Goal: Task Accomplishment & Management: Manage account settings

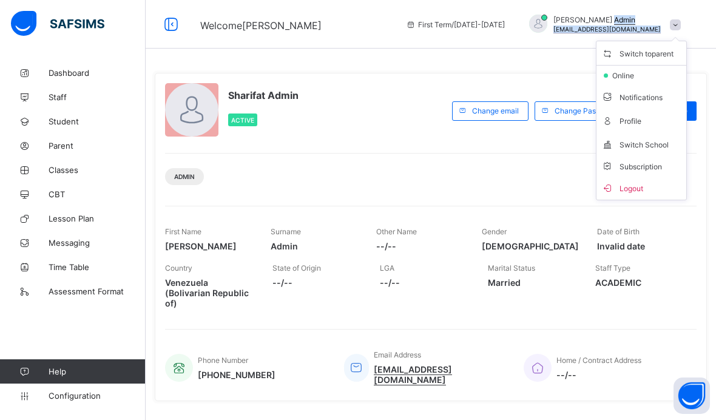
click at [652, 185] on span "Logout" at bounding box center [641, 188] width 80 height 14
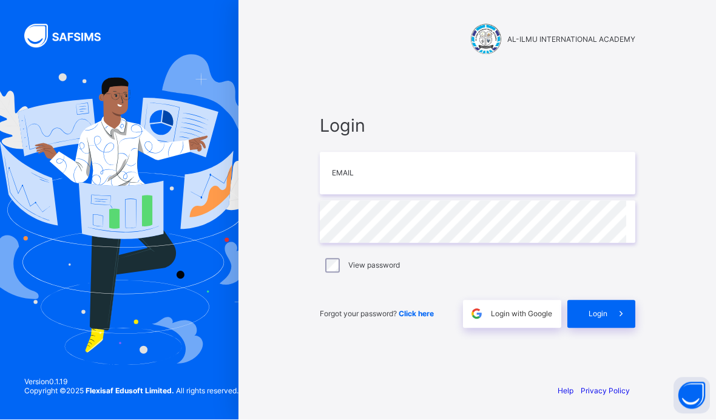
scroll to position [50, 0]
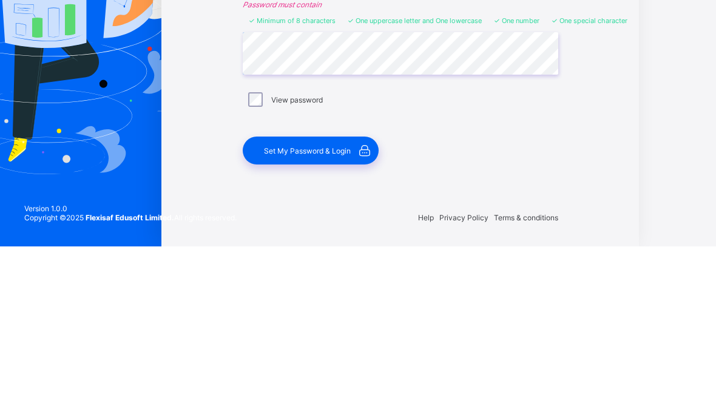
scroll to position [50, 77]
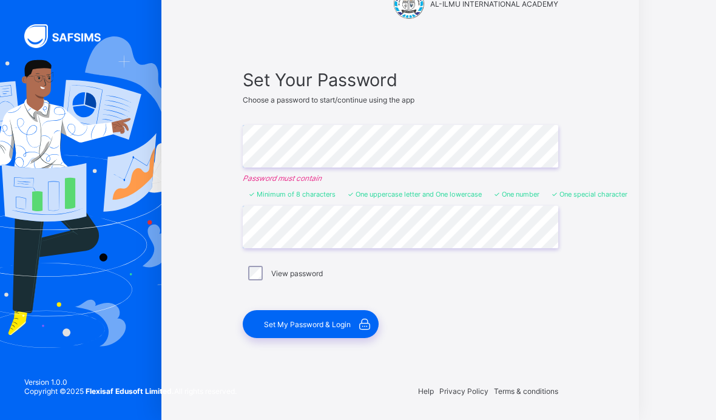
click at [280, 320] on span "Set My Password & Login" at bounding box center [307, 324] width 87 height 9
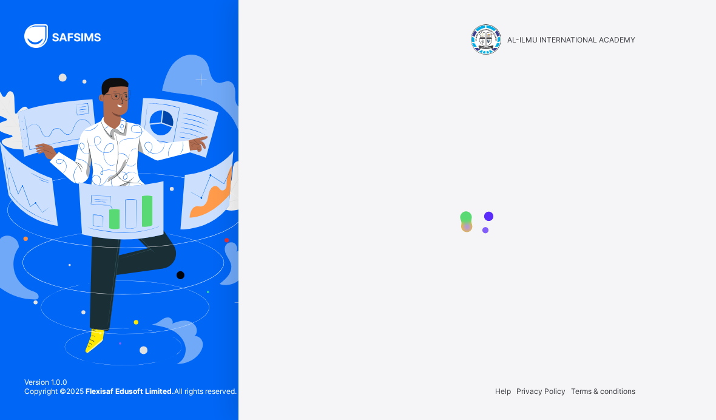
scroll to position [50, 0]
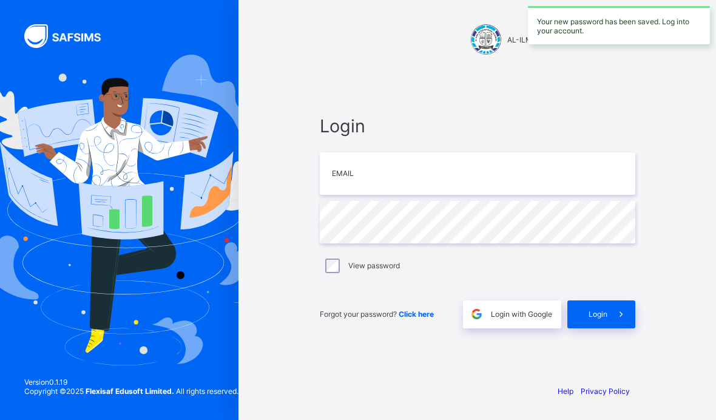
click at [489, 152] on input "email" at bounding box center [477, 173] width 315 height 42
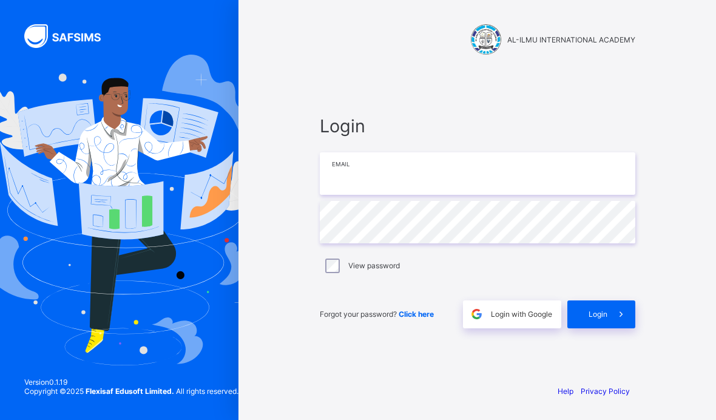
click at [533, 152] on input "email" at bounding box center [477, 173] width 315 height 42
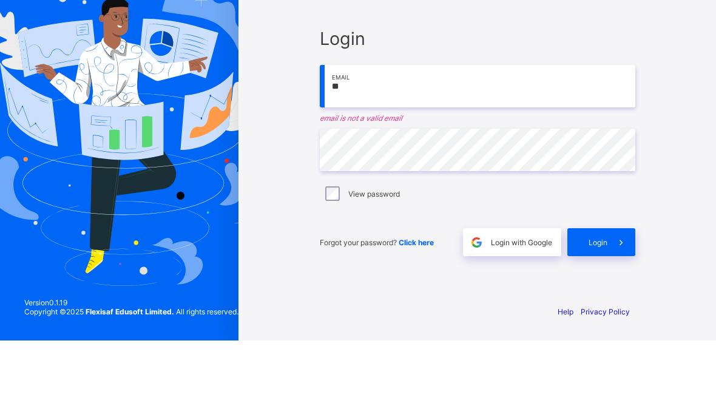
type input "*"
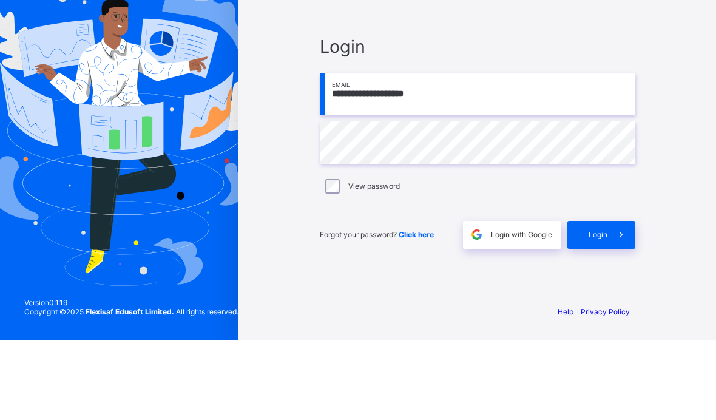
type input "**********"
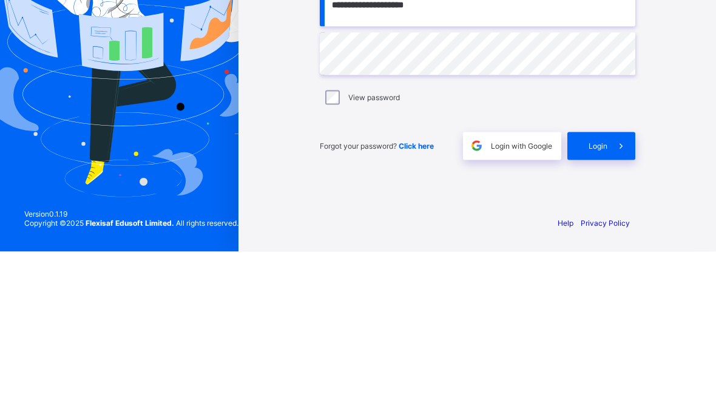
click at [623, 308] on icon at bounding box center [620, 314] width 13 height 12
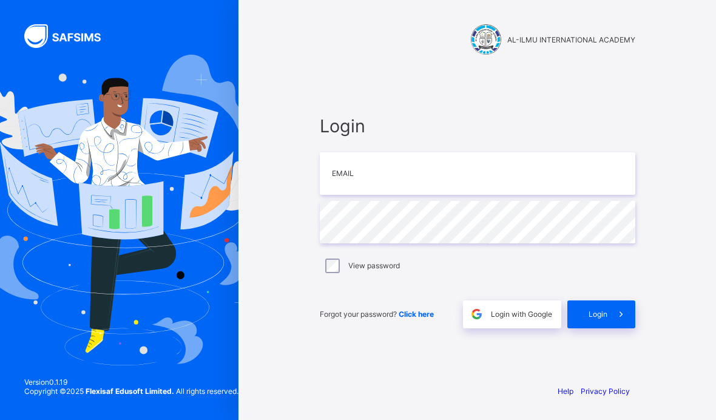
scroll to position [50, 0]
click at [542, 152] on input "email" at bounding box center [477, 173] width 315 height 42
type input "**********"
click at [617, 308] on icon at bounding box center [620, 314] width 13 height 12
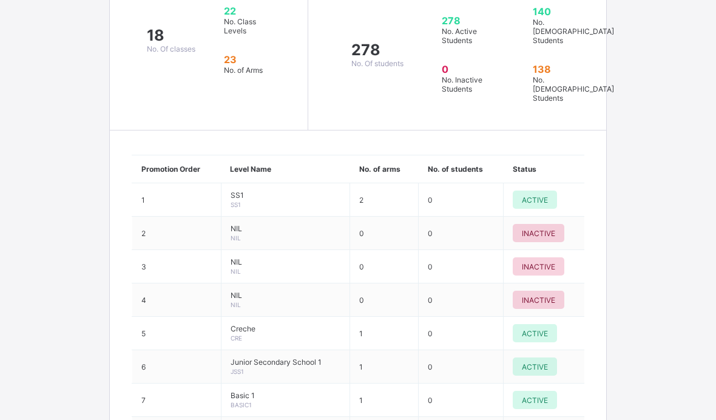
scroll to position [966, 0]
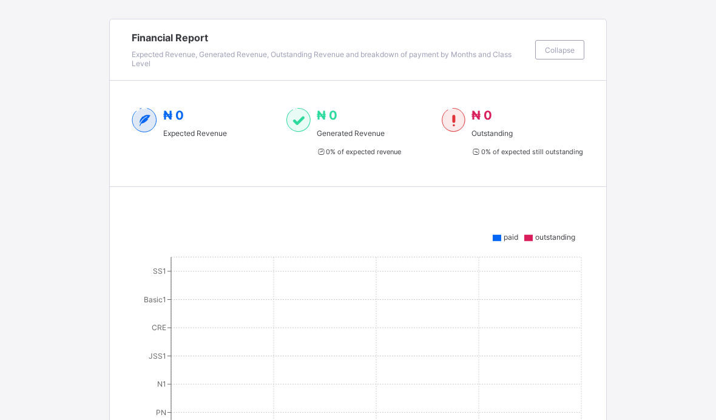
scroll to position [0, 0]
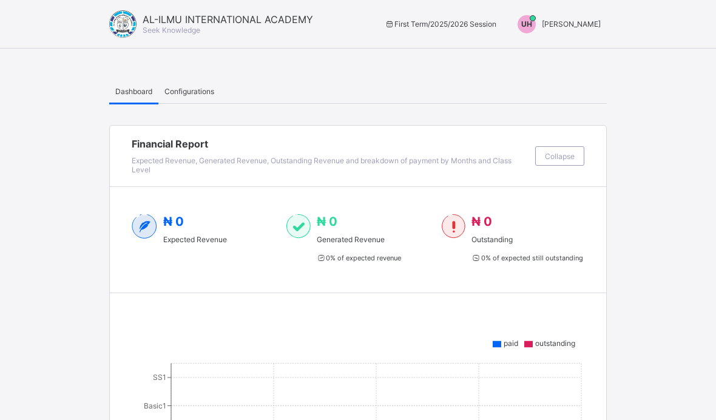
click at [591, 21] on span "Umar Hassan" at bounding box center [571, 23] width 59 height 9
click at [574, 55] on span "Switch to Admin View" at bounding box center [555, 52] width 92 height 14
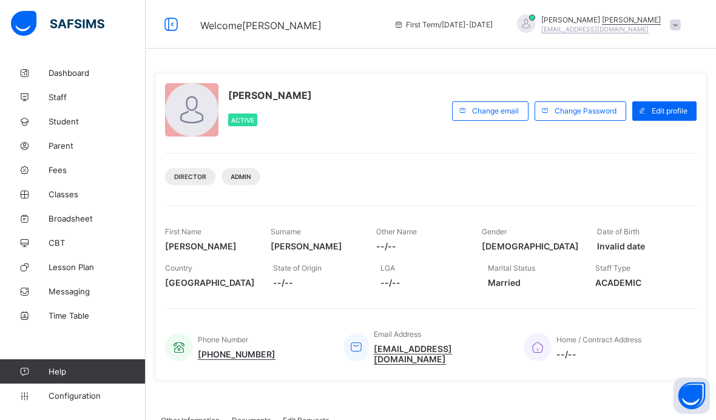
click at [62, 116] on span "Student" at bounding box center [97, 121] width 97 height 10
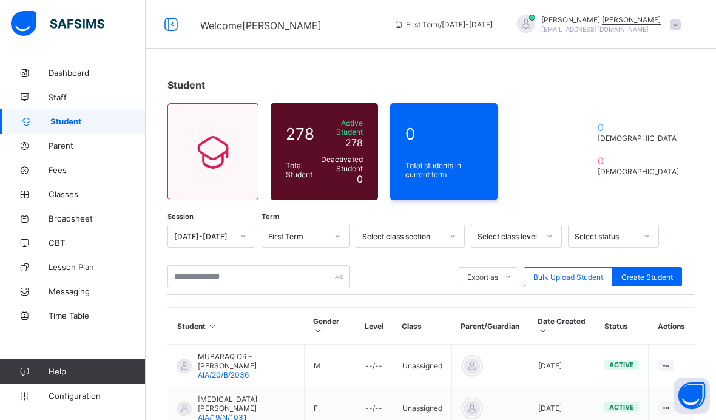
click at [412, 221] on div "Student 278 Total Student Active Student 278 Deactivated Student 0 0 Total stud…" at bounding box center [431, 429] width 570 height 736
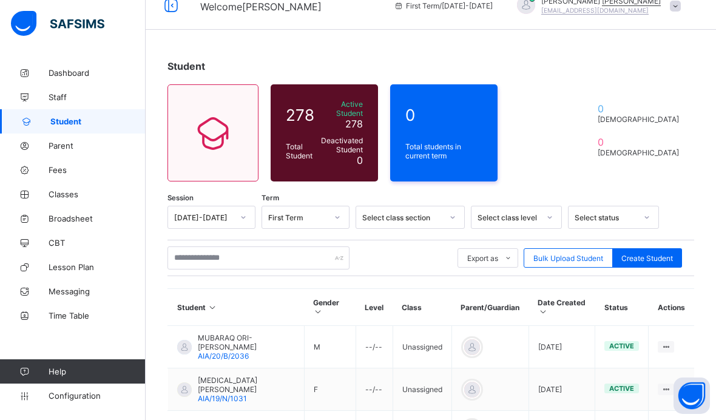
scroll to position [67, 0]
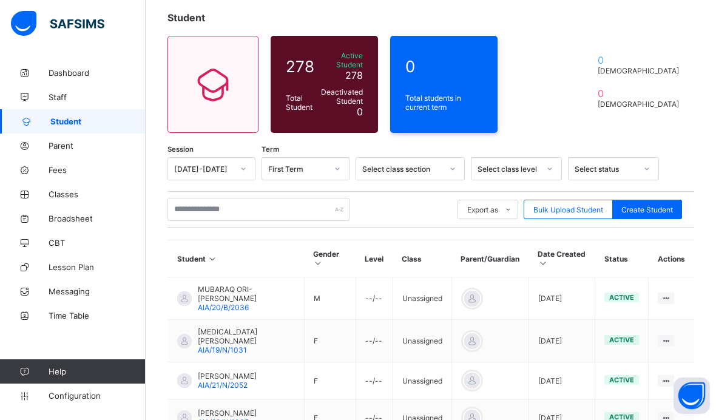
click at [51, 400] on span "Configuration" at bounding box center [97, 396] width 96 height 10
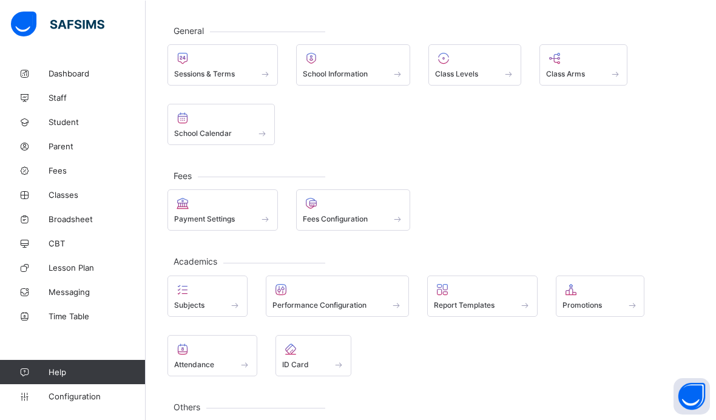
scroll to position [69, 0]
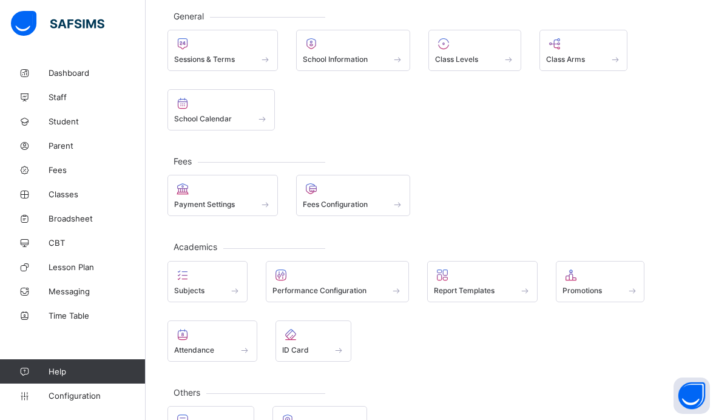
click at [609, 282] on div at bounding box center [600, 274] width 76 height 15
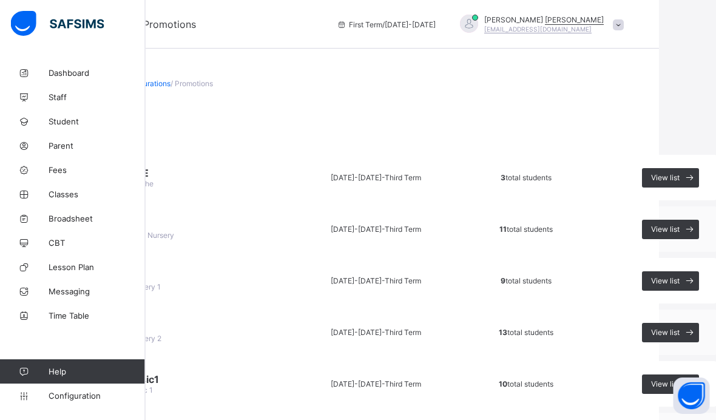
scroll to position [0, 58]
click at [673, 175] on span "View list" at bounding box center [663, 177] width 29 height 9
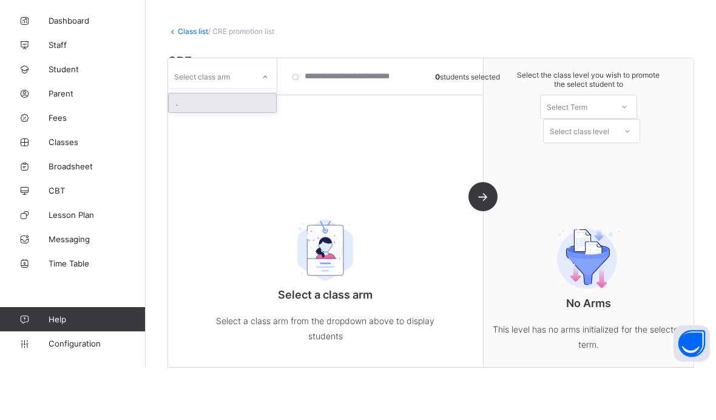
click at [234, 146] on div "." at bounding box center [222, 155] width 107 height 19
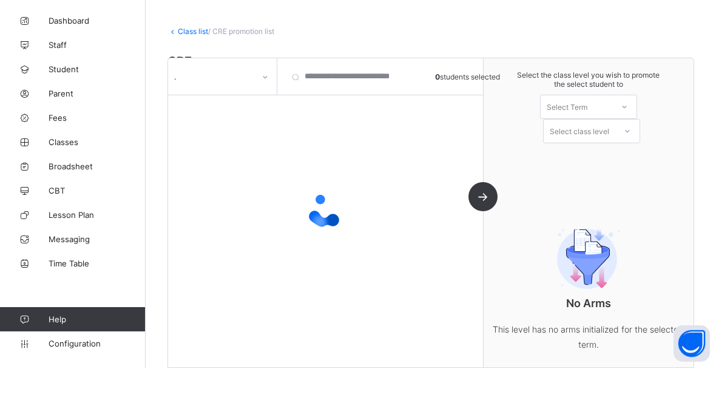
scroll to position [52, 0]
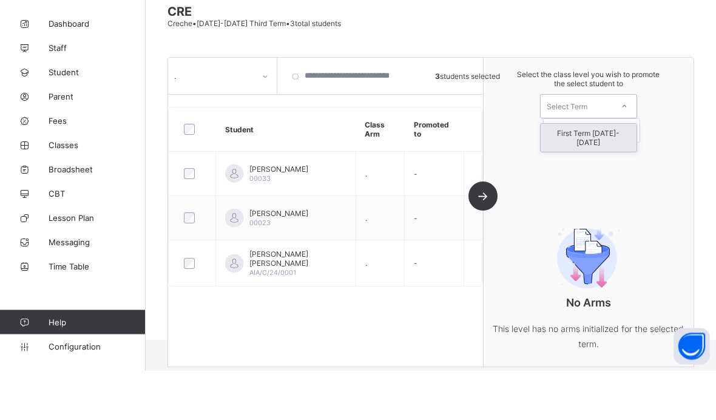
click at [622, 173] on div "First Term 2025-2026" at bounding box center [588, 187] width 96 height 28
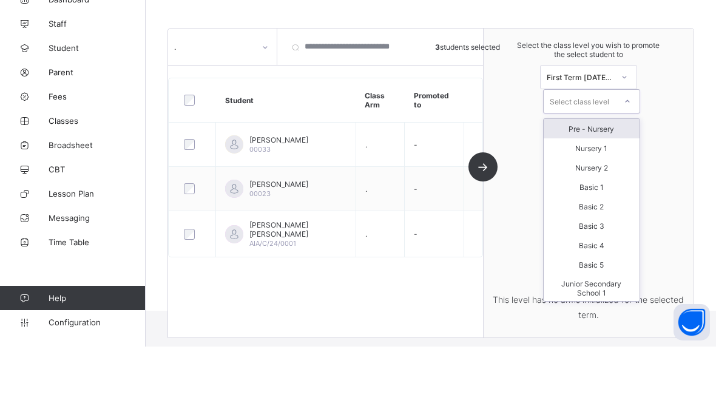
click at [615, 192] on div "Pre - Nursery" at bounding box center [591, 201] width 96 height 19
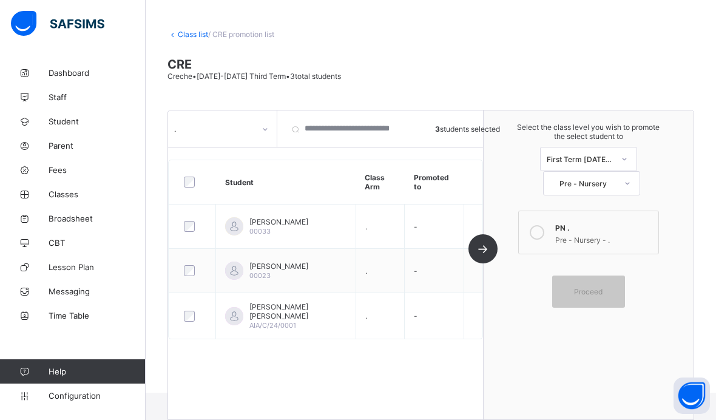
click at [536, 225] on icon at bounding box center [536, 232] width 15 height 15
click at [594, 287] on span "Proceed" at bounding box center [588, 291] width 29 height 9
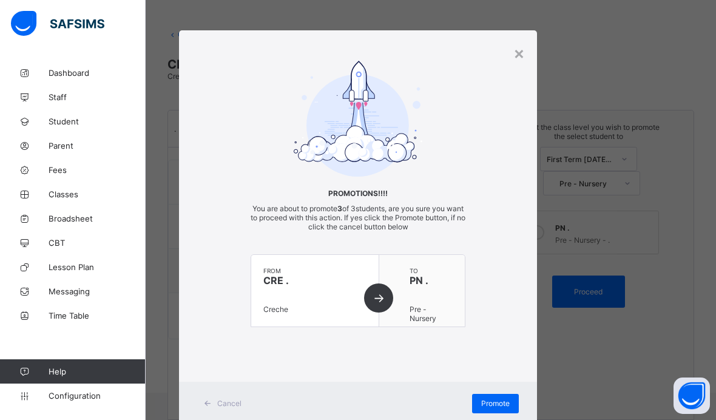
click at [505, 400] on span "Promote" at bounding box center [495, 402] width 29 height 9
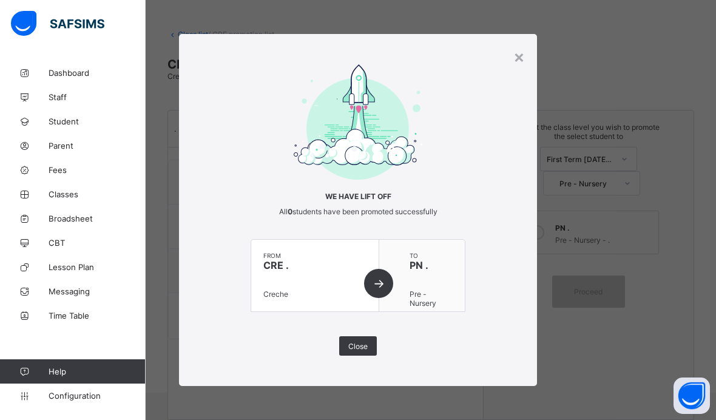
click at [359, 338] on div "Close" at bounding box center [358, 345] width 38 height 19
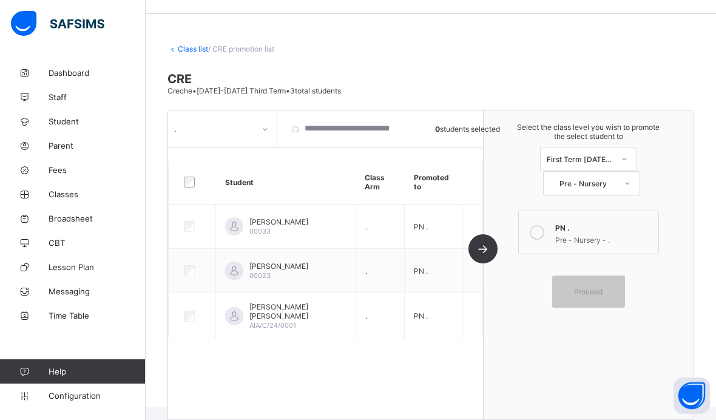
scroll to position [22, 0]
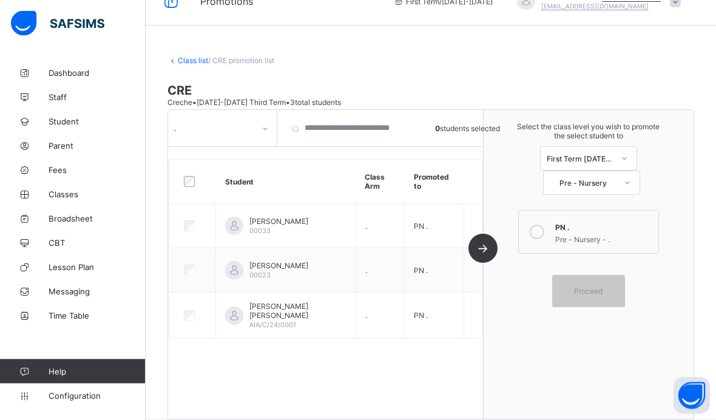
click at [180, 57] on link "Class list" at bounding box center [193, 60] width 30 height 9
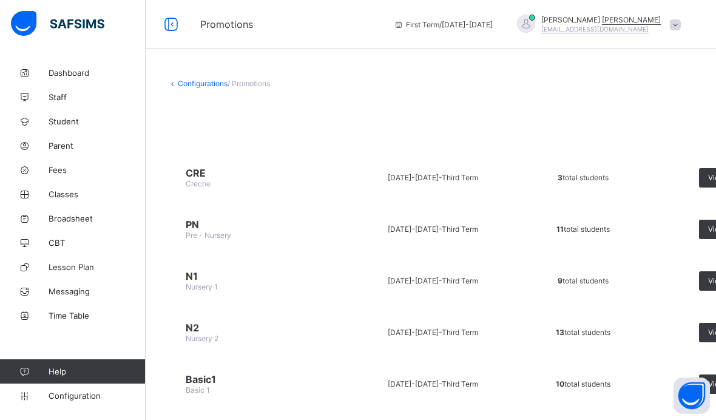
scroll to position [0, 61]
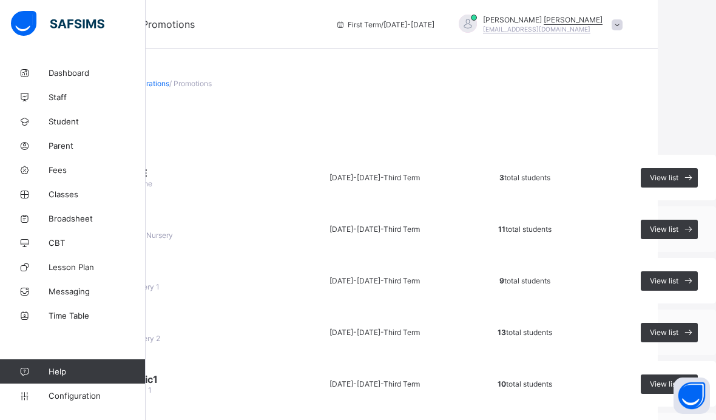
click at [674, 231] on span "View list" at bounding box center [663, 228] width 29 height 9
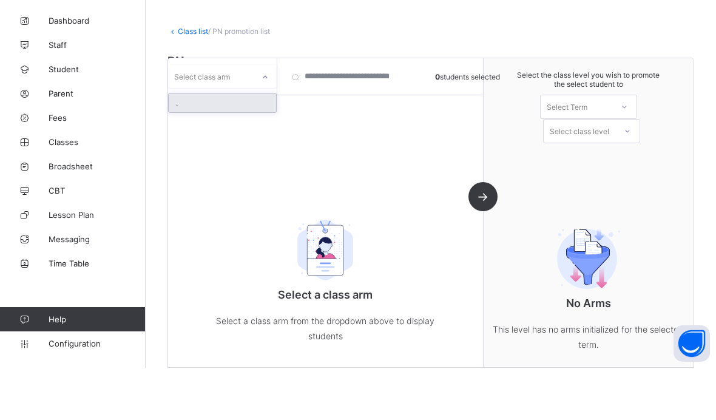
click at [185, 146] on div "." at bounding box center [222, 155] width 107 height 19
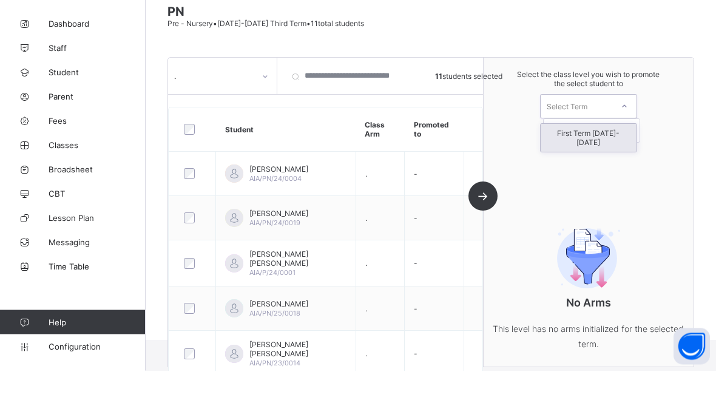
click at [616, 173] on div "First Term [DATE]-[DATE]" at bounding box center [588, 187] width 96 height 28
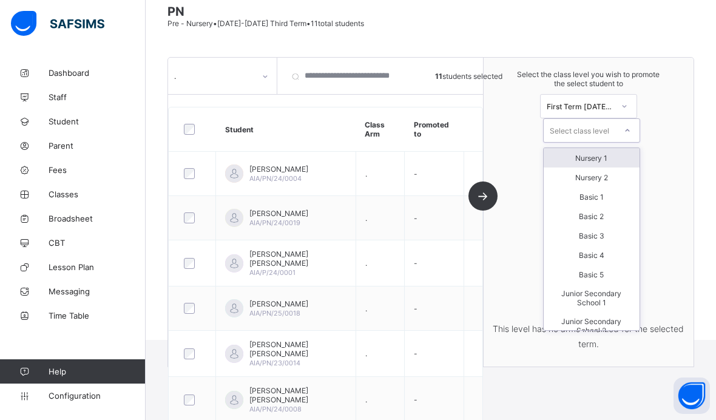
scroll to position [101, 0]
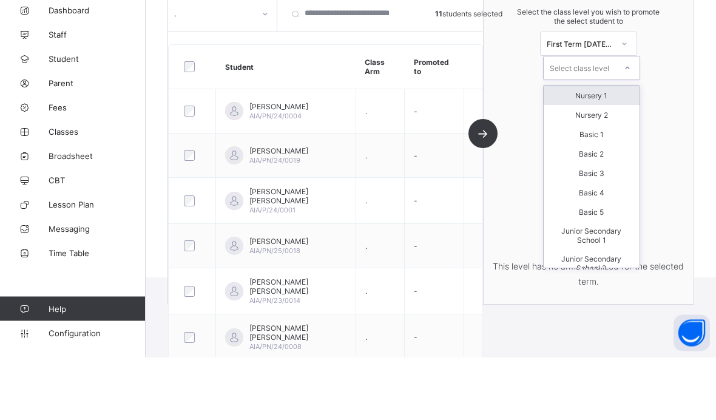
click at [616, 149] on div "Nursery 1" at bounding box center [591, 158] width 96 height 19
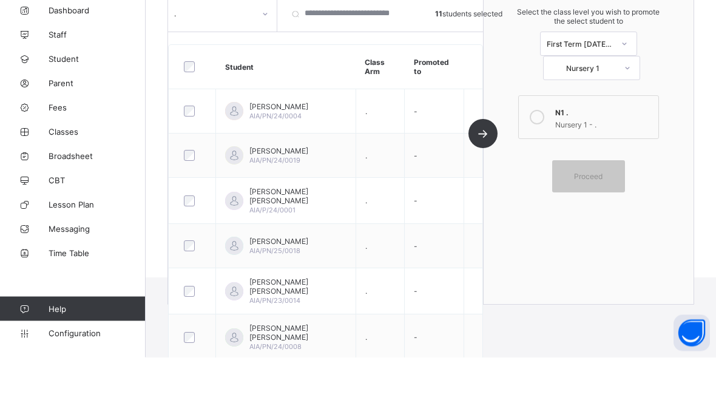
scroll to position [164, 0]
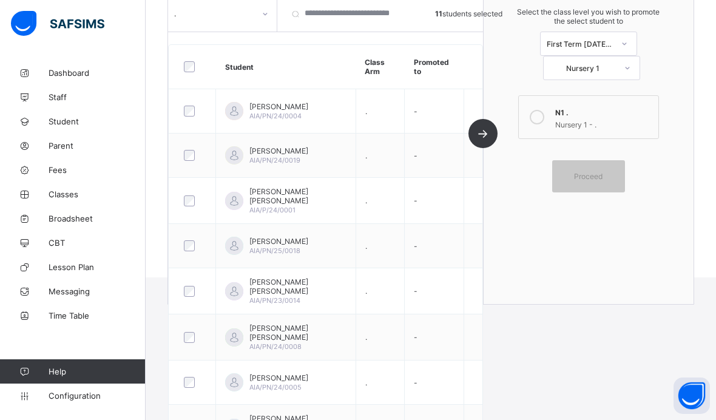
click at [606, 118] on div "Nursery 1 - ." at bounding box center [603, 123] width 97 height 12
click at [602, 179] on span "Proceed" at bounding box center [588, 176] width 29 height 9
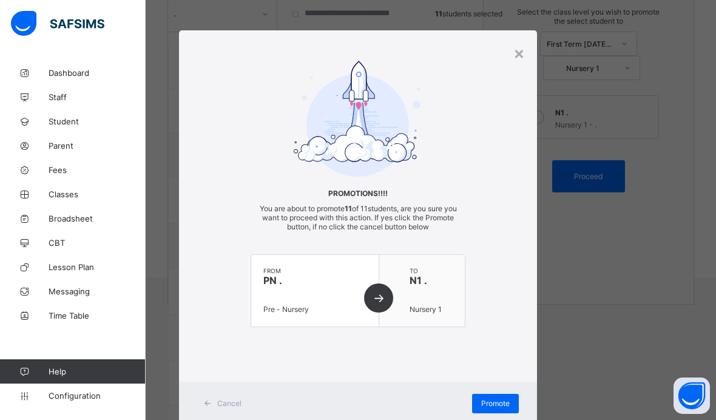
click at [503, 403] on span "Promote" at bounding box center [495, 402] width 29 height 9
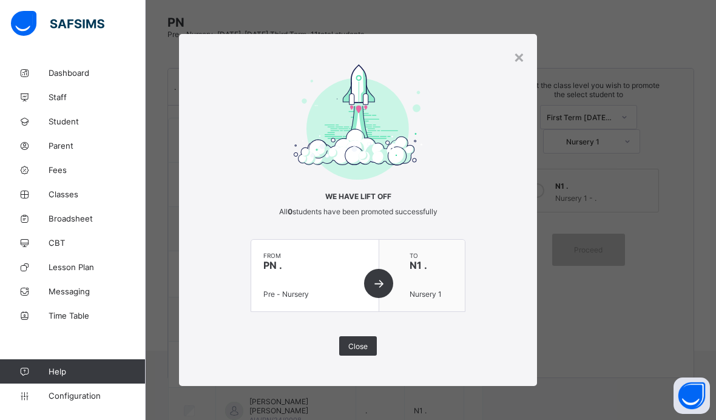
click at [350, 337] on div "Close" at bounding box center [358, 345] width 38 height 19
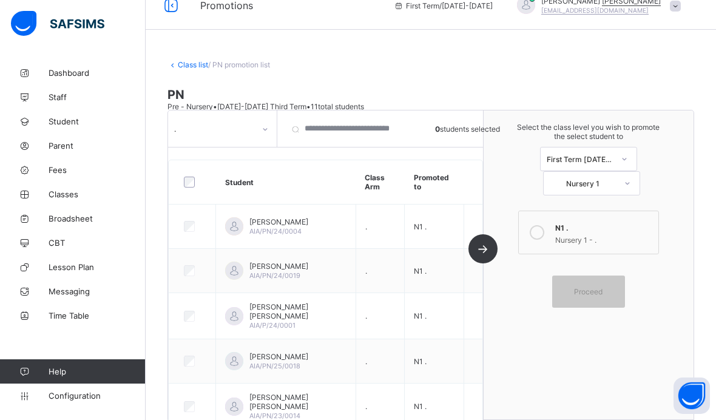
scroll to position [19, 0]
click at [188, 65] on link "Class list" at bounding box center [193, 63] width 30 height 9
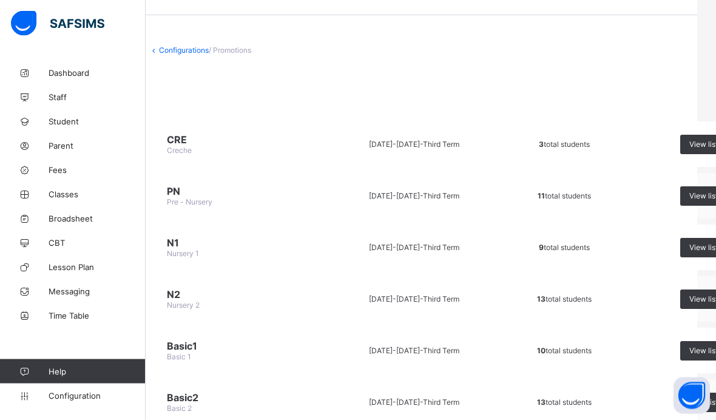
scroll to position [33, 58]
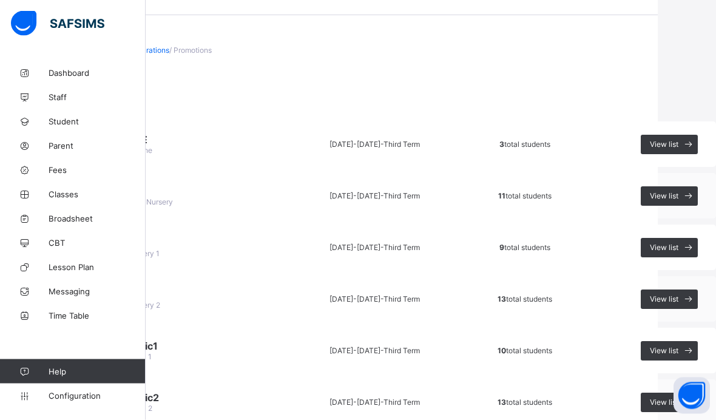
click at [673, 244] on span "View list" at bounding box center [663, 247] width 29 height 9
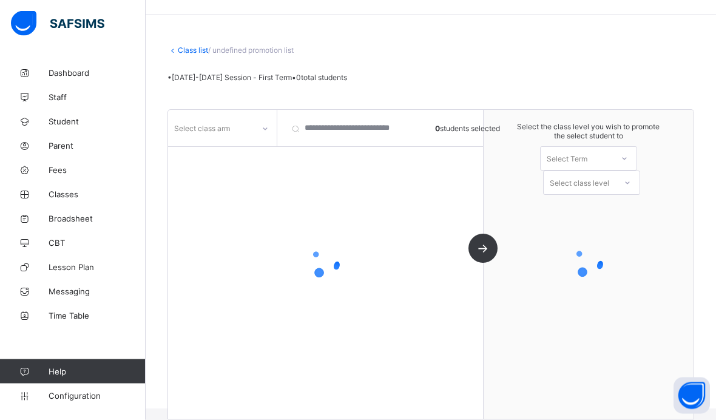
scroll to position [26, 0]
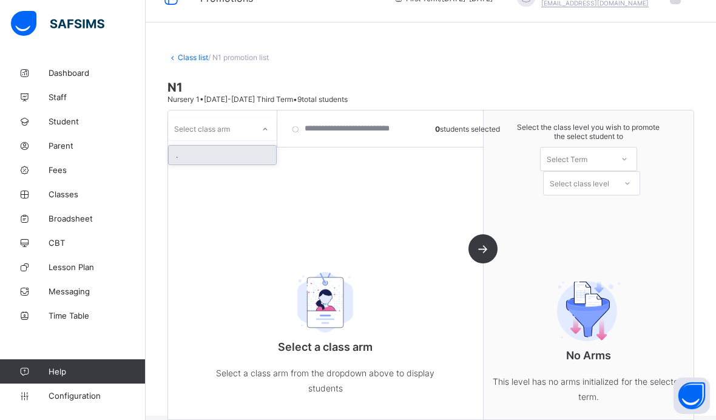
click at [185, 146] on div "." at bounding box center [222, 155] width 107 height 19
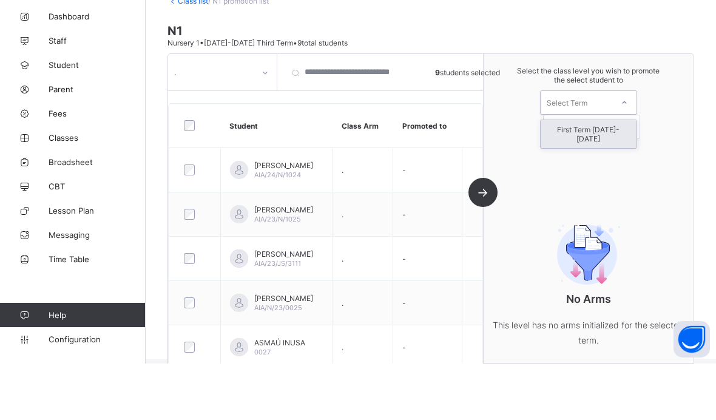
click at [615, 176] on div "First Term 2025-2026" at bounding box center [588, 190] width 96 height 28
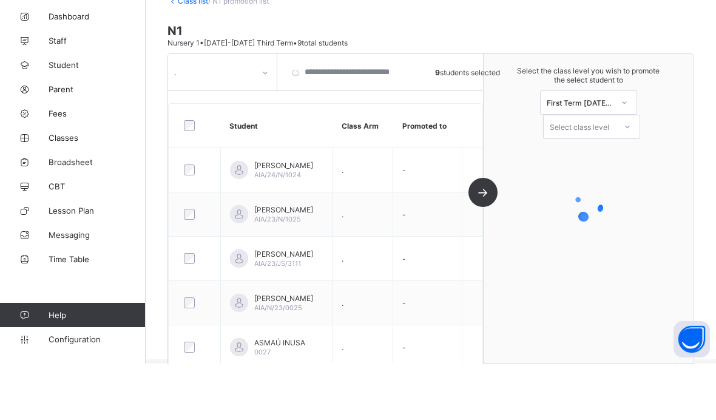
scroll to position [82, 0]
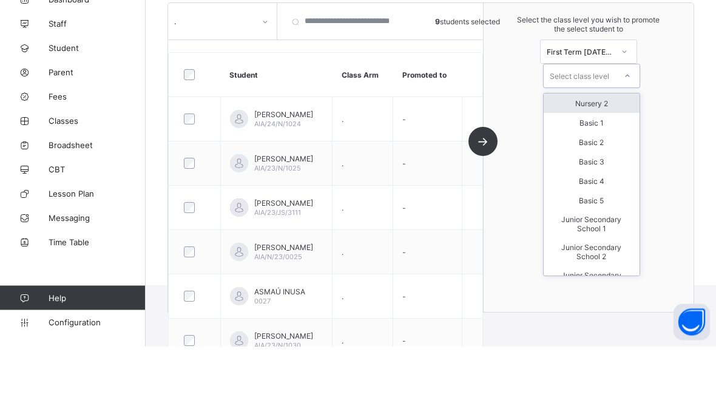
click at [617, 167] on div "Nursery 2" at bounding box center [591, 176] width 96 height 19
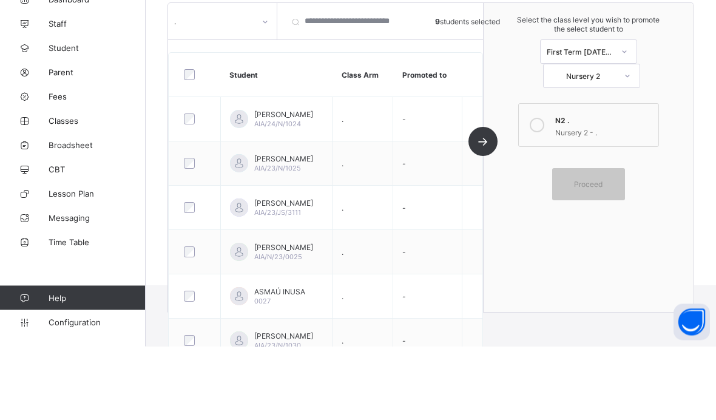
scroll to position [156, 0]
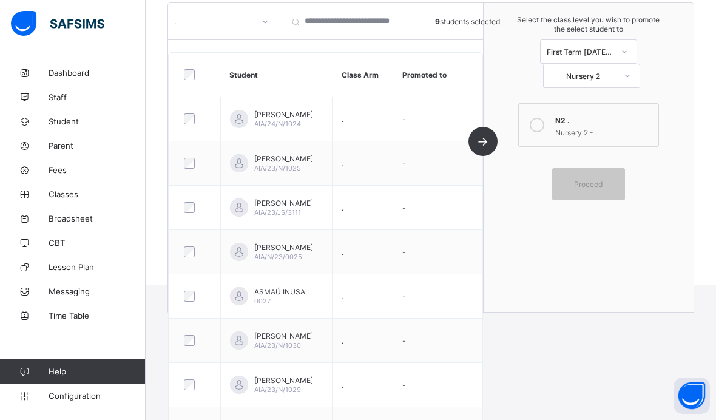
click at [540, 131] on icon at bounding box center [536, 125] width 15 height 15
click at [594, 182] on span "Proceed" at bounding box center [588, 183] width 29 height 9
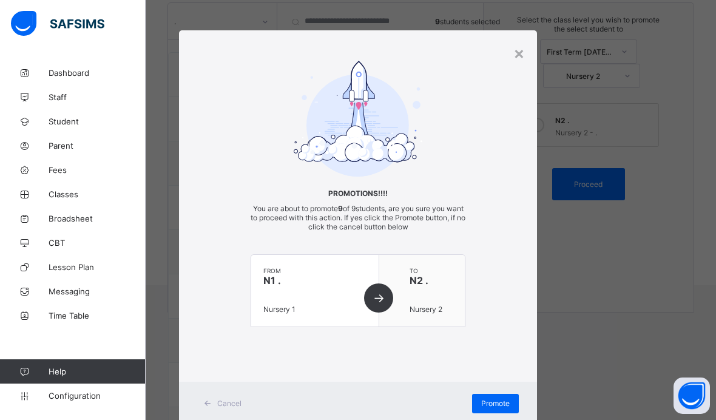
click at [504, 398] on span "Promote" at bounding box center [495, 402] width 29 height 9
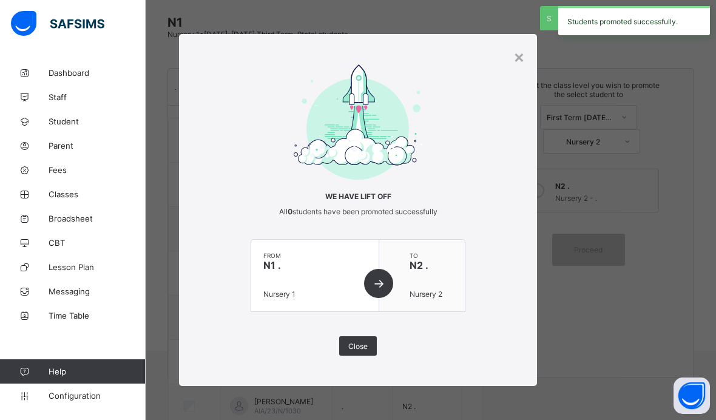
click at [353, 343] on span "Close" at bounding box center [357, 345] width 19 height 9
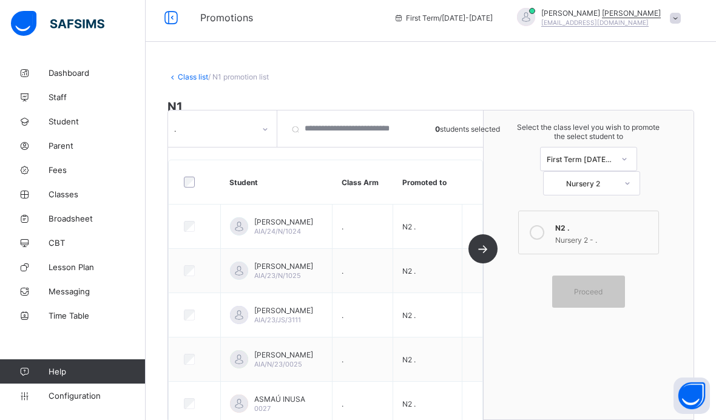
scroll to position [0, 0]
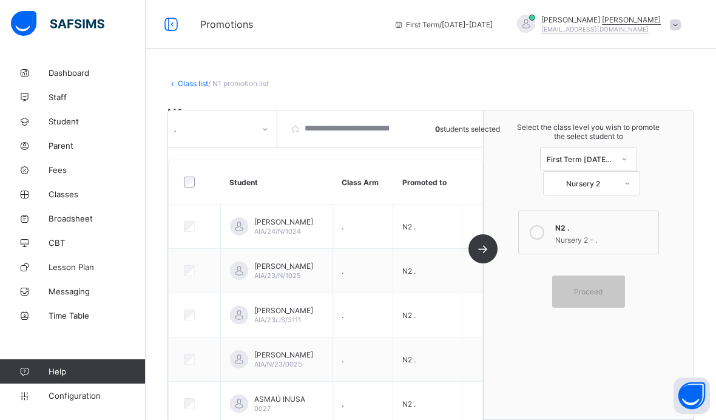
click at [190, 84] on link "Class list" at bounding box center [193, 83] width 30 height 9
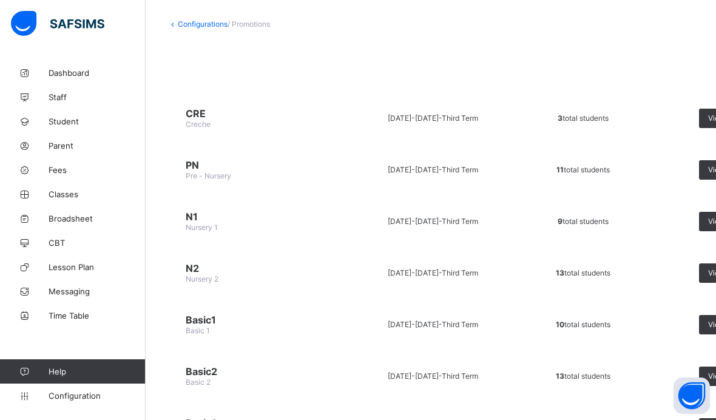
scroll to position [61, 0]
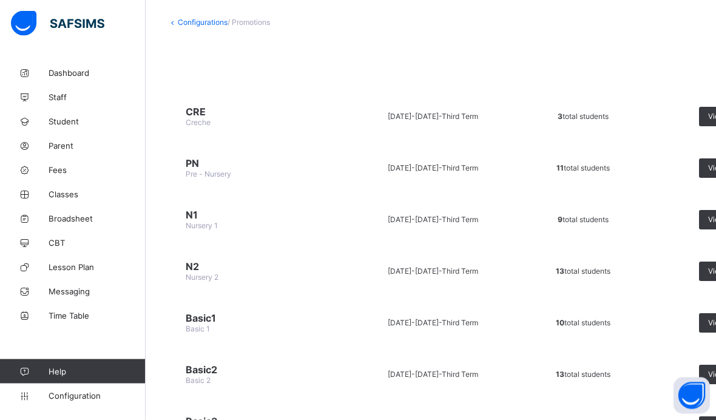
click at [706, 272] on div "View list" at bounding box center [727, 271] width 57 height 19
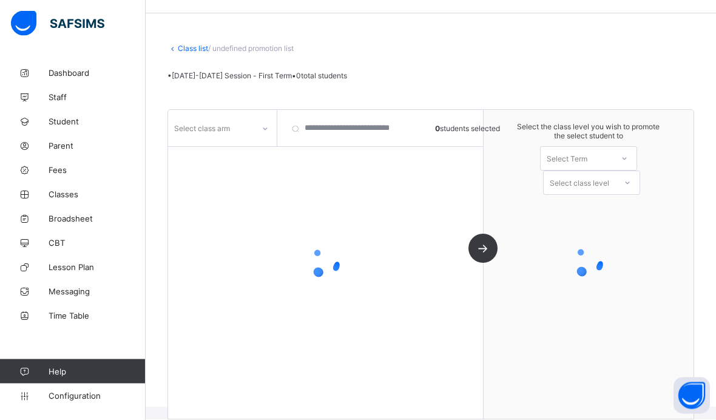
scroll to position [26, 0]
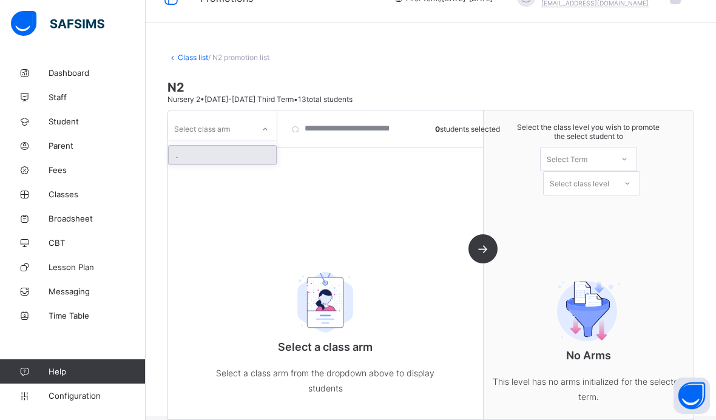
click at [177, 146] on div "." at bounding box center [222, 155] width 107 height 19
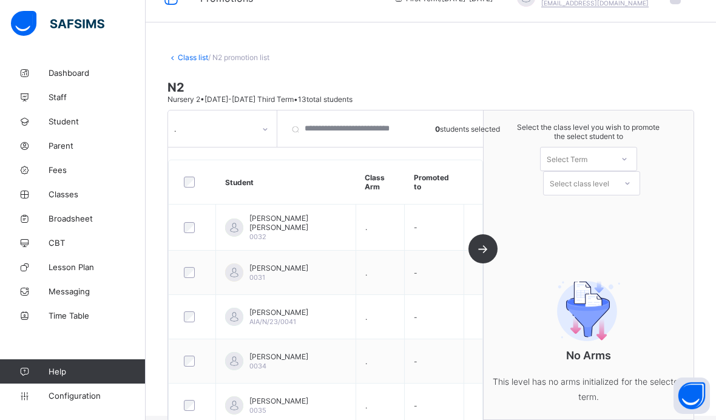
click at [188, 169] on div at bounding box center [192, 181] width 29 height 25
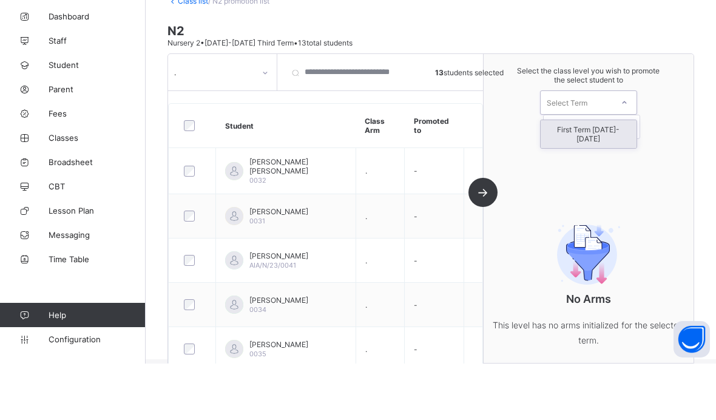
click at [618, 176] on div "First Term 2025-2026" at bounding box center [588, 190] width 96 height 28
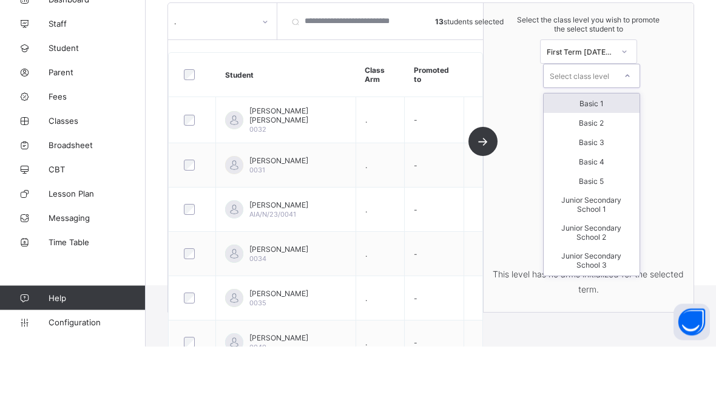
click at [615, 167] on div "Basic 1" at bounding box center [591, 176] width 96 height 19
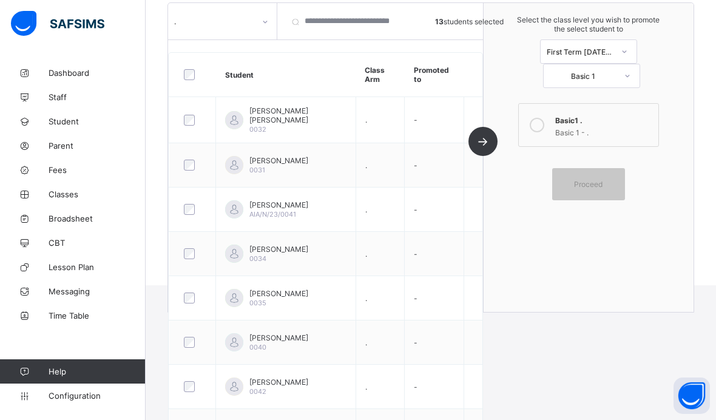
click at [595, 126] on div "Basic 1 - ." at bounding box center [603, 131] width 97 height 12
click at [590, 176] on div "Proceed" at bounding box center [588, 184] width 73 height 32
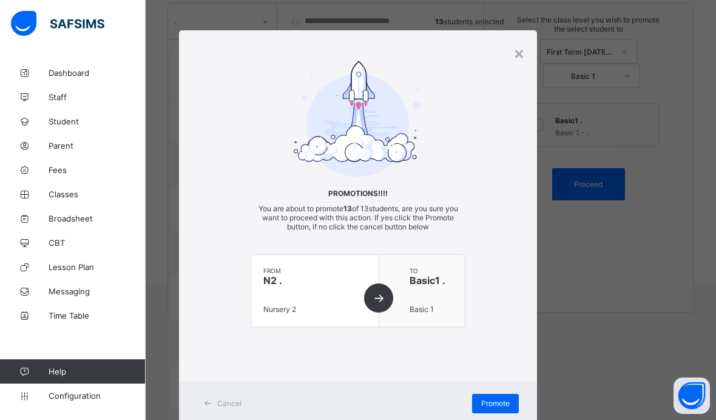
click at [497, 397] on div "Promote" at bounding box center [495, 403] width 47 height 19
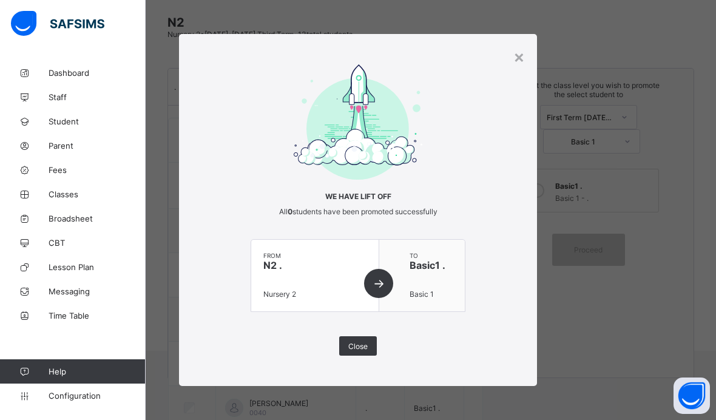
click at [514, 59] on div "×" at bounding box center [519, 56] width 12 height 21
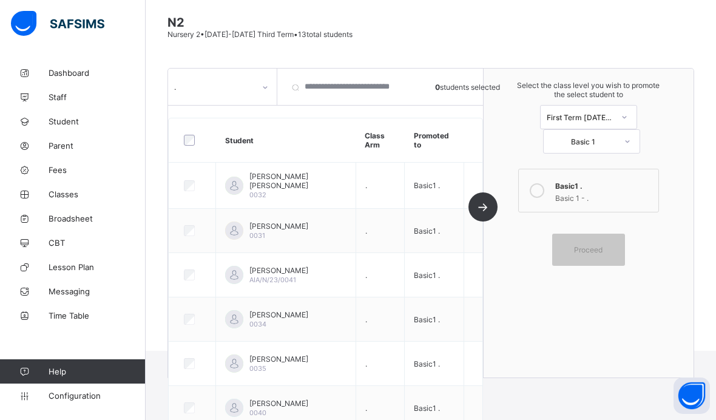
click at [173, 32] on span "Nursery 2 • 2024-2025 Third Term • 13 total students" at bounding box center [259, 34] width 185 height 9
click at [186, 45] on span at bounding box center [430, 42] width 526 height 6
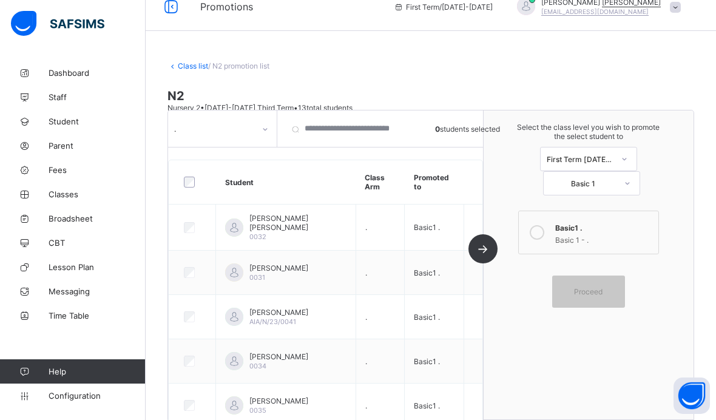
scroll to position [0, 0]
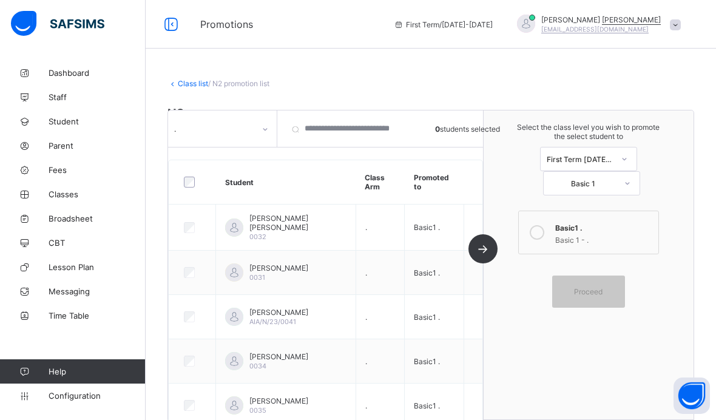
click at [190, 79] on link "Class list" at bounding box center [193, 83] width 30 height 9
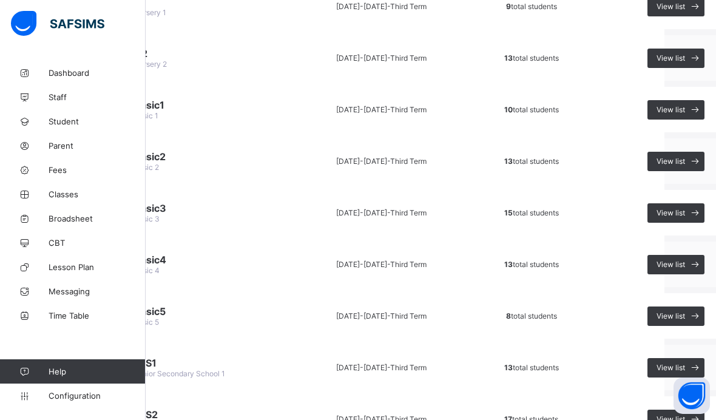
scroll to position [274, 58]
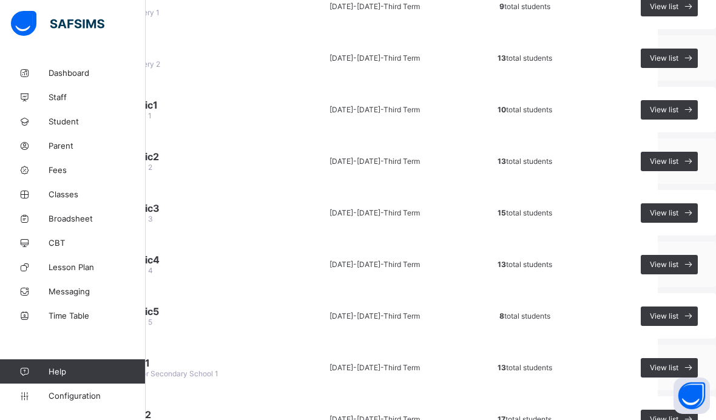
click at [673, 114] on div "View list" at bounding box center [668, 109] width 57 height 19
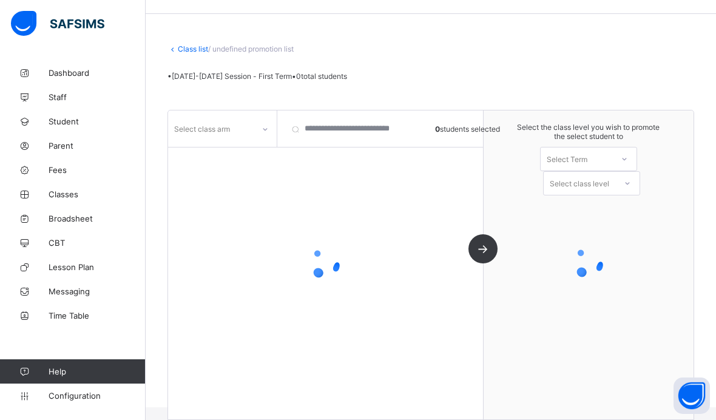
scroll to position [76, 0]
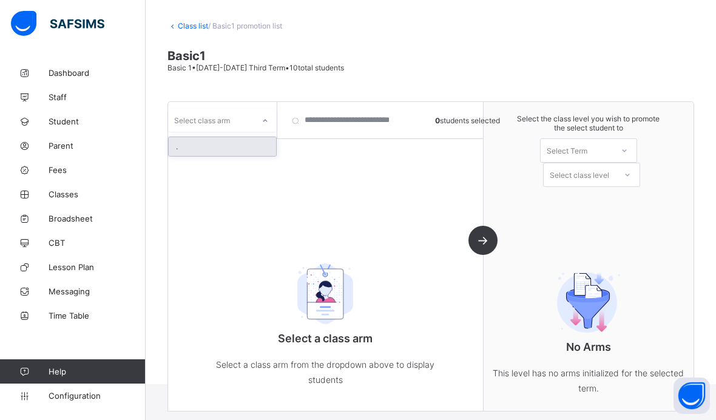
click at [182, 137] on div "." at bounding box center [222, 146] width 107 height 19
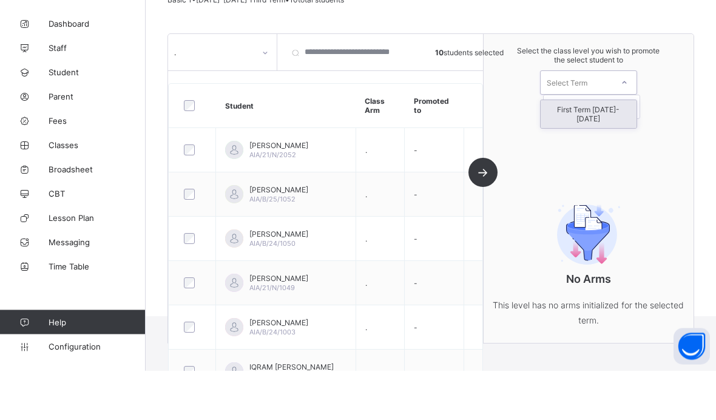
click at [620, 150] on div "First Term 2025-2026" at bounding box center [588, 164] width 96 height 28
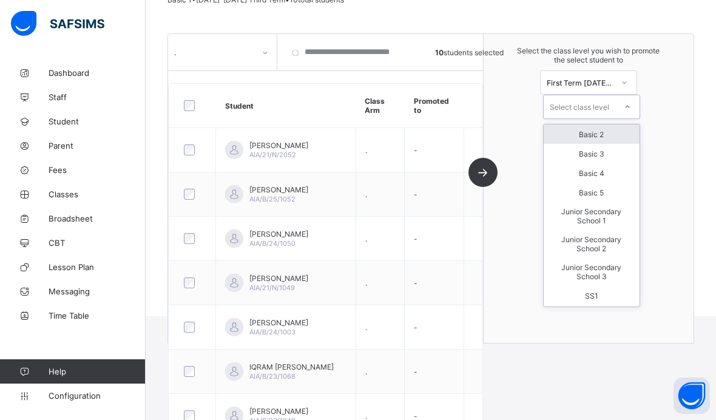
scroll to position [125, 0]
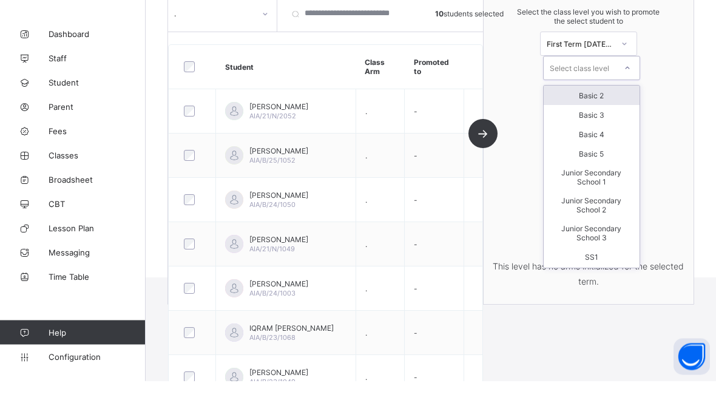
click at [615, 125] on div "Basic 2" at bounding box center [591, 134] width 96 height 19
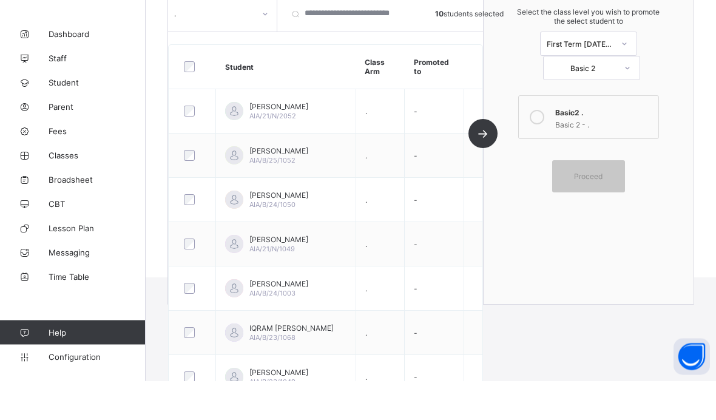
scroll to position [164, 0]
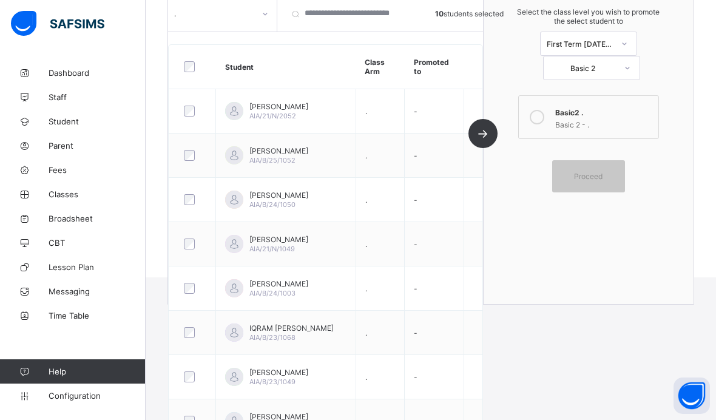
click at [589, 127] on div "Basic 2 - ." at bounding box center [603, 123] width 97 height 12
click at [600, 181] on div "Proceed" at bounding box center [588, 176] width 73 height 32
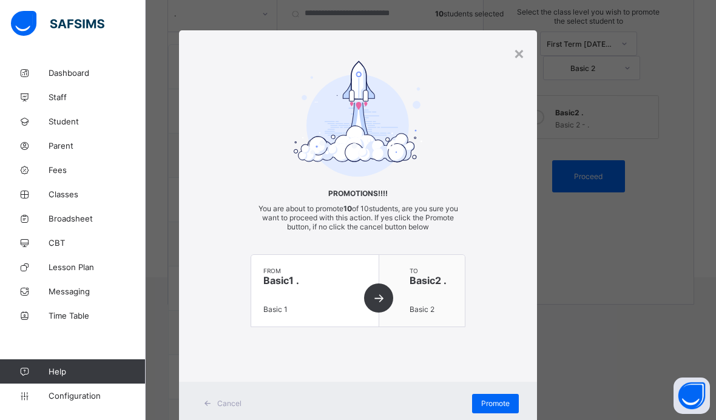
click at [503, 397] on div "Promote" at bounding box center [495, 403] width 47 height 19
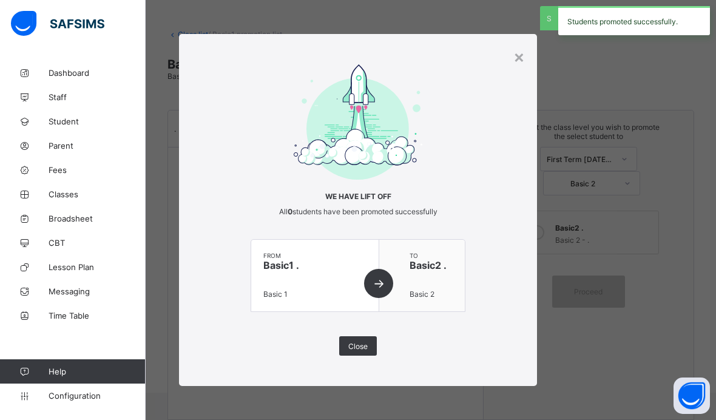
scroll to position [91, 0]
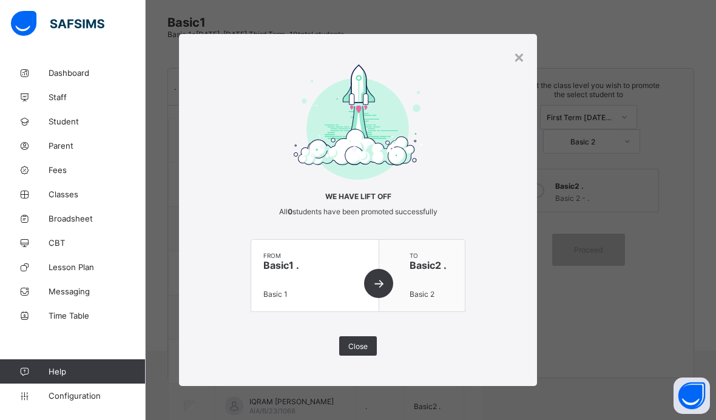
click at [514, 72] on div "We have lift off All 0 students have been promoted successfully from Basic1 . B…" at bounding box center [358, 210] width 358 height 292
click at [517, 57] on div "×" at bounding box center [519, 56] width 12 height 21
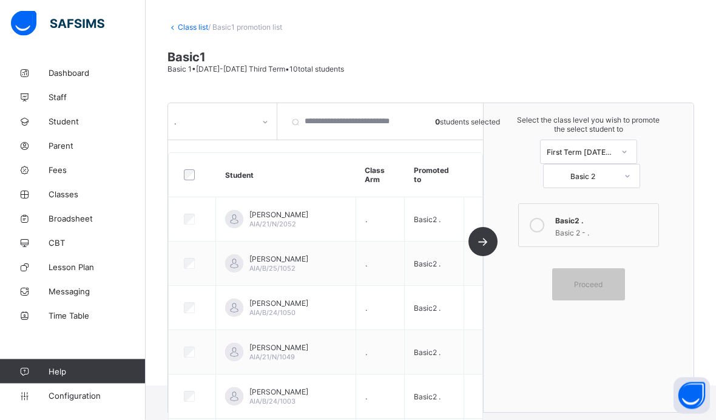
scroll to position [0, 0]
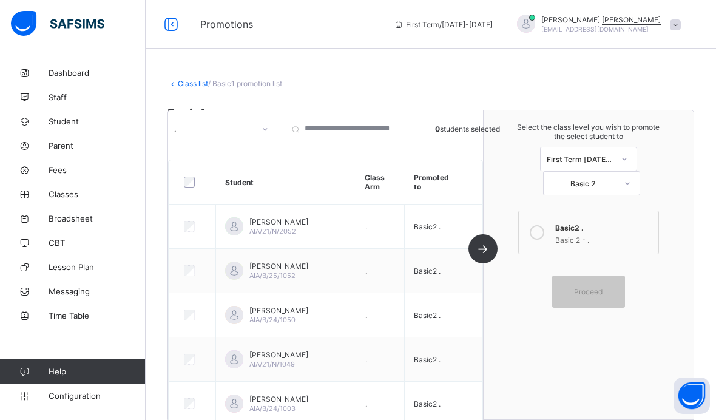
click at [194, 80] on link "Class list" at bounding box center [193, 83] width 30 height 9
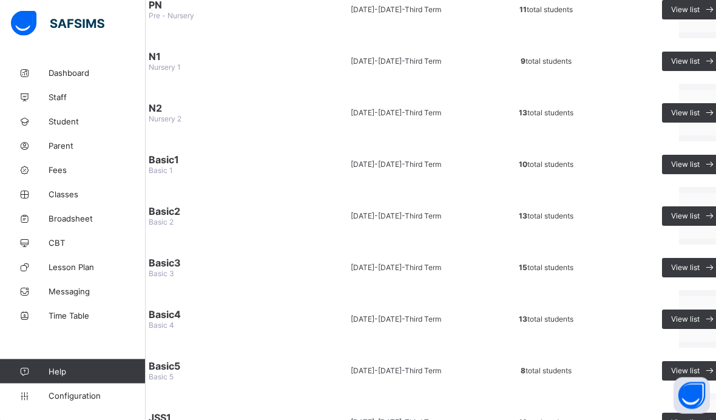
scroll to position [219, 37]
click at [676, 222] on div "View list" at bounding box center [690, 216] width 57 height 19
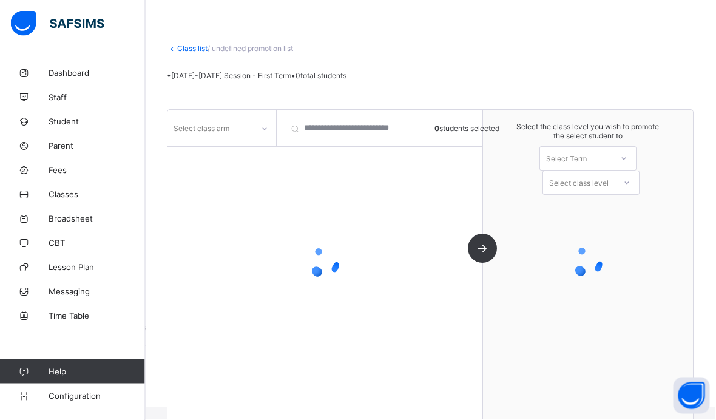
scroll to position [26, 0]
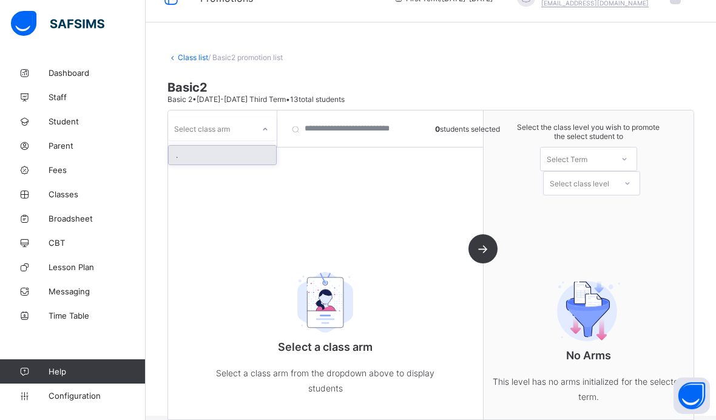
click at [181, 146] on div "." at bounding box center [222, 155] width 107 height 19
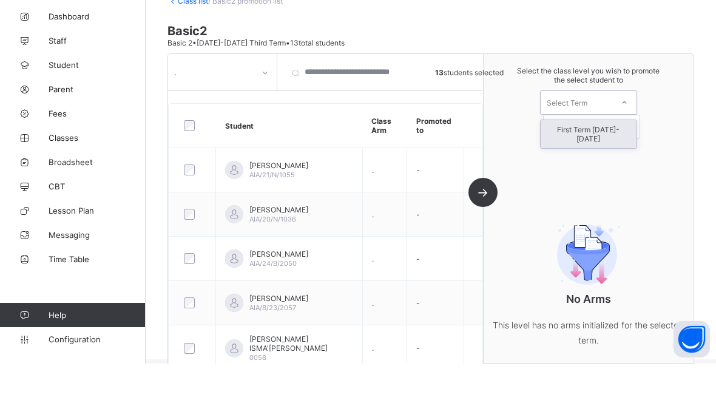
click at [619, 176] on div "First Term 2025-2026" at bounding box center [588, 190] width 96 height 28
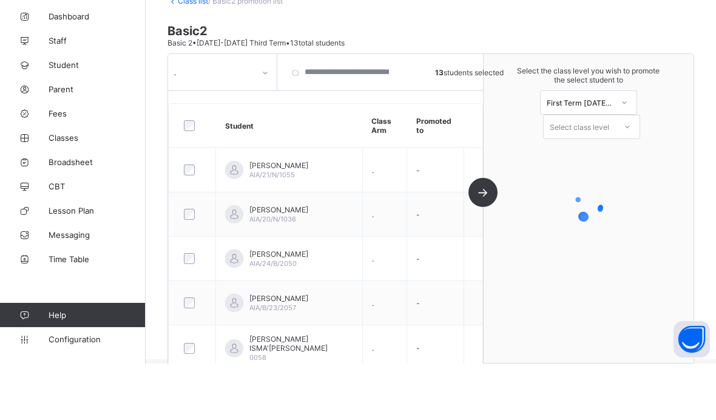
scroll to position [82, 0]
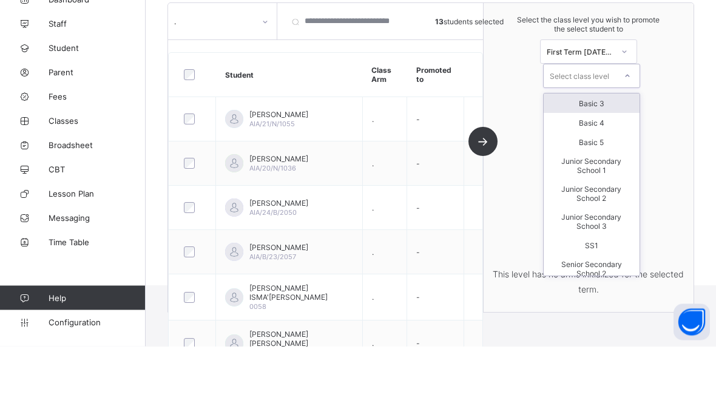
click at [614, 167] on div "Basic 3" at bounding box center [591, 176] width 96 height 19
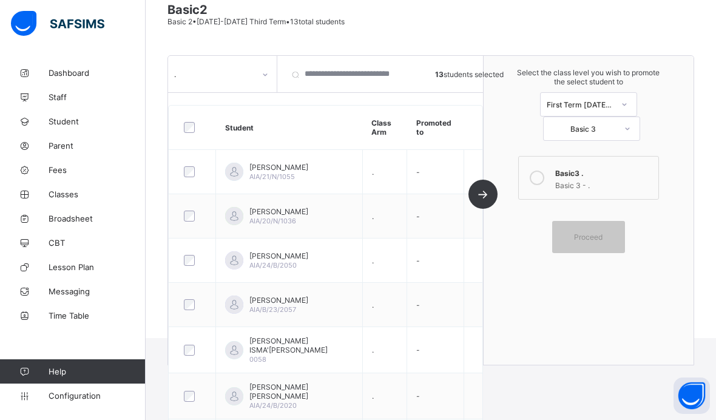
scroll to position [105, 0]
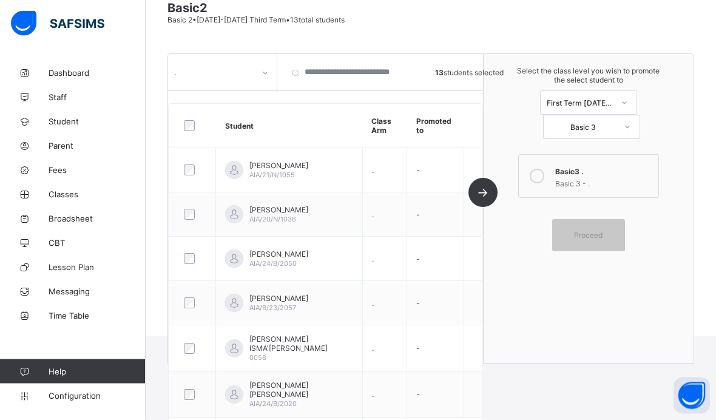
click at [592, 178] on div "Basic 3 - ." at bounding box center [603, 182] width 97 height 12
click at [584, 241] on div "Proceed" at bounding box center [588, 235] width 73 height 32
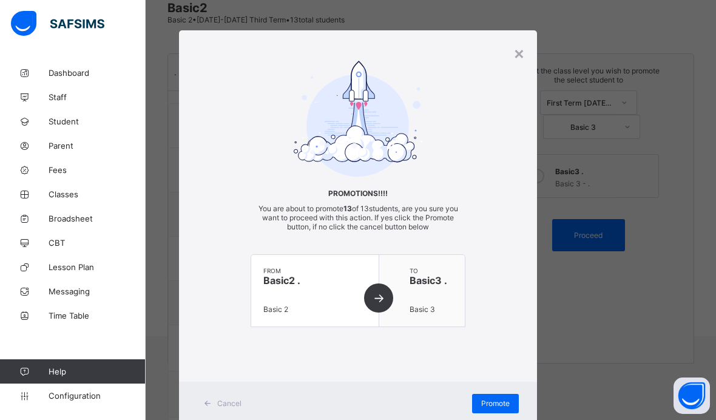
click at [494, 395] on div "Promote" at bounding box center [495, 403] width 47 height 19
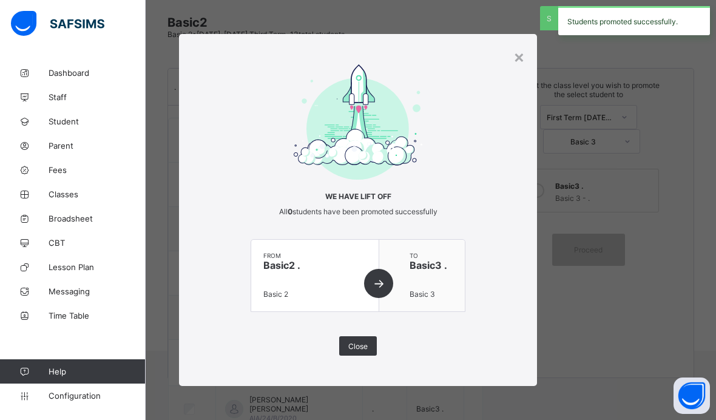
click at [515, 58] on div "×" at bounding box center [519, 56] width 12 height 21
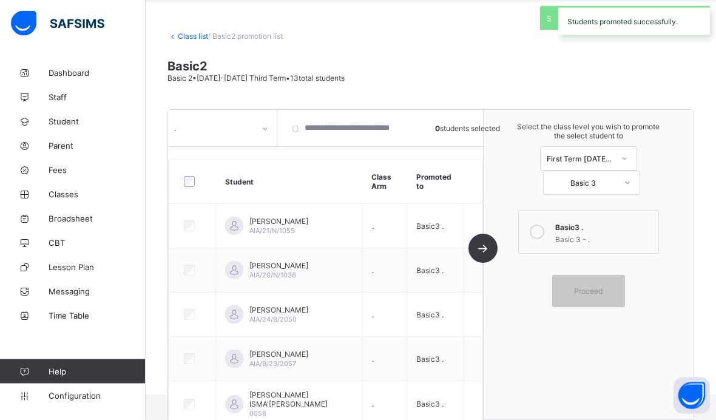
scroll to position [0, 0]
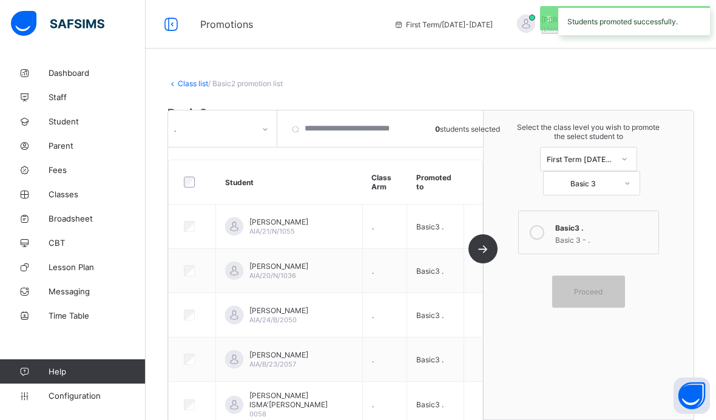
click at [190, 82] on link "Class list" at bounding box center [193, 83] width 30 height 9
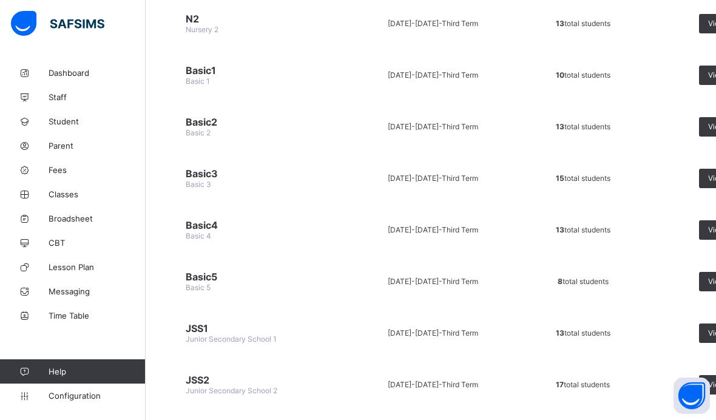
scroll to position [307, 0]
click at [699, 178] on div "View list" at bounding box center [727, 179] width 57 height 19
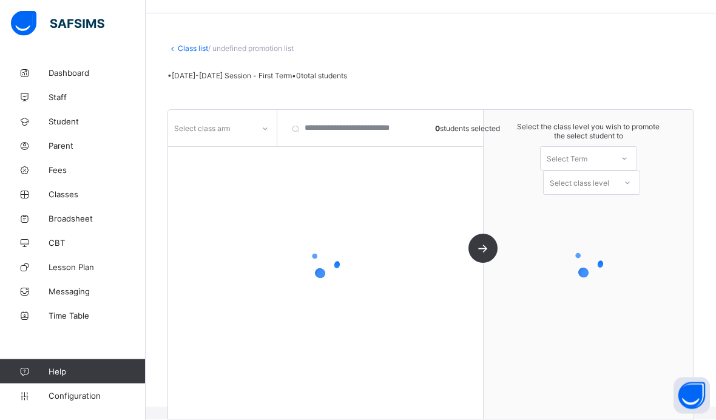
scroll to position [26, 0]
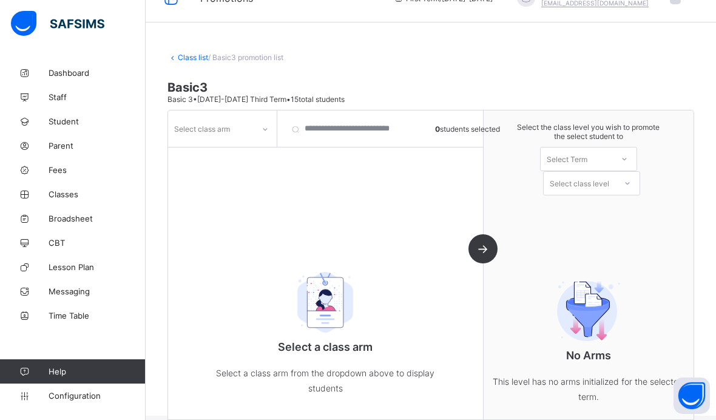
click at [558, 40] on div "Class list / Basic3 promotion list Basic3 Basic 3 • 2024-2025 Third Term • 15 t…" at bounding box center [431, 225] width 570 height 381
click at [185, 146] on div "." at bounding box center [222, 155] width 107 height 19
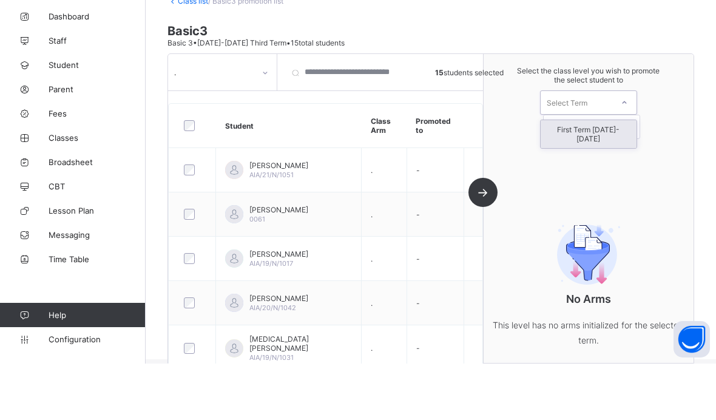
click at [618, 176] on div "First Term 2025-2026" at bounding box center [588, 190] width 96 height 28
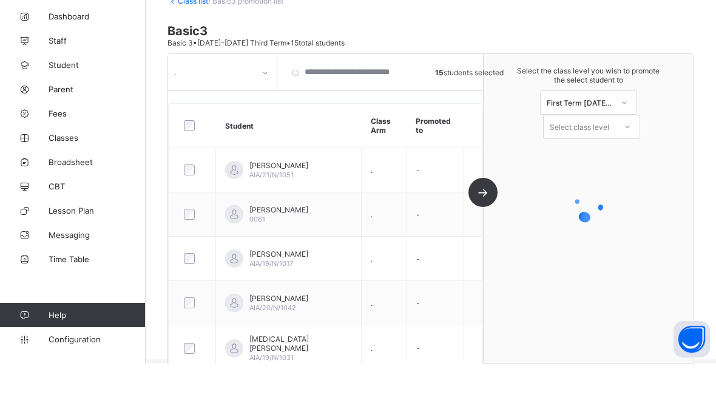
scroll to position [82, 0]
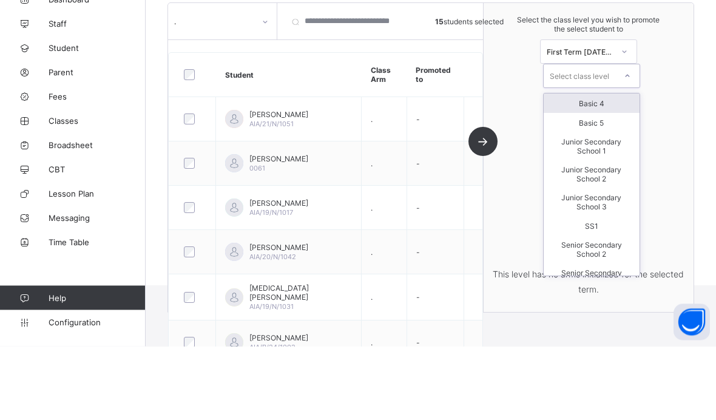
click at [615, 167] on div "Basic 4" at bounding box center [591, 176] width 96 height 19
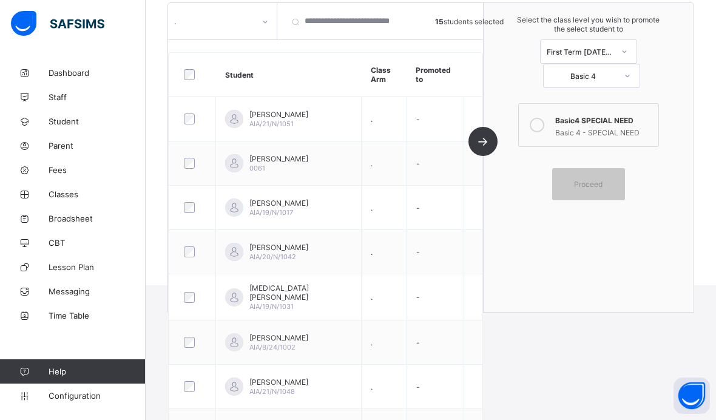
click at [620, 126] on div "Basic 4 - SPECIAL NEED" at bounding box center [603, 131] width 97 height 12
click at [597, 178] on div "Proceed" at bounding box center [588, 184] width 73 height 32
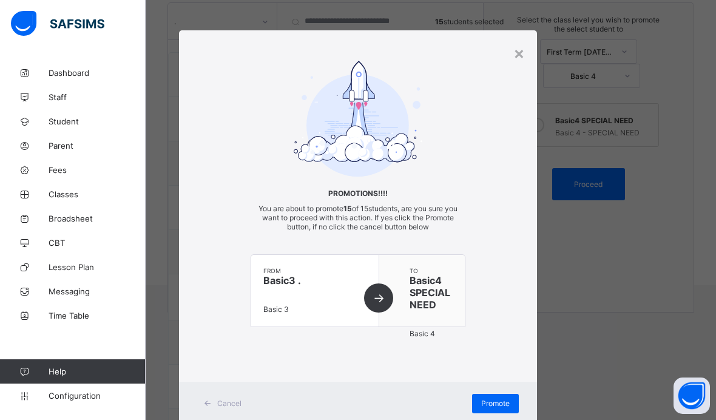
click at [503, 403] on span "Promote" at bounding box center [495, 402] width 29 height 9
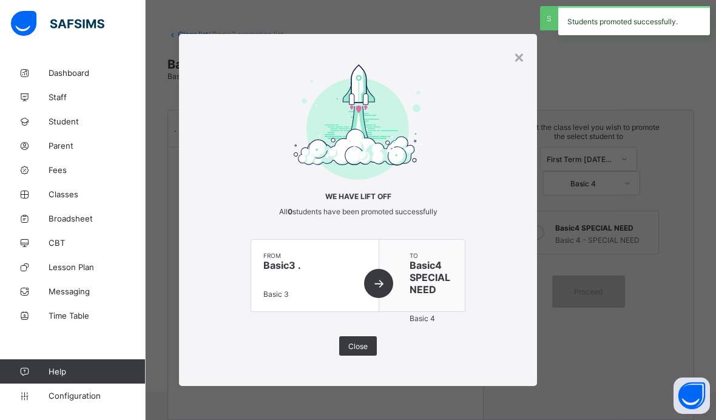
scroll to position [91, 0]
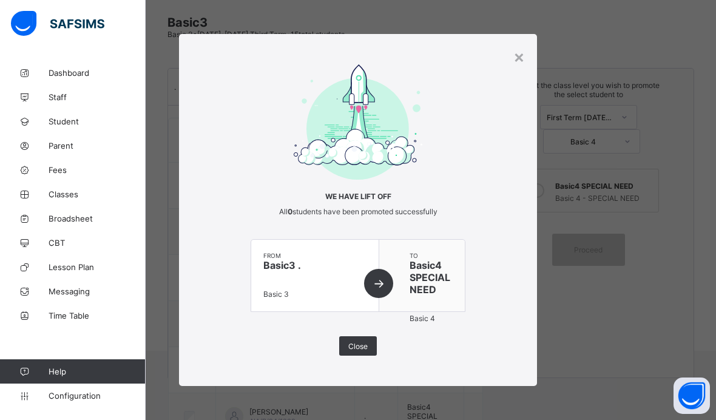
click at [513, 60] on div "×" at bounding box center [519, 56] width 12 height 21
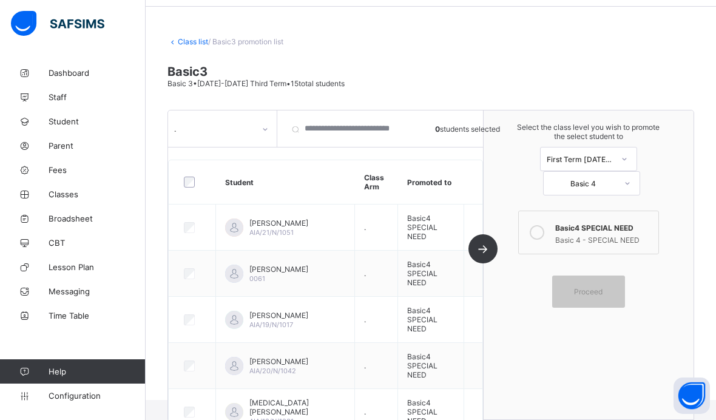
scroll to position [0, 0]
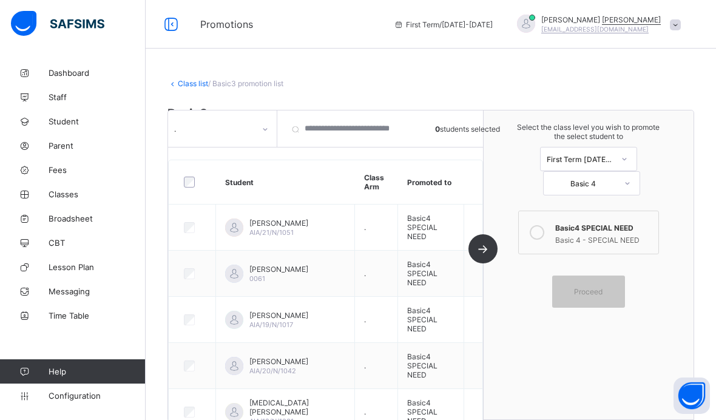
click at [189, 81] on link "Class list" at bounding box center [193, 83] width 30 height 9
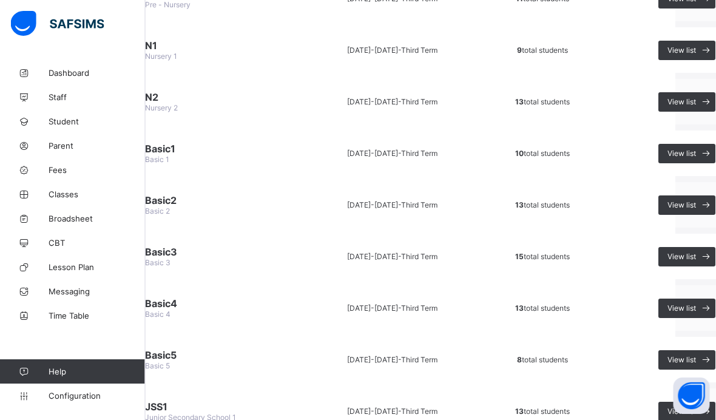
scroll to position [230, 41]
click at [686, 304] on span "View list" at bounding box center [681, 307] width 29 height 9
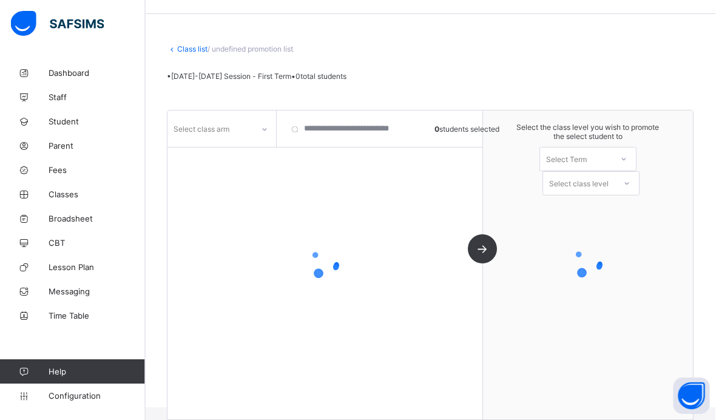
scroll to position [26, 0]
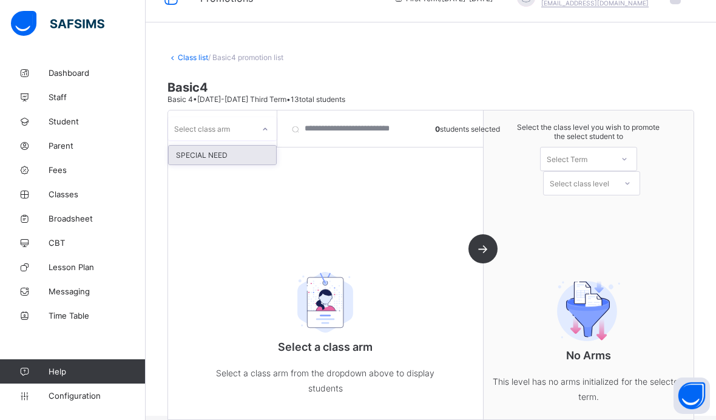
click at [201, 146] on div "SPECIAL NEED" at bounding box center [222, 155] width 107 height 19
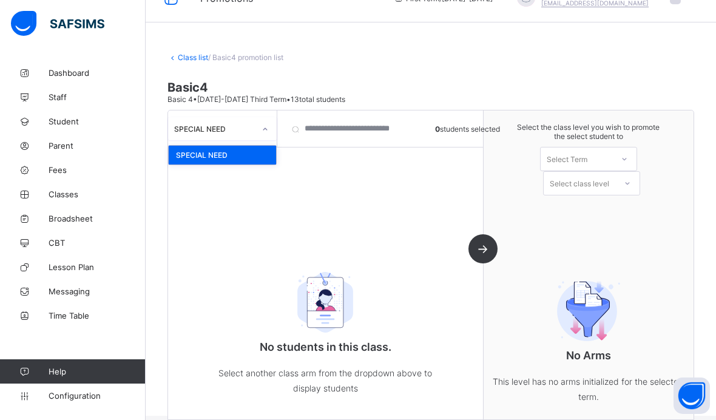
click at [216, 146] on div "SPECIAL NEED" at bounding box center [222, 155] width 107 height 19
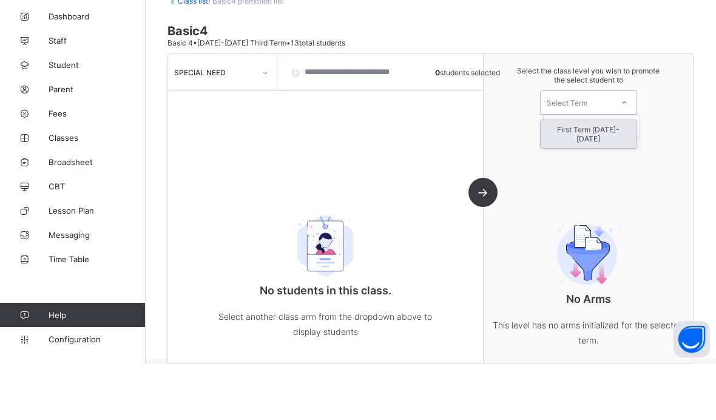
click at [611, 176] on div "First Term 2025-2026" at bounding box center [588, 190] width 96 height 28
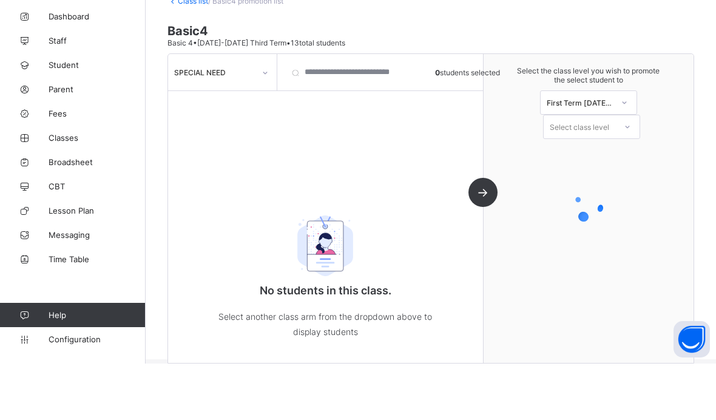
scroll to position [82, 0]
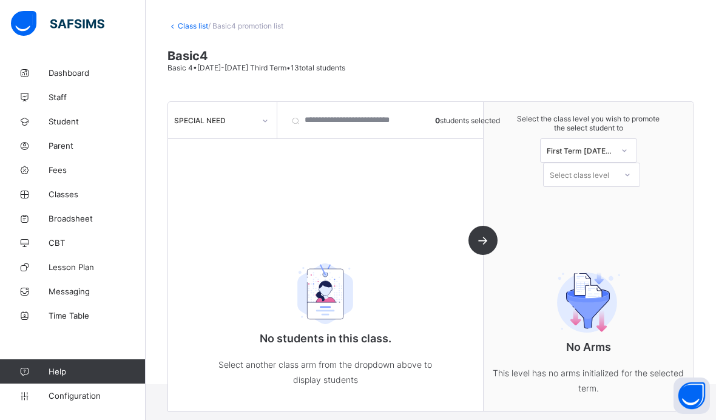
click at [210, 109] on div "SPECIAL NEED 0 students selected No students in this class. Select another clas…" at bounding box center [325, 256] width 315 height 309
click at [203, 137] on div "SPECIAL NEED" at bounding box center [222, 146] width 107 height 19
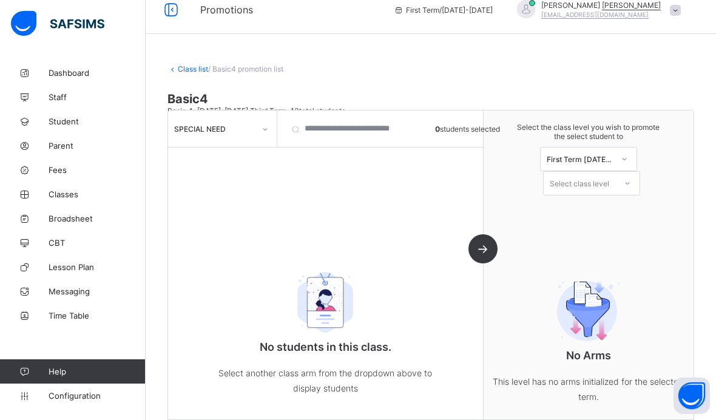
scroll to position [0, 0]
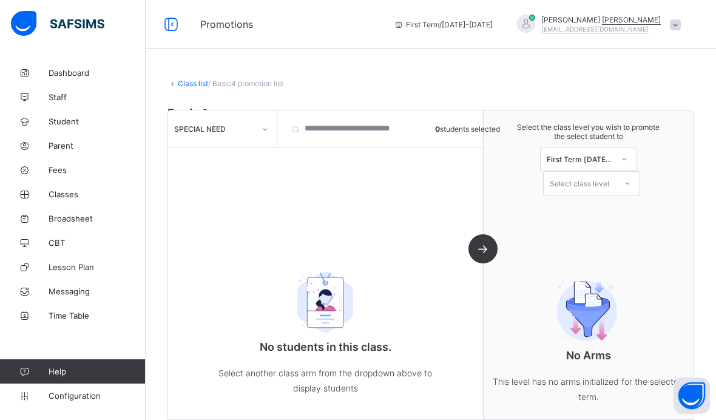
click at [194, 84] on link "Class list" at bounding box center [193, 83] width 30 height 9
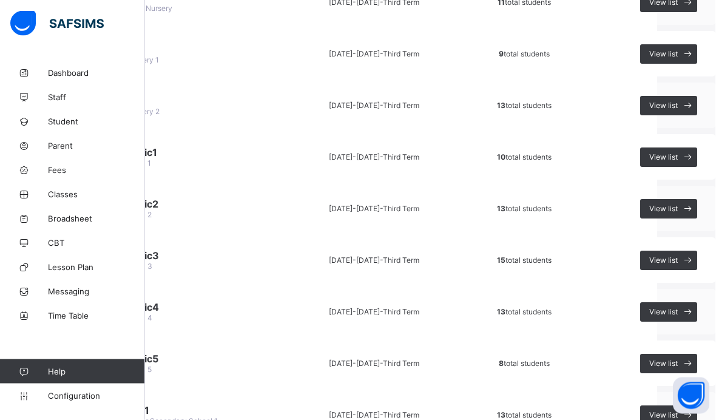
scroll to position [227, 58]
click at [666, 307] on span "View list" at bounding box center [663, 311] width 29 height 9
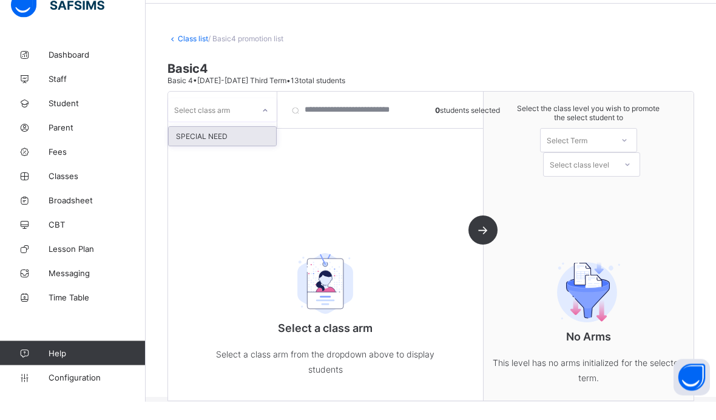
click at [203, 146] on div "SPECIAL NEED" at bounding box center [222, 155] width 107 height 19
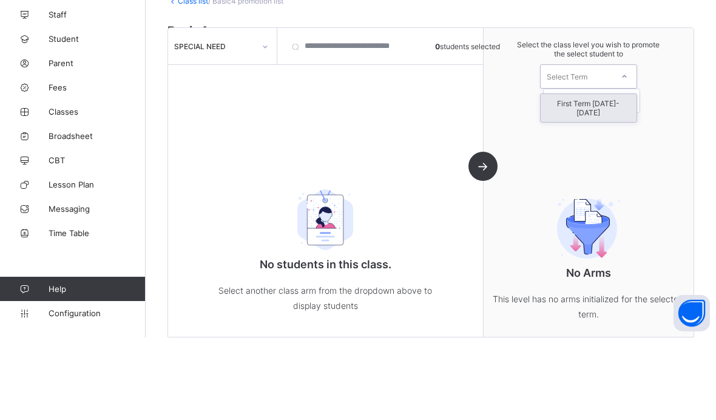
scroll to position [82, 0]
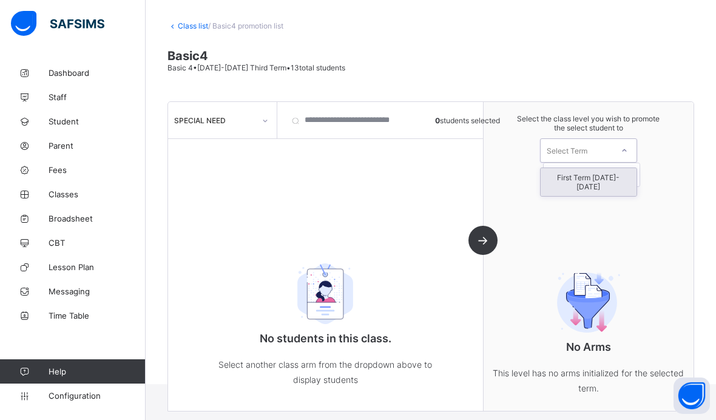
click at [618, 140] on div at bounding box center [624, 150] width 22 height 21
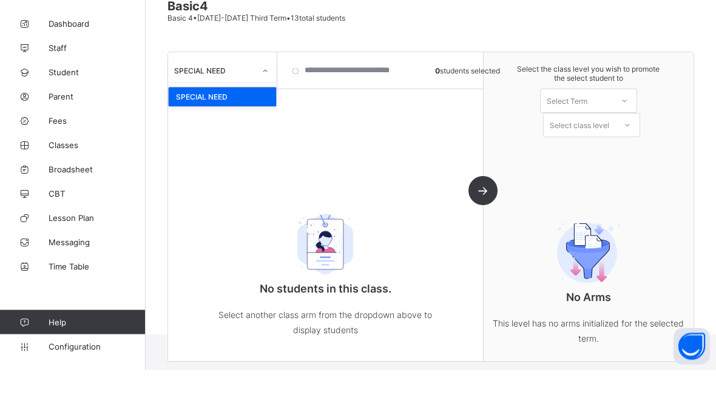
click at [186, 137] on div "SPECIAL NEED" at bounding box center [222, 146] width 107 height 19
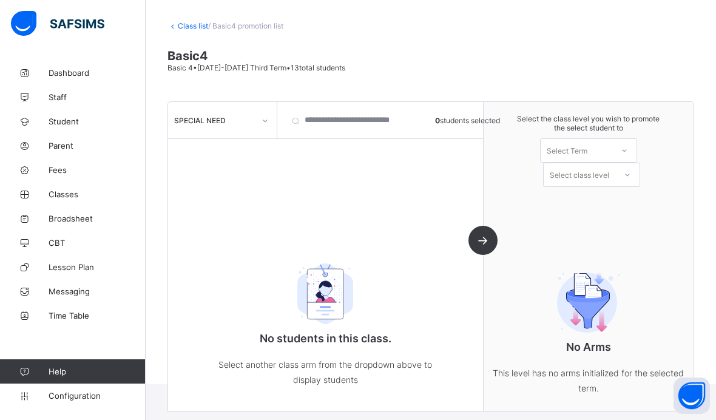
click at [195, 102] on div "SPECIAL NEED" at bounding box center [222, 120] width 109 height 36
click at [182, 49] on span "Basic4" at bounding box center [430, 56] width 526 height 15
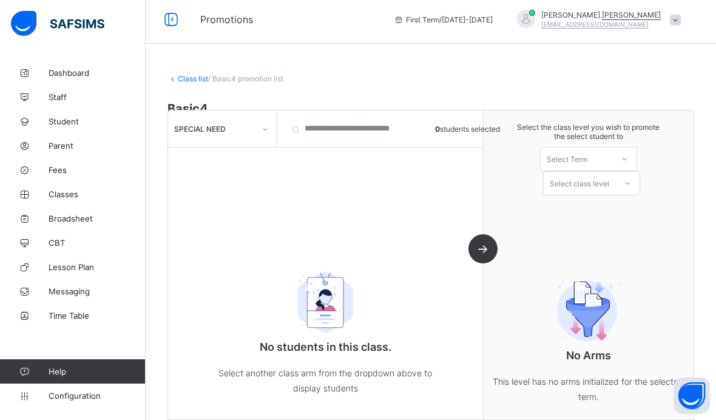
scroll to position [0, 0]
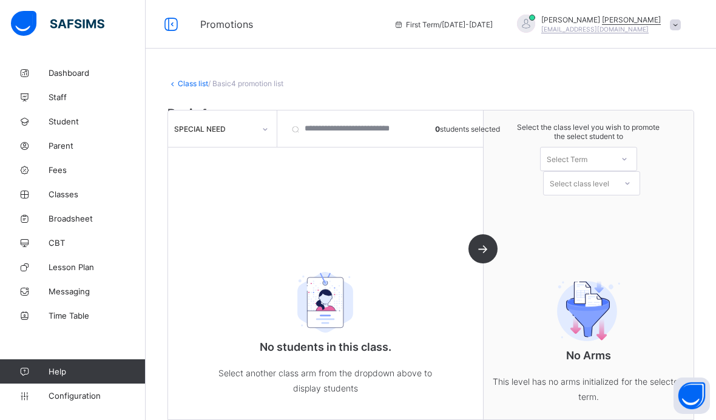
click at [196, 81] on link "Class list" at bounding box center [193, 83] width 30 height 9
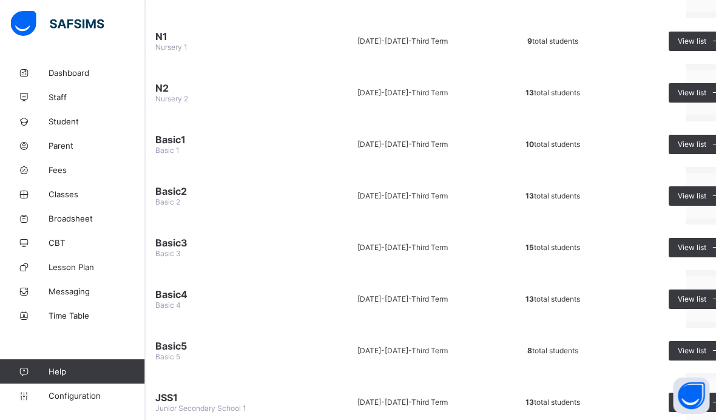
scroll to position [240, 44]
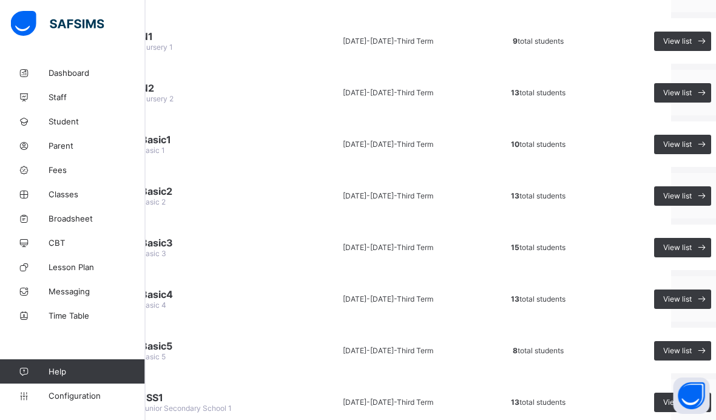
click at [693, 301] on span at bounding box center [701, 298] width 19 height 19
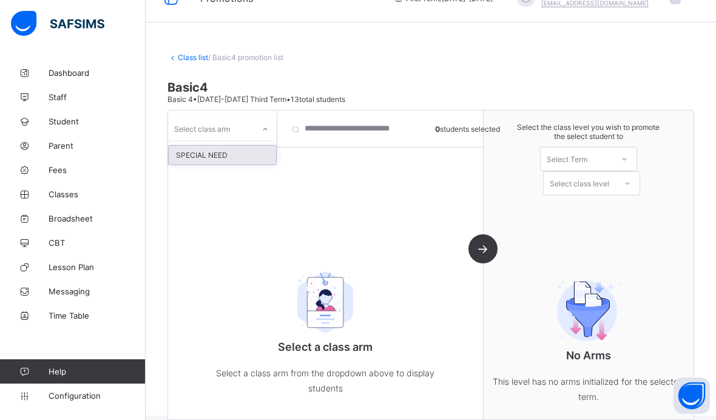
click at [215, 146] on div "SPECIAL NEED" at bounding box center [222, 155] width 107 height 19
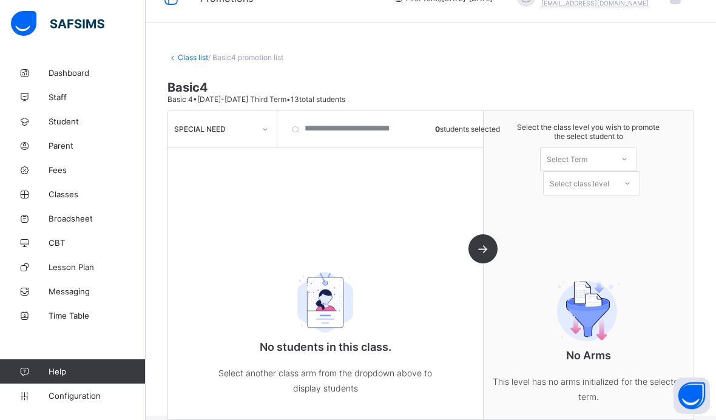
scroll to position [0, 0]
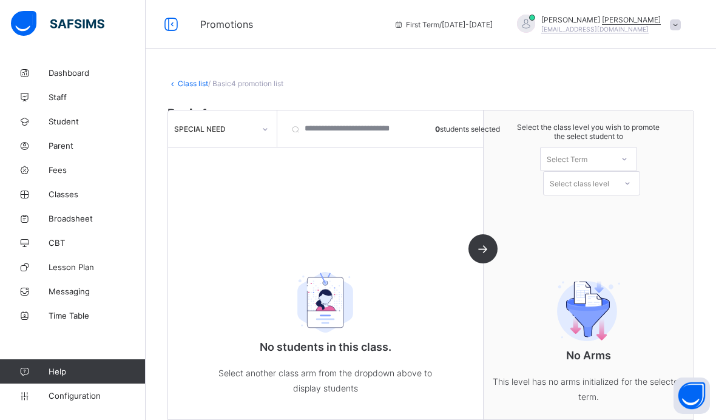
click at [213, 80] on span "/ Basic4 promotion list" at bounding box center [245, 83] width 75 height 9
click at [190, 85] on link "Class list" at bounding box center [193, 83] width 30 height 9
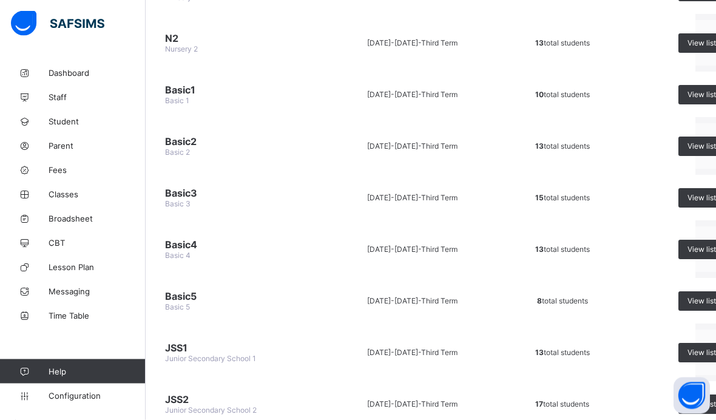
scroll to position [289, 58]
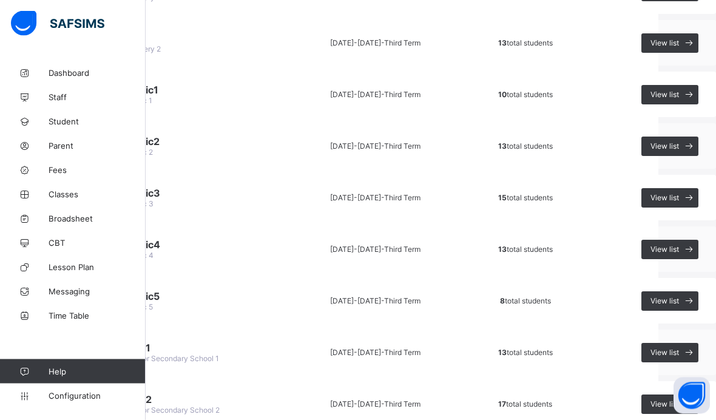
click at [674, 292] on div "View list" at bounding box center [669, 301] width 57 height 19
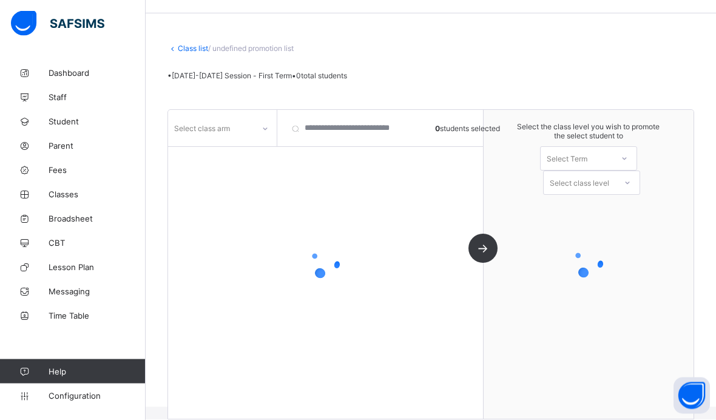
scroll to position [26, 0]
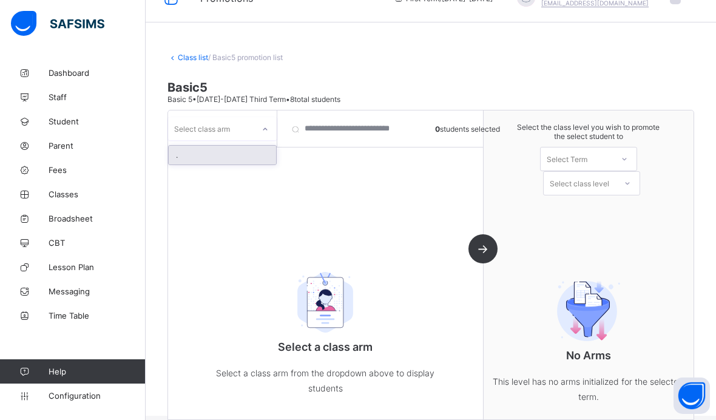
click at [254, 146] on div "." at bounding box center [222, 155] width 107 height 19
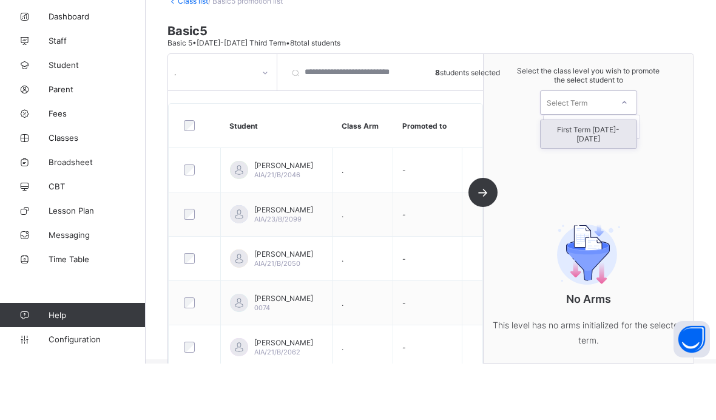
click at [574, 176] on div "First Term [DATE]-[DATE]" at bounding box center [588, 190] width 96 height 28
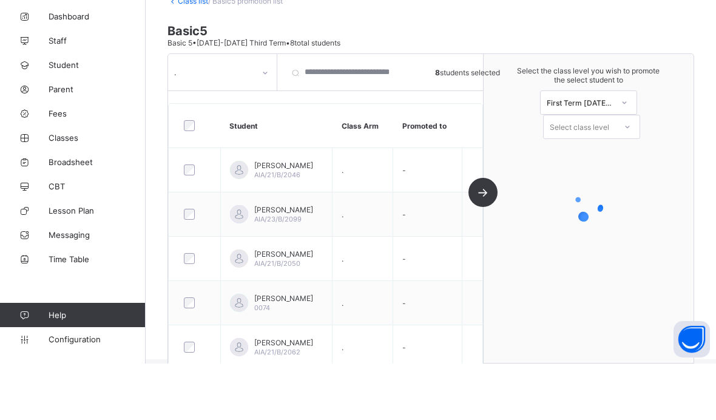
scroll to position [82, 0]
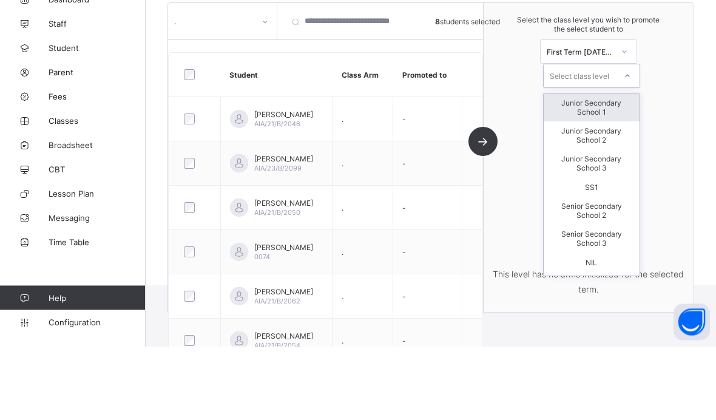
click at [566, 167] on div "Junior Secondary School 1" at bounding box center [591, 181] width 96 height 28
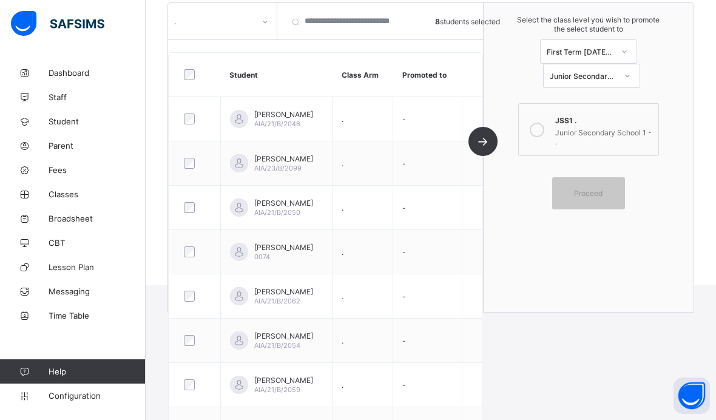
click at [541, 134] on icon at bounding box center [536, 129] width 15 height 15
click at [582, 194] on span "Proceed" at bounding box center [588, 193] width 29 height 9
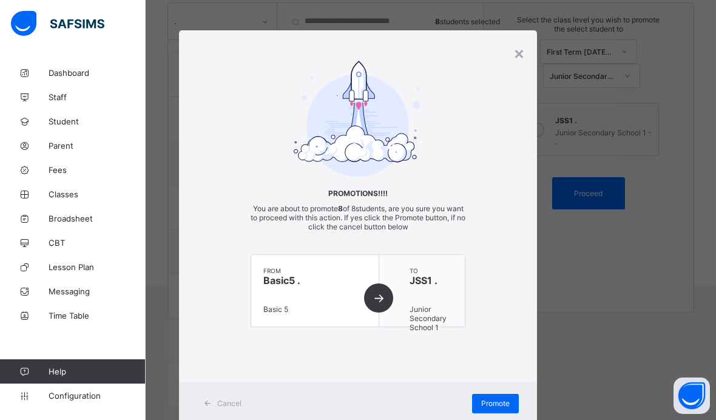
click at [487, 396] on div "Promote" at bounding box center [495, 403] width 47 height 19
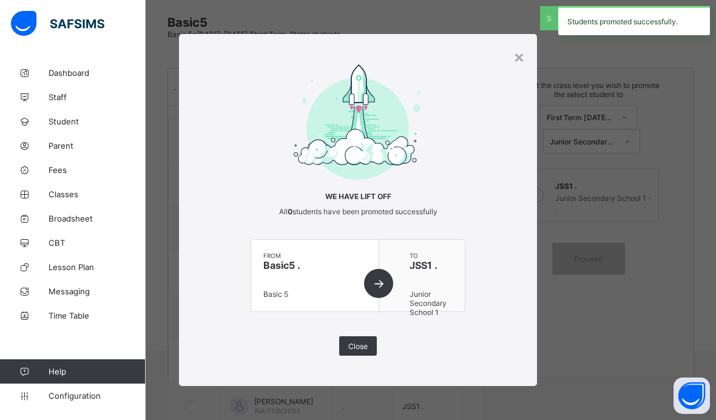
click at [515, 52] on div "×" at bounding box center [519, 56] width 12 height 21
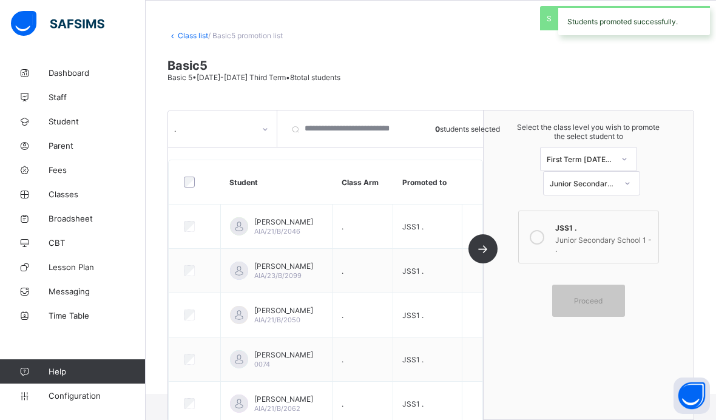
scroll to position [0, 0]
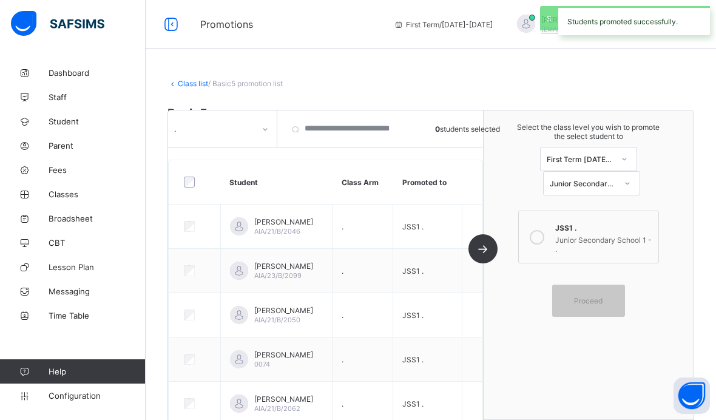
click at [189, 82] on link "Class list" at bounding box center [193, 83] width 30 height 9
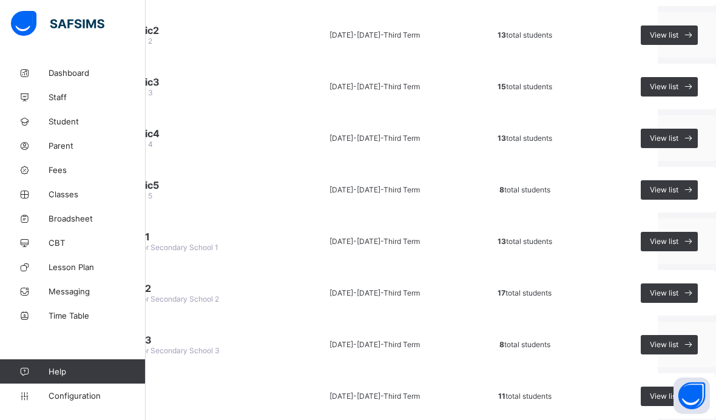
scroll to position [389, 58]
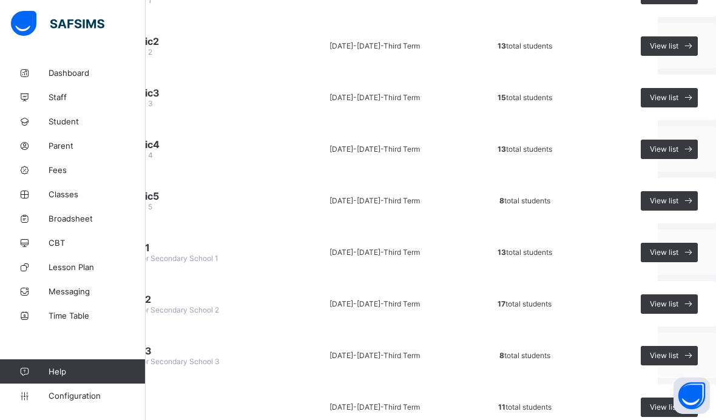
click at [668, 257] on div "View list" at bounding box center [668, 252] width 57 height 19
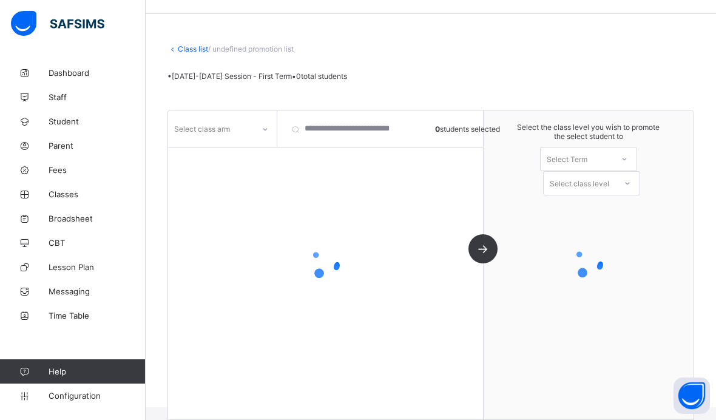
scroll to position [26, 0]
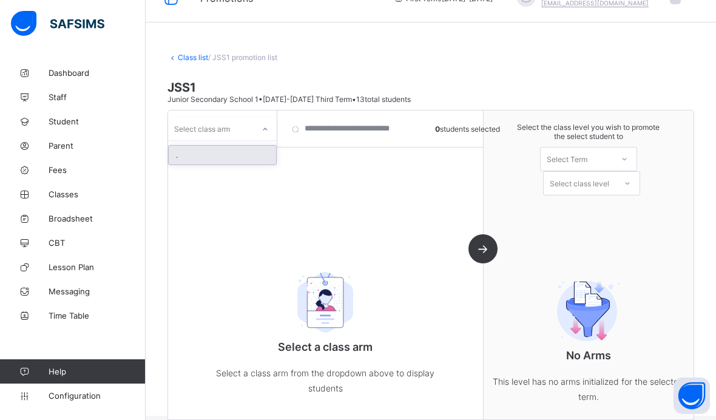
click at [204, 146] on div "." at bounding box center [222, 155] width 107 height 19
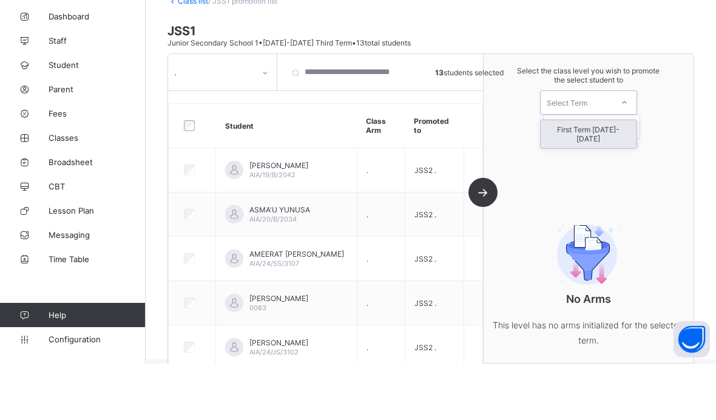
click at [568, 176] on div "First Term [DATE]-[DATE]" at bounding box center [588, 190] width 96 height 28
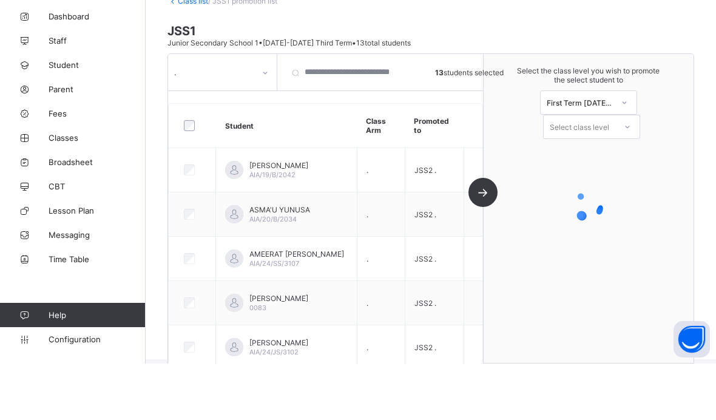
scroll to position [82, 0]
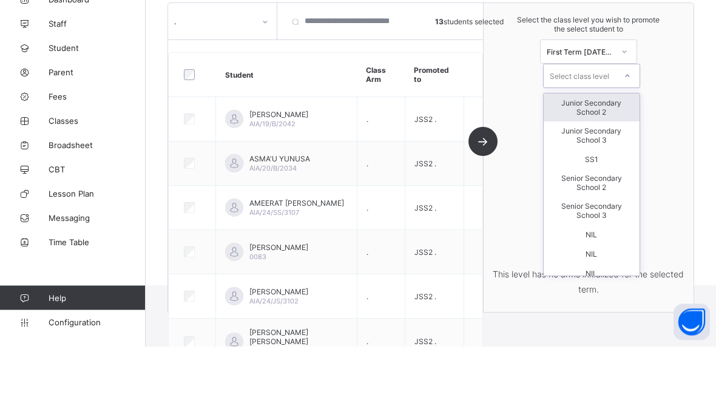
click at [568, 167] on div "Junior Secondary School 2" at bounding box center [591, 181] width 96 height 28
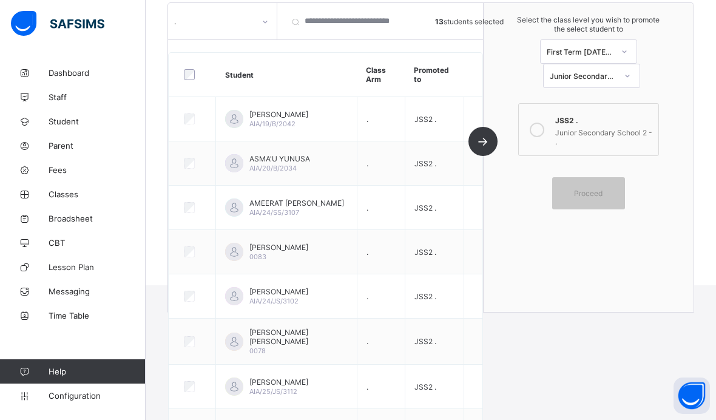
click at [548, 124] on div at bounding box center [537, 129] width 24 height 33
click at [585, 185] on div "Proceed" at bounding box center [588, 193] width 73 height 32
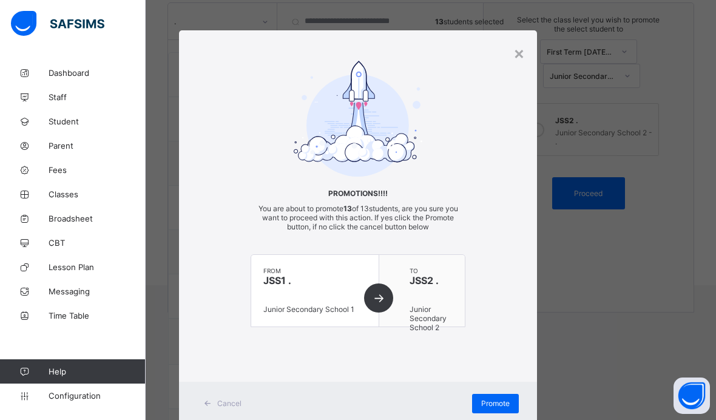
click at [498, 401] on span "Promote" at bounding box center [495, 402] width 29 height 9
click at [495, 410] on div "Promote" at bounding box center [495, 403] width 47 height 19
click at [509, 61] on div "Promotions!!!! You are about to promote 13 of 13 students, are you sure you wan…" at bounding box center [358, 206] width 358 height 290
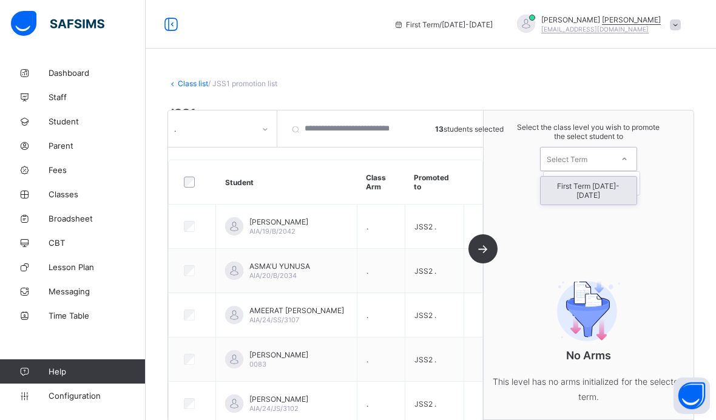
click at [569, 176] on div "First Term 2025-2026" at bounding box center [588, 190] width 96 height 28
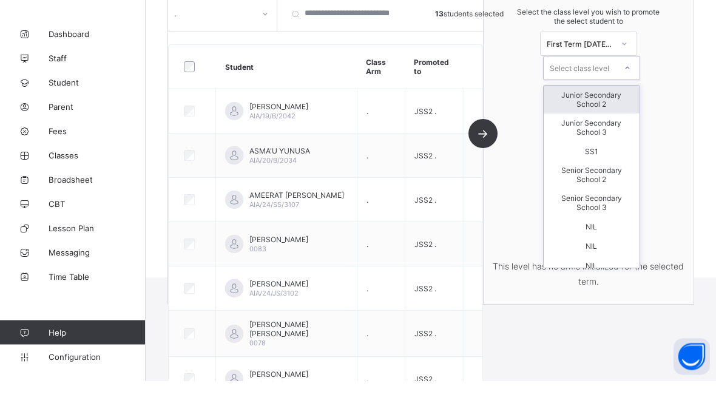
click at [566, 125] on div "Junior Secondary School 2" at bounding box center [591, 139] width 96 height 28
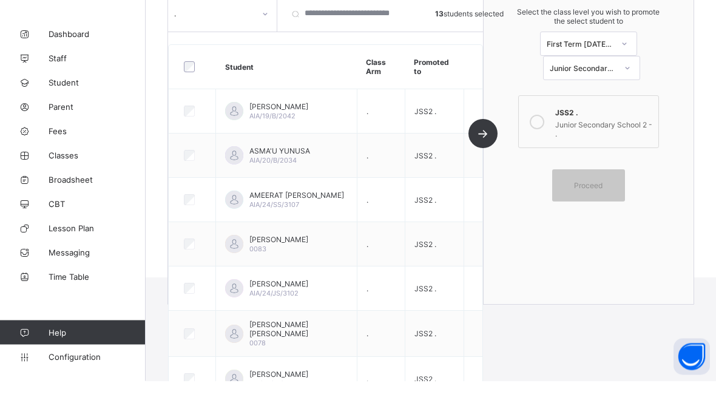
scroll to position [164, 0]
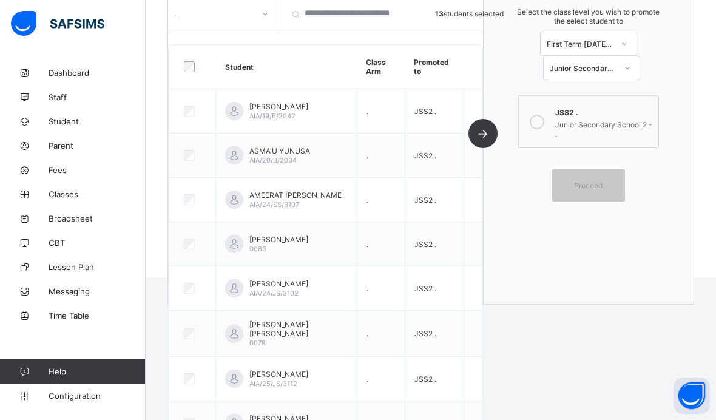
click at [546, 119] on div at bounding box center [537, 121] width 24 height 33
click at [579, 183] on span "Proceed" at bounding box center [588, 185] width 29 height 9
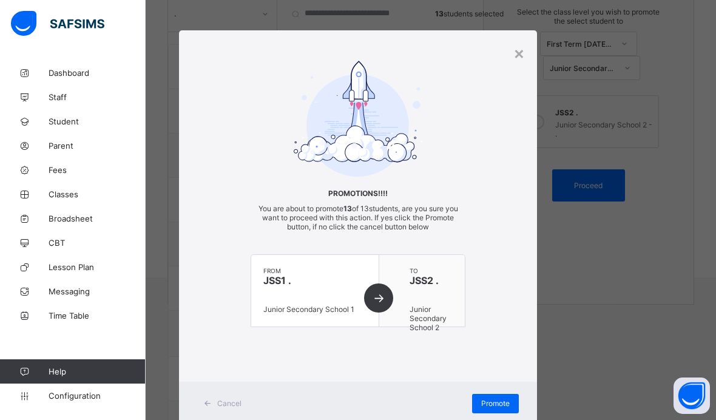
click at [503, 399] on span "Promote" at bounding box center [495, 402] width 29 height 9
click at [490, 404] on span "Promote" at bounding box center [495, 402] width 29 height 9
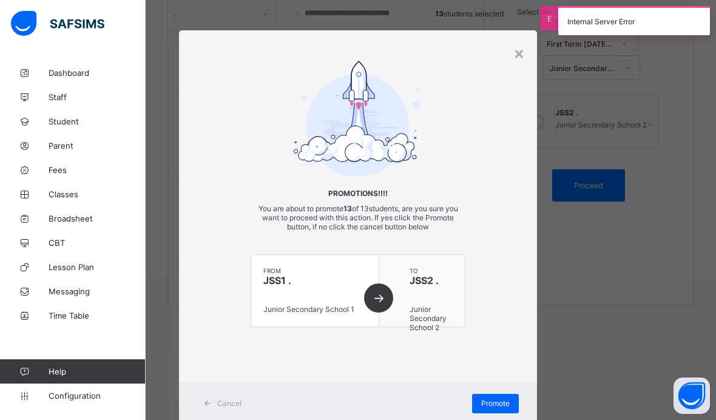
click at [522, 52] on div "×" at bounding box center [519, 52] width 12 height 21
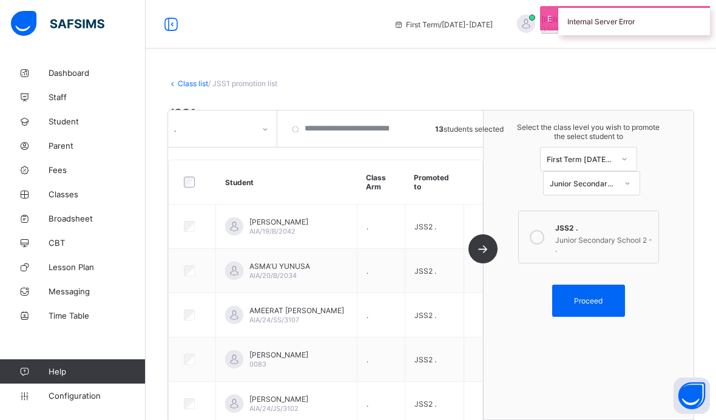
click at [192, 86] on link "Class list" at bounding box center [193, 83] width 30 height 9
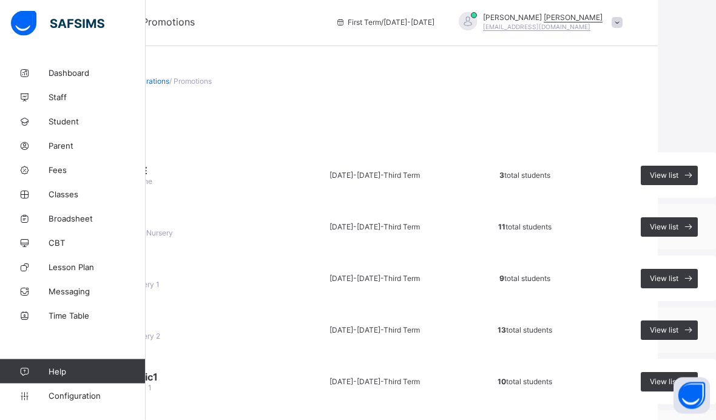
scroll to position [0, 58]
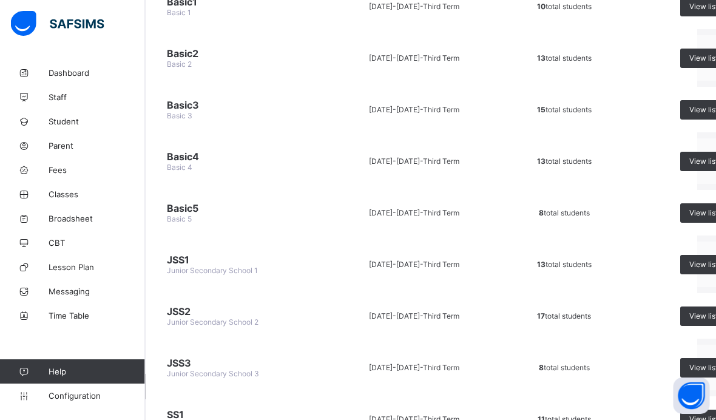
scroll to position [377, 58]
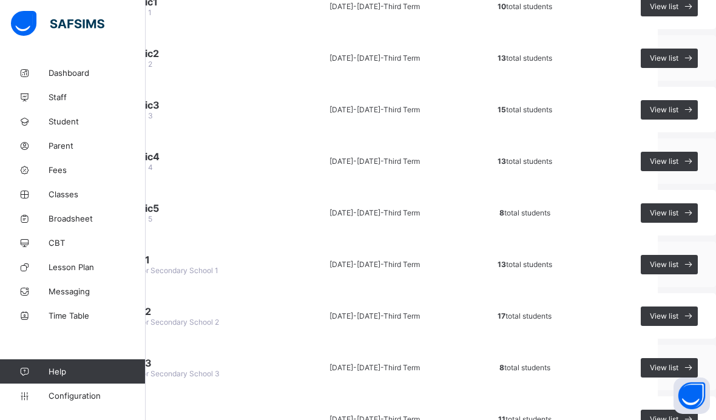
click at [668, 269] on div "View list" at bounding box center [668, 264] width 57 height 19
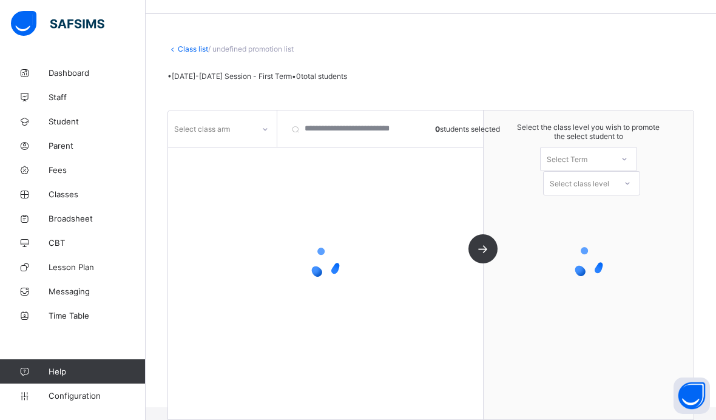
scroll to position [76, 0]
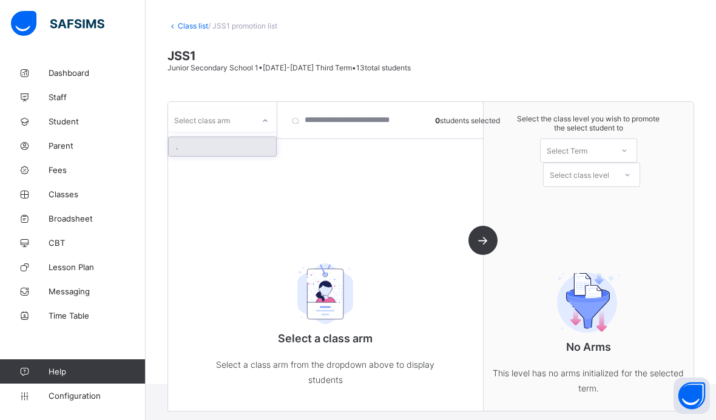
click at [200, 137] on div "." at bounding box center [222, 146] width 107 height 19
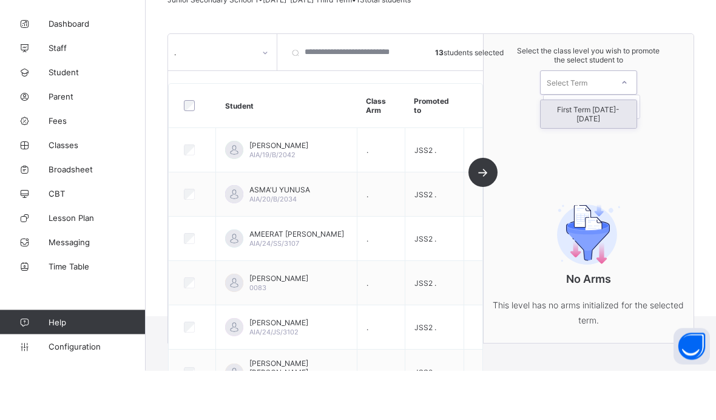
click at [565, 150] on div "First Term [DATE]-[DATE]" at bounding box center [588, 164] width 96 height 28
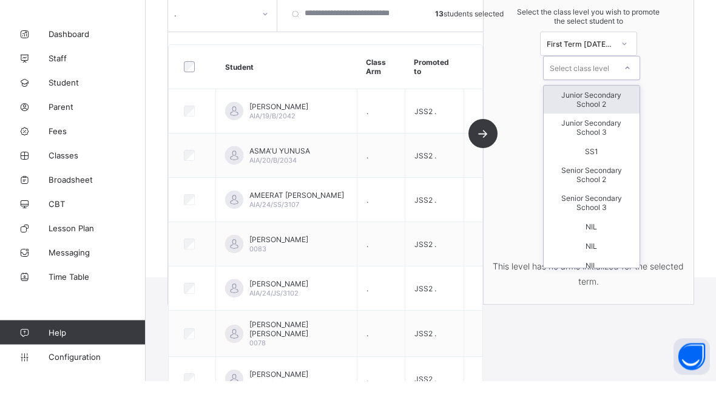
click at [566, 125] on div "Junior Secondary School 2" at bounding box center [591, 139] width 96 height 28
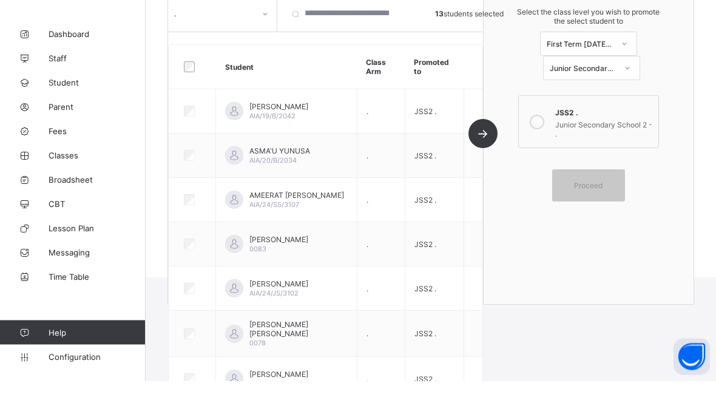
scroll to position [164, 0]
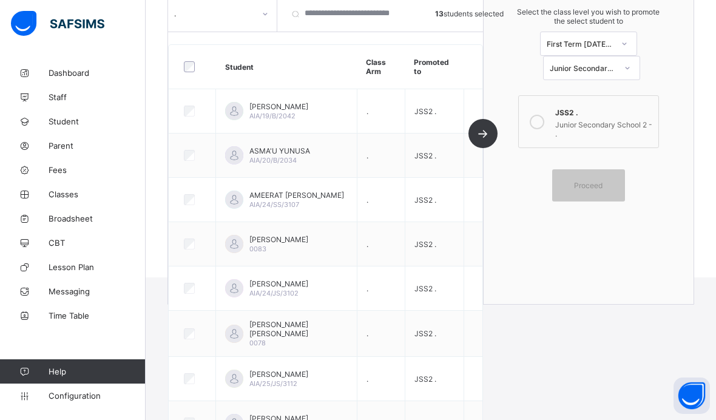
click at [537, 123] on icon at bounding box center [536, 122] width 15 height 15
click at [582, 179] on div "Proceed" at bounding box center [588, 185] width 73 height 32
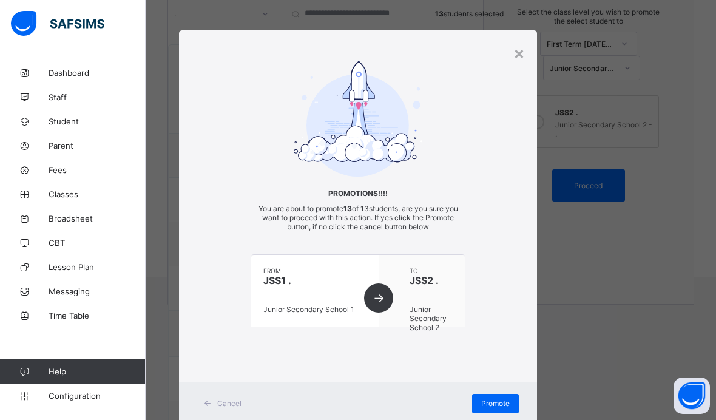
click at [495, 409] on div "Promote" at bounding box center [495, 403] width 47 height 19
click at [517, 59] on div "×" at bounding box center [519, 52] width 12 height 21
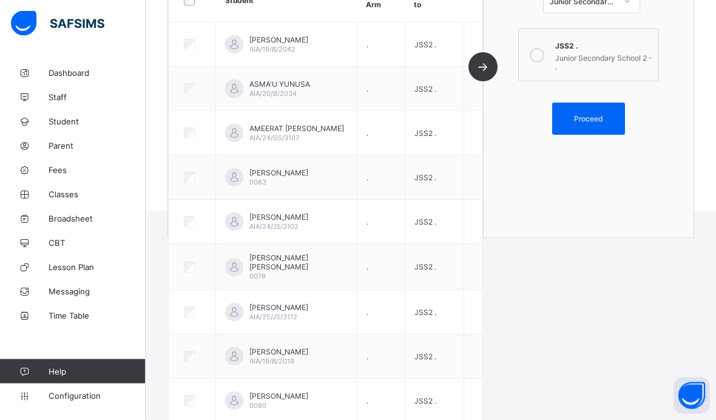
scroll to position [0, 0]
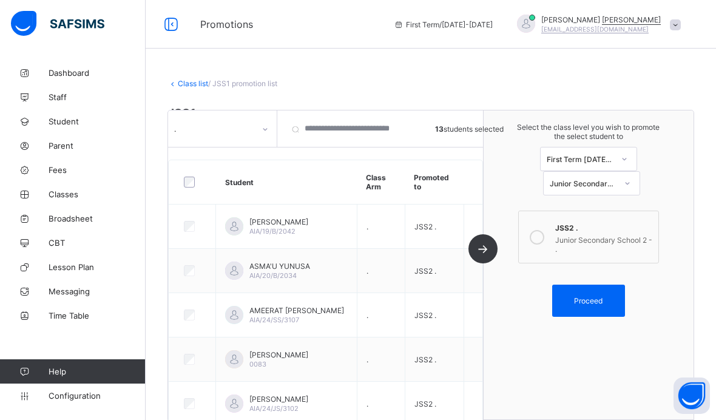
click at [196, 85] on link "Class list" at bounding box center [193, 83] width 30 height 9
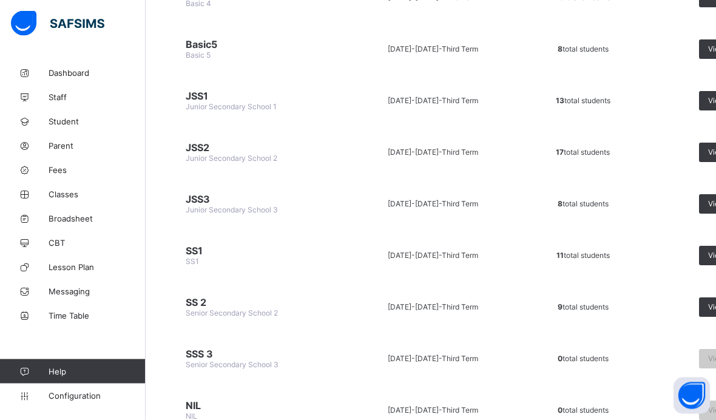
scroll to position [541, 0]
click at [424, 257] on span "[DATE]-[DATE] -" at bounding box center [414, 254] width 54 height 9
click at [199, 259] on td "SS1 SS1" at bounding box center [256, 254] width 178 height 45
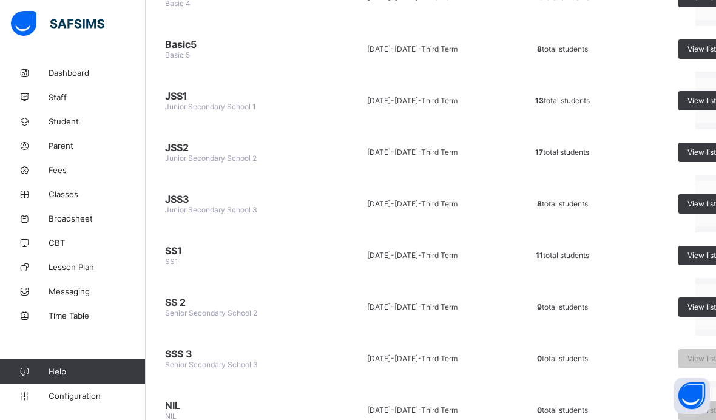
scroll to position [541, 58]
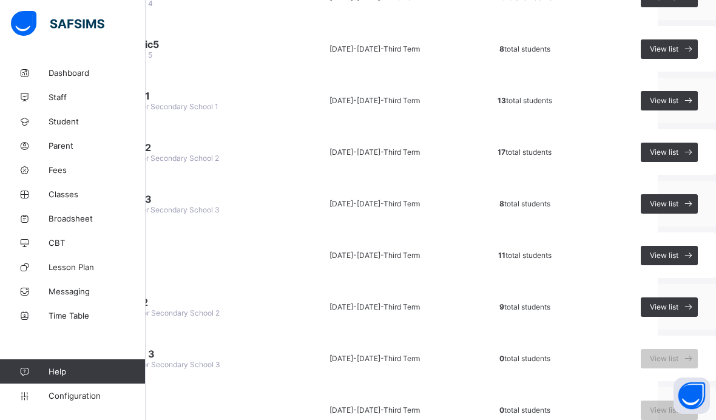
click at [663, 258] on span "View list" at bounding box center [663, 254] width 29 height 9
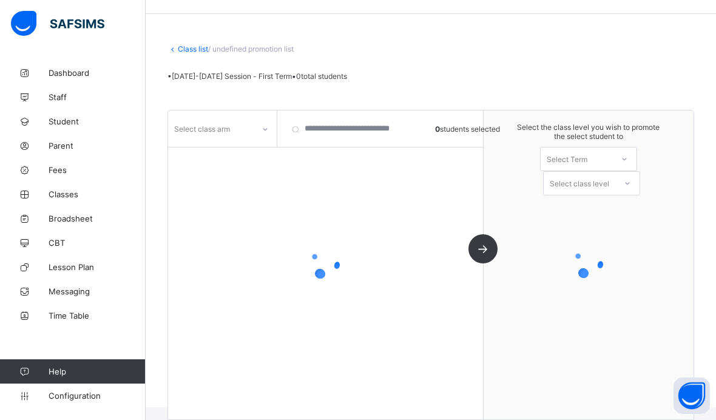
scroll to position [26, 0]
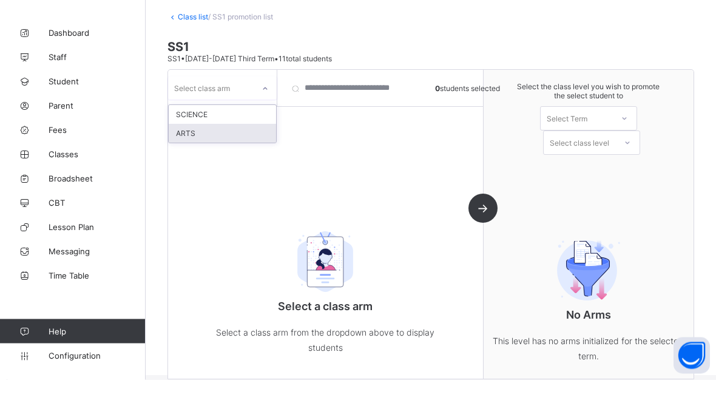
click at [204, 164] on div "ARTS" at bounding box center [222, 173] width 107 height 19
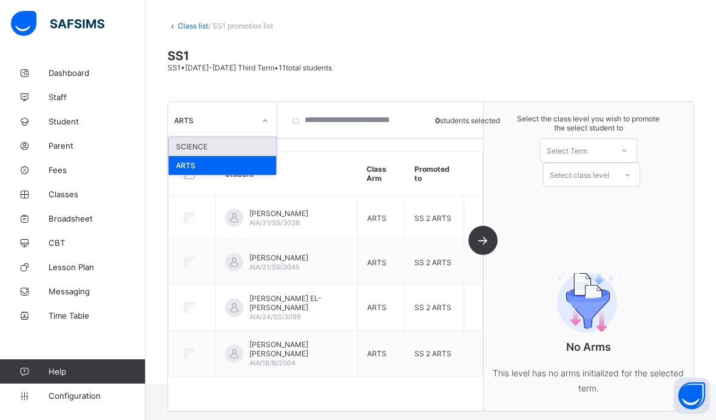
click at [209, 137] on div "SCIENCE" at bounding box center [222, 146] width 107 height 19
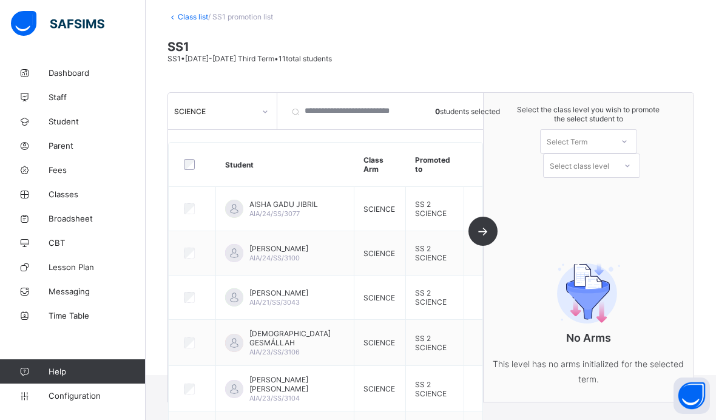
click at [178, 15] on link "Class list" at bounding box center [193, 16] width 30 height 9
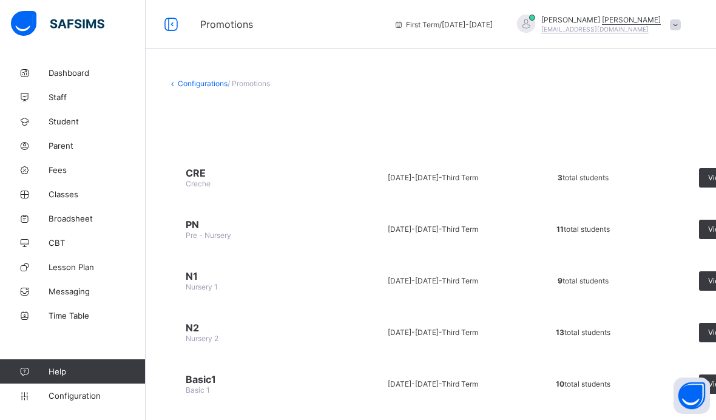
click at [216, 19] on span "Promotions" at bounding box center [287, 24] width 175 height 12
click at [216, 23] on span "Promotions" at bounding box center [287, 24] width 175 height 12
click at [27, 69] on icon at bounding box center [24, 73] width 49 height 9
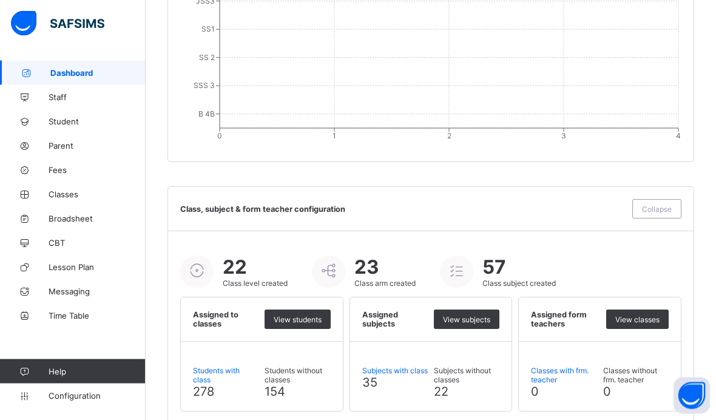
scroll to position [1271, 0]
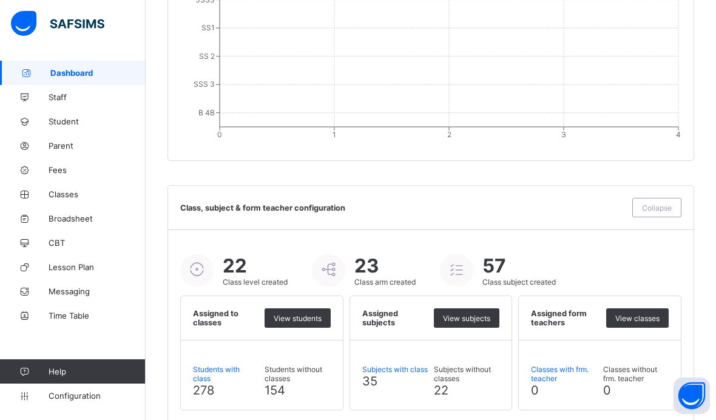
click at [323, 368] on div "Students with class 278 Students without classes 154" at bounding box center [262, 374] width 162 height 69
click at [275, 323] on span "View students" at bounding box center [297, 318] width 48 height 9
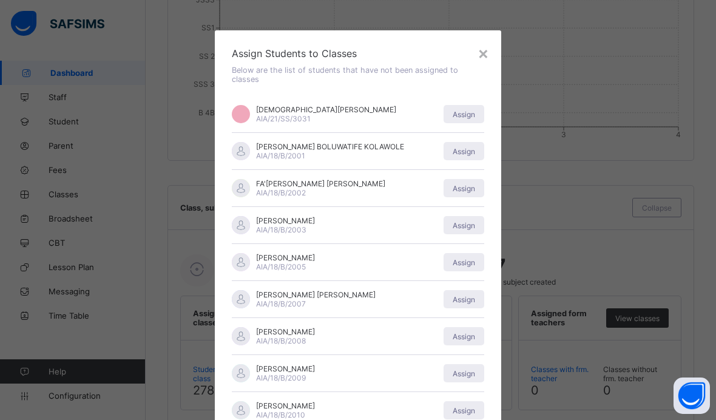
scroll to position [0, 0]
click at [488, 47] on div "×" at bounding box center [483, 52] width 12 height 21
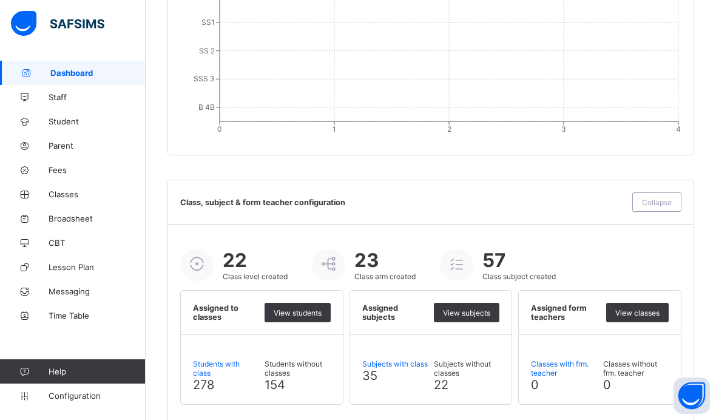
scroll to position [1326, 0]
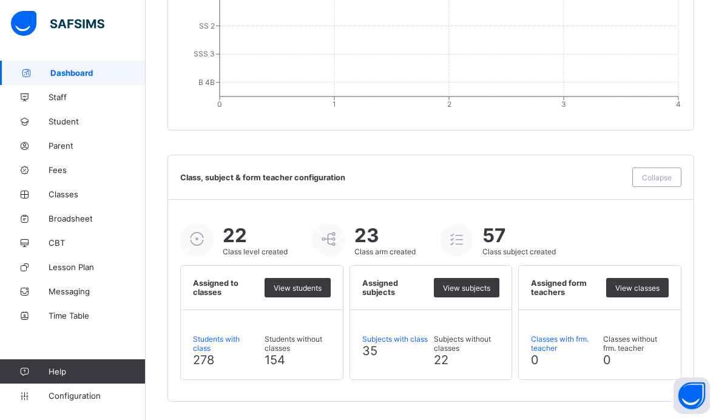
click at [67, 207] on link "Broadsheet" at bounding box center [73, 218] width 146 height 24
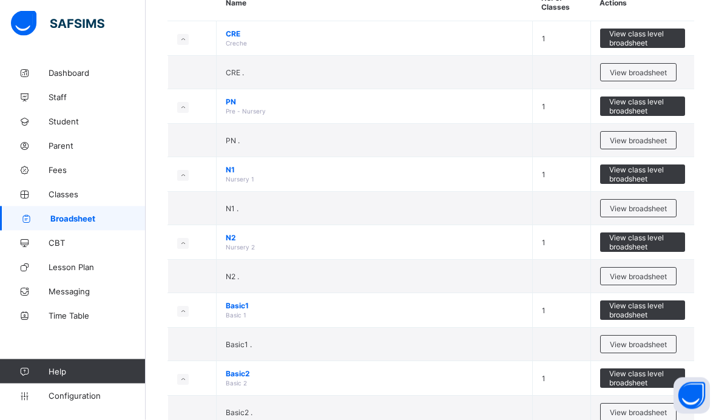
scroll to position [133, 0]
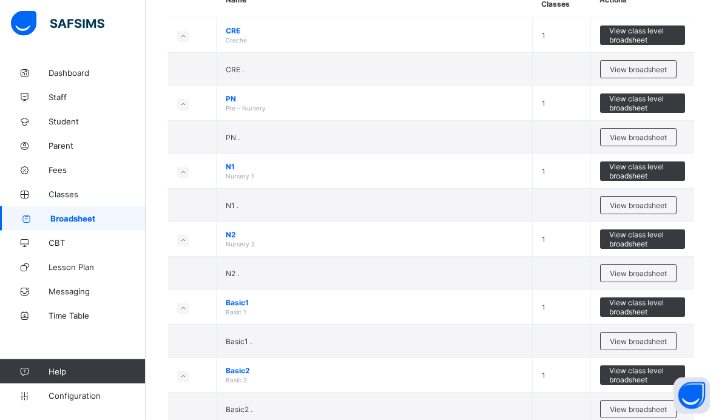
click at [81, 400] on span "Configuration" at bounding box center [97, 396] width 96 height 10
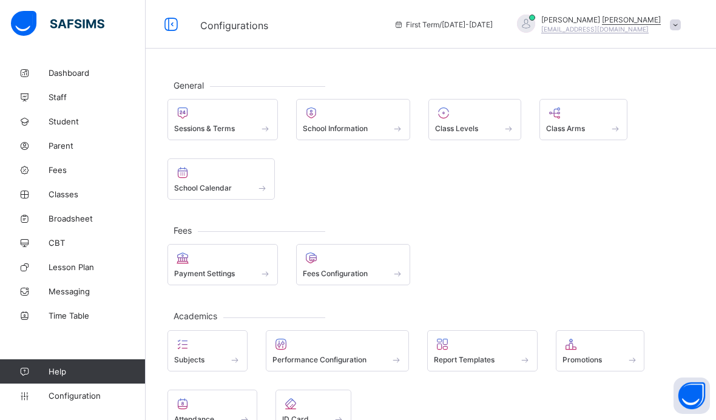
click at [323, 127] on span "School Information" at bounding box center [335, 128] width 65 height 9
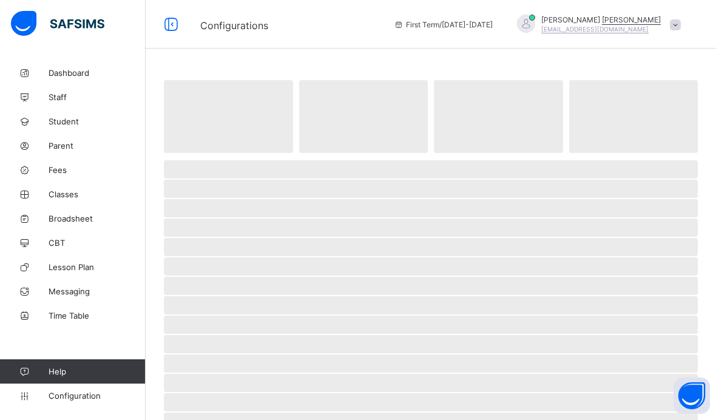
select select "**"
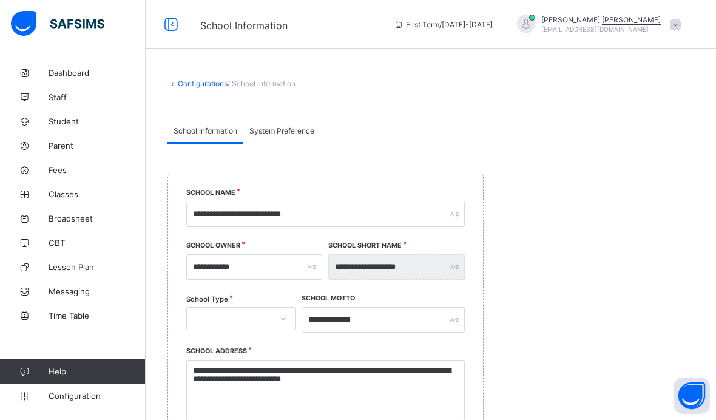
click at [181, 87] on link "Configurations" at bounding box center [203, 83] width 50 height 9
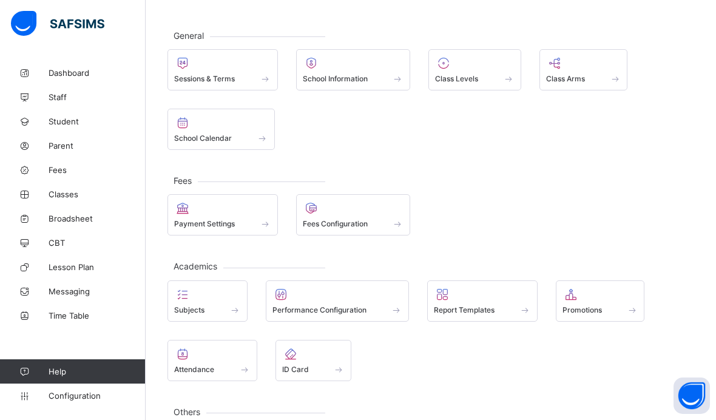
click at [336, 213] on div at bounding box center [353, 208] width 101 height 15
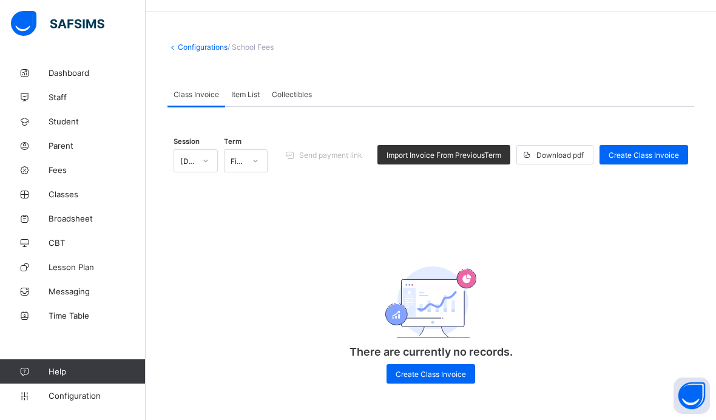
click at [186, 42] on link "Configurations" at bounding box center [203, 46] width 50 height 9
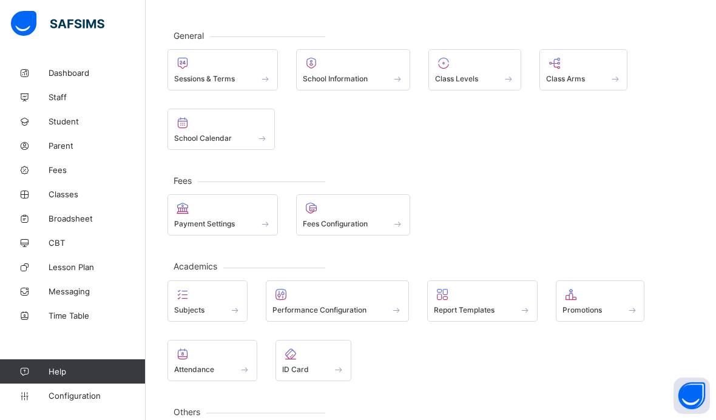
click at [226, 208] on div at bounding box center [222, 208] width 97 height 15
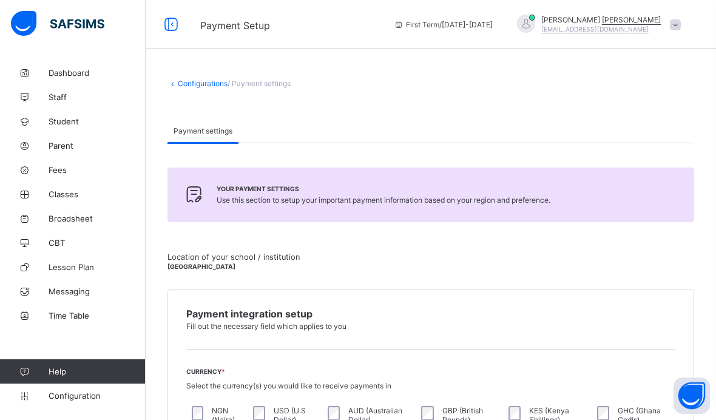
click at [206, 79] on link "Configurations" at bounding box center [203, 83] width 50 height 9
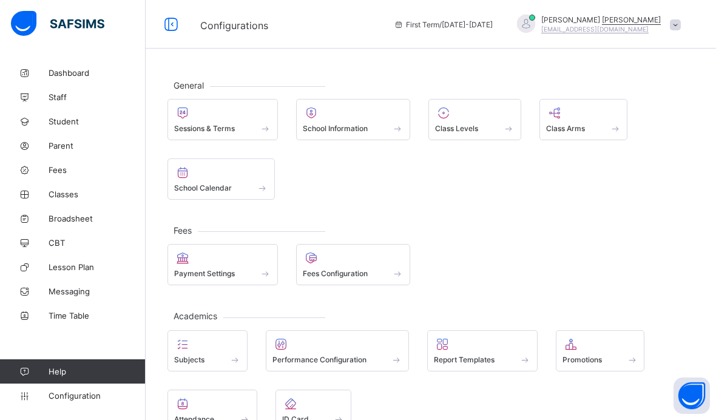
click at [346, 265] on div at bounding box center [353, 257] width 101 height 15
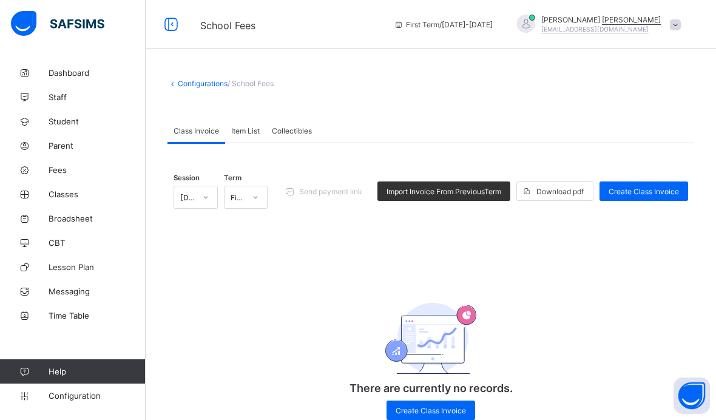
click at [247, 133] on span "Item List" at bounding box center [245, 130] width 29 height 9
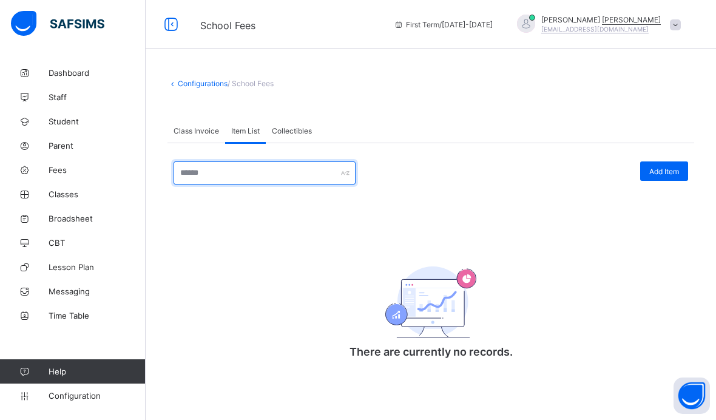
click at [264, 173] on input "text" at bounding box center [264, 172] width 182 height 23
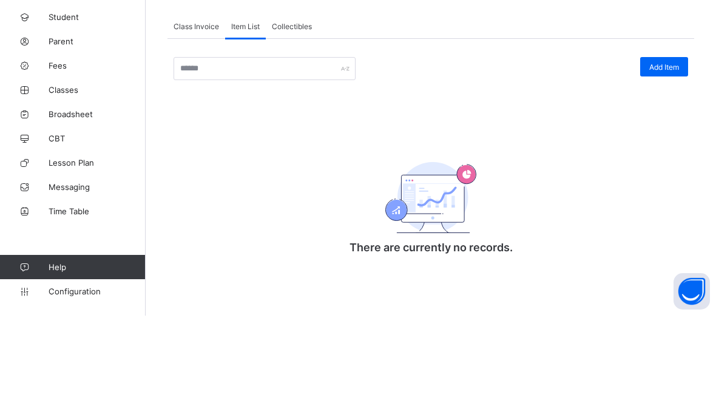
click at [423, 161] on div "Add Item There are currently no records. × Add Item Item Name Item Description …" at bounding box center [430, 268] width 514 height 215
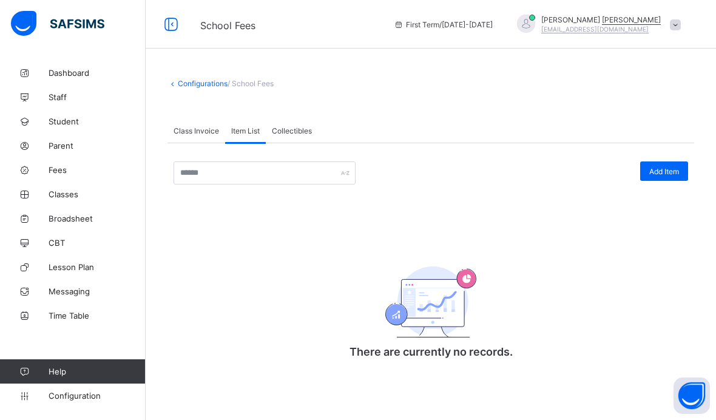
click at [63, 78] on span "Dashboard" at bounding box center [97, 73] width 97 height 10
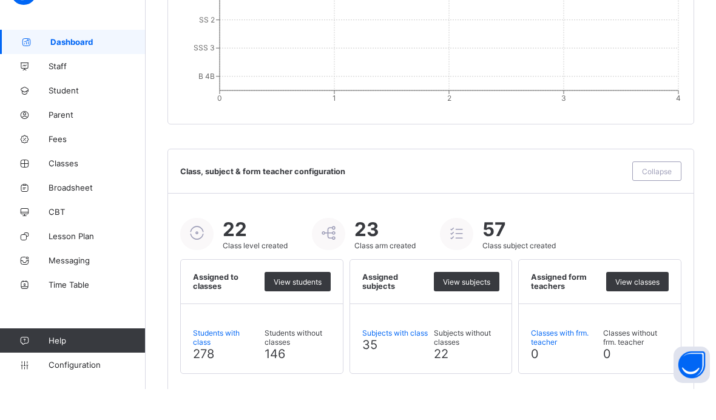
scroll to position [1326, 0]
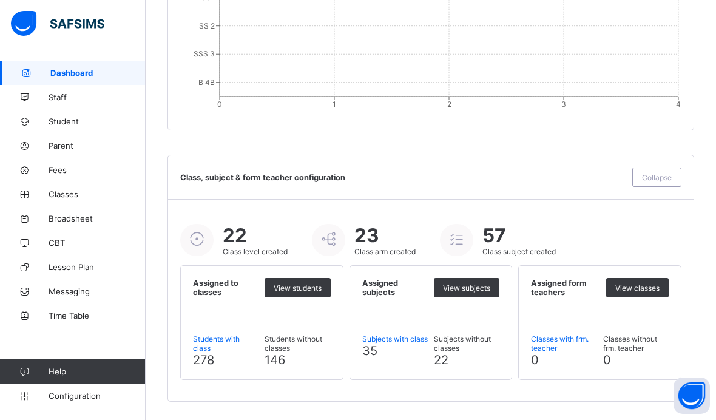
click at [75, 112] on link "Student" at bounding box center [73, 121] width 146 height 24
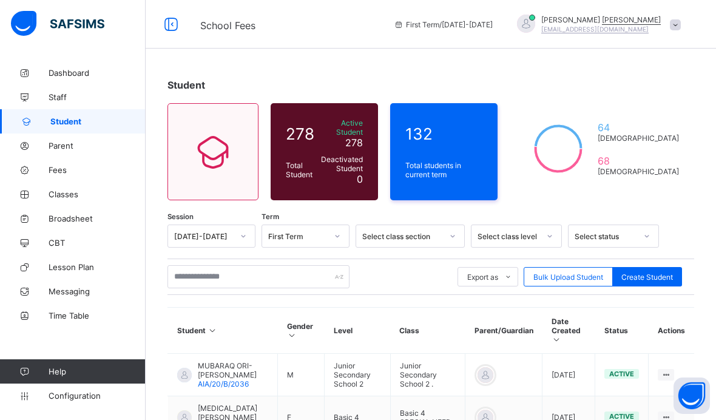
click at [185, 32] on div at bounding box center [171, 24] width 39 height 19
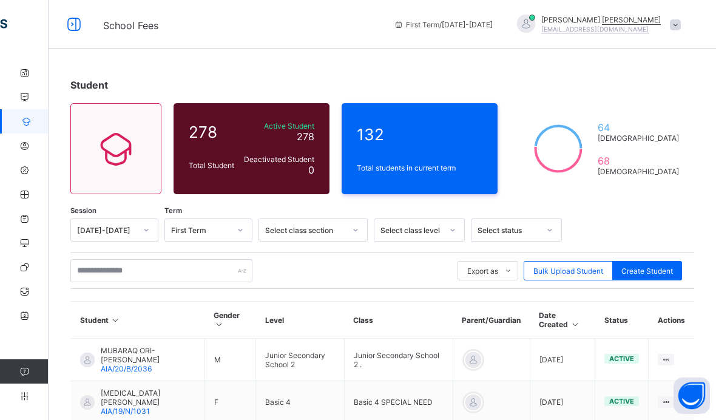
click at [151, 20] on span "School Fees" at bounding box center [130, 25] width 55 height 12
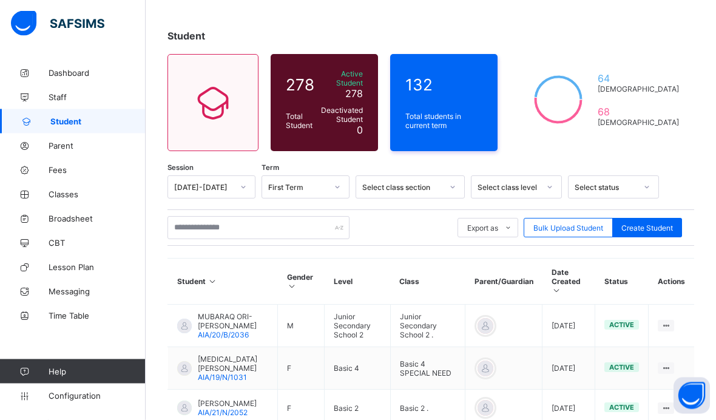
scroll to position [50, 0]
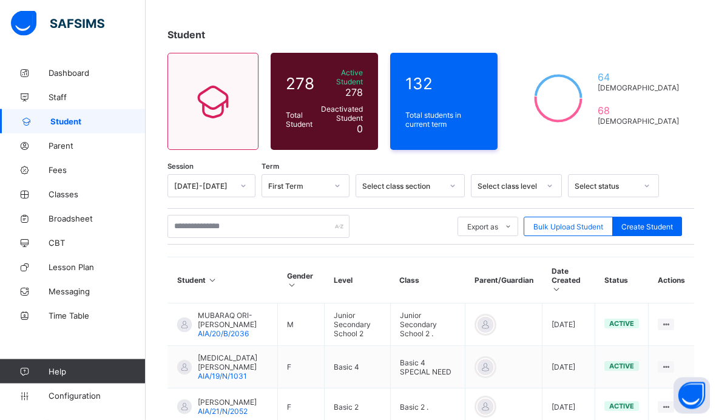
click at [78, 166] on span "Fees" at bounding box center [97, 170] width 97 height 10
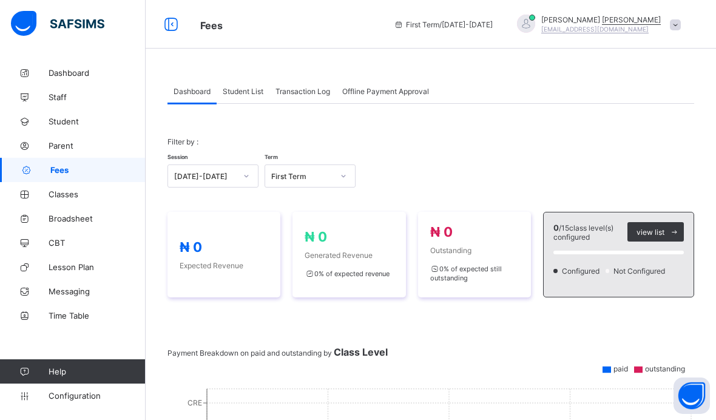
click at [240, 79] on div "Student List" at bounding box center [242, 91] width 53 height 24
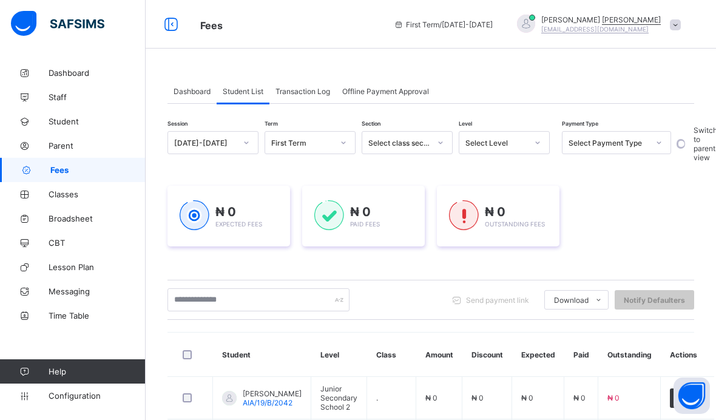
click at [292, 98] on div "Transaction Log" at bounding box center [302, 91] width 67 height 24
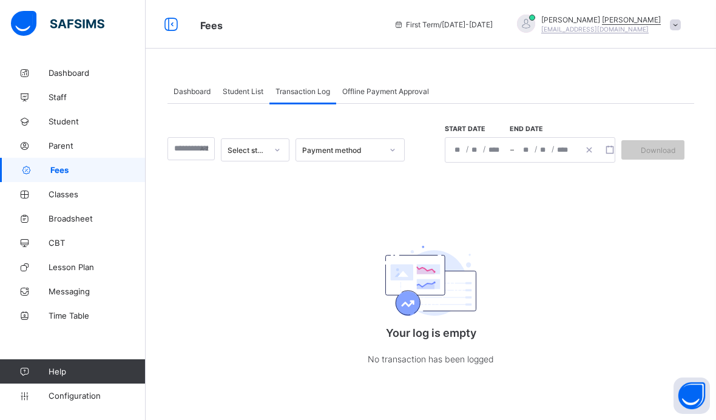
click at [375, 89] on span "Offline Payment Approval" at bounding box center [385, 91] width 87 height 9
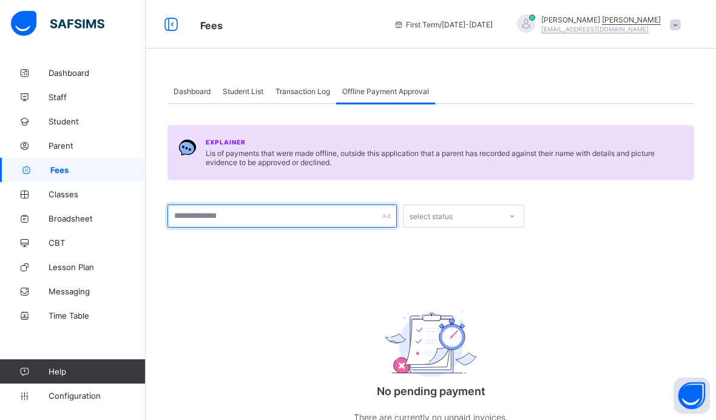
click at [309, 212] on input "text" at bounding box center [281, 215] width 229 height 23
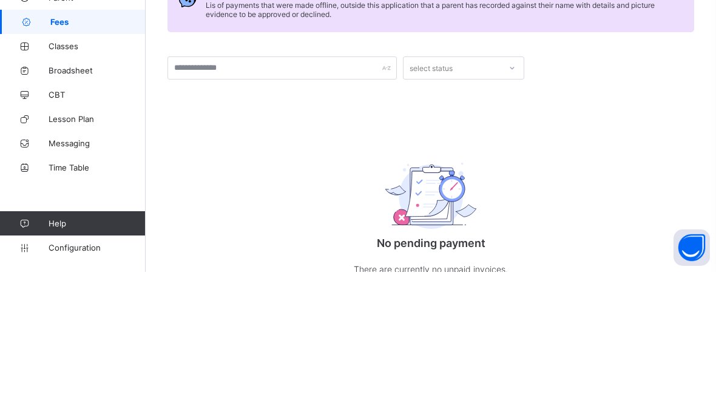
click at [221, 111] on div "Explainer Lis of payments that were made offline, outside this application that…" at bounding box center [430, 276] width 526 height 345
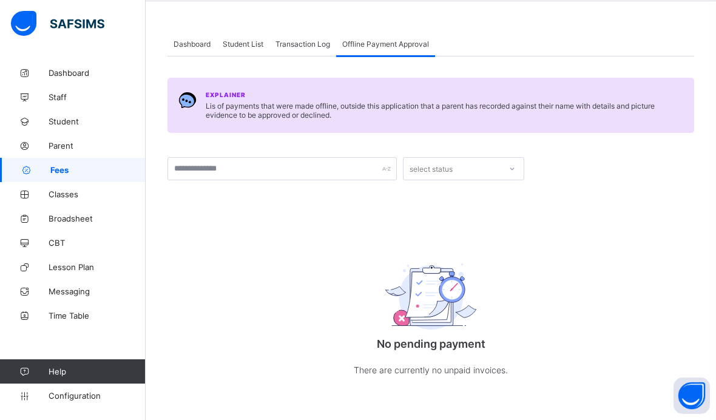
click at [315, 204] on div "Explainer Lis of payments that were made offline, outside this application that…" at bounding box center [430, 228] width 526 height 345
click at [296, 45] on span "Transaction Log" at bounding box center [302, 43] width 55 height 9
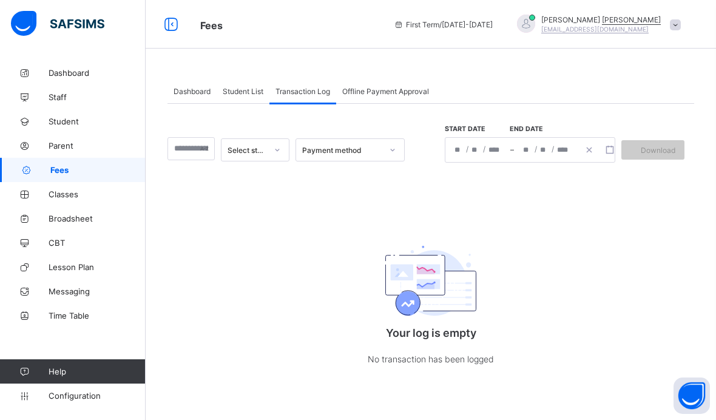
click at [247, 87] on span "Student List" at bounding box center [243, 91] width 41 height 9
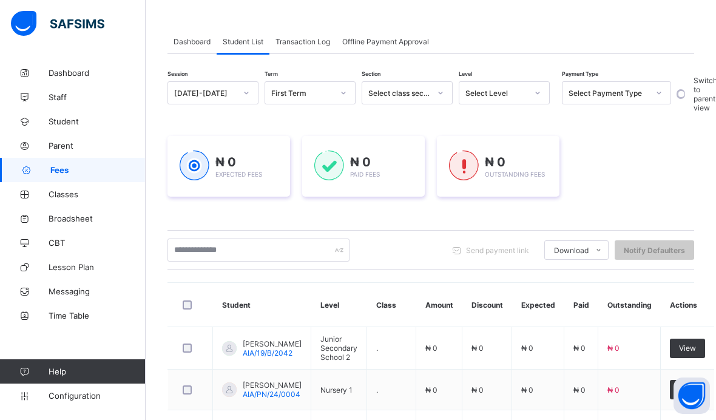
click at [190, 32] on div "Dashboard" at bounding box center [191, 41] width 49 height 24
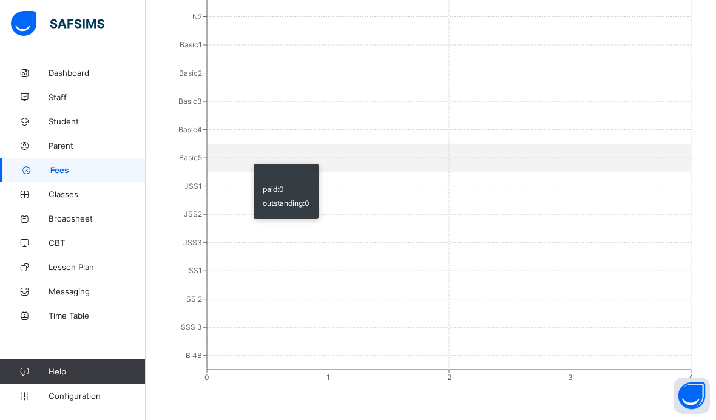
scroll to position [422, 0]
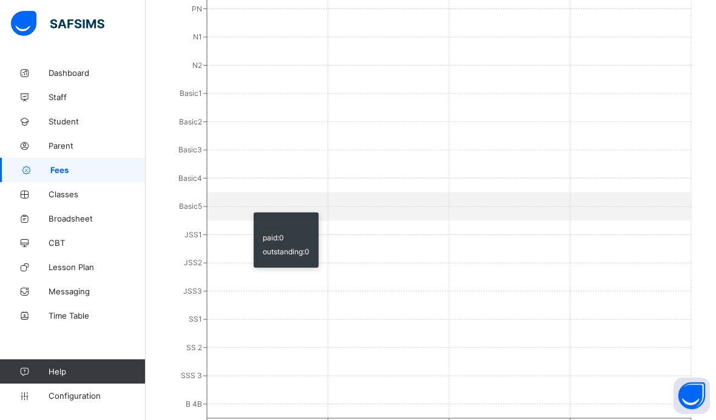
click at [90, 400] on span "Configuration" at bounding box center [97, 396] width 96 height 10
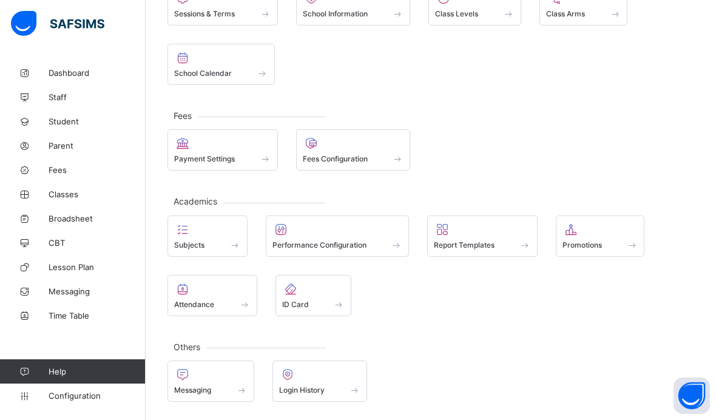
scroll to position [69, 0]
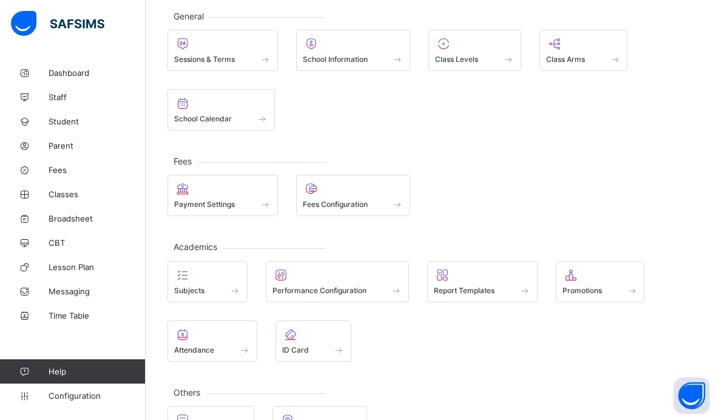
click at [85, 118] on span "Student" at bounding box center [97, 121] width 97 height 10
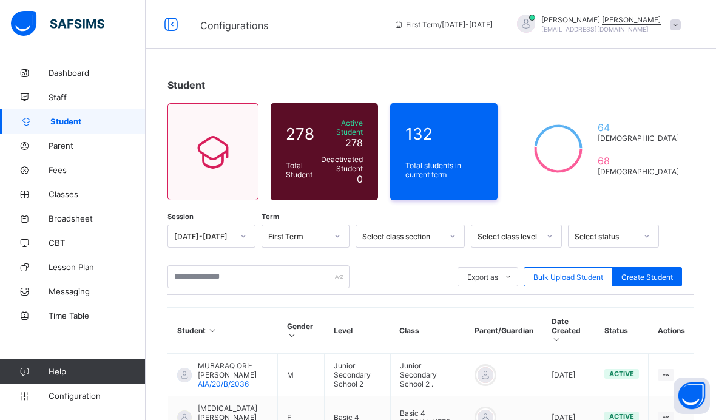
click at [708, 386] on button "Open asap" at bounding box center [691, 395] width 36 height 36
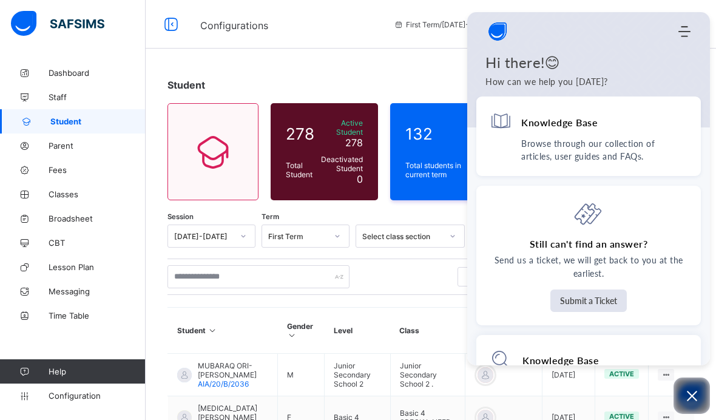
click at [406, 272] on div "Export as Pdf Report Excel Report Excel Report (LMS) Bulk Upload Student Create…" at bounding box center [430, 276] width 526 height 23
click at [409, 284] on div "Export as Pdf Report Excel Report Excel Report (LMS) Bulk Upload Student Create…" at bounding box center [430, 276] width 526 height 23
click at [693, 394] on icon "Open asap" at bounding box center [691, 396] width 10 height 10
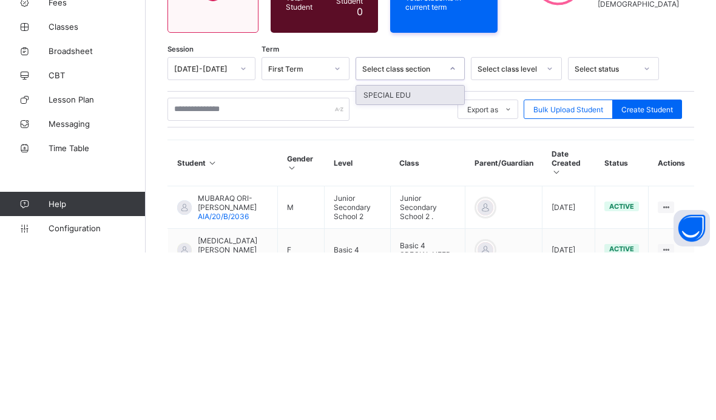
click at [439, 253] on div "SPECIAL EDU" at bounding box center [410, 262] width 108 height 19
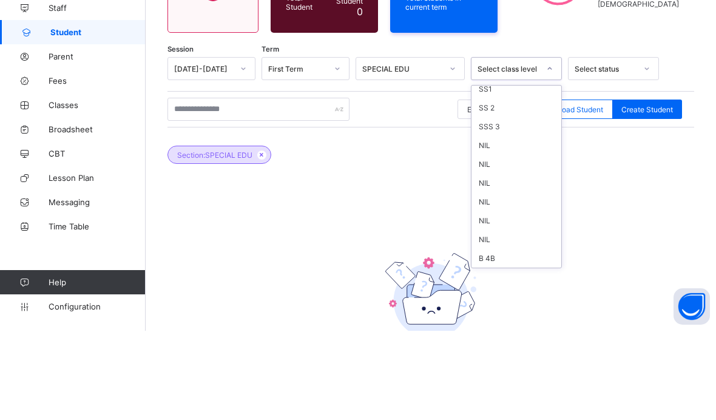
scroll to position [250, 0]
click at [505, 187] on div "SS 2" at bounding box center [516, 196] width 90 height 19
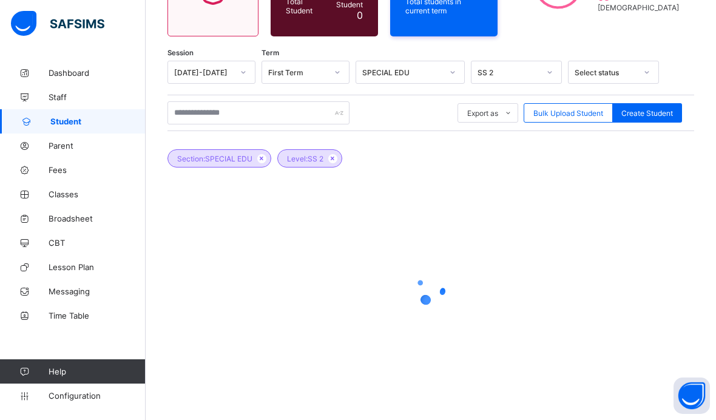
scroll to position [78, 0]
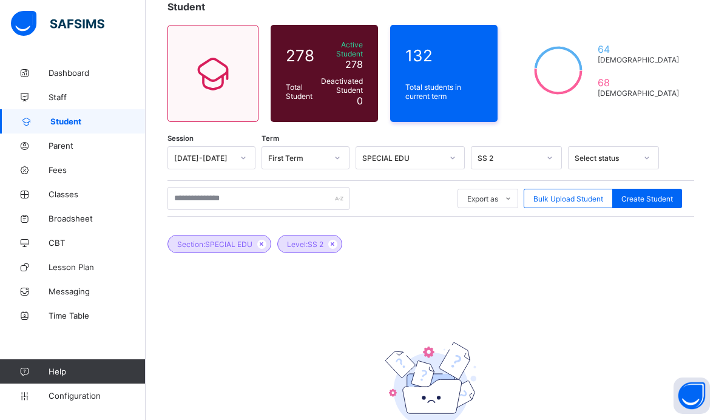
click at [642, 249] on div "Section: SPECIAL EDU Level: SS 2" at bounding box center [430, 237] width 526 height 42
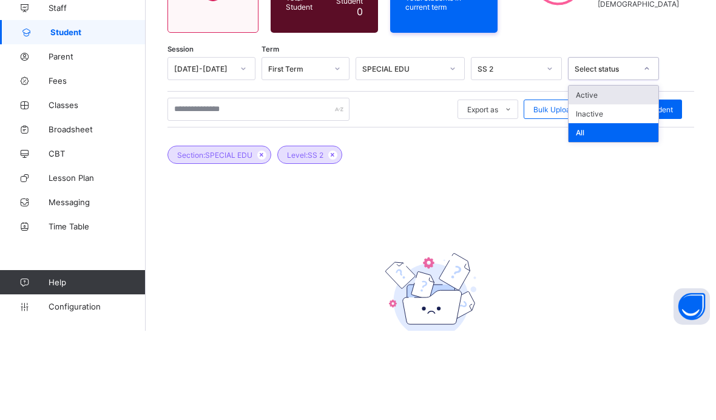
click at [615, 175] on div "Active" at bounding box center [613, 184] width 90 height 19
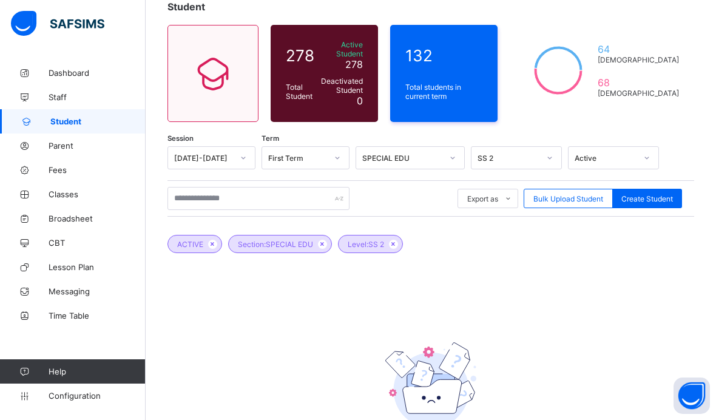
click at [323, 244] on icon at bounding box center [322, 243] width 10 height 7
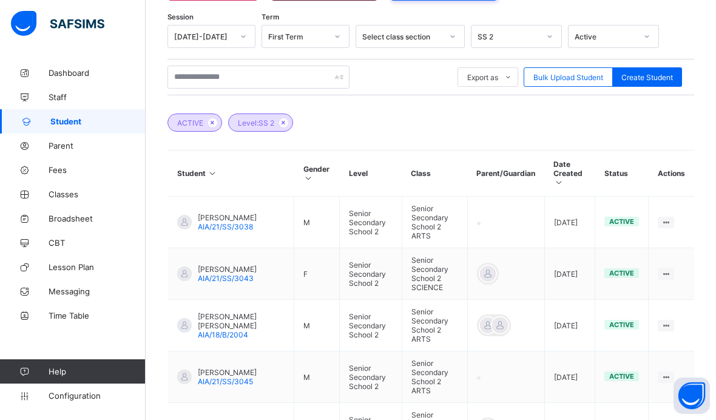
scroll to position [201, 0]
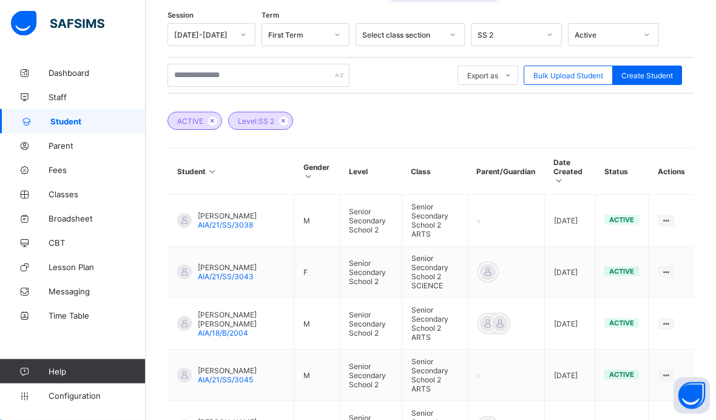
click at [73, 400] on span "Configuration" at bounding box center [97, 396] width 96 height 10
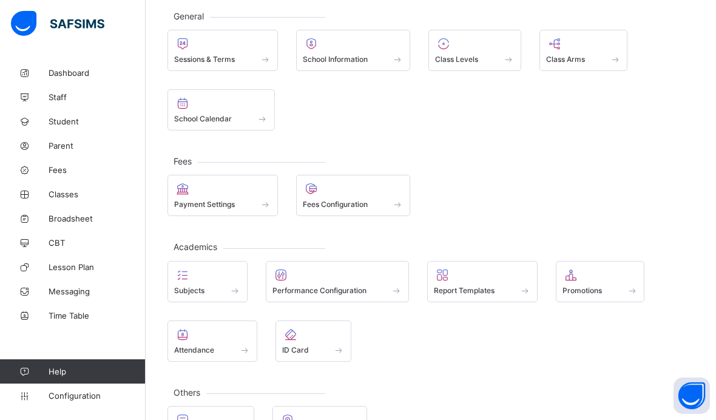
click at [594, 272] on div at bounding box center [600, 274] width 76 height 15
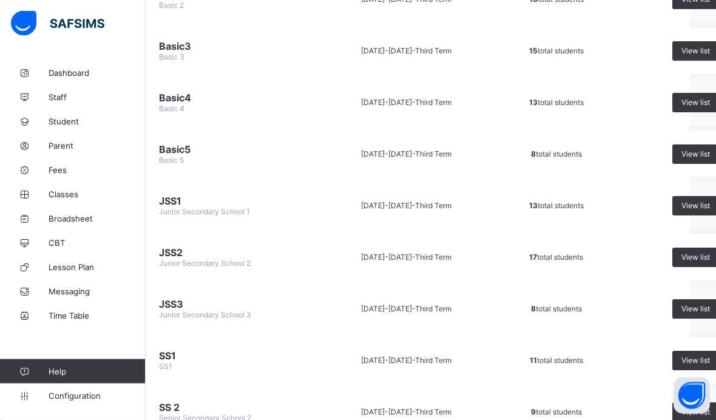
scroll to position [435, 58]
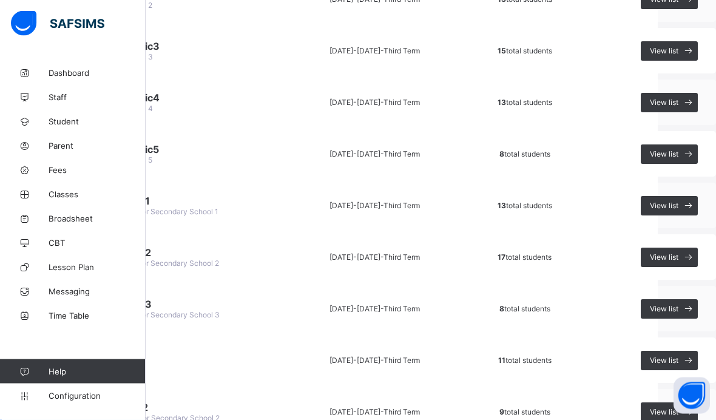
click at [675, 305] on span "View list" at bounding box center [663, 308] width 29 height 9
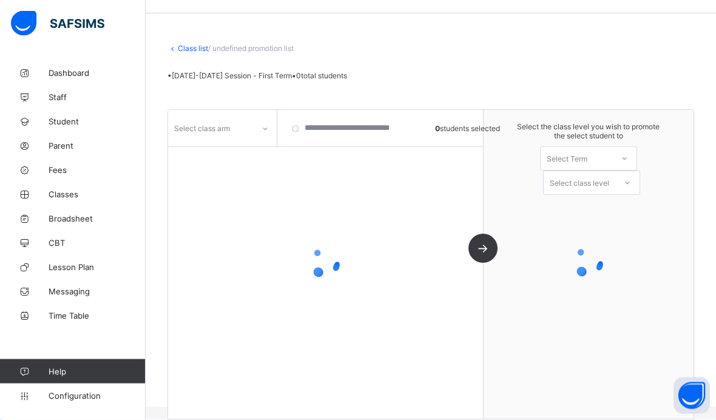
scroll to position [26, 0]
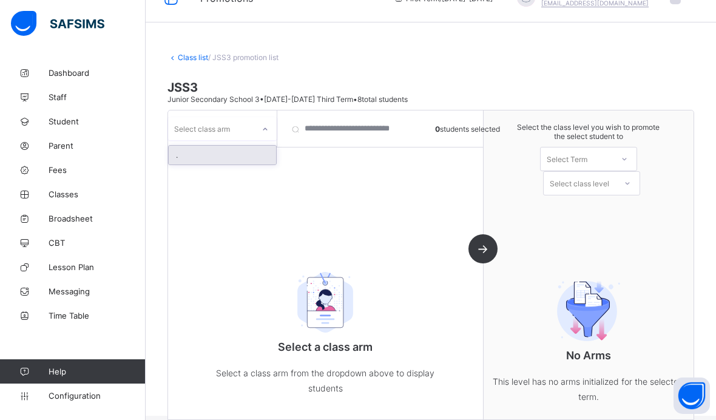
click at [239, 146] on div "." at bounding box center [222, 155] width 107 height 19
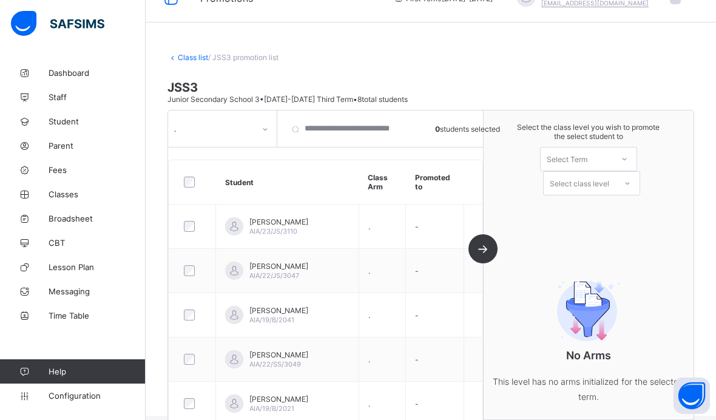
click at [195, 258] on div at bounding box center [192, 270] width 28 height 25
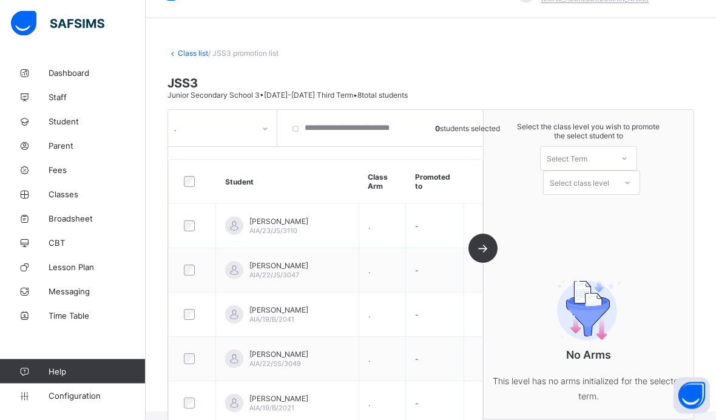
scroll to position [0, 0]
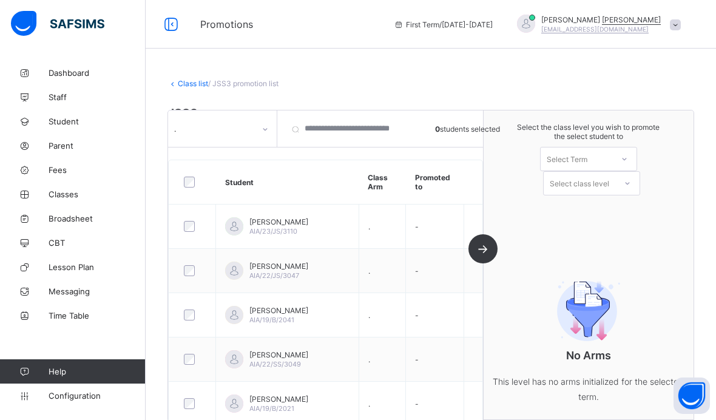
click at [200, 258] on div at bounding box center [192, 270] width 28 height 25
click at [198, 265] on div at bounding box center [192, 270] width 22 height 11
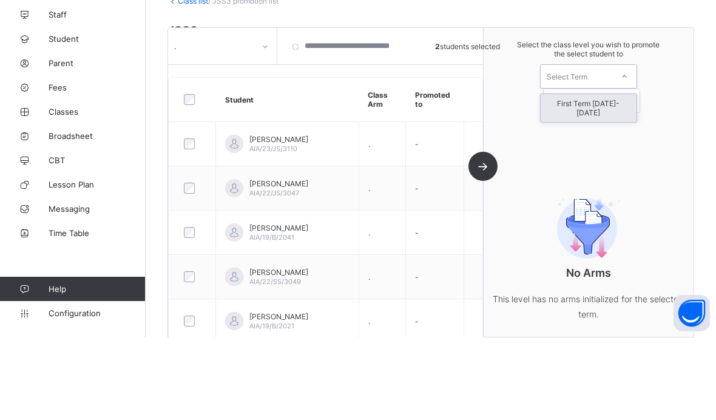
click at [569, 176] on div "First Term 2025-2026" at bounding box center [588, 190] width 96 height 28
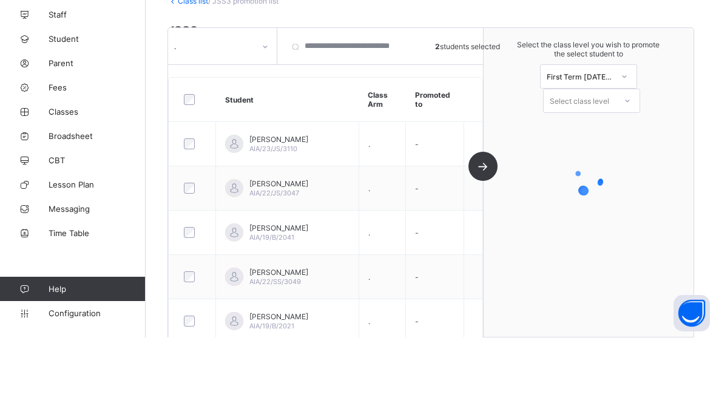
scroll to position [82, 0]
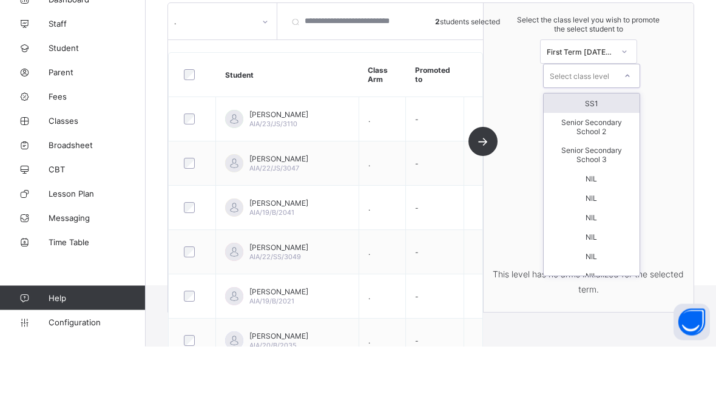
click at [567, 167] on div "SS1" at bounding box center [591, 176] width 96 height 19
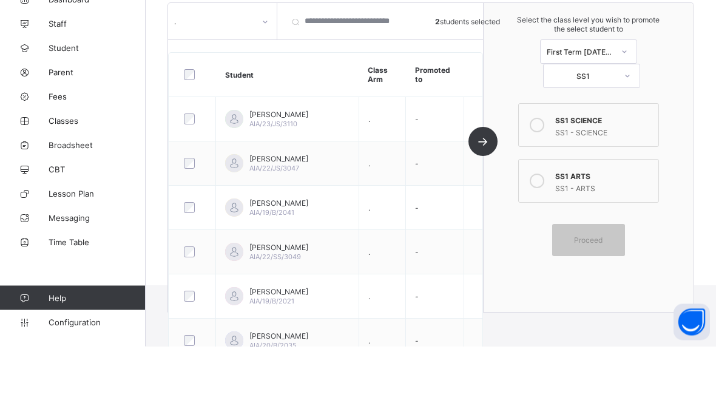
scroll to position [156, 0]
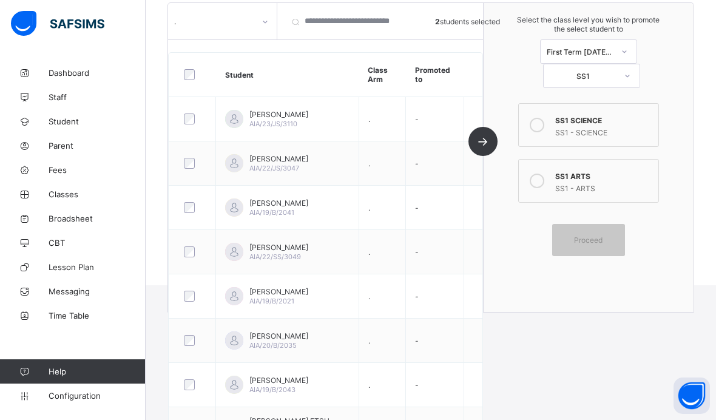
click at [534, 123] on icon at bounding box center [536, 125] width 15 height 15
click at [580, 241] on span "Proceed" at bounding box center [588, 239] width 29 height 9
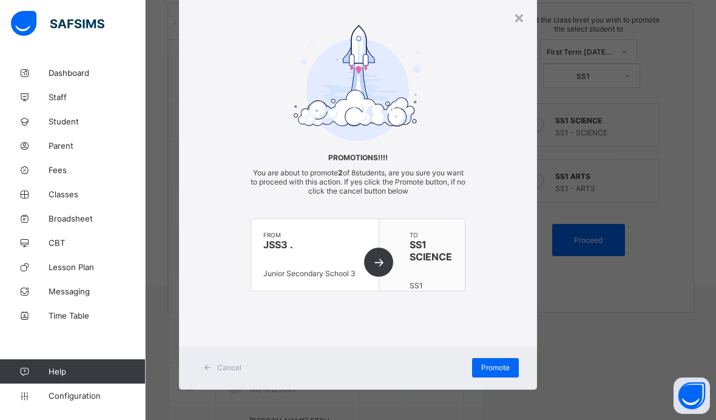
scroll to position [36, 0]
click at [487, 368] on span "Promote" at bounding box center [495, 367] width 29 height 9
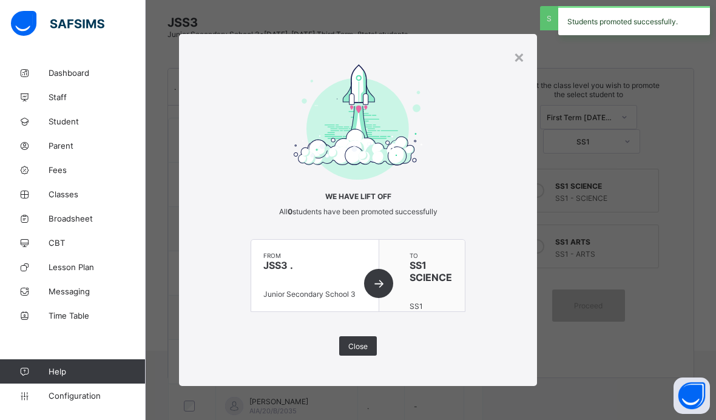
click at [517, 61] on div "×" at bounding box center [519, 56] width 12 height 21
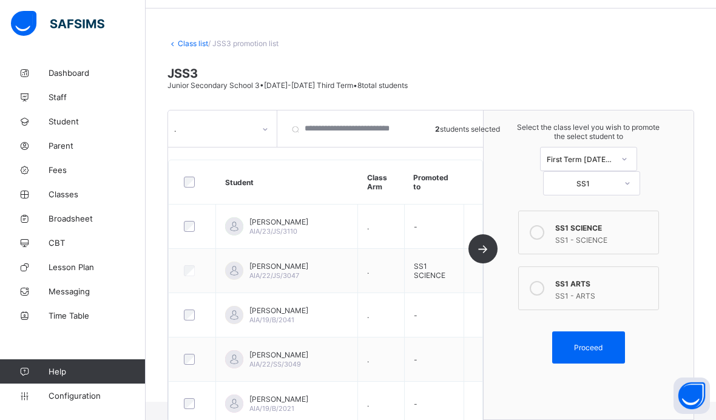
scroll to position [143, 0]
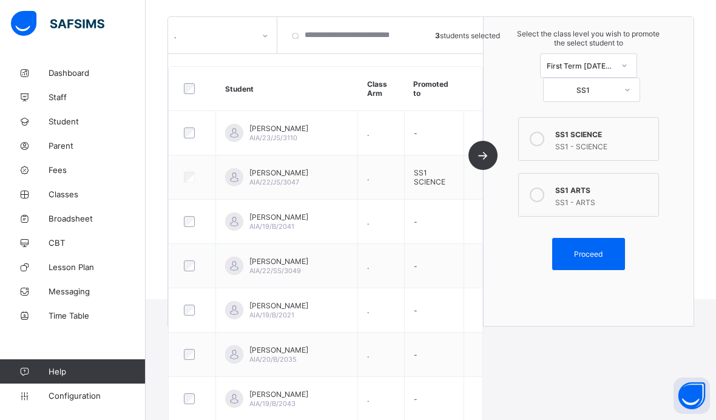
click at [533, 196] on icon at bounding box center [536, 194] width 15 height 15
click at [585, 267] on div "Proceed" at bounding box center [588, 254] width 73 height 32
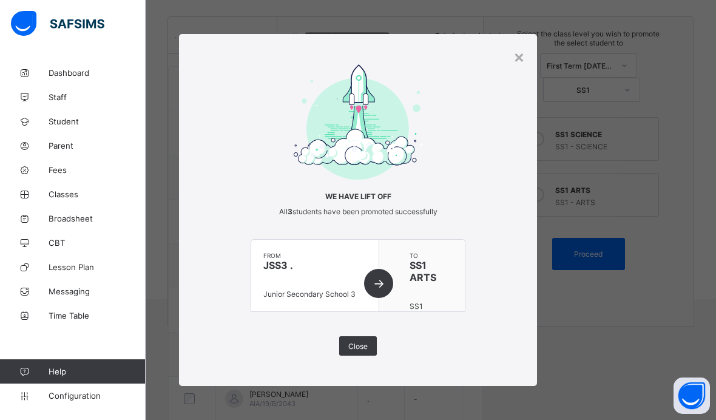
click at [347, 355] on div "Close" at bounding box center [358, 345] width 38 height 19
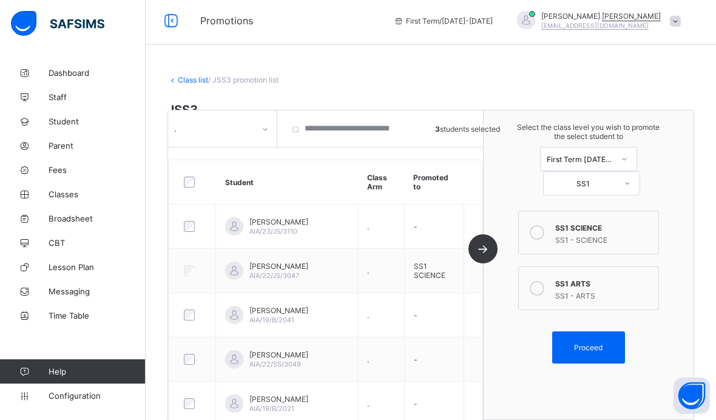
scroll to position [0, 0]
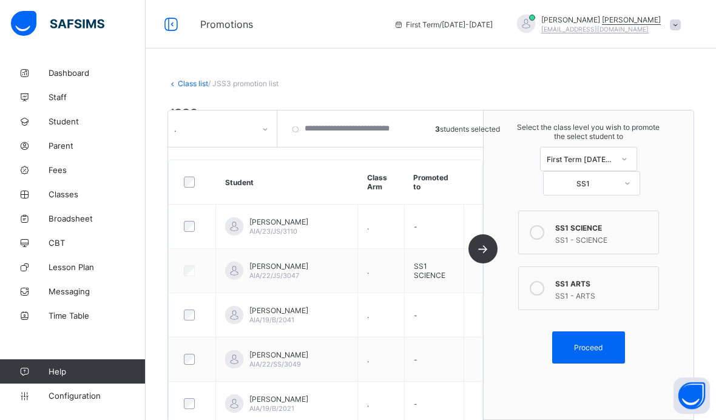
click at [67, 72] on span "Dashboard" at bounding box center [97, 73] width 97 height 10
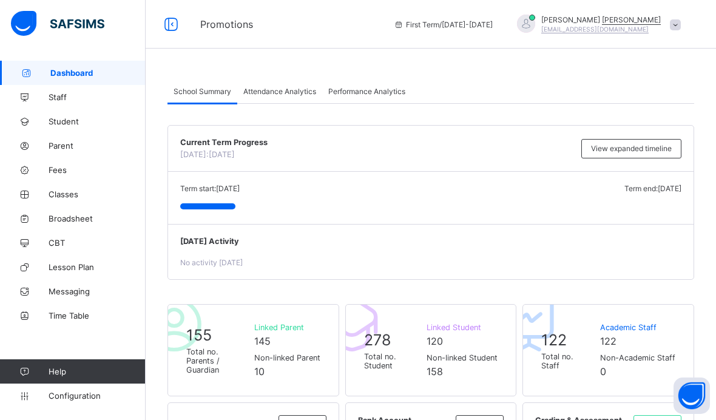
click at [61, 116] on span "Student" at bounding box center [97, 121] width 97 height 10
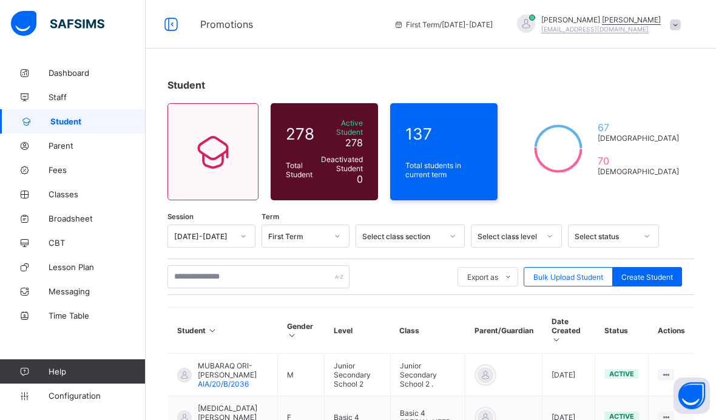
click at [64, 137] on link "Parent" at bounding box center [73, 145] width 146 height 24
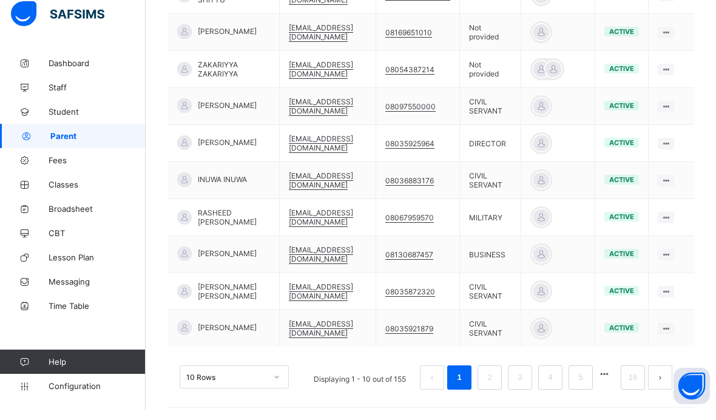
scroll to position [384, 0]
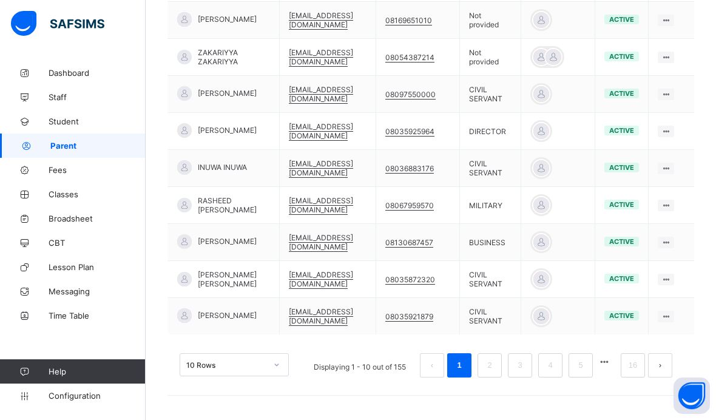
click at [75, 161] on link "Fees" at bounding box center [73, 170] width 146 height 24
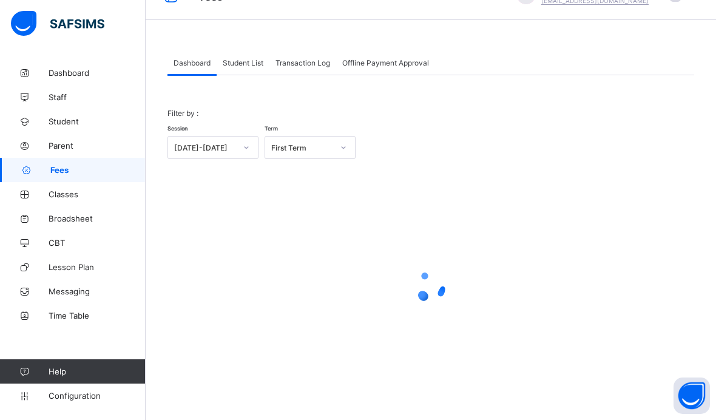
scroll to position [50, 0]
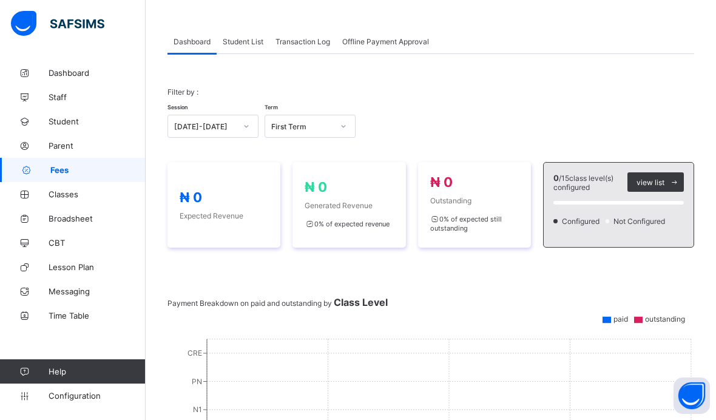
click at [69, 189] on span "Classes" at bounding box center [97, 194] width 97 height 10
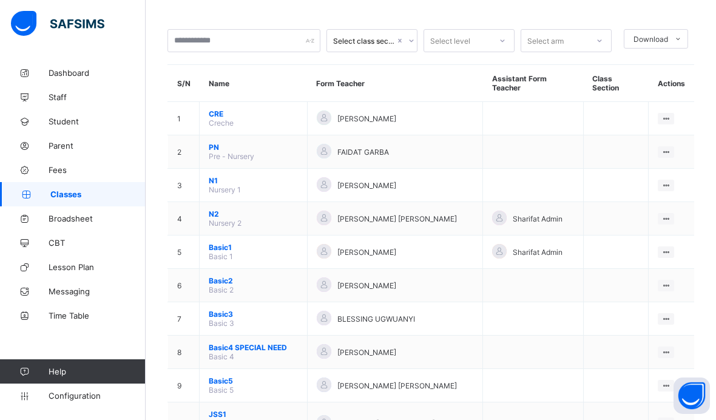
click at [73, 215] on span "Broadsheet" at bounding box center [97, 218] width 97 height 10
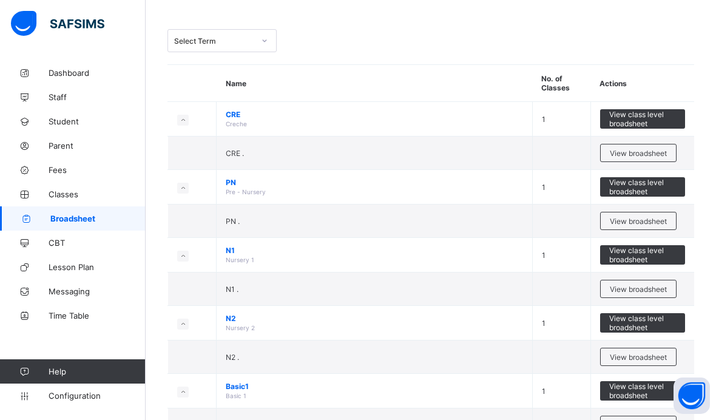
click at [67, 73] on span "Dashboard" at bounding box center [97, 73] width 97 height 10
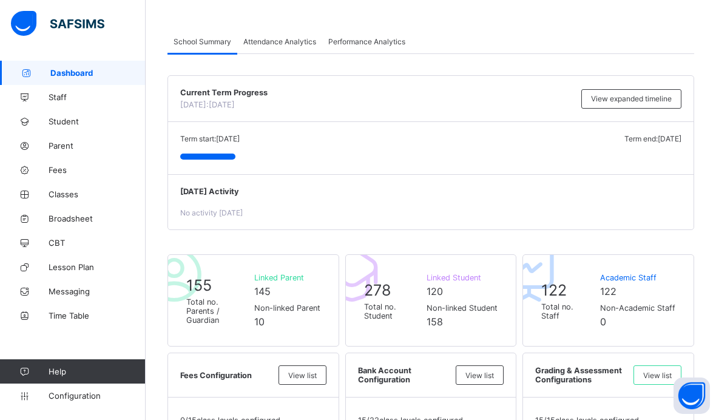
click at [58, 169] on span "Fees" at bounding box center [97, 170] width 97 height 10
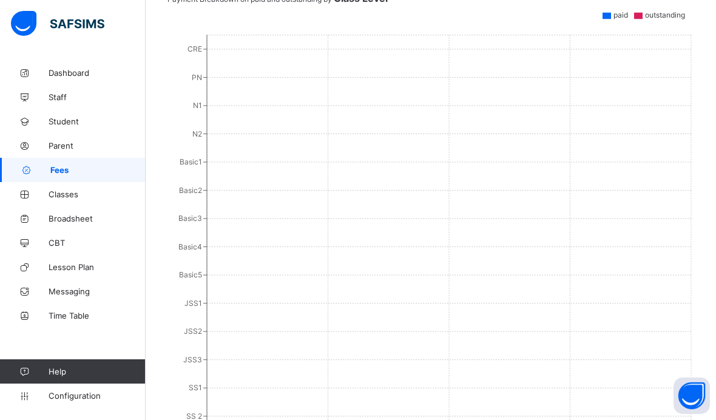
scroll to position [369, 0]
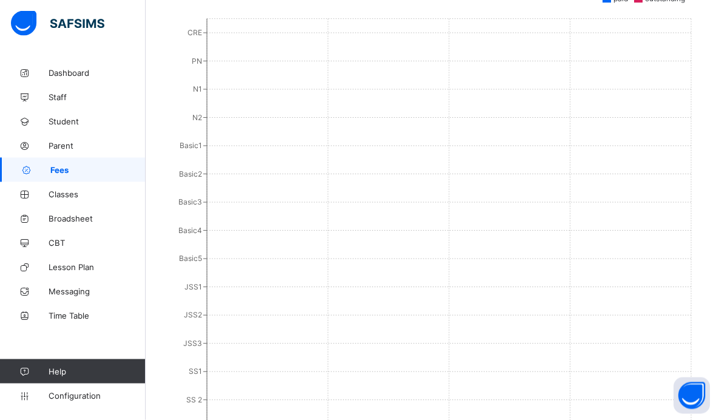
click at [89, 400] on span "Configuration" at bounding box center [97, 396] width 96 height 10
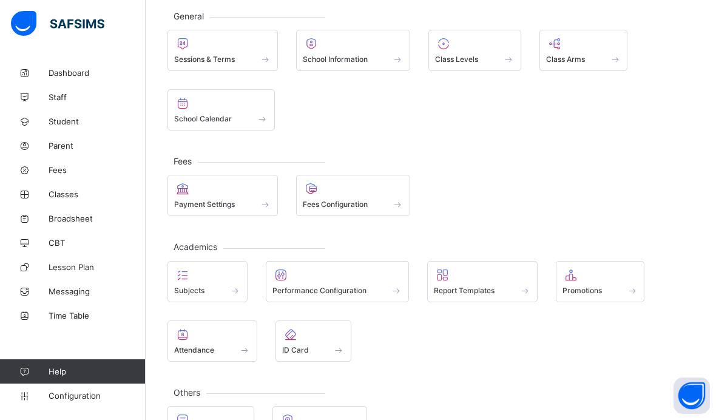
scroll to position [80, 0]
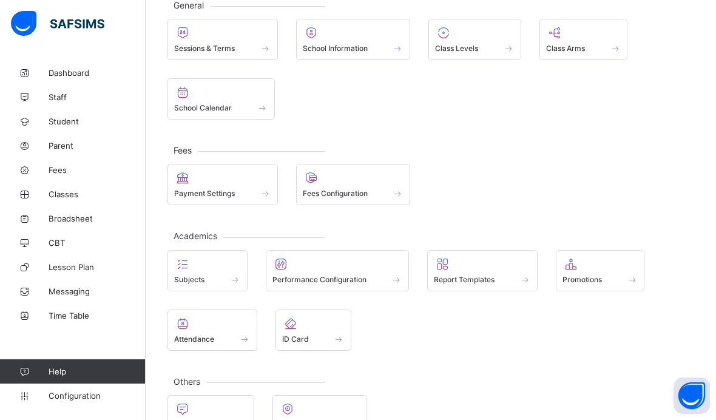
click at [313, 191] on span "Fees Configuration" at bounding box center [335, 193] width 65 height 9
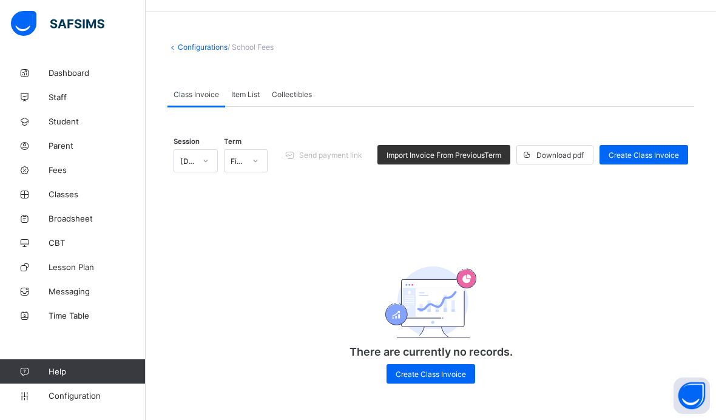
click at [247, 90] on span "Item List" at bounding box center [245, 94] width 29 height 9
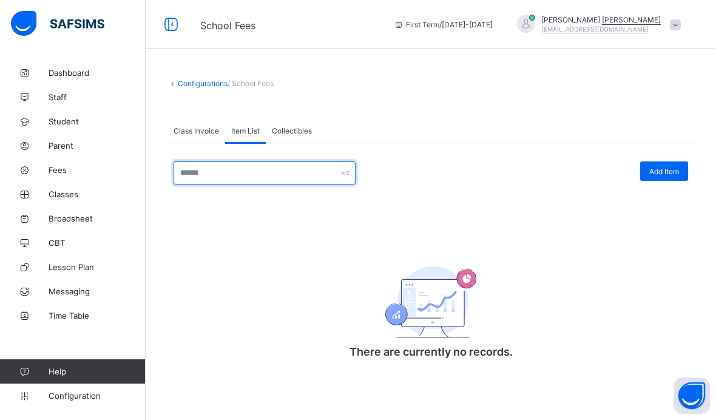
click at [233, 161] on input "text" at bounding box center [264, 172] width 182 height 23
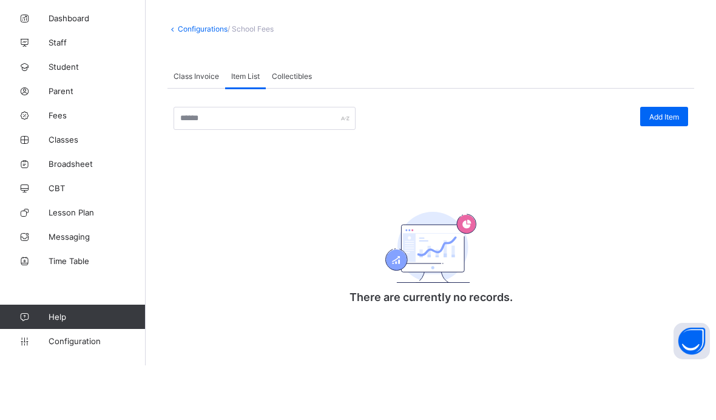
click at [202, 161] on div "Add Item There are currently no records. × Add Item Item Name Item Description …" at bounding box center [430, 268] width 514 height 215
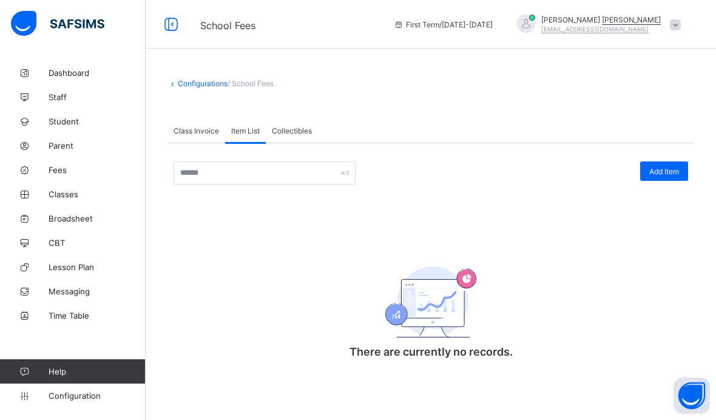
click at [666, 167] on span "Add Item" at bounding box center [664, 171] width 30 height 9
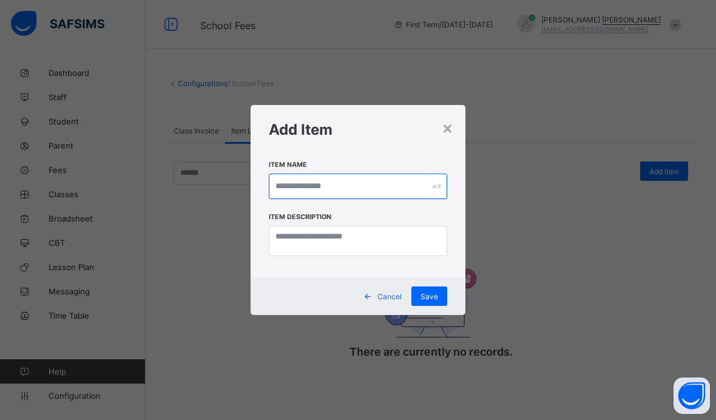
click at [417, 181] on input "text" at bounding box center [358, 185] width 178 height 25
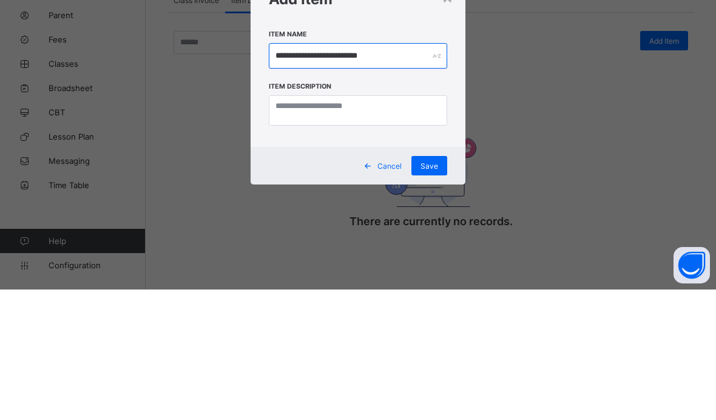
type input "**********"
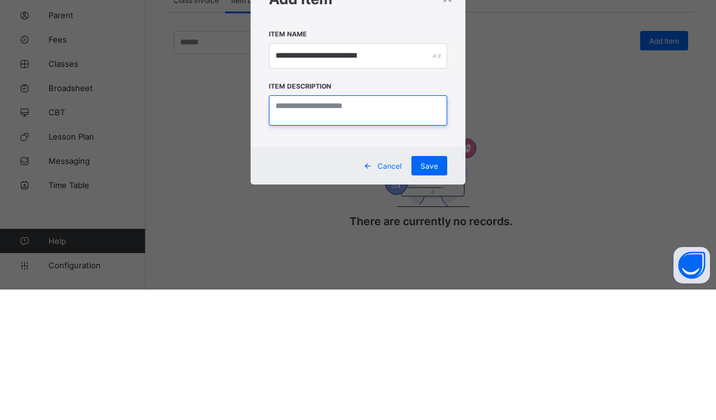
click at [281, 226] on textarea at bounding box center [358, 241] width 178 height 30
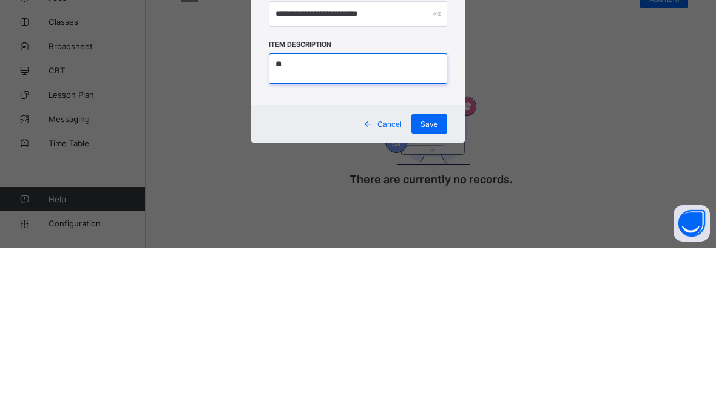
type textarea "*"
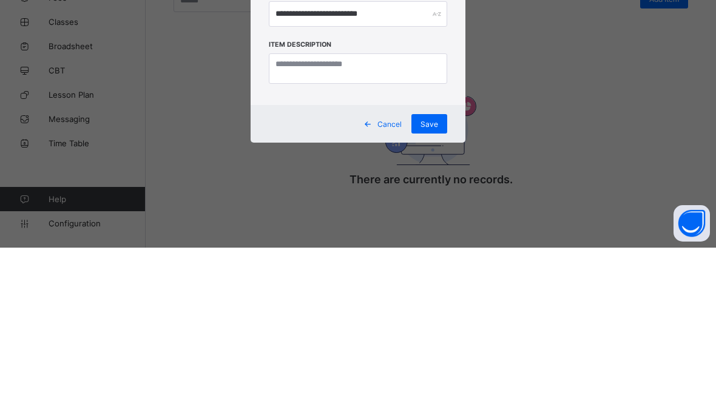
click at [436, 286] on div "Save" at bounding box center [429, 295] width 36 height 19
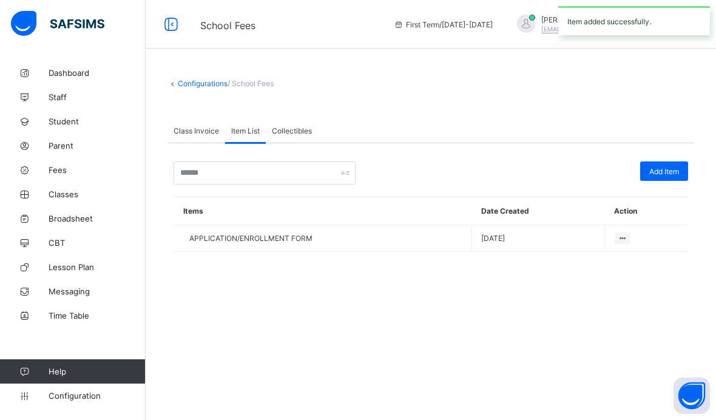
click at [670, 167] on span "Add Item" at bounding box center [664, 171] width 30 height 9
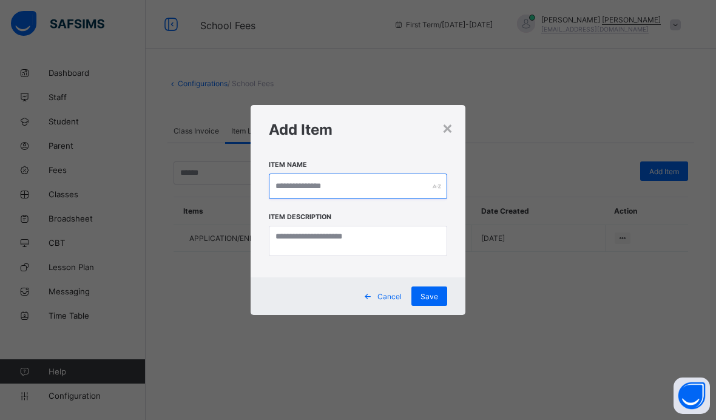
click at [393, 195] on input "text" at bounding box center [358, 185] width 178 height 25
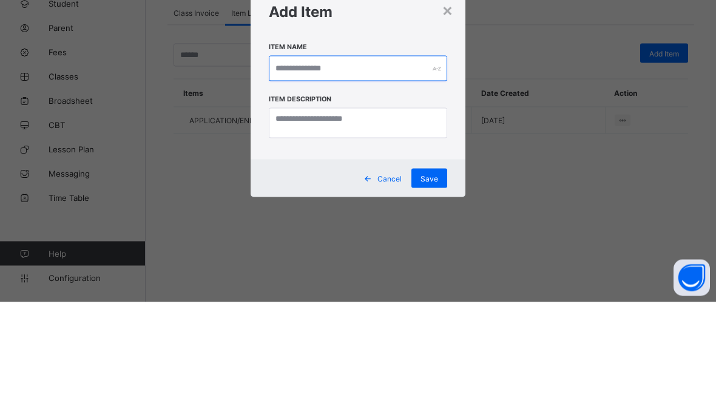
type input "*"
type input "**********"
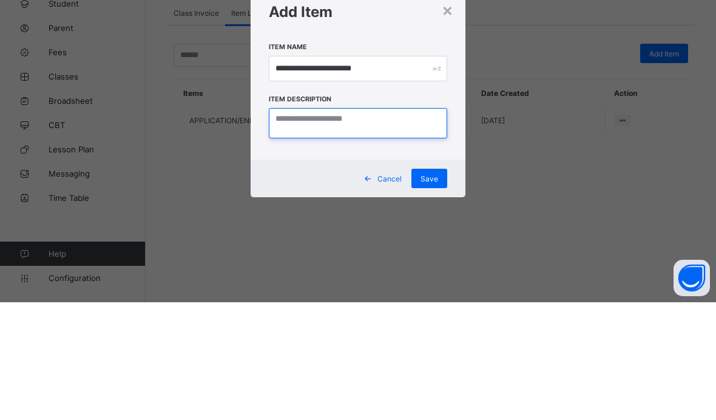
click at [400, 226] on textarea at bounding box center [358, 241] width 178 height 30
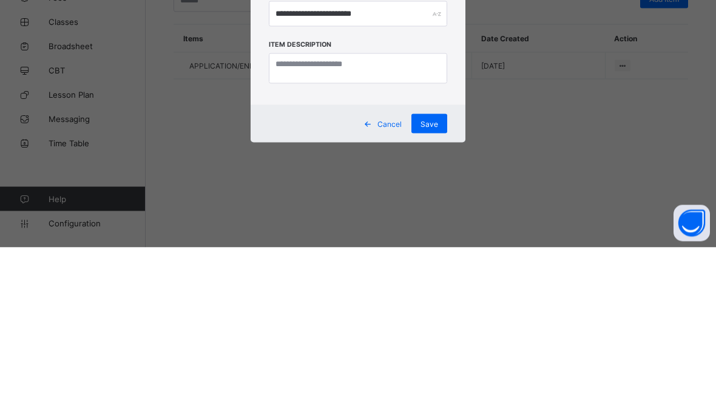
click at [434, 292] on span "Save" at bounding box center [429, 296] width 18 height 9
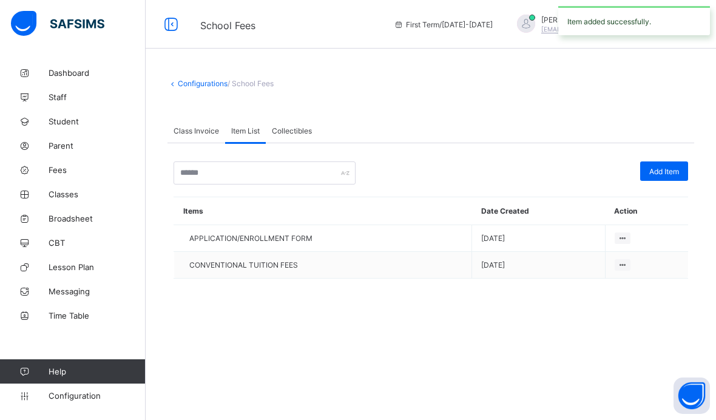
click at [669, 167] on span "Add Item" at bounding box center [664, 171] width 30 height 9
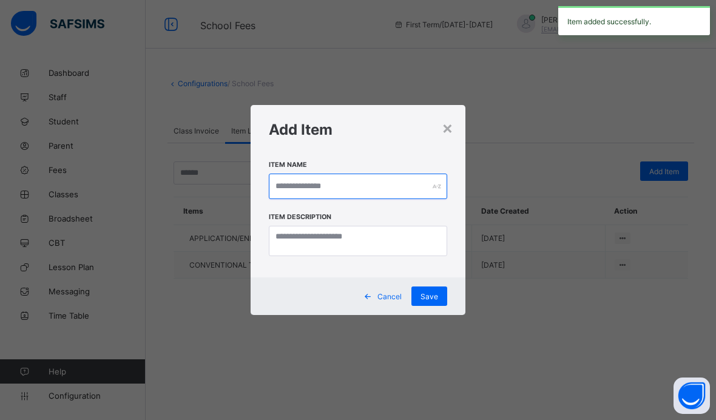
click at [386, 196] on input "text" at bounding box center [358, 185] width 178 height 25
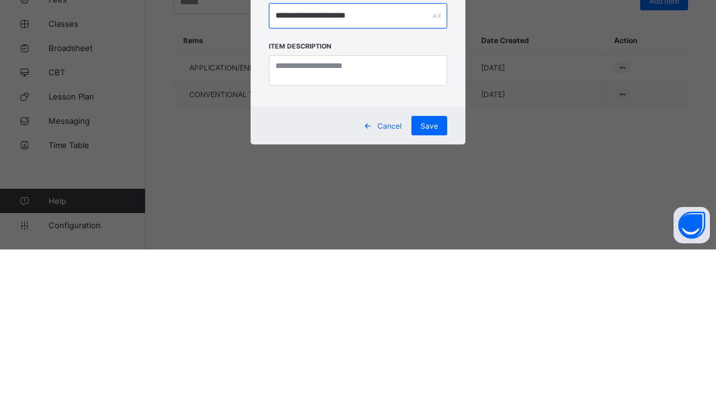
type input "**********"
click at [434, 292] on span "Save" at bounding box center [429, 296] width 18 height 9
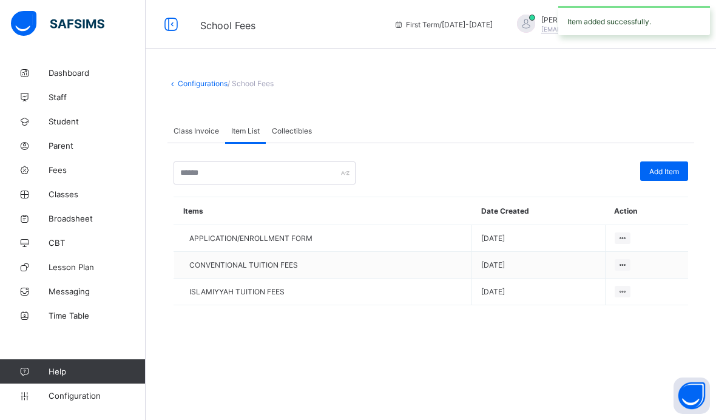
click at [671, 167] on span "Add Item" at bounding box center [664, 171] width 30 height 9
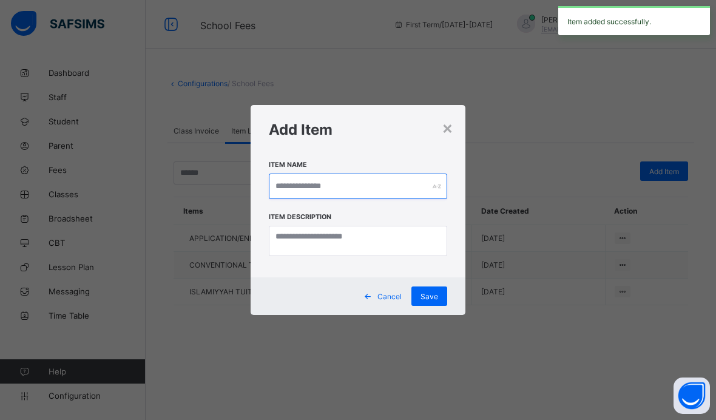
click at [403, 180] on input "text" at bounding box center [358, 185] width 178 height 25
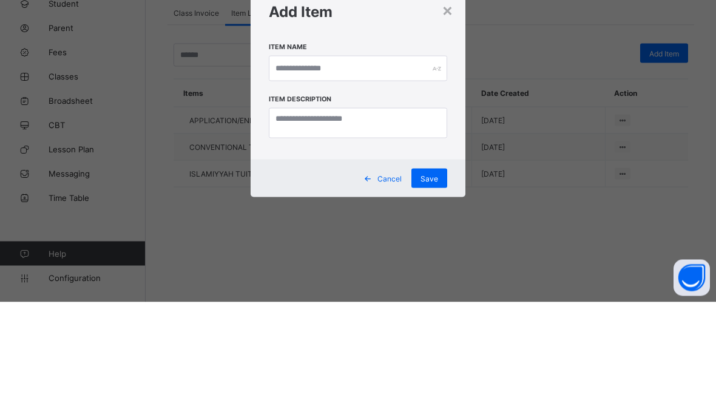
click at [448, 117] on div "×" at bounding box center [447, 127] width 12 height 21
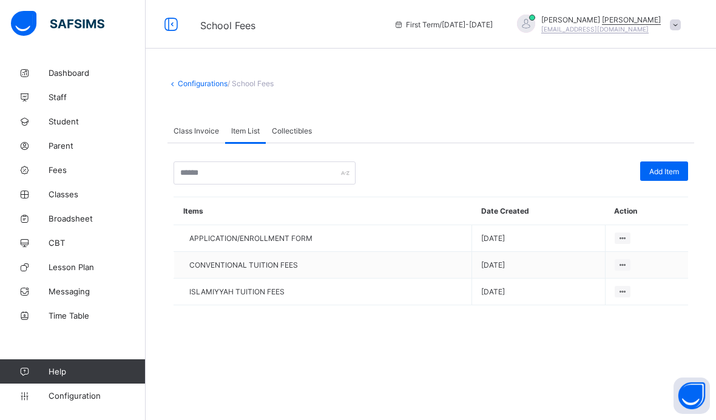
click at [680, 161] on div "Add Item" at bounding box center [664, 170] width 48 height 19
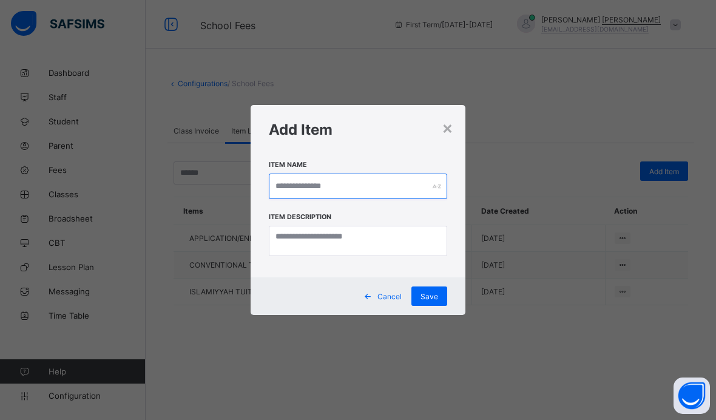
click at [369, 189] on input "text" at bounding box center [358, 185] width 178 height 25
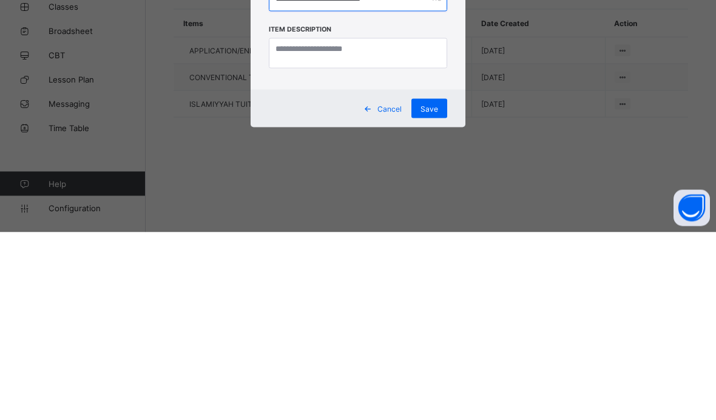
type input "**********"
click at [439, 286] on div "Save" at bounding box center [429, 295] width 36 height 19
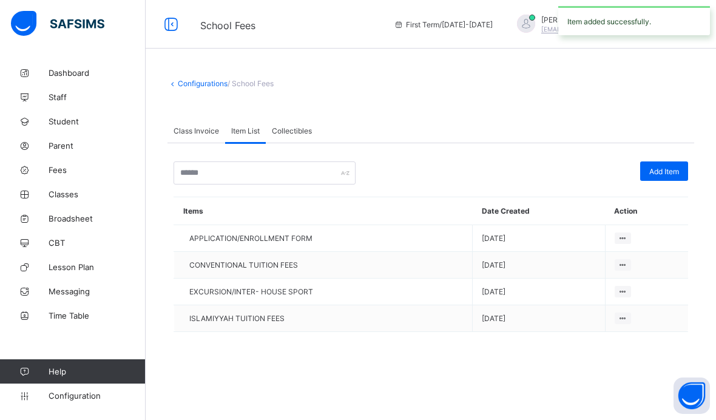
click at [286, 126] on span "Collectibles" at bounding box center [292, 130] width 40 height 9
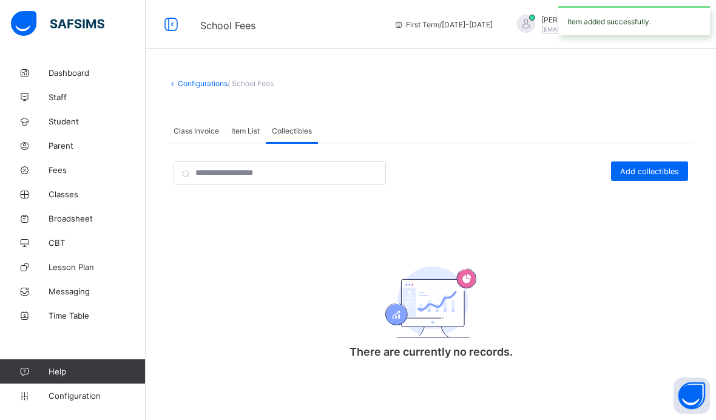
click at [656, 167] on span "Add collectibles" at bounding box center [649, 171] width 59 height 9
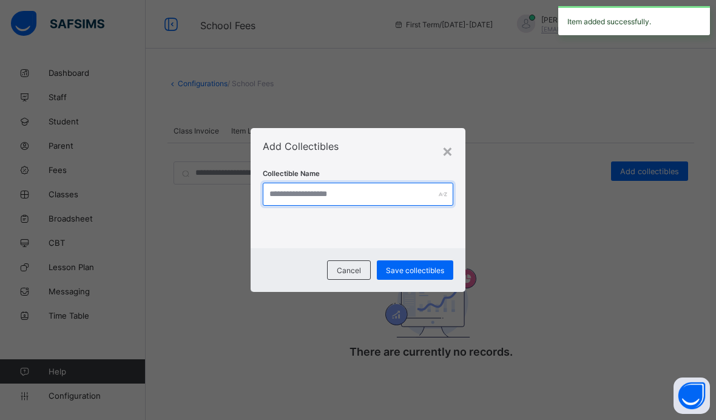
click at [380, 202] on input "text" at bounding box center [358, 194] width 190 height 23
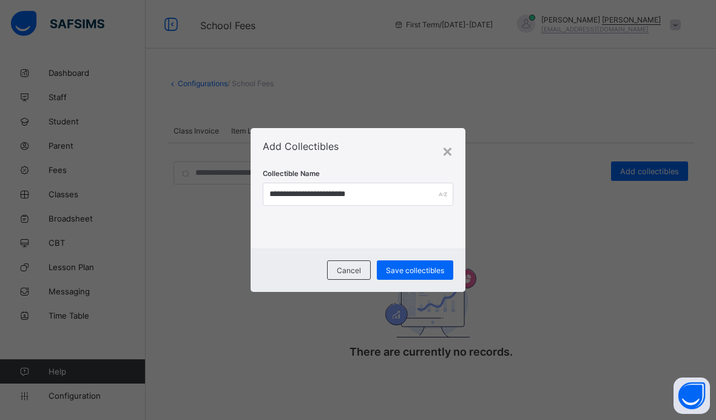
click at [423, 267] on span "Save collectibles" at bounding box center [415, 270] width 58 height 9
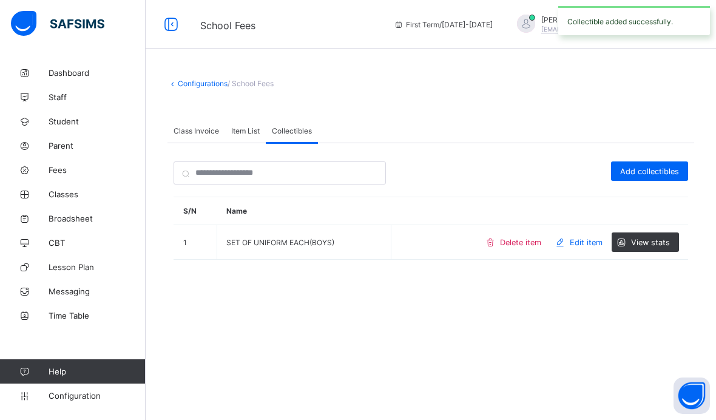
click at [654, 161] on div "Add collectibles" at bounding box center [649, 170] width 77 height 19
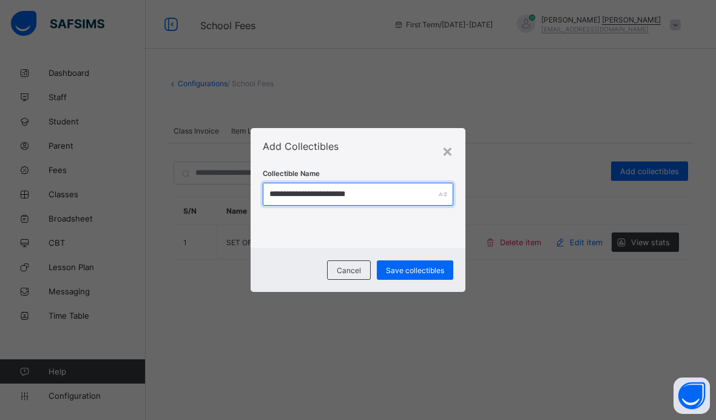
click at [395, 195] on input "**********" at bounding box center [358, 194] width 190 height 23
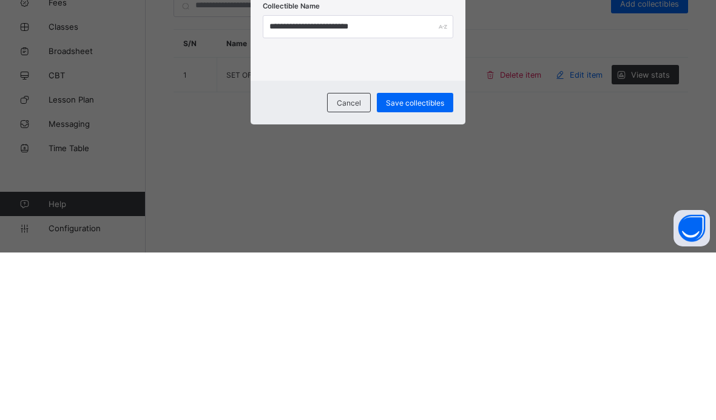
click at [431, 266] on span "Save collectibles" at bounding box center [415, 270] width 58 height 9
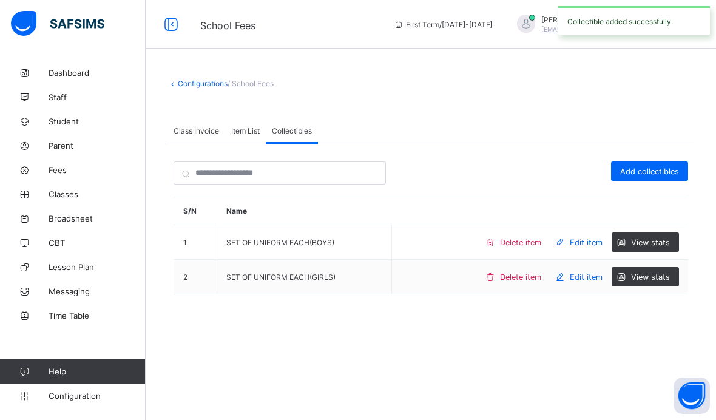
click at [666, 167] on span "Add collectibles" at bounding box center [649, 171] width 59 height 9
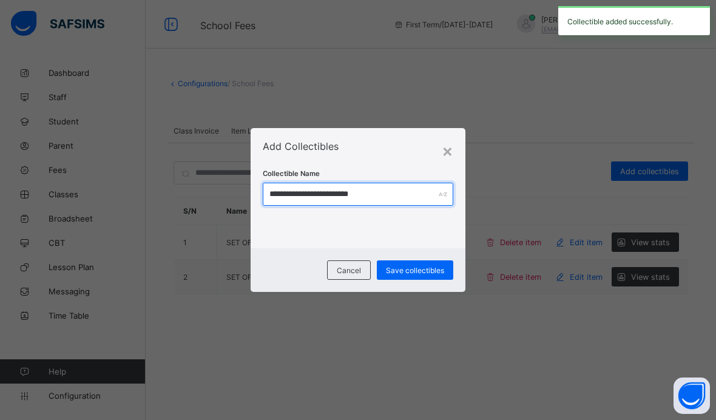
click at [391, 202] on input "**********" at bounding box center [358, 194] width 190 height 23
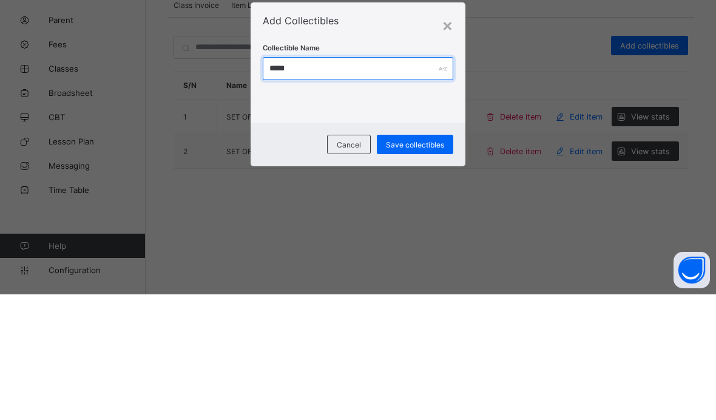
type input "***"
click at [440, 248] on div "Cancel Save collectibles" at bounding box center [357, 270] width 215 height 44
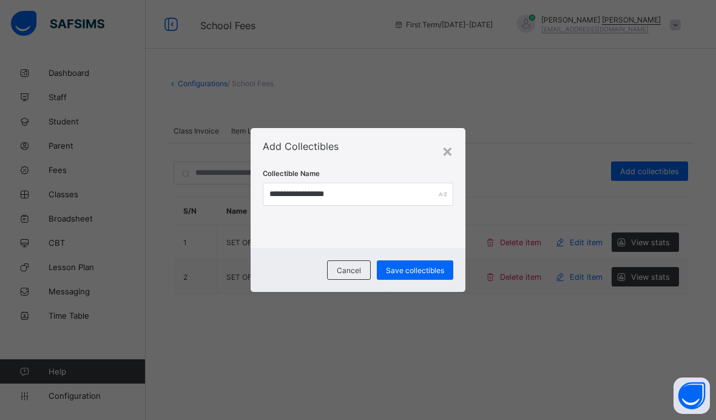
click at [430, 271] on span "Save collectibles" at bounding box center [415, 270] width 58 height 9
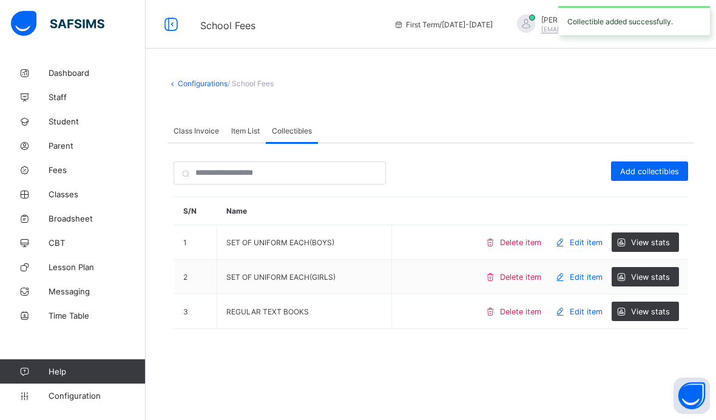
click at [670, 167] on span "Add collectibles" at bounding box center [649, 171] width 59 height 9
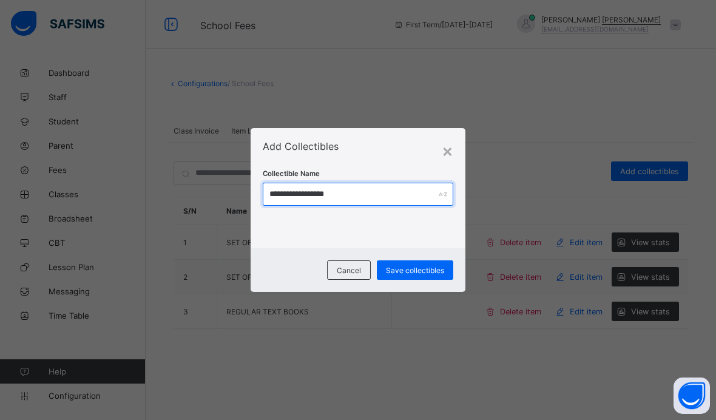
click at [311, 199] on input "**********" at bounding box center [358, 194] width 190 height 23
click at [443, 269] on span "Save collectibles" at bounding box center [415, 270] width 58 height 9
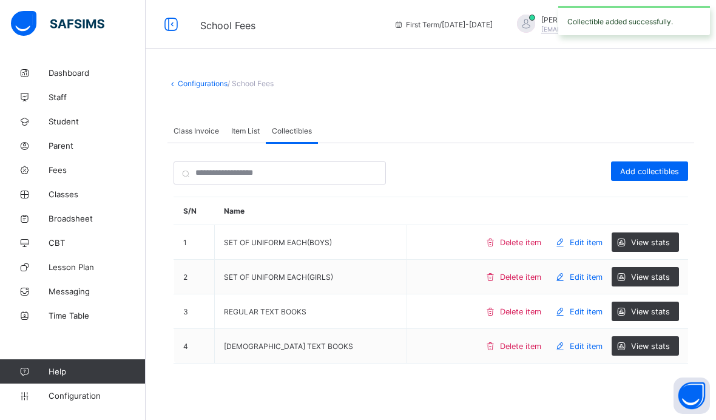
click at [666, 167] on span "Add collectibles" at bounding box center [649, 171] width 59 height 9
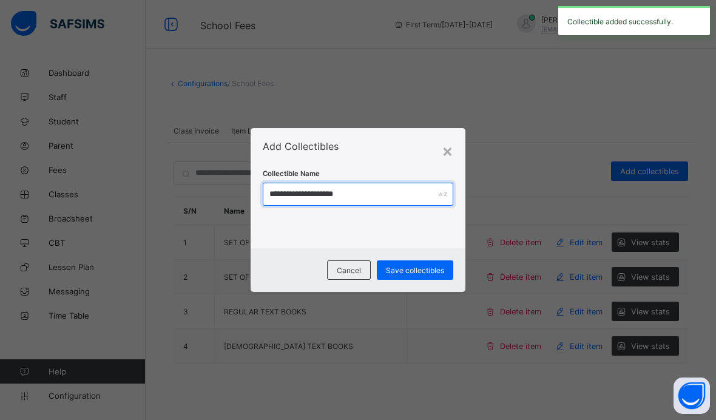
click at [330, 192] on input "**********" at bounding box center [358, 194] width 190 height 23
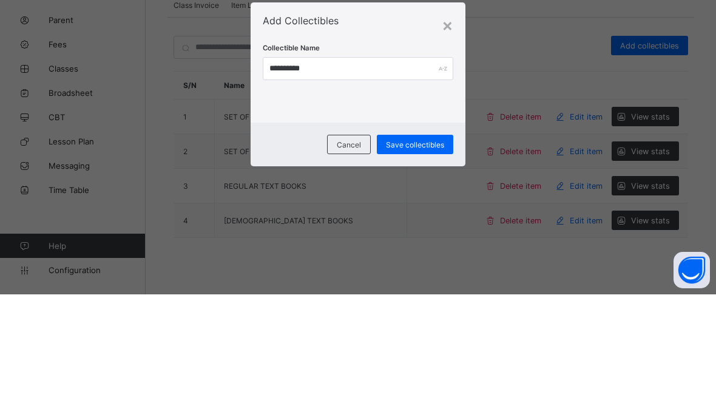
click at [447, 248] on div "Cancel Save collectibles" at bounding box center [357, 270] width 215 height 44
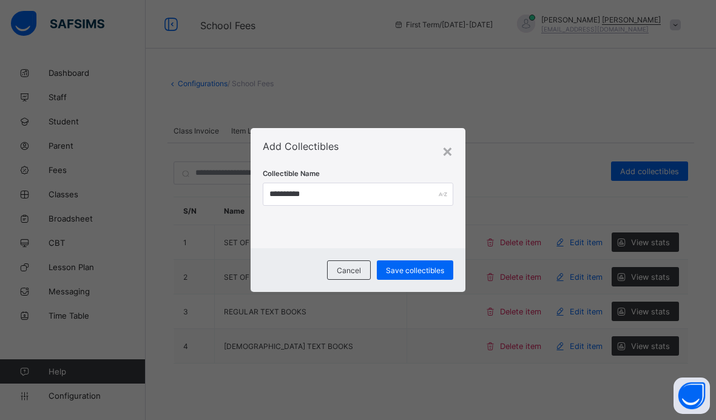
click at [423, 134] on div "**********" at bounding box center [357, 188] width 215 height 120
click at [419, 266] on span "Save collectibles" at bounding box center [415, 270] width 58 height 9
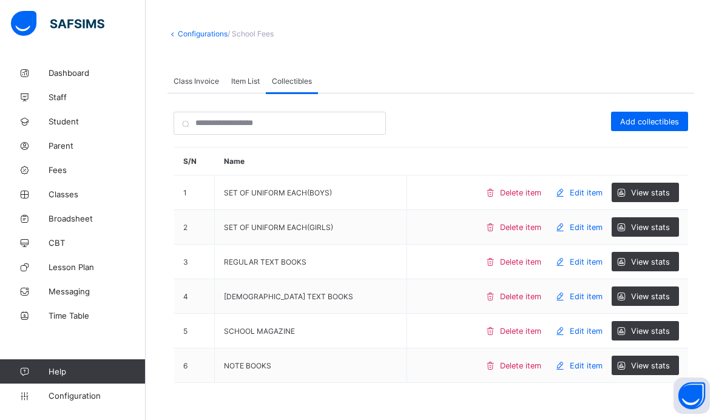
scroll to position [67, 0]
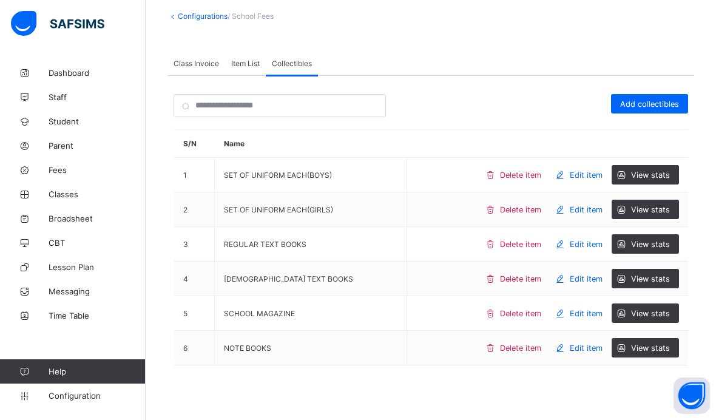
click at [662, 96] on div "Add collectibles" at bounding box center [649, 103] width 77 height 19
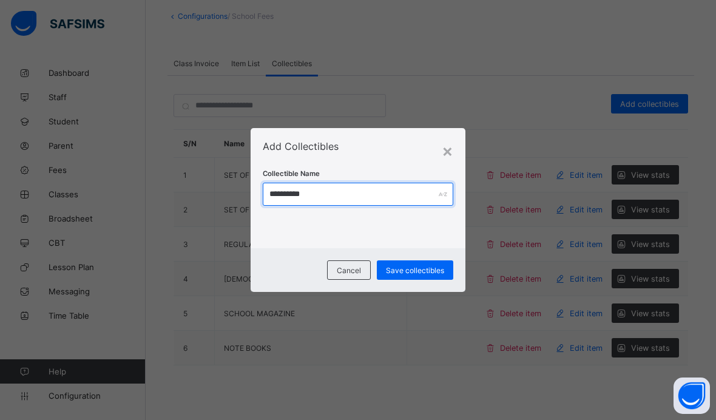
click at [404, 197] on input "**********" at bounding box center [358, 194] width 190 height 23
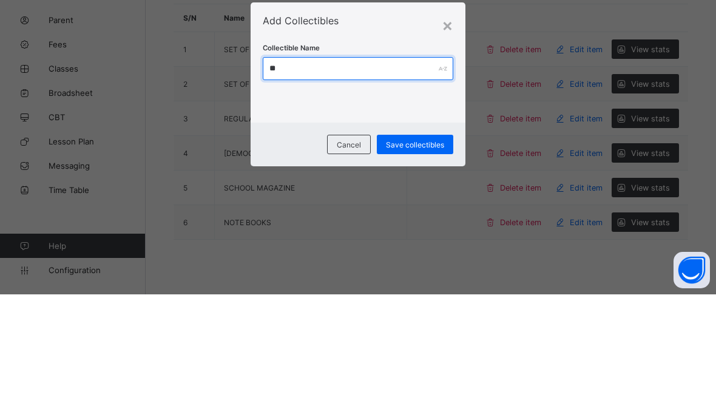
type input "*"
type input "**********"
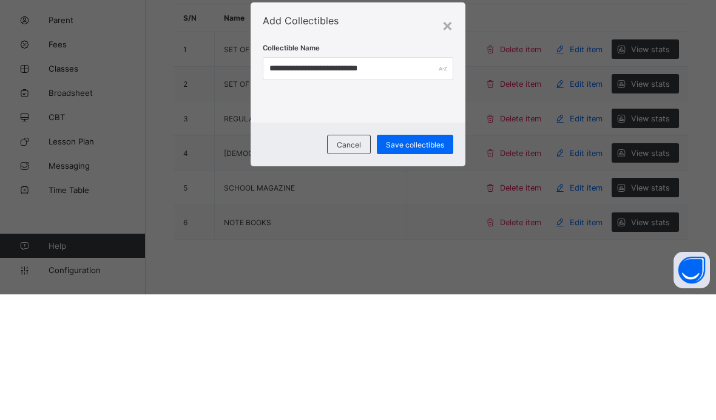
click at [431, 260] on div "Save collectibles" at bounding box center [415, 269] width 76 height 19
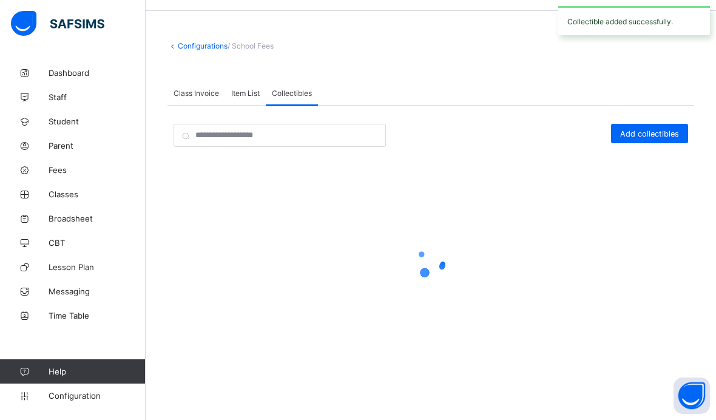
scroll to position [50, 0]
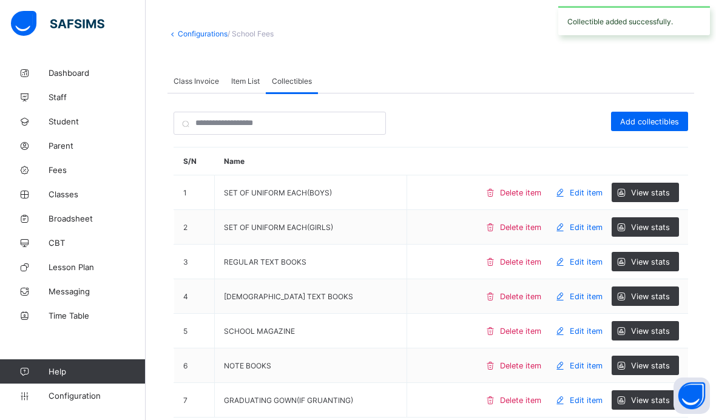
click at [665, 119] on span "Add collectibles" at bounding box center [649, 121] width 59 height 9
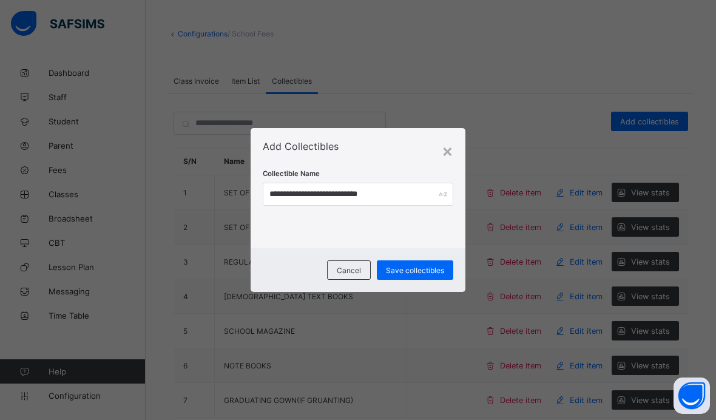
click at [441, 155] on div "×" at bounding box center [447, 150] width 12 height 21
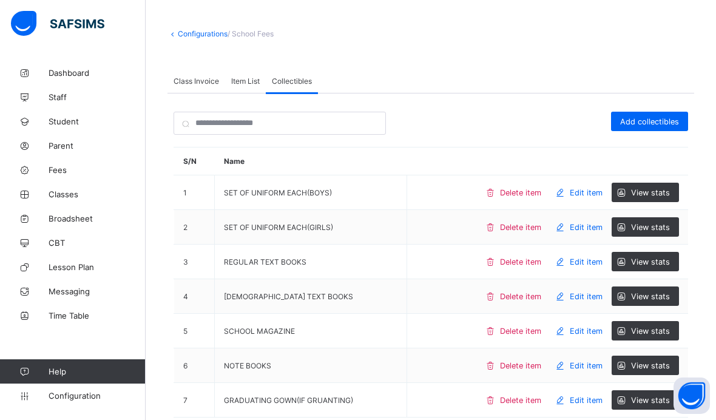
click at [243, 87] on div "Item List" at bounding box center [245, 81] width 41 height 24
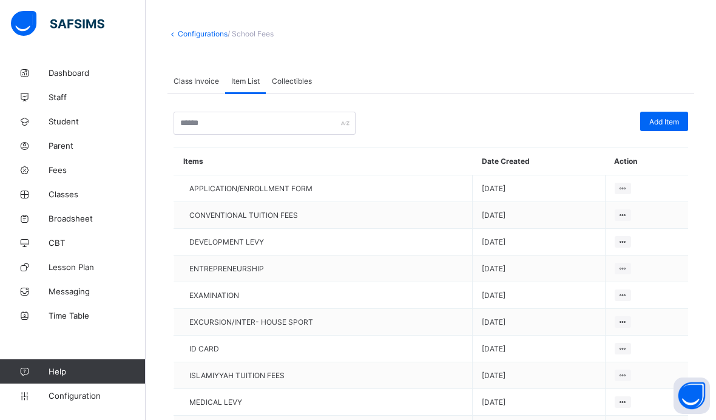
scroll to position [86, 0]
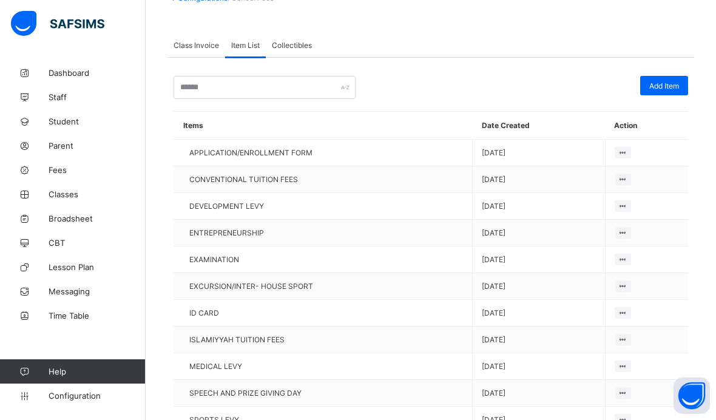
click at [682, 84] on div "Add Item" at bounding box center [664, 85] width 48 height 19
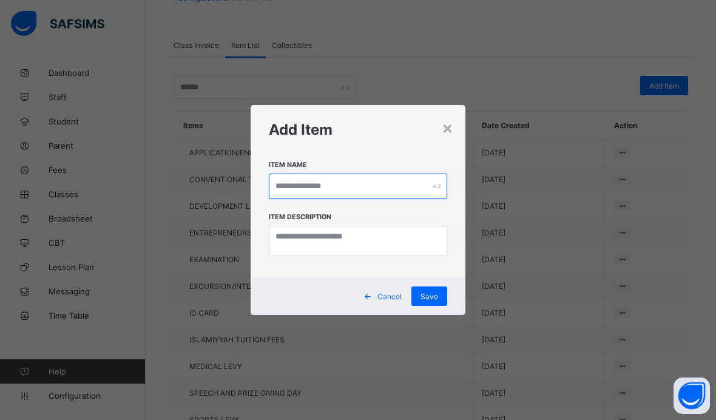
click at [392, 199] on input "text" at bounding box center [358, 185] width 178 height 25
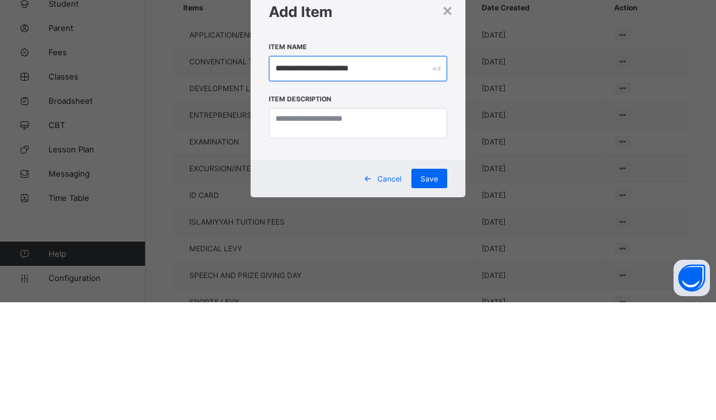
type input "**********"
click at [439, 286] on div "Save" at bounding box center [429, 295] width 36 height 19
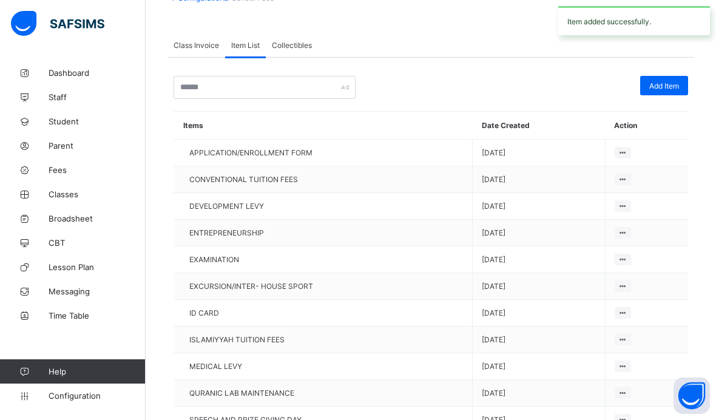
click at [671, 81] on span "Add Item" at bounding box center [664, 85] width 30 height 9
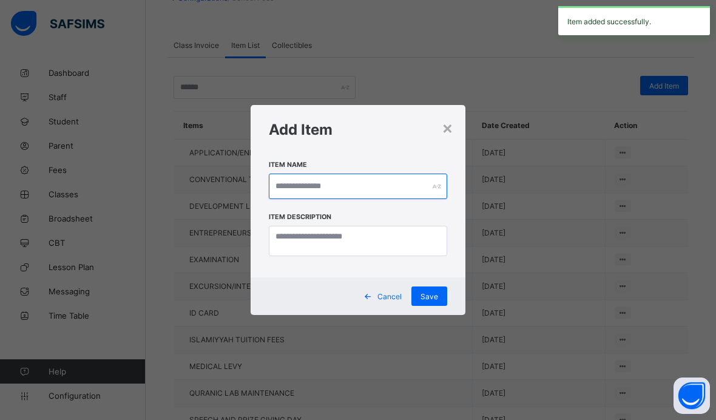
click at [404, 199] on input "text" at bounding box center [358, 185] width 178 height 25
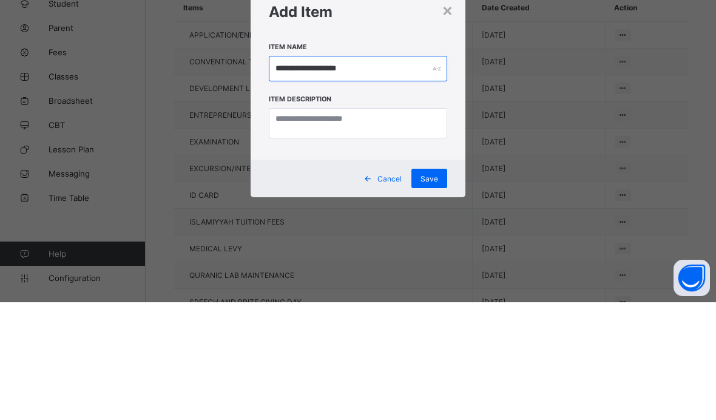
type input "**********"
click at [432, 292] on span "Save" at bounding box center [429, 296] width 18 height 9
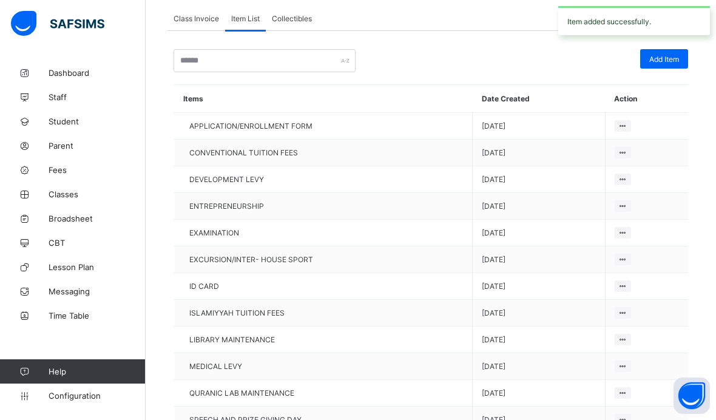
click at [677, 62] on span "Add Item" at bounding box center [664, 59] width 30 height 9
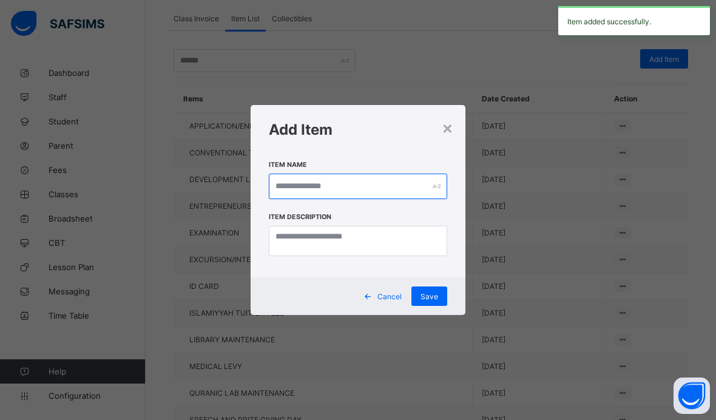
click at [386, 199] on input "text" at bounding box center [358, 185] width 178 height 25
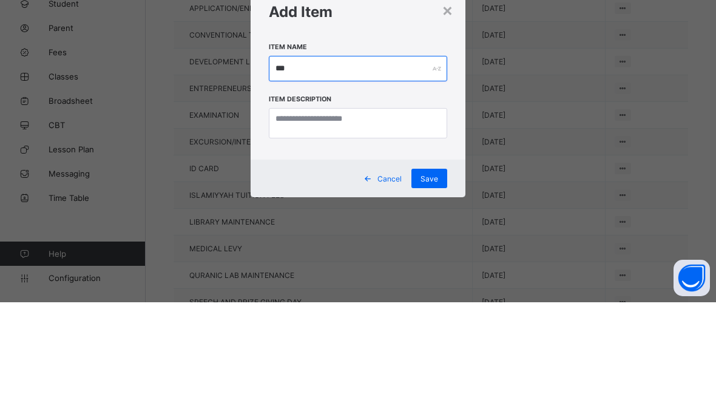
type input "***"
click at [436, 292] on span "Save" at bounding box center [429, 296] width 18 height 9
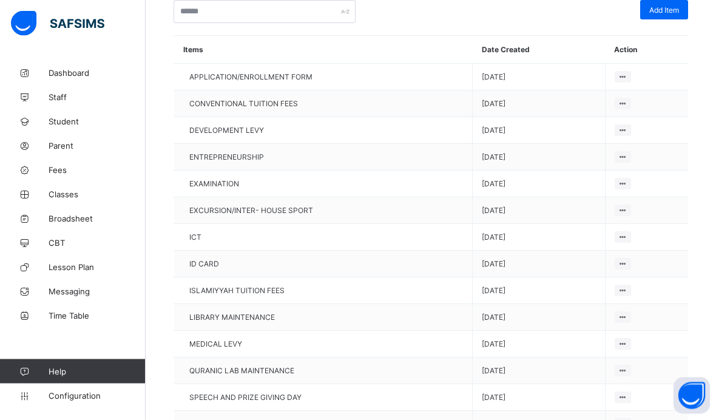
scroll to position [0, 0]
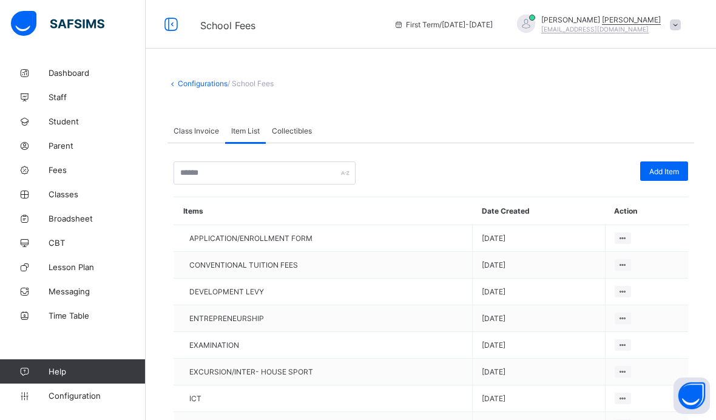
click at [673, 168] on span "Add Item" at bounding box center [664, 171] width 30 height 9
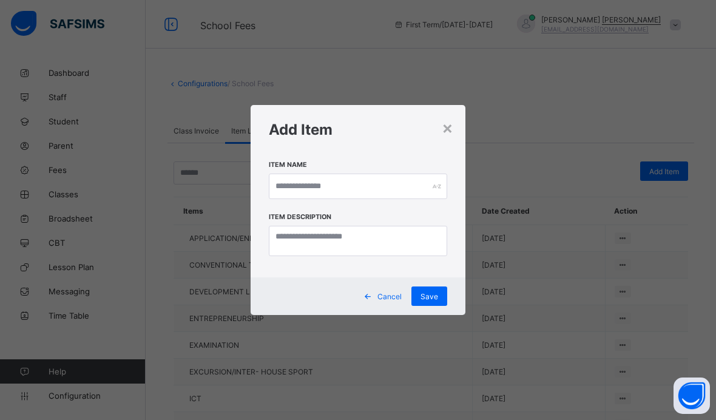
click at [383, 208] on div "Item Name" at bounding box center [358, 186] width 178 height 52
click at [392, 186] on input "text" at bounding box center [358, 185] width 178 height 25
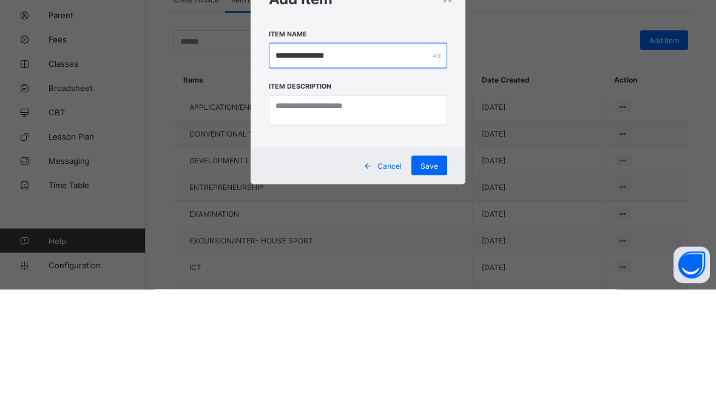
type input "**********"
click at [436, 286] on div "Save" at bounding box center [429, 295] width 36 height 19
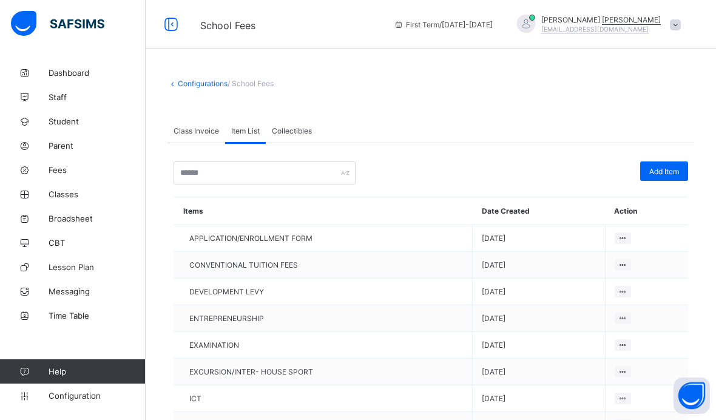
click at [207, 84] on link "Configurations" at bounding box center [203, 83] width 50 height 9
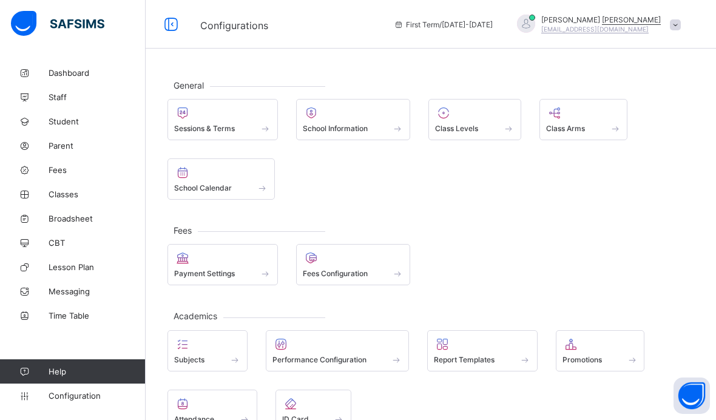
click at [324, 278] on div "Fees Configuration" at bounding box center [353, 273] width 101 height 10
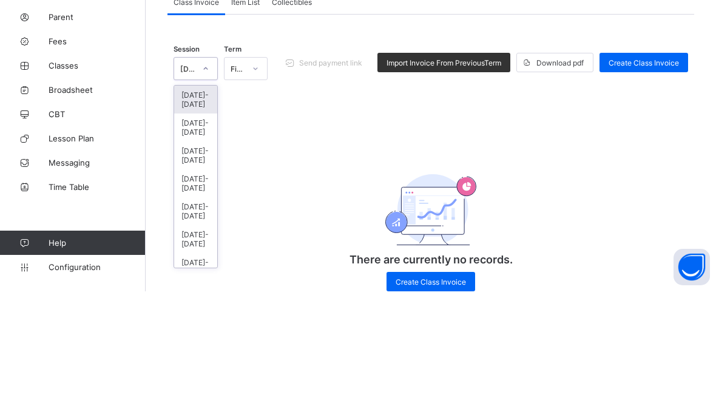
click at [195, 214] on div "[DATE]-[DATE]" at bounding box center [195, 228] width 43 height 28
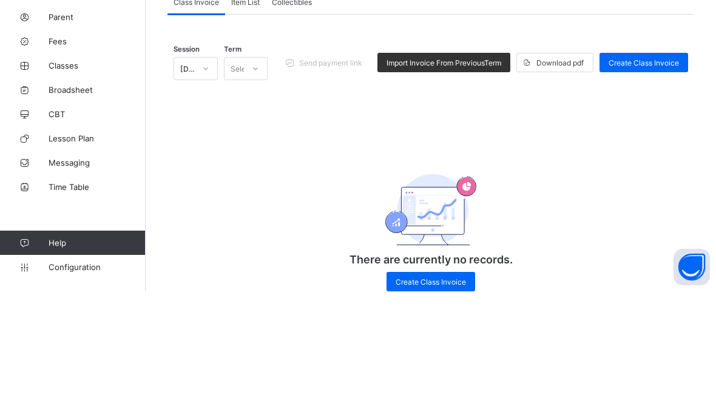
scroll to position [50, 0]
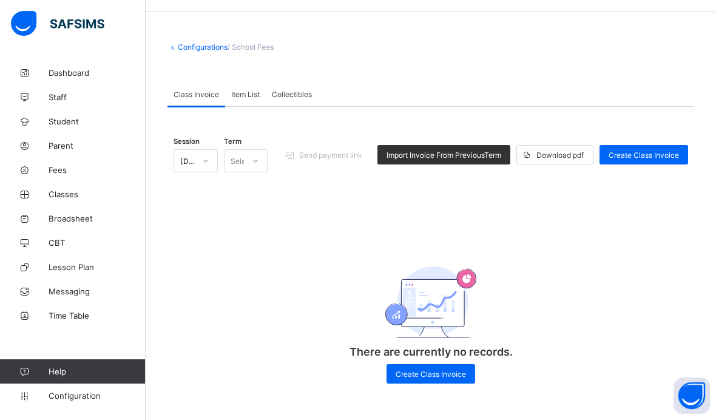
click at [464, 369] on span "Create Class Invoice" at bounding box center [430, 373] width 70 height 9
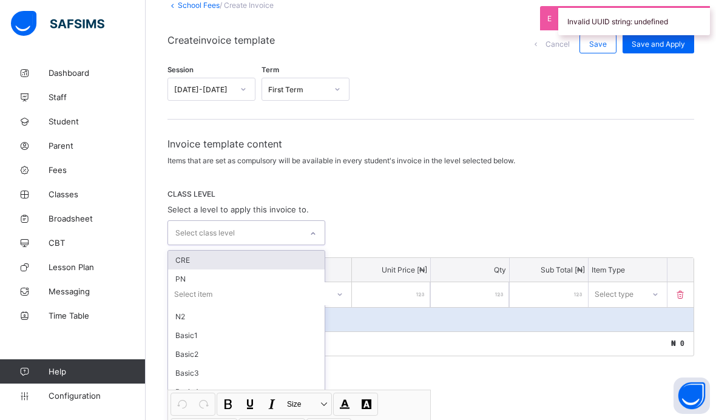
scroll to position [78, 0]
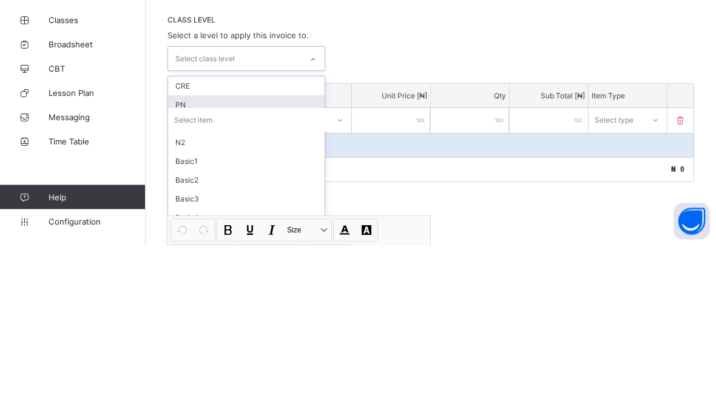
click at [210, 270] on div "PN" at bounding box center [246, 279] width 156 height 19
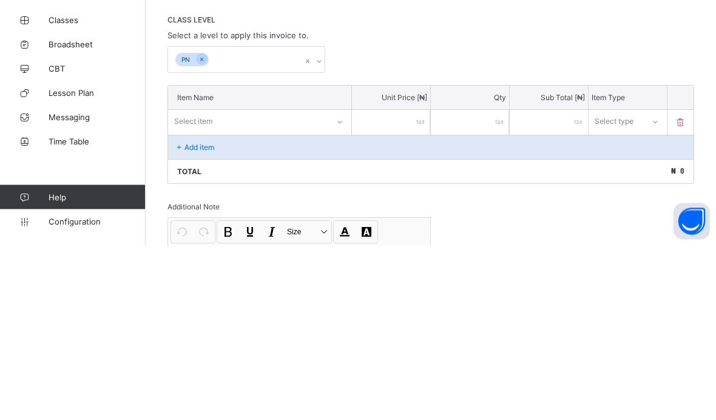
scroll to position [198, 0]
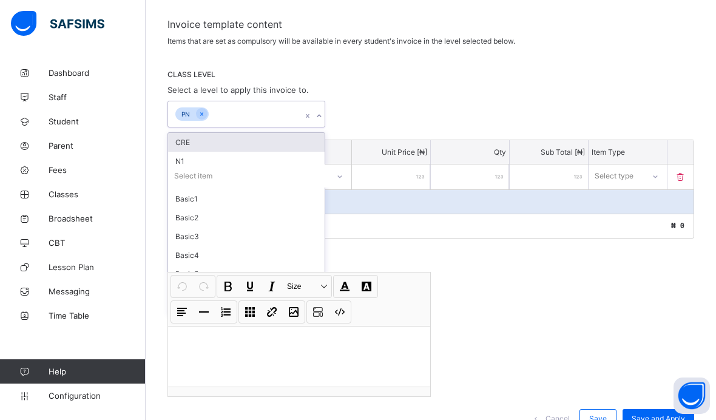
click at [244, 139] on div "CRE" at bounding box center [246, 142] width 156 height 19
click at [229, 142] on div "N1" at bounding box center [246, 142] width 156 height 19
click at [230, 144] on div "N2" at bounding box center [246, 142] width 156 height 19
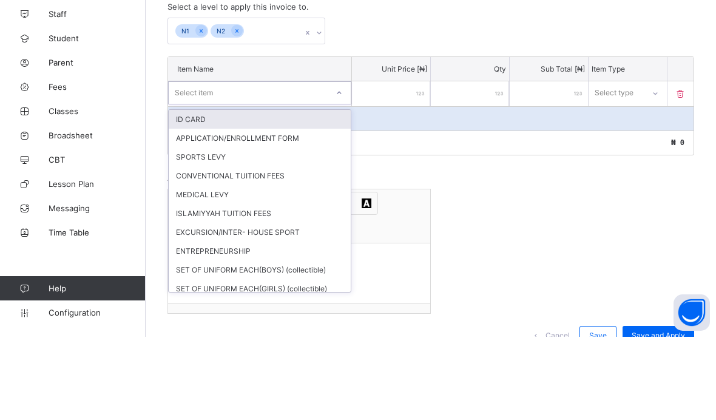
click at [240, 193] on div "ID CARD" at bounding box center [260, 202] width 182 height 19
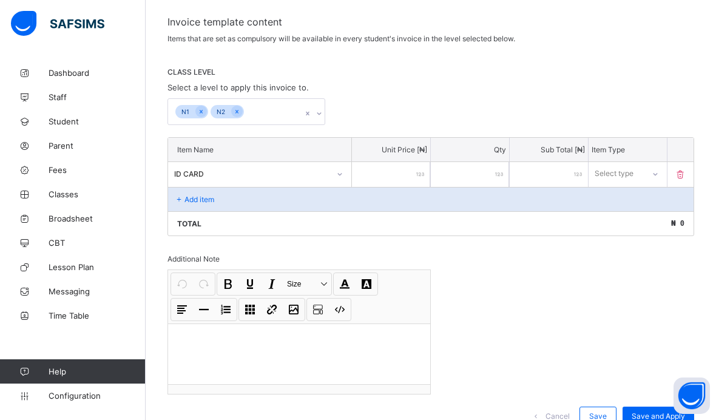
click at [225, 200] on div "Add item" at bounding box center [430, 199] width 525 height 24
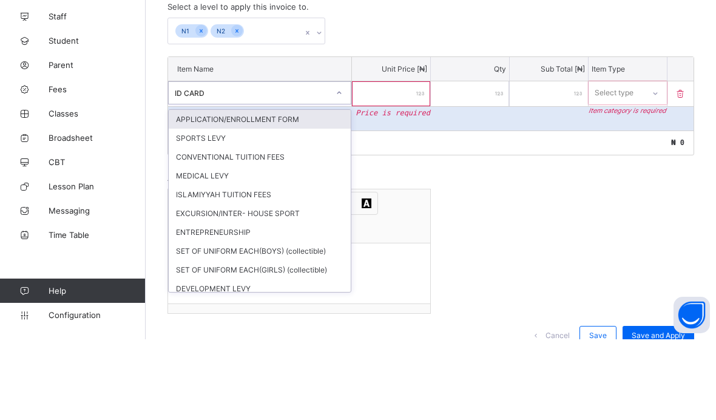
click at [307, 190] on div "APPLICATION/ENROLLMENT FORM" at bounding box center [260, 199] width 182 height 19
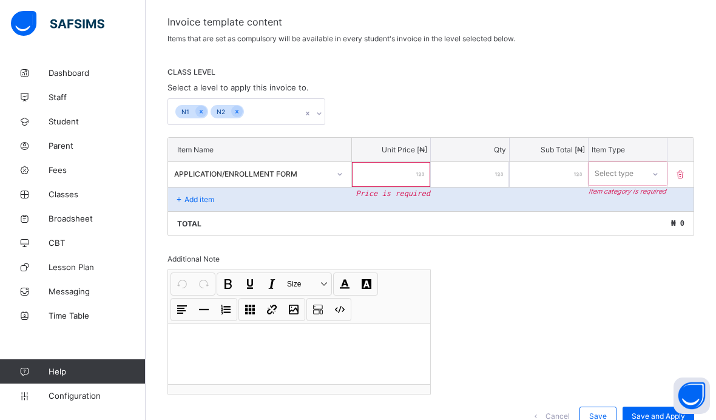
click at [398, 169] on input "number" at bounding box center [391, 174] width 78 height 25
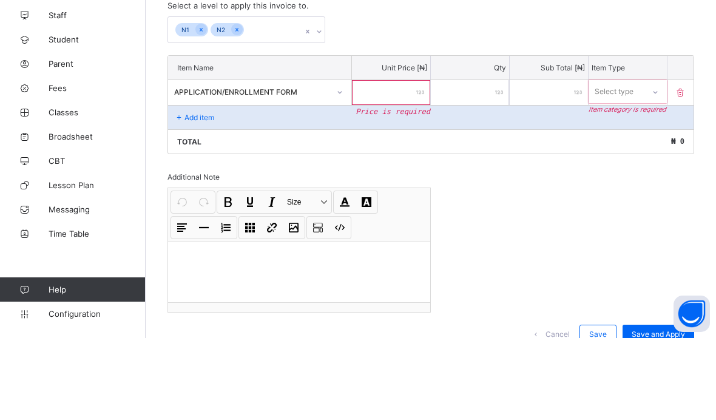
type input "*"
type input "**"
type input "***"
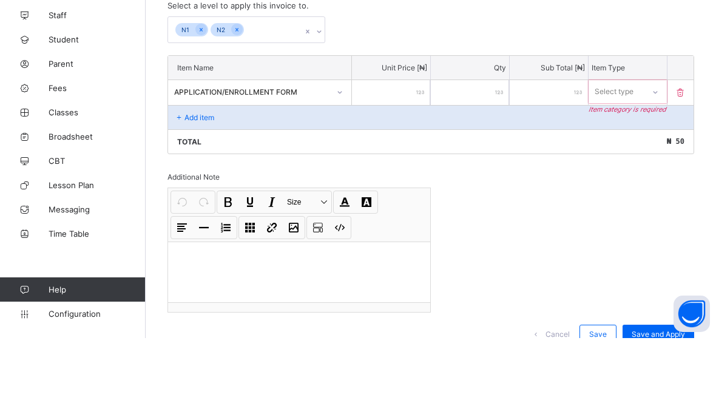
type input "***"
type input "****"
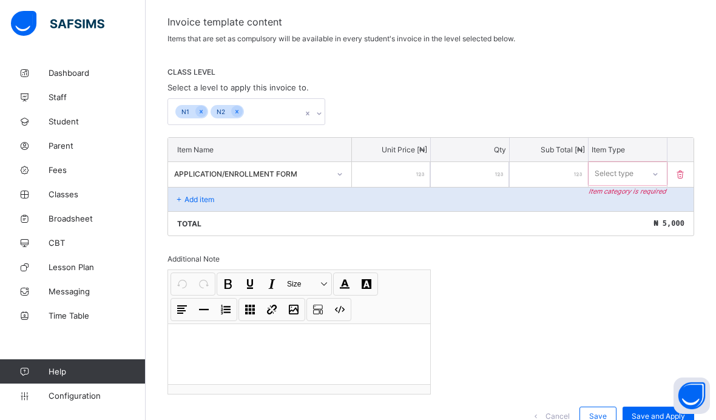
type input "****"
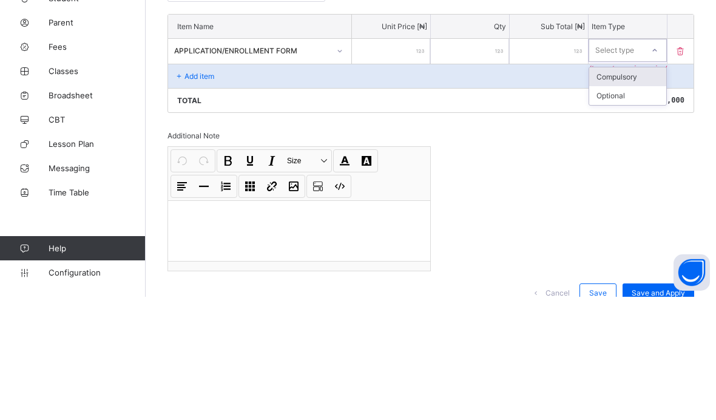
click at [637, 190] on div "Compulsory" at bounding box center [627, 199] width 77 height 19
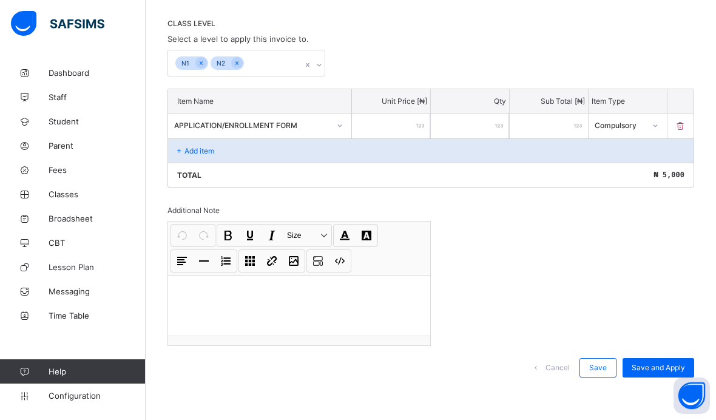
click at [223, 151] on div "Add item" at bounding box center [430, 150] width 525 height 24
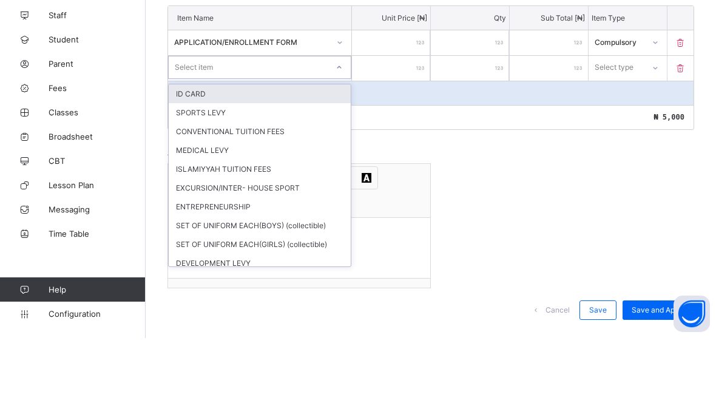
click at [244, 166] on div "ID CARD" at bounding box center [260, 175] width 182 height 19
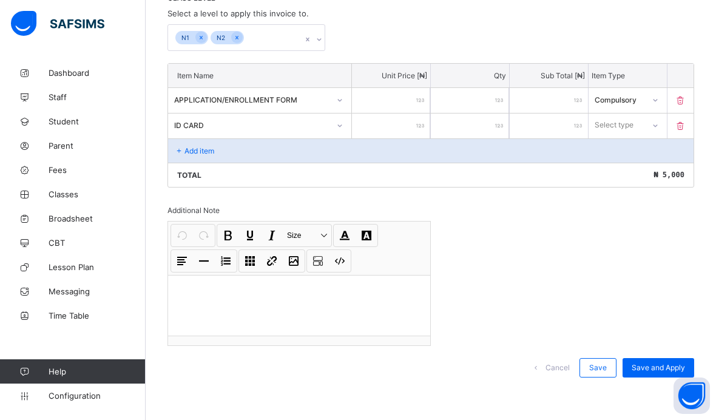
click at [407, 126] on input "number" at bounding box center [391, 125] width 78 height 25
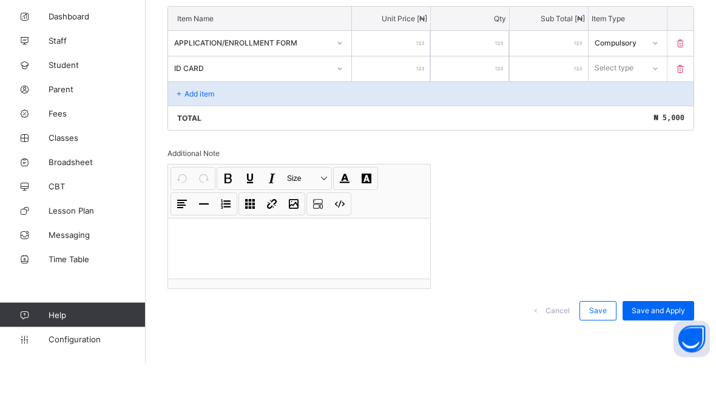
type input "*"
type input "**"
type input "***"
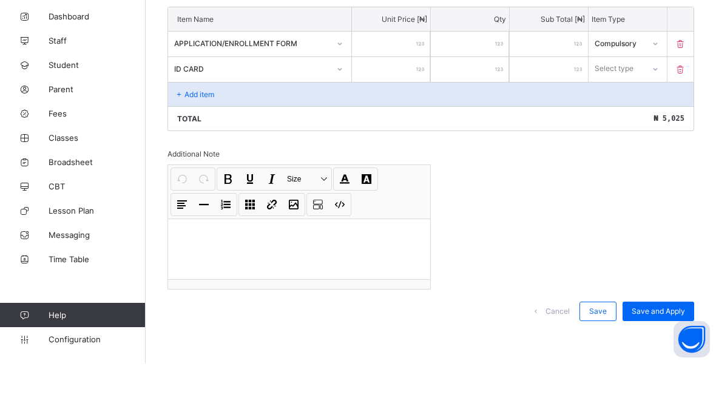
type input "***"
type input "****"
click at [643, 142] on div "Compulsory" at bounding box center [627, 151] width 77 height 19
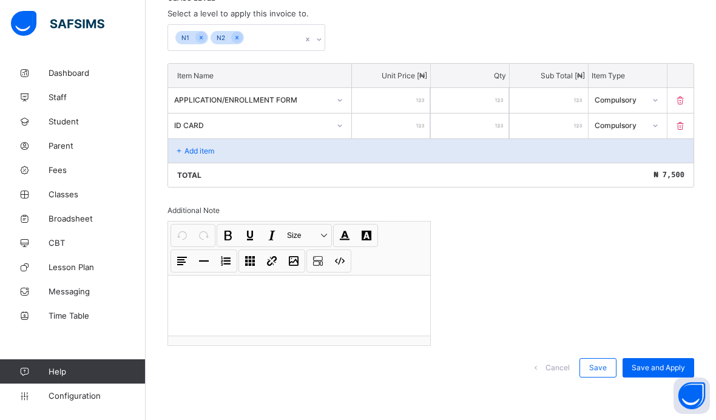
click at [207, 144] on div "Add item" at bounding box center [430, 150] width 525 height 24
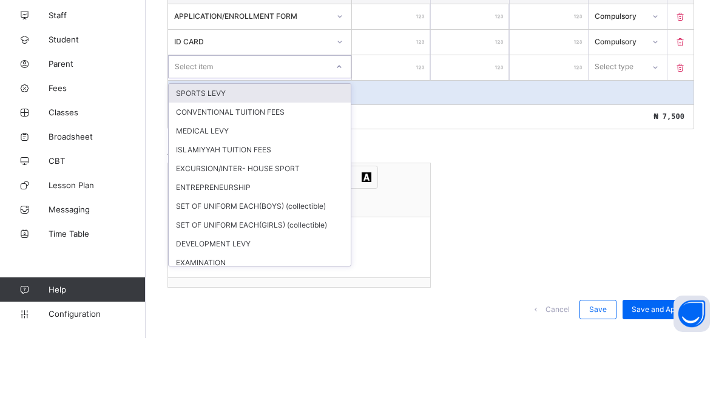
click at [283, 166] on div "SPORTS LEVY" at bounding box center [260, 175] width 182 height 19
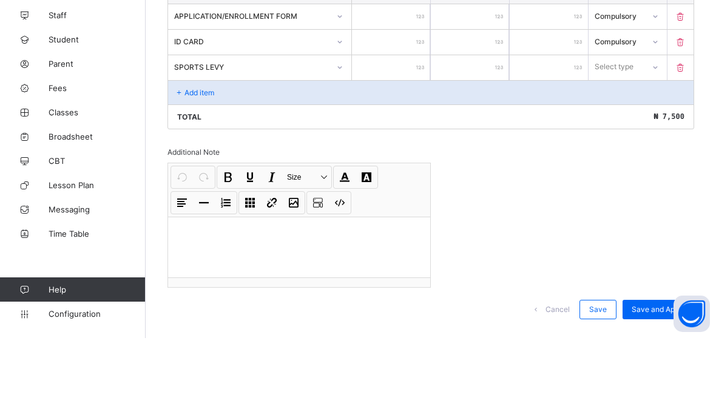
scroll to position [302, 0]
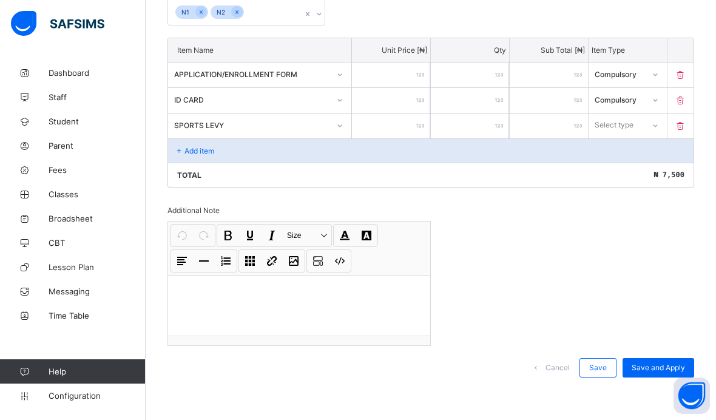
click at [413, 124] on input "number" at bounding box center [391, 125] width 78 height 25
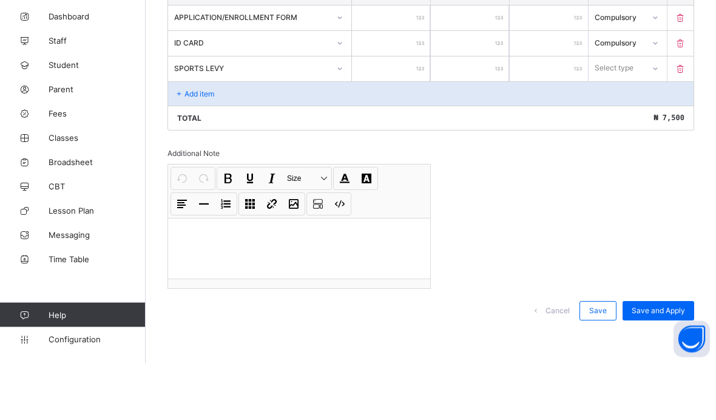
type input "*"
type input "**"
type input "***"
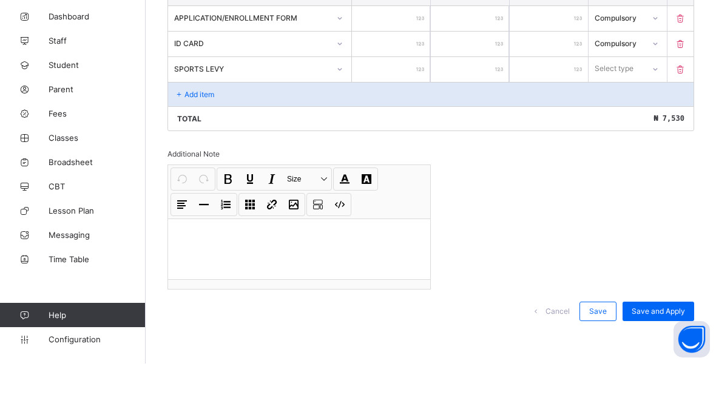
type input "***"
type input "****"
click at [637, 142] on div "Compulsory" at bounding box center [627, 151] width 77 height 19
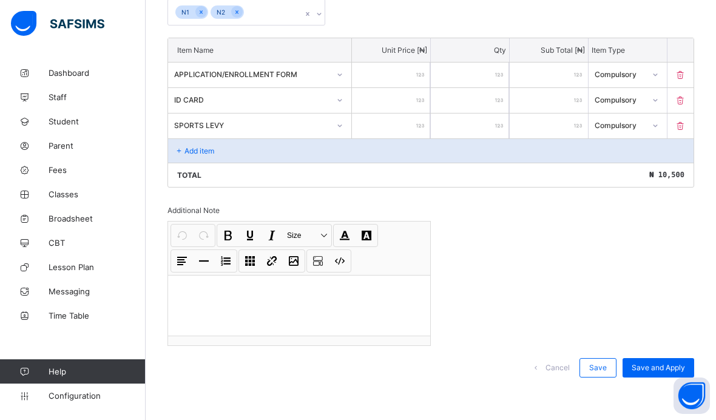
click at [244, 152] on div "Add item" at bounding box center [430, 150] width 525 height 24
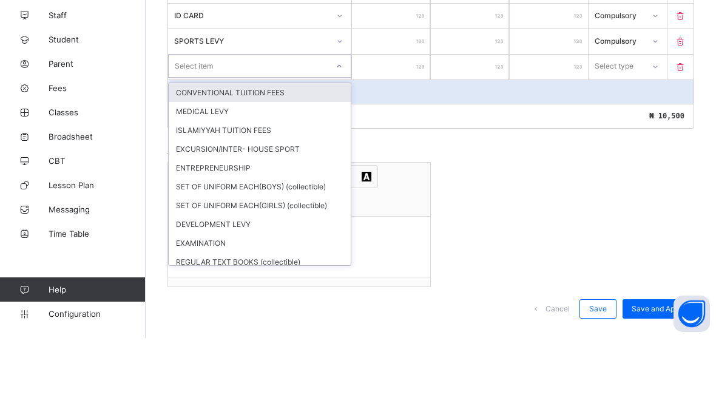
click at [282, 165] on div "CONVENTIONAL TUITION FEES" at bounding box center [260, 174] width 182 height 19
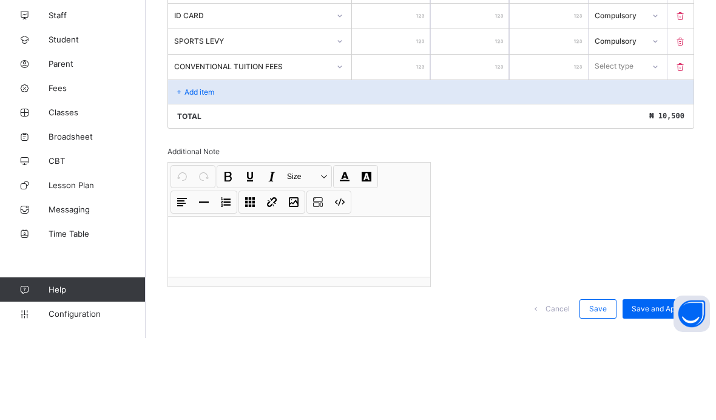
scroll to position [328, 0]
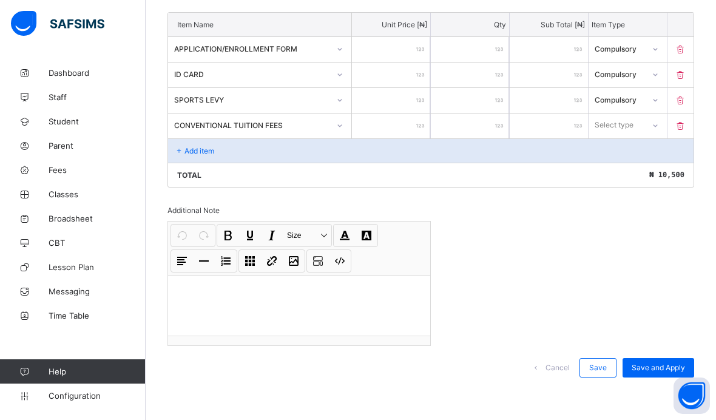
click at [407, 129] on input "number" at bounding box center [391, 125] width 78 height 25
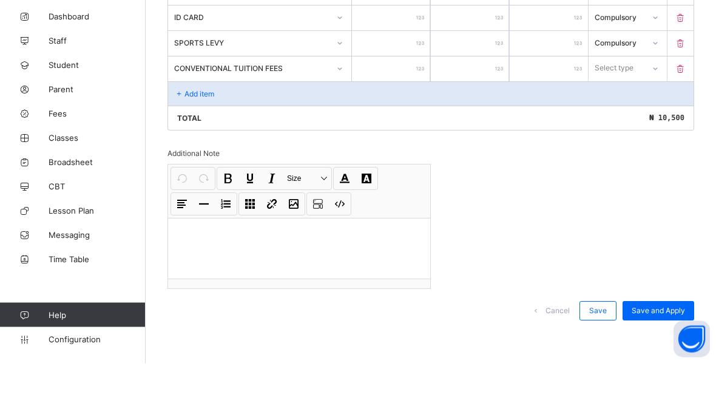
type input "*"
type input "**"
type input "***"
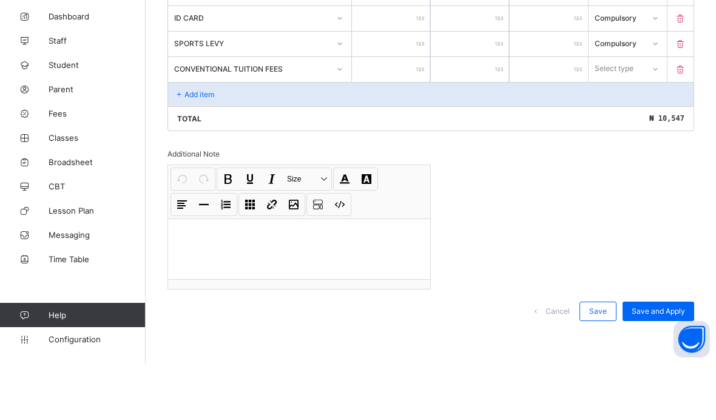
type input "***"
type input "****"
type input "*****"
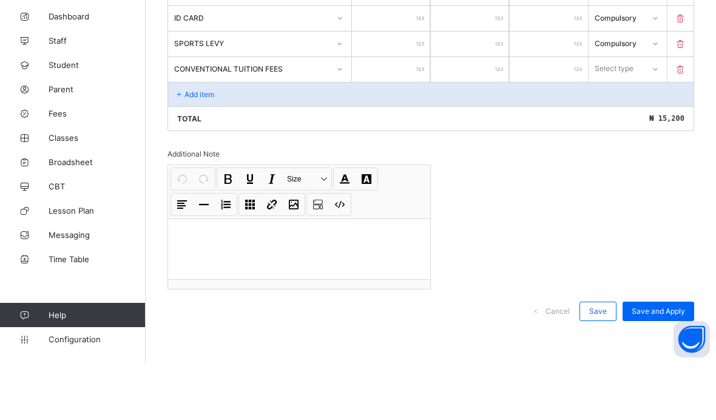
type input "******"
click at [642, 142] on div "Compulsory" at bounding box center [627, 151] width 77 height 19
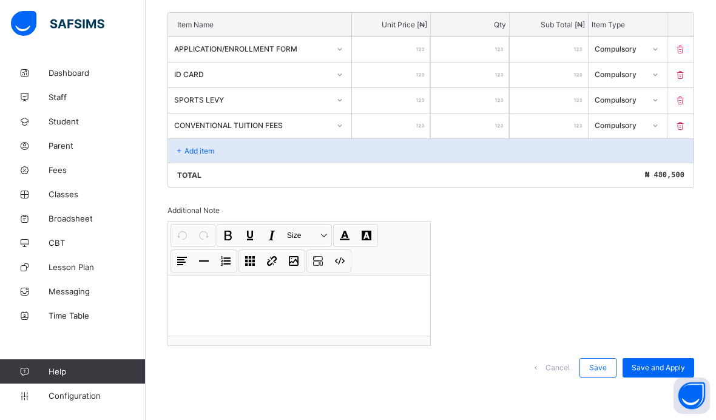
click at [269, 152] on div "Add item" at bounding box center [430, 150] width 525 height 24
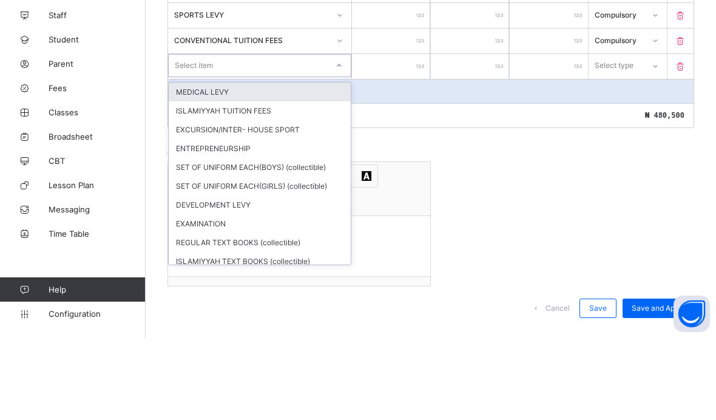
click at [254, 164] on div "MEDICAL LEVY" at bounding box center [260, 173] width 182 height 19
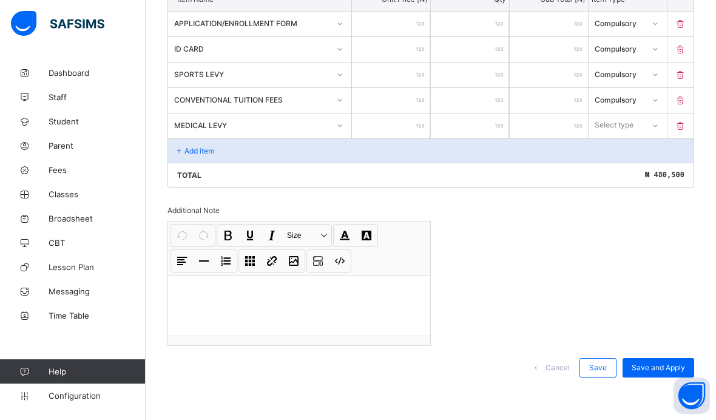
click at [412, 128] on input "number" at bounding box center [391, 125] width 78 height 25
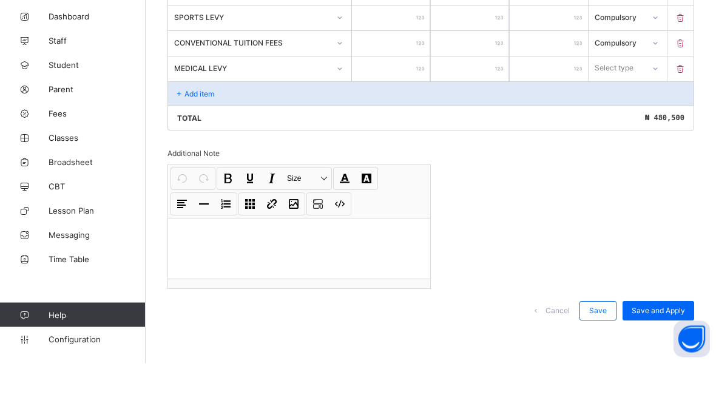
type input "*"
type input "**"
type input "***"
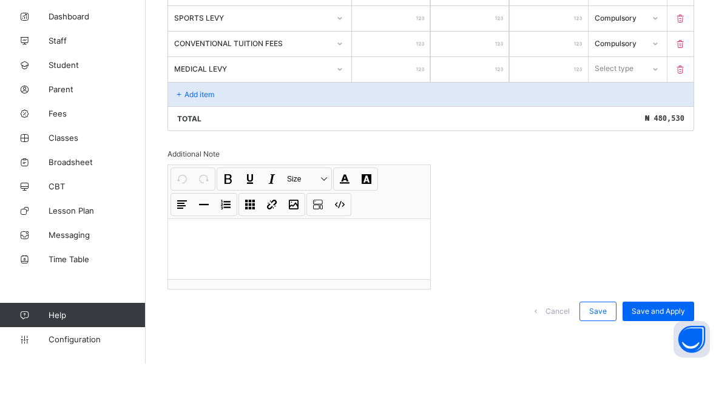
type input "***"
type input "****"
click at [637, 142] on div "Compulsory" at bounding box center [627, 151] width 77 height 19
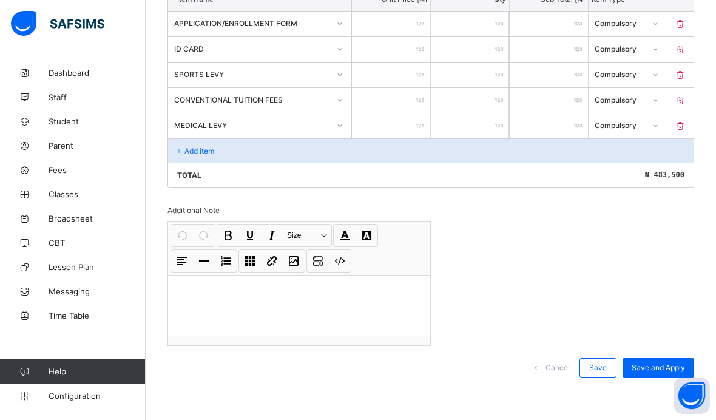
click at [235, 153] on div "Add item" at bounding box center [430, 150] width 525 height 24
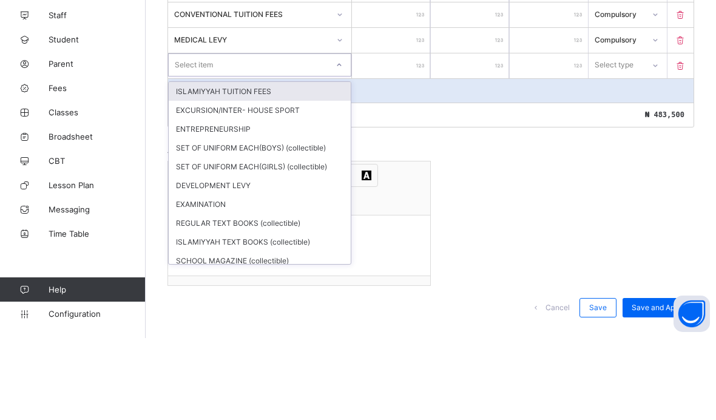
click at [290, 164] on div "ISLAMIYYAH TUITION FEES" at bounding box center [260, 173] width 182 height 19
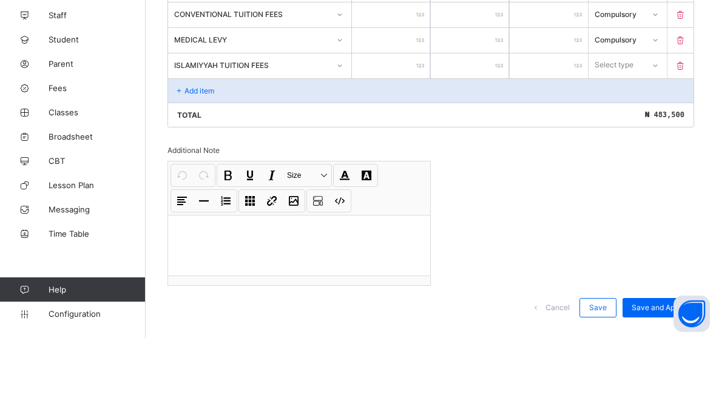
scroll to position [380, 0]
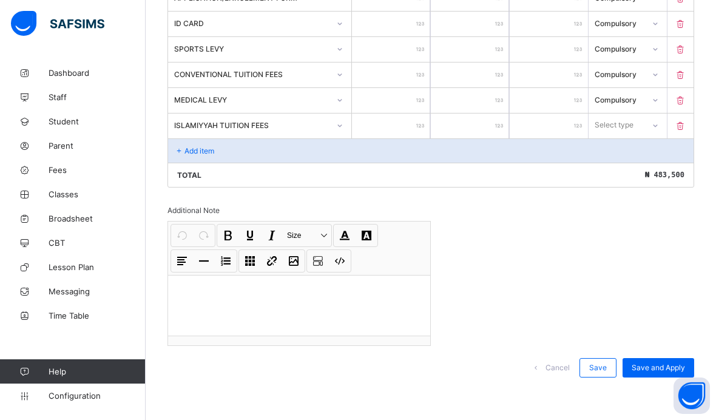
click at [405, 130] on input "number" at bounding box center [391, 125] width 78 height 25
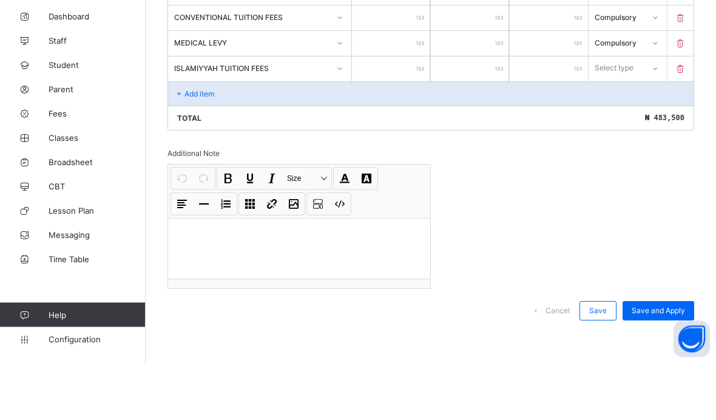
type input "*"
type input "**"
type input "***"
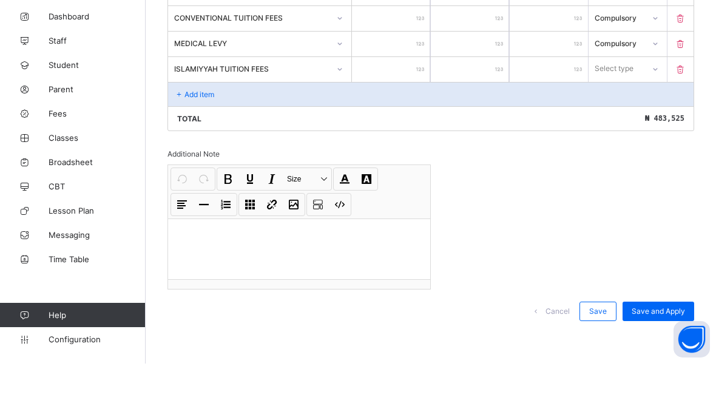
type input "***"
type input "****"
type input "*****"
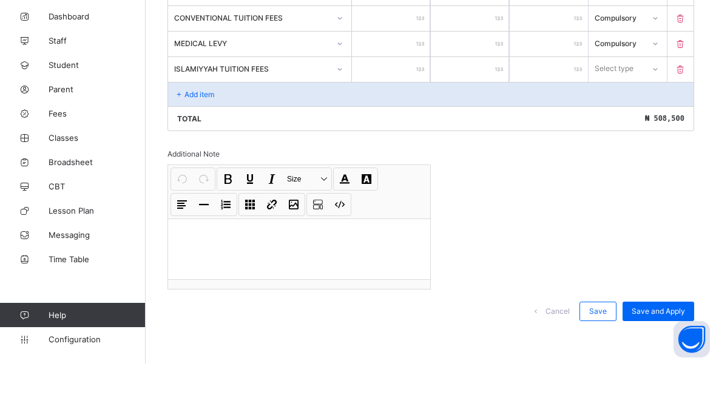
type input "*****"
click at [629, 142] on div "Compulsory" at bounding box center [627, 151] width 77 height 19
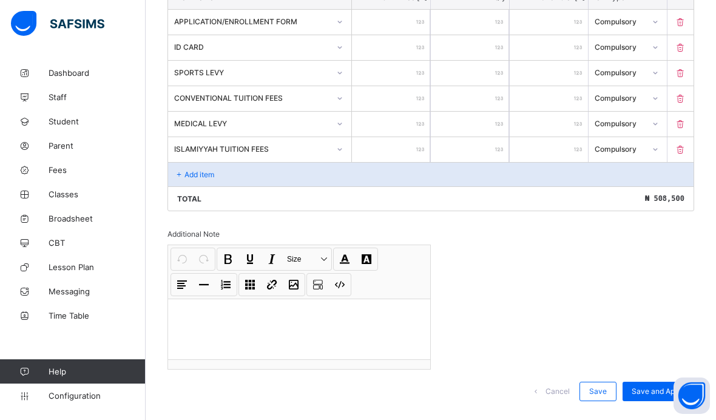
scroll to position [352, 0]
click at [580, 96] on input "******" at bounding box center [548, 99] width 78 height 25
click at [572, 99] on input "******" at bounding box center [548, 99] width 78 height 25
type input "******"
click at [555, 130] on input "****" at bounding box center [548, 124] width 78 height 25
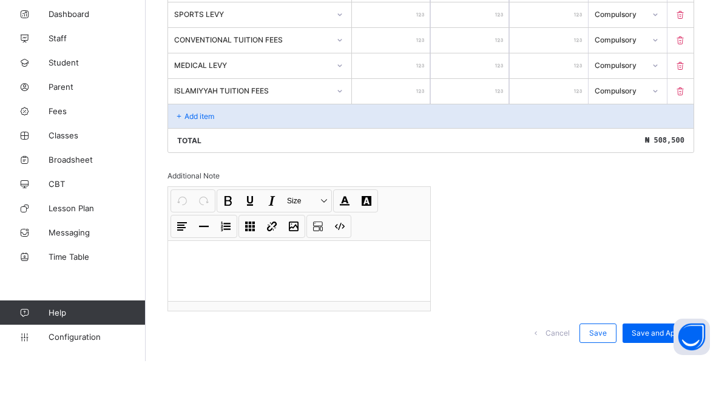
click at [574, 87] on input "******" at bounding box center [548, 99] width 78 height 25
click at [419, 87] on input "******" at bounding box center [391, 99] width 78 height 25
type input "*****"
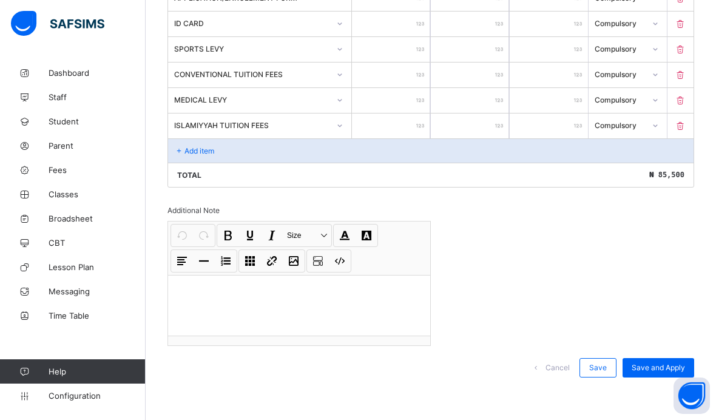
type input "*****"
click at [264, 151] on div "Add item" at bounding box center [430, 150] width 525 height 24
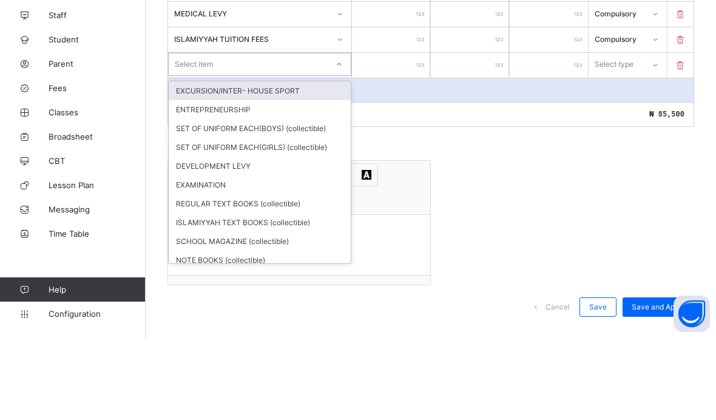
click at [295, 163] on div "EXCURSION/INTER- HOUSE SPORT" at bounding box center [260, 172] width 182 height 19
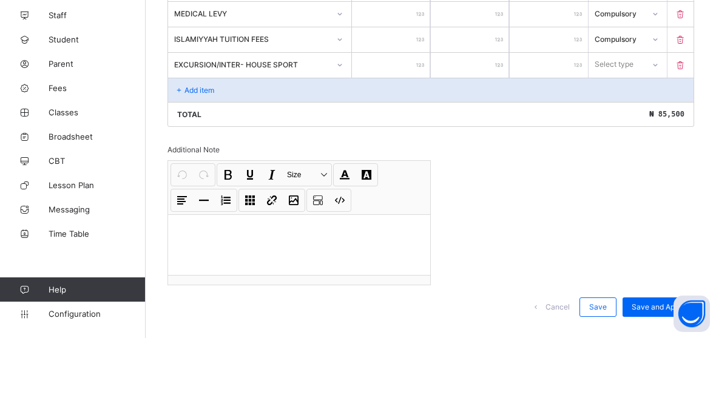
scroll to position [406, 0]
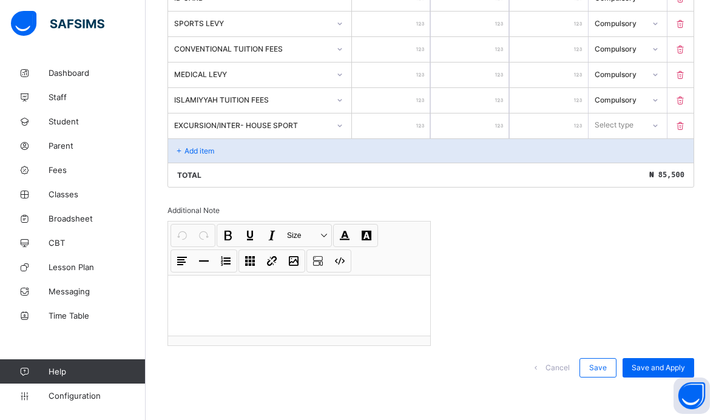
click at [411, 125] on input "number" at bounding box center [391, 125] width 78 height 25
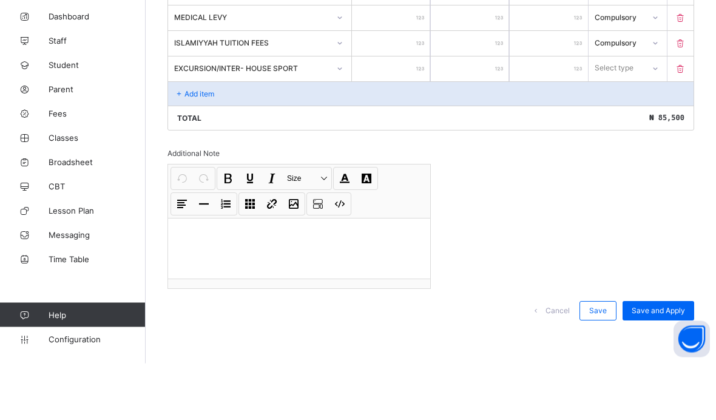
type input "*"
type input "**"
type input "***"
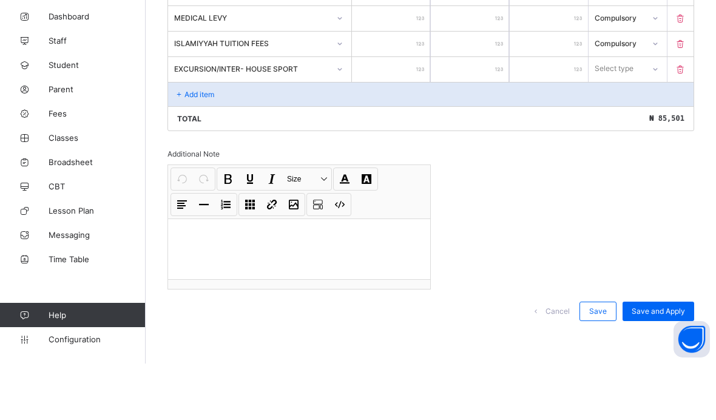
type input "***"
type input "****"
type input "*****"
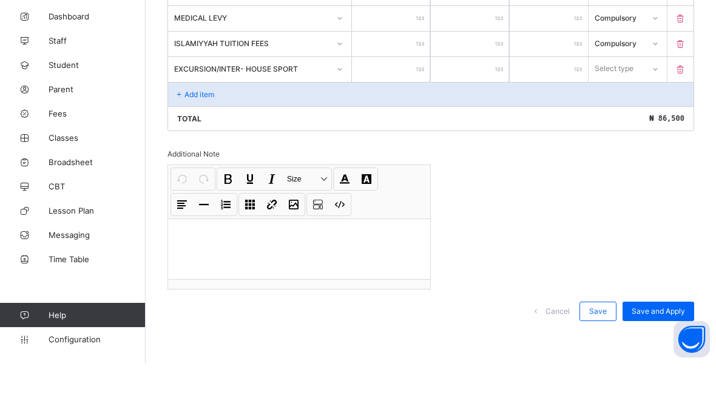
type input "******"
click at [640, 142] on div "Compulsory" at bounding box center [627, 151] width 77 height 19
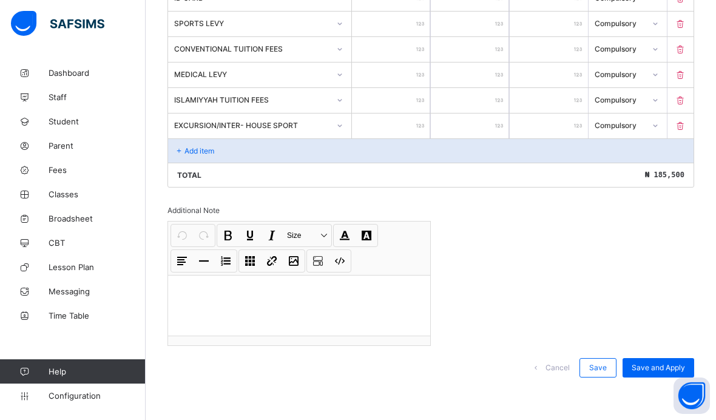
click at [242, 150] on div "Add item" at bounding box center [430, 150] width 525 height 24
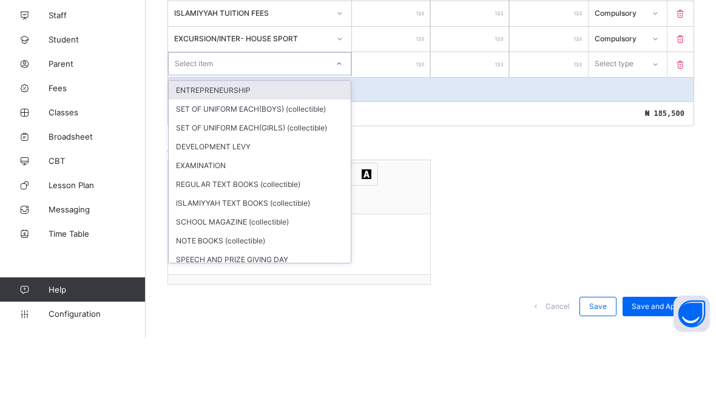
click at [270, 163] on div "ENTREPRENEURSHIP" at bounding box center [260, 172] width 182 height 19
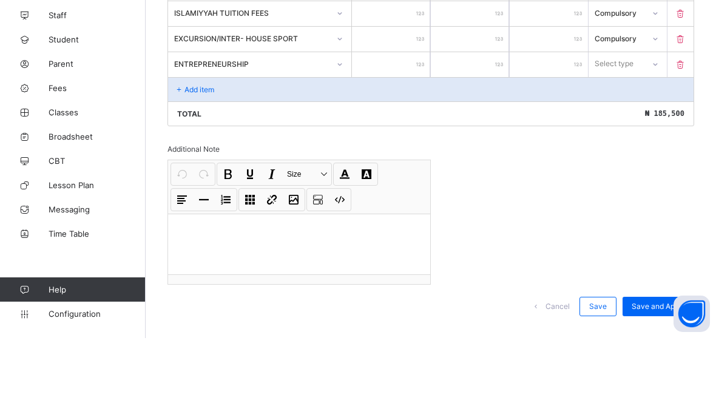
scroll to position [432, 0]
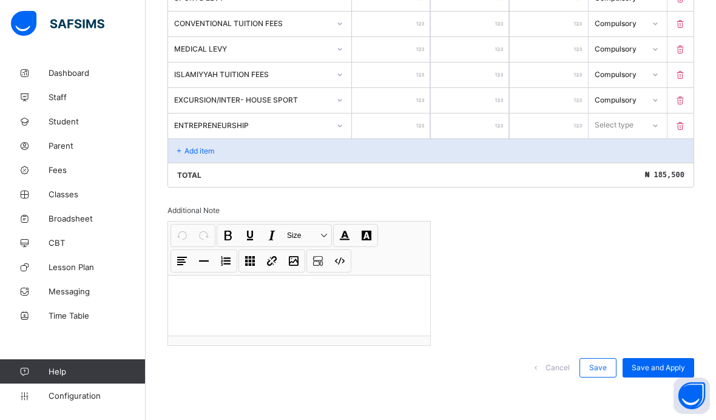
click at [403, 126] on input "number" at bounding box center [391, 125] width 78 height 25
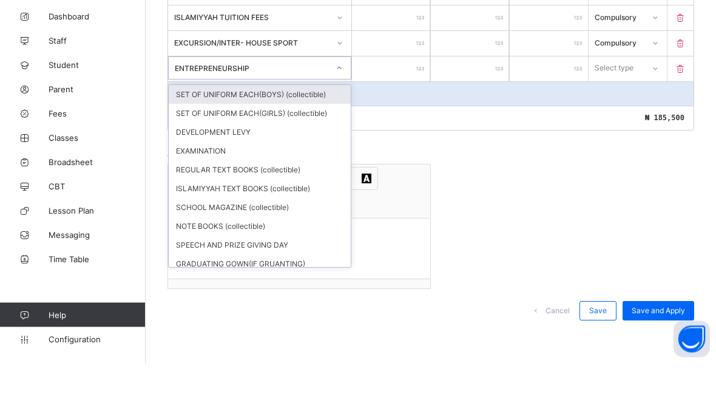
click at [304, 142] on div "SET OF UNIFORM EACH(BOYS) (collectible)" at bounding box center [260, 151] width 182 height 19
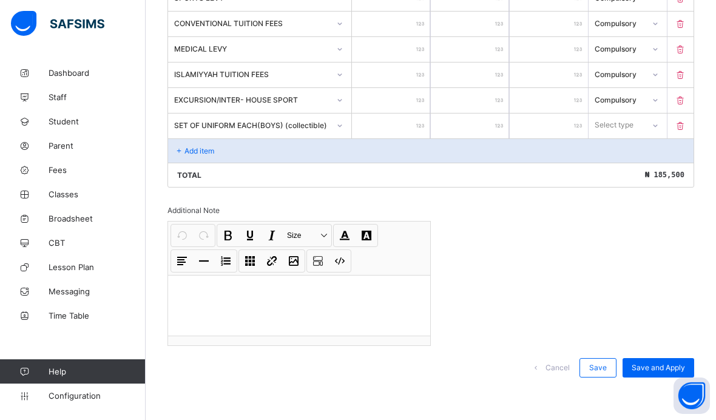
click at [401, 126] on input "number" at bounding box center [391, 125] width 78 height 25
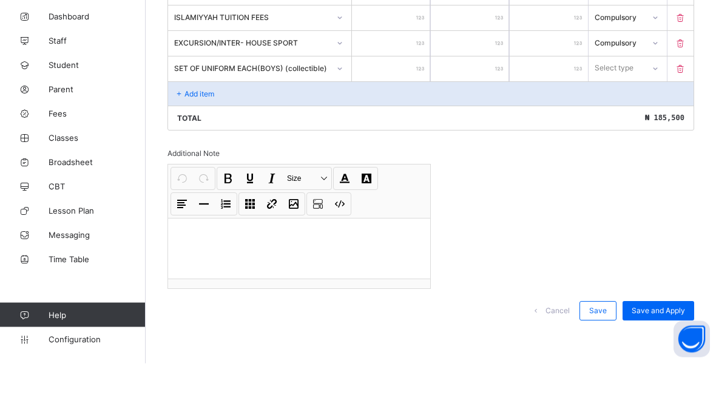
type input "*"
type input "**"
type input "***"
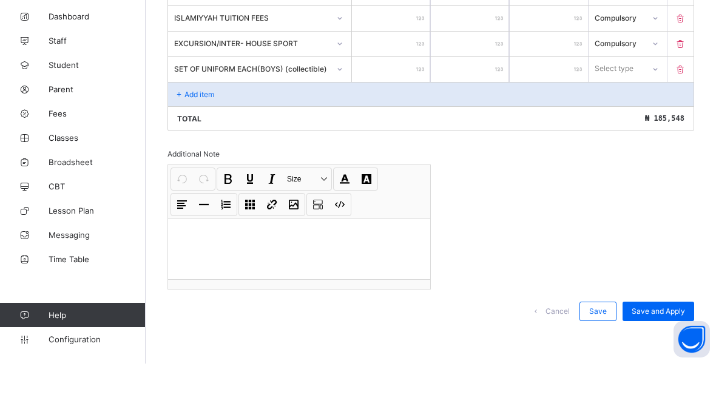
type input "***"
type input "****"
type input "*****"
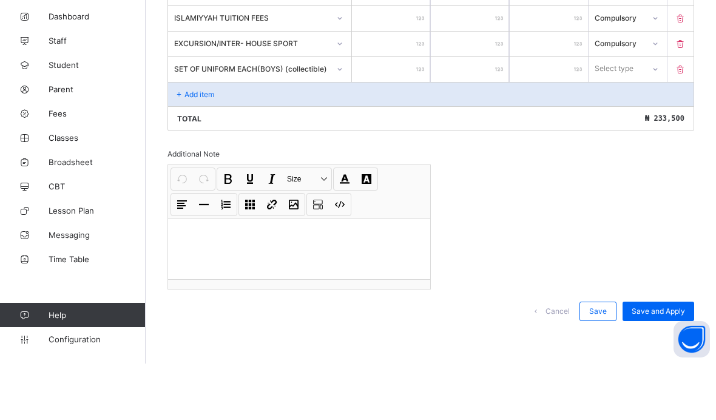
type input "*****"
click at [635, 161] on div "Optional" at bounding box center [627, 170] width 77 height 19
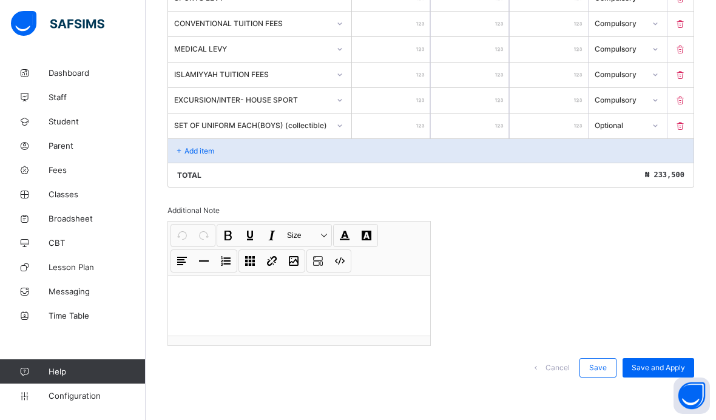
click at [235, 147] on div "Add item" at bounding box center [430, 150] width 525 height 24
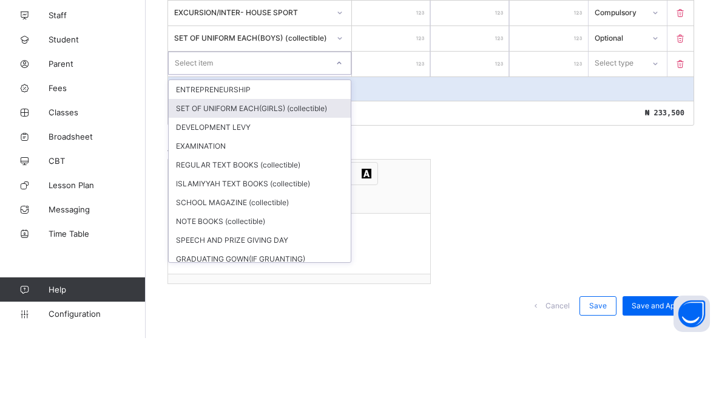
click at [305, 181] on div "SET OF UNIFORM EACH(GIRLS) (collectible)" at bounding box center [260, 190] width 182 height 19
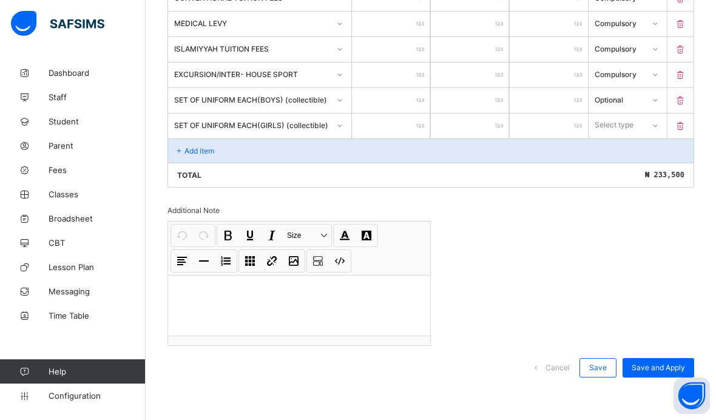
click at [409, 127] on input "number" at bounding box center [391, 125] width 78 height 25
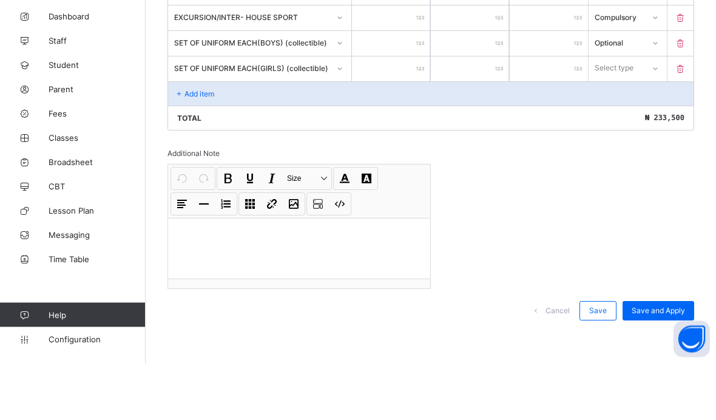
type input "*"
type input "**"
type input "***"
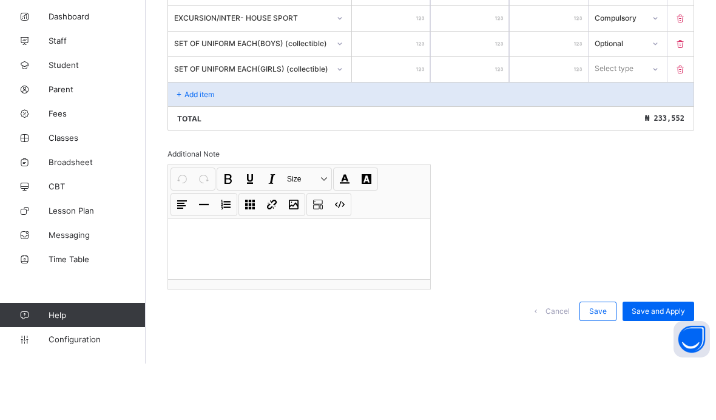
type input "***"
type input "****"
type input "*****"
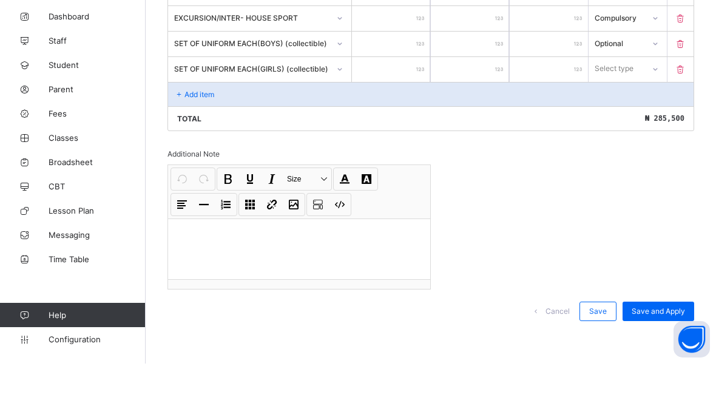
type input "*****"
click at [623, 161] on div "Optional" at bounding box center [627, 170] width 77 height 19
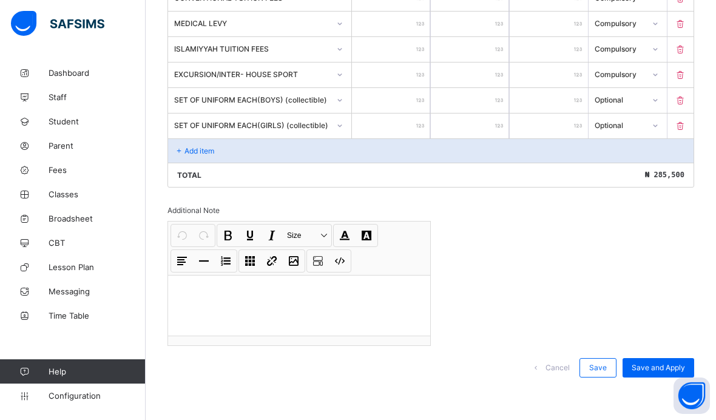
click at [213, 150] on p "Add item" at bounding box center [199, 150] width 30 height 9
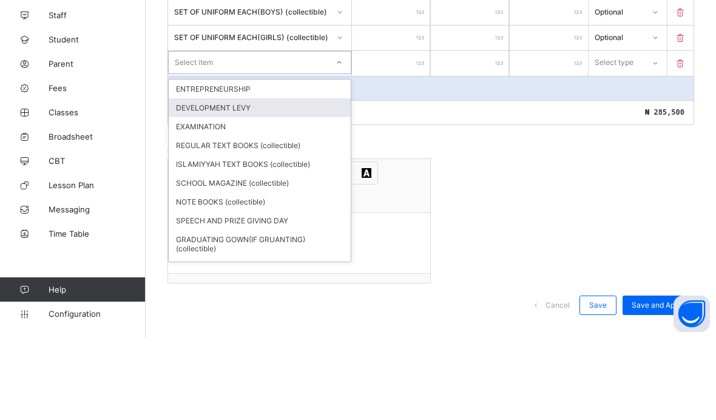
click at [260, 180] on div "DEVELOPMENT LEVY" at bounding box center [260, 189] width 182 height 19
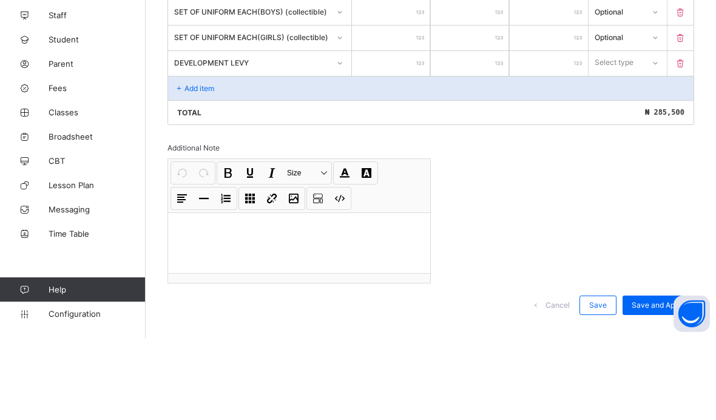
scroll to position [485, 0]
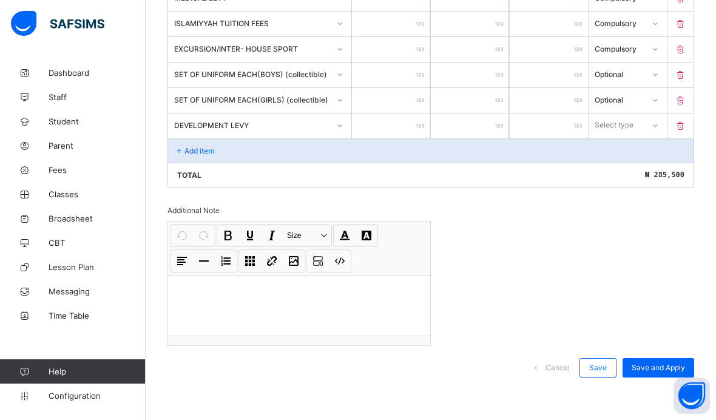
click at [397, 119] on input "number" at bounding box center [391, 125] width 78 height 25
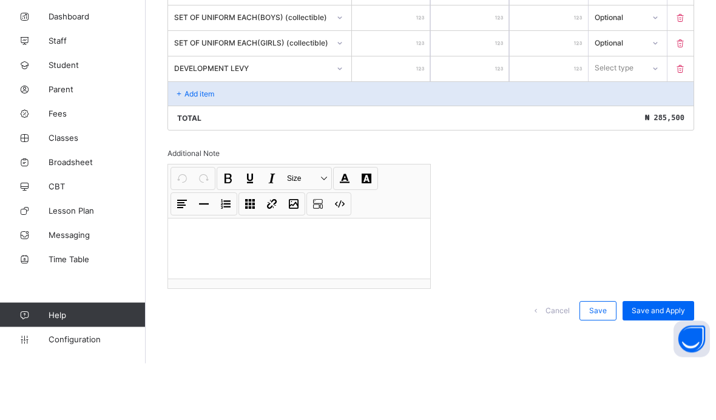
type input "*"
type input "**"
type input "***"
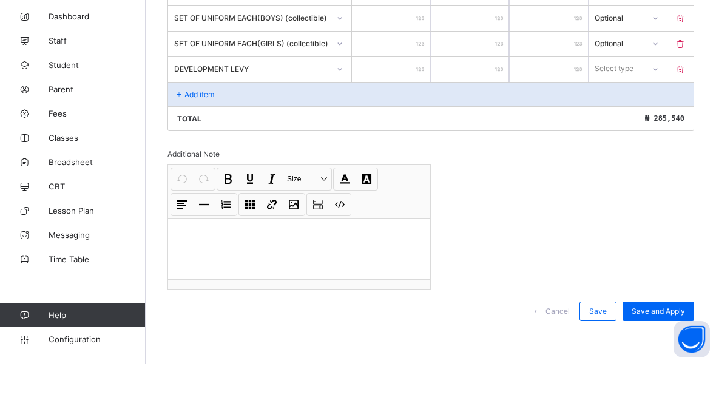
type input "***"
type input "****"
type input "*****"
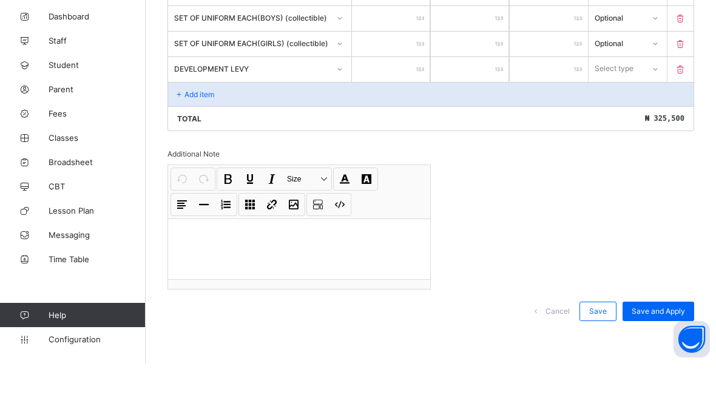
type input "****"
click at [639, 142] on div "Compulsory" at bounding box center [627, 151] width 77 height 19
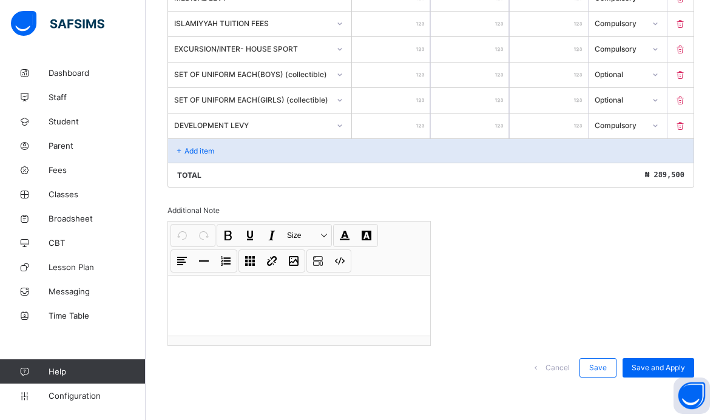
click at [240, 146] on div "Add item" at bounding box center [430, 150] width 525 height 24
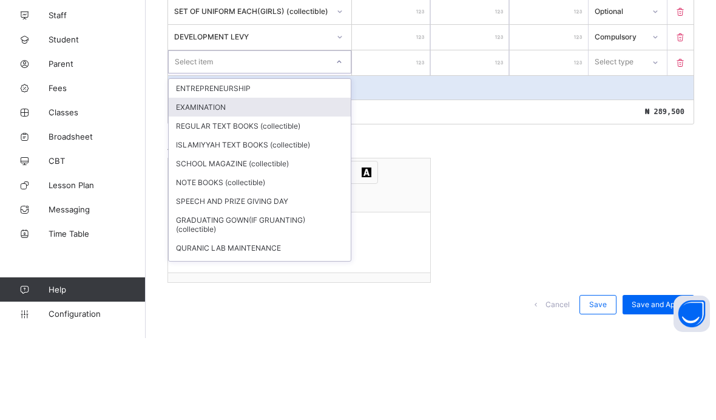
click at [250, 179] on div "EXAMINATION" at bounding box center [260, 188] width 182 height 19
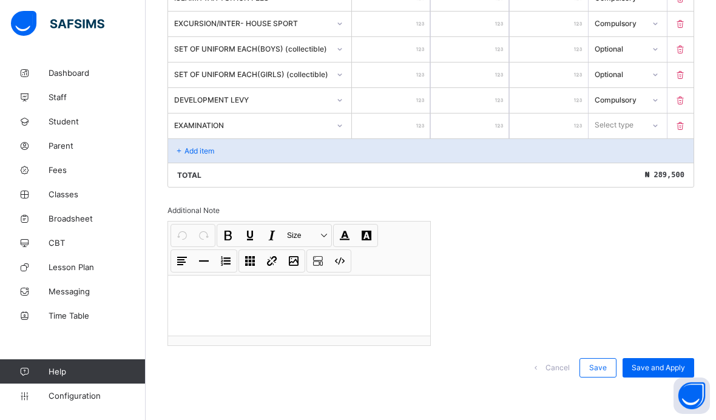
click at [391, 130] on input "number" at bounding box center [391, 125] width 78 height 25
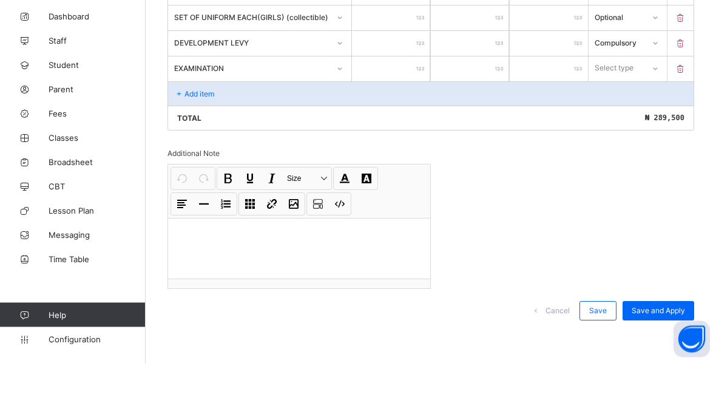
type input "*"
type input "**"
type input "***"
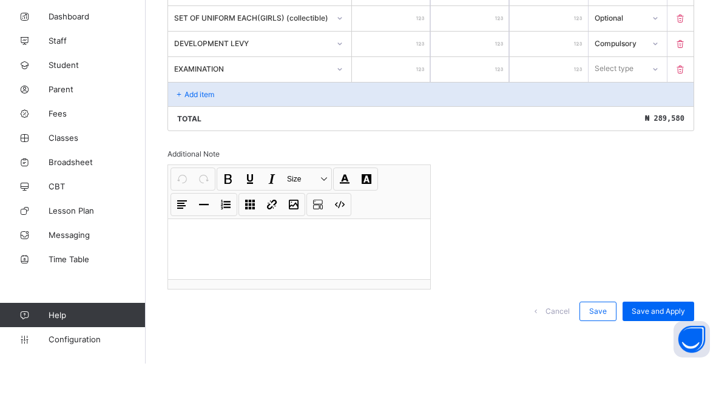
type input "***"
type input "****"
type input "*****"
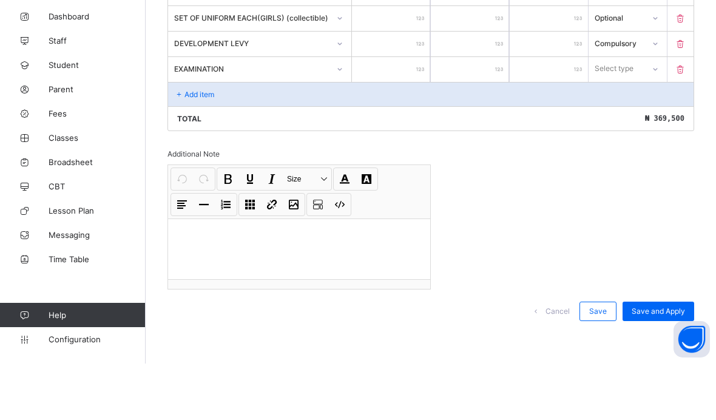
type input "****"
click at [645, 142] on div "Compulsory" at bounding box center [627, 151] width 77 height 19
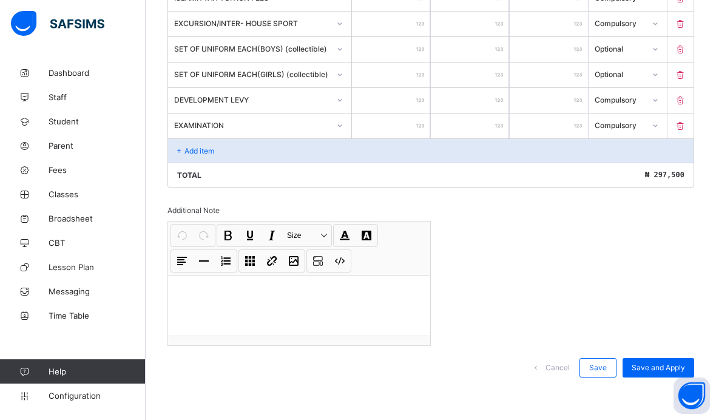
click at [232, 152] on div "Add item" at bounding box center [430, 150] width 525 height 24
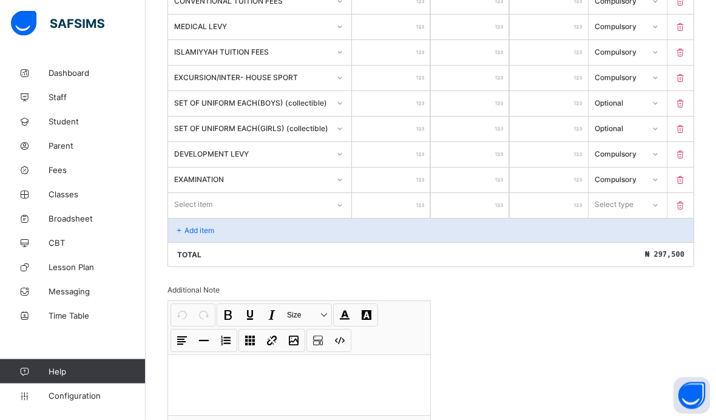
scroll to position [445, 0]
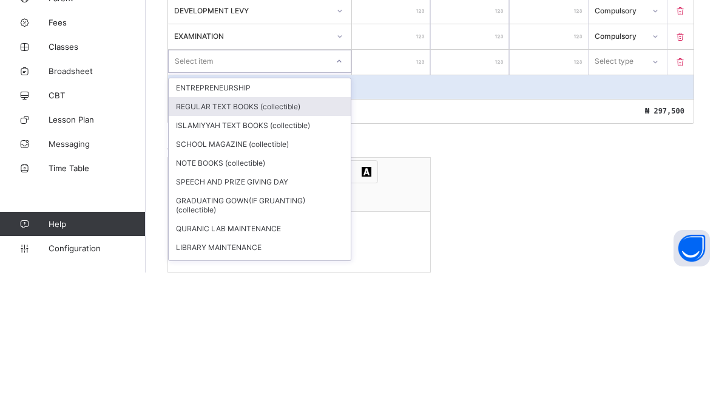
click at [271, 244] on div "REGULAR TEXT BOOKS (collectible)" at bounding box center [260, 253] width 182 height 19
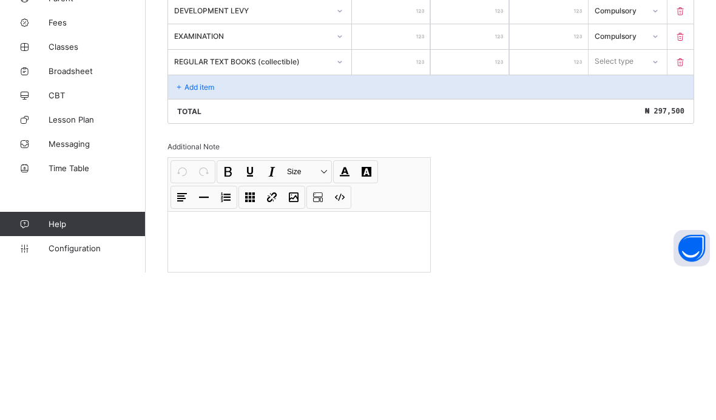
scroll to position [537, 0]
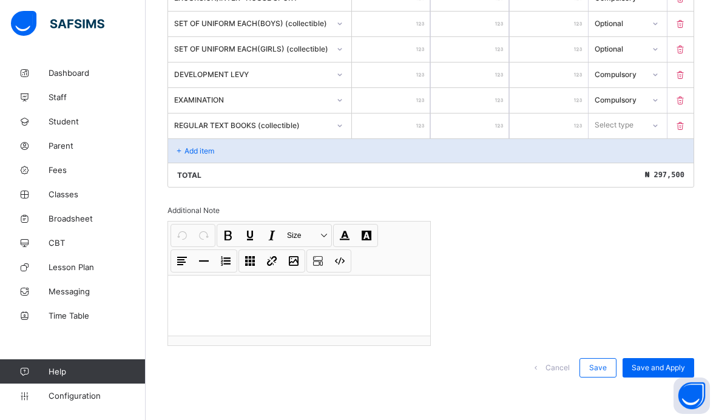
click at [414, 127] on input "number" at bounding box center [391, 125] width 78 height 25
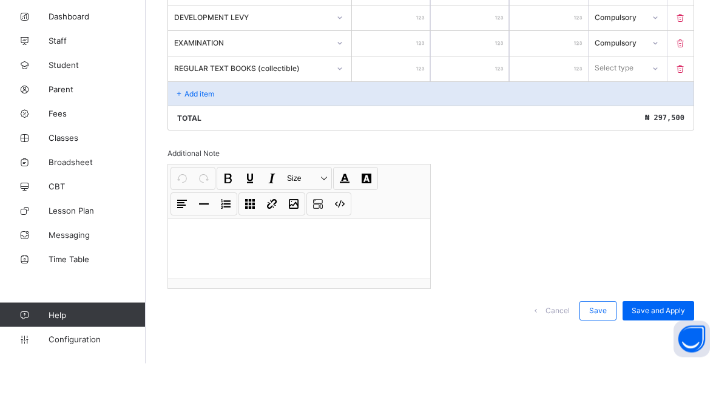
type input "*"
type input "**"
type input "***"
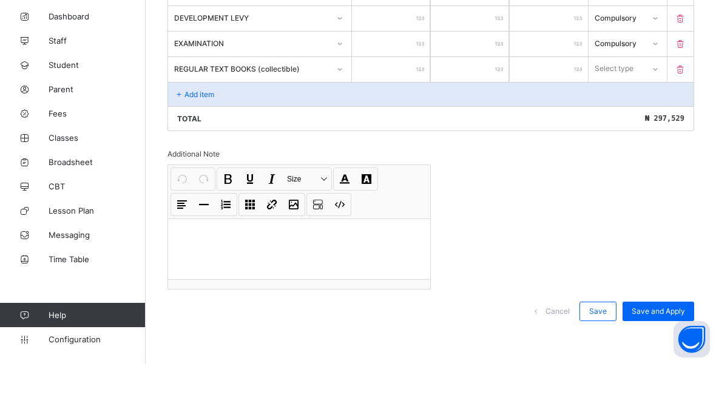
type input "***"
type input "****"
type input "*****"
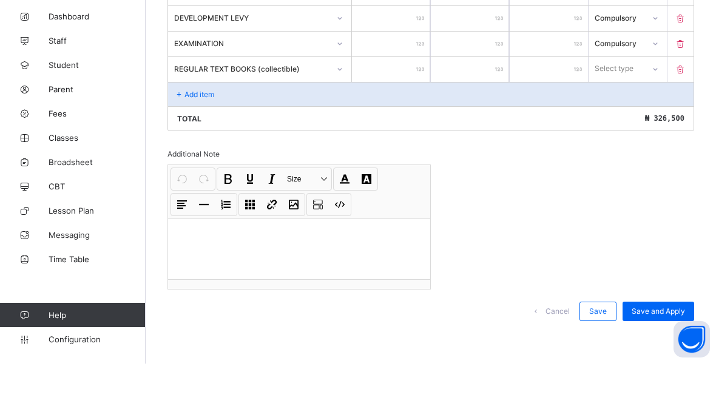
type input "*****"
click at [632, 161] on div "Optional" at bounding box center [627, 170] width 77 height 19
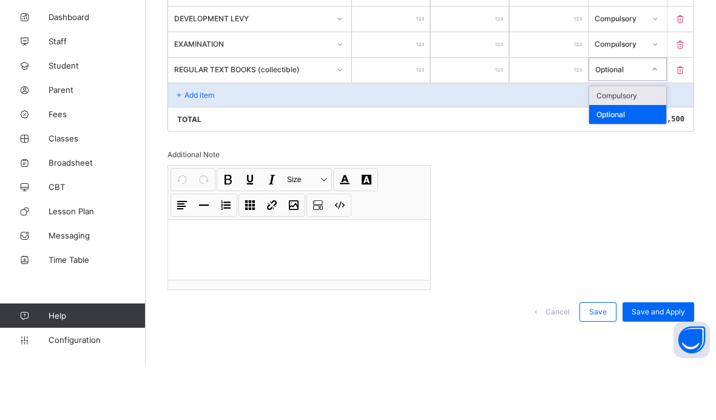
click at [642, 142] on div "Compulsory" at bounding box center [627, 151] width 77 height 19
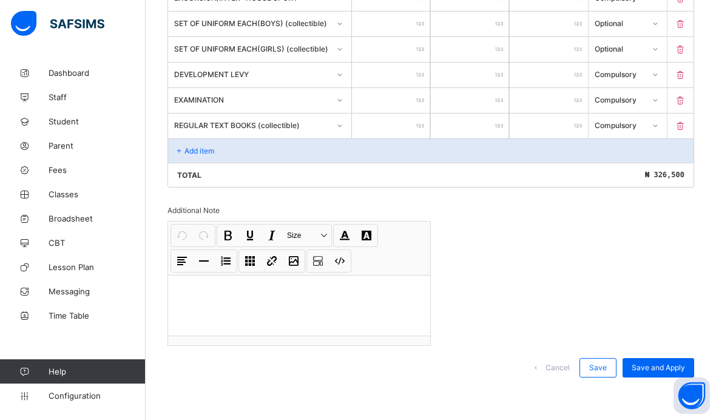
click at [239, 155] on div "Add item" at bounding box center [430, 150] width 525 height 24
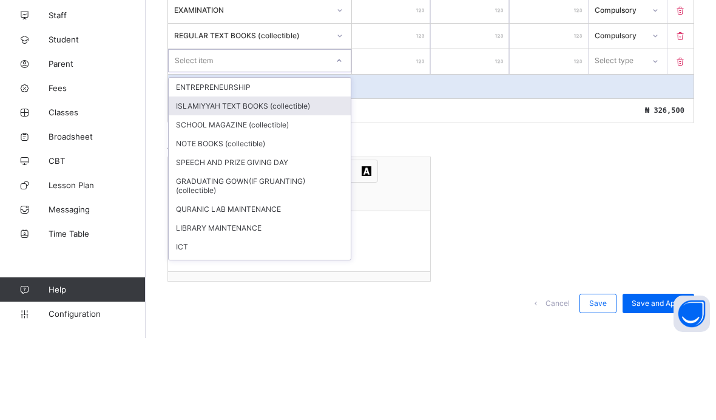
click at [312, 178] on div "ISLAMIYYAH TEXT BOOKS (collectible)" at bounding box center [260, 187] width 182 height 19
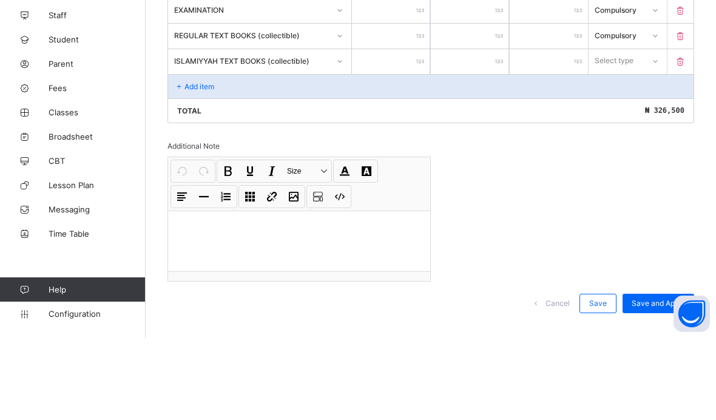
scroll to position [563, 0]
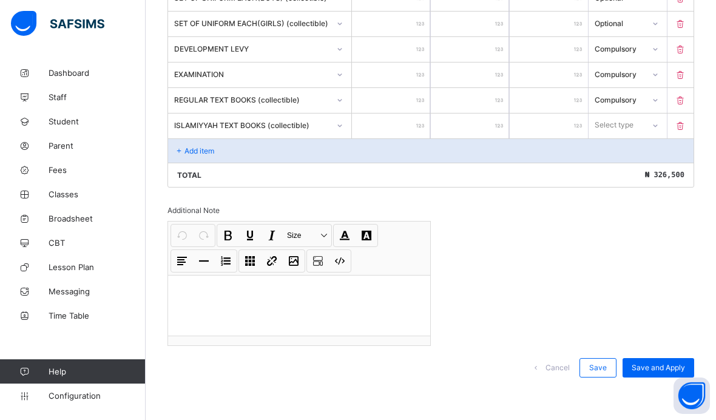
click at [410, 127] on input "number" at bounding box center [391, 125] width 78 height 25
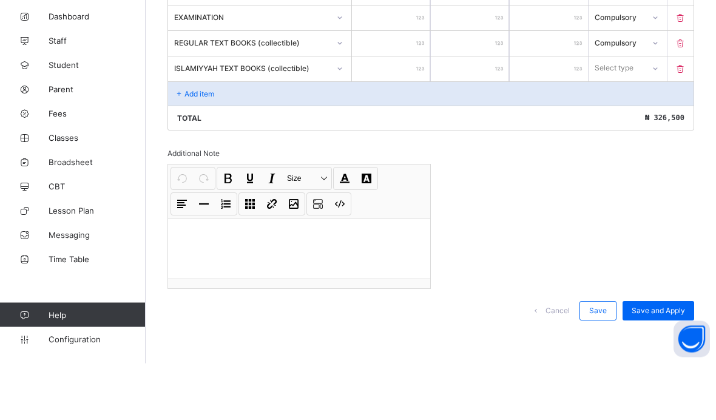
type input "*"
type input "**"
type input "***"
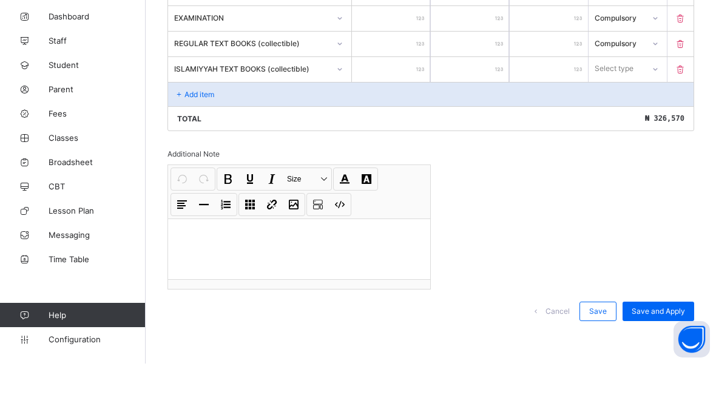
type input "***"
type input "****"
click at [631, 142] on div "Compulsory" at bounding box center [627, 151] width 77 height 19
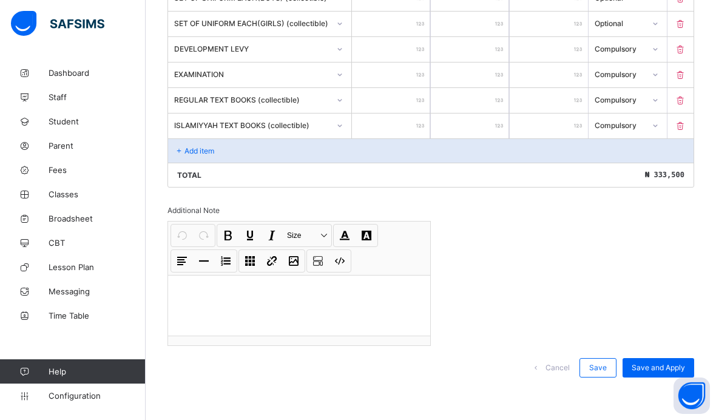
click at [272, 150] on div "Add item" at bounding box center [430, 150] width 525 height 24
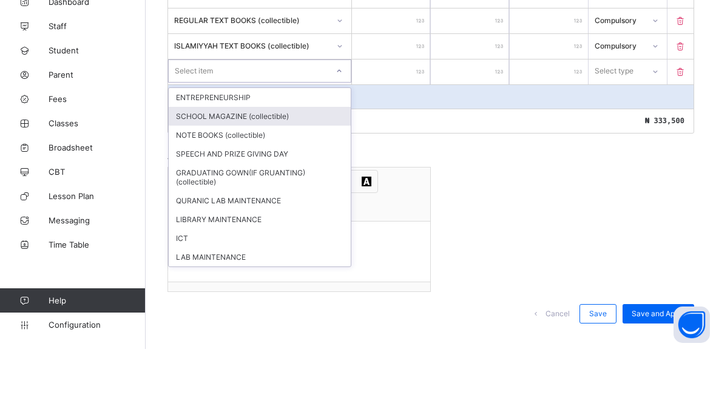
click at [292, 178] on div "SCHOOL MAGAZINE (collectible)" at bounding box center [260, 187] width 182 height 19
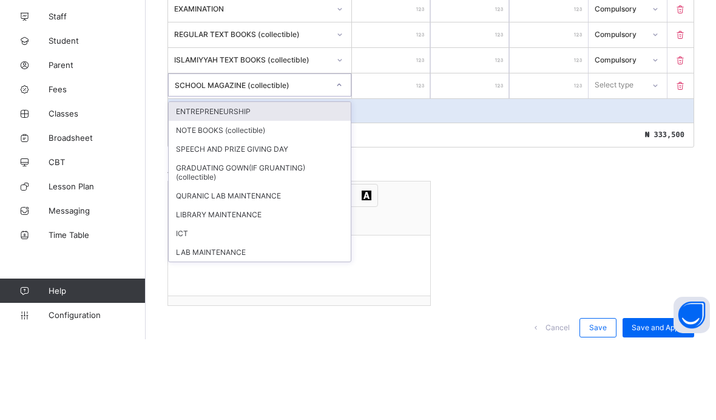
click at [259, 201] on div "NOTE BOOKS (collectible)" at bounding box center [260, 210] width 182 height 19
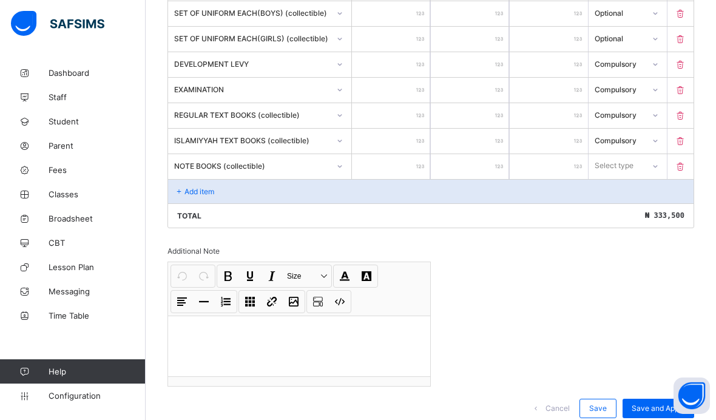
click at [403, 176] on input "number" at bounding box center [391, 166] width 78 height 25
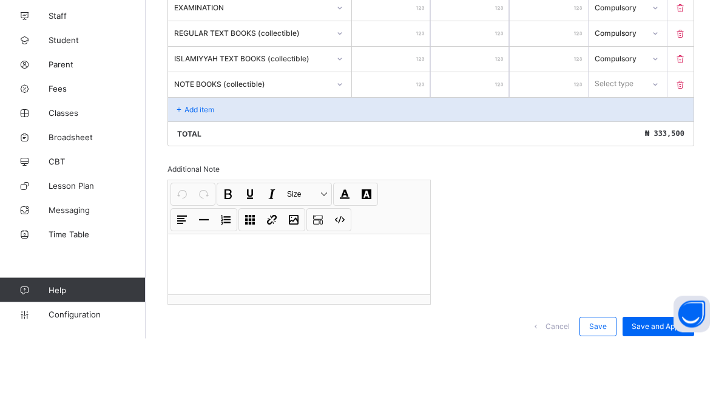
type input "*"
type input "**"
type input "***"
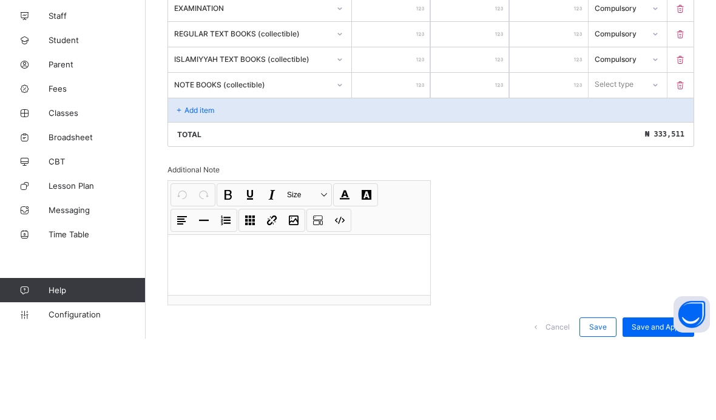
type input "***"
type input "****"
type input "*****"
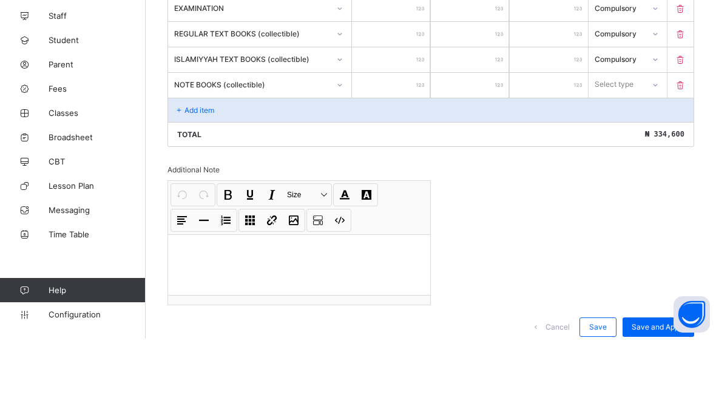
type input "******"
type input "*****"
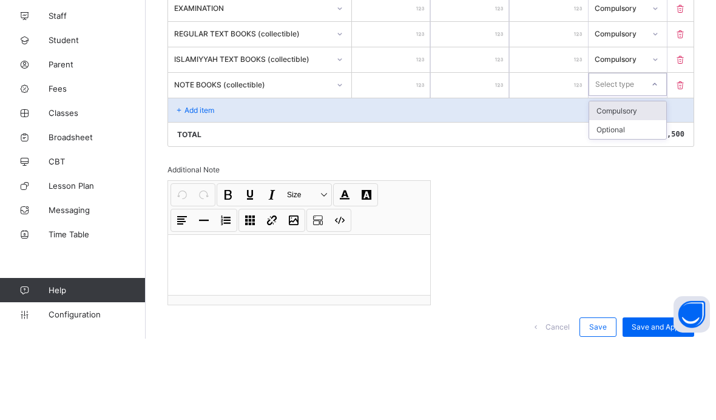
click at [643, 183] on div "Compulsory" at bounding box center [627, 192] width 77 height 19
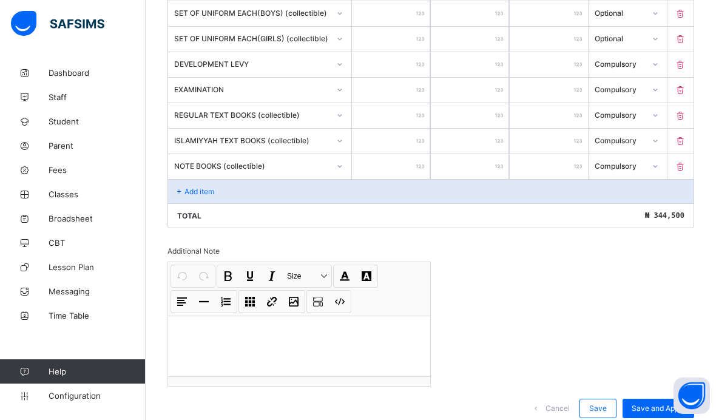
click at [214, 196] on p "Add item" at bounding box center [199, 191] width 30 height 9
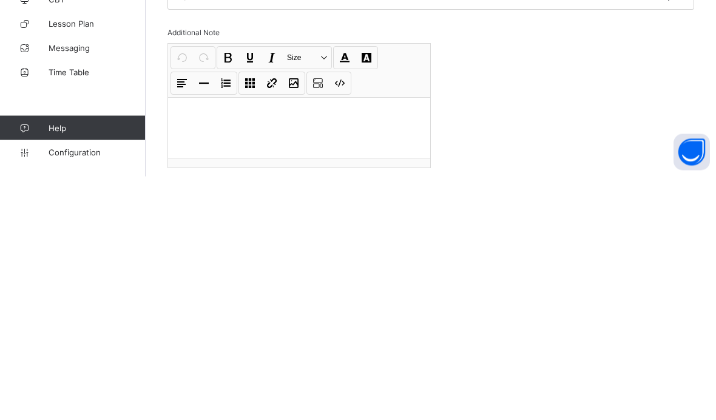
scroll to position [615, 0]
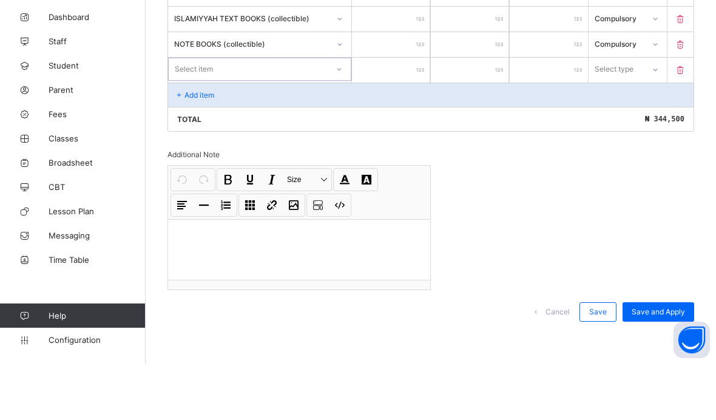
click at [330, 138] on div "Add item" at bounding box center [430, 150] width 525 height 24
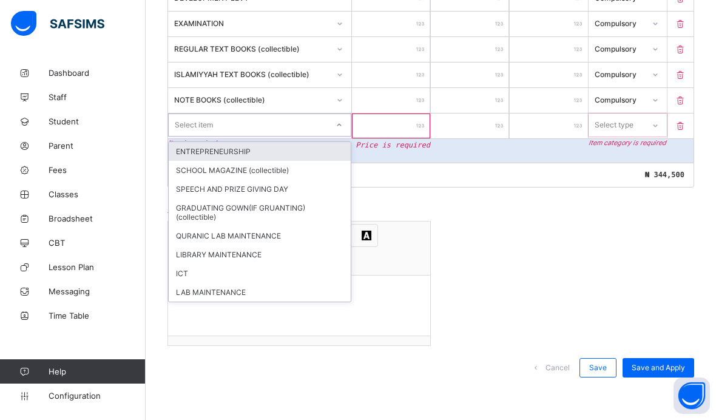
click at [446, 189] on div "Invoice template content Items that are set as compulsory will be available in …" at bounding box center [430, 0] width 526 height 779
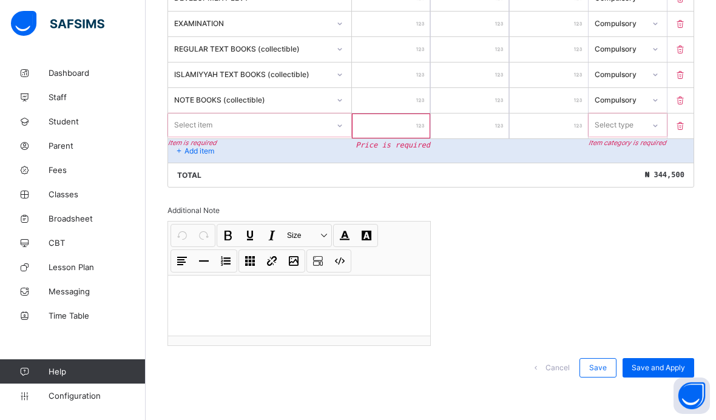
click at [680, 121] on icon at bounding box center [680, 126] width 12 height 10
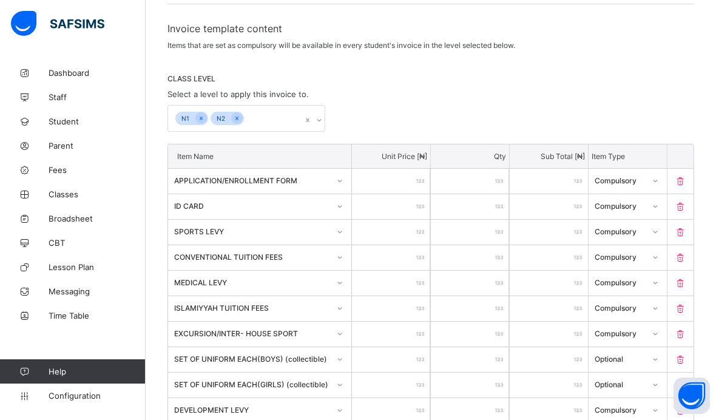
scroll to position [193, 0]
click at [418, 346] on input "******" at bounding box center [391, 334] width 78 height 25
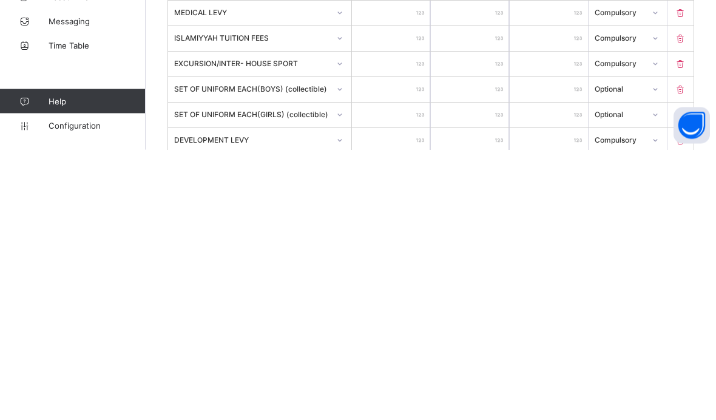
type input "*****"
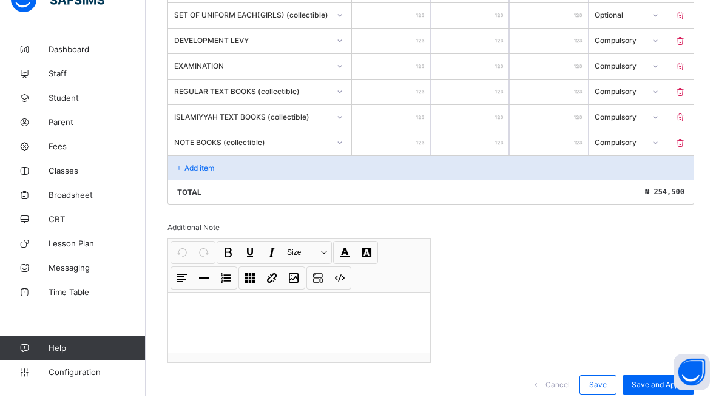
scroll to position [589, 0]
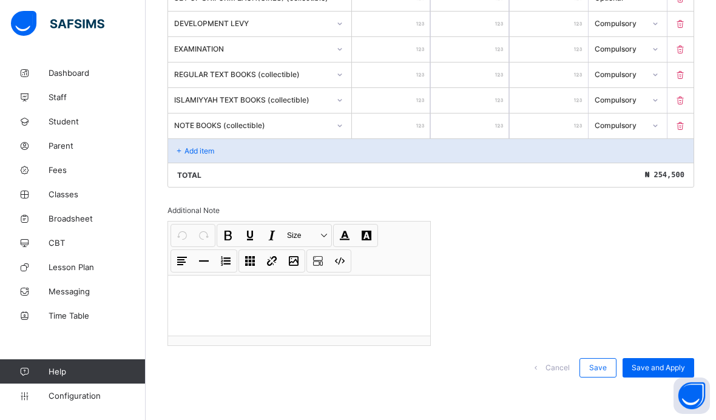
type input "*****"
click at [665, 362] on div "Save and Apply" at bounding box center [658, 367] width 72 height 19
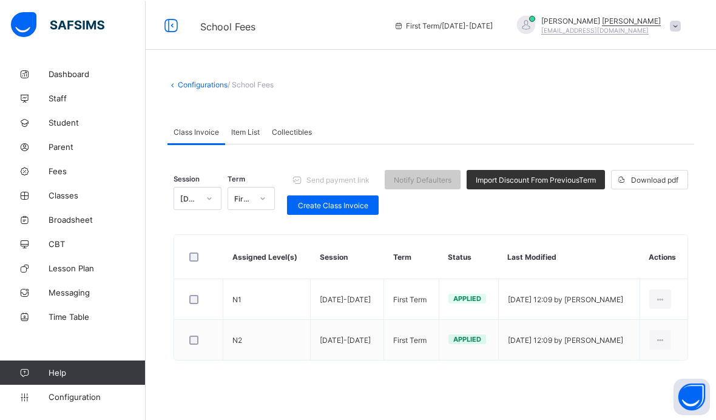
scroll to position [41, 0]
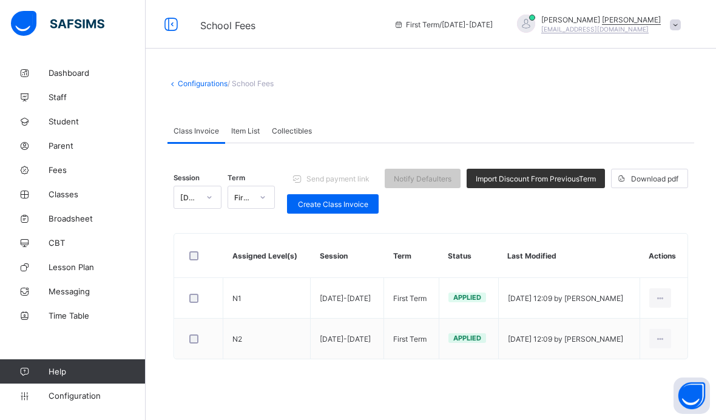
click at [545, 318] on td "18/09/2025 - 12:09 by Hassan Umar" at bounding box center [568, 338] width 141 height 41
click at [352, 194] on div "Create Class Invoice" at bounding box center [333, 203] width 92 height 19
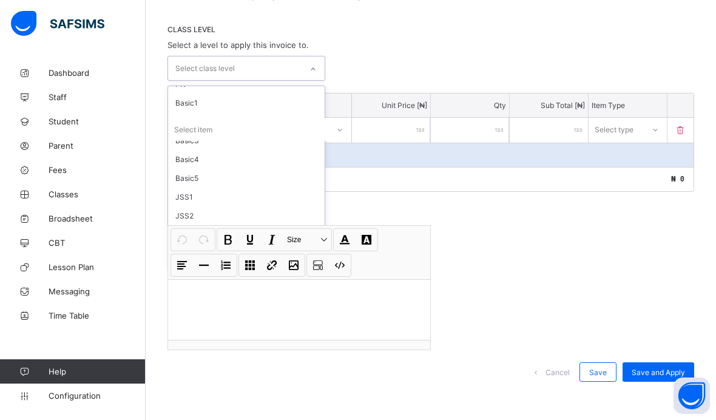
scroll to position [32, 0]
click at [194, 96] on div "Basic1" at bounding box center [246, 101] width 156 height 19
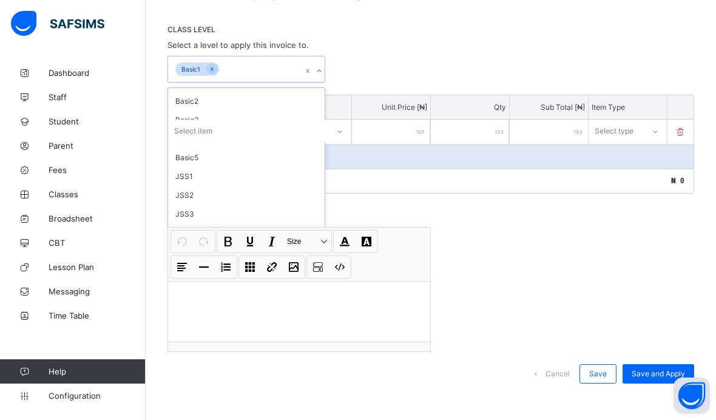
scroll to position [35, 0]
click at [227, 97] on div "Basic2" at bounding box center [246, 100] width 156 height 19
click at [208, 100] on div "Basic3" at bounding box center [246, 105] width 156 height 19
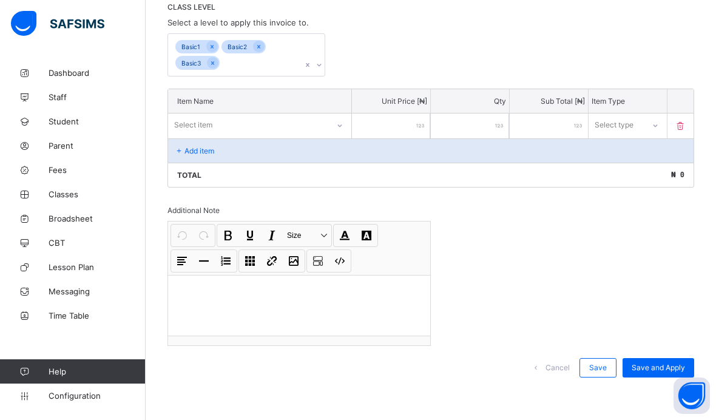
scroll to position [250, 0]
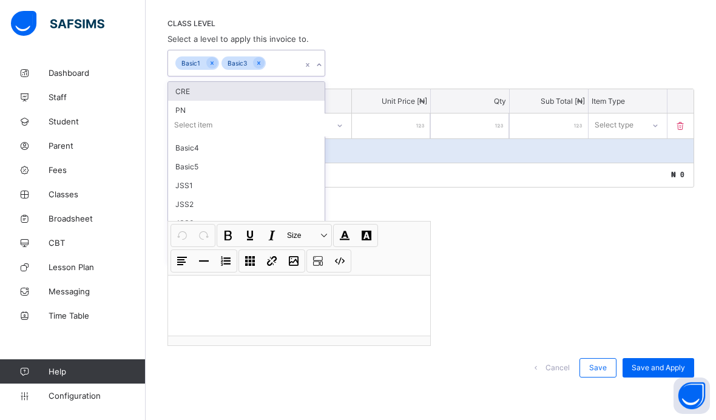
click at [220, 47] on div "CLASS LEVEL Select a level to apply this invoice to. option Basic2, deselected.…" at bounding box center [430, 48] width 526 height 58
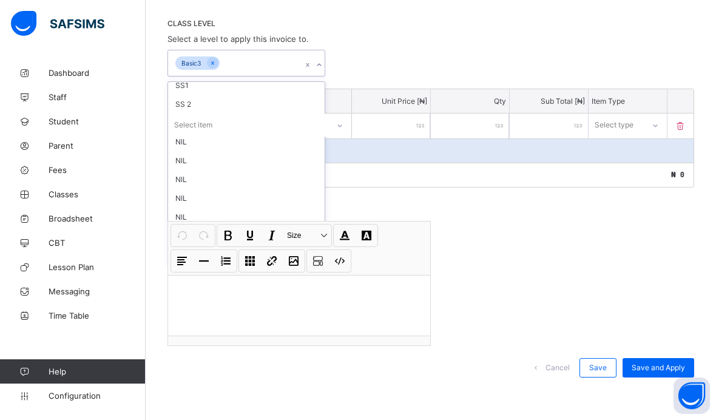
scroll to position [175, 0]
click at [198, 87] on div "SS1" at bounding box center [246, 85] width 156 height 19
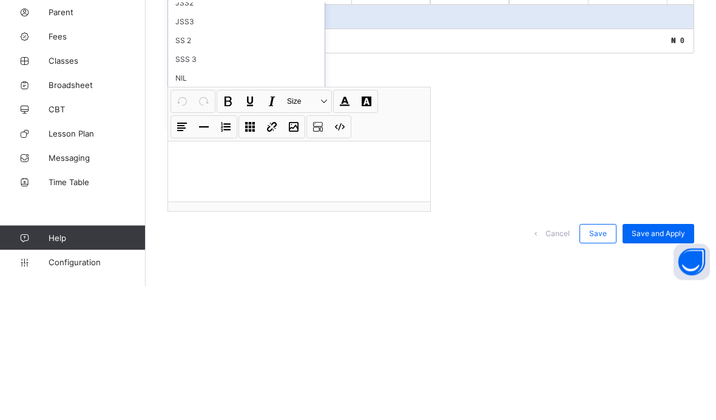
scroll to position [116, 0]
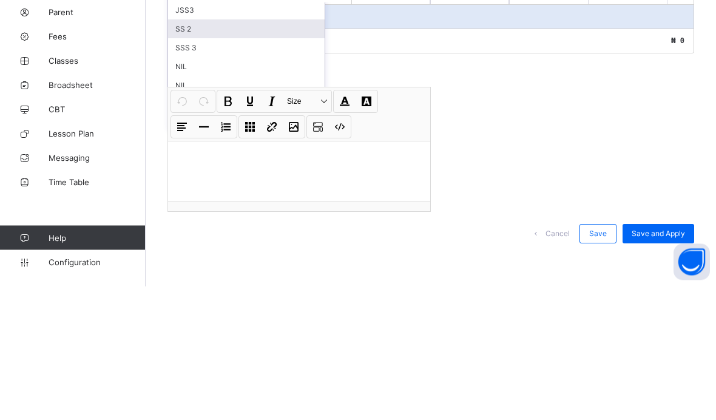
click at [217, 153] on div "SS 2" at bounding box center [246, 162] width 156 height 19
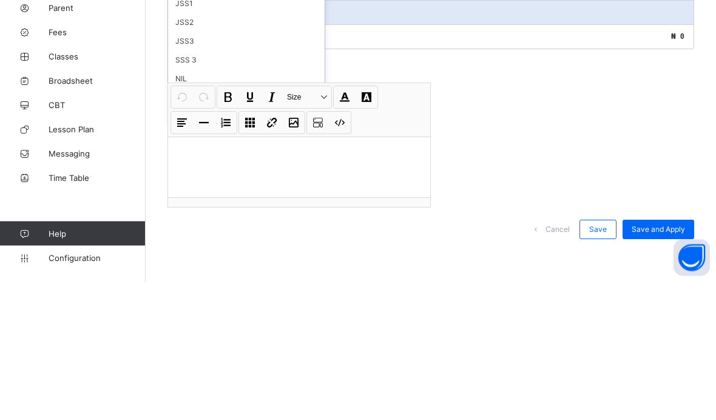
scroll to position [82, 0]
click at [229, 187] on div "SSS 3" at bounding box center [246, 196] width 156 height 19
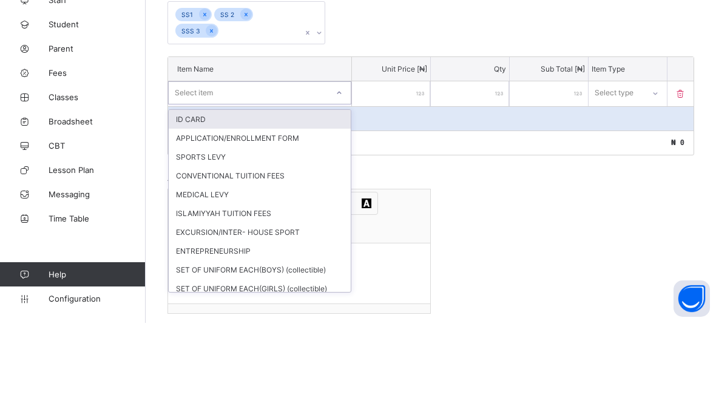
click at [273, 226] on div "APPLICATION/ENROLLMENT FORM" at bounding box center [260, 235] width 182 height 19
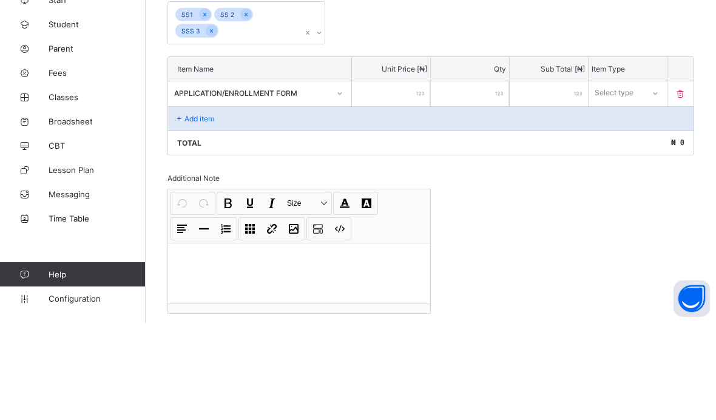
scroll to position [216, 0]
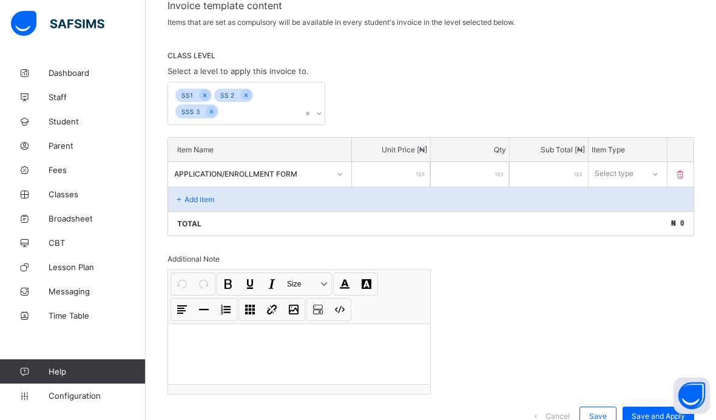
click at [403, 170] on input "number" at bounding box center [391, 174] width 78 height 25
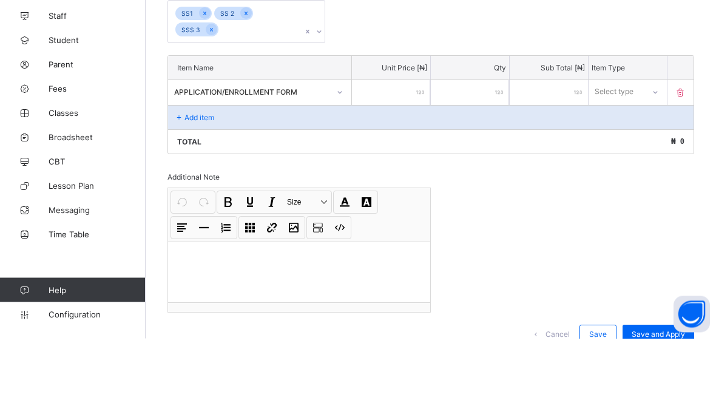
type input "*"
type input "**"
type input "***"
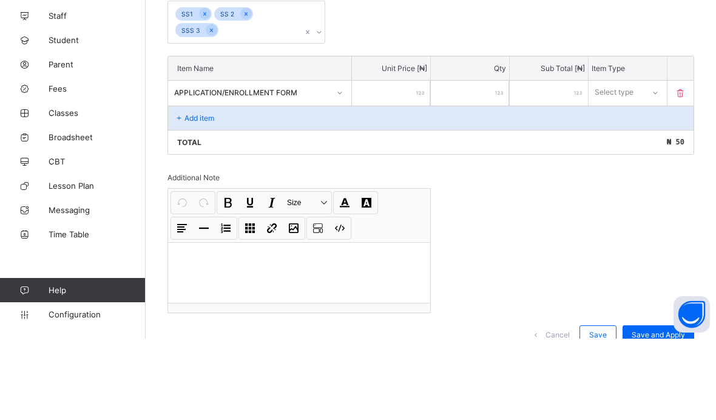
type input "***"
type input "****"
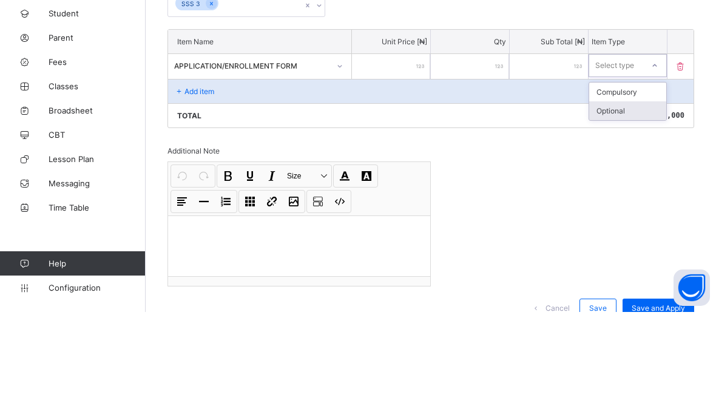
click at [627, 209] on div "Optional" at bounding box center [627, 218] width 77 height 19
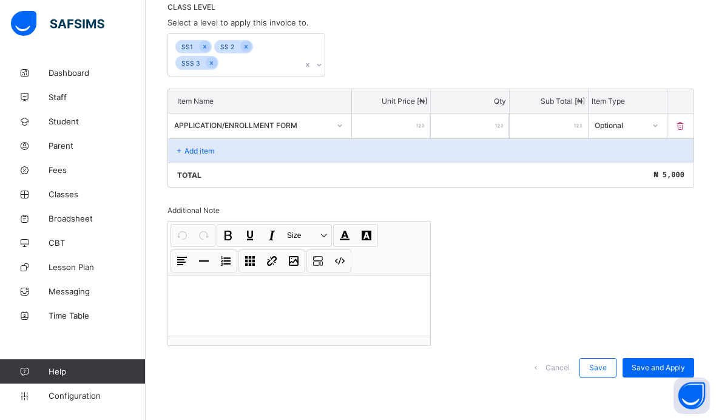
click at [209, 146] on p "Add item" at bounding box center [199, 150] width 30 height 9
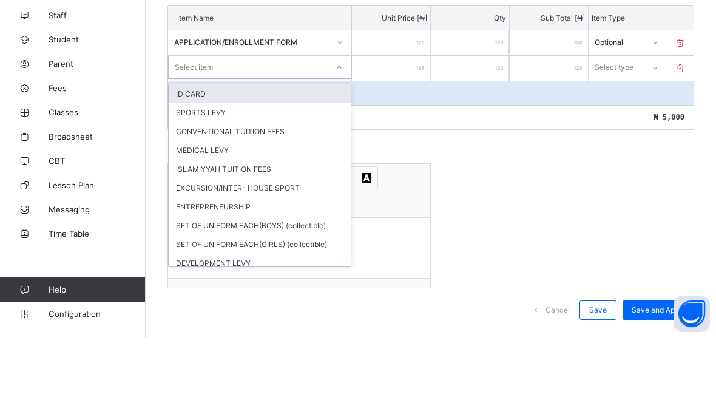
click at [240, 166] on div "ID CARD" at bounding box center [260, 175] width 182 height 19
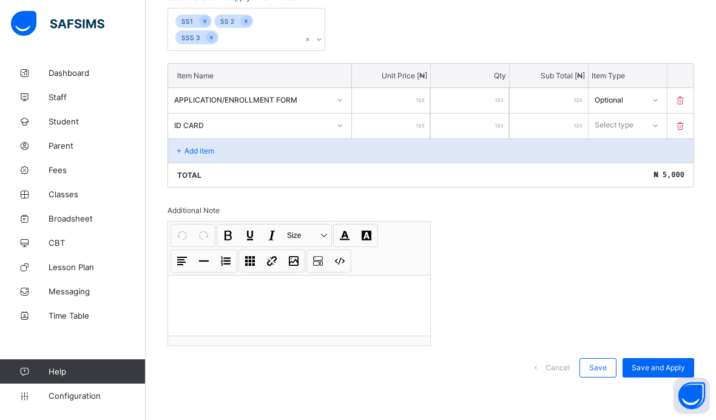
click at [412, 121] on input "number" at bounding box center [391, 125] width 78 height 25
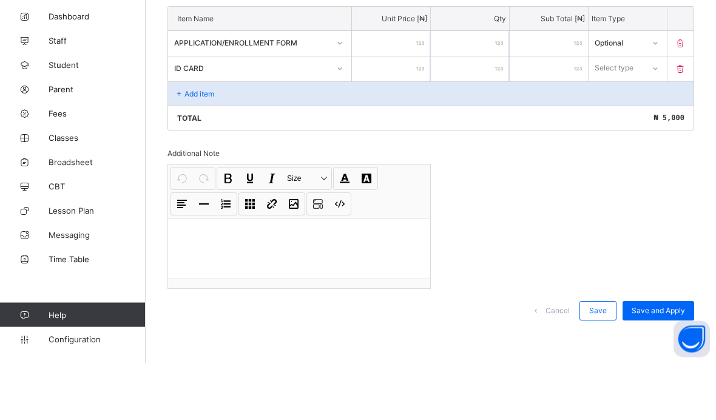
type input "*"
type input "**"
type input "***"
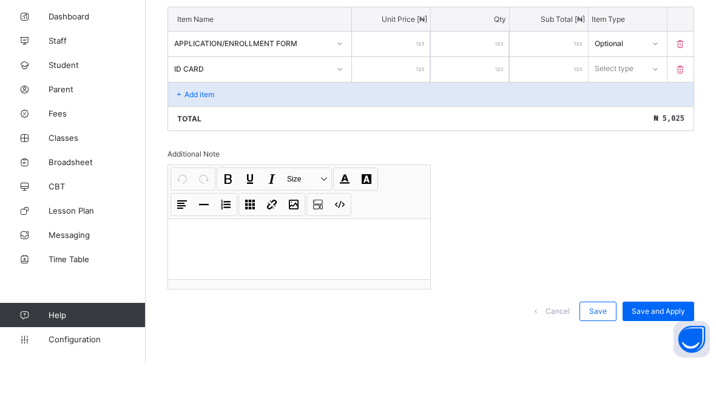
type input "***"
type input "****"
click at [639, 161] on div "Optional" at bounding box center [627, 170] width 77 height 19
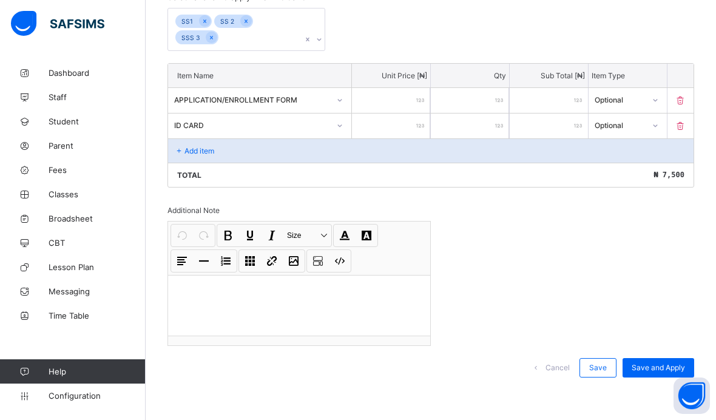
click at [293, 159] on div "Add item" at bounding box center [430, 150] width 525 height 24
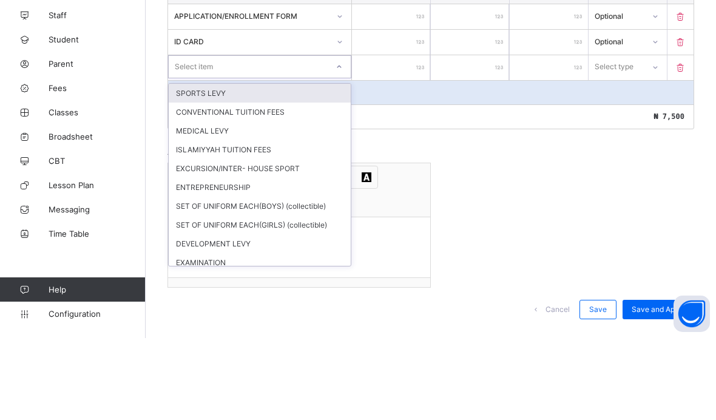
click at [300, 166] on div "SPORTS LEVY" at bounding box center [260, 175] width 182 height 19
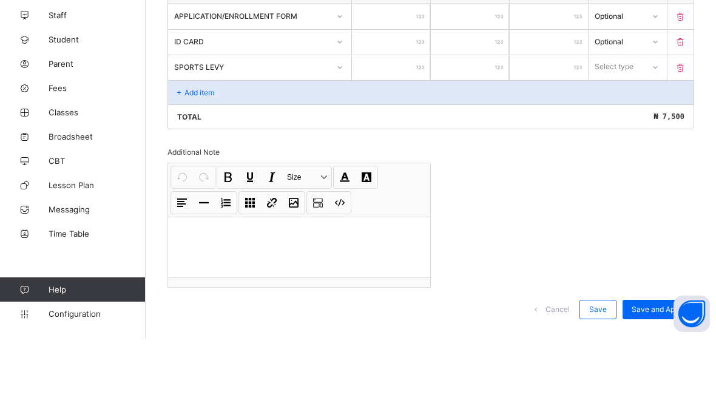
scroll to position [318, 0]
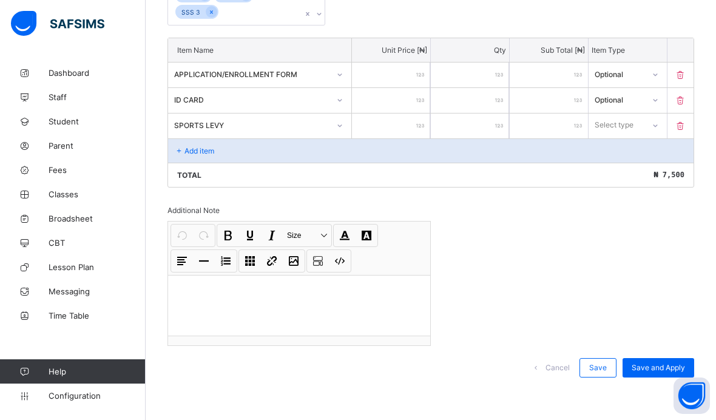
click at [414, 128] on input "number" at bounding box center [391, 125] width 78 height 25
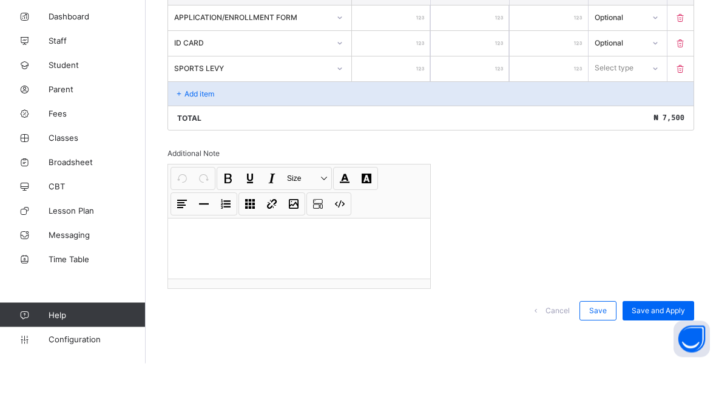
type input "*"
click at [645, 142] on div "Compulsory" at bounding box center [627, 151] width 77 height 19
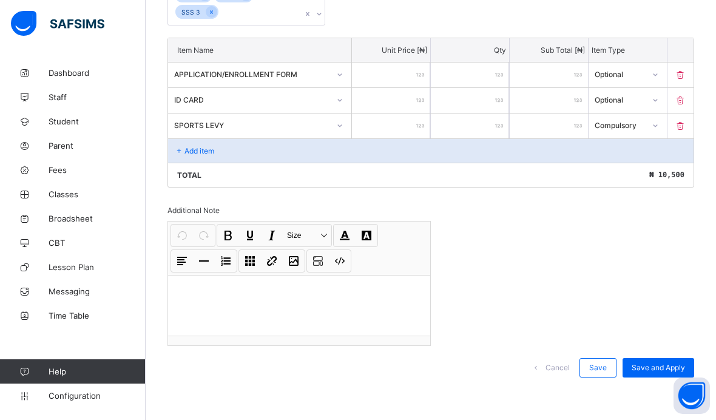
click at [239, 150] on div "Add item" at bounding box center [430, 150] width 525 height 24
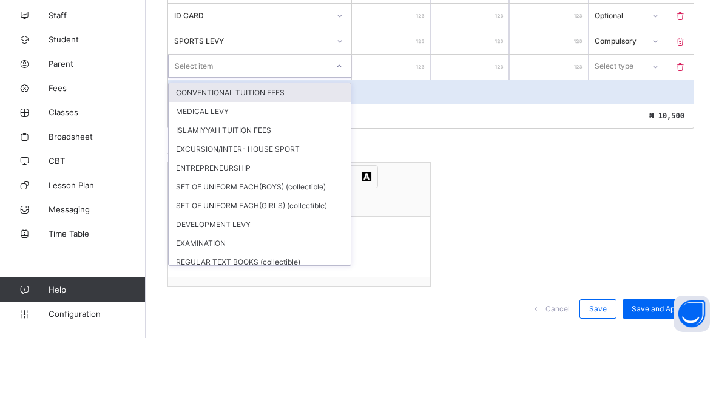
click at [312, 165] on div "CONVENTIONAL TUITION FEES" at bounding box center [260, 174] width 182 height 19
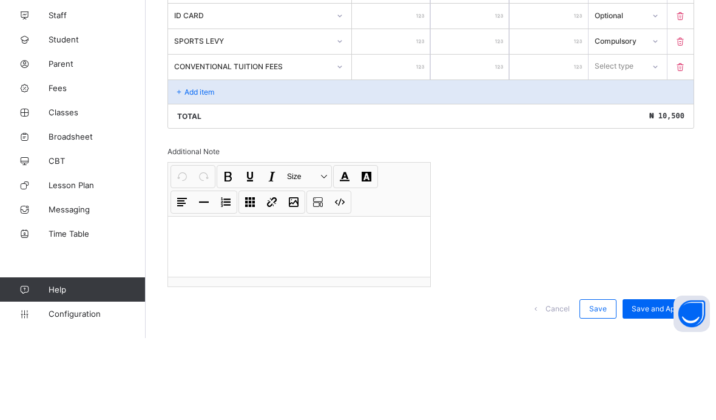
scroll to position [344, 0]
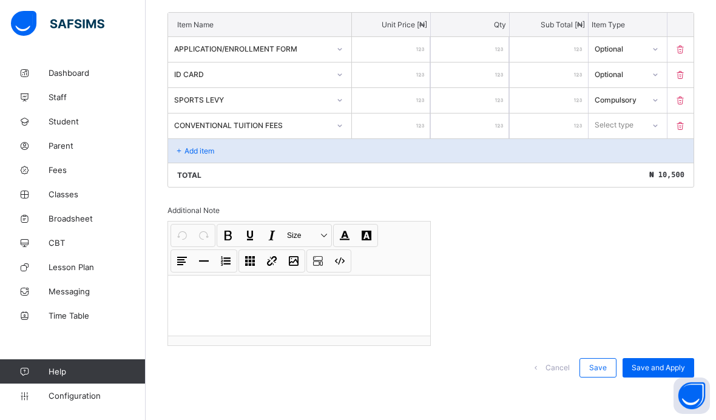
click at [412, 123] on input "number" at bounding box center [391, 125] width 78 height 25
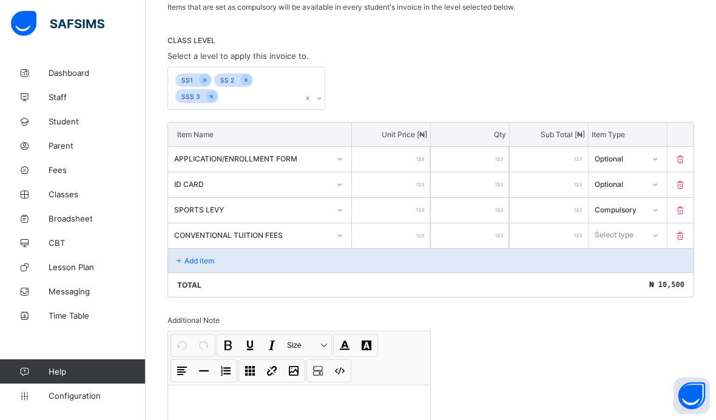
scroll to position [231, 0]
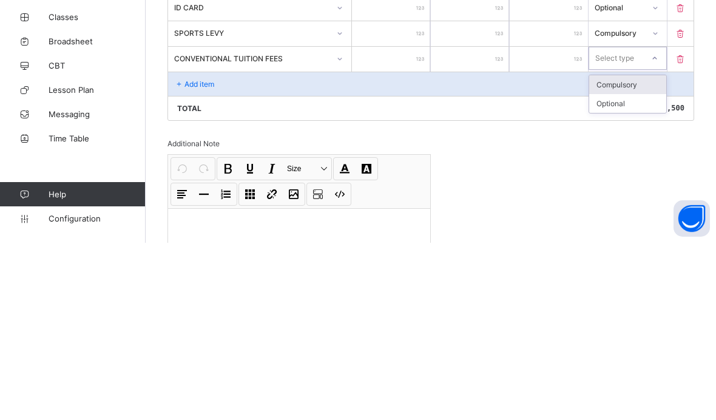
click at [642, 252] on div "Compulsory" at bounding box center [627, 261] width 77 height 19
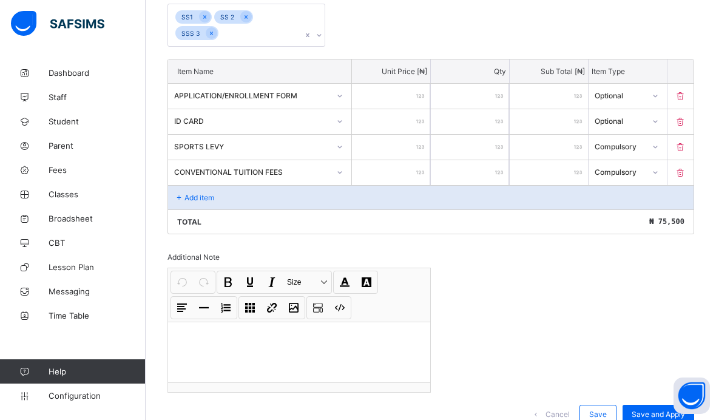
click at [227, 206] on div "Add item" at bounding box center [430, 197] width 525 height 24
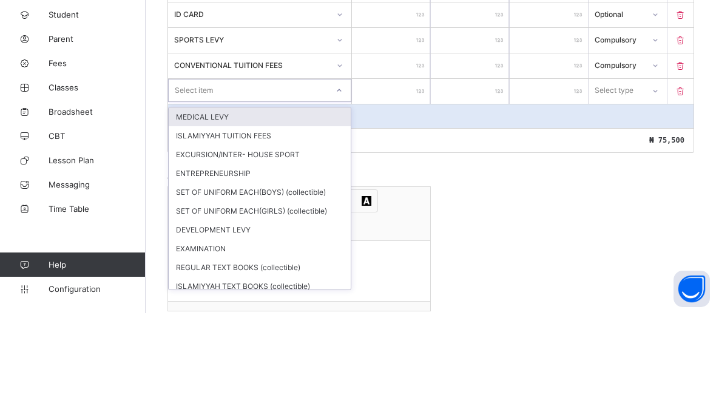
click at [273, 233] on div "ISLAMIYYAH TUITION FEES" at bounding box center [260, 242] width 182 height 19
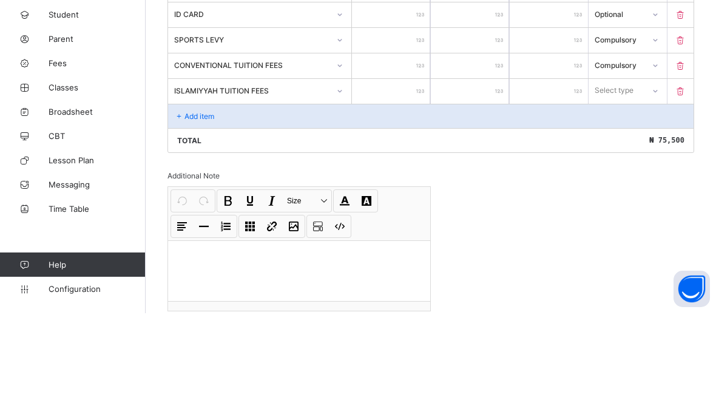
scroll to position [321, 0]
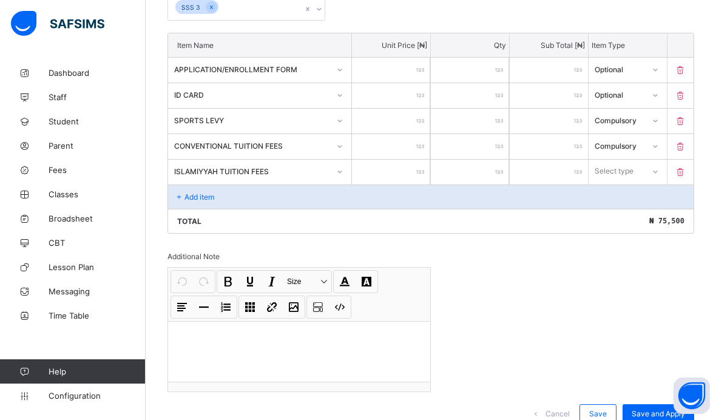
click at [414, 173] on input "number" at bounding box center [391, 171] width 78 height 25
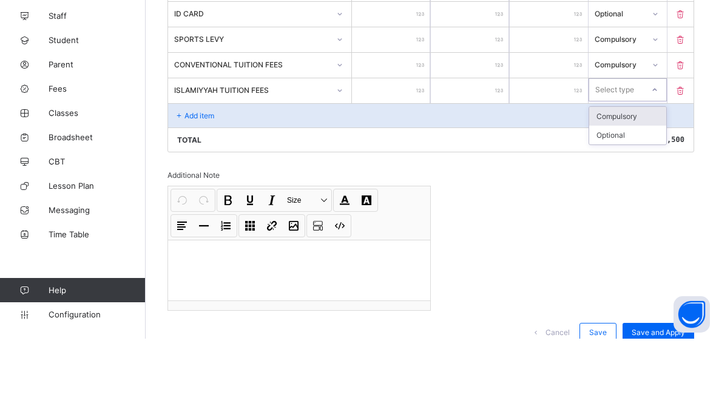
click at [639, 188] on div "Compulsory" at bounding box center [627, 197] width 77 height 19
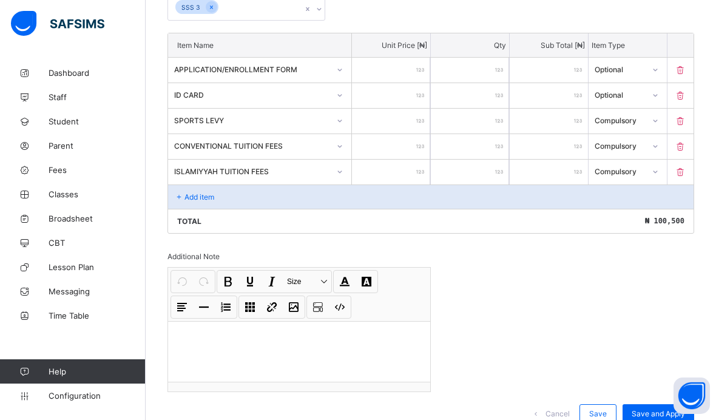
click at [234, 195] on div "Add item" at bounding box center [430, 196] width 525 height 24
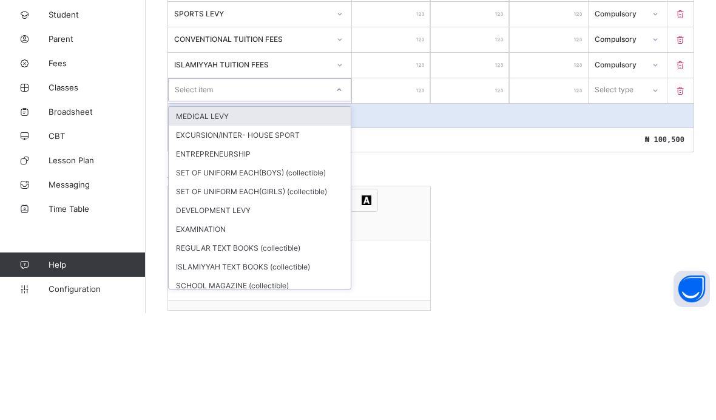
click at [284, 213] on div "MEDICAL LEVY" at bounding box center [260, 222] width 182 height 19
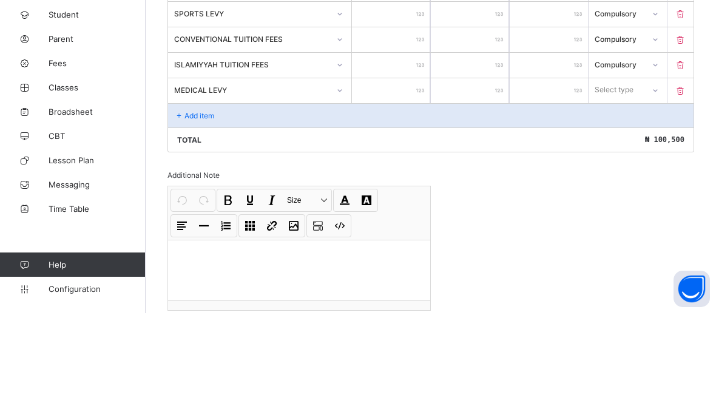
scroll to position [347, 0]
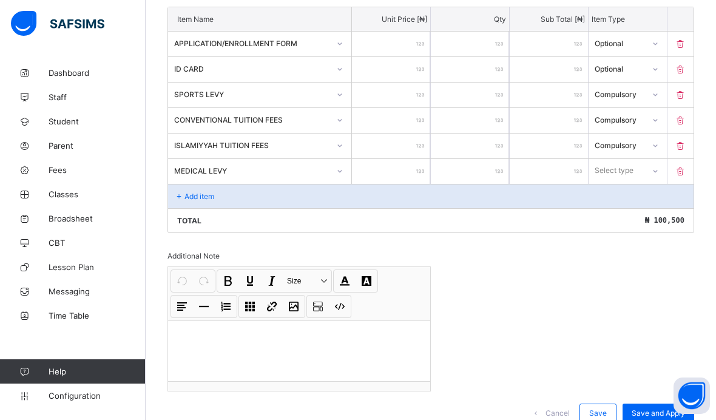
click at [413, 171] on input "number" at bounding box center [391, 171] width 78 height 25
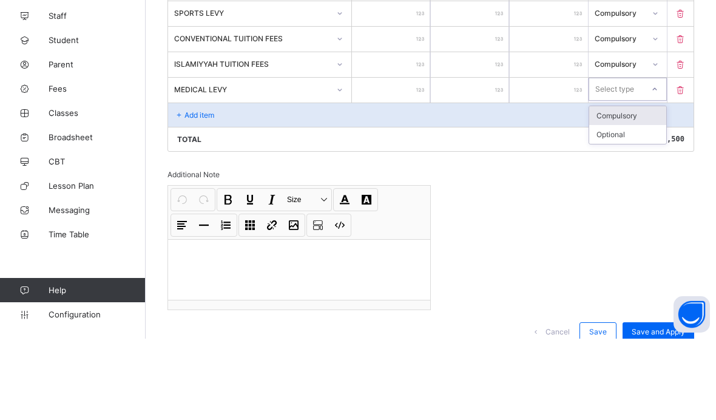
click at [640, 187] on div "Compulsory" at bounding box center [627, 196] width 77 height 19
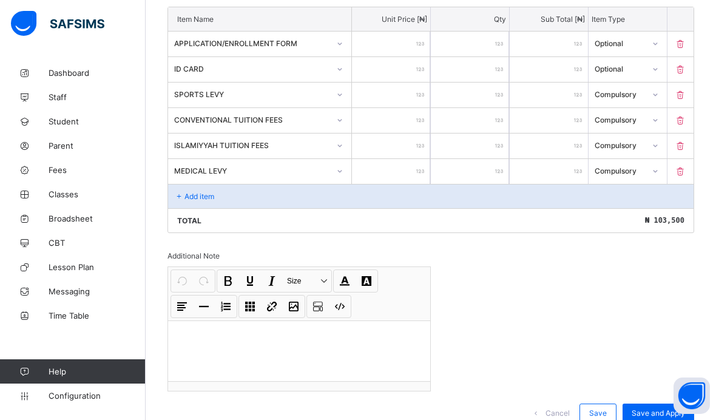
click at [267, 203] on div "Add item" at bounding box center [430, 196] width 525 height 24
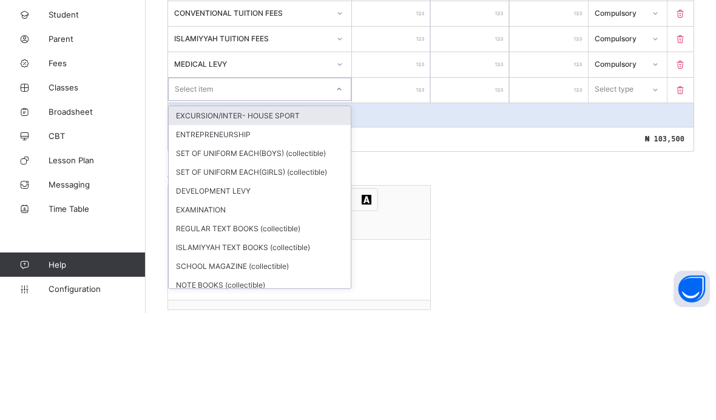
click at [293, 213] on div "EXCURSION/INTER- HOUSE SPORT" at bounding box center [260, 222] width 182 height 19
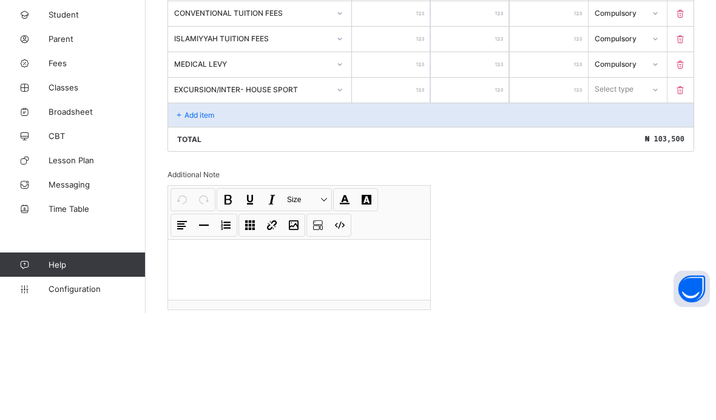
scroll to position [373, 0]
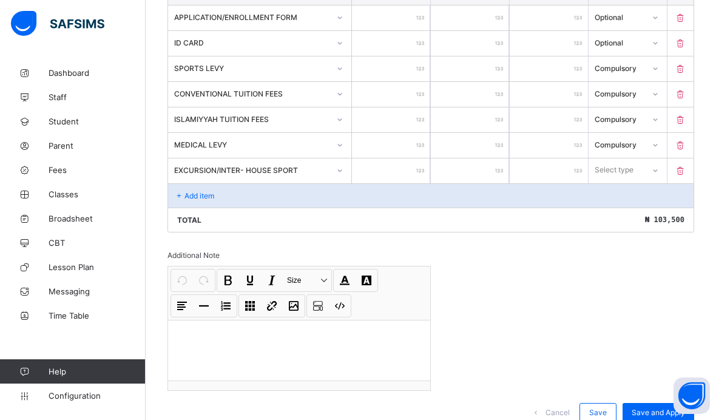
click at [416, 166] on input "number" at bounding box center [391, 170] width 78 height 25
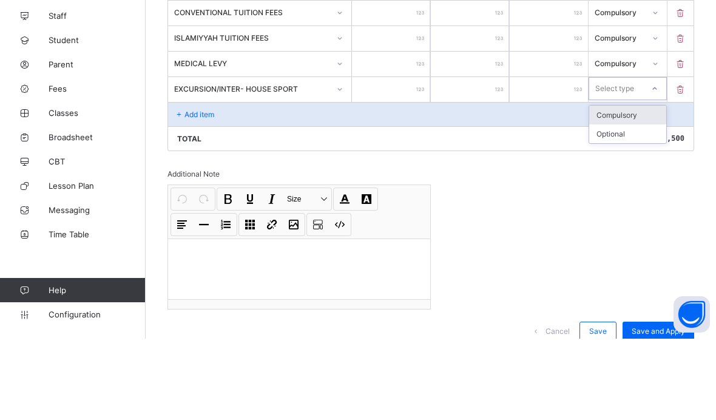
click at [637, 187] on div "Compulsory" at bounding box center [627, 196] width 77 height 19
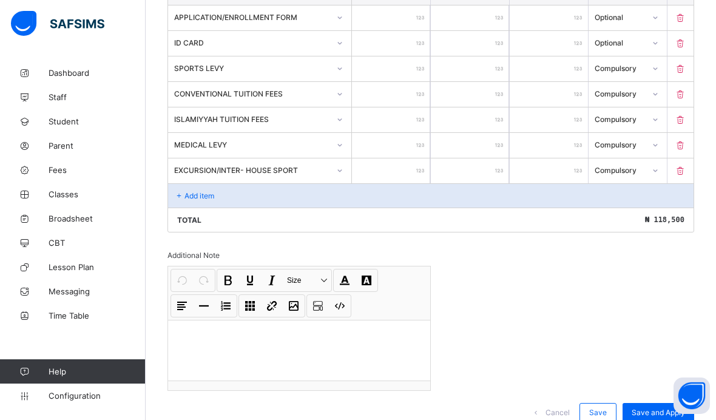
click at [241, 201] on div "Add item" at bounding box center [430, 195] width 525 height 24
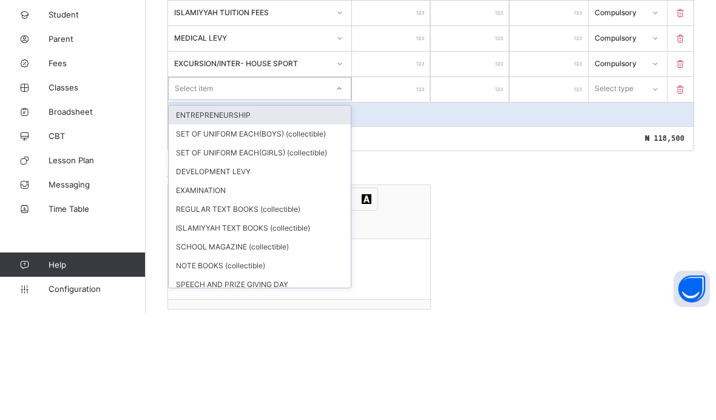
click at [285, 212] on div "ENTREPRENEURSHIP" at bounding box center [260, 221] width 182 height 19
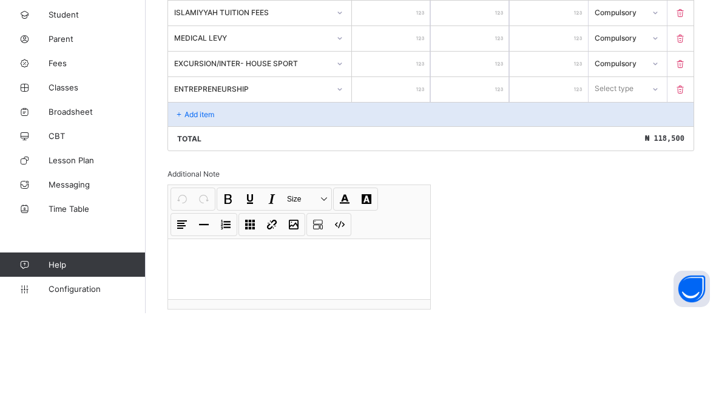
scroll to position [399, 0]
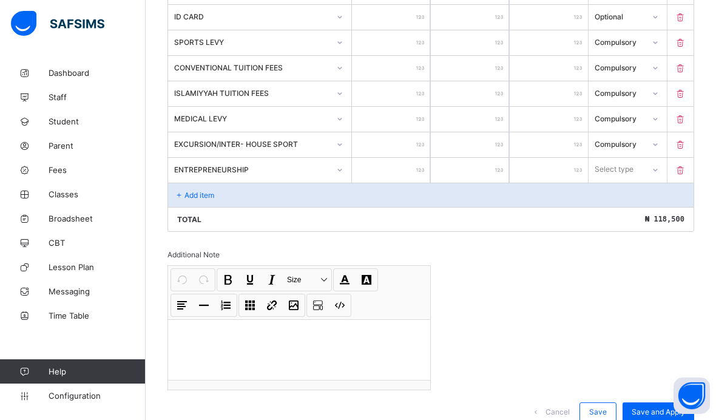
click at [409, 175] on input "number" at bounding box center [391, 170] width 78 height 25
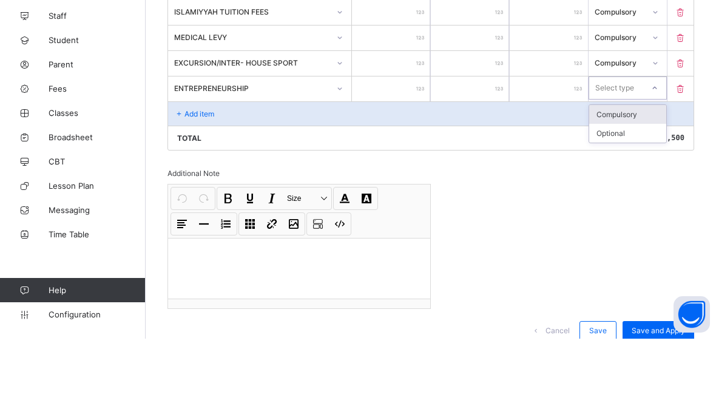
click at [637, 186] on div "Compulsory" at bounding box center [627, 195] width 77 height 19
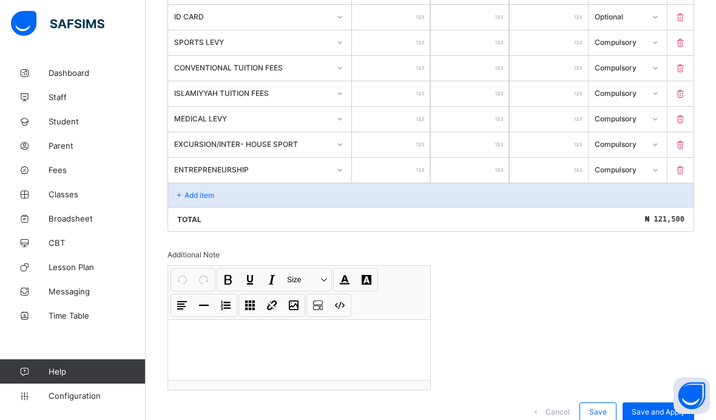
click at [216, 202] on div "Add item" at bounding box center [430, 195] width 525 height 24
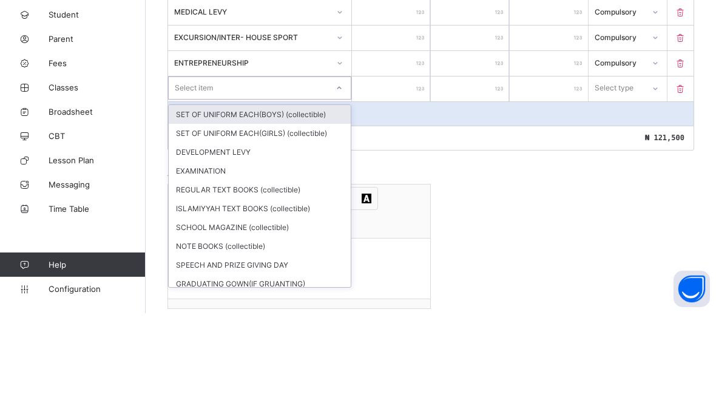
click at [303, 212] on div "SET OF UNIFORM EACH(BOYS) (collectible)" at bounding box center [260, 221] width 182 height 19
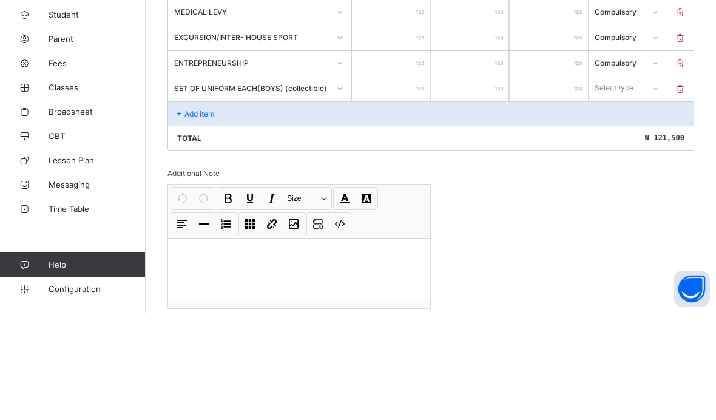
scroll to position [425, 0]
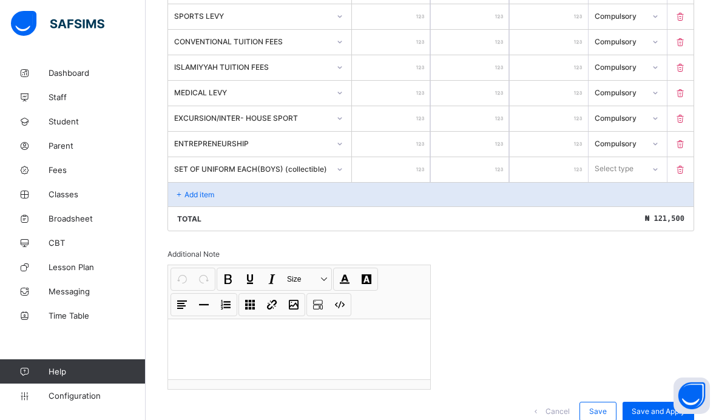
click at [404, 173] on input "number" at bounding box center [391, 169] width 78 height 25
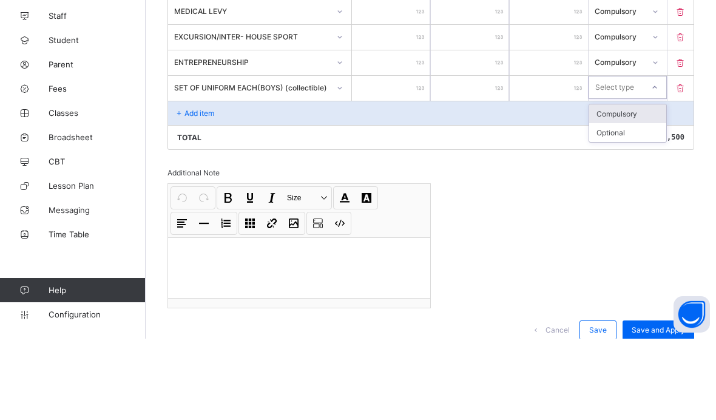
click at [632, 186] on div "Compulsory" at bounding box center [627, 195] width 77 height 19
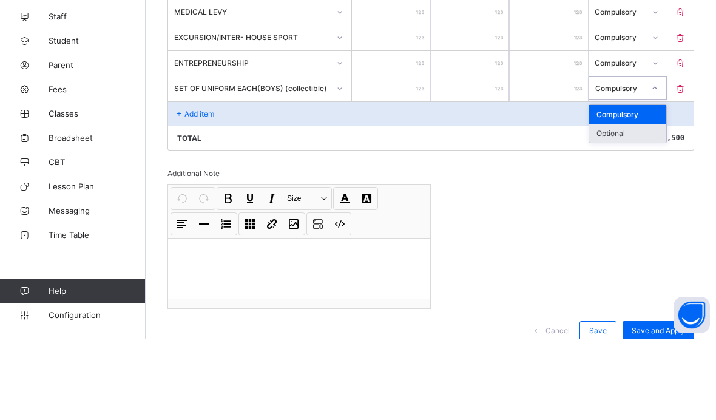
click at [637, 204] on div "Optional" at bounding box center [627, 213] width 77 height 19
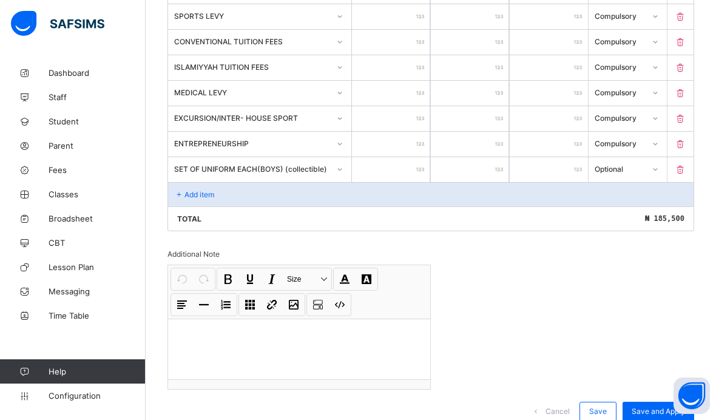
click at [239, 206] on div "Add item" at bounding box center [430, 194] width 525 height 24
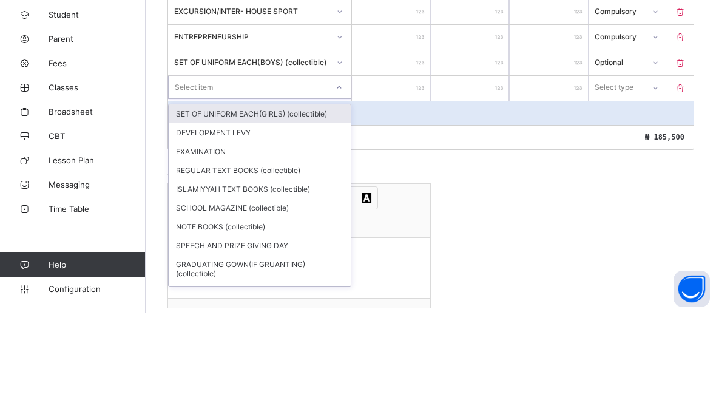
click at [315, 211] on div "SET OF UNIFORM EACH(GIRLS) (collectible)" at bounding box center [260, 220] width 182 height 19
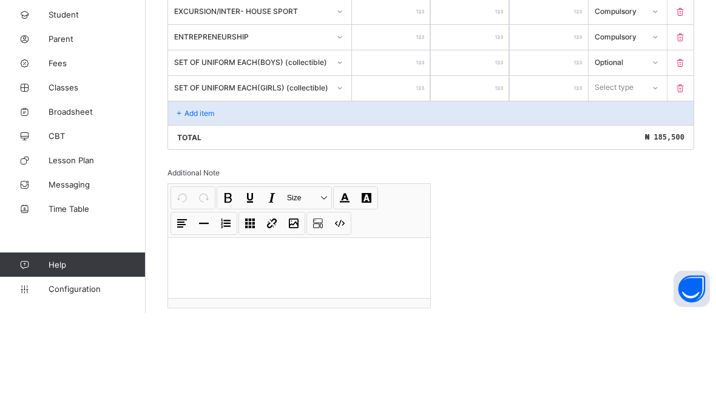
scroll to position [451, 0]
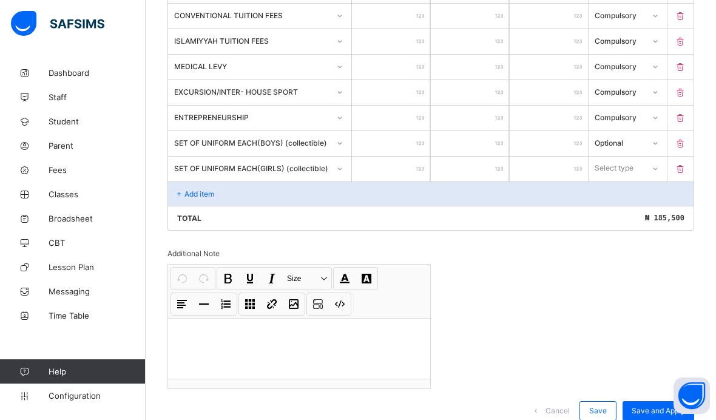
click at [412, 170] on input "number" at bounding box center [391, 168] width 78 height 25
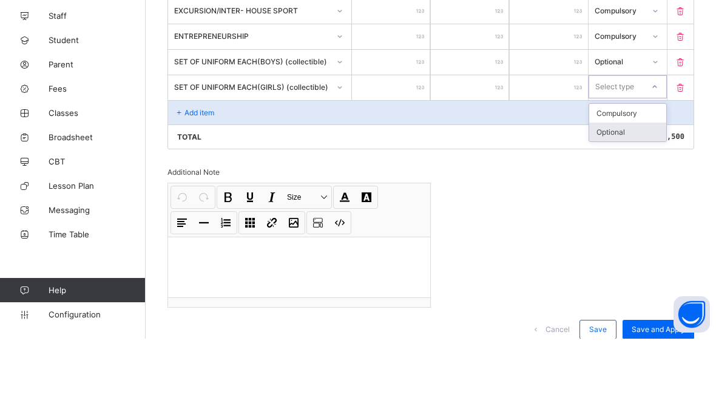
click at [631, 204] on div "Optional" at bounding box center [627, 213] width 77 height 19
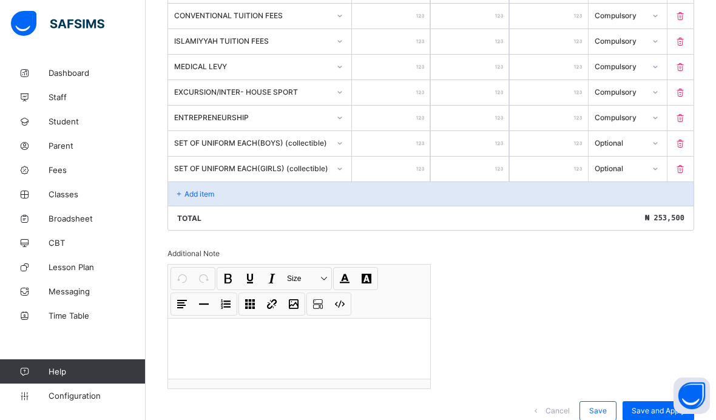
click at [292, 200] on div "Add item" at bounding box center [430, 193] width 525 height 24
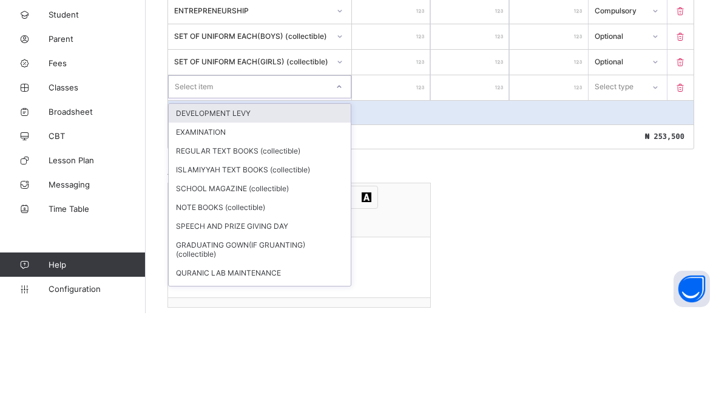
click at [289, 210] on div "DEVELOPMENT LEVY" at bounding box center [260, 219] width 182 height 19
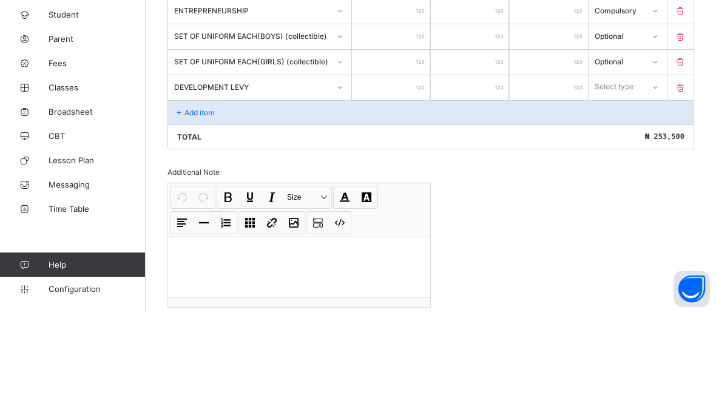
scroll to position [477, 0]
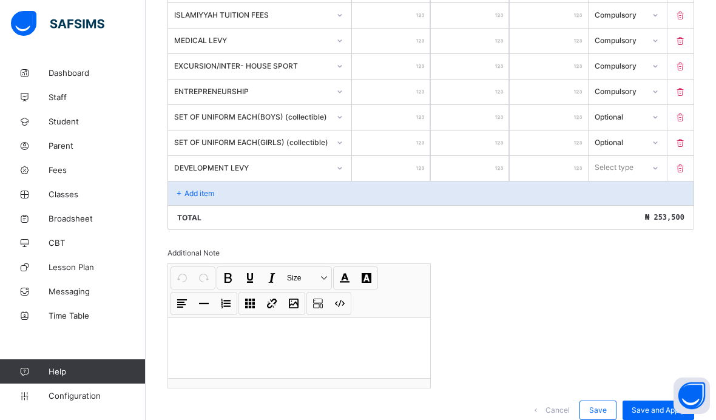
click at [409, 174] on input "number" at bounding box center [391, 168] width 78 height 25
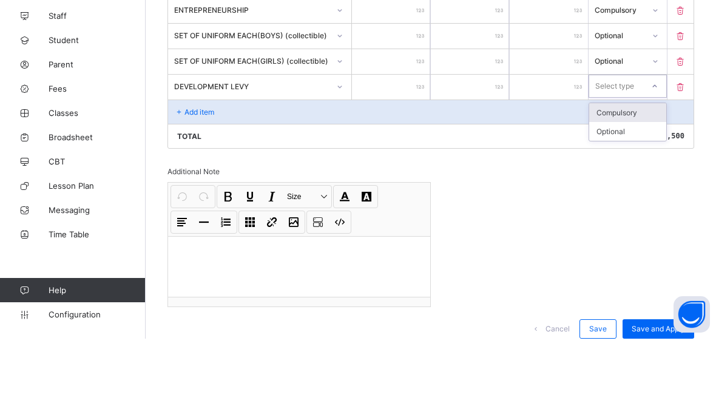
click at [634, 184] on div "Compulsory" at bounding box center [627, 193] width 77 height 19
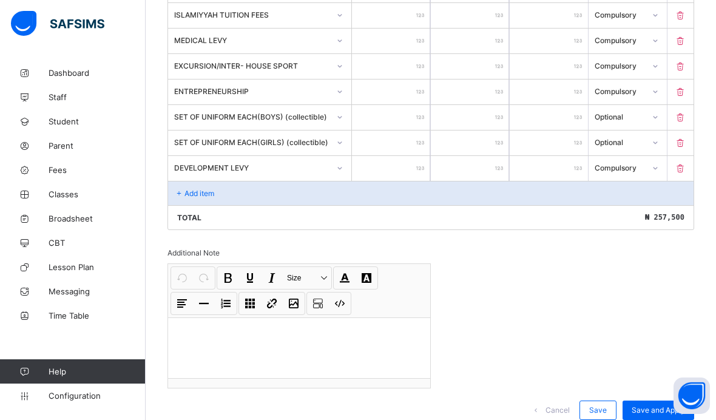
click at [236, 205] on div "Add item" at bounding box center [430, 193] width 525 height 24
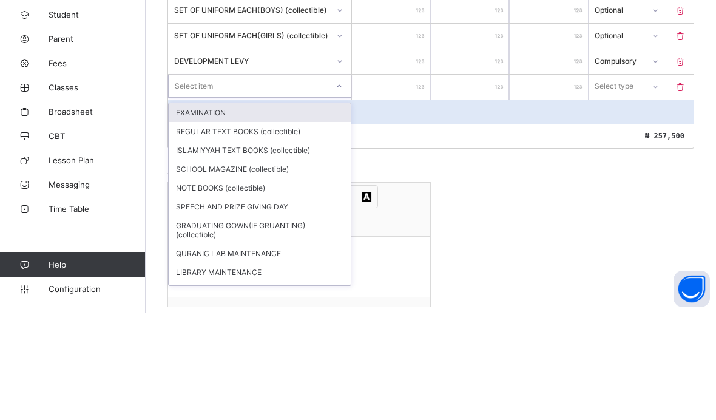
click at [301, 210] on div "EXAMINATION" at bounding box center [260, 219] width 182 height 19
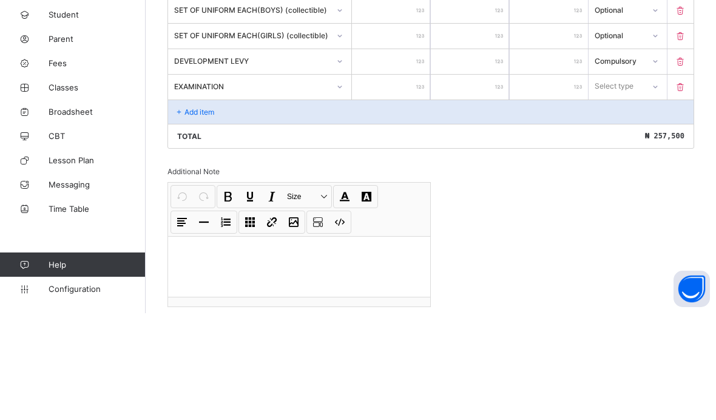
scroll to position [503, 0]
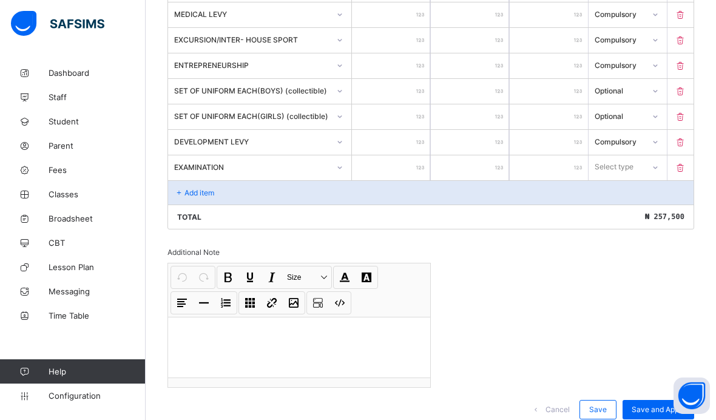
click at [404, 175] on input "number" at bounding box center [391, 167] width 78 height 25
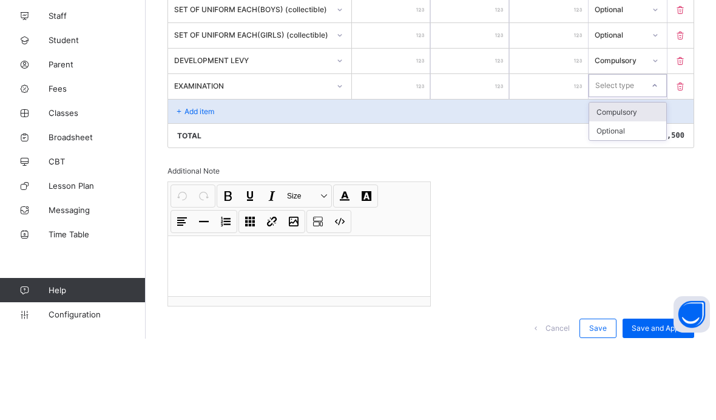
click at [634, 184] on div "Compulsory" at bounding box center [627, 193] width 77 height 19
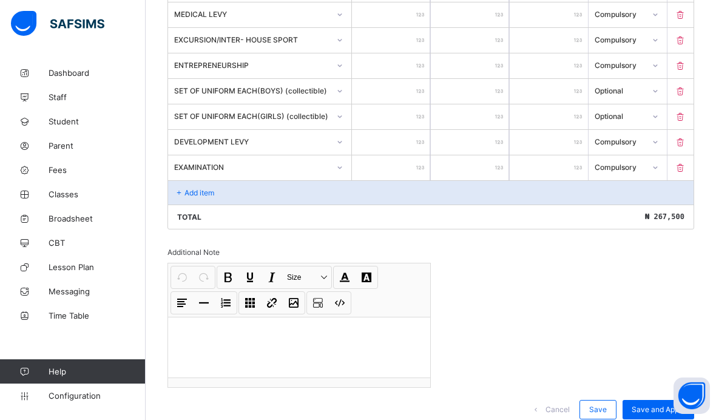
click at [263, 204] on div "Add item" at bounding box center [430, 192] width 525 height 24
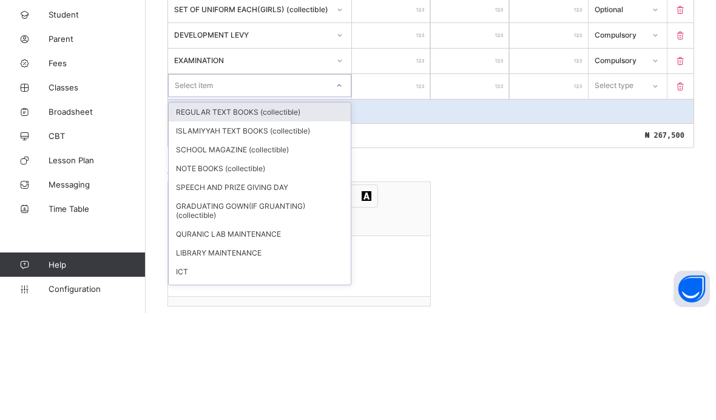
click at [301, 209] on div "REGULAR TEXT BOOKS (collectible)" at bounding box center [260, 218] width 182 height 19
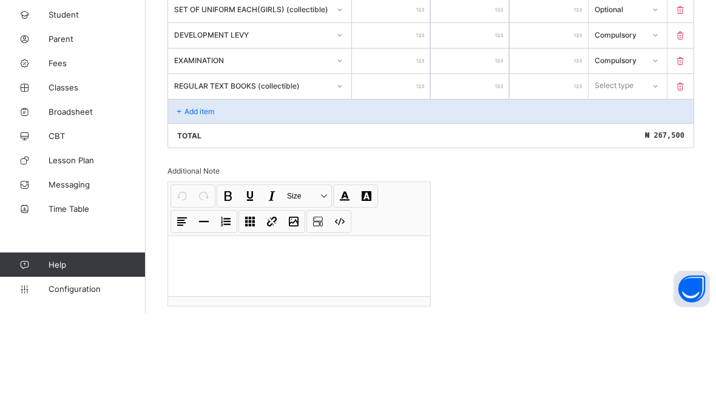
scroll to position [529, 0]
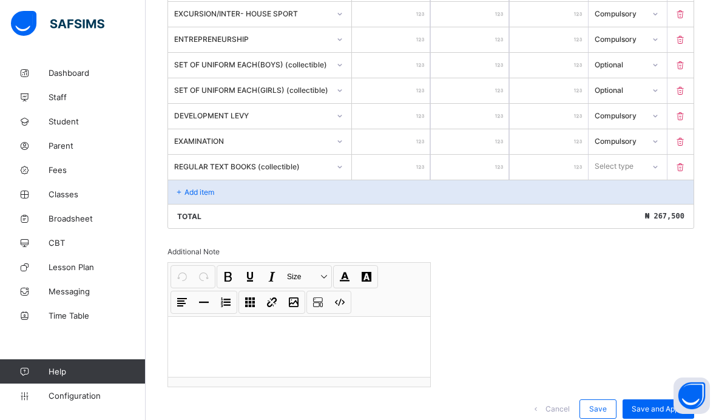
click at [409, 174] on input "number" at bounding box center [391, 167] width 78 height 25
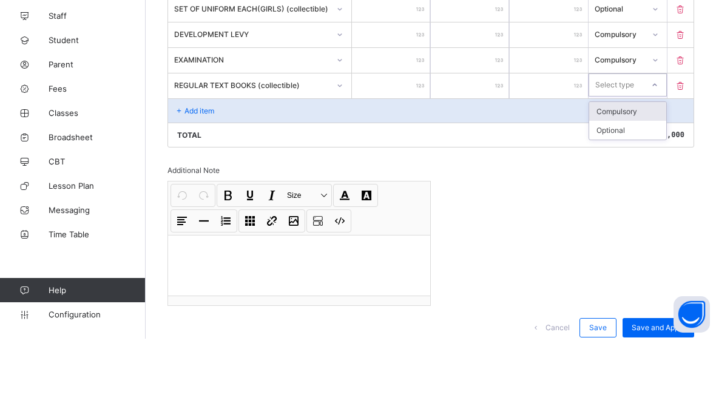
click at [634, 183] on div "Compulsory" at bounding box center [627, 192] width 77 height 19
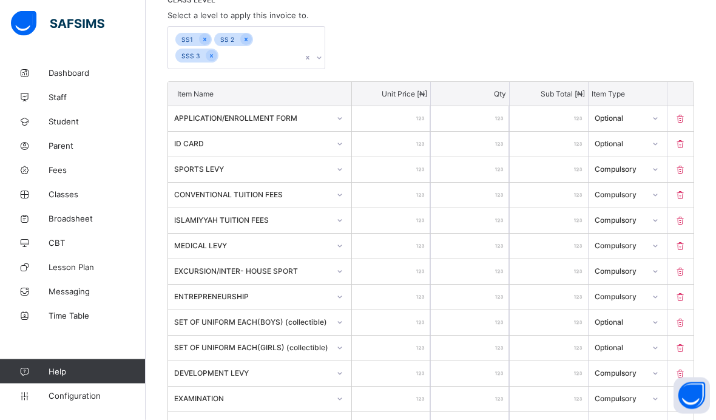
scroll to position [329, 0]
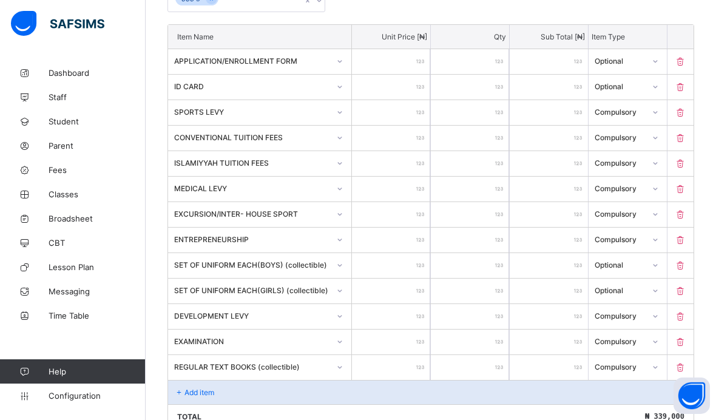
click at [680, 372] on icon at bounding box center [680, 367] width 12 height 10
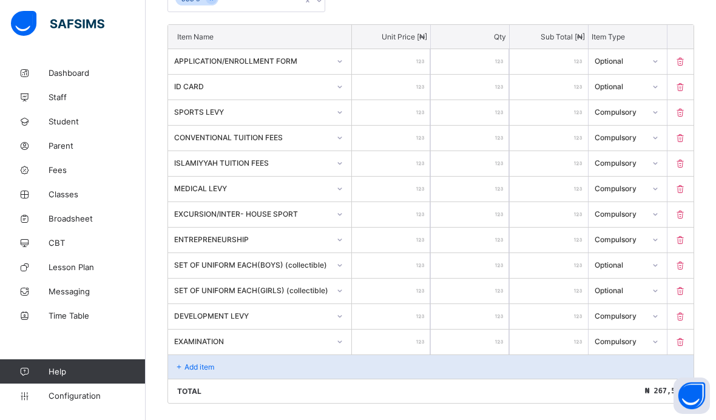
click at [238, 375] on div "Add item" at bounding box center [430, 366] width 525 height 24
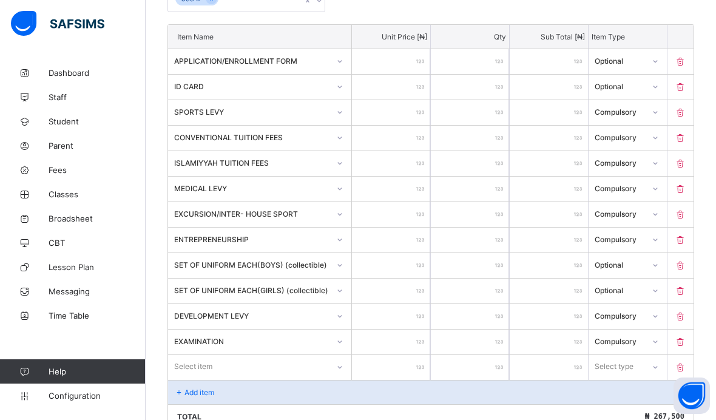
scroll to position [377, 0]
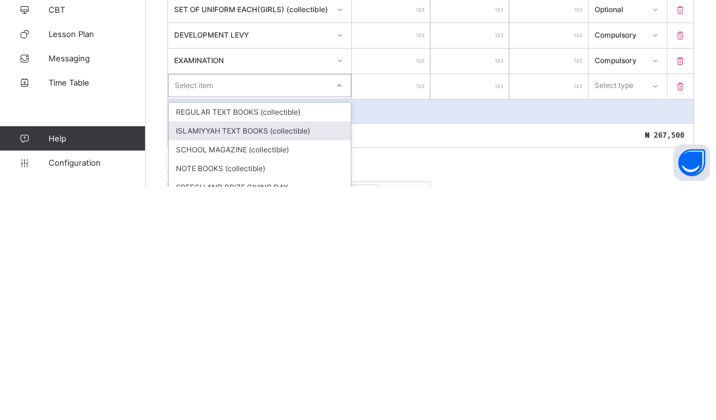
click at [290, 354] on div "ISLAMIYYAH TEXT BOOKS (collectible)" at bounding box center [260, 363] width 182 height 19
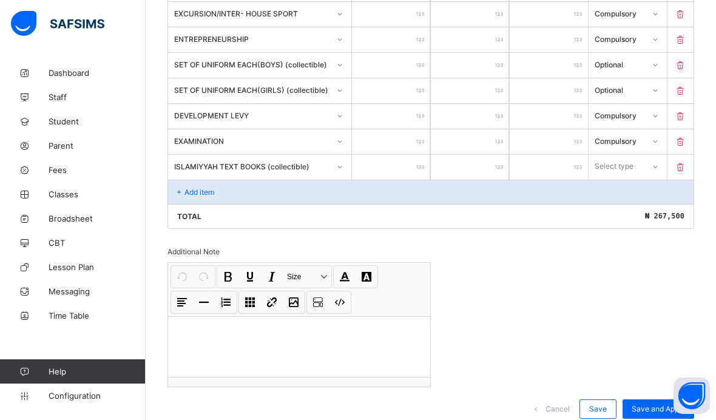
click at [414, 176] on input "number" at bounding box center [391, 167] width 78 height 25
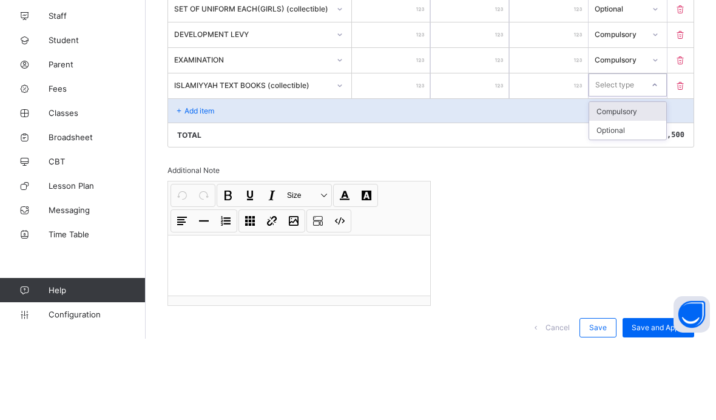
click at [640, 183] on div "Compulsory" at bounding box center [627, 192] width 77 height 19
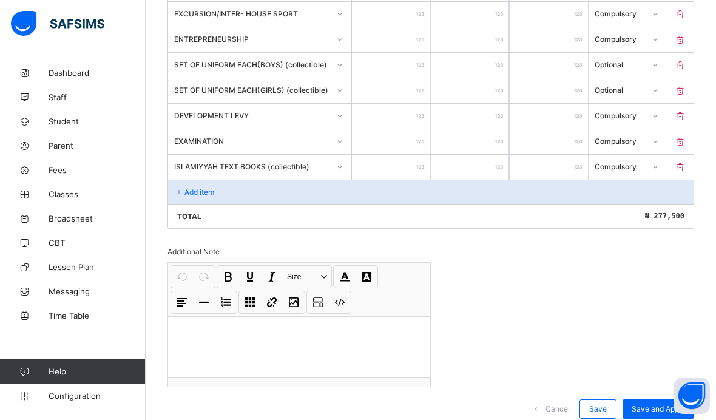
click at [240, 204] on div "Add item" at bounding box center [430, 191] width 525 height 24
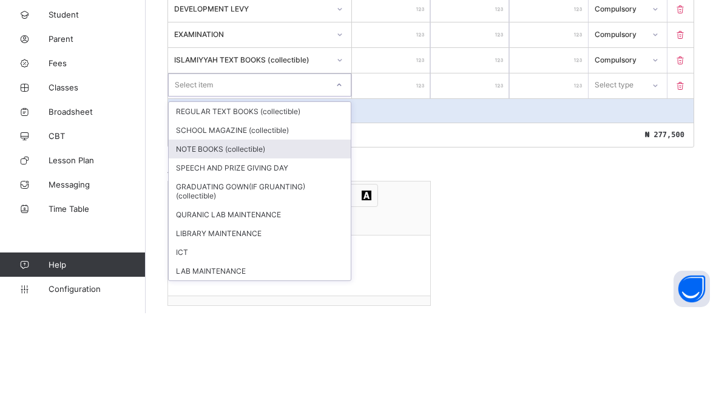
click at [255, 246] on div "NOTE BOOKS (collectible)" at bounding box center [260, 255] width 182 height 19
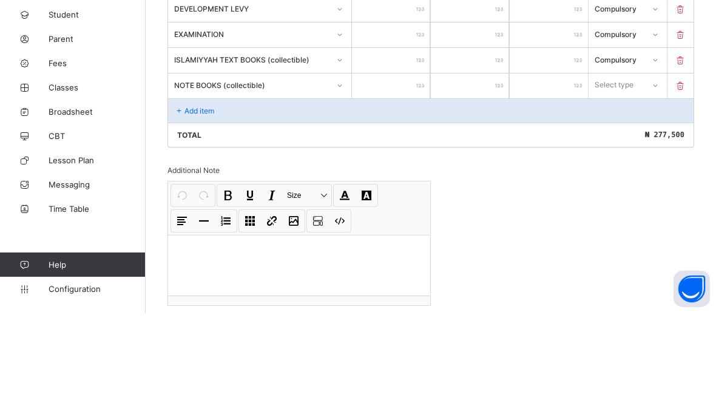
scroll to position [555, 0]
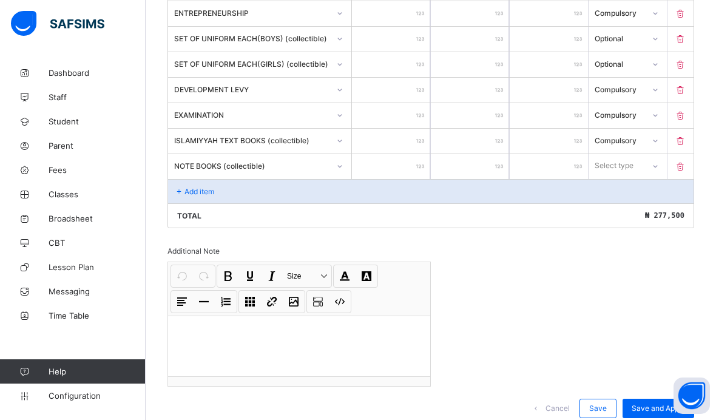
click at [410, 172] on input "number" at bounding box center [391, 166] width 78 height 25
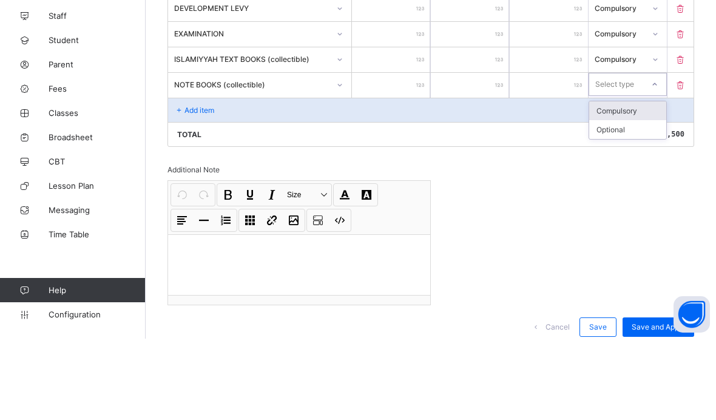
click at [629, 183] on div "Compulsory" at bounding box center [627, 192] width 77 height 19
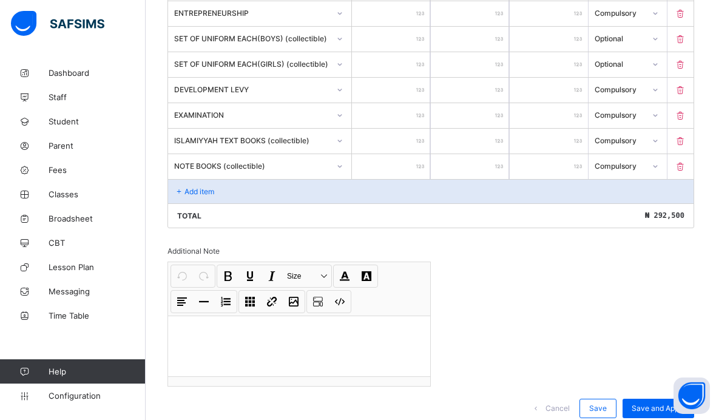
click at [210, 196] on p "Add item" at bounding box center [199, 191] width 30 height 9
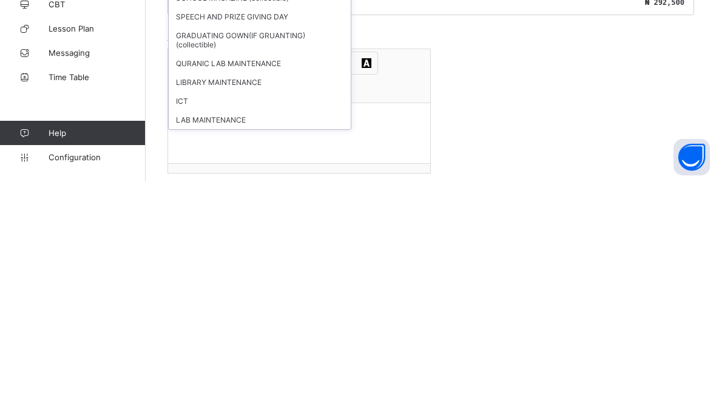
click at [265, 292] on div "QURANIC LAB MAINTENANCE" at bounding box center [260, 301] width 182 height 19
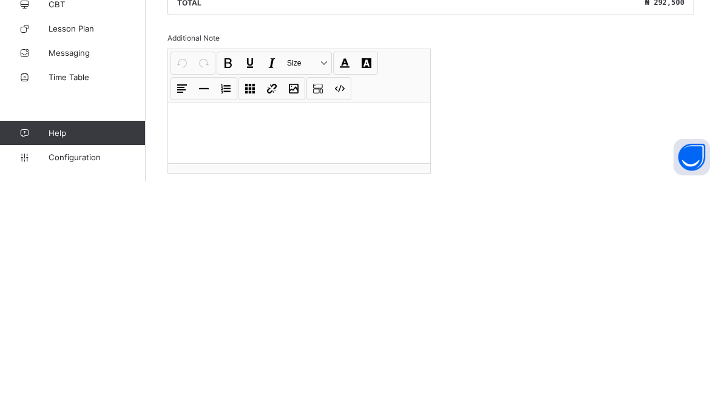
scroll to position [631, 0]
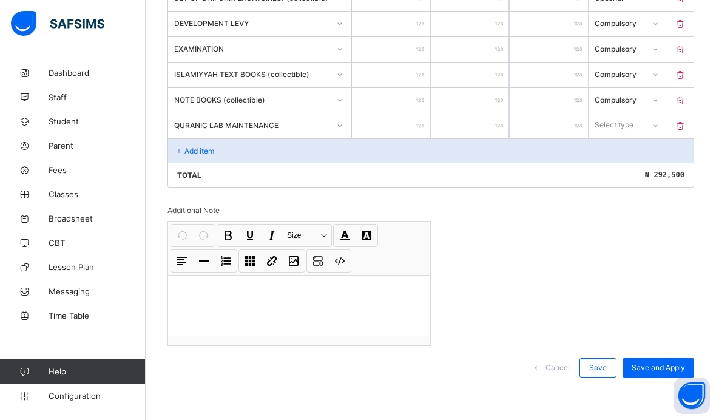
click at [404, 126] on input "number" at bounding box center [391, 125] width 78 height 25
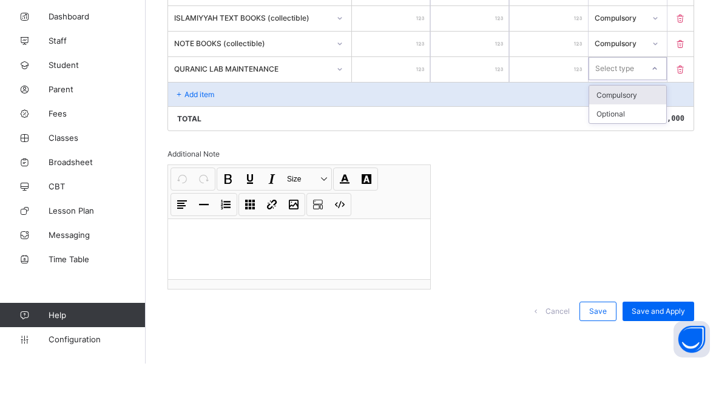
click at [639, 142] on div "Compulsory" at bounding box center [627, 151] width 77 height 19
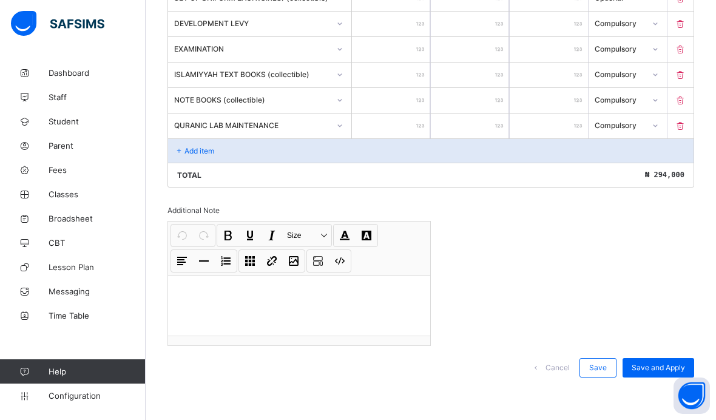
click at [250, 147] on div "Add item" at bounding box center [430, 150] width 525 height 24
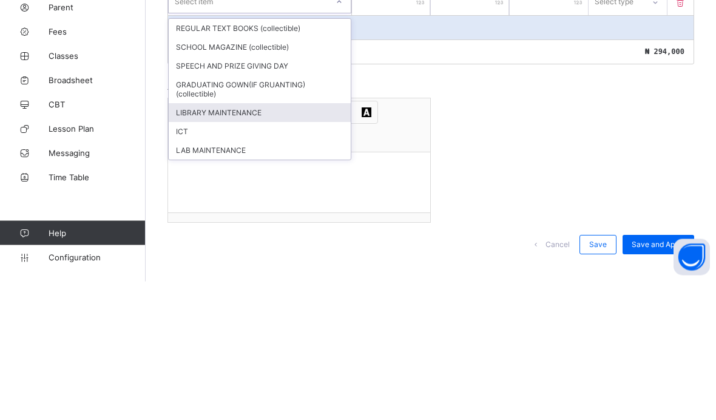
click at [267, 242] on div "LIBRARY MAINTENANCE" at bounding box center [260, 251] width 182 height 19
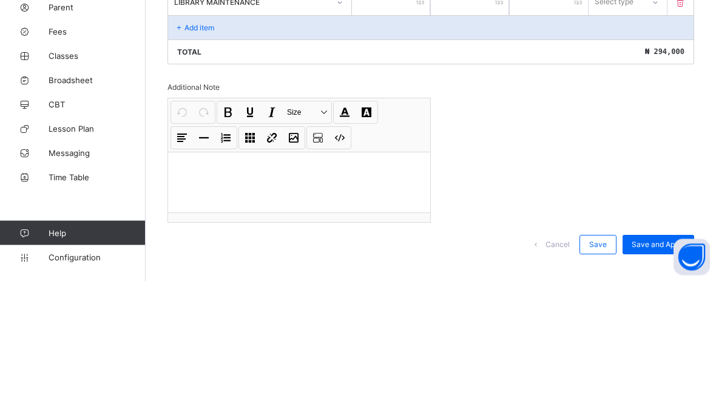
scroll to position [608, 0]
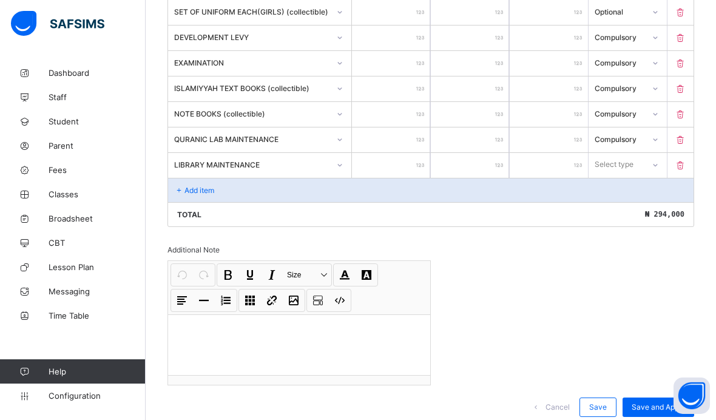
click at [411, 175] on input "number" at bounding box center [391, 165] width 78 height 25
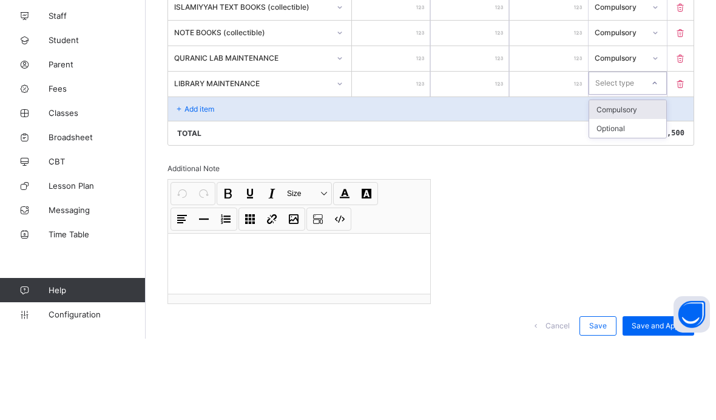
click at [637, 181] on div "Compulsory" at bounding box center [627, 190] width 77 height 19
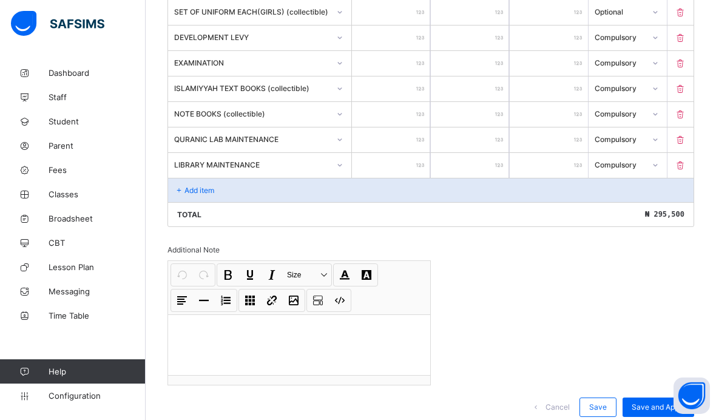
click at [235, 202] on div "Add item" at bounding box center [430, 190] width 525 height 24
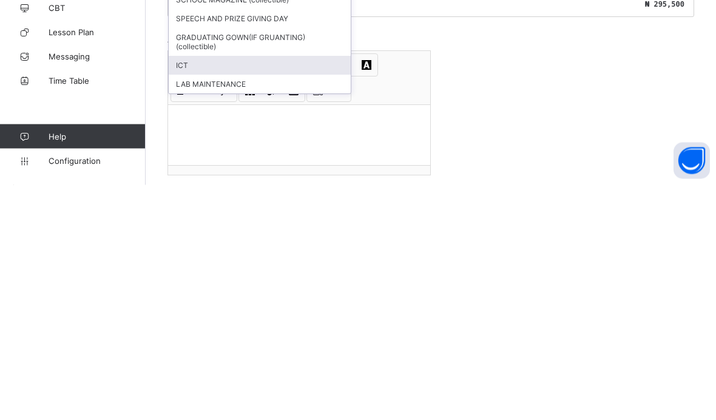
click at [224, 291] on div "ICT" at bounding box center [260, 300] width 182 height 19
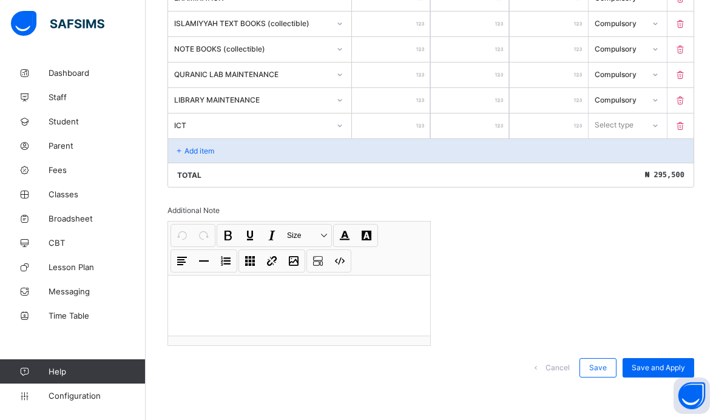
click at [405, 127] on input "number" at bounding box center [391, 125] width 78 height 25
click at [645, 155] on div "Compulsory" at bounding box center [627, 151] width 77 height 19
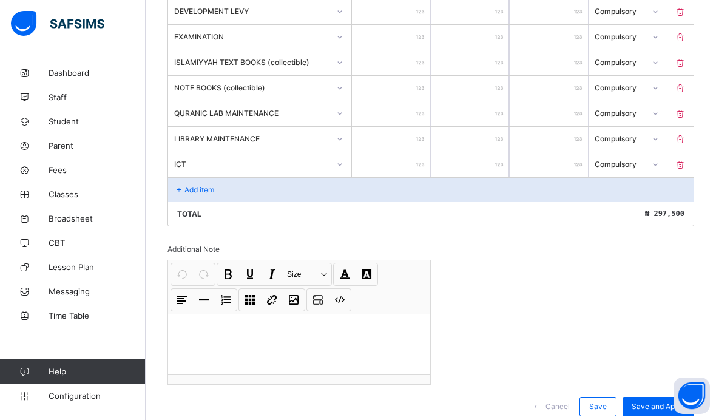
click at [287, 201] on div "Add item" at bounding box center [430, 189] width 525 height 24
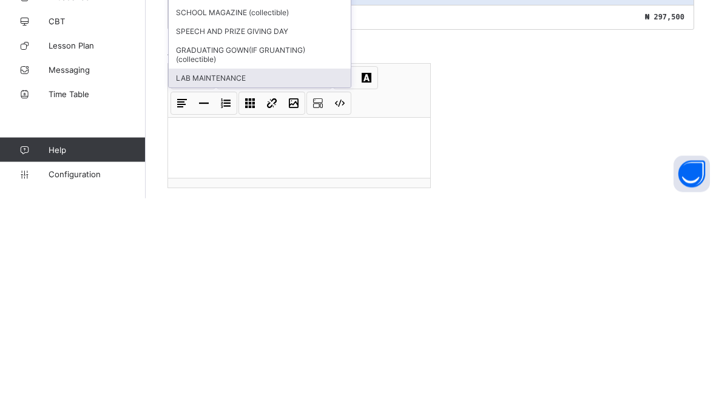
click at [258, 290] on div "LAB MAINTENANCE" at bounding box center [260, 299] width 182 height 19
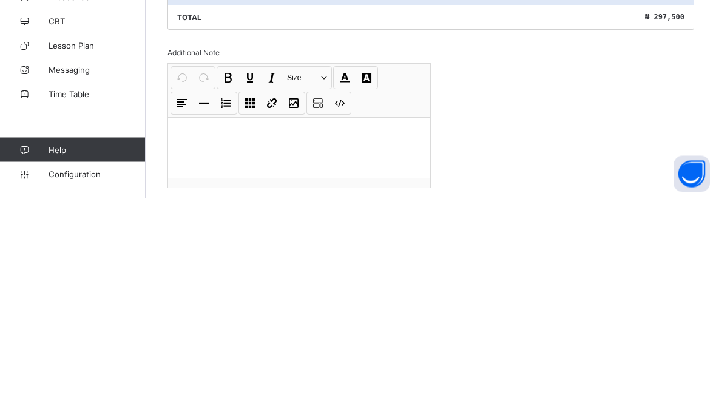
scroll to position [709, 0]
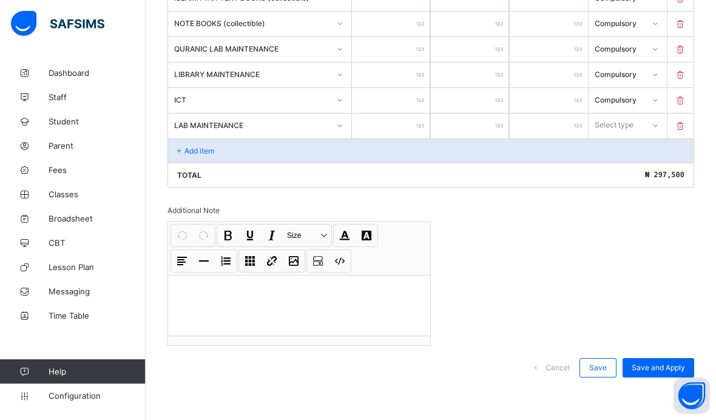
click at [409, 127] on input "number" at bounding box center [391, 125] width 78 height 25
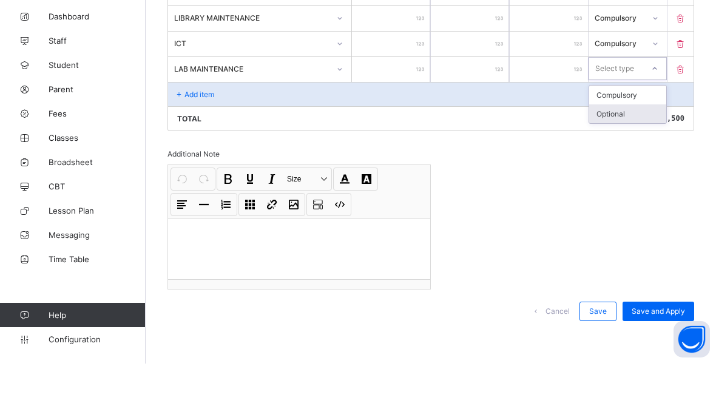
click at [637, 161] on div "Optional" at bounding box center [627, 170] width 77 height 19
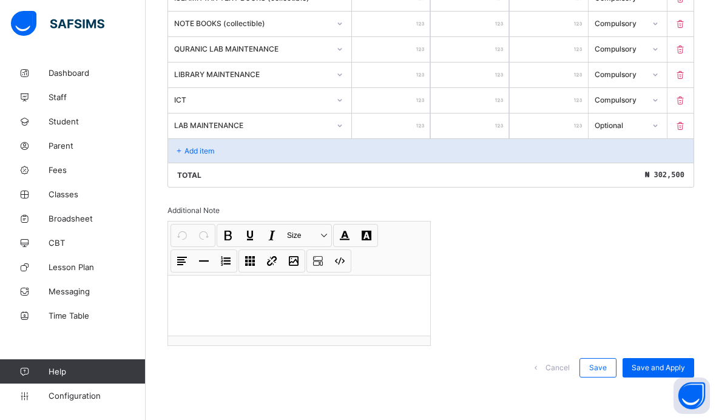
click at [645, 361] on div "Save and Apply" at bounding box center [658, 367] width 72 height 19
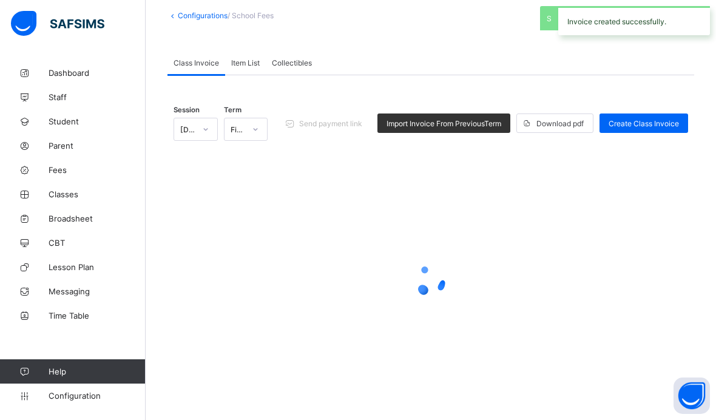
scroll to position [50, 0]
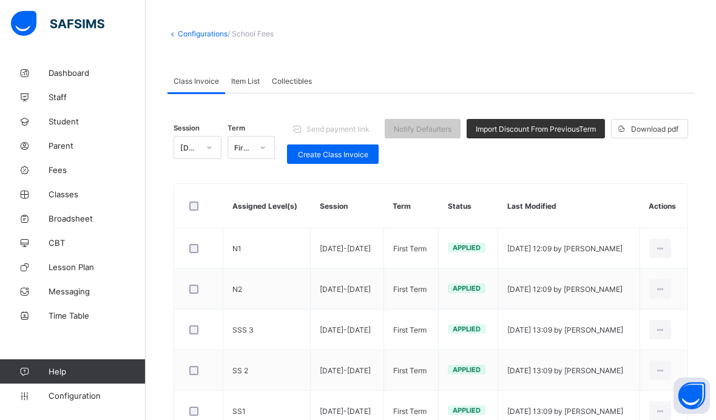
click at [249, 83] on span "Item List" at bounding box center [245, 80] width 29 height 9
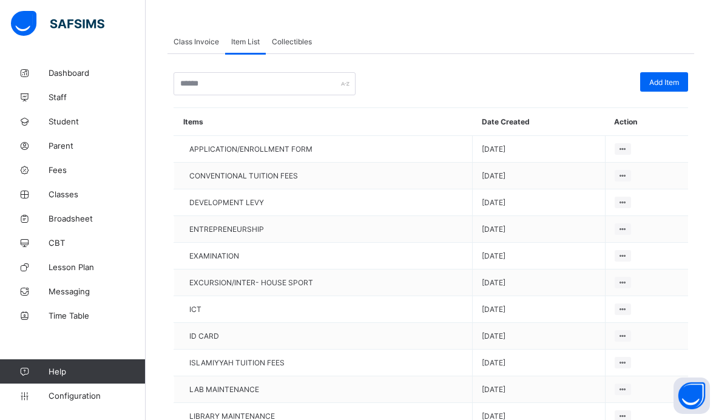
scroll to position [89, 0]
click at [646, 88] on div "Add Item" at bounding box center [664, 81] width 48 height 19
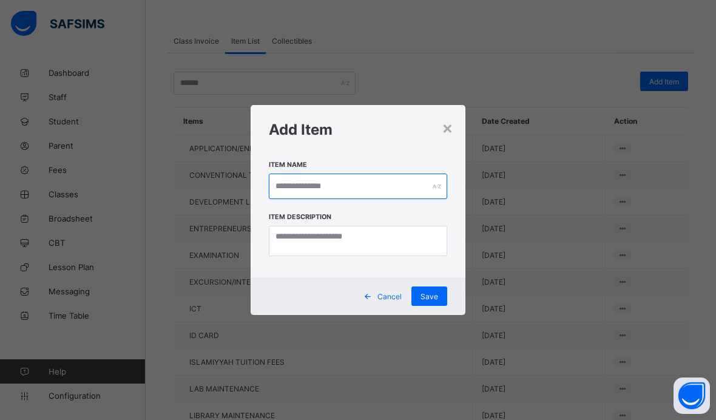
click at [346, 199] on input "text" at bounding box center [358, 185] width 178 height 25
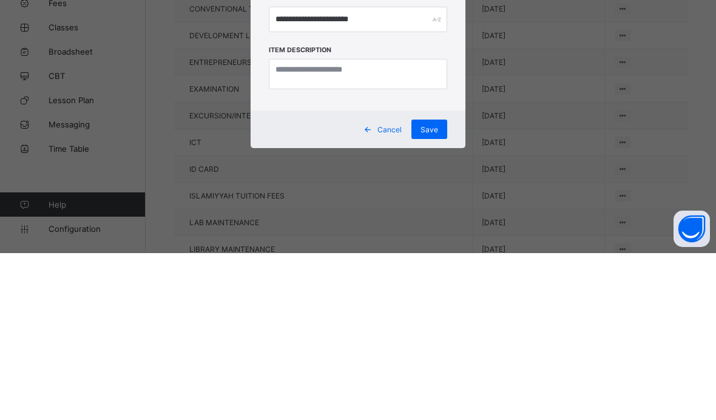
click at [440, 286] on div "Save" at bounding box center [429, 295] width 36 height 19
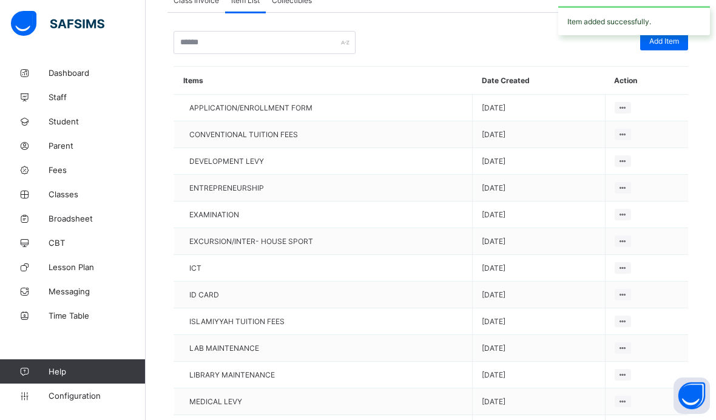
scroll to position [0, 0]
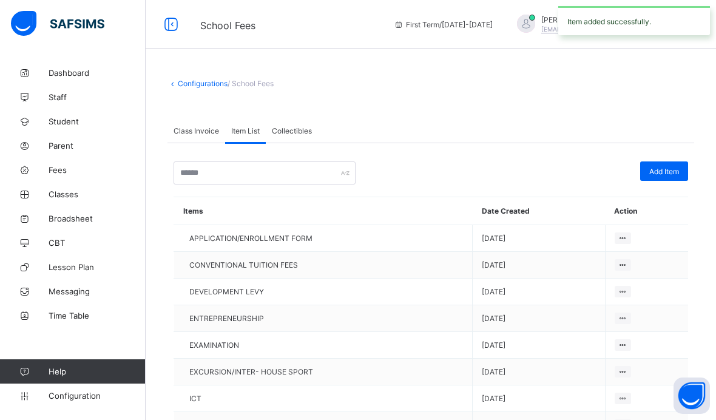
click at [671, 170] on span "Add Item" at bounding box center [664, 171] width 30 height 9
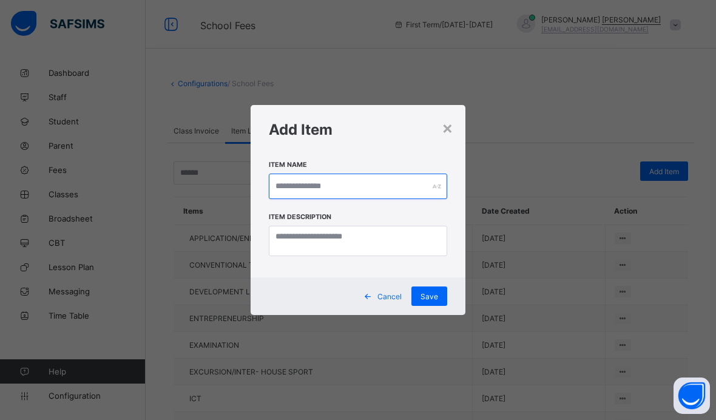
click at [352, 186] on input "text" at bounding box center [358, 185] width 178 height 25
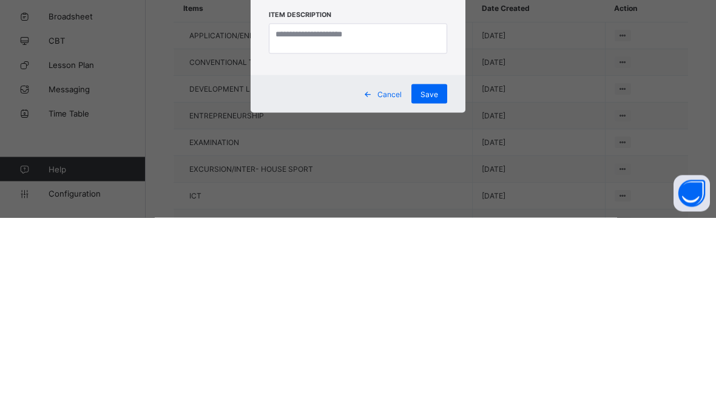
click at [438, 286] on div "Save" at bounding box center [429, 295] width 36 height 19
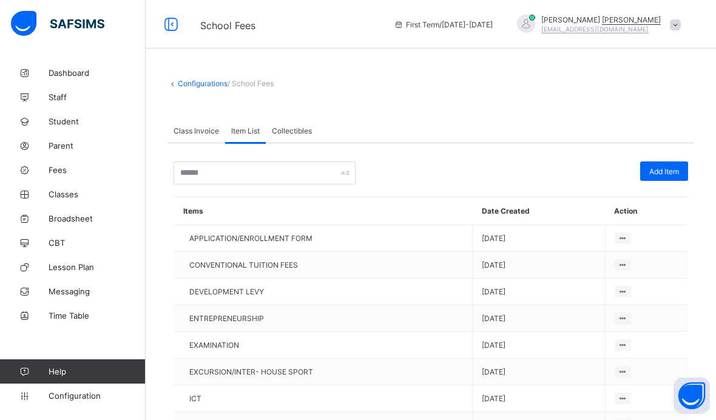
click at [210, 138] on div "Class Invoice" at bounding box center [196, 130] width 58 height 24
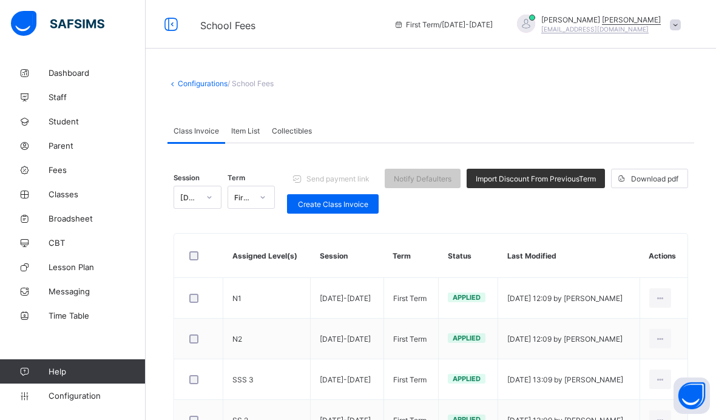
click at [333, 206] on span "Create Class Invoice" at bounding box center [332, 204] width 73 height 9
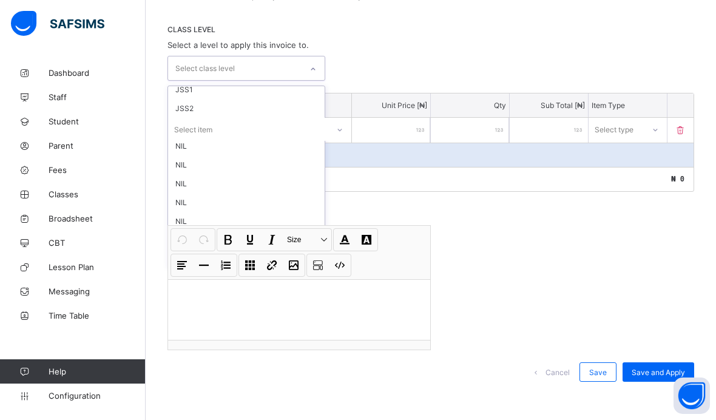
scroll to position [139, 0]
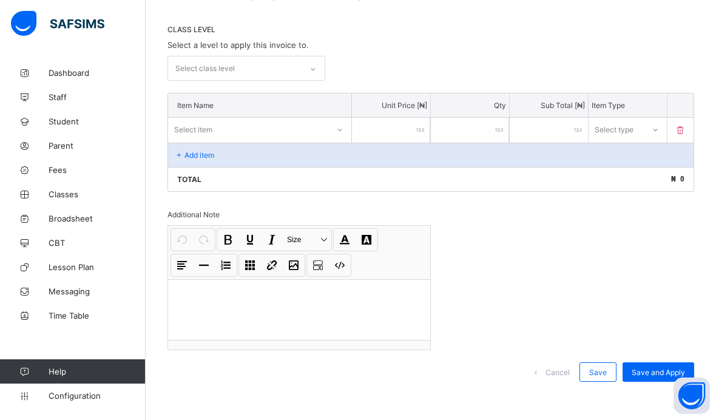
click at [417, 51] on div "CLASS LEVEL Select a level to apply this invoice to. Select class level" at bounding box center [430, 53] width 526 height 56
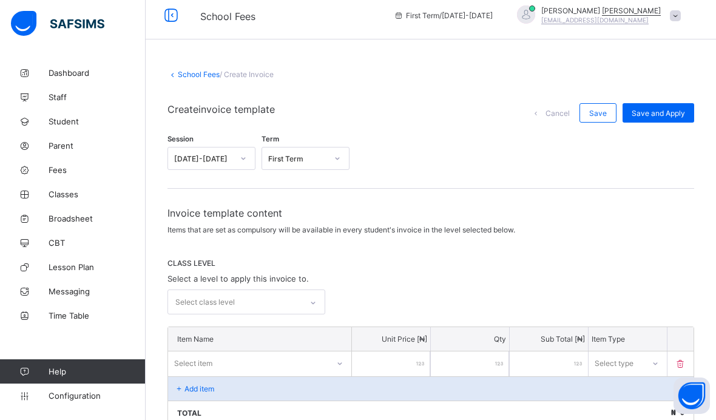
scroll to position [0, 0]
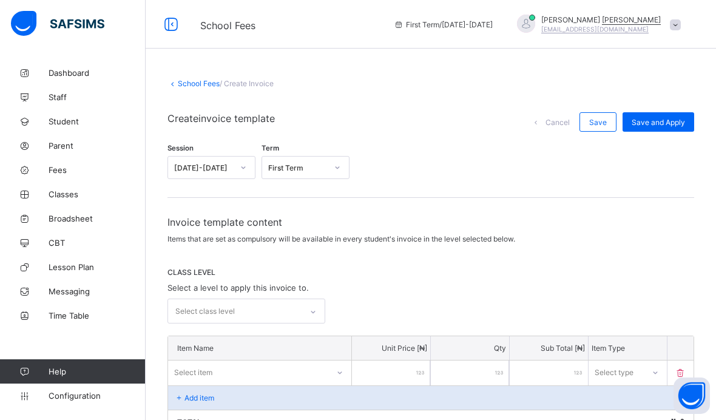
click at [203, 80] on link "School Fees" at bounding box center [199, 83] width 42 height 9
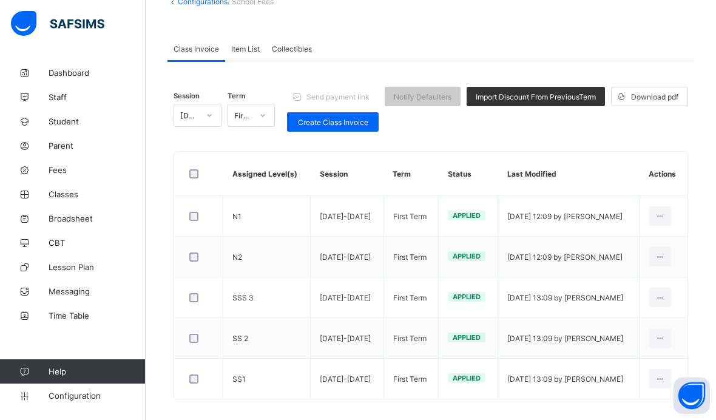
scroll to position [98, 0]
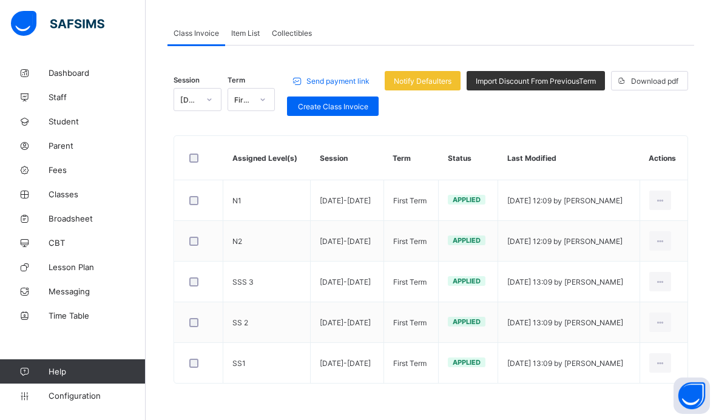
click at [0, 0] on div "Edit Invoice" at bounding box center [0, 0] width 0 height 0
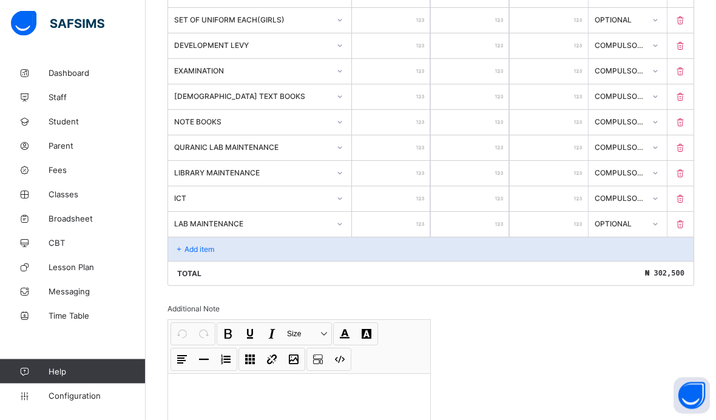
scroll to position [585, 0]
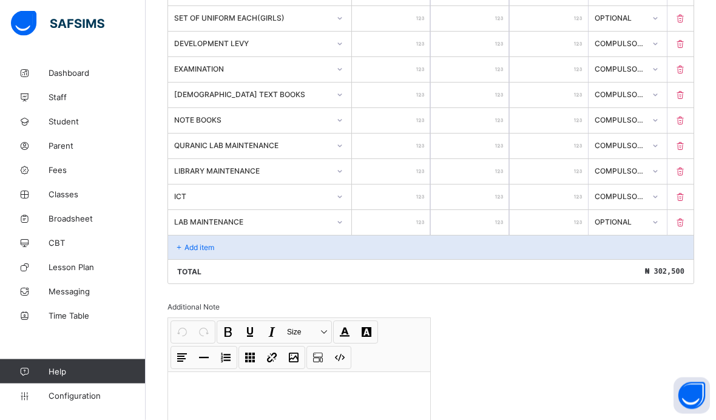
click at [233, 260] on div "Add item" at bounding box center [430, 247] width 525 height 24
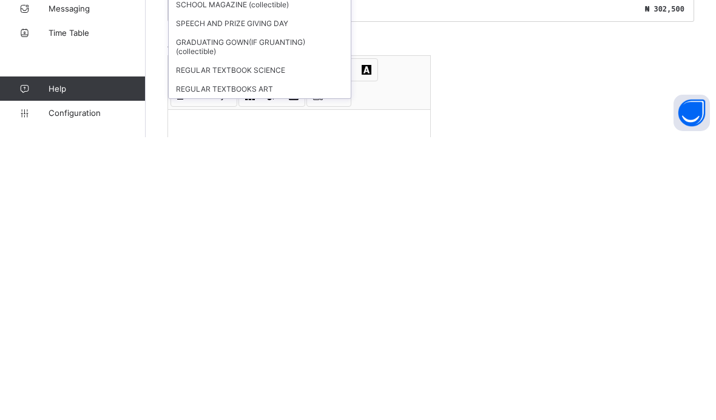
click at [284, 343] on div "REGULAR TEXTBOOK SCIENCE" at bounding box center [260, 352] width 182 height 19
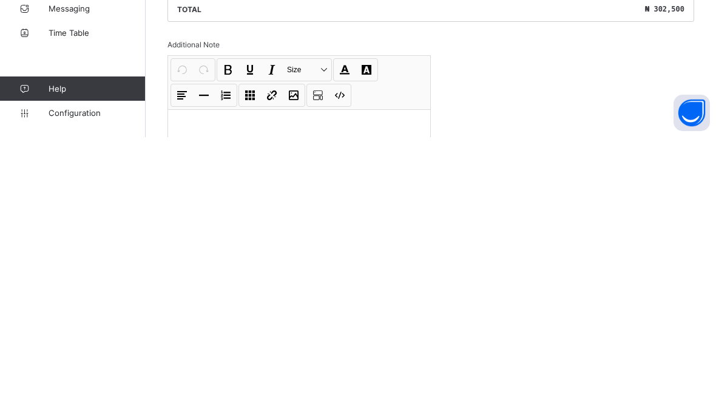
scroll to position [719, 0]
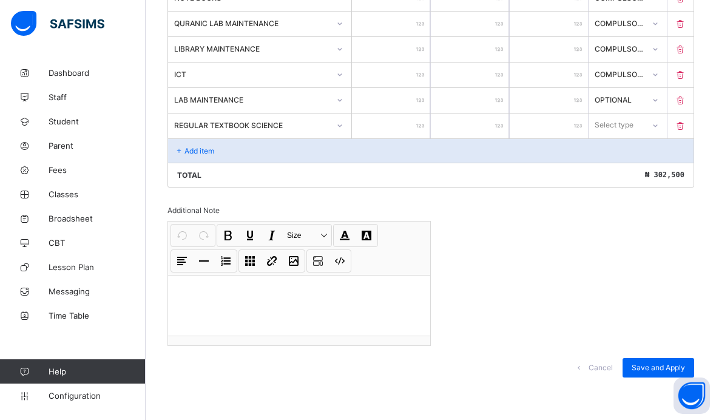
click at [408, 124] on input "number" at bounding box center [391, 125] width 78 height 25
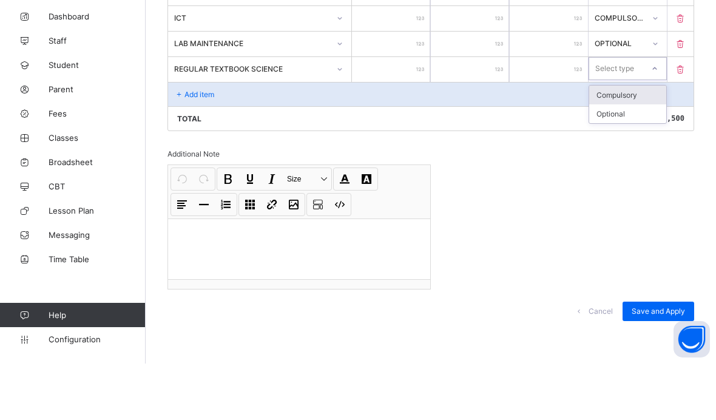
click at [637, 161] on div "Optional" at bounding box center [627, 170] width 77 height 19
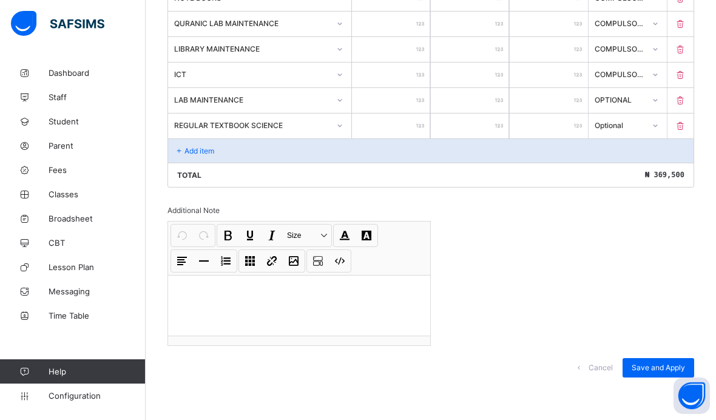
click at [266, 149] on div "Add item" at bounding box center [430, 150] width 525 height 24
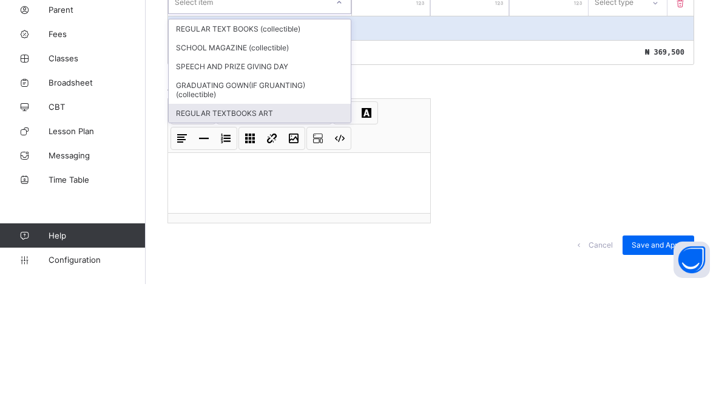
click at [280, 240] on div "REGULAR TEXTBOOKS ART" at bounding box center [260, 249] width 182 height 19
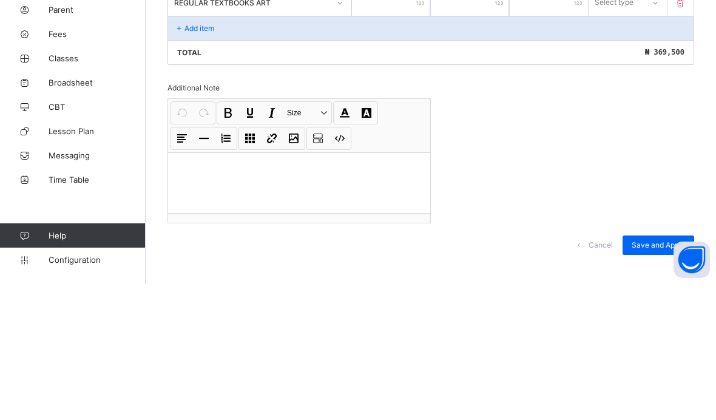
scroll to position [696, 0]
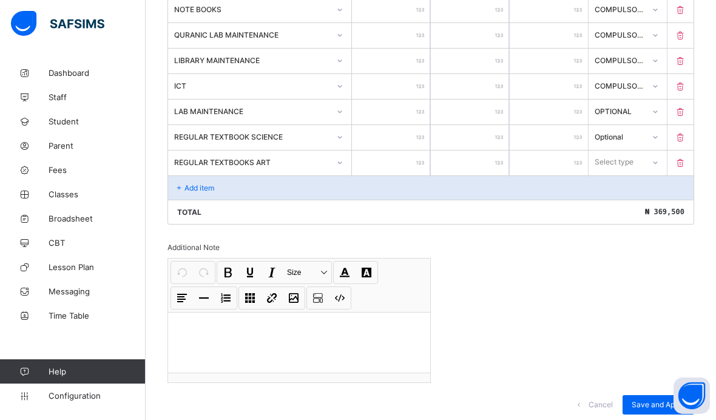
click at [405, 175] on input "number" at bounding box center [391, 162] width 78 height 25
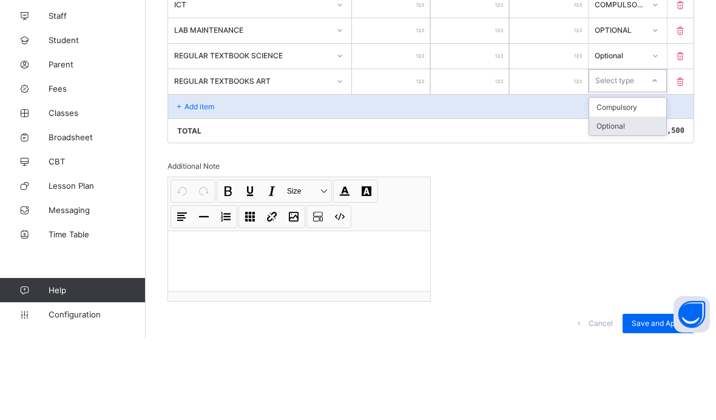
click at [635, 198] on div "Optional" at bounding box center [627, 207] width 77 height 19
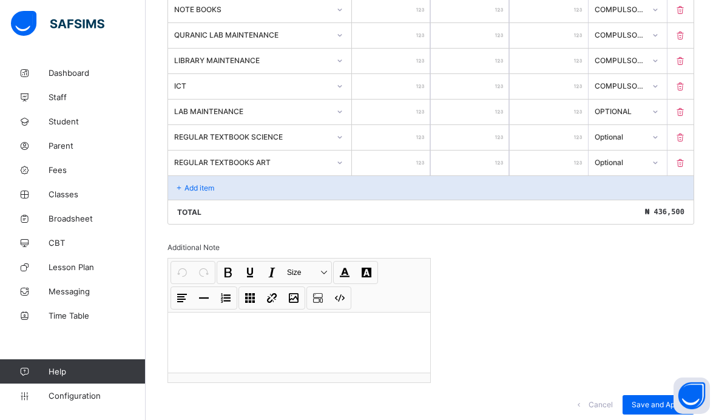
click at [409, 139] on input "*****" at bounding box center [391, 137] width 78 height 25
click at [414, 144] on input "*****" at bounding box center [391, 137] width 78 height 25
click at [423, 150] on input "*****" at bounding box center [391, 137] width 78 height 25
click at [648, 411] on div "Save and Apply" at bounding box center [658, 404] width 72 height 19
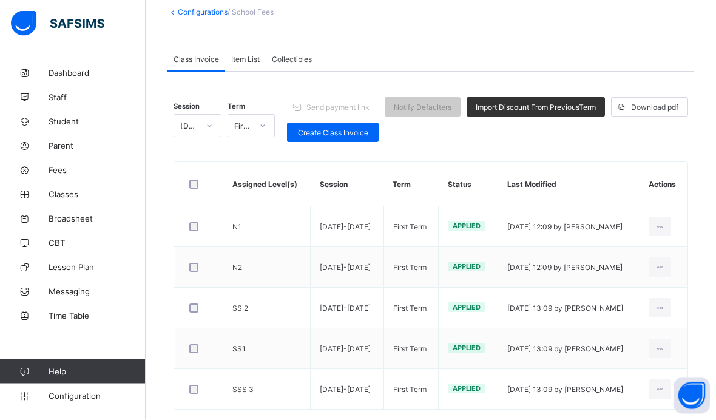
scroll to position [98, 0]
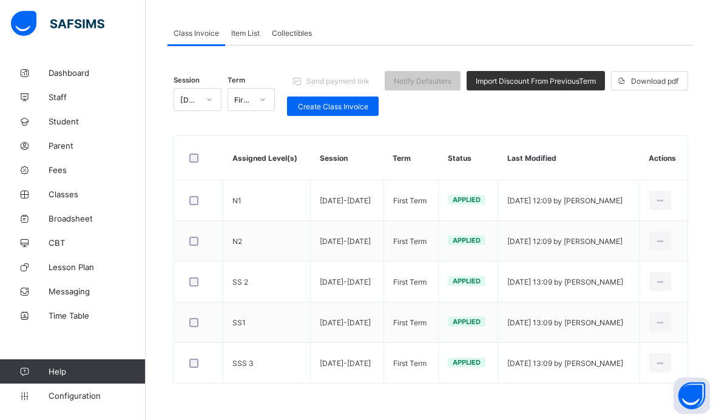
click at [345, 115] on div "Create Class Invoice" at bounding box center [333, 105] width 92 height 19
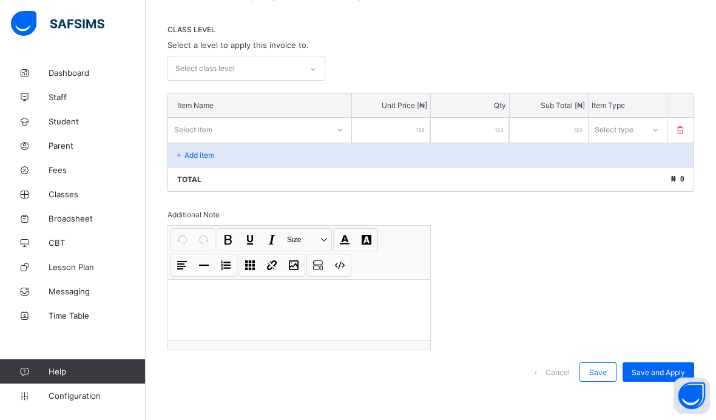
click at [418, 53] on div "CLASS LEVEL Select a level to apply this invoice to. Select class level" at bounding box center [430, 53] width 526 height 56
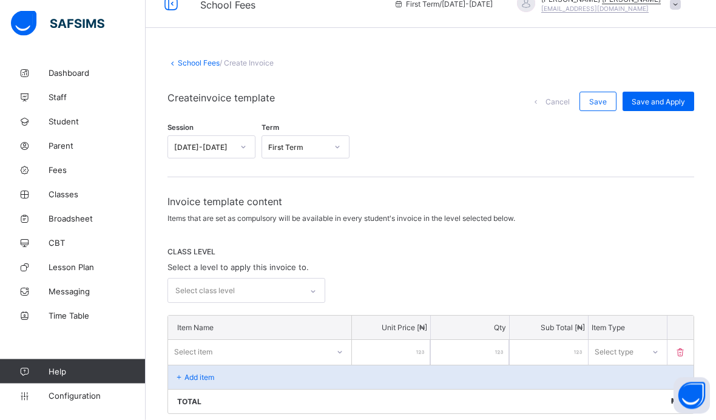
scroll to position [16, 0]
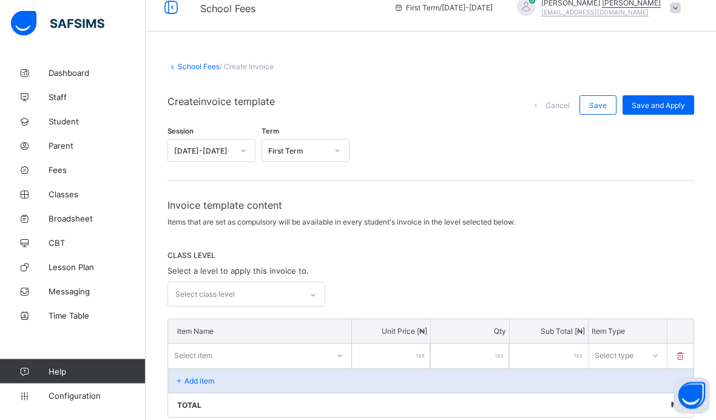
click at [302, 278] on div "CLASS LEVEL Select a level to apply this invoice to. Select class level" at bounding box center [430, 279] width 526 height 56
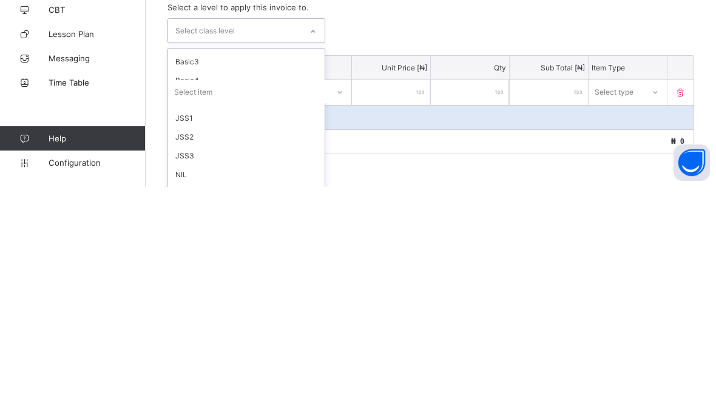
scroll to position [70, 0]
click at [226, 343] on div "JSS1" at bounding box center [246, 352] width 156 height 19
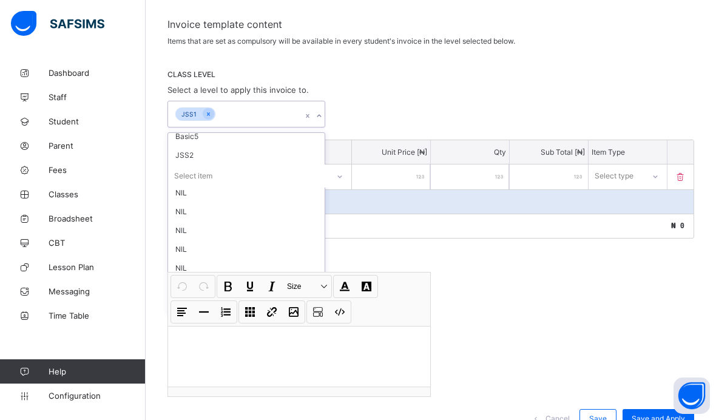
scroll to position [119, 0]
click at [247, 155] on div "JSS2" at bounding box center [246, 155] width 156 height 19
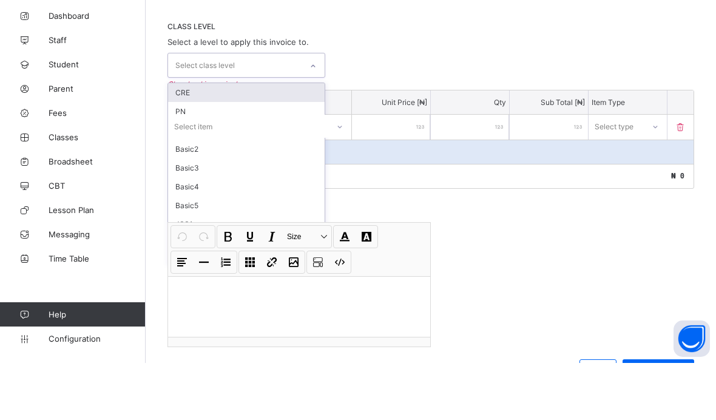
scroll to position [246, 0]
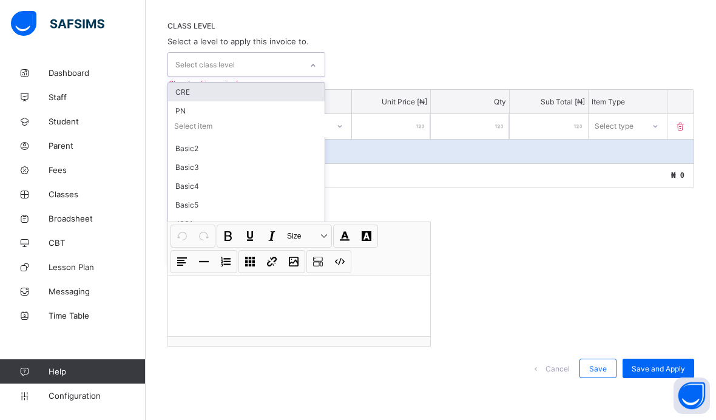
click at [595, 43] on div "CLASS LEVEL Select a level to apply this invoice to. option CRE focused, 1 of 1…" at bounding box center [430, 49] width 526 height 56
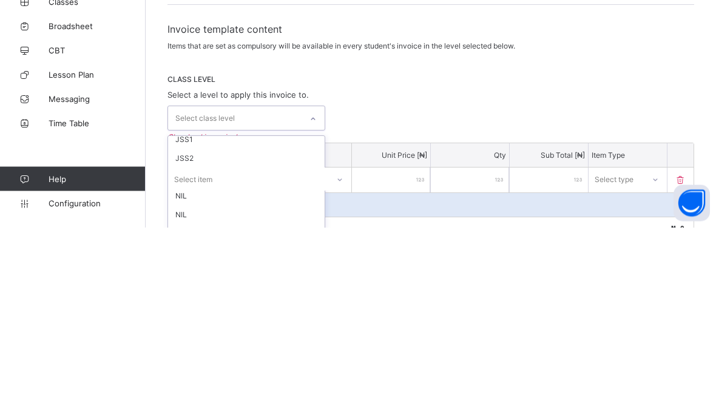
scroll to position [138, 0]
click at [214, 341] on div "JSS2" at bounding box center [246, 350] width 156 height 19
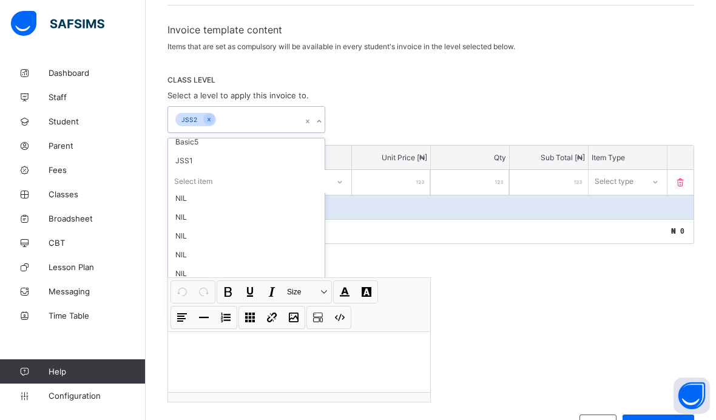
scroll to position [119, 0]
click at [226, 156] on div "JSS1" at bounding box center [246, 160] width 156 height 19
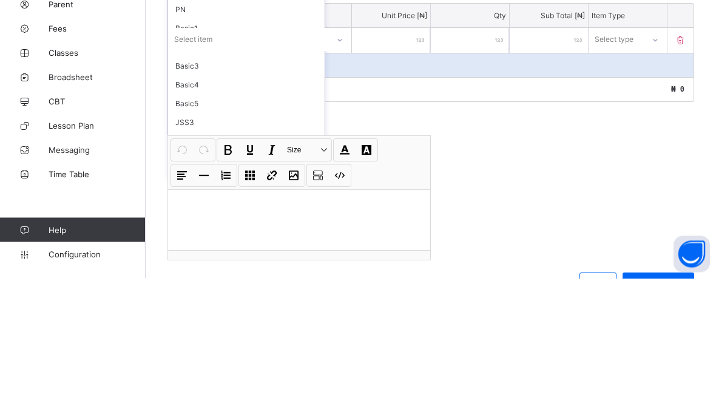
scroll to position [36, 0]
click at [213, 234] on div "JSS3" at bounding box center [246, 243] width 156 height 19
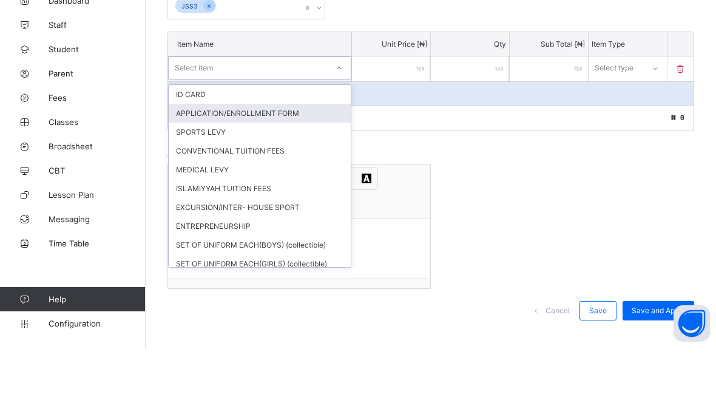
click at [278, 176] on div "APPLICATION/ENROLLMENT FORM" at bounding box center [260, 185] width 182 height 19
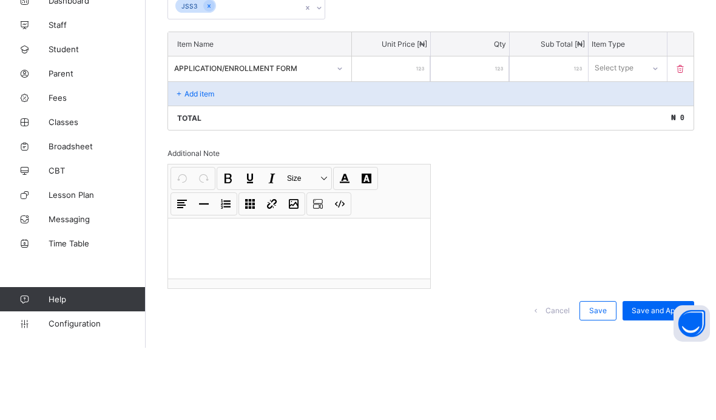
scroll to position [266, 0]
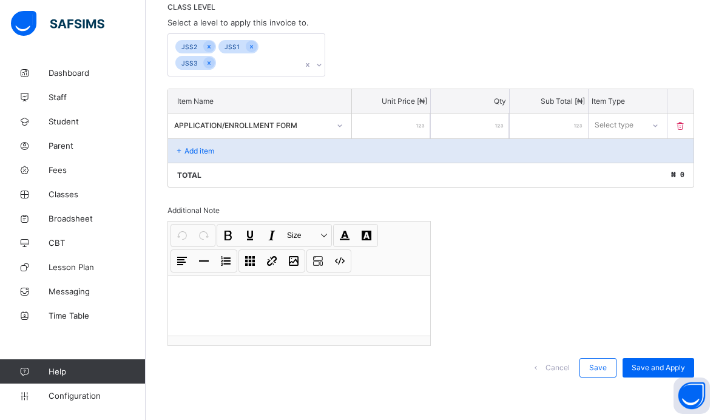
click at [394, 129] on input "number" at bounding box center [391, 125] width 78 height 25
click at [643, 138] on div "Add item" at bounding box center [430, 150] width 525 height 24
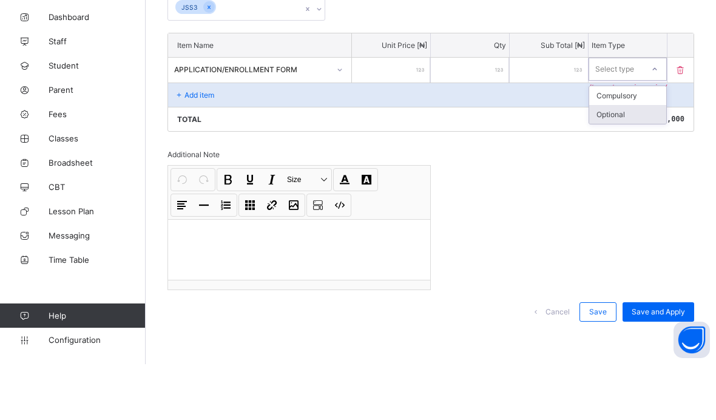
click at [635, 161] on div "Optional" at bounding box center [627, 170] width 77 height 19
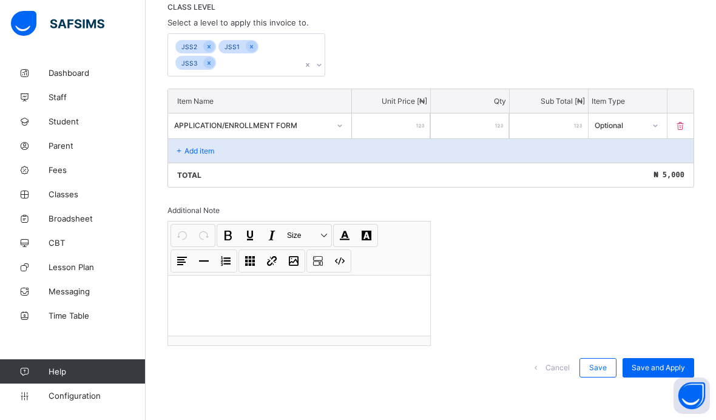
click at [280, 152] on div "Add item" at bounding box center [430, 150] width 525 height 24
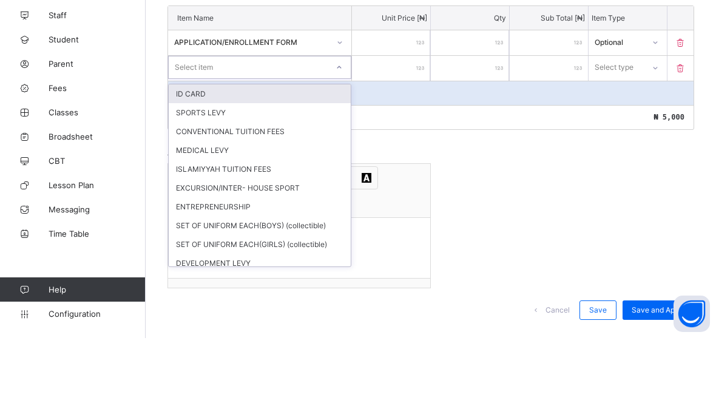
click at [262, 166] on div "ID CARD" at bounding box center [260, 175] width 182 height 19
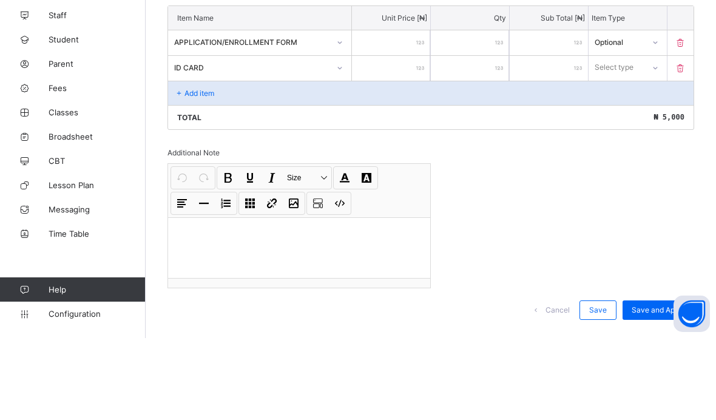
scroll to position [292, 0]
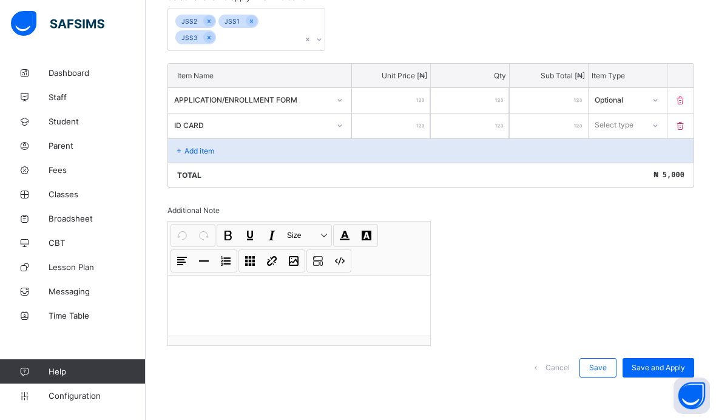
click at [410, 123] on input "number" at bounding box center [391, 125] width 78 height 25
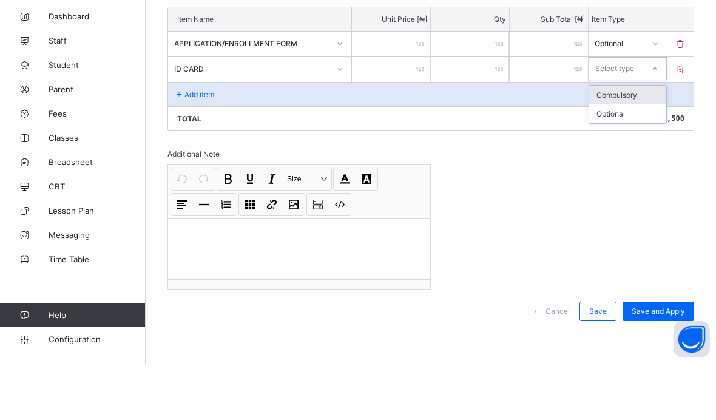
click at [643, 142] on div "Compulsory" at bounding box center [627, 151] width 77 height 19
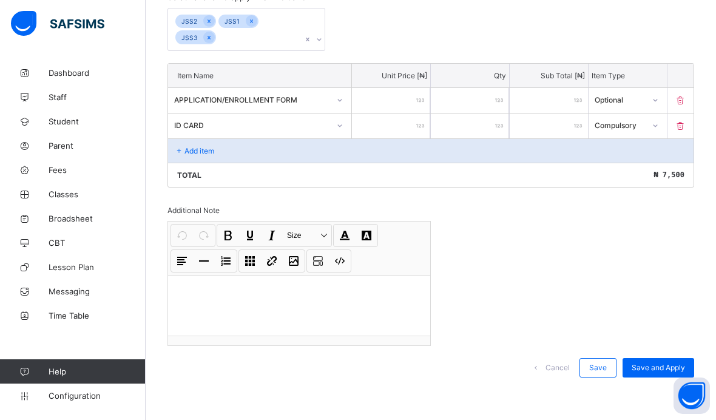
click at [537, 173] on div "Total ₦ 7,500" at bounding box center [430, 175] width 525 height 24
click at [248, 148] on div "Add item" at bounding box center [430, 150] width 525 height 24
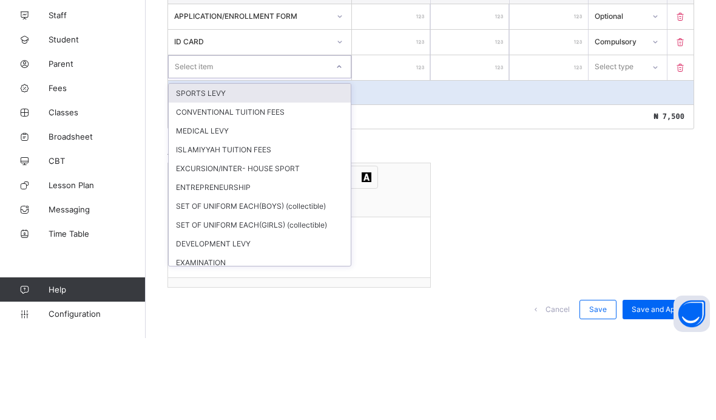
click at [303, 166] on div "SPORTS LEVY" at bounding box center [260, 175] width 182 height 19
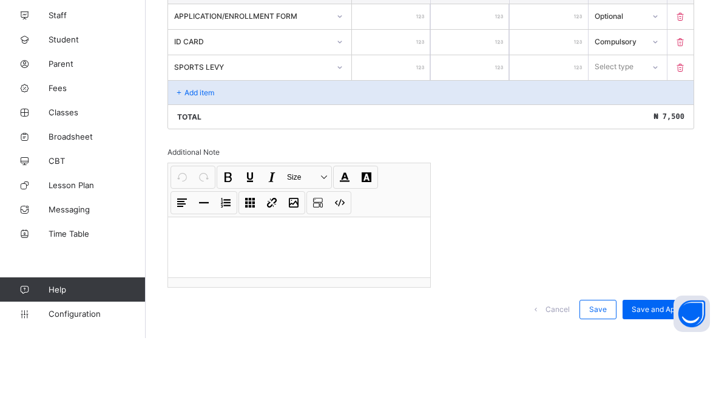
scroll to position [318, 0]
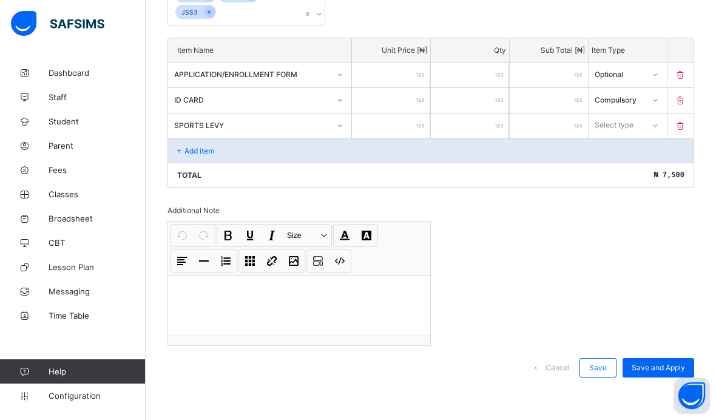
click at [412, 121] on input "number" at bounding box center [391, 125] width 78 height 25
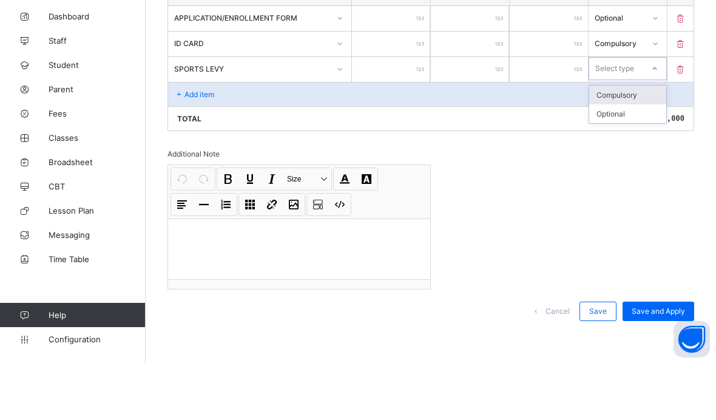
click at [639, 142] on div "Compulsory" at bounding box center [627, 151] width 77 height 19
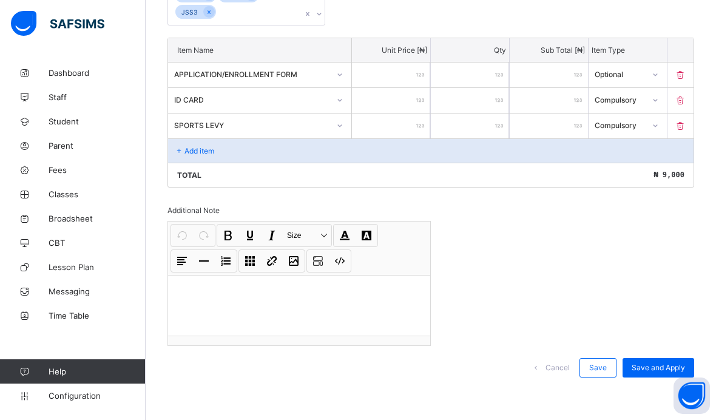
click at [233, 150] on div "Add item" at bounding box center [430, 150] width 525 height 24
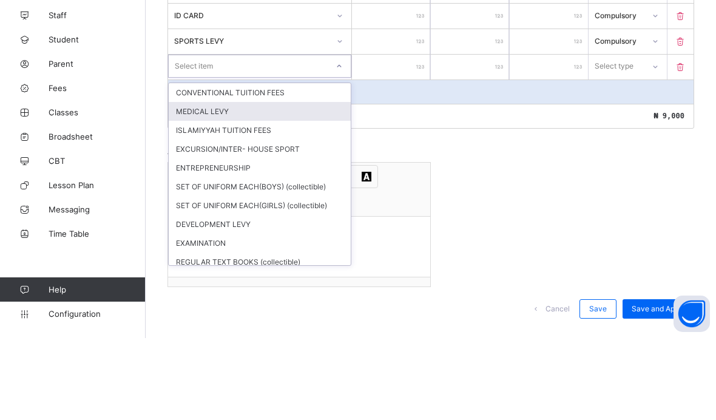
click at [297, 184] on div "MEDICAL LEVY" at bounding box center [260, 193] width 182 height 19
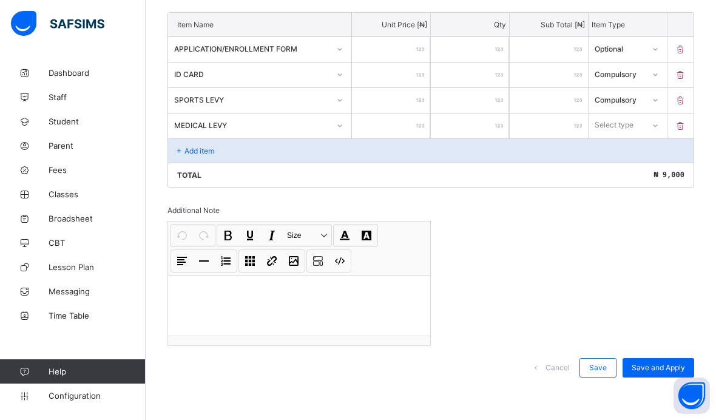
click at [413, 122] on input "number" at bounding box center [391, 125] width 78 height 25
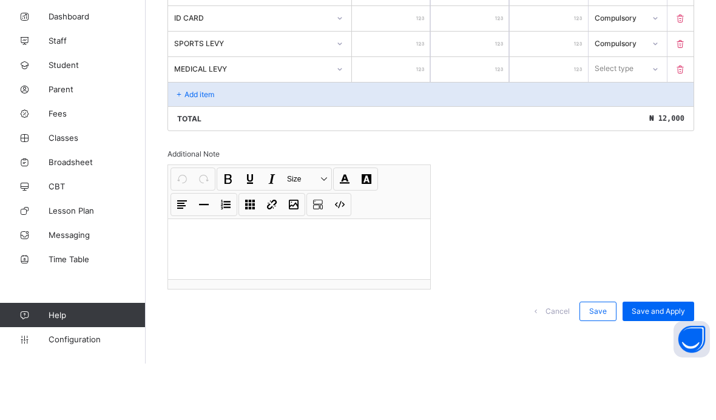
click at [427, 88] on input "****" at bounding box center [391, 100] width 78 height 25
click at [644, 142] on div "Compulsory" at bounding box center [627, 151] width 77 height 19
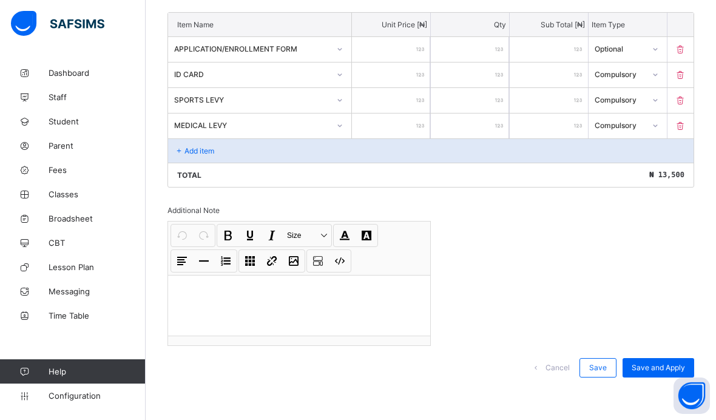
click at [267, 152] on div "Add item" at bounding box center [430, 150] width 525 height 24
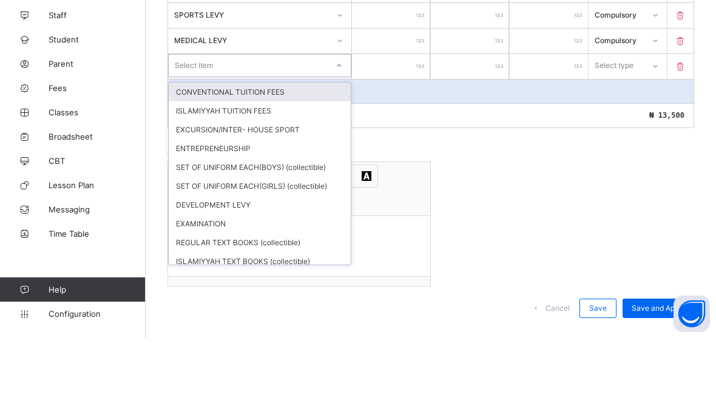
click at [302, 164] on div "CONVENTIONAL TUITION FEES" at bounding box center [260, 173] width 182 height 19
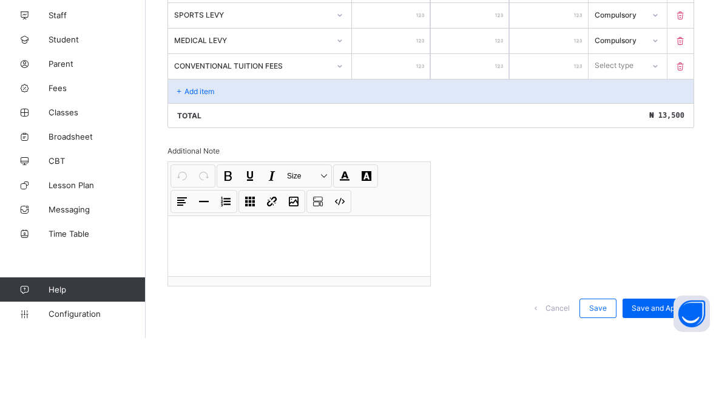
scroll to position [371, 0]
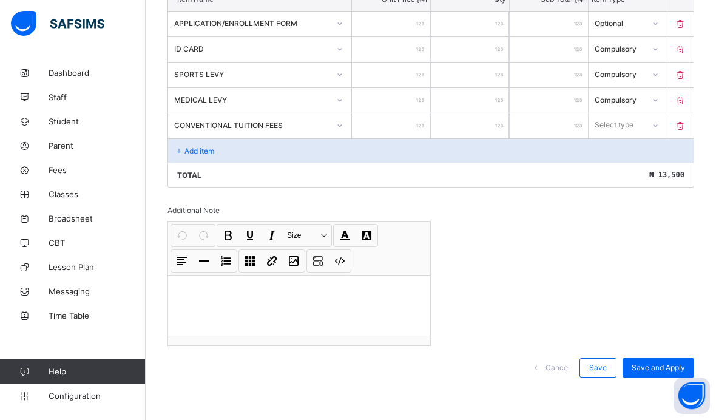
click at [411, 125] on input "number" at bounding box center [391, 125] width 78 height 25
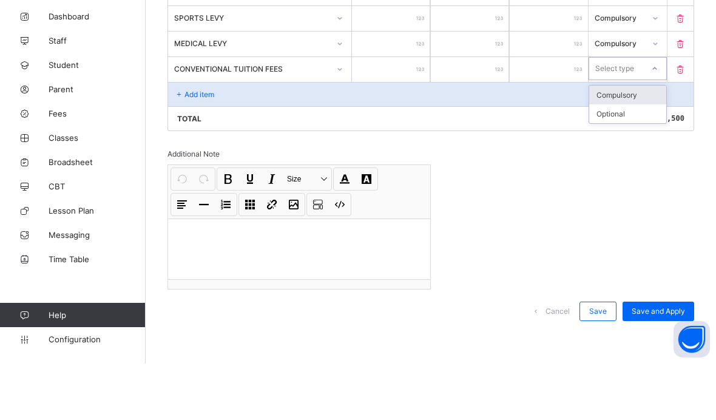
click at [637, 142] on div "Compulsory" at bounding box center [627, 151] width 77 height 19
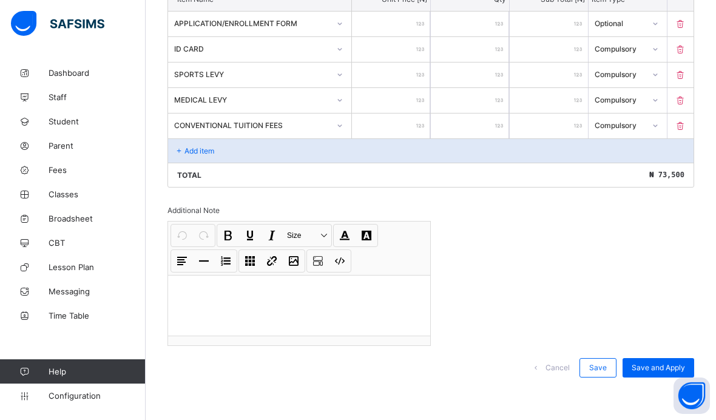
click at [252, 150] on div "Add item" at bounding box center [430, 150] width 525 height 24
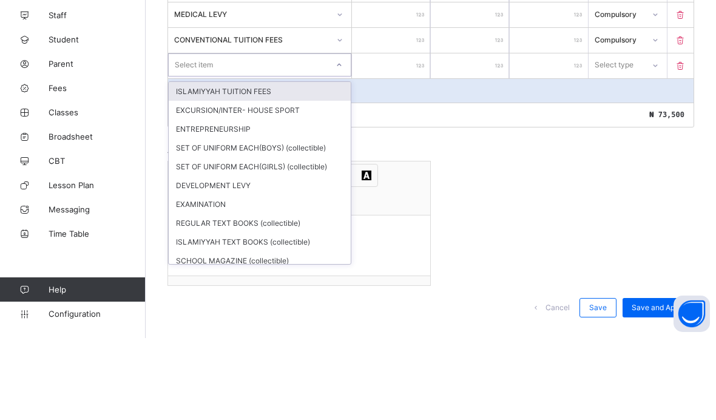
click at [337, 164] on div "ISLAMIYYAH TUITION FEES" at bounding box center [260, 173] width 182 height 19
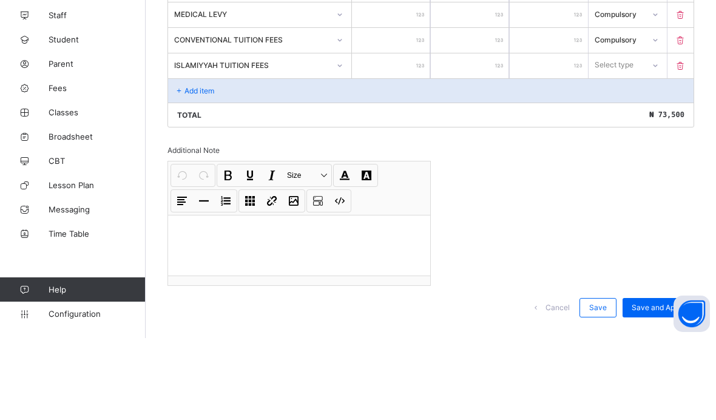
scroll to position [397, 0]
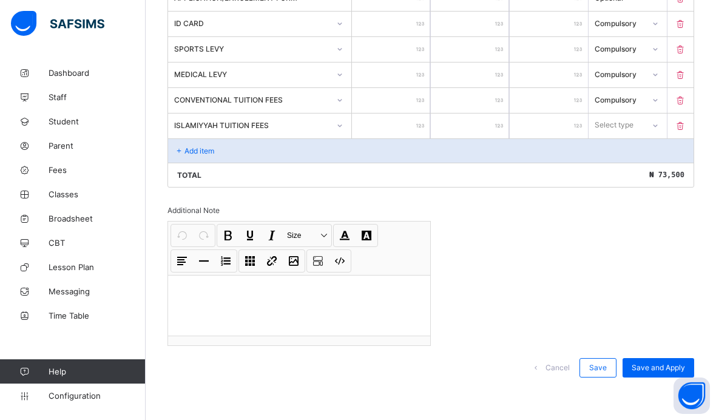
click at [401, 126] on input "number" at bounding box center [391, 125] width 78 height 25
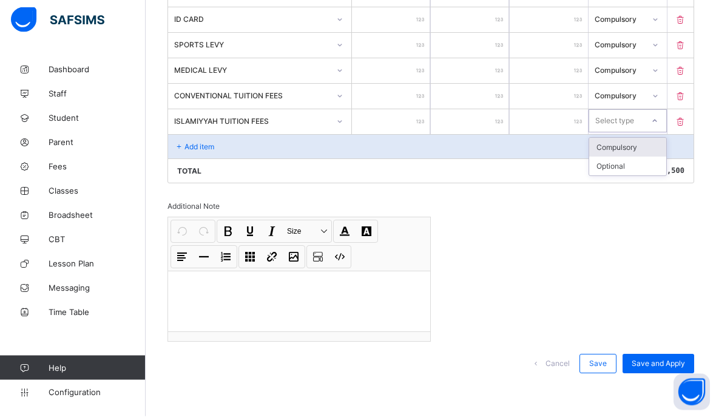
click at [632, 142] on div "Compulsory" at bounding box center [627, 151] width 77 height 19
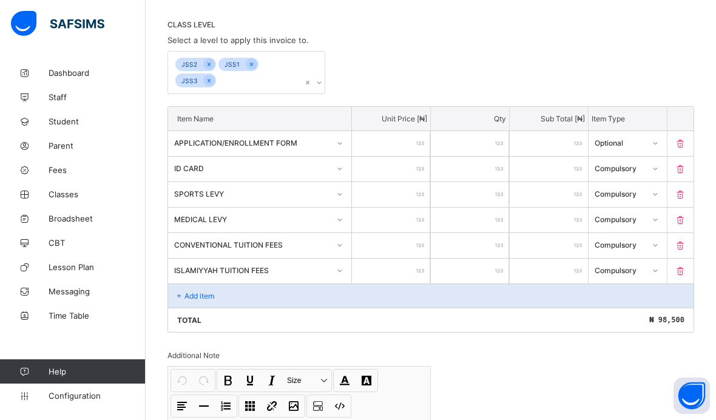
scroll to position [253, 0]
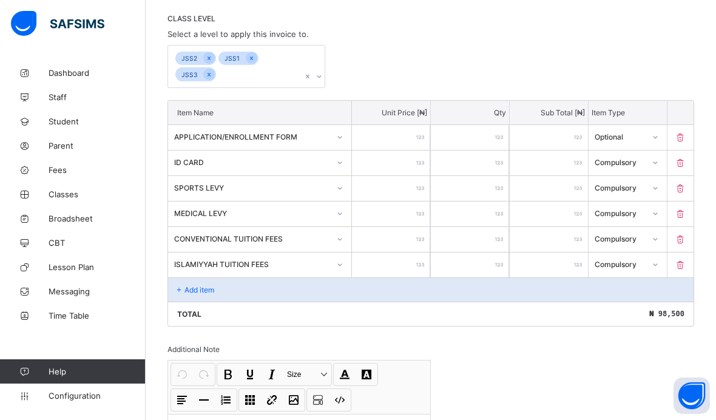
click at [254, 295] on div "Add item" at bounding box center [430, 289] width 525 height 24
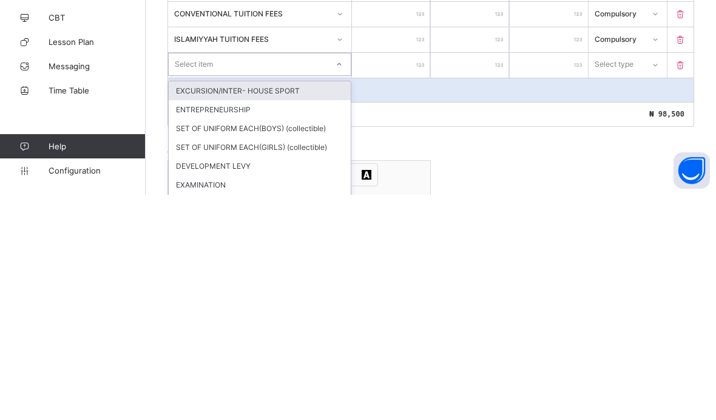
click at [290, 306] on div "EXCURSION/INTER- HOUSE SPORT" at bounding box center [260, 315] width 182 height 19
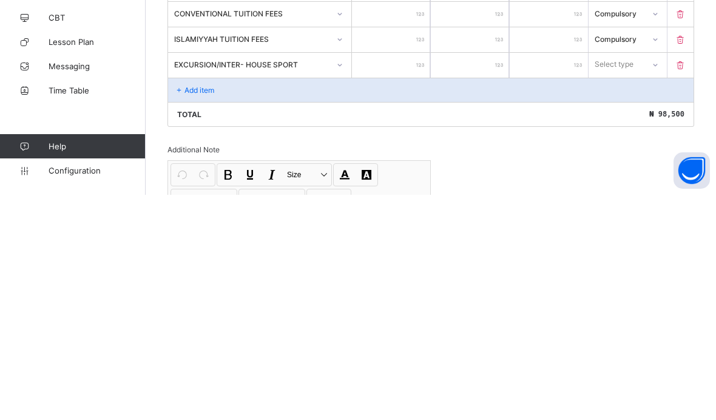
scroll to position [423, 0]
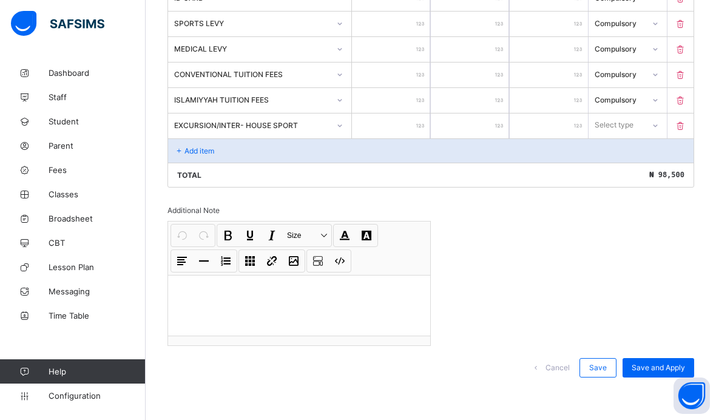
click at [409, 122] on input "number" at bounding box center [391, 125] width 78 height 25
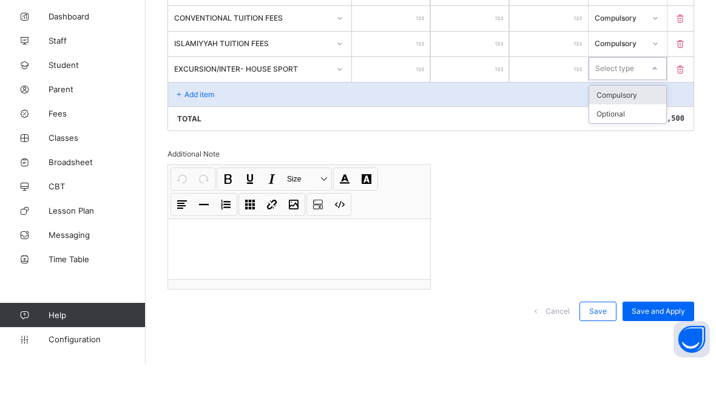
click at [634, 142] on div "Compulsory" at bounding box center [627, 151] width 77 height 19
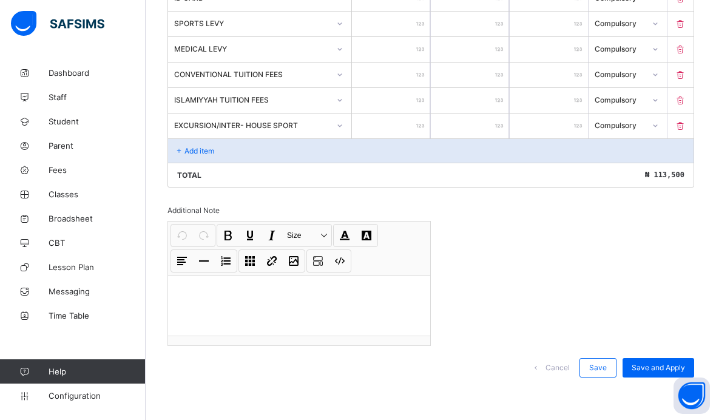
click at [252, 149] on div "Add item" at bounding box center [430, 150] width 525 height 24
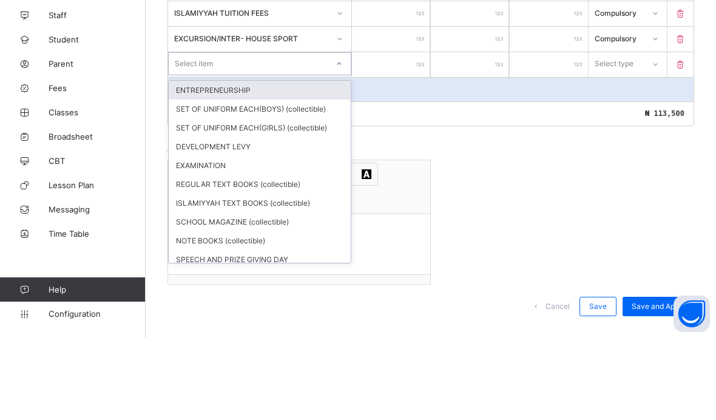
click at [286, 163] on div "ENTREPRENEURSHIP" at bounding box center [260, 172] width 182 height 19
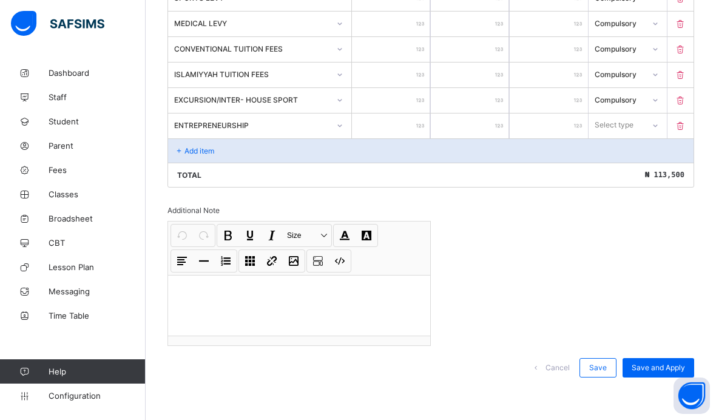
click at [409, 127] on input "number" at bounding box center [391, 125] width 78 height 25
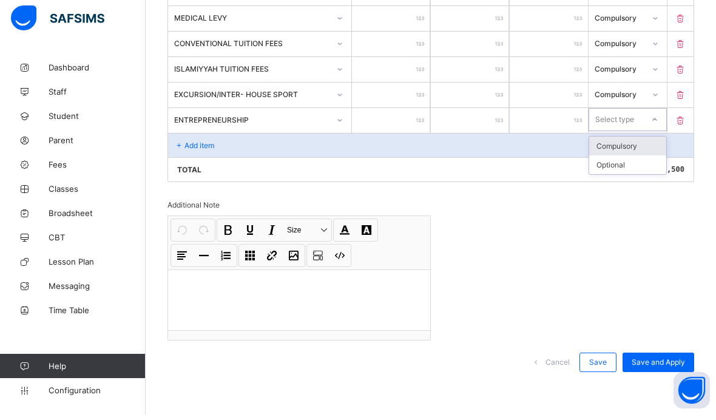
click at [635, 148] on div "Compulsory" at bounding box center [627, 151] width 77 height 19
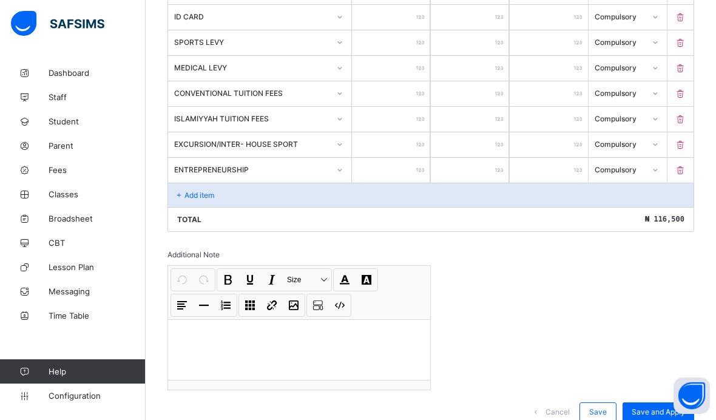
click at [253, 207] on div "Add item" at bounding box center [430, 195] width 525 height 24
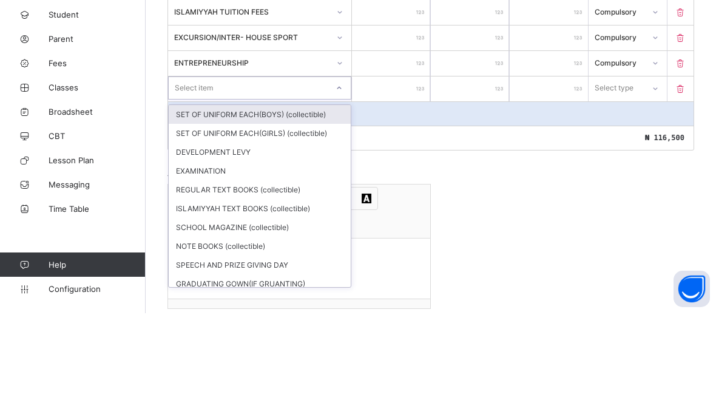
click at [298, 212] on div "SET OF UNIFORM EACH(BOYS) (collectible)" at bounding box center [260, 221] width 182 height 19
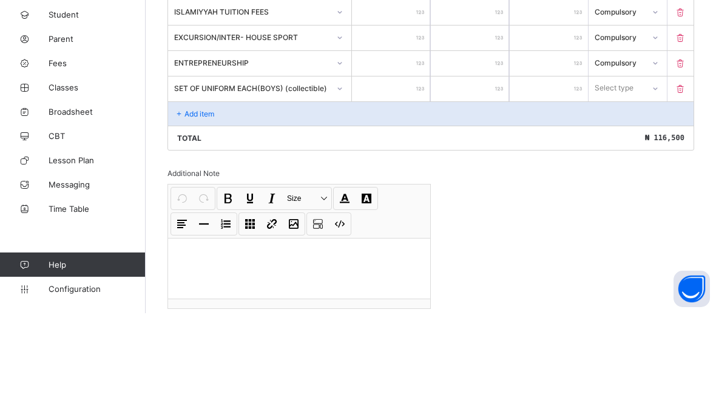
scroll to position [425, 0]
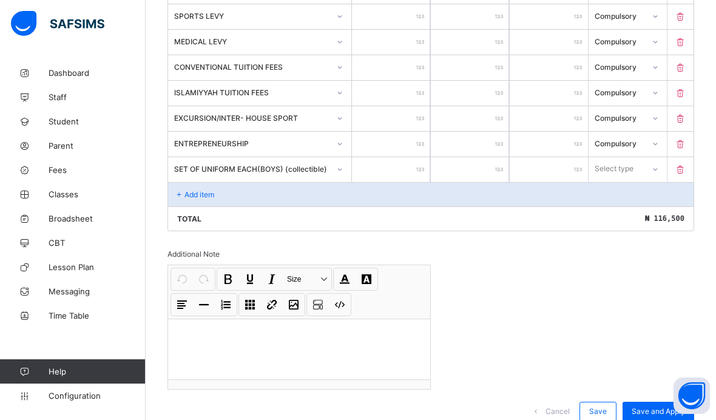
click at [404, 173] on input "number" at bounding box center [391, 169] width 78 height 25
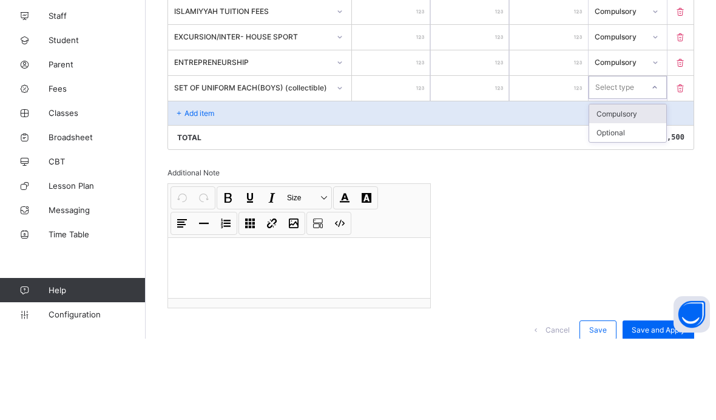
click at [637, 186] on div "Compulsory" at bounding box center [627, 195] width 77 height 19
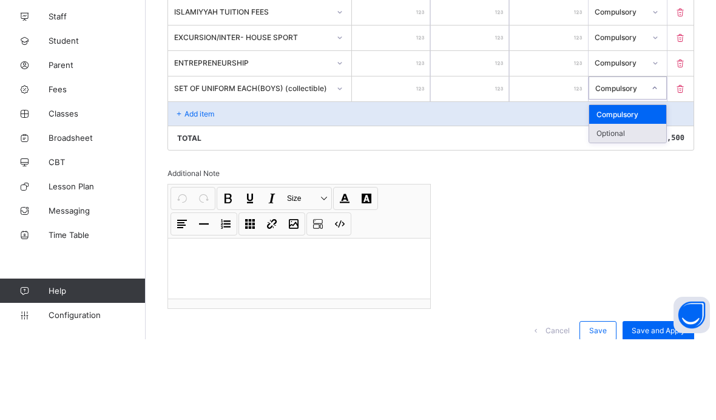
click at [633, 204] on div "Optional" at bounding box center [627, 213] width 77 height 19
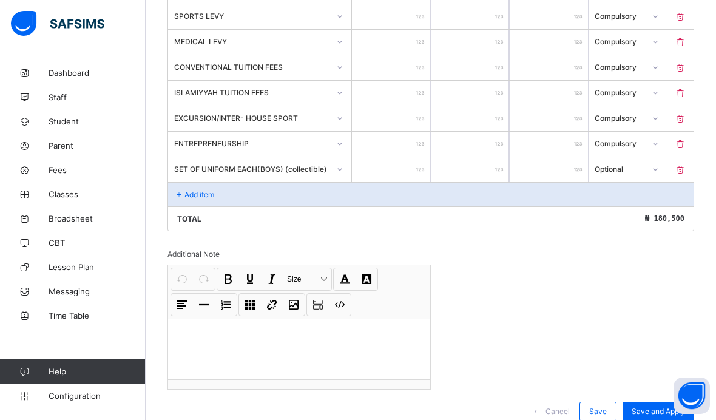
click at [253, 198] on div "Add item" at bounding box center [430, 194] width 525 height 24
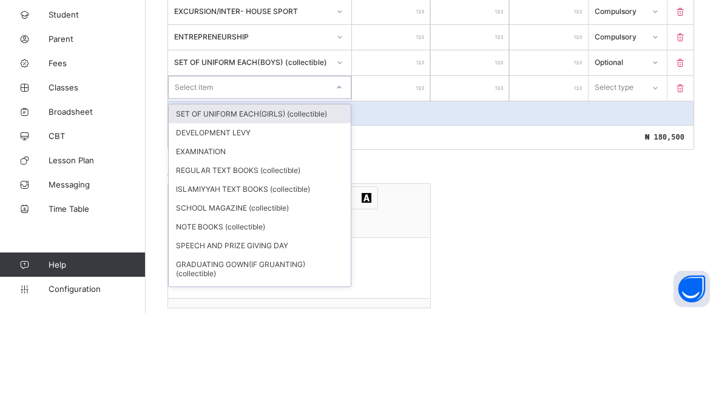
click at [315, 211] on div "SET OF UNIFORM EACH(GIRLS) (collectible)" at bounding box center [260, 220] width 182 height 19
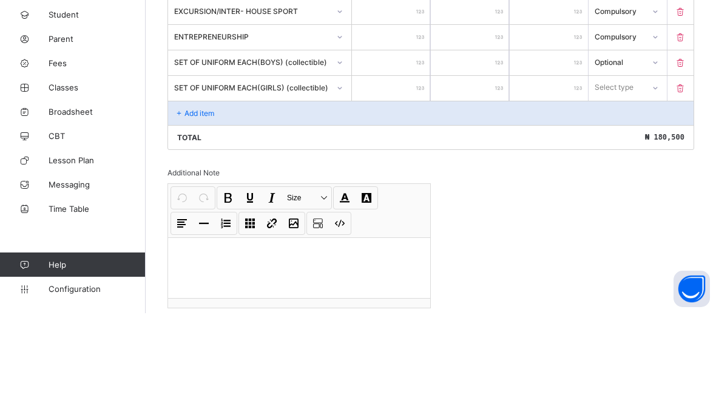
scroll to position [451, 0]
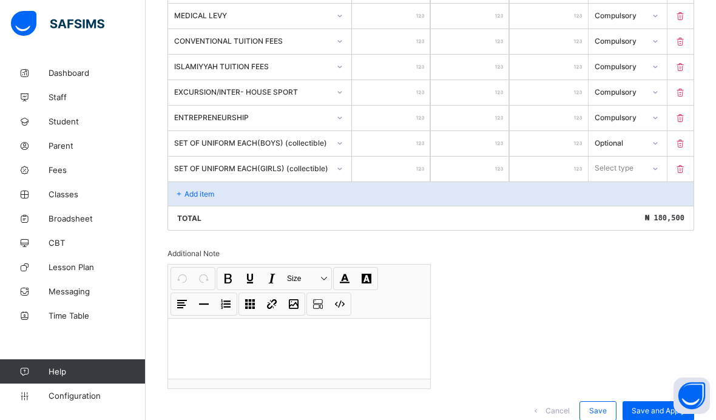
click at [404, 172] on input "number" at bounding box center [391, 168] width 78 height 25
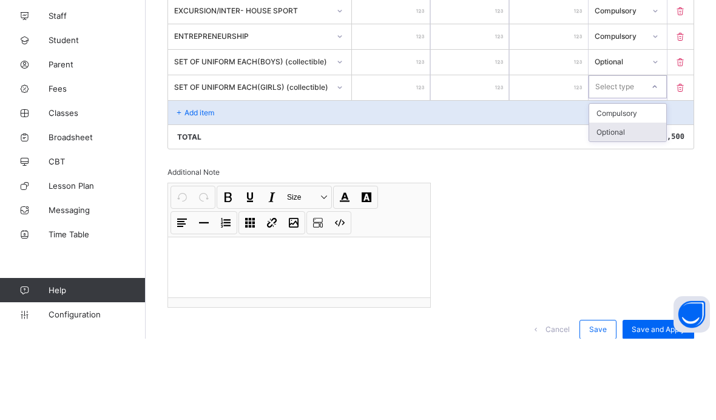
click at [630, 204] on div "Optional" at bounding box center [627, 213] width 77 height 19
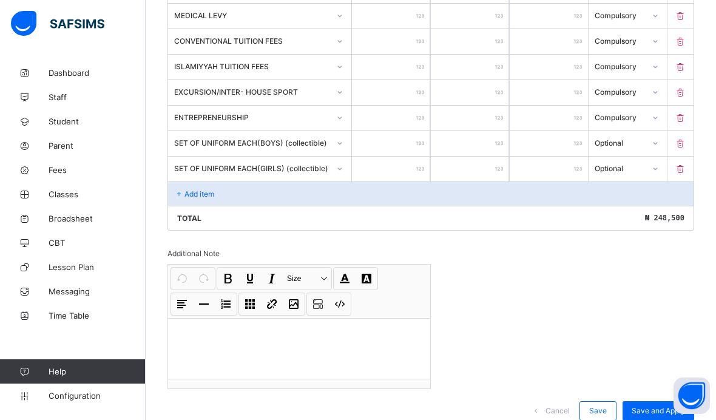
click at [257, 204] on div "Add item" at bounding box center [430, 193] width 525 height 24
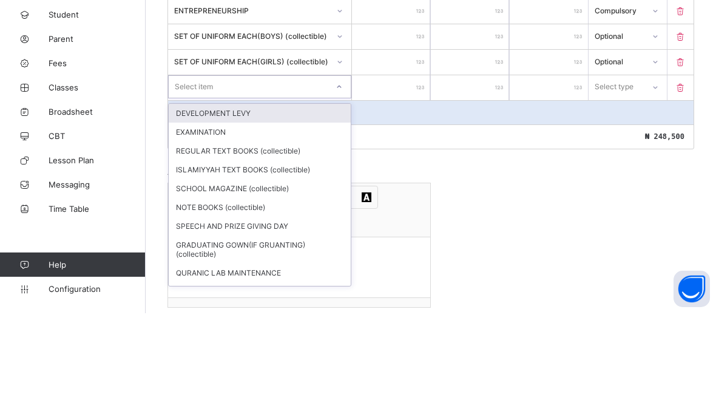
click at [289, 210] on div "DEVELOPMENT LEVY" at bounding box center [260, 219] width 182 height 19
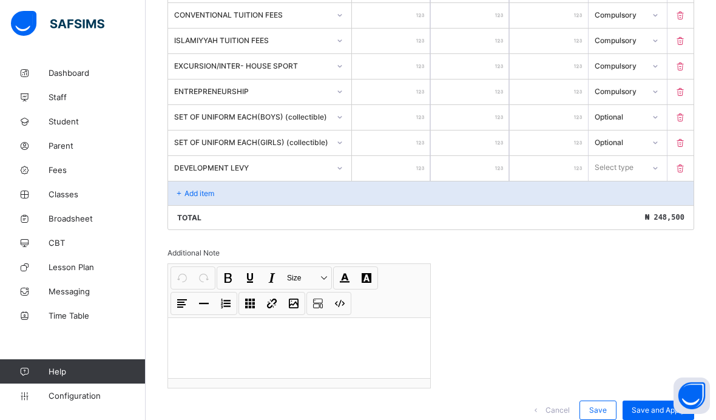
click at [395, 175] on input "number" at bounding box center [391, 168] width 78 height 25
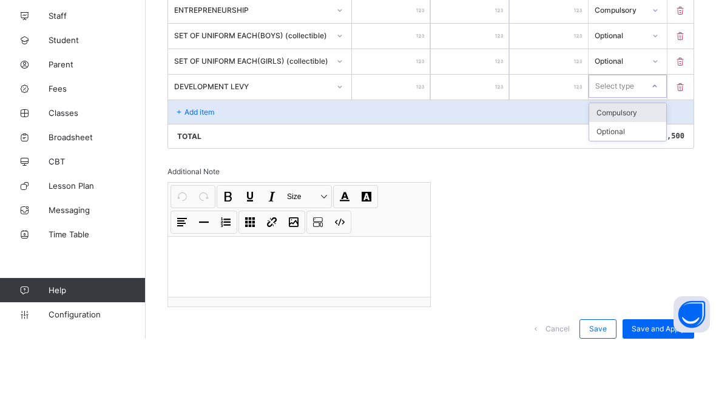
click at [628, 184] on div "Compulsory" at bounding box center [627, 193] width 77 height 19
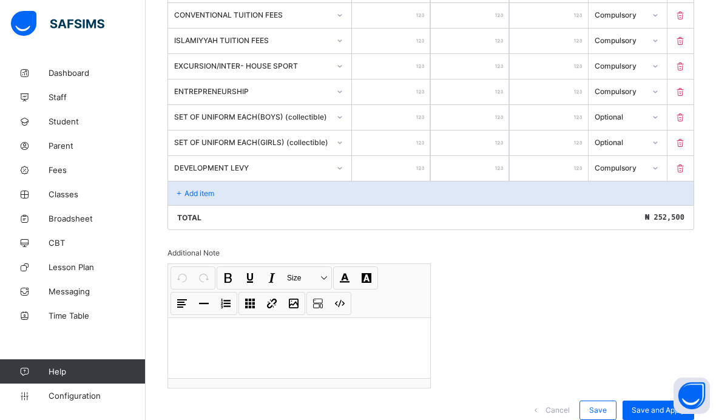
click at [240, 198] on div "Add item" at bounding box center [430, 193] width 525 height 24
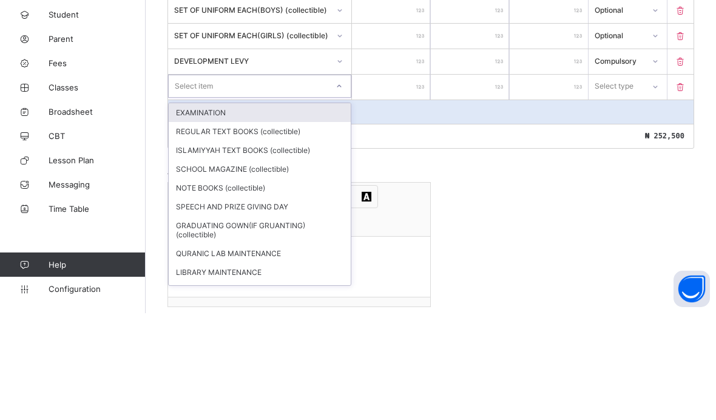
click at [298, 210] on div "EXAMINATION" at bounding box center [260, 219] width 182 height 19
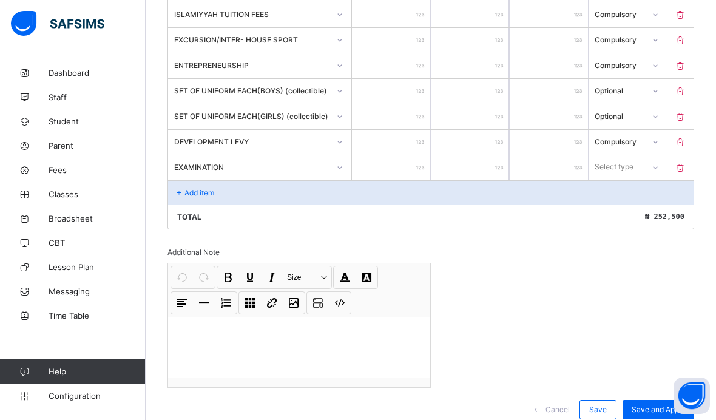
click at [396, 180] on input "number" at bounding box center [391, 167] width 78 height 25
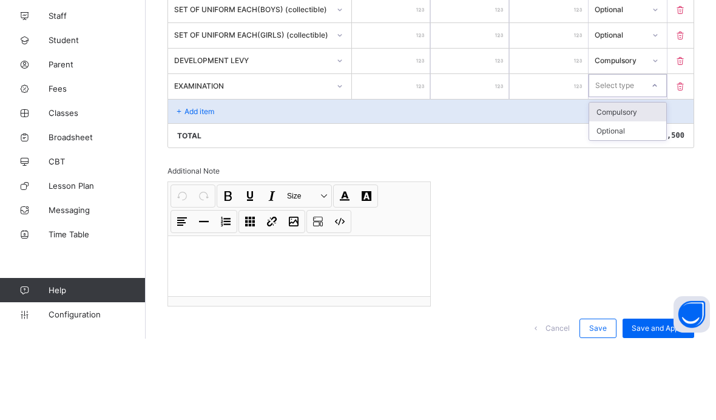
click at [637, 184] on div "Compulsory" at bounding box center [627, 193] width 77 height 19
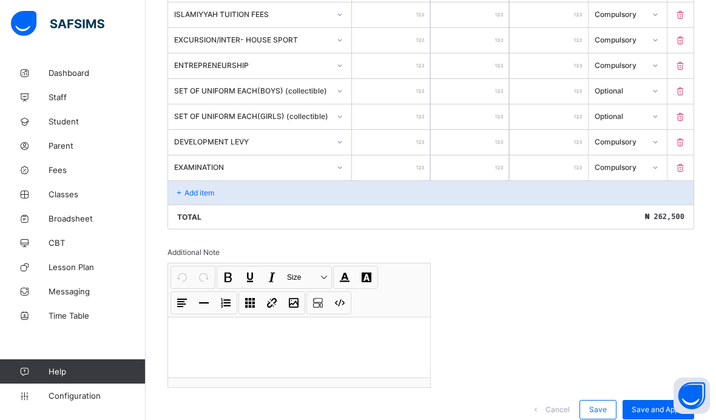
click at [244, 202] on div "Add item" at bounding box center [430, 192] width 525 height 24
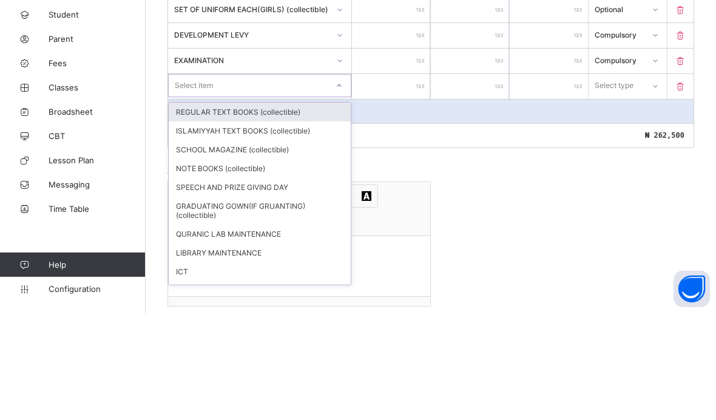
click at [287, 209] on div "REGULAR TEXT BOOKS (collectible)" at bounding box center [260, 218] width 182 height 19
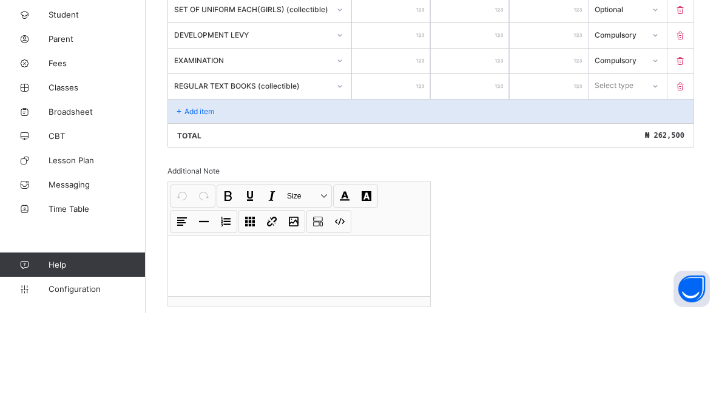
scroll to position [529, 0]
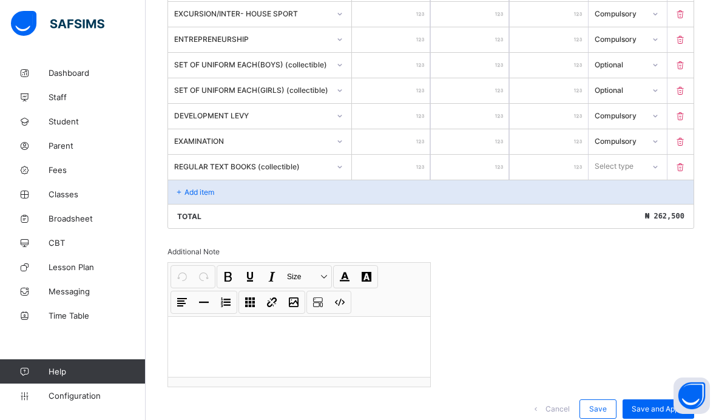
click at [399, 178] on input "number" at bounding box center [391, 167] width 78 height 25
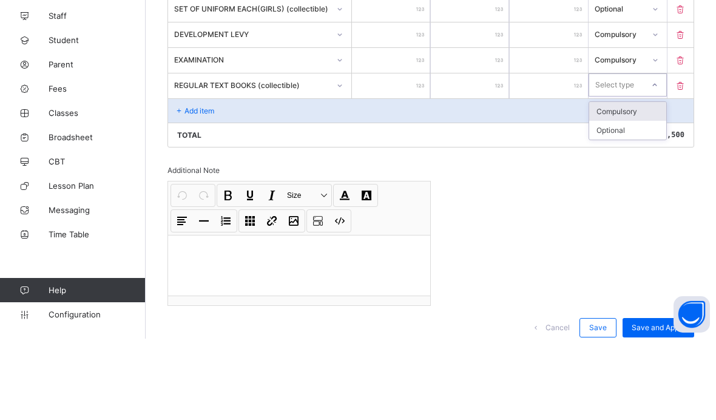
click at [640, 183] on div "Compulsory" at bounding box center [627, 192] width 77 height 19
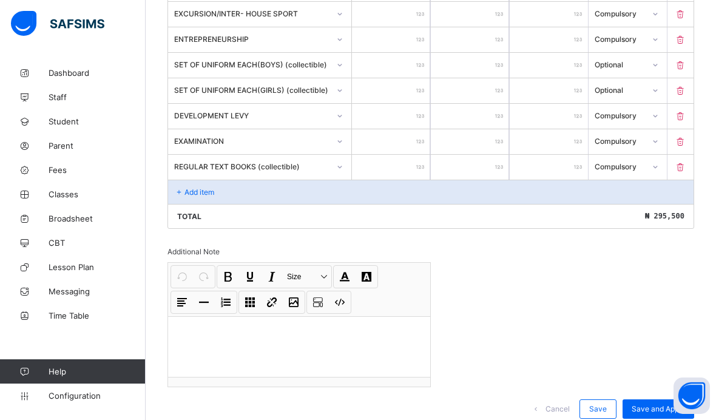
click at [259, 199] on div "Add item" at bounding box center [430, 191] width 525 height 24
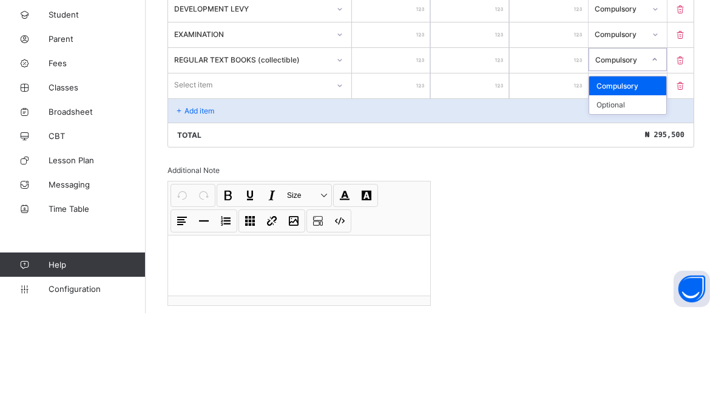
click at [629, 202] on div "Optional" at bounding box center [627, 211] width 77 height 19
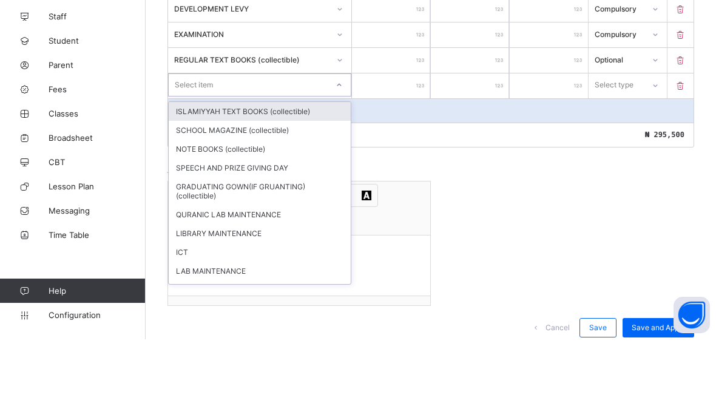
click at [297, 183] on div "ISLAMIYYAH TEXT BOOKS (collectible)" at bounding box center [260, 192] width 182 height 19
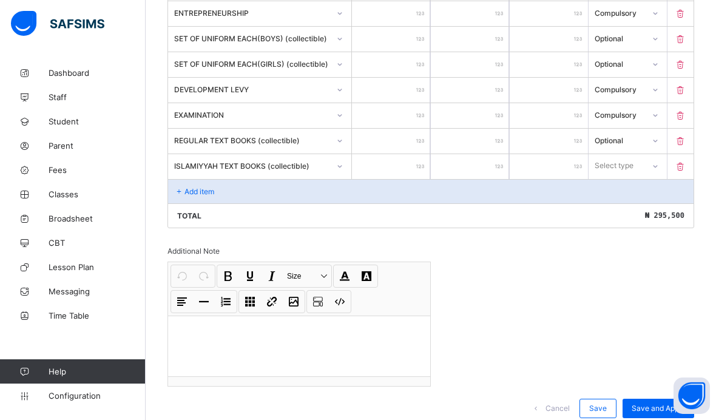
click at [400, 173] on input "number" at bounding box center [391, 166] width 78 height 25
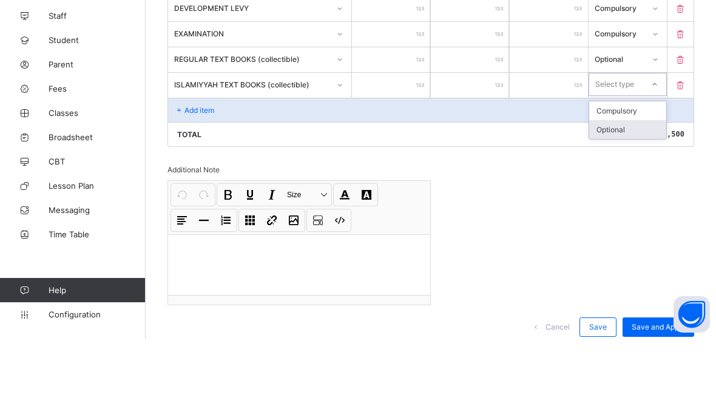
click at [630, 201] on div "Optional" at bounding box center [627, 210] width 77 height 19
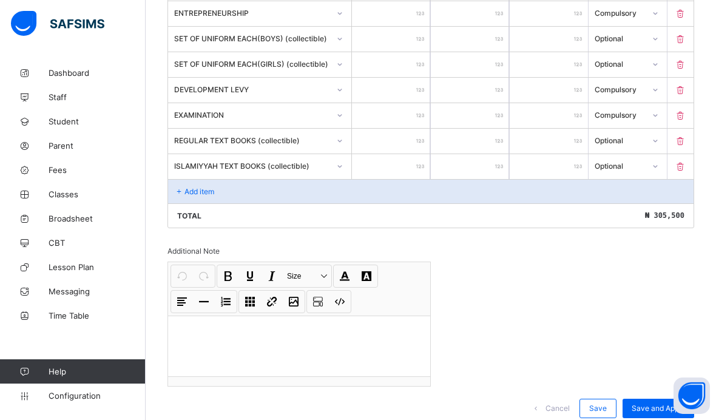
click at [260, 197] on div "Add item" at bounding box center [430, 191] width 525 height 24
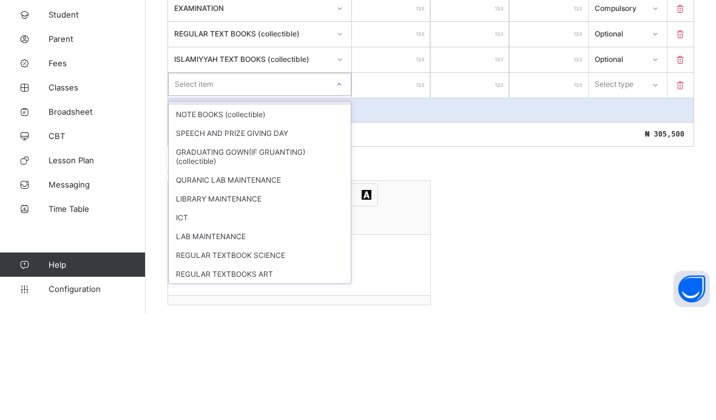
scroll to position [15, 0]
click at [275, 212] on div "NOTE BOOKS (collectible)" at bounding box center [260, 221] width 182 height 19
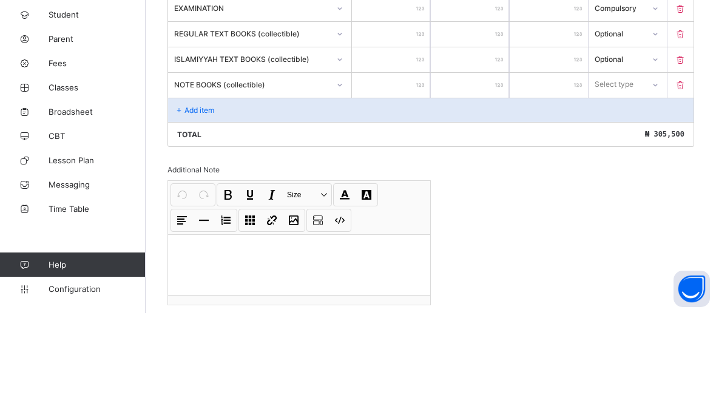
scroll to position [582, 0]
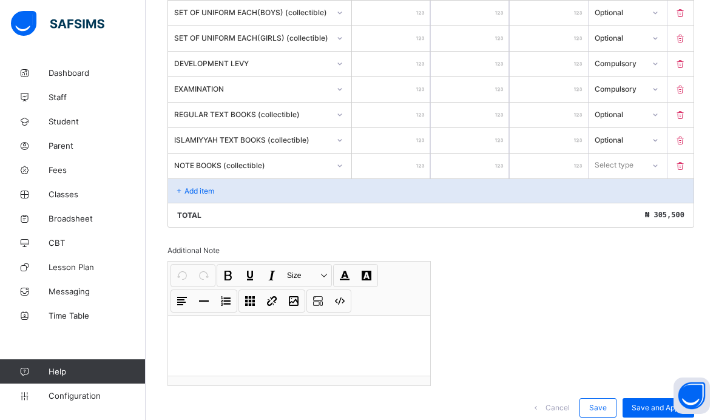
click at [407, 174] on input "number" at bounding box center [391, 165] width 78 height 25
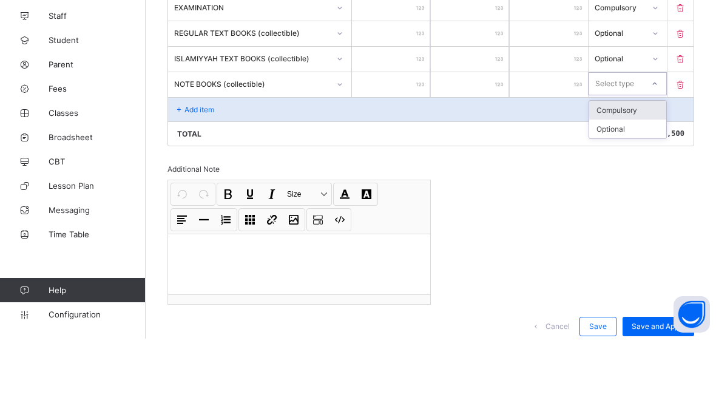
click at [638, 182] on div "Compulsory" at bounding box center [627, 191] width 77 height 19
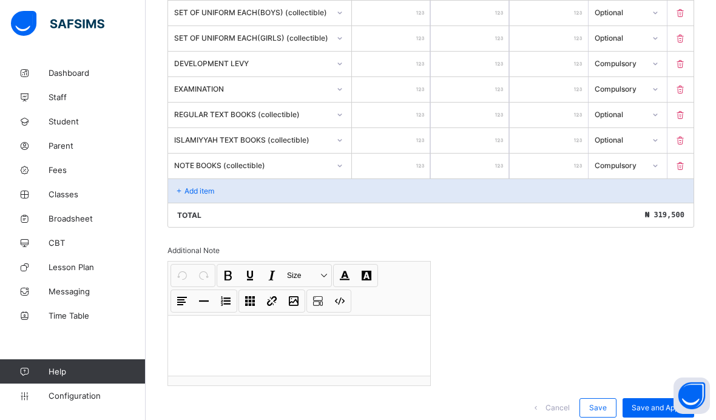
click at [264, 200] on div "Add item" at bounding box center [430, 190] width 525 height 24
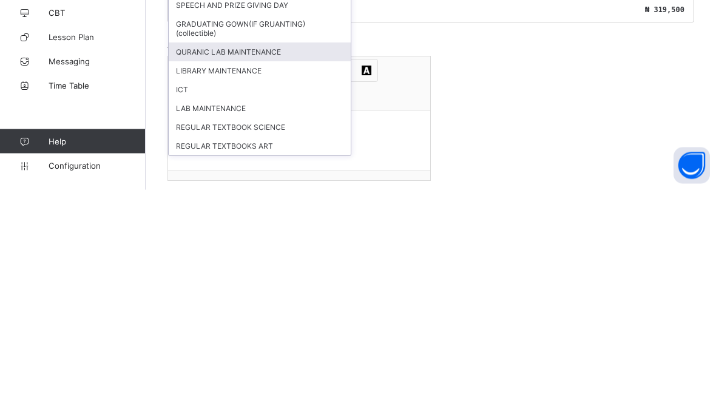
click at [268, 273] on div "QURANIC LAB MAINTENANCE" at bounding box center [260, 282] width 182 height 19
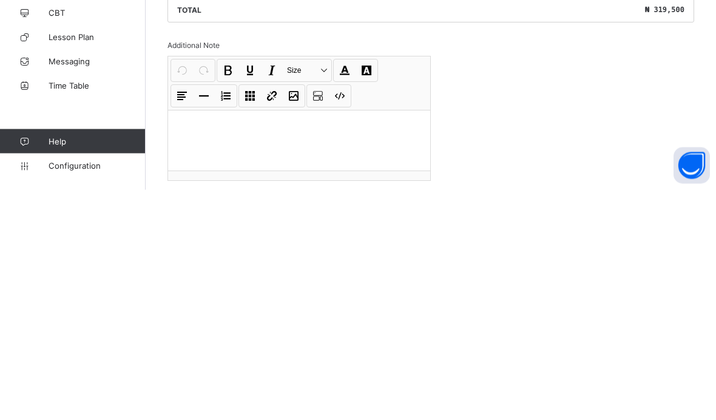
scroll to position [657, 0]
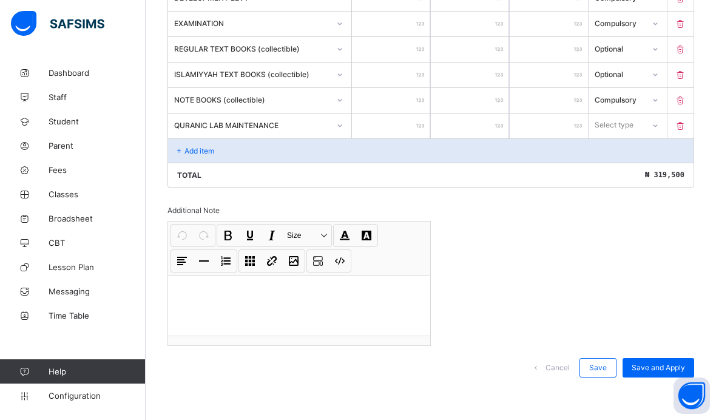
click at [399, 132] on input "number" at bounding box center [391, 125] width 78 height 25
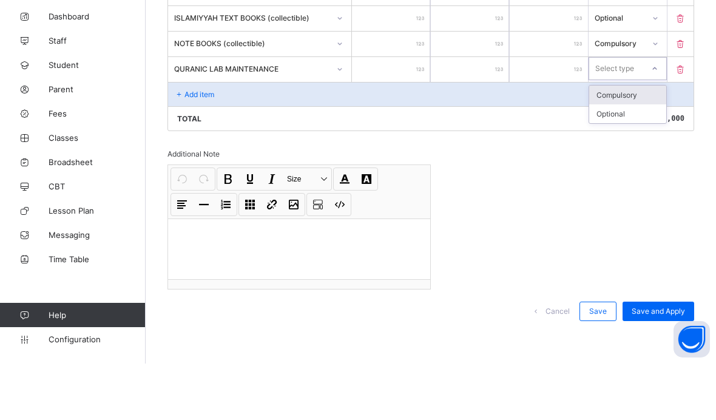
click at [637, 142] on div "Compulsory" at bounding box center [627, 151] width 77 height 19
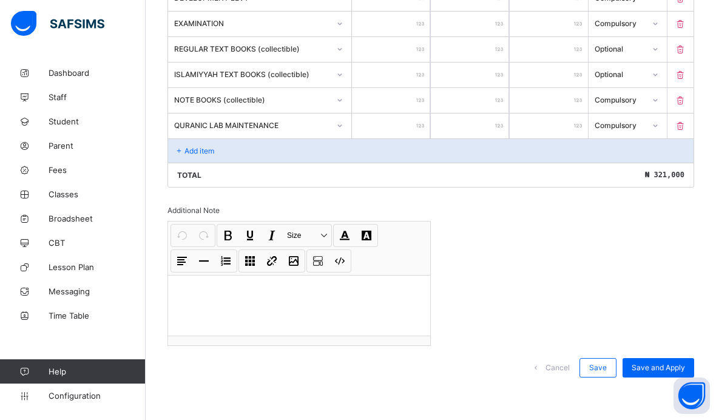
click at [222, 151] on div "Add item" at bounding box center [430, 150] width 525 height 24
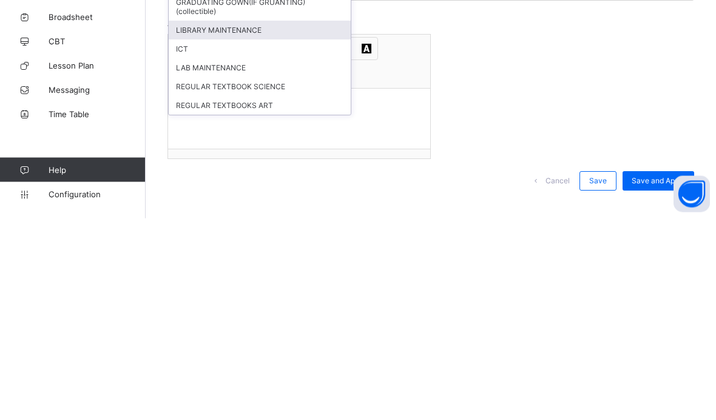
click at [268, 223] on div "LIBRARY MAINTENANCE" at bounding box center [260, 232] width 182 height 19
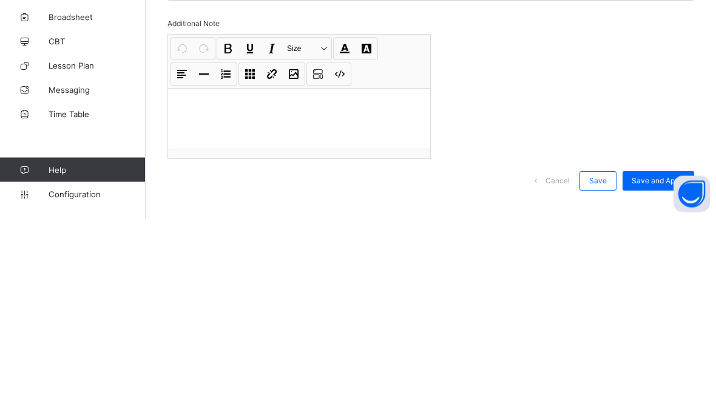
scroll to position [683, 0]
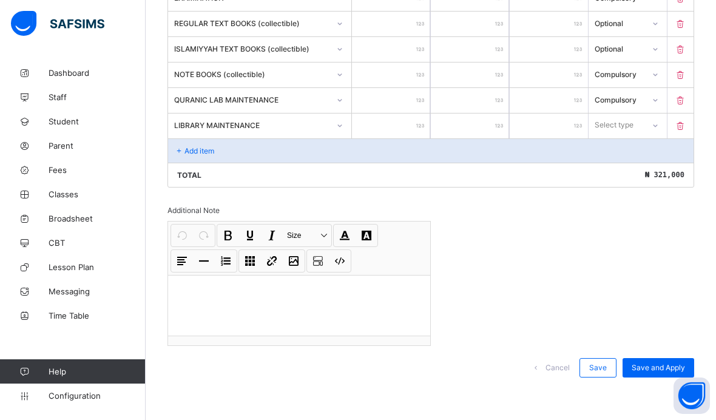
click at [398, 130] on input "number" at bounding box center [391, 125] width 78 height 25
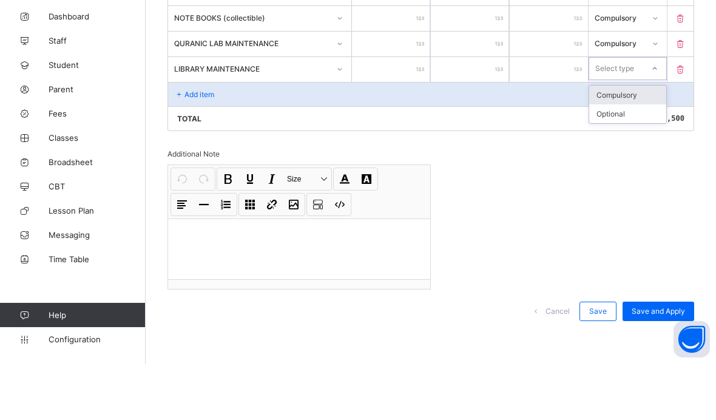
click at [635, 142] on div "Compulsory" at bounding box center [627, 151] width 77 height 19
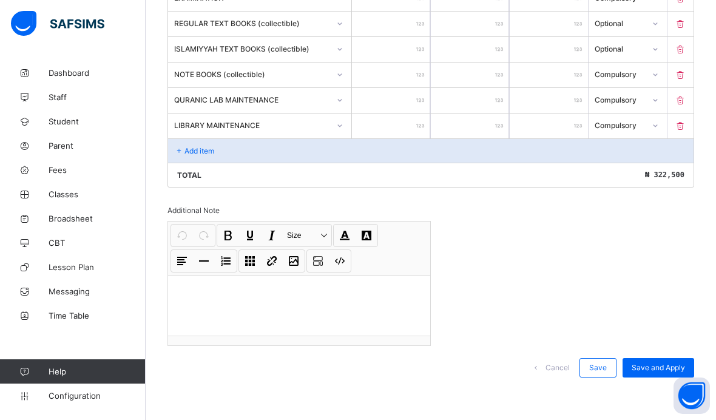
click at [226, 149] on div "Add item" at bounding box center [430, 150] width 525 height 24
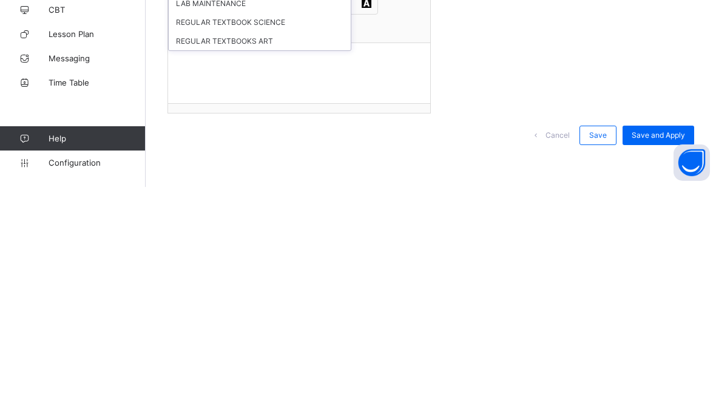
scroll to position [709, 0]
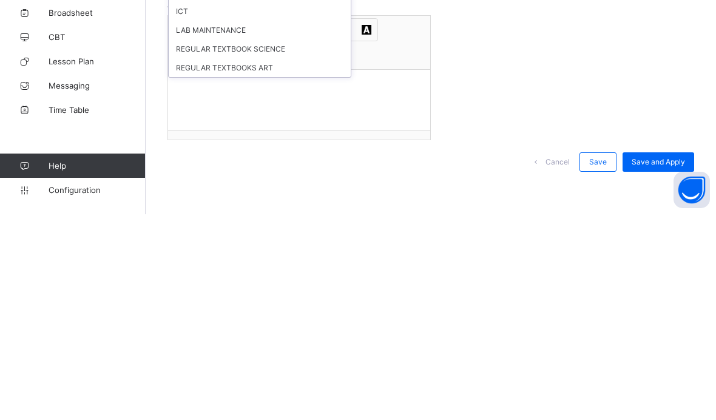
click at [236, 226] on div "LAB MAINTENANCE" at bounding box center [260, 235] width 182 height 19
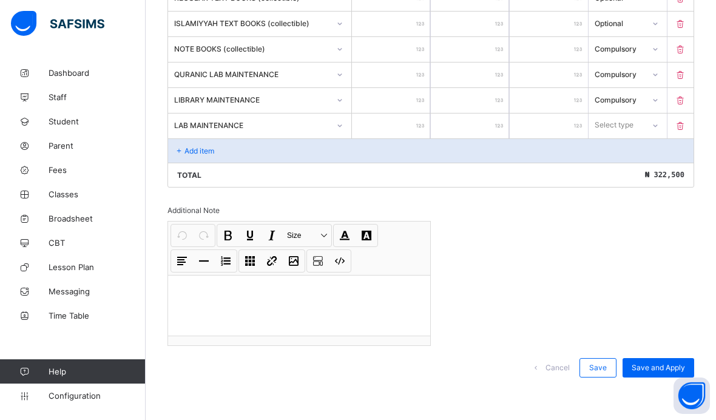
click at [409, 125] on input "number" at bounding box center [391, 125] width 78 height 25
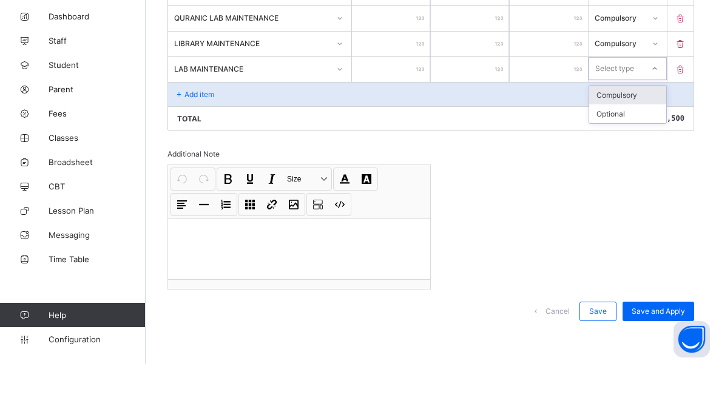
click at [641, 142] on div "Compulsory" at bounding box center [627, 151] width 77 height 19
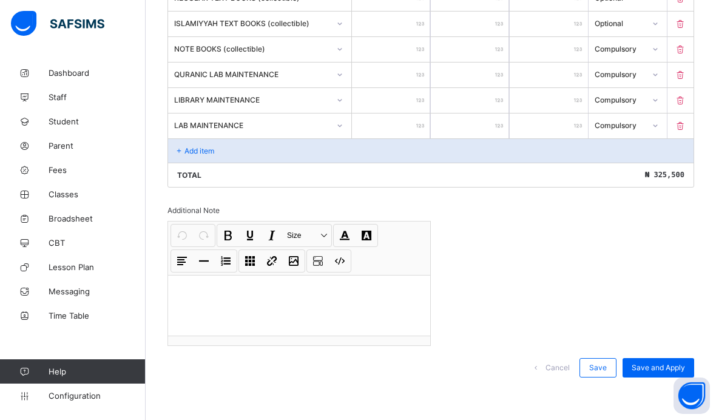
click at [246, 151] on div "Add item" at bounding box center [430, 150] width 525 height 24
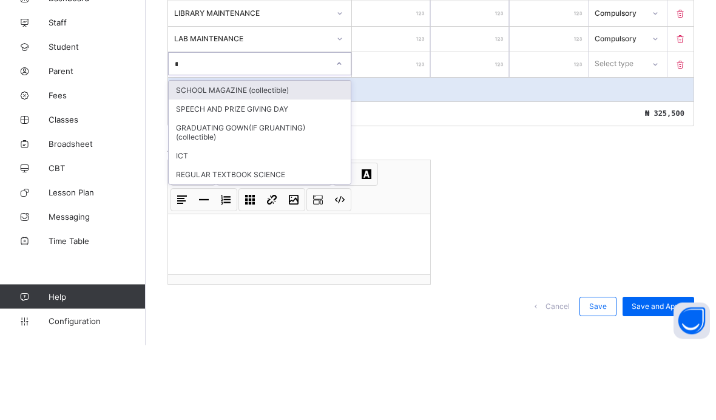
click at [238, 221] on div "ICT" at bounding box center [260, 230] width 182 height 19
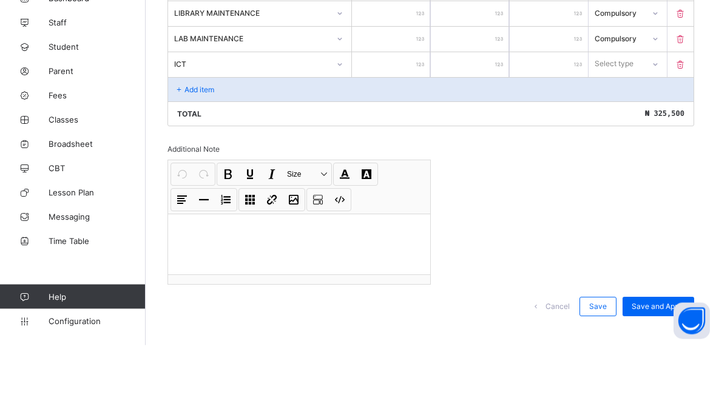
scroll to position [686, 0]
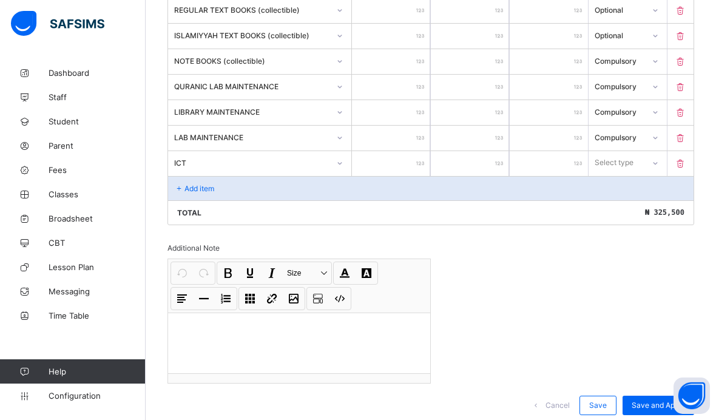
click at [406, 176] on input "number" at bounding box center [391, 163] width 78 height 25
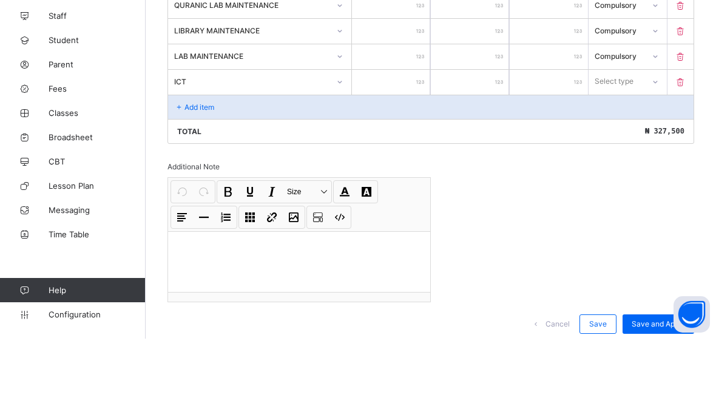
click at [635, 151] on div "Select type" at bounding box center [627, 163] width 79 height 25
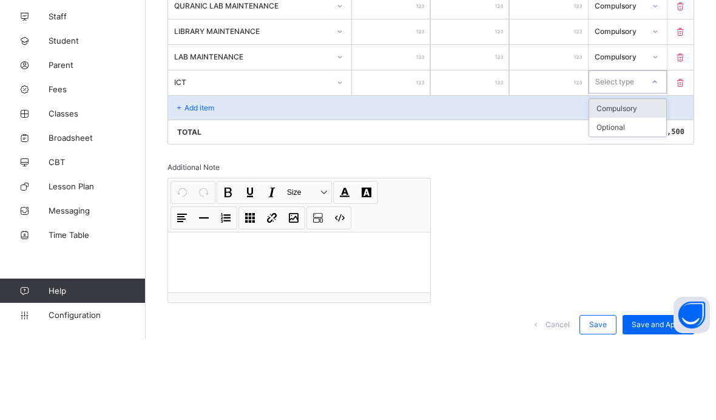
click at [640, 179] on div "Compulsory" at bounding box center [627, 188] width 77 height 19
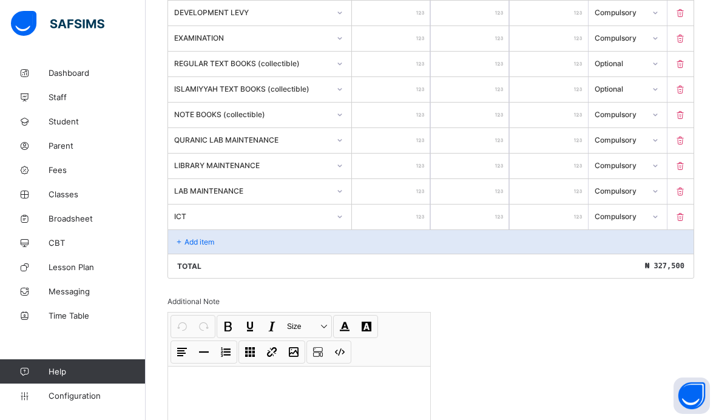
scroll to position [632, 0]
click at [270, 254] on div "Add item" at bounding box center [430, 242] width 525 height 24
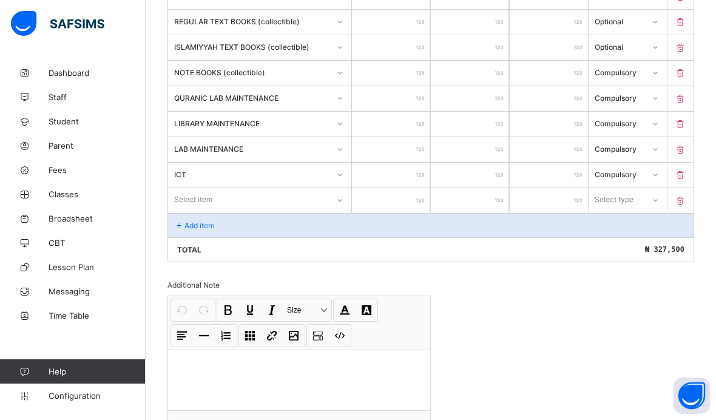
scroll to position [712, 0]
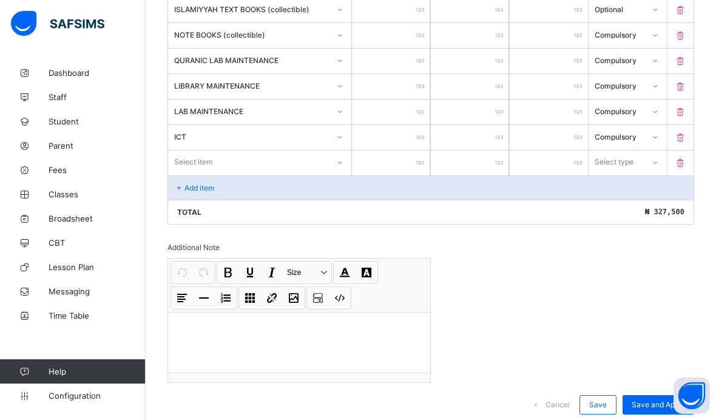
click at [656, 409] on span "Save and Apply" at bounding box center [657, 404] width 53 height 9
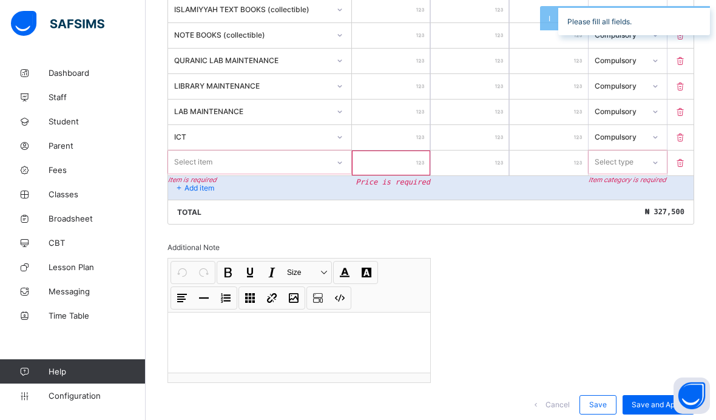
click at [677, 168] on icon at bounding box center [680, 163] width 12 height 10
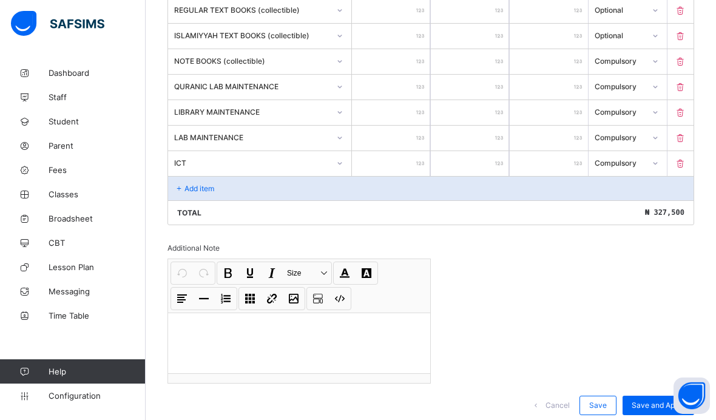
click at [659, 409] on span "Save and Apply" at bounding box center [657, 404] width 53 height 9
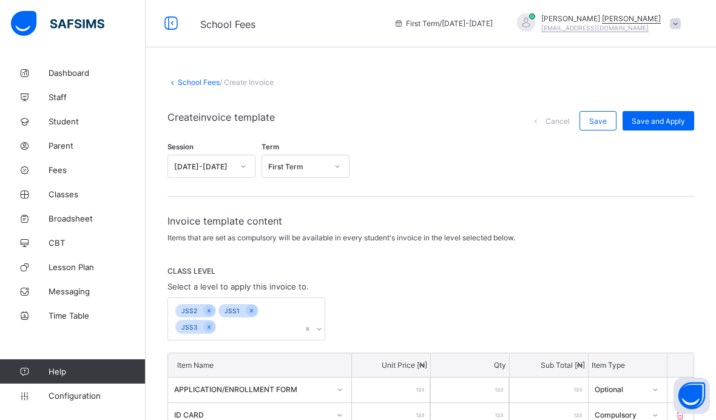
scroll to position [0, 0]
click at [673, 118] on span "Save and Apply" at bounding box center [657, 122] width 53 height 9
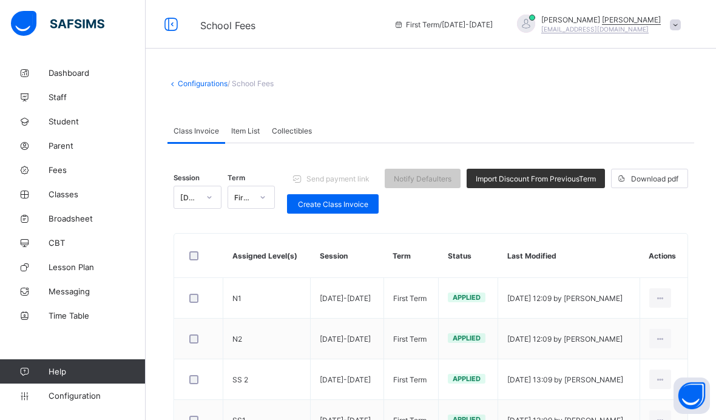
click at [345, 207] on span "Create Class Invoice" at bounding box center [332, 204] width 73 height 9
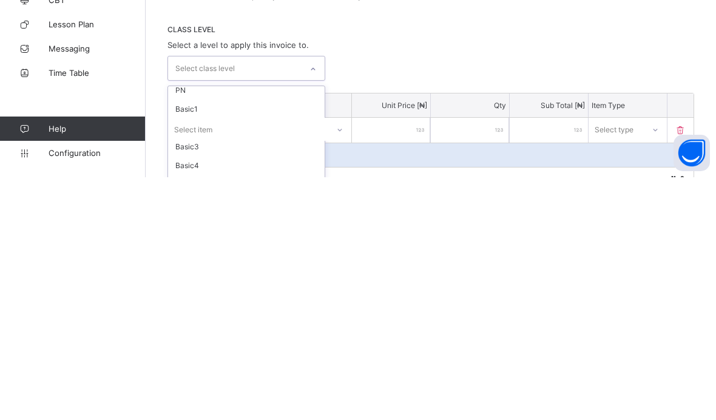
scroll to position [25, 0]
click at [224, 341] on div "Basic1" at bounding box center [246, 350] width 156 height 19
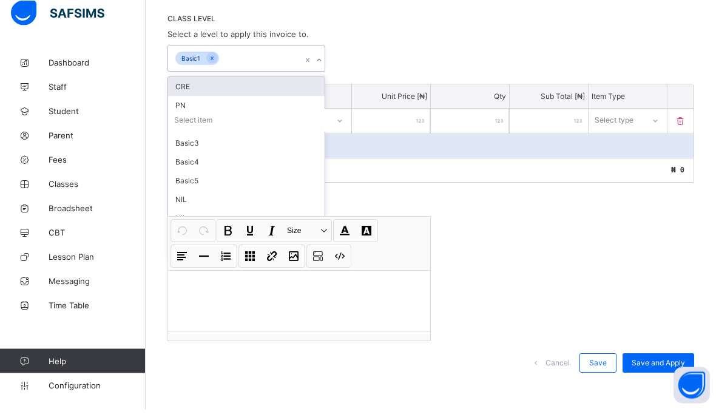
click at [215, 146] on div "Basic3" at bounding box center [246, 153] width 156 height 19
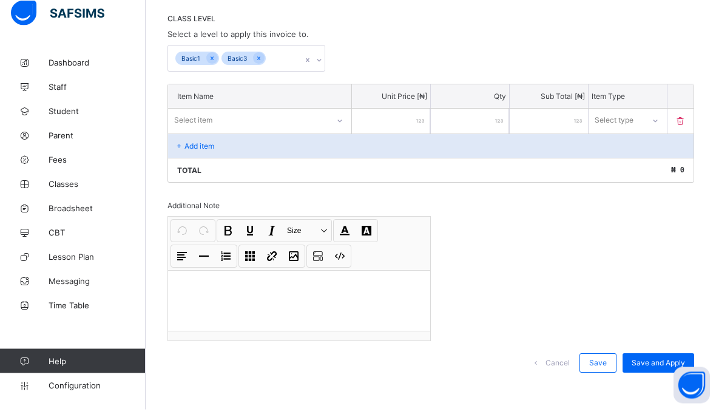
scroll to position [200, 0]
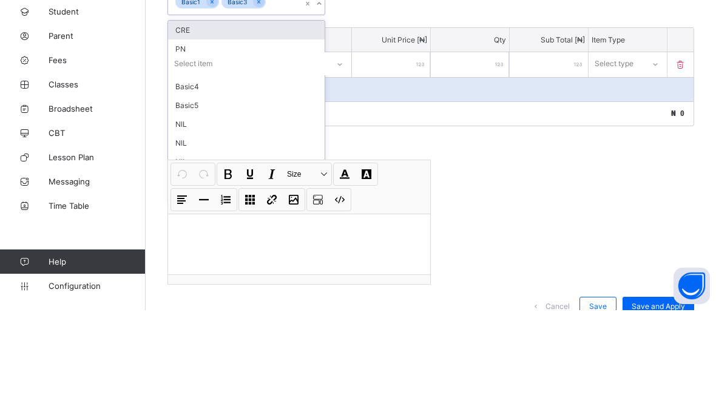
click at [216, 187] on div "Basic4" at bounding box center [246, 196] width 156 height 19
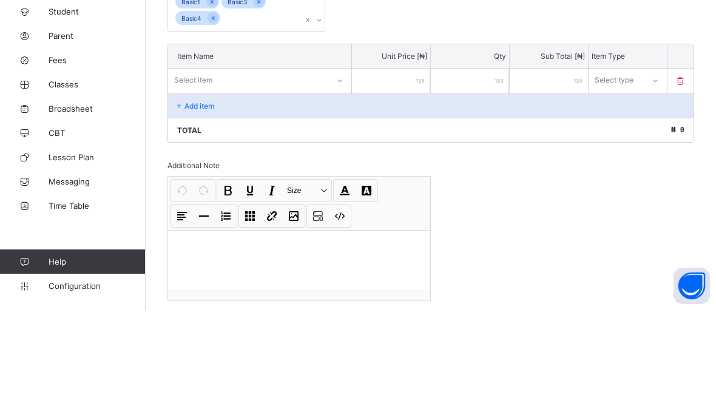
scroll to position [266, 0]
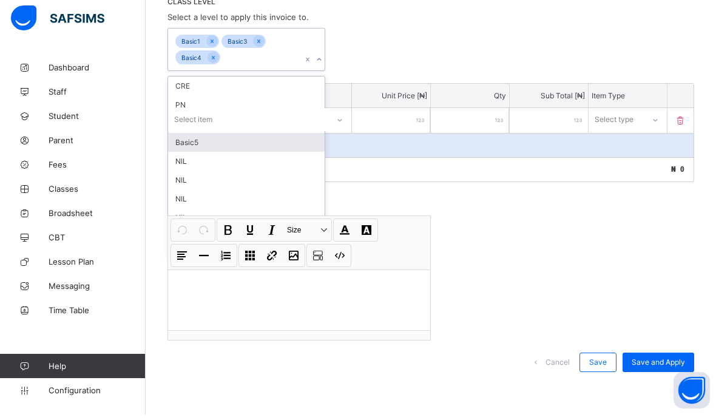
click at [221, 141] on div "Basic5" at bounding box center [246, 147] width 156 height 19
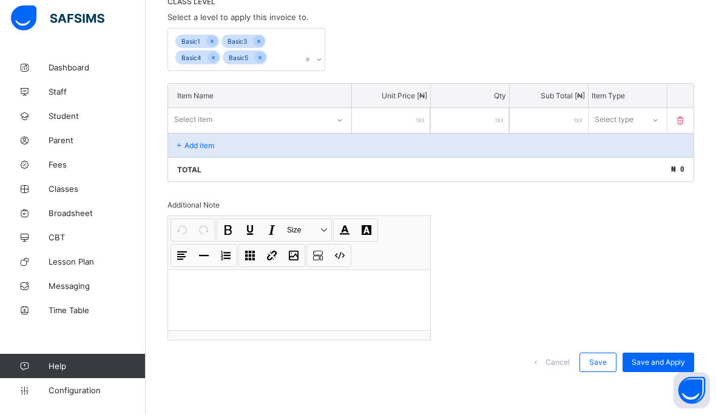
scroll to position [216, 0]
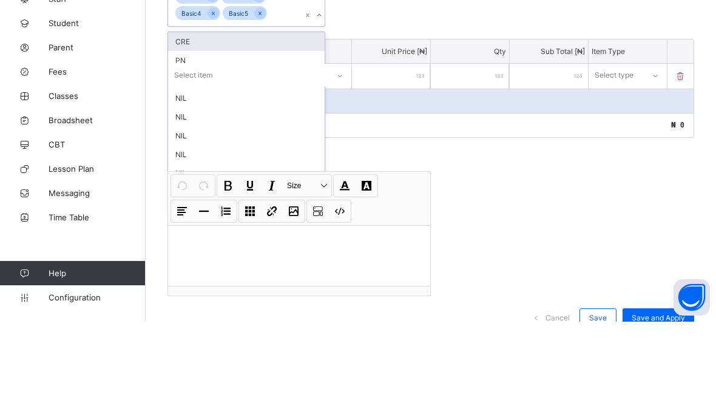
click at [211, 187] on div "NIL" at bounding box center [246, 196] width 156 height 19
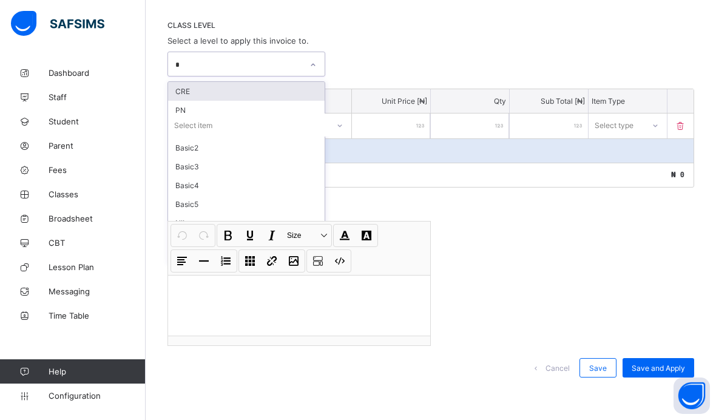
scroll to position [247, 0]
click at [225, 110] on div "Basic2" at bounding box center [246, 110] width 156 height 19
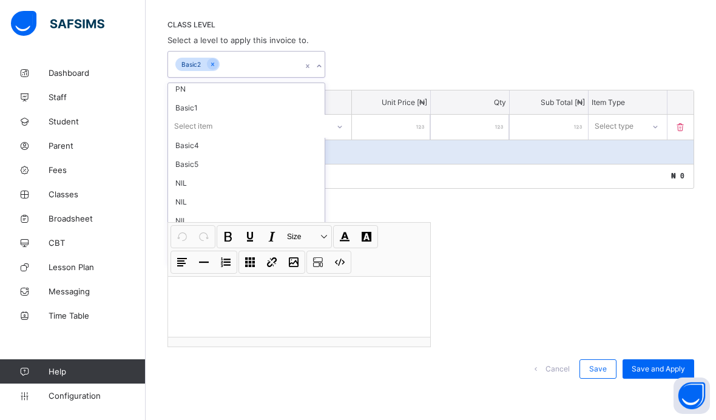
scroll to position [22, 0]
click at [211, 110] on div "Basic1" at bounding box center [246, 108] width 156 height 19
click at [209, 91] on div "Basic3" at bounding box center [246, 86] width 156 height 19
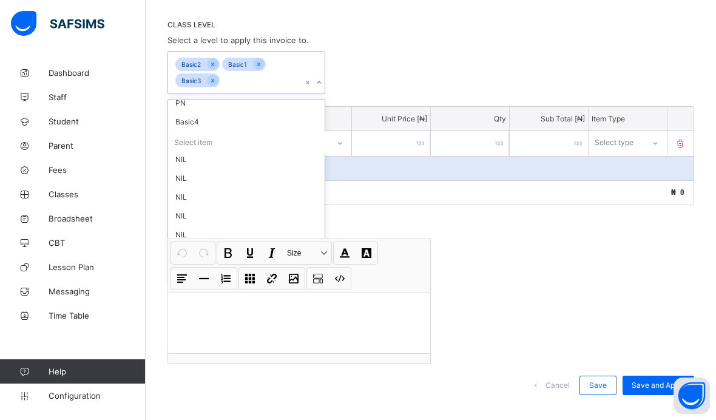
scroll to position [25, 0]
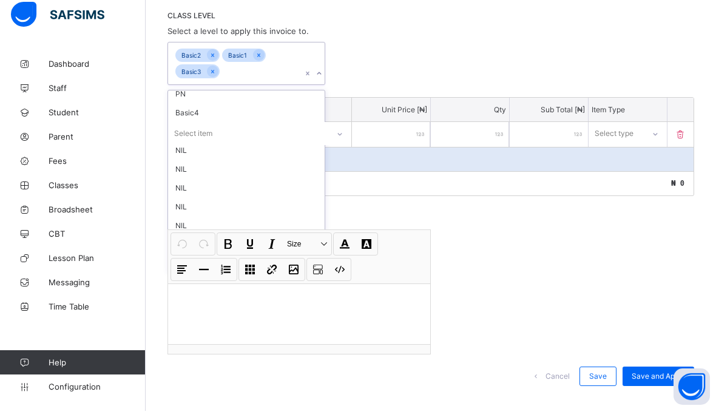
click at [229, 118] on div "Basic4" at bounding box center [246, 121] width 156 height 19
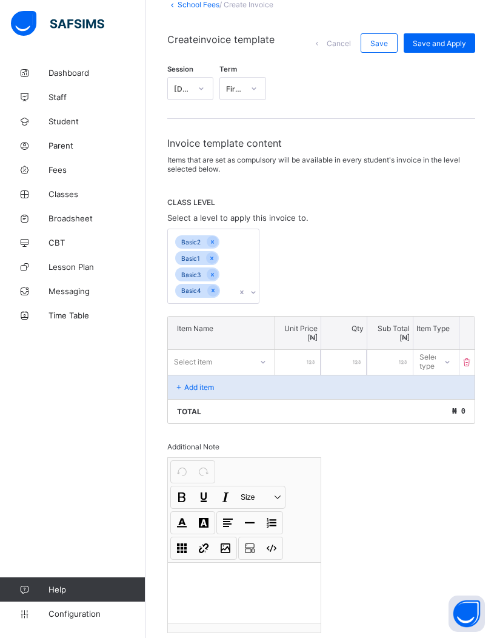
scroll to position [0, 0]
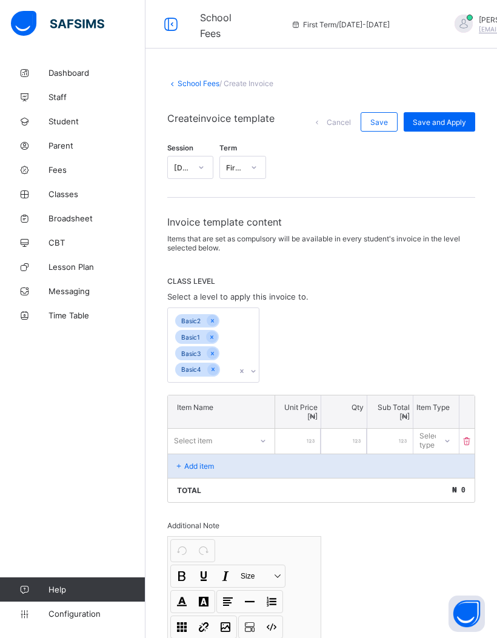
click at [166, 24] on icon at bounding box center [171, 25] width 21 height 18
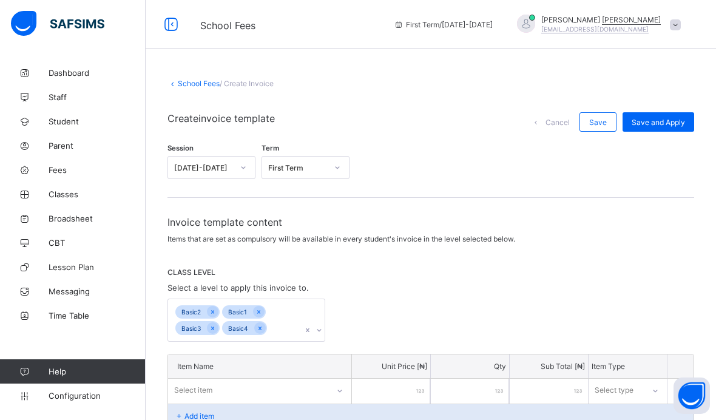
click at [176, 22] on icon at bounding box center [171, 25] width 21 height 18
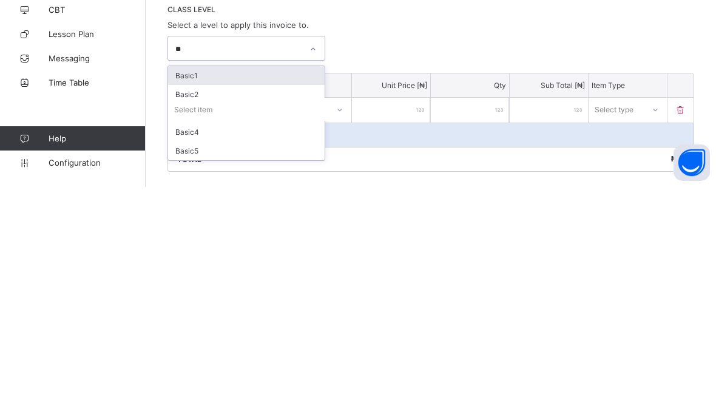
scroll to position [30, 0]
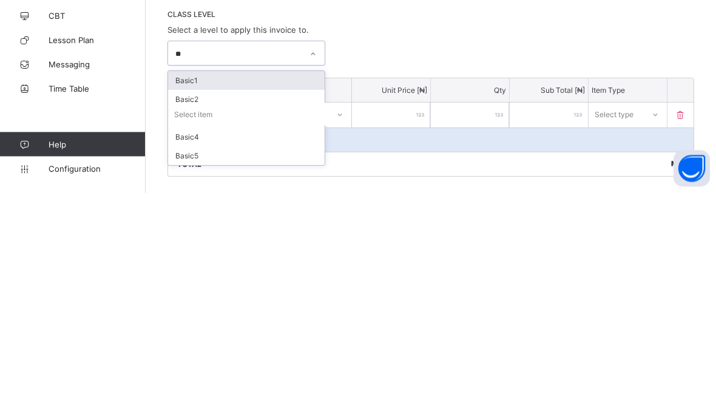
click at [221, 374] on div "Basic5" at bounding box center [246, 383] width 156 height 19
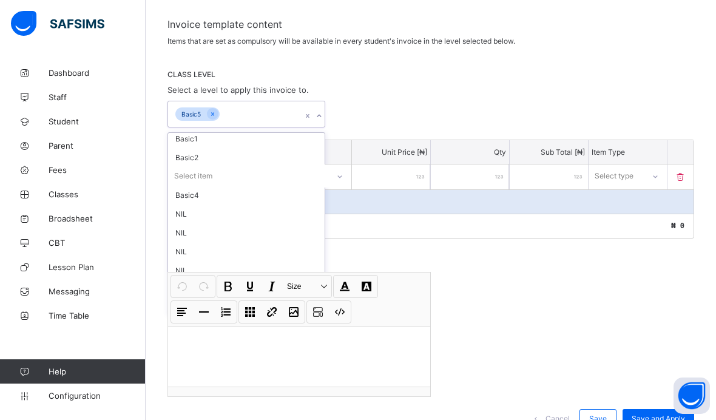
scroll to position [42, 0]
click at [224, 140] on div "Basic1" at bounding box center [246, 138] width 156 height 19
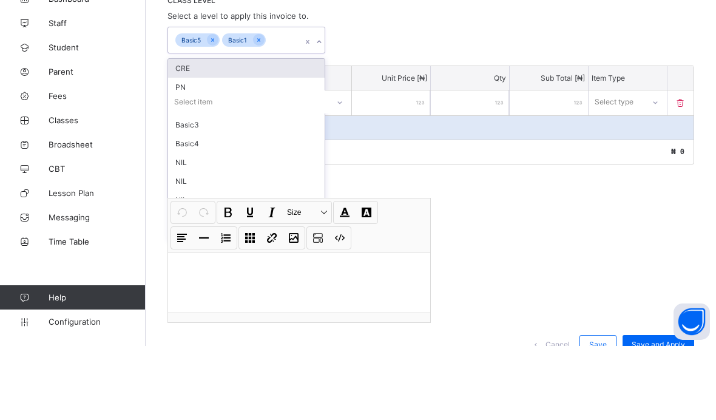
click at [227, 189] on div "Basic3" at bounding box center [246, 198] width 156 height 19
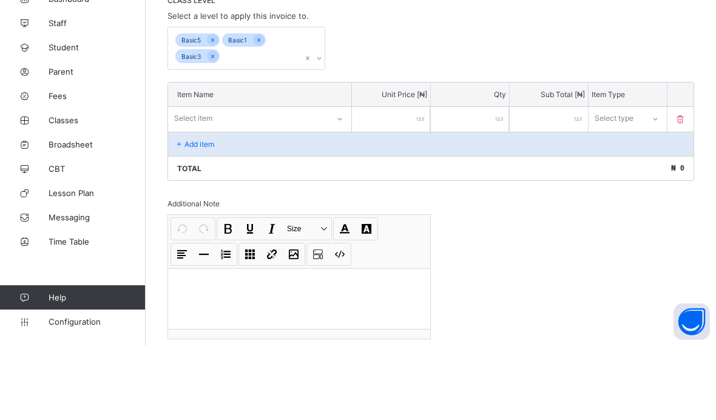
scroll to position [216, 0]
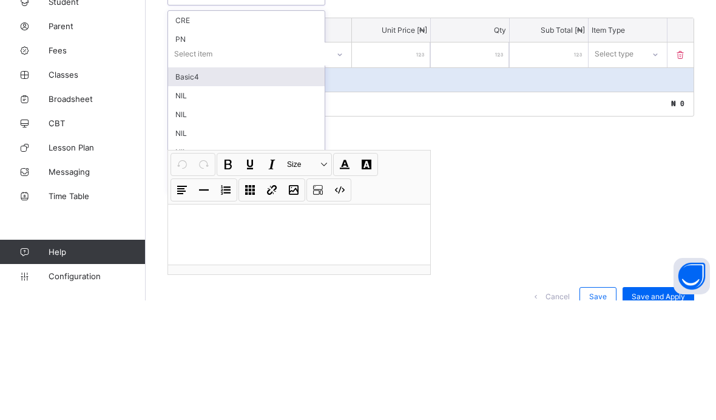
click at [228, 187] on div "Basic4" at bounding box center [246, 196] width 156 height 19
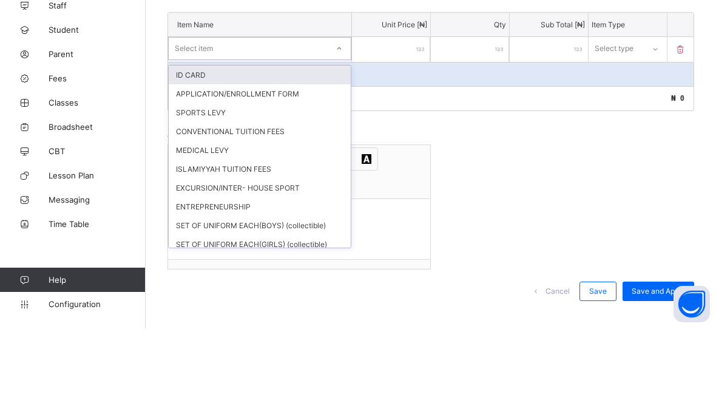
scroll to position [266, 0]
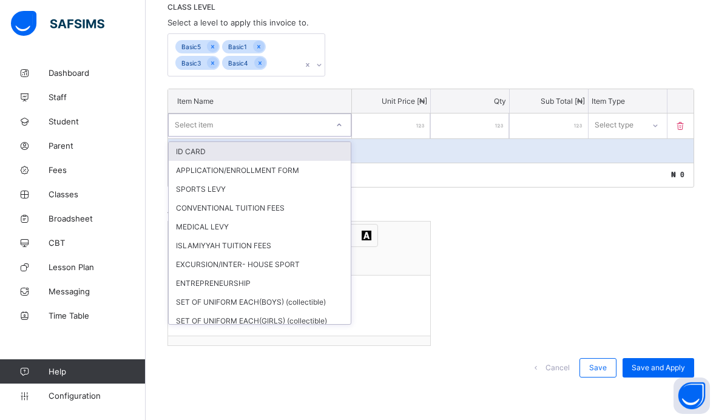
click at [403, 175] on div "Total ₦ 0" at bounding box center [430, 175] width 525 height 24
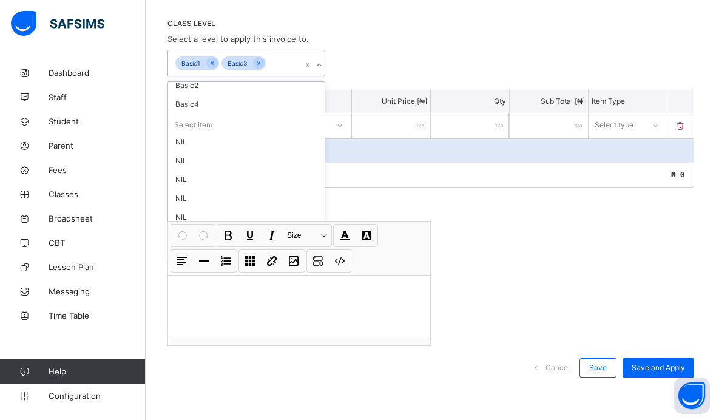
scroll to position [44, 0]
click at [206, 83] on div "Basic2" at bounding box center [246, 85] width 156 height 19
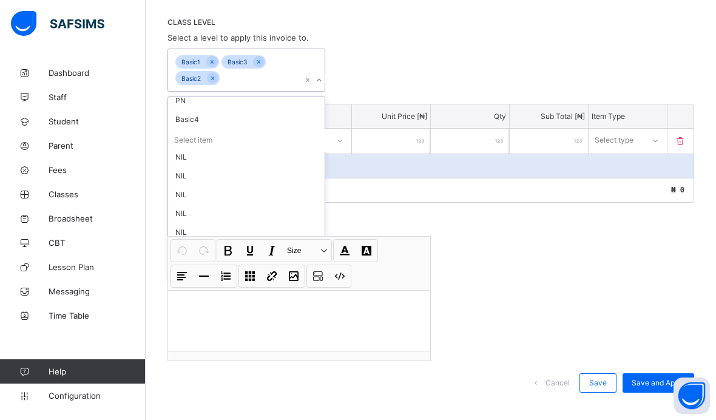
scroll to position [25, 0]
click at [204, 118] on div "Basic4" at bounding box center [246, 119] width 156 height 19
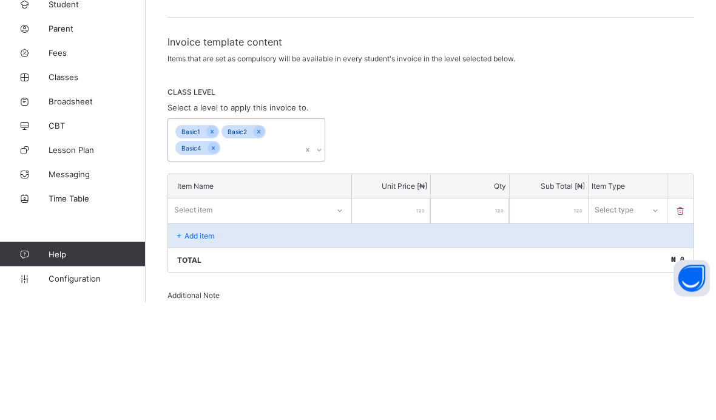
scroll to position [180, 0]
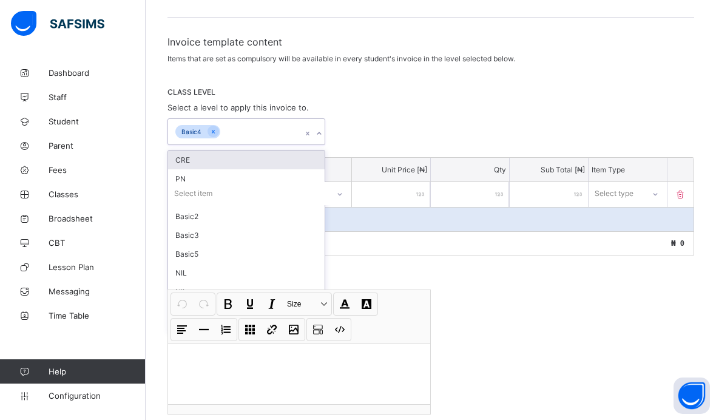
click at [252, 165] on div "CRE" at bounding box center [246, 159] width 156 height 19
click at [221, 159] on div "PN" at bounding box center [246, 159] width 156 height 19
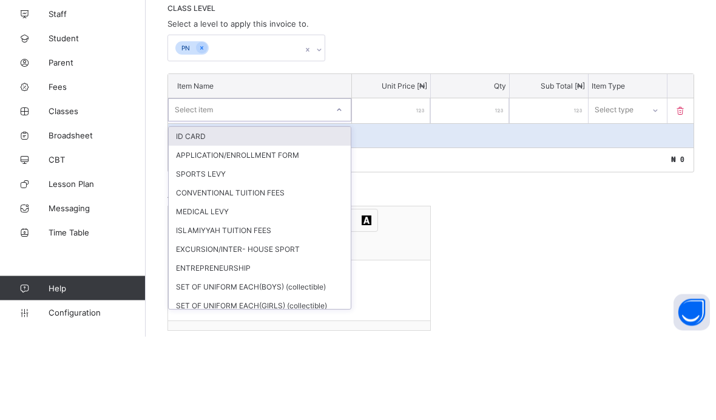
click at [258, 210] on div "ID CARD" at bounding box center [260, 219] width 182 height 19
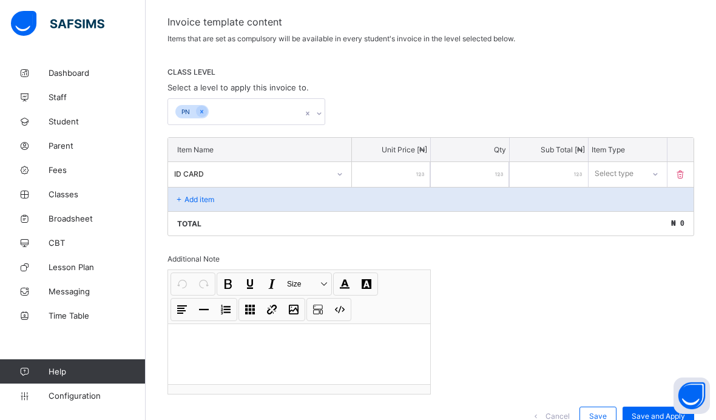
click at [397, 173] on input "number" at bounding box center [391, 174] width 78 height 25
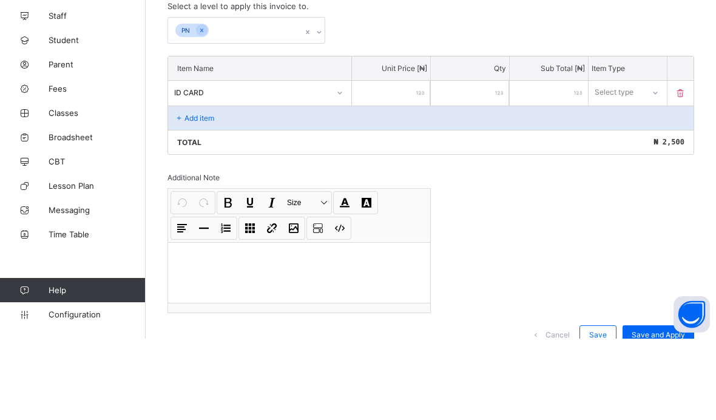
click at [642, 162] on div "Select type" at bounding box center [627, 173] width 78 height 23
click at [631, 190] on div "Compulsory" at bounding box center [627, 199] width 77 height 19
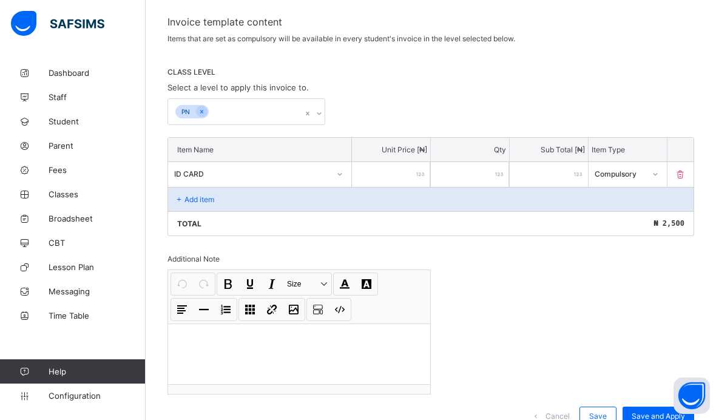
click at [223, 194] on div "Add item" at bounding box center [430, 199] width 525 height 24
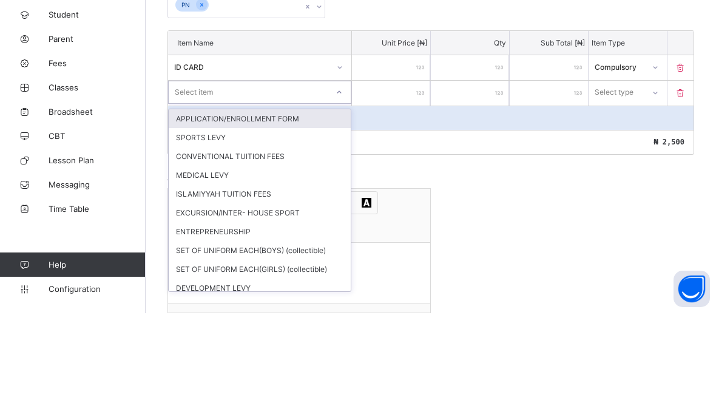
click at [290, 216] on div "APPLICATION/ENROLLMENT FORM" at bounding box center [260, 225] width 182 height 19
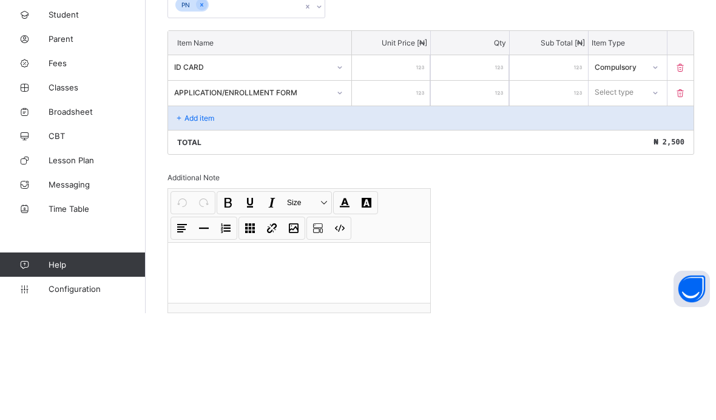
scroll to position [226, 0]
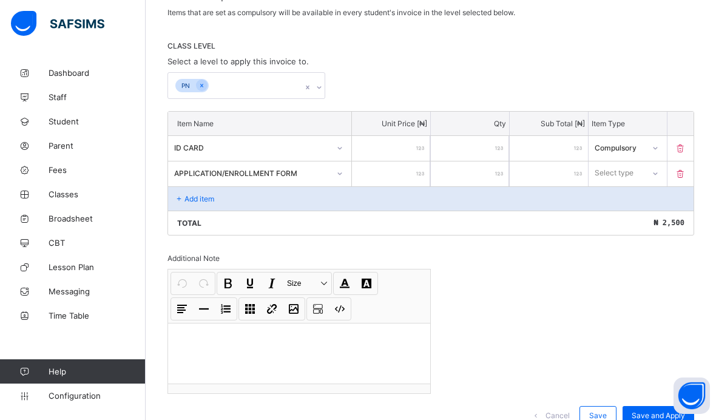
click at [393, 173] on input "number" at bounding box center [391, 173] width 78 height 25
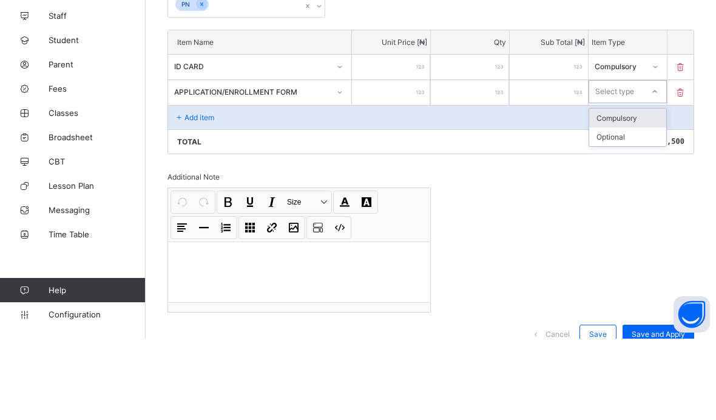
click at [635, 190] on div "Compulsory" at bounding box center [627, 199] width 77 height 19
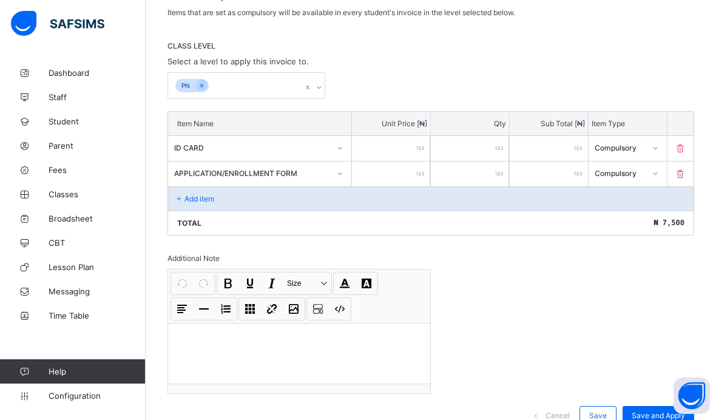
click at [227, 195] on div "Add item" at bounding box center [430, 198] width 525 height 24
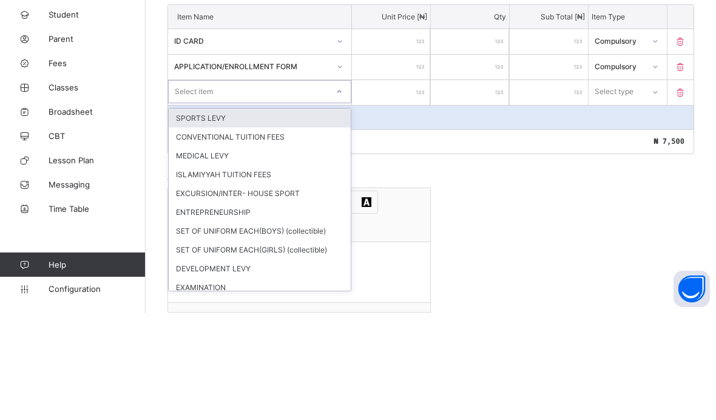
click at [278, 215] on div "SPORTS LEVY" at bounding box center [260, 224] width 182 height 19
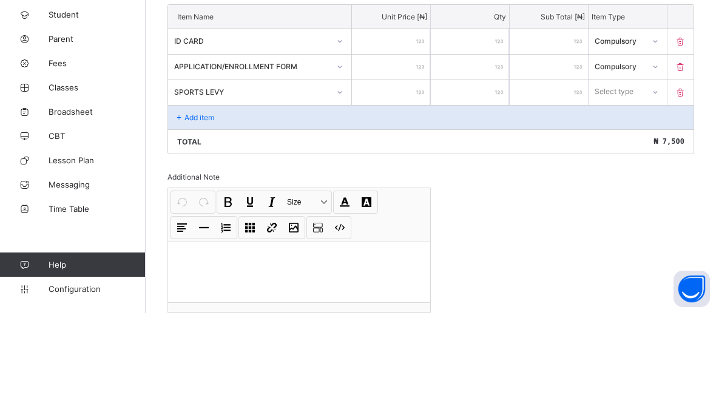
scroll to position [252, 0]
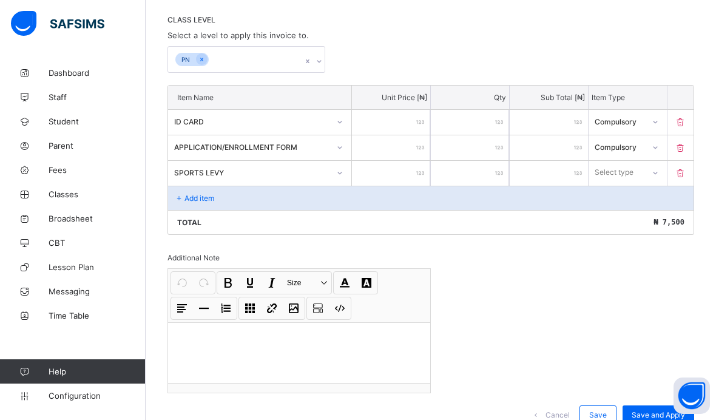
click at [411, 173] on input "number" at bounding box center [391, 173] width 78 height 25
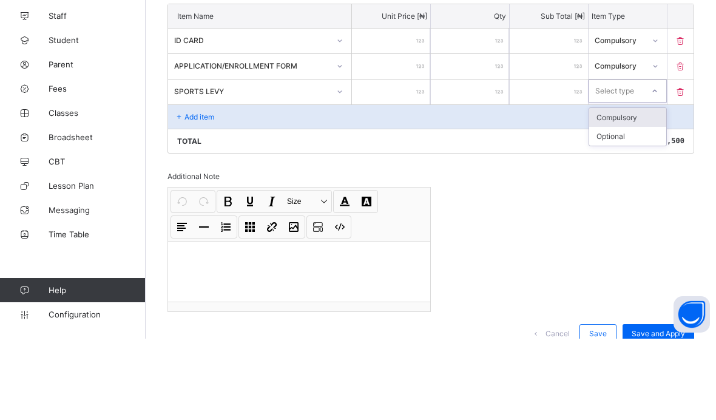
click at [632, 189] on div "Compulsory" at bounding box center [627, 198] width 77 height 19
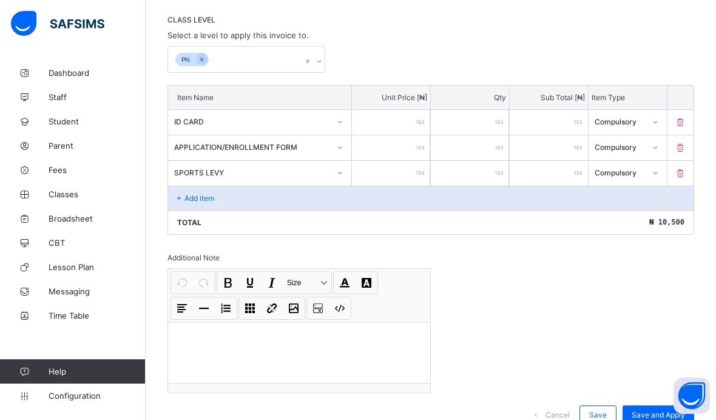
click at [233, 200] on div "Add item" at bounding box center [430, 198] width 525 height 24
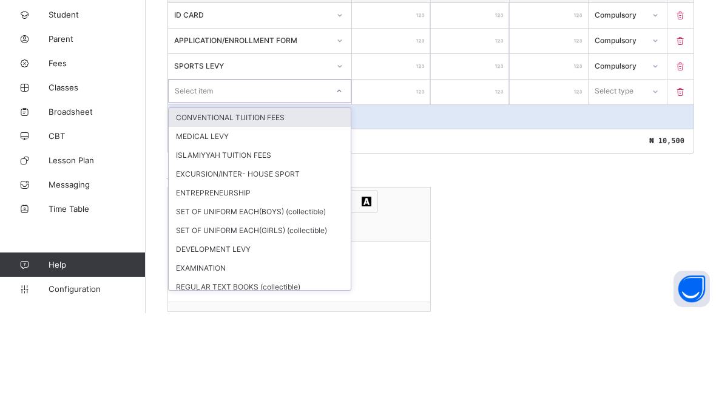
click at [283, 215] on div "CONVENTIONAL TUITION FEES" at bounding box center [260, 224] width 182 height 19
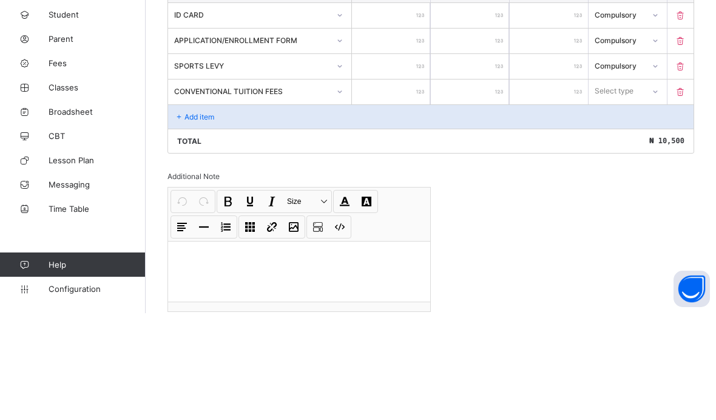
scroll to position [278, 0]
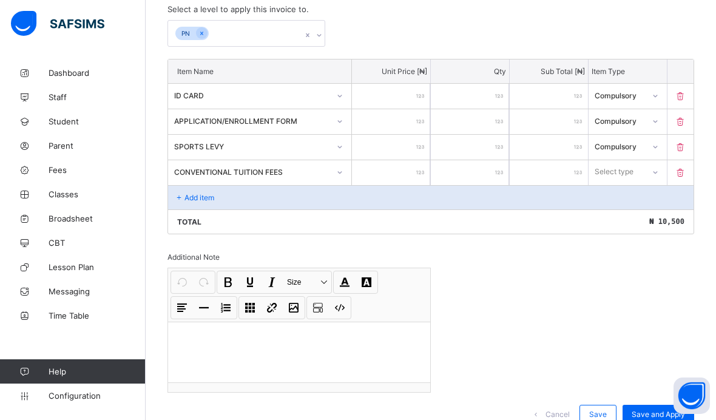
click at [405, 173] on input "number" at bounding box center [391, 172] width 78 height 25
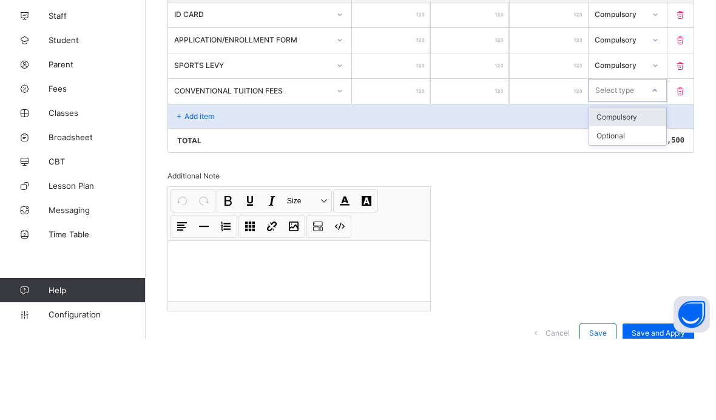
click at [639, 189] on div "Compulsory" at bounding box center [627, 198] width 77 height 19
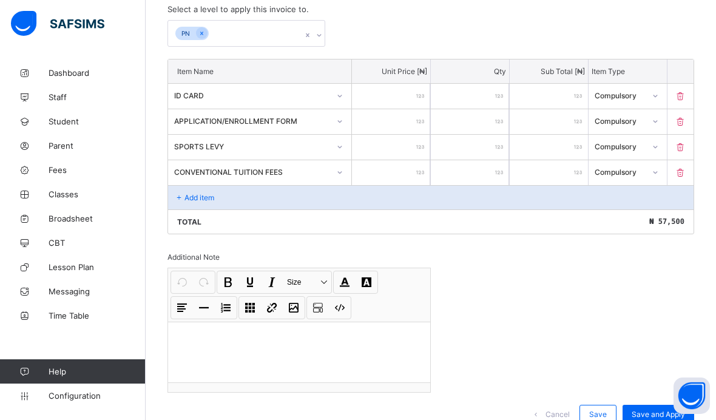
click at [249, 204] on div "Add item" at bounding box center [430, 197] width 525 height 24
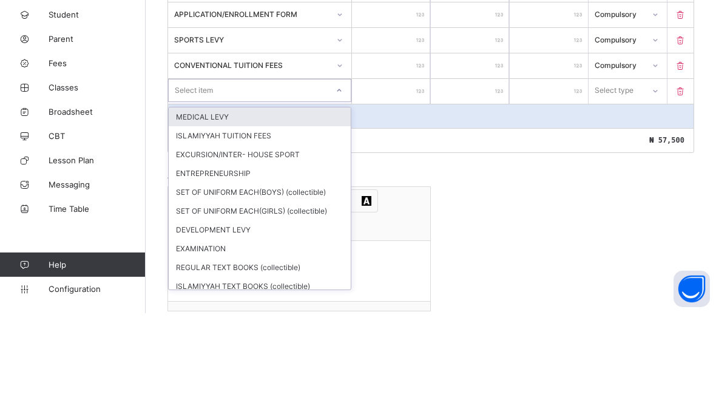
click at [261, 214] on div "MEDICAL LEVY" at bounding box center [260, 223] width 182 height 19
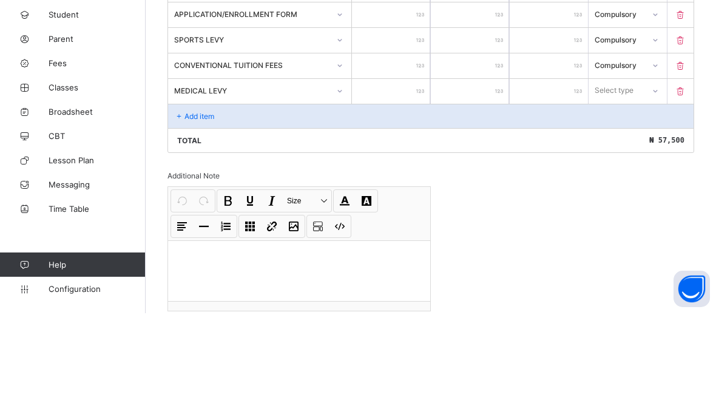
scroll to position [304, 0]
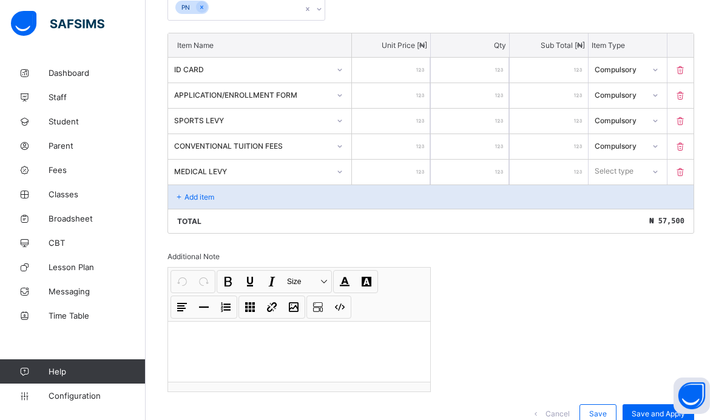
click at [401, 176] on input "number" at bounding box center [391, 171] width 78 height 25
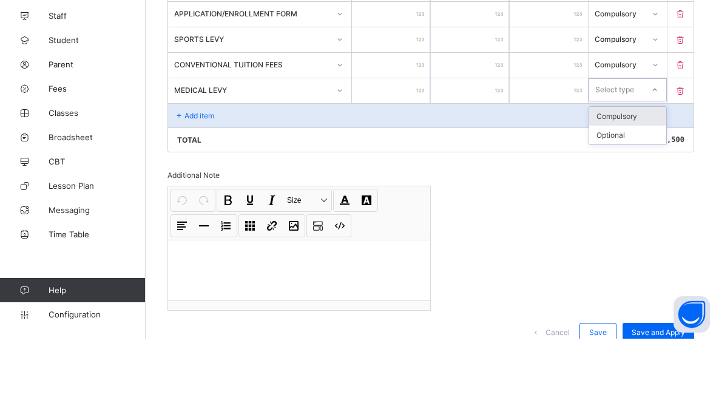
click at [634, 188] on div "Compulsory" at bounding box center [627, 197] width 77 height 19
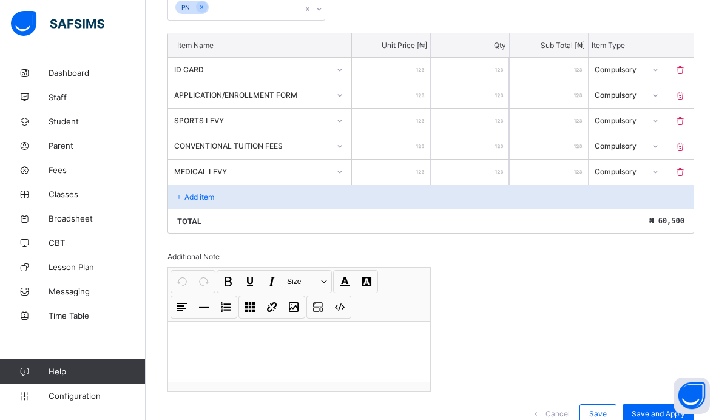
click at [246, 201] on div "Add item" at bounding box center [430, 196] width 525 height 24
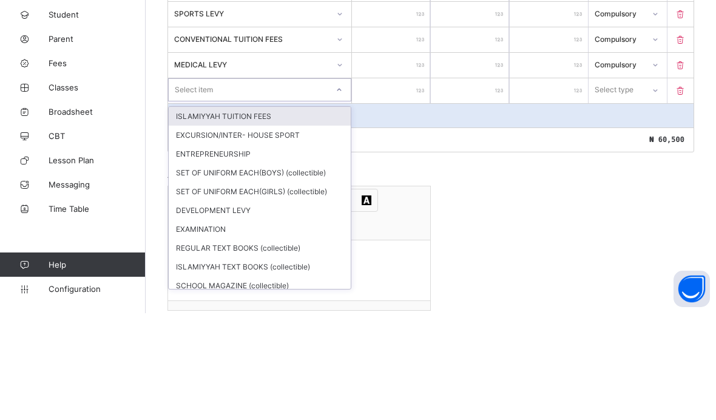
click at [276, 213] on div "ISLAMIYYAH TUITION FEES" at bounding box center [260, 222] width 182 height 19
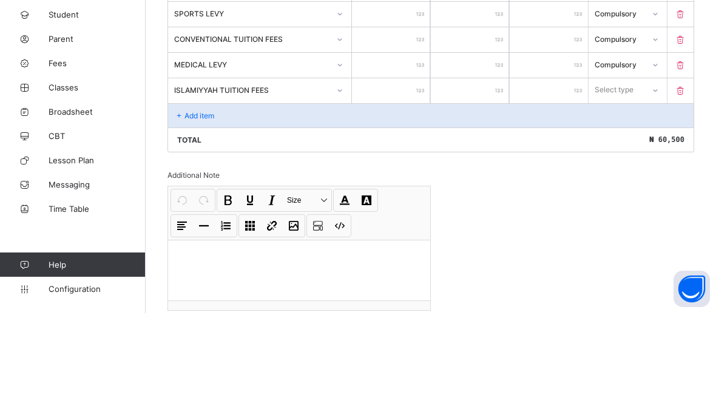
scroll to position [330, 0]
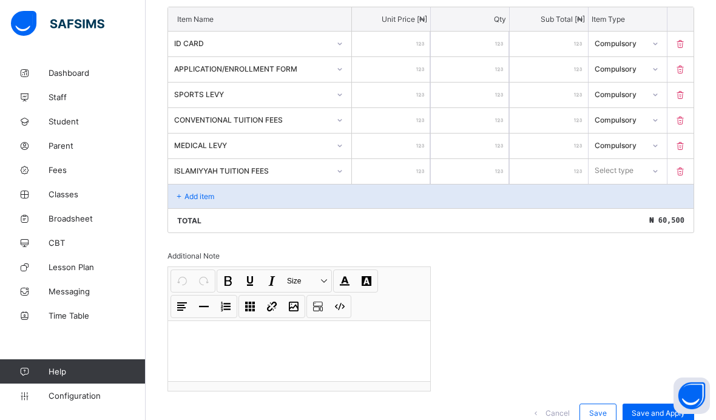
click at [409, 175] on input "number" at bounding box center [391, 171] width 78 height 25
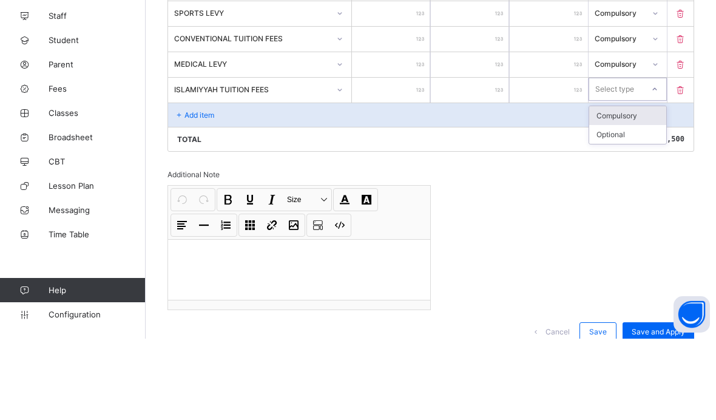
click at [635, 187] on div "Compulsory" at bounding box center [627, 196] width 77 height 19
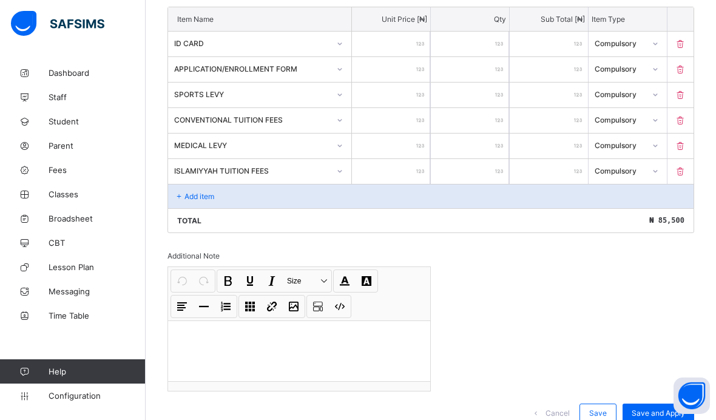
click at [234, 206] on div "Add item" at bounding box center [430, 196] width 525 height 24
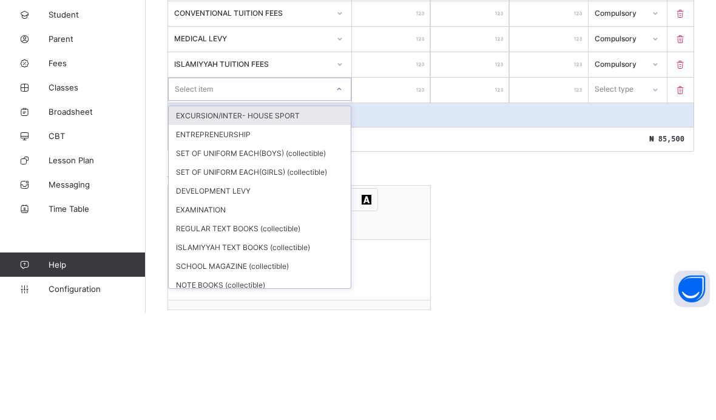
click at [289, 250] on div "SET OF UNIFORM EACH(BOYS) (collectible)" at bounding box center [260, 259] width 182 height 19
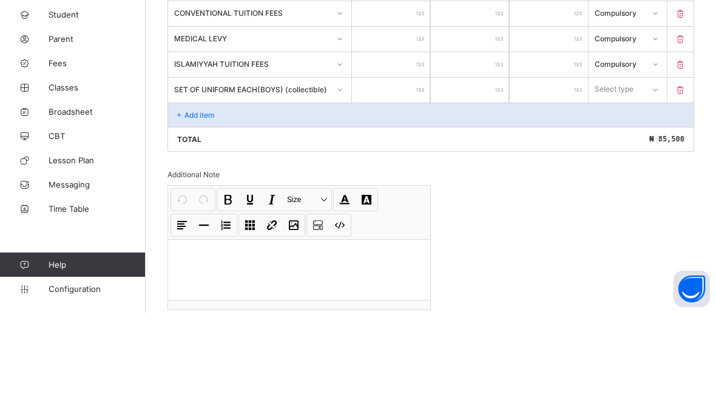
scroll to position [357, 0]
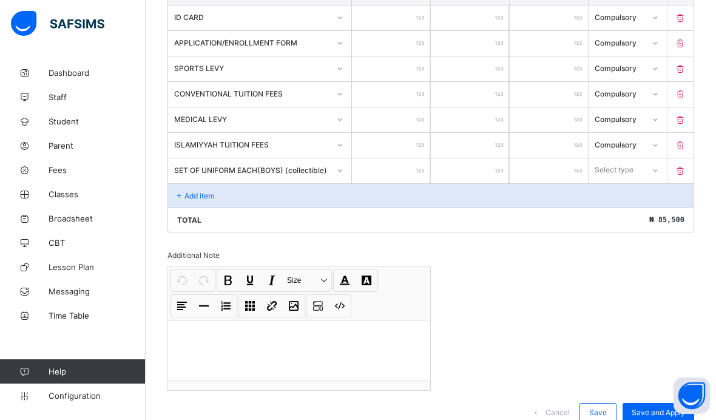
click at [404, 169] on input "number" at bounding box center [391, 170] width 78 height 25
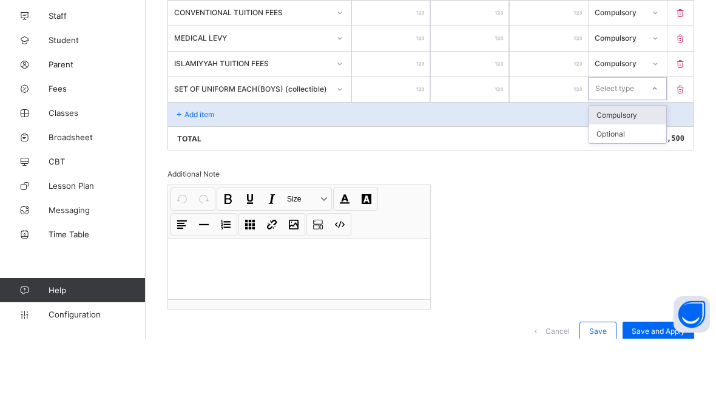
click at [634, 187] on div "Compulsory" at bounding box center [627, 196] width 77 height 19
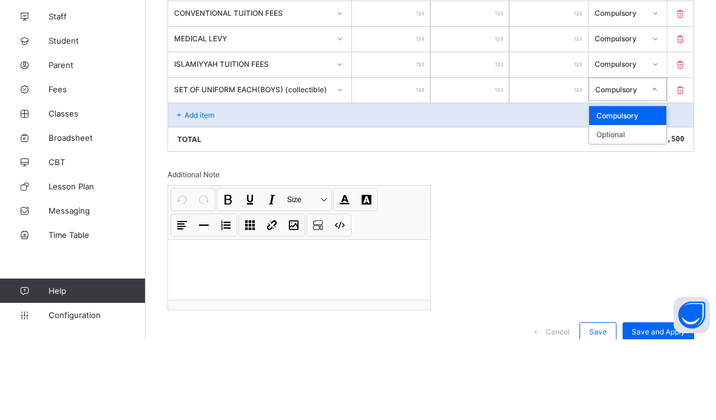
click at [635, 206] on div "Optional" at bounding box center [627, 215] width 77 height 19
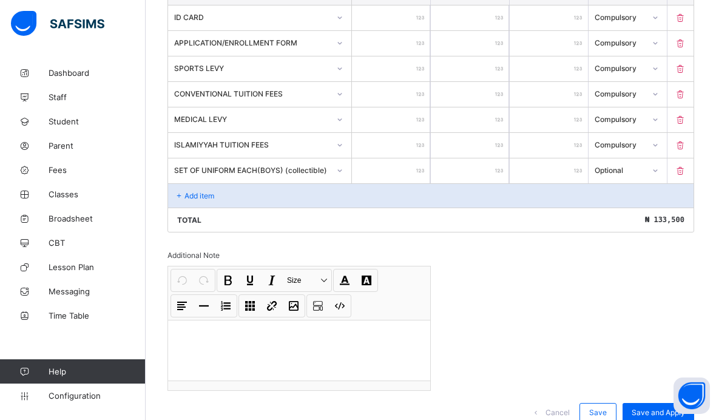
click at [226, 200] on div "Add item" at bounding box center [430, 195] width 525 height 24
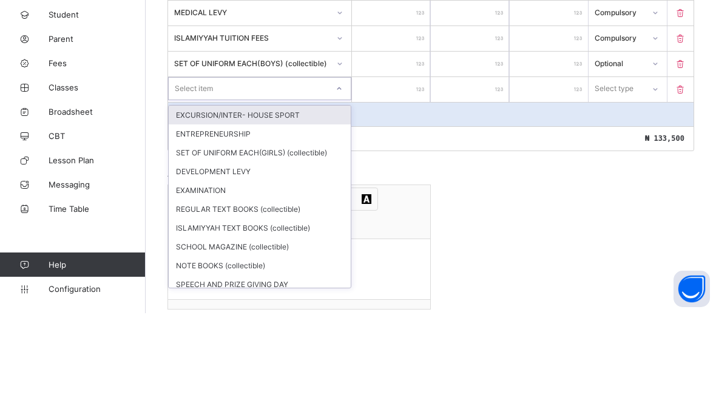
click at [293, 250] on div "SET OF UNIFORM EACH(GIRLS) (collectible)" at bounding box center [260, 259] width 182 height 19
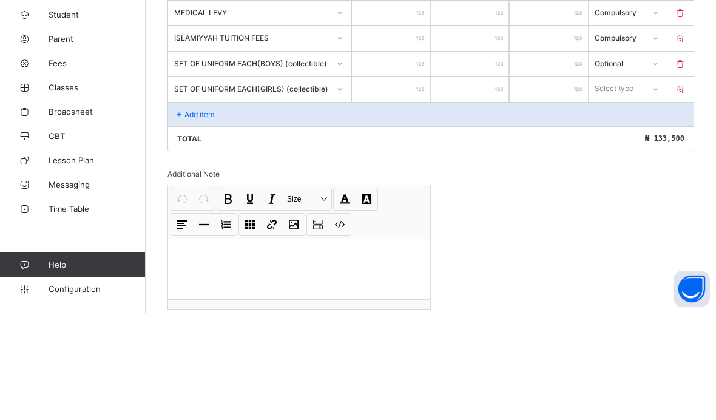
scroll to position [383, 0]
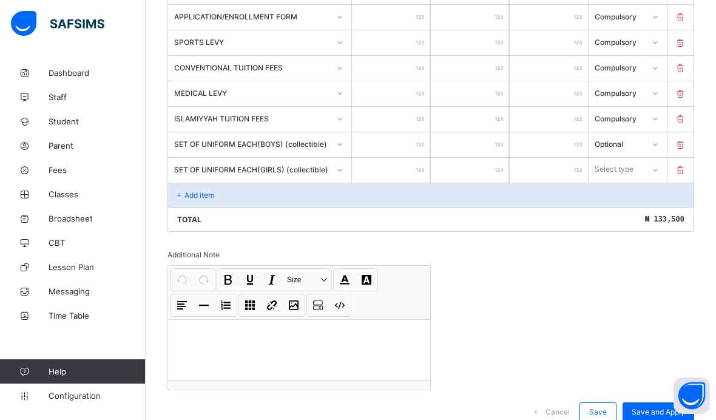
click at [398, 175] on input "number" at bounding box center [391, 170] width 78 height 25
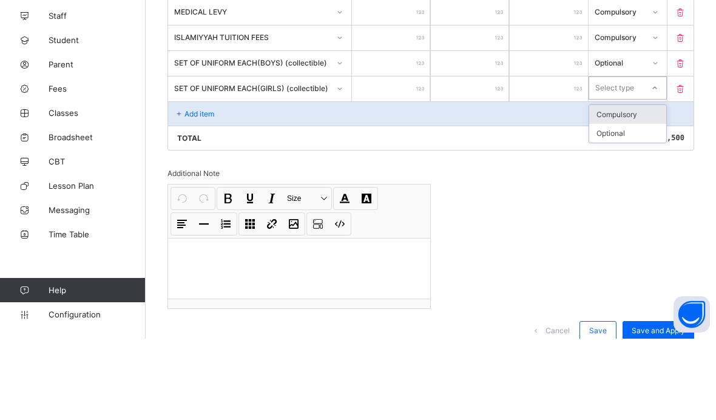
click at [632, 205] on div "Optional" at bounding box center [627, 214] width 77 height 19
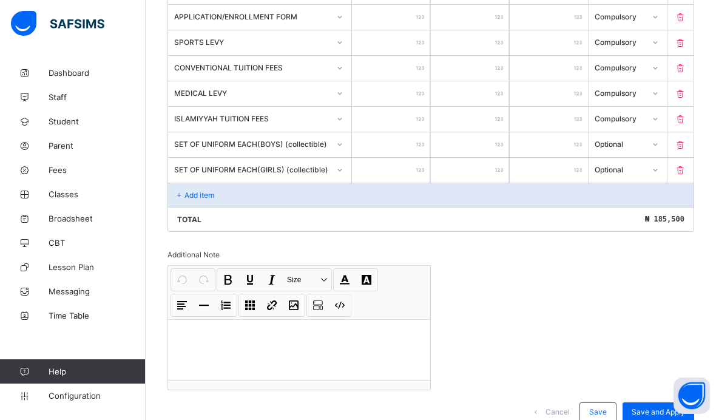
click at [233, 202] on div "Add item" at bounding box center [430, 195] width 525 height 24
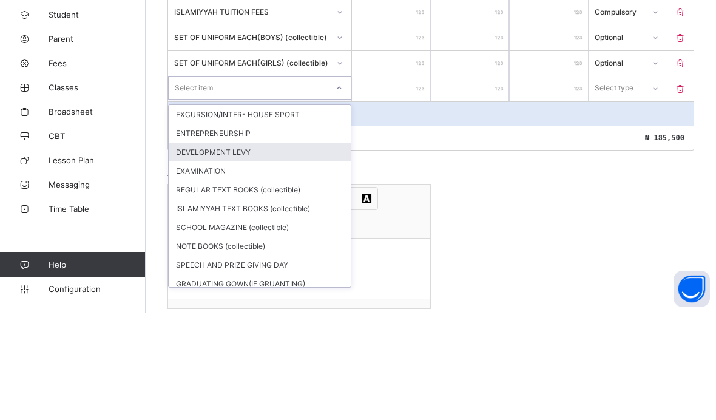
click at [250, 249] on div "DEVELOPMENT LEVY" at bounding box center [260, 258] width 182 height 19
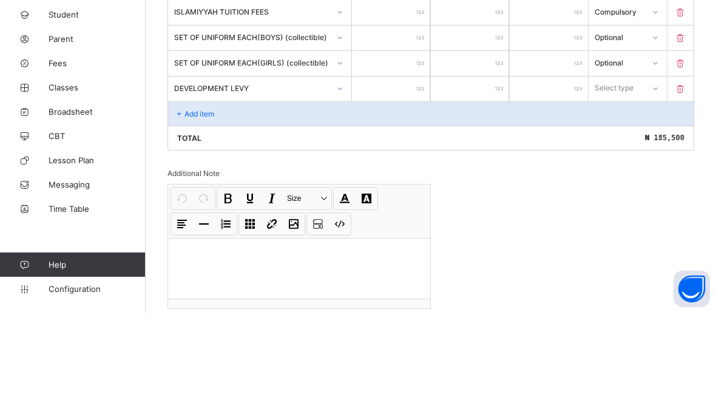
scroll to position [409, 0]
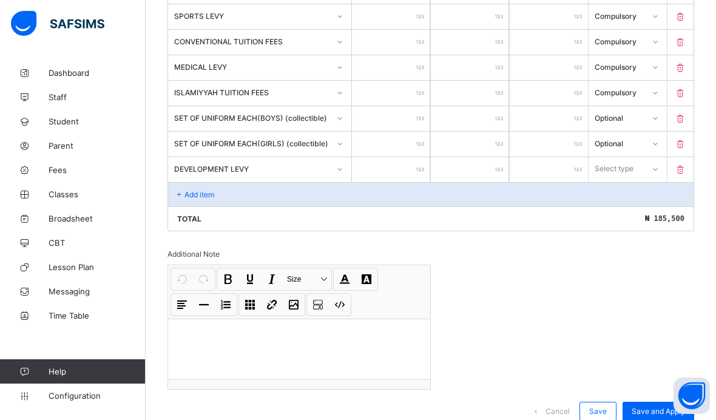
click at [389, 178] on input "number" at bounding box center [391, 169] width 78 height 25
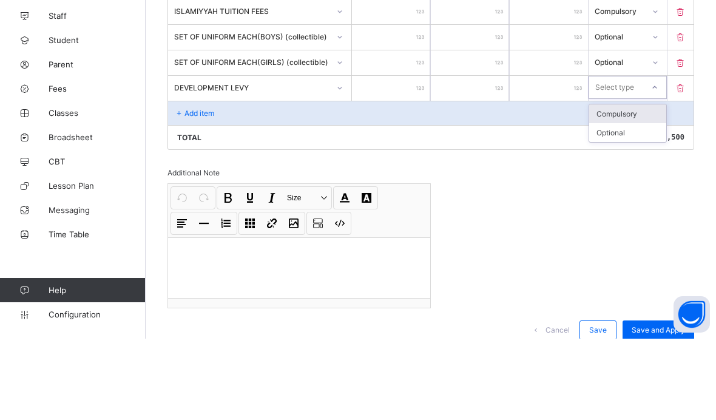
click at [639, 186] on div "Compulsory" at bounding box center [627, 195] width 77 height 19
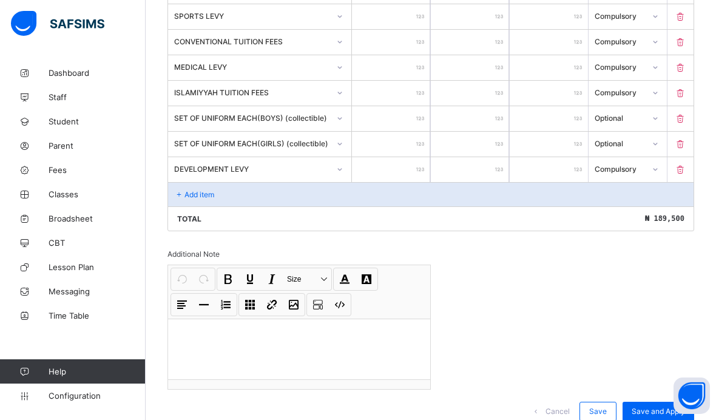
click at [252, 205] on div "Add item" at bounding box center [430, 194] width 525 height 24
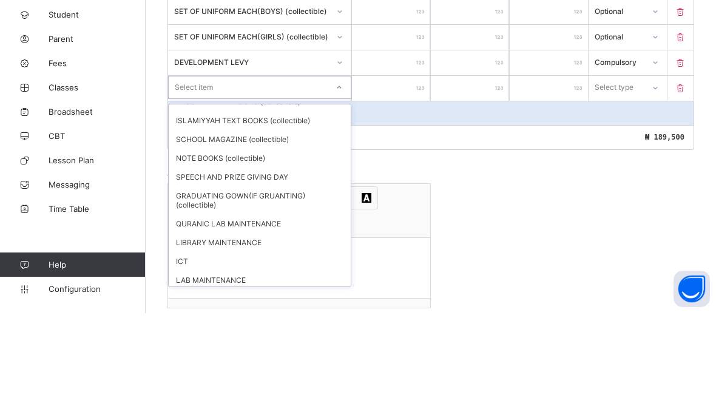
scroll to position [35, 0]
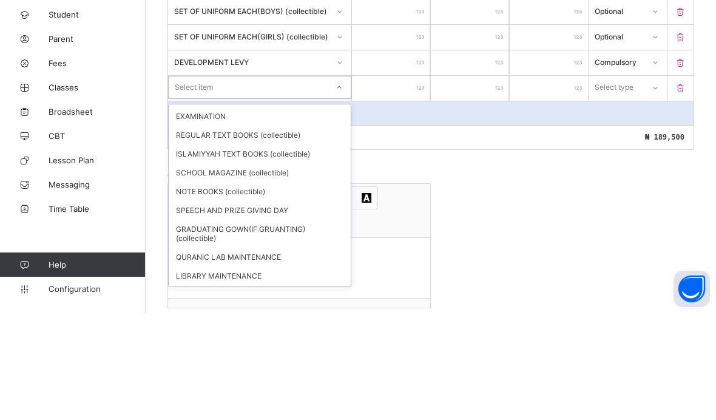
click at [280, 232] on div "REGULAR TEXT BOOKS (collectible)" at bounding box center [260, 241] width 182 height 19
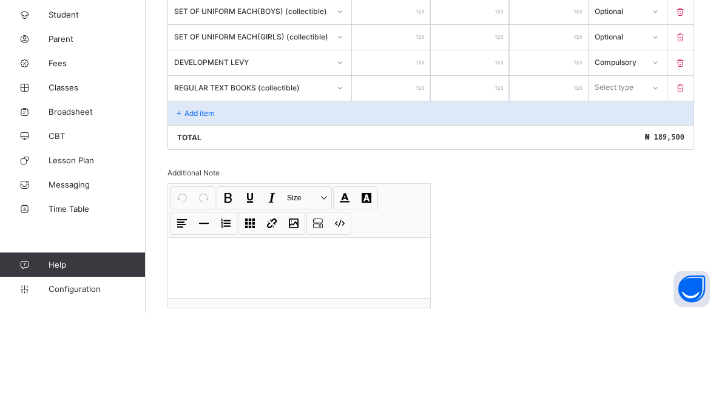
scroll to position [435, 0]
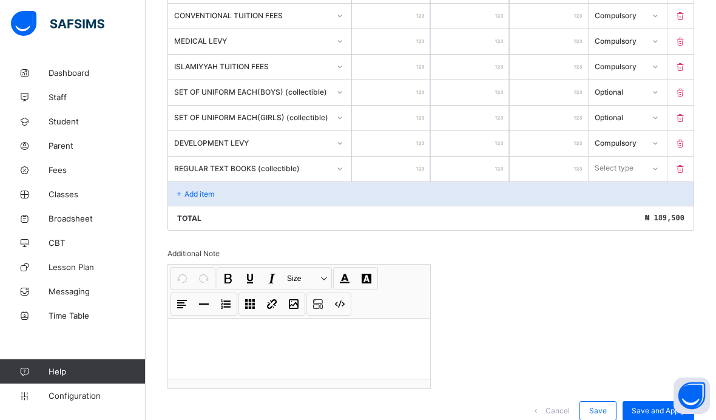
click at [402, 173] on input "number" at bounding box center [391, 168] width 78 height 25
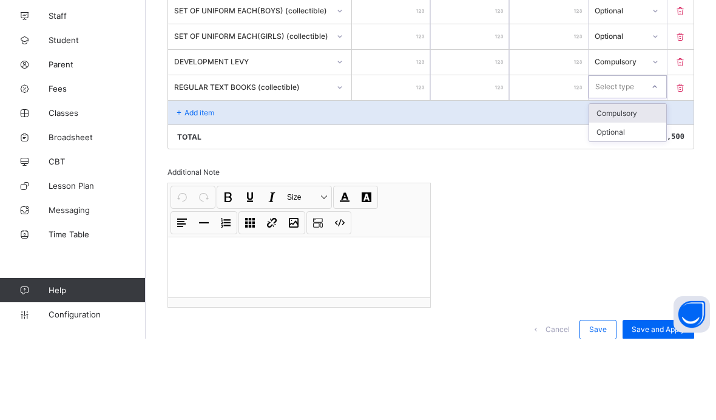
click at [631, 204] on div "Optional" at bounding box center [627, 213] width 77 height 19
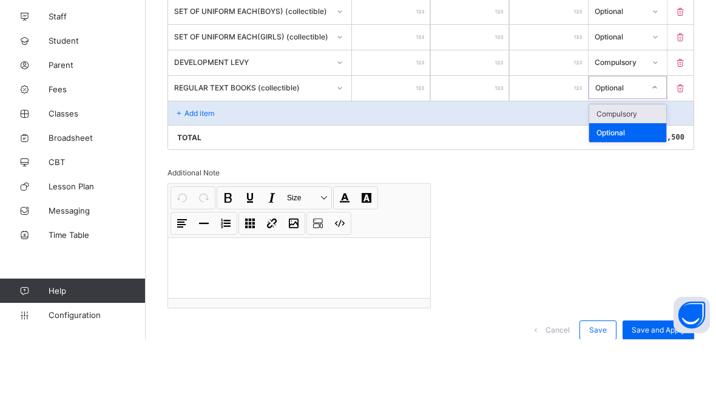
click at [639, 185] on div "Compulsory" at bounding box center [627, 194] width 77 height 19
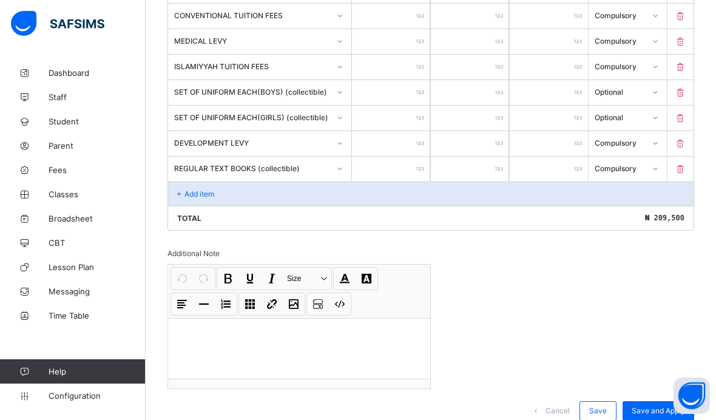
click at [241, 201] on div "Add item" at bounding box center [430, 193] width 525 height 24
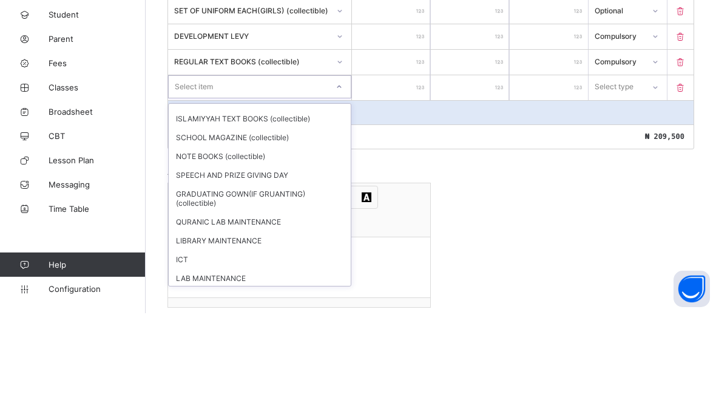
scroll to position [42, 0]
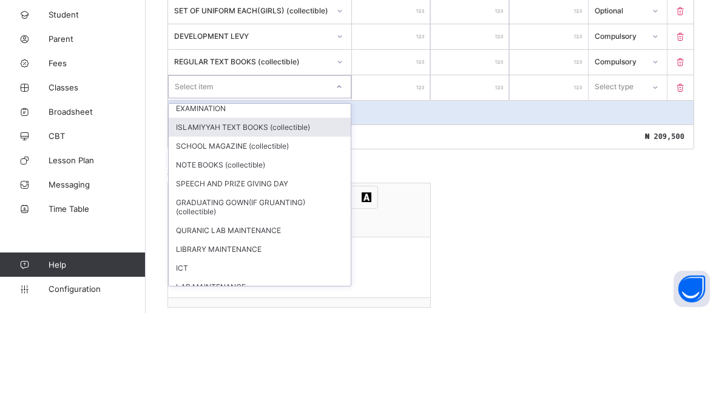
click at [286, 224] on div "ISLAMIYYAH TEXT BOOKS (collectible)" at bounding box center [260, 233] width 182 height 19
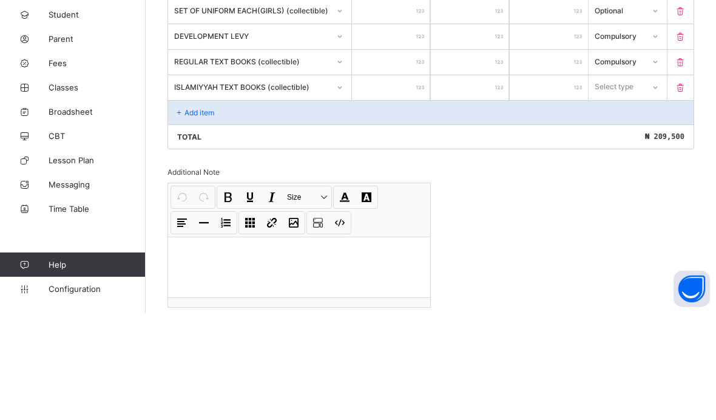
scroll to position [461, 0]
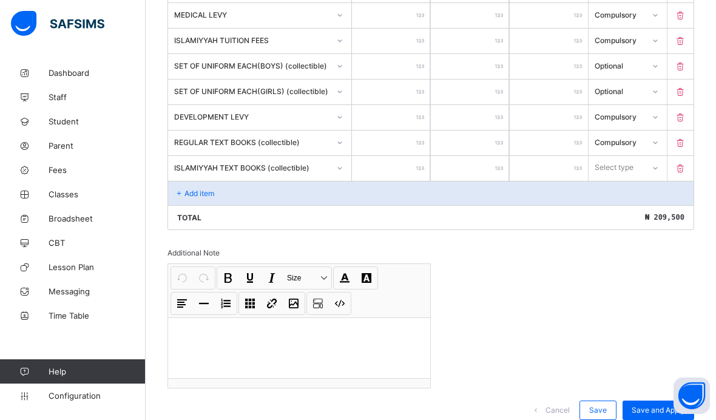
click at [409, 175] on input "number" at bounding box center [391, 168] width 78 height 25
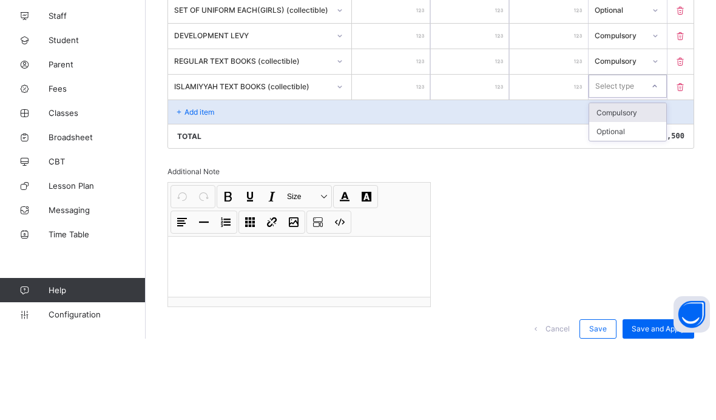
click at [633, 184] on div "Compulsory" at bounding box center [627, 193] width 77 height 19
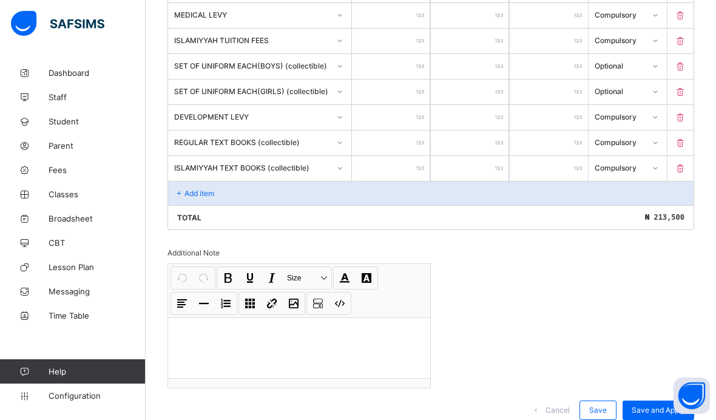
click at [240, 202] on div "Add item" at bounding box center [430, 193] width 525 height 24
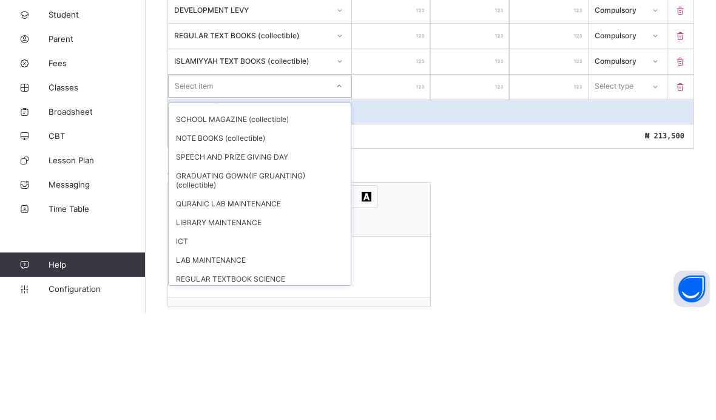
scroll to position [48, 0]
click at [255, 237] on div "NOTE BOOKS (collectible)" at bounding box center [260, 246] width 182 height 19
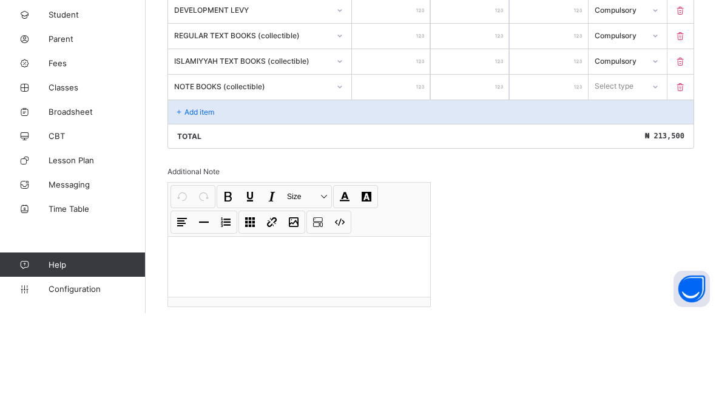
scroll to position [487, 0]
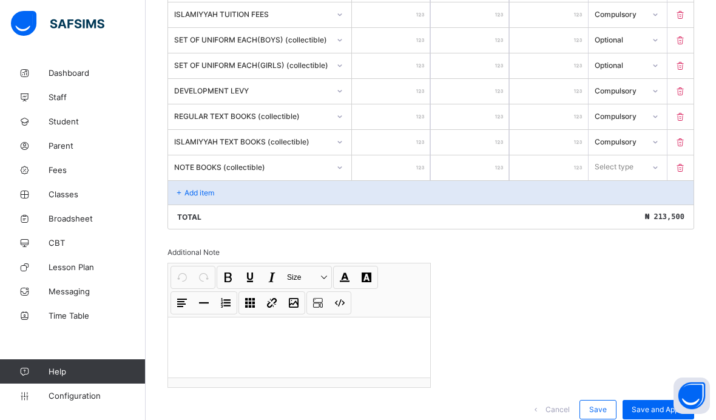
click at [404, 170] on input "number" at bounding box center [391, 167] width 78 height 25
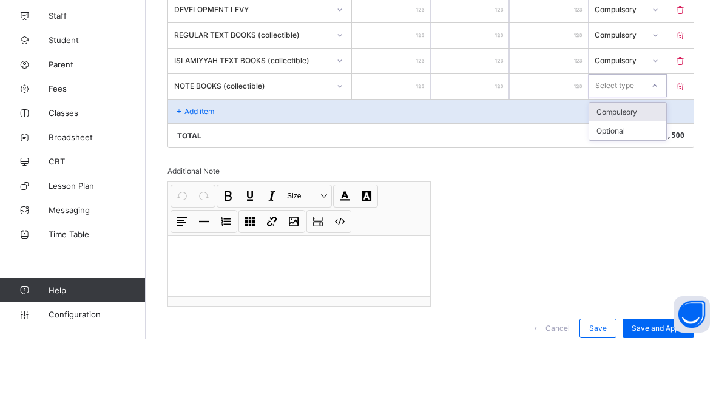
click at [628, 184] on div "Compulsory" at bounding box center [627, 193] width 77 height 19
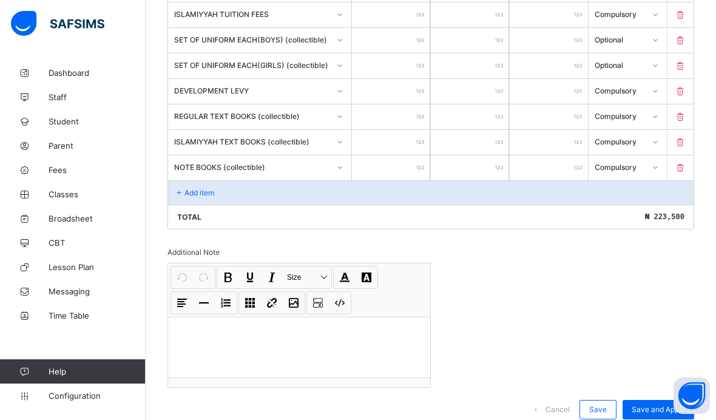
click at [216, 202] on div "Add item" at bounding box center [430, 192] width 525 height 24
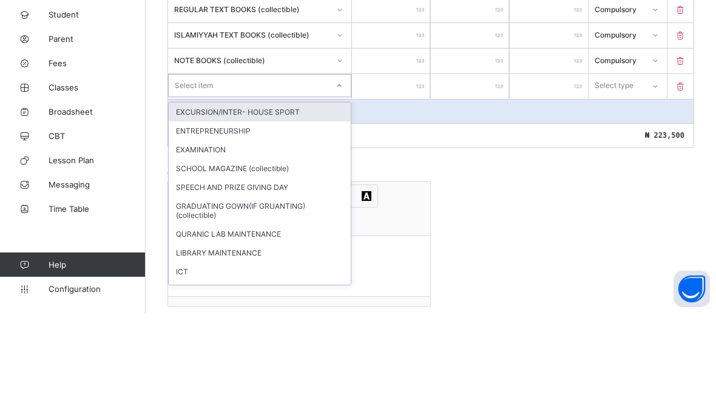
click at [312, 209] on div "EXCURSION/INTER- HOUSE SPORT" at bounding box center [260, 218] width 182 height 19
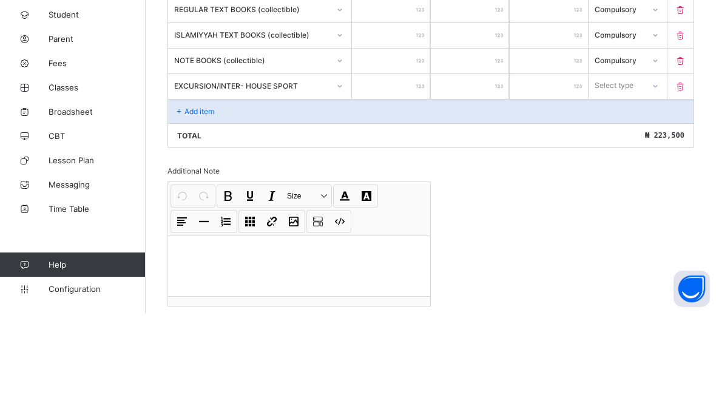
scroll to position [513, 0]
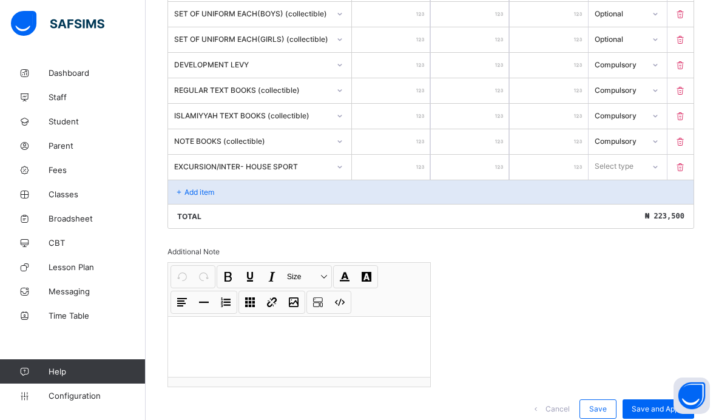
click at [397, 175] on input "number" at bounding box center [391, 167] width 78 height 25
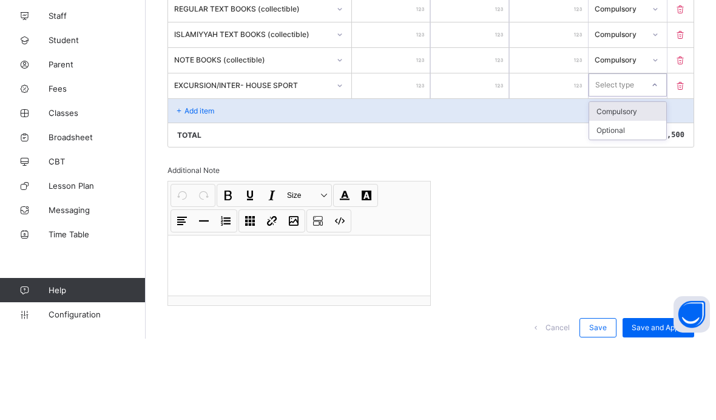
click at [636, 183] on div "Compulsory" at bounding box center [627, 192] width 77 height 19
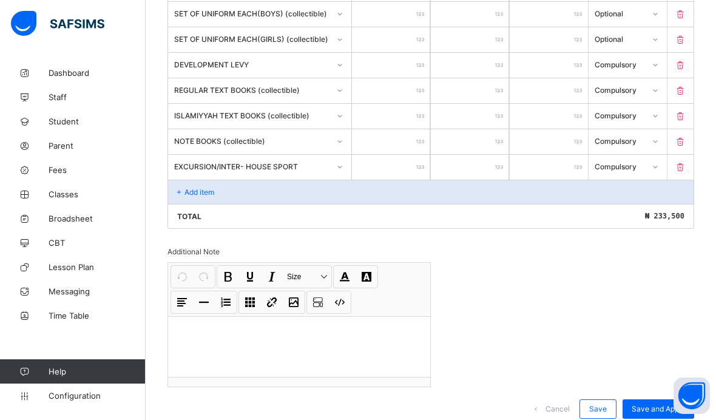
click at [228, 199] on div "Add item" at bounding box center [430, 191] width 525 height 24
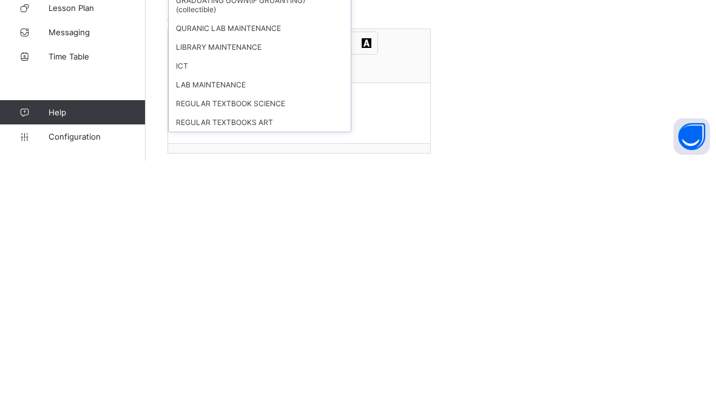
scroll to position [589, 0]
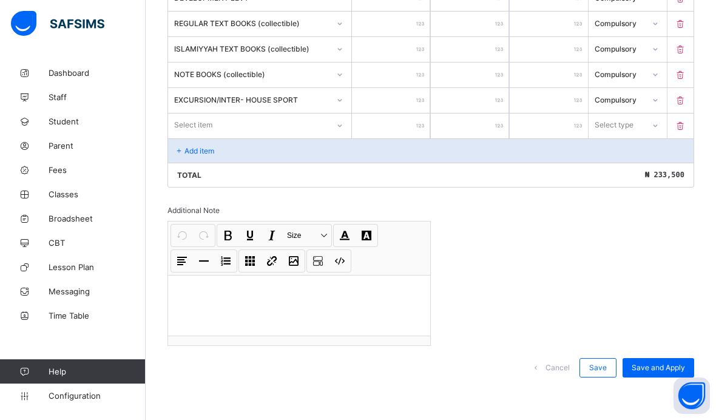
click at [655, 241] on div "Invoice template content Items that are set as compulsory will be available in …" at bounding box center [430, 12] width 526 height 753
click at [651, 360] on div "Save and Apply" at bounding box center [658, 367] width 72 height 19
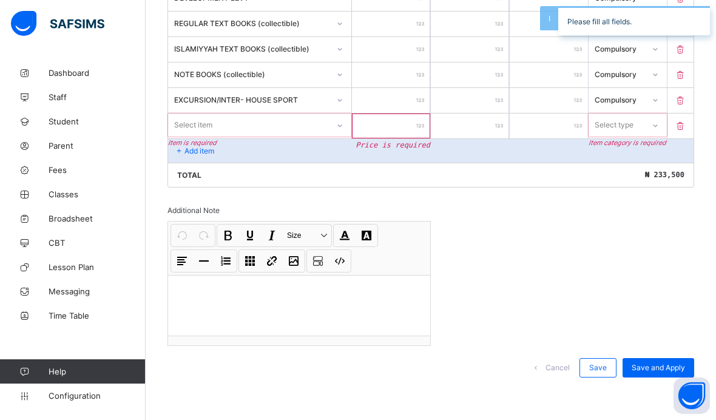
click at [676, 121] on icon at bounding box center [680, 126] width 12 height 10
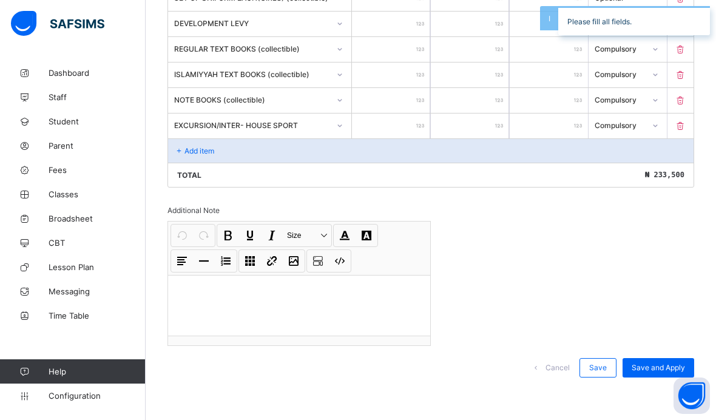
click at [651, 367] on span "Save and Apply" at bounding box center [657, 367] width 53 height 9
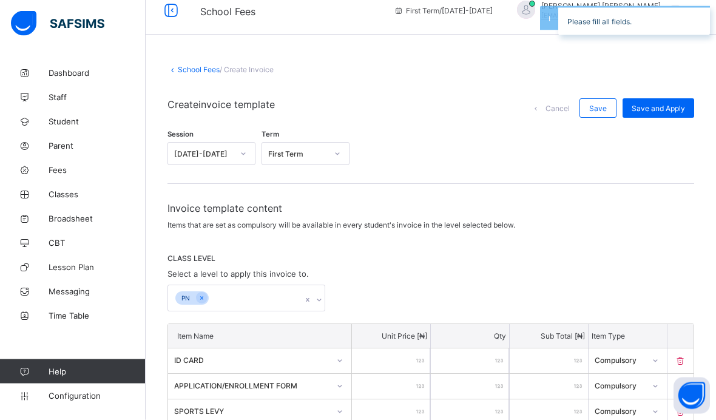
scroll to position [0, 0]
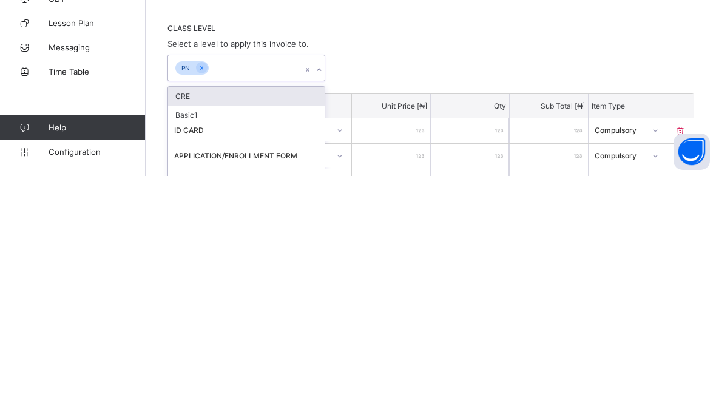
click at [215, 349] on div "Basic1" at bounding box center [246, 358] width 156 height 19
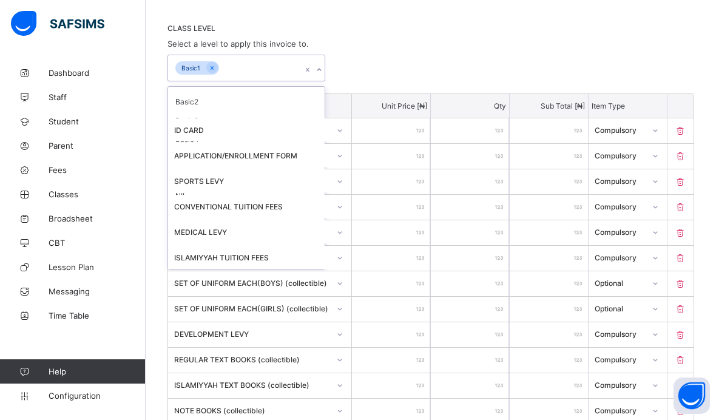
scroll to position [32, 0]
click at [221, 105] on div "Basic2" at bounding box center [246, 102] width 156 height 19
click at [209, 93] on div "Basic3" at bounding box center [246, 90] width 156 height 19
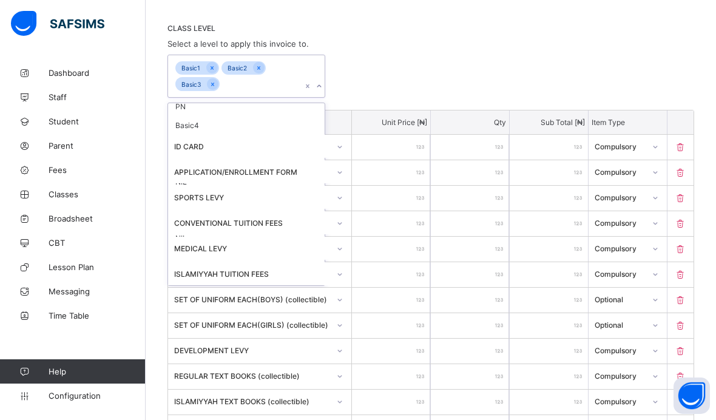
scroll to position [25, 0]
click at [210, 121] on div "Basic4" at bounding box center [246, 125] width 156 height 19
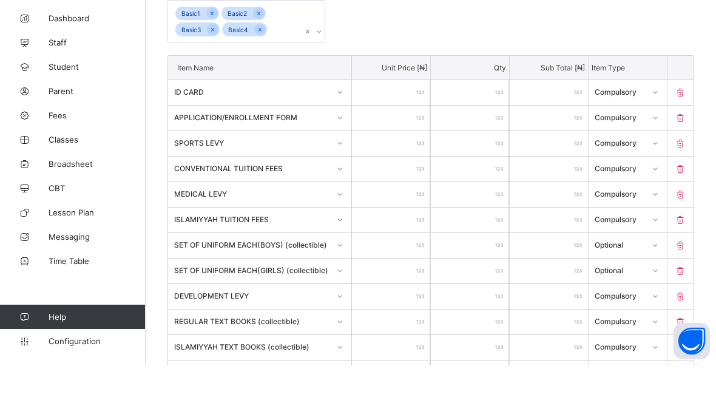
scroll to position [298, 0]
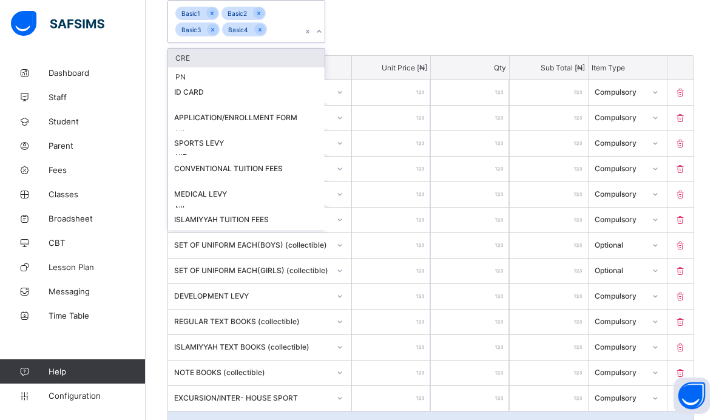
click at [463, 33] on div "option CRE, deselected. option CRE focused, 1 of 14. 10 results available. Use …" at bounding box center [430, 21] width 526 height 43
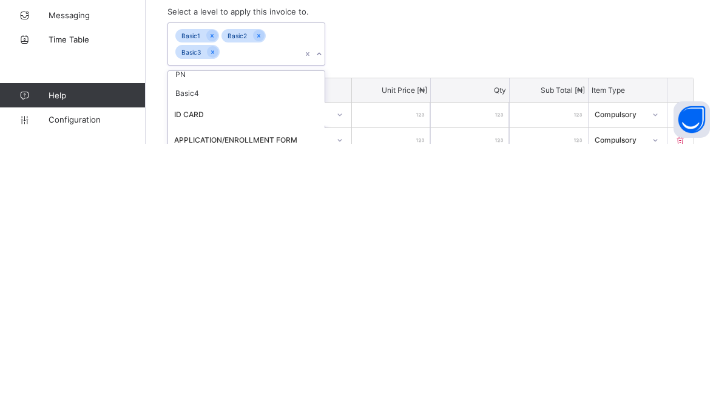
scroll to position [25, 0]
click at [226, 341] on div "PN" at bounding box center [246, 350] width 156 height 19
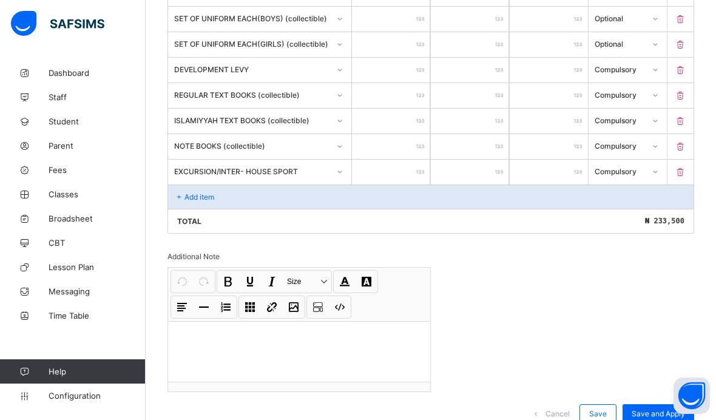
scroll to position [513, 0]
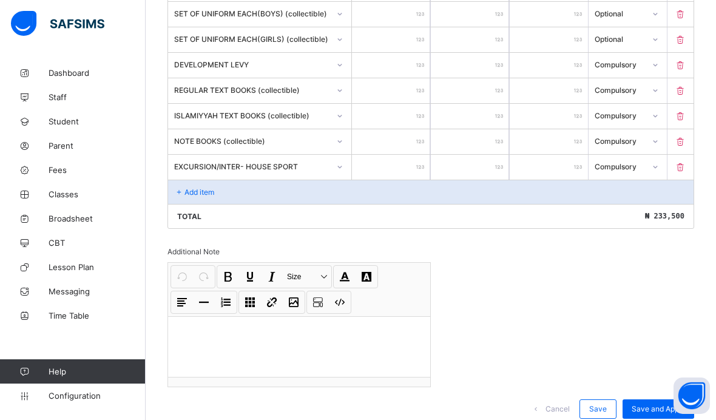
click at [652, 413] on span "Save and Apply" at bounding box center [657, 408] width 53 height 9
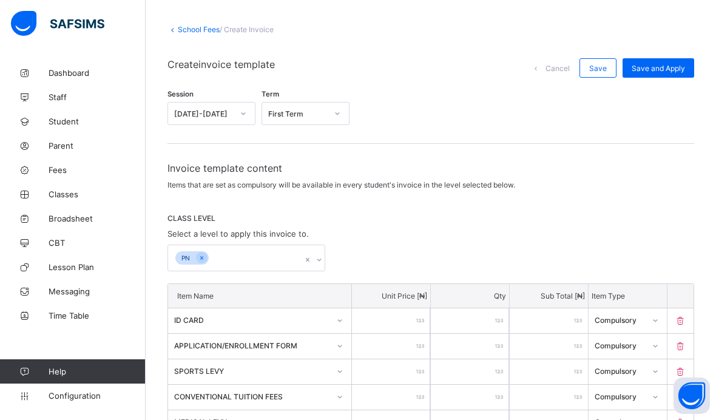
scroll to position [0, 0]
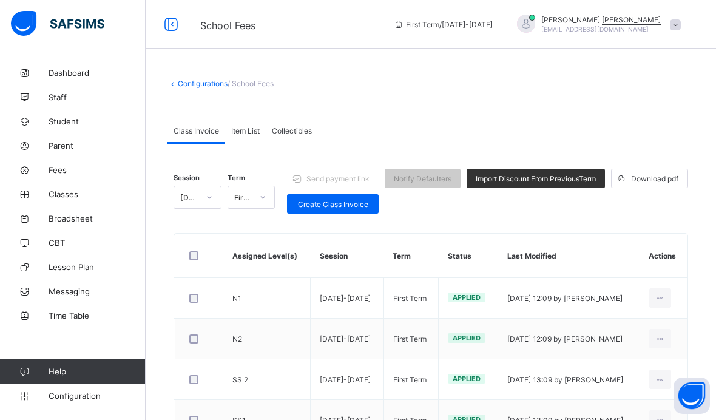
click at [345, 204] on span "Create Class Invoice" at bounding box center [332, 204] width 73 height 9
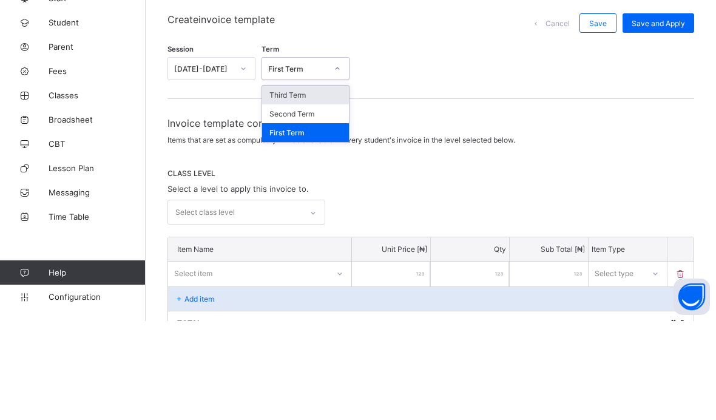
scroll to position [99, 0]
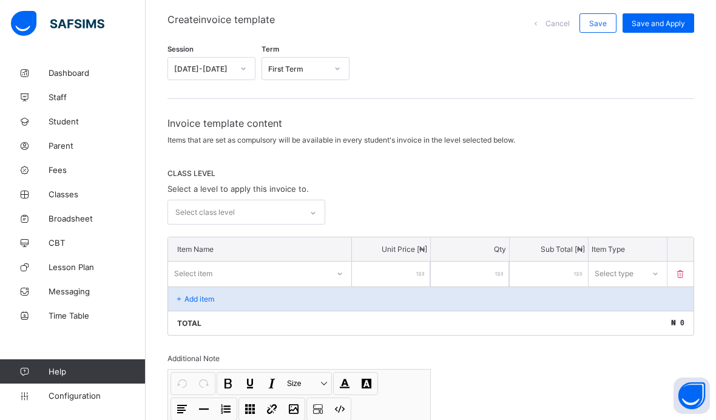
click at [443, 75] on div "Session 2025-2026 Term First Term" at bounding box center [430, 65] width 526 height 41
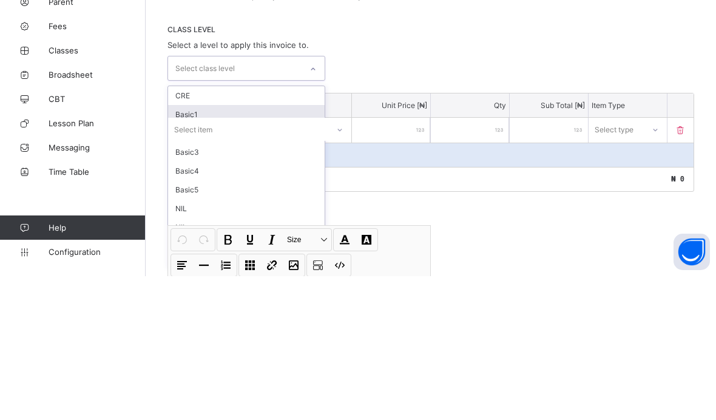
click at [251, 249] on div "Basic1" at bounding box center [246, 258] width 156 height 19
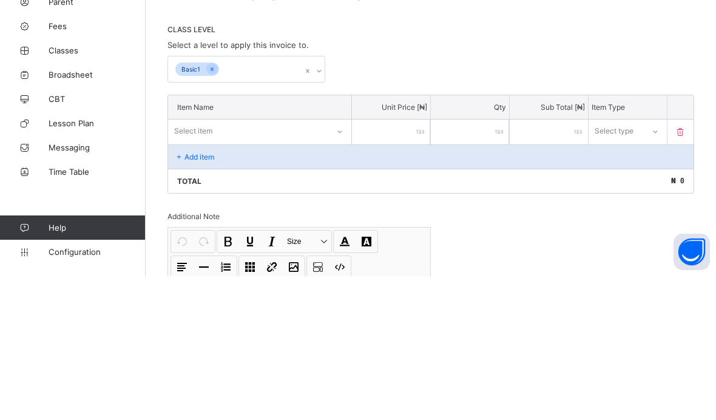
scroll to position [243, 0]
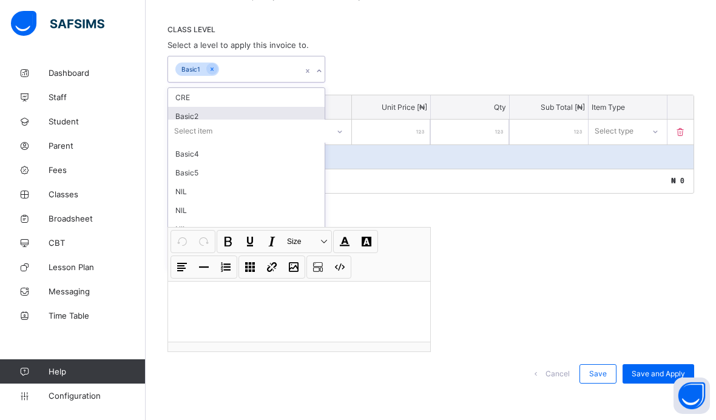
click at [236, 118] on div "Basic2" at bounding box center [246, 116] width 156 height 19
click at [240, 116] on div "Basic3" at bounding box center [246, 116] width 156 height 19
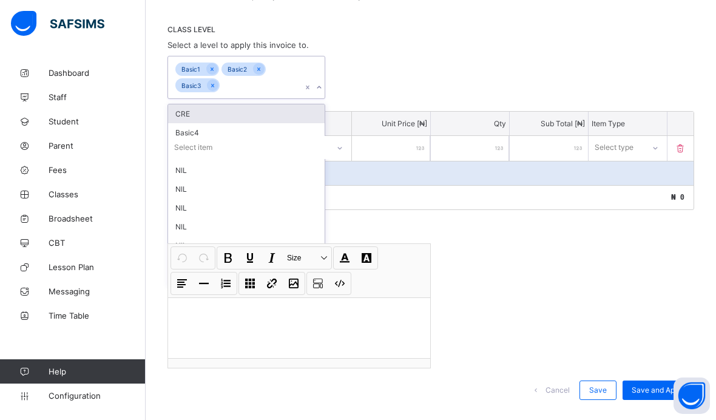
click at [224, 133] on div "Basic4" at bounding box center [246, 132] width 156 height 19
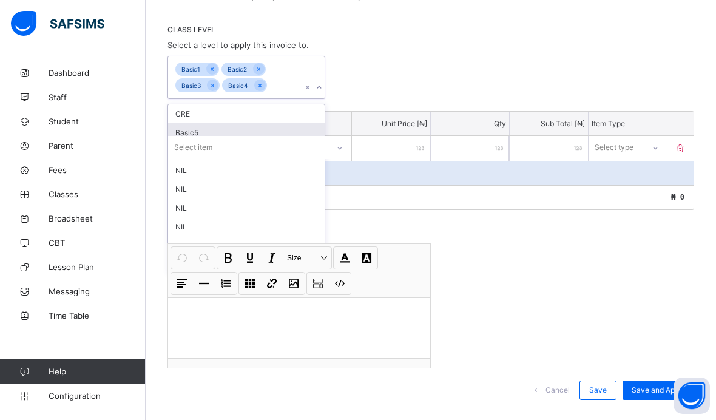
click at [221, 130] on div "Basic5" at bounding box center [246, 132] width 156 height 19
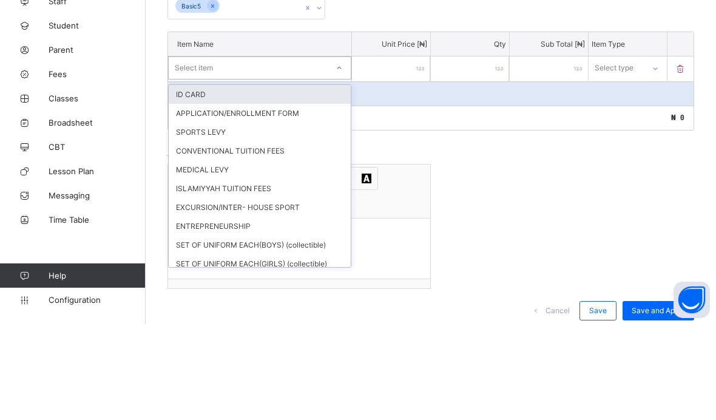
click at [263, 181] on div "ID CARD" at bounding box center [260, 190] width 182 height 19
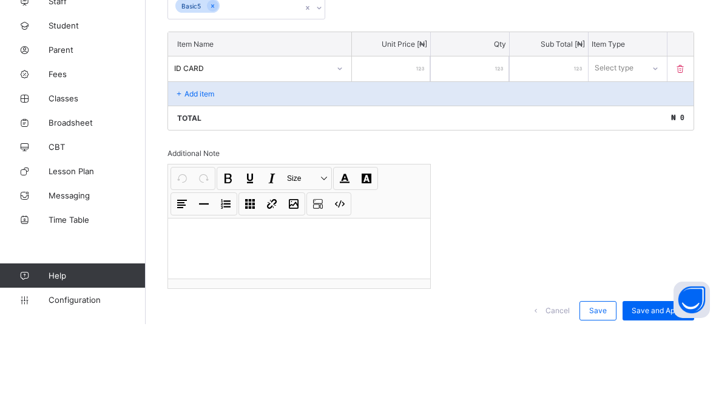
scroll to position [283, 0]
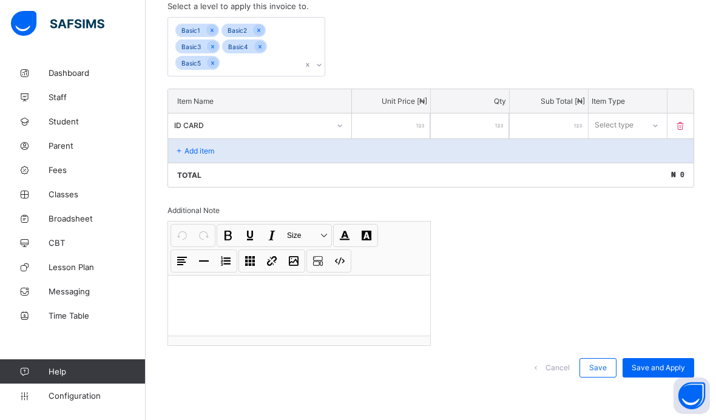
click at [417, 133] on input "number" at bounding box center [391, 125] width 78 height 25
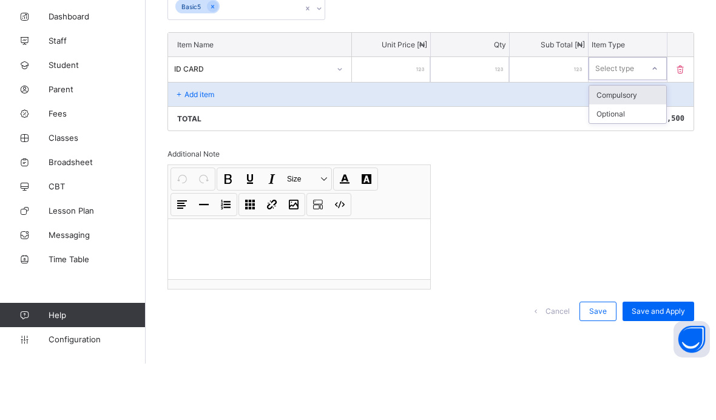
click at [658, 142] on div "Compulsory" at bounding box center [627, 151] width 77 height 19
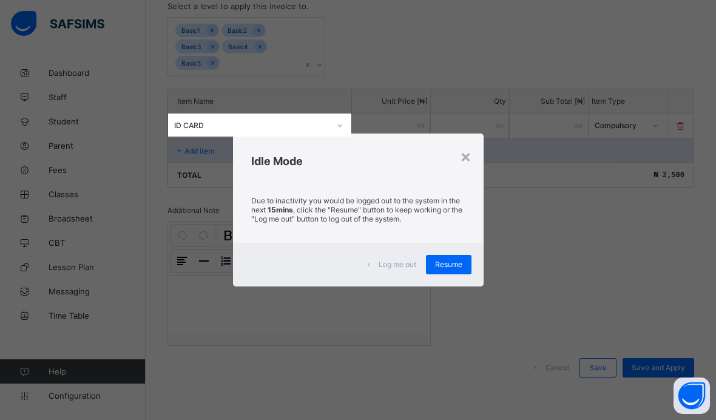
click at [463, 269] on div "Resume" at bounding box center [448, 264] width 45 height 19
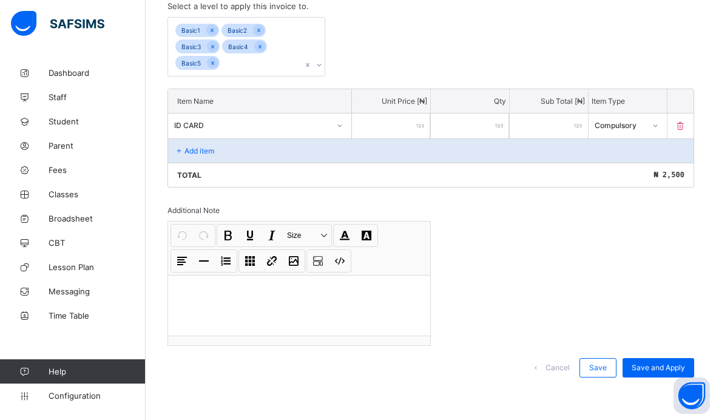
click at [264, 152] on div "Add item" at bounding box center [430, 150] width 525 height 24
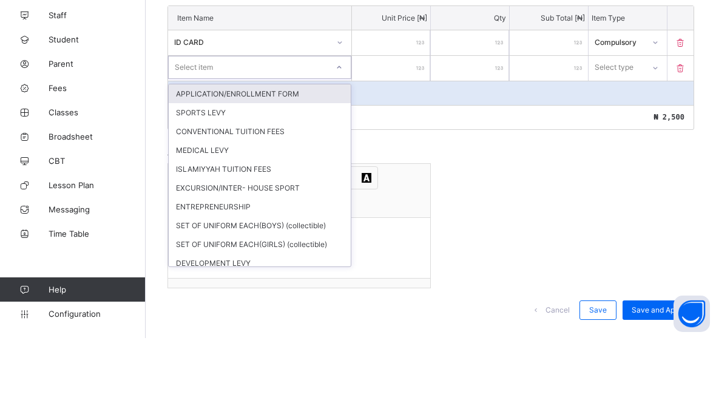
click at [337, 166] on div "APPLICATION/ENROLLMENT FORM" at bounding box center [260, 175] width 182 height 19
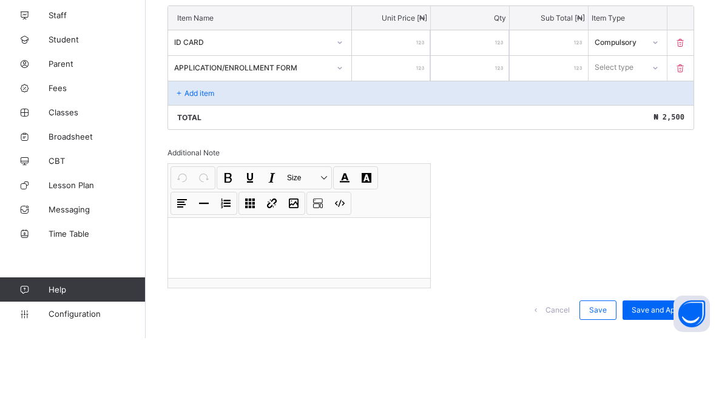
scroll to position [309, 0]
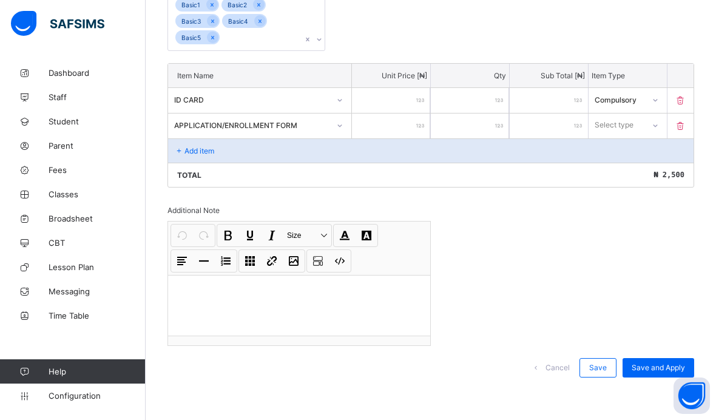
click at [406, 123] on input "number" at bounding box center [391, 125] width 78 height 25
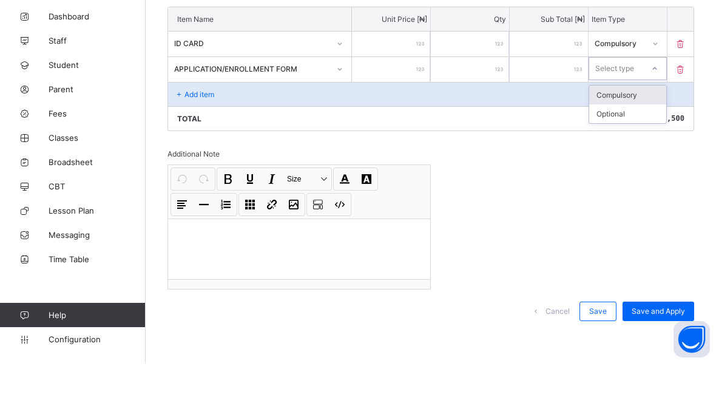
click at [639, 142] on div "Compulsory" at bounding box center [627, 151] width 77 height 19
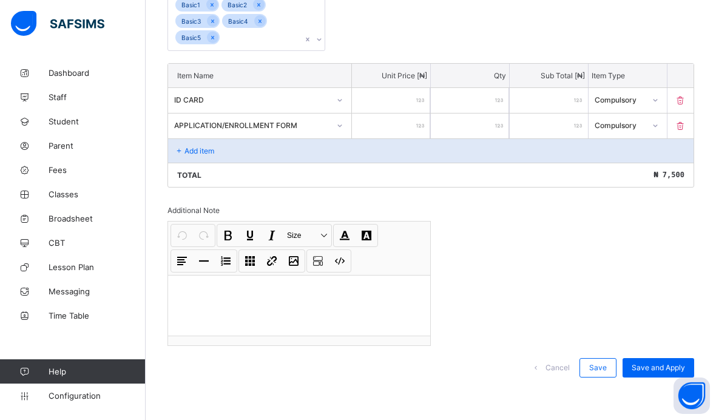
click at [240, 153] on div "Add item" at bounding box center [430, 150] width 525 height 24
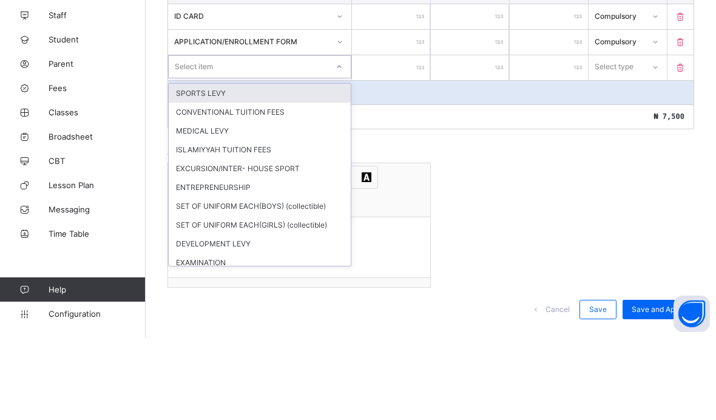
click at [306, 166] on div "SPORTS LEVY" at bounding box center [260, 175] width 182 height 19
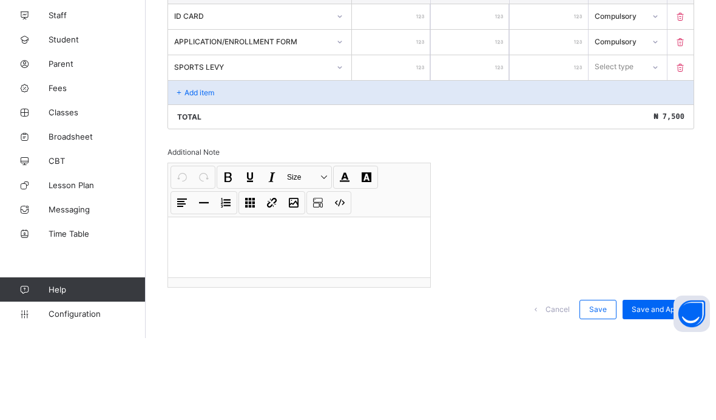
scroll to position [335, 0]
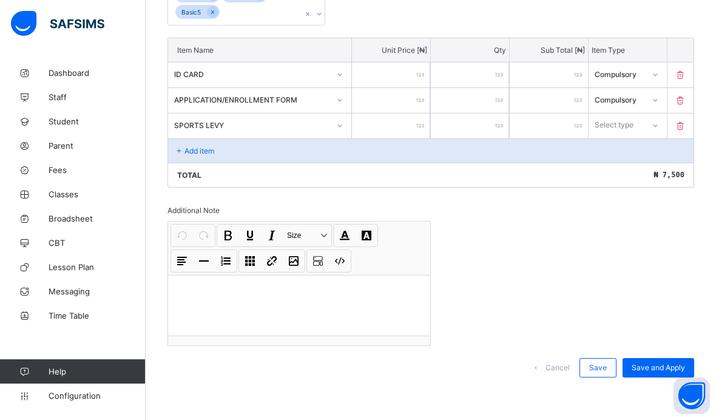
click at [400, 118] on input "number" at bounding box center [391, 125] width 78 height 25
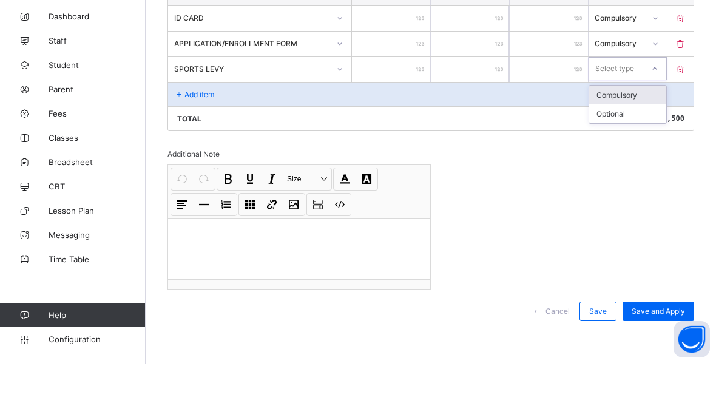
click at [642, 142] on div "Compulsory" at bounding box center [627, 151] width 77 height 19
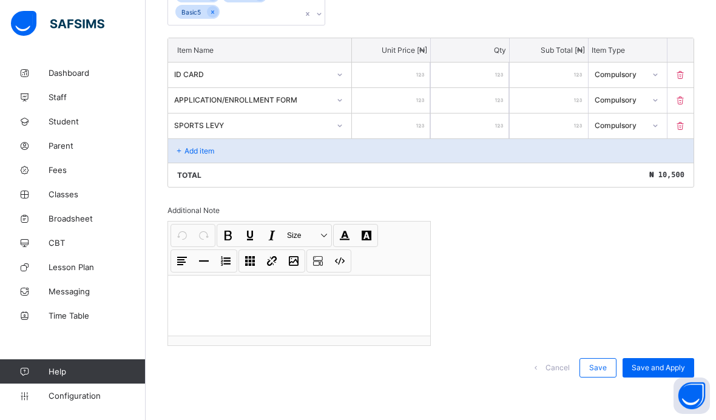
click at [298, 155] on div "Add item" at bounding box center [430, 150] width 525 height 24
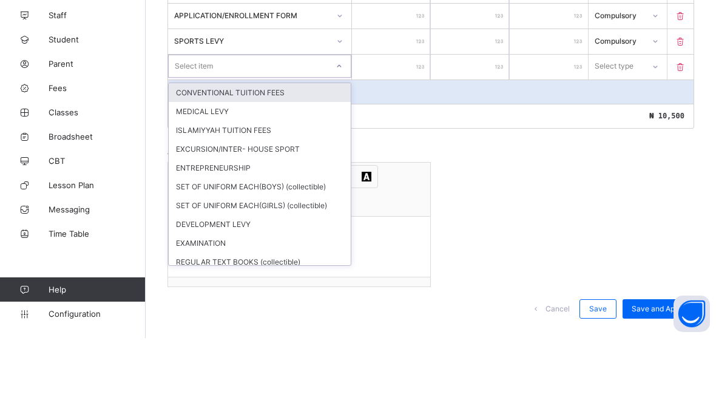
click at [300, 165] on div "CONVENTIONAL TUITION FEES" at bounding box center [260, 174] width 182 height 19
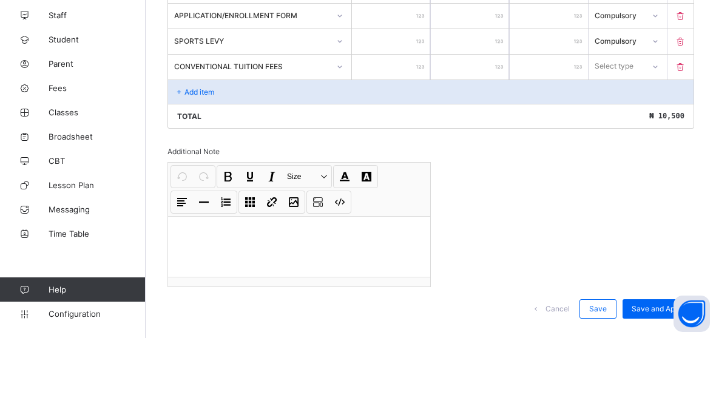
scroll to position [361, 0]
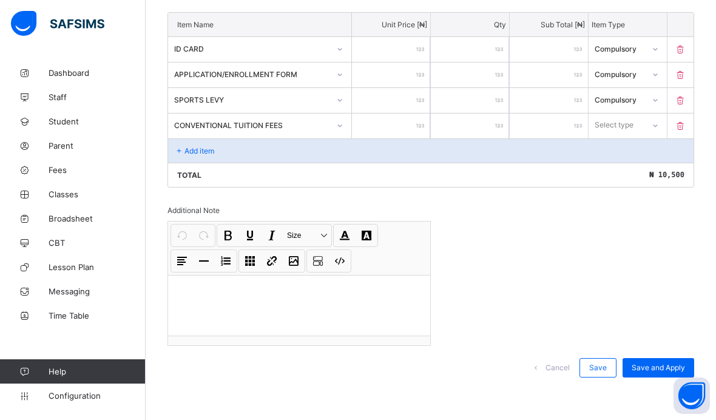
click at [406, 124] on input "number" at bounding box center [391, 125] width 78 height 25
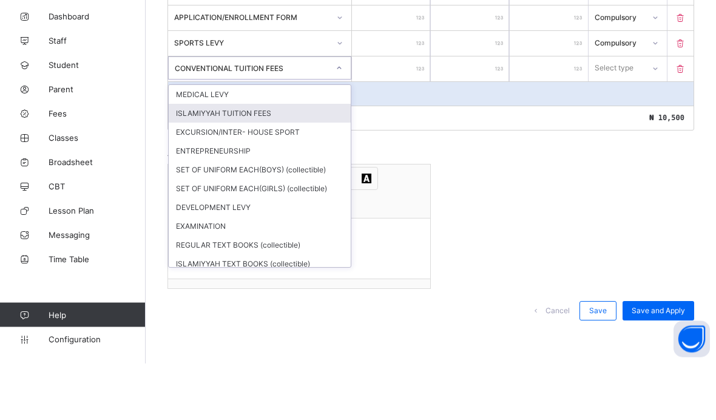
click at [271, 161] on div "ISLAMIYYAH TUITION FEES" at bounding box center [260, 170] width 182 height 19
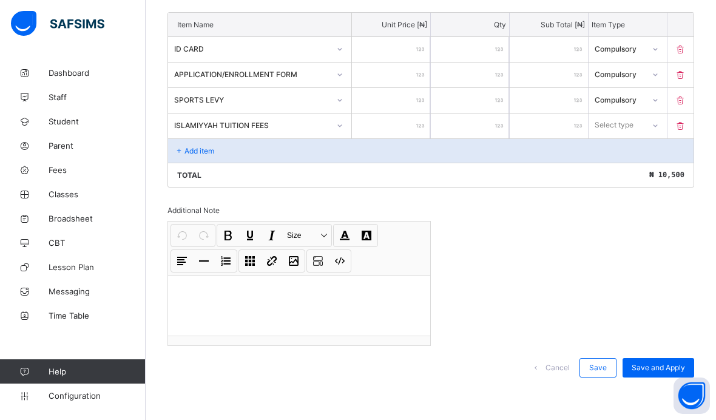
click at [397, 118] on input "number" at bounding box center [391, 125] width 78 height 25
click at [639, 139] on div "Add item" at bounding box center [430, 150] width 525 height 24
click at [257, 149] on div "Add item" at bounding box center [430, 150] width 525 height 24
click at [220, 155] on div "Add item" at bounding box center [430, 150] width 525 height 24
click at [212, 155] on p "Add item" at bounding box center [199, 150] width 30 height 9
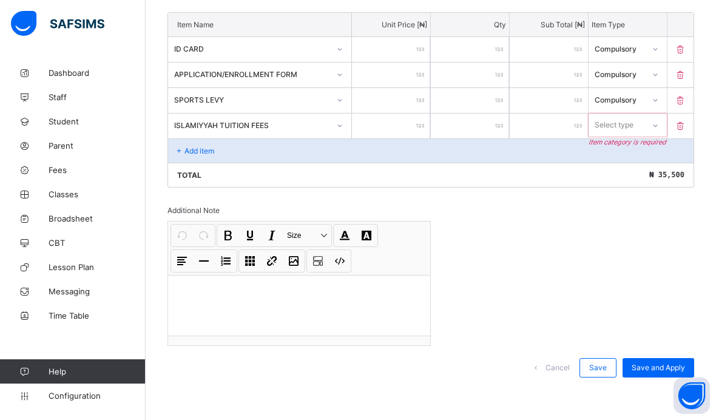
click at [212, 146] on p "Add item" at bounding box center [199, 150] width 30 height 9
click at [205, 157] on div "Add item" at bounding box center [430, 150] width 525 height 24
click at [194, 152] on p "Add item" at bounding box center [199, 150] width 30 height 9
click at [185, 156] on div "Add item" at bounding box center [430, 150] width 525 height 24
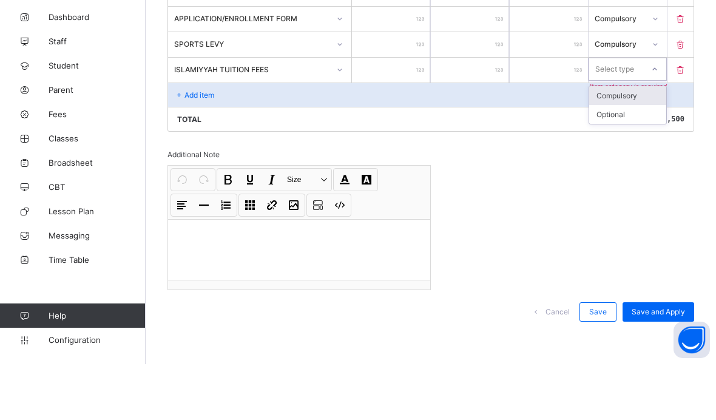
click at [644, 142] on div "Compulsory" at bounding box center [627, 151] width 77 height 19
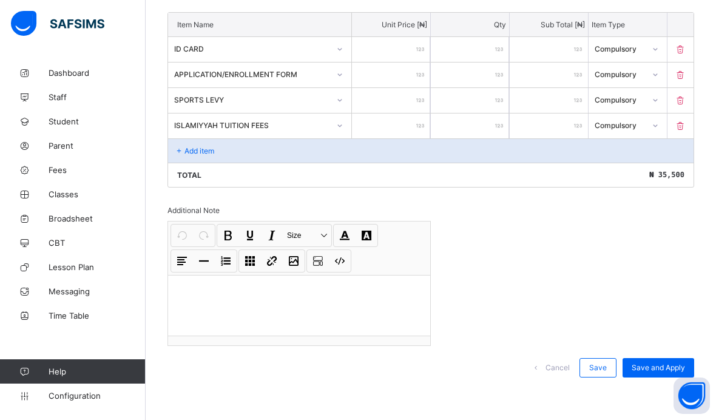
click at [208, 152] on p "Add item" at bounding box center [199, 150] width 30 height 9
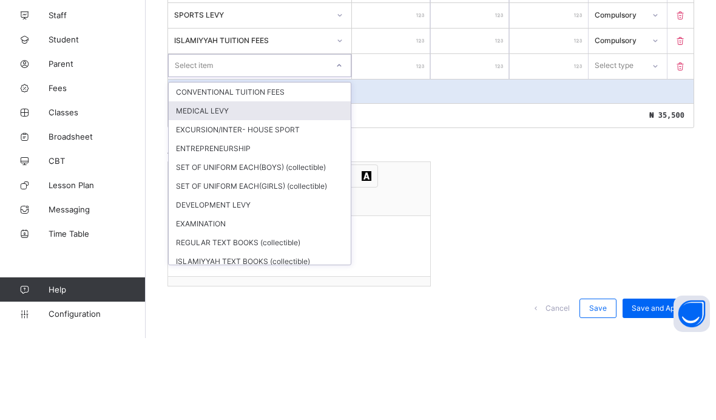
click at [255, 183] on div "MEDICAL LEVY" at bounding box center [260, 192] width 182 height 19
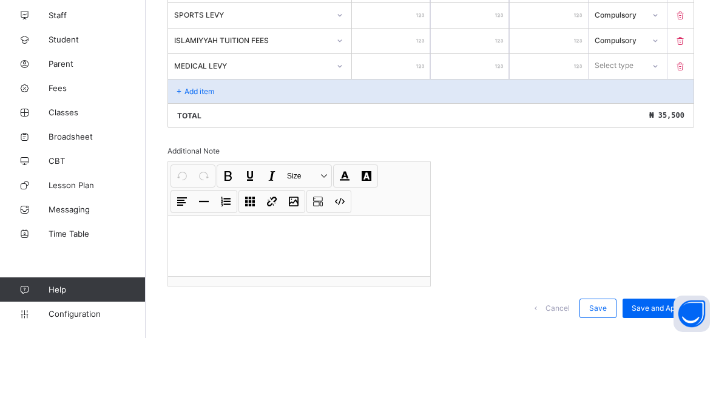
scroll to position [387, 0]
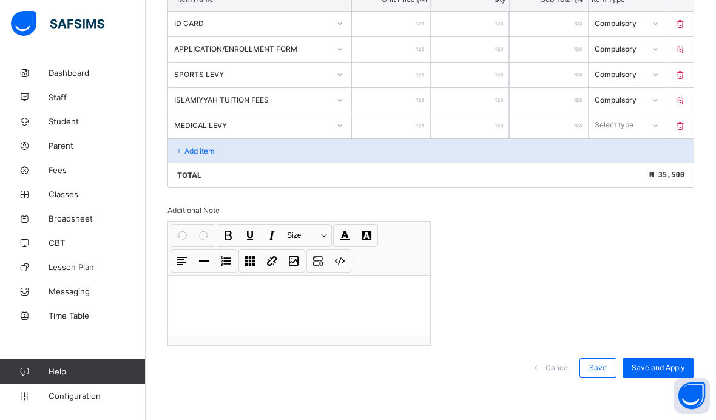
click at [412, 127] on input "number" at bounding box center [391, 125] width 78 height 25
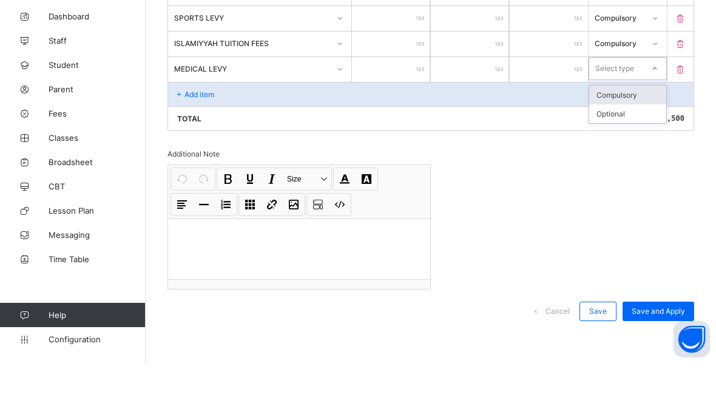
click at [634, 142] on div "Compulsory" at bounding box center [627, 151] width 77 height 19
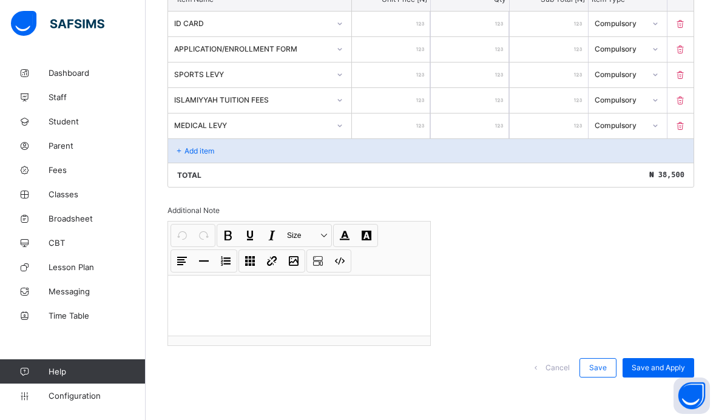
click at [267, 155] on div "Add item" at bounding box center [430, 150] width 525 height 24
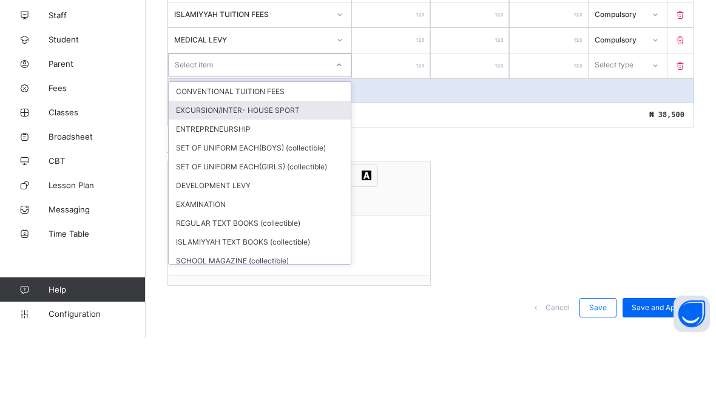
click at [287, 183] on div "EXCURSION/INTER- HOUSE SPORT" at bounding box center [260, 192] width 182 height 19
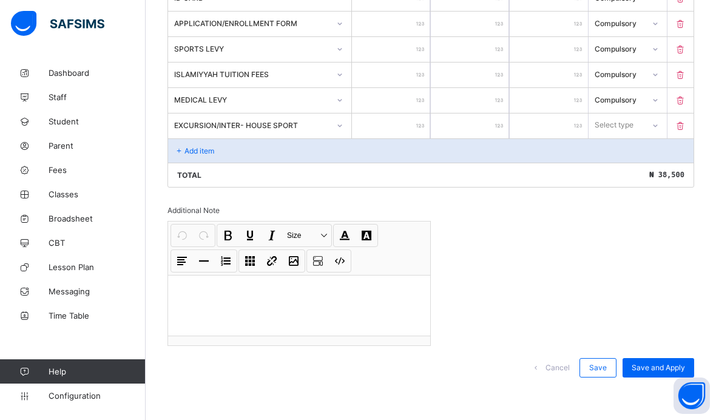
click at [406, 124] on input "number" at bounding box center [391, 125] width 78 height 25
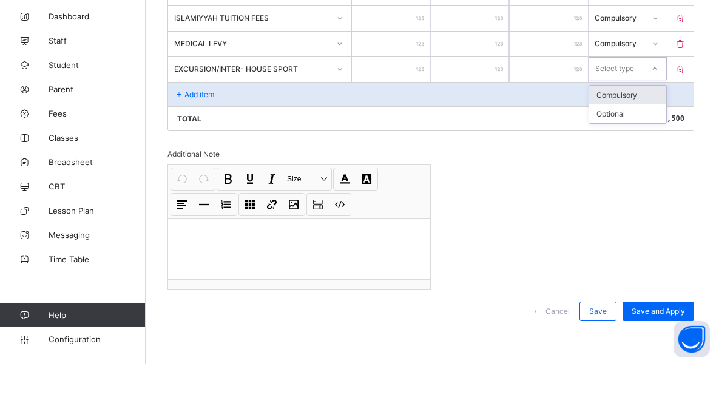
click at [639, 142] on div "Compulsory" at bounding box center [627, 151] width 77 height 19
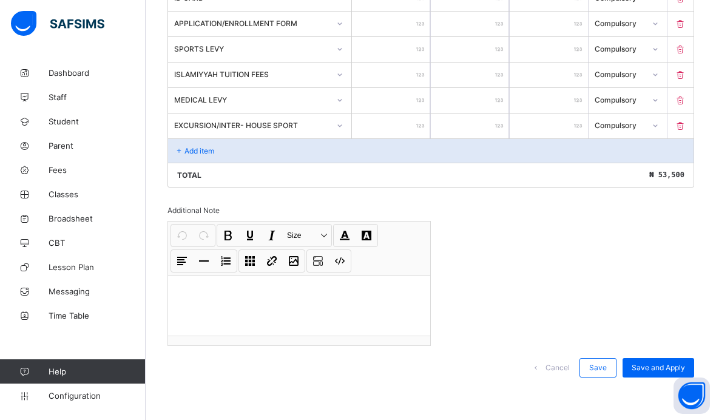
click at [226, 144] on div "Add item" at bounding box center [430, 150] width 525 height 24
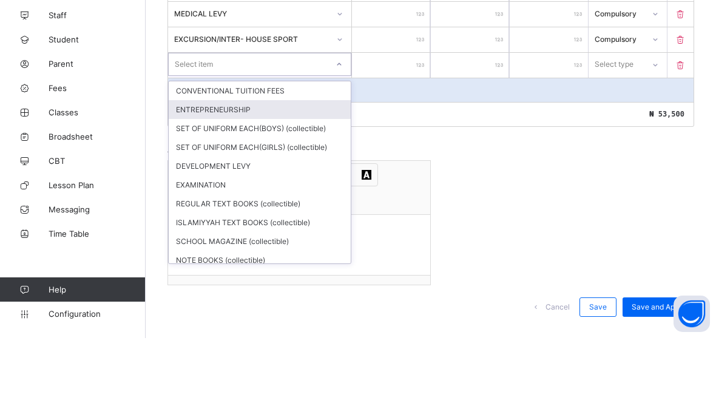
click at [268, 182] on div "ENTREPRENEURSHIP" at bounding box center [260, 191] width 182 height 19
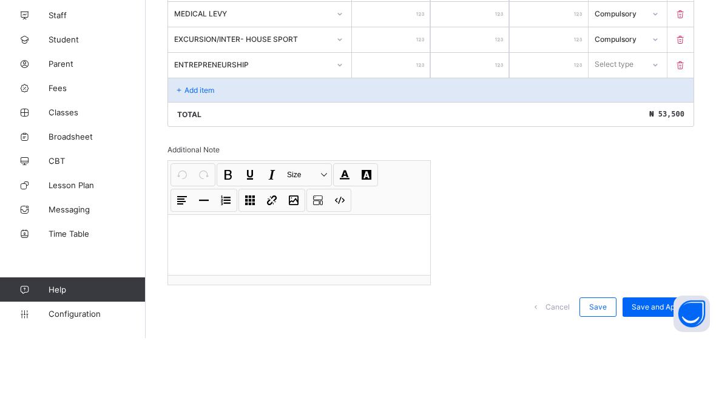
scroll to position [439, 0]
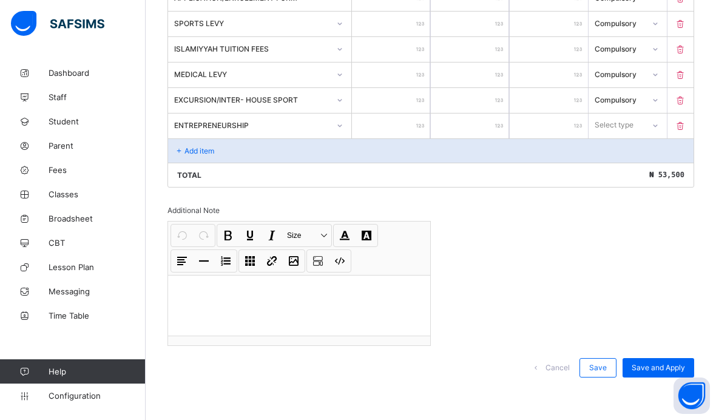
click at [408, 131] on input "number" at bounding box center [391, 125] width 78 height 25
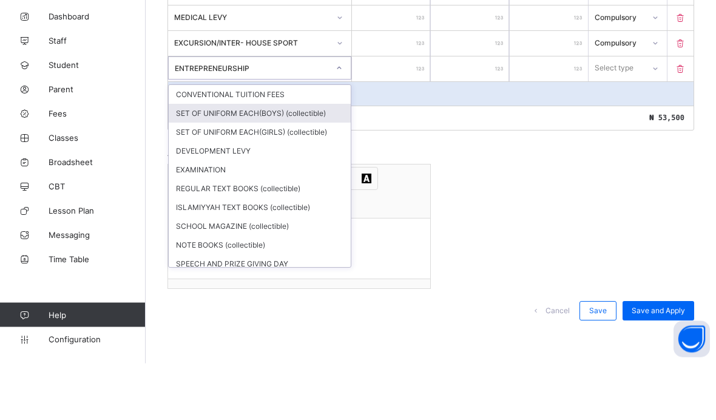
click at [309, 161] on div "SET OF UNIFORM EACH(BOYS) (collectible)" at bounding box center [260, 170] width 182 height 19
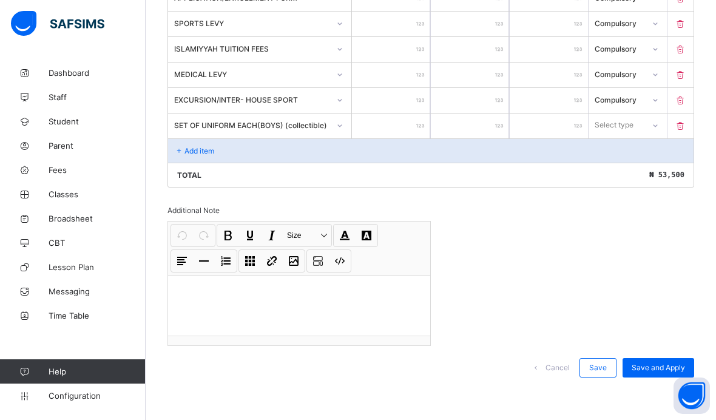
click at [408, 128] on input "number" at bounding box center [391, 125] width 78 height 25
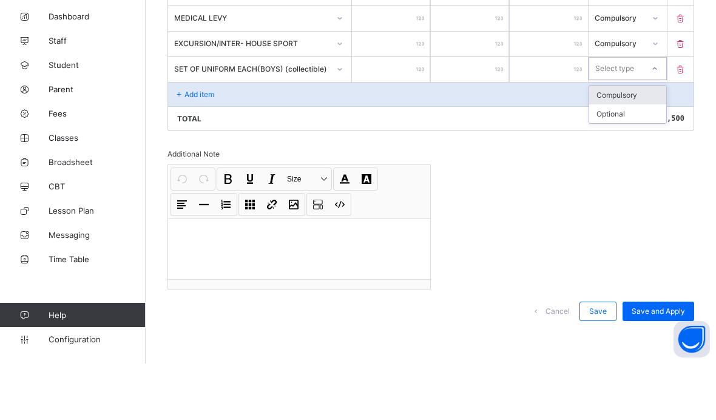
click at [643, 142] on div "Compulsory" at bounding box center [627, 151] width 77 height 19
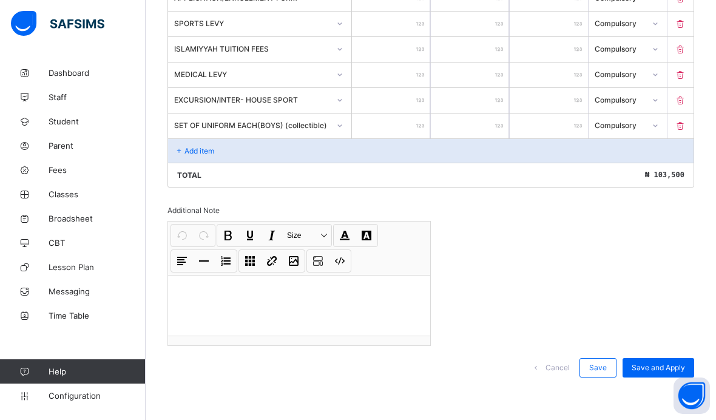
click at [260, 146] on div "Add item" at bounding box center [430, 150] width 525 height 24
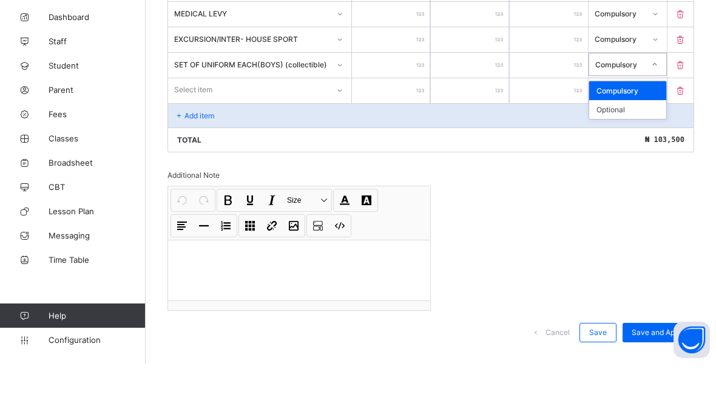
click at [626, 156] on div "Optional" at bounding box center [627, 165] width 77 height 19
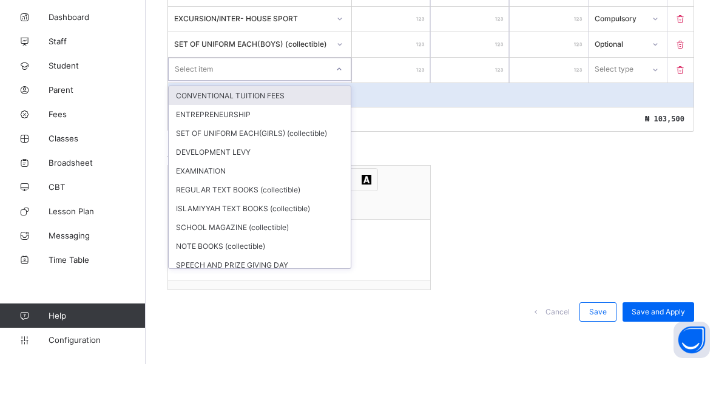
click at [285, 179] on div "SET OF UNIFORM EACH(GIRLS) (collectible)" at bounding box center [260, 188] width 182 height 19
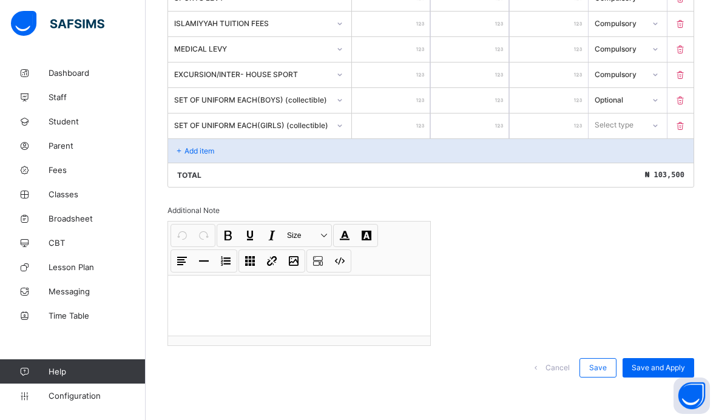
click at [412, 118] on input "number" at bounding box center [391, 125] width 78 height 25
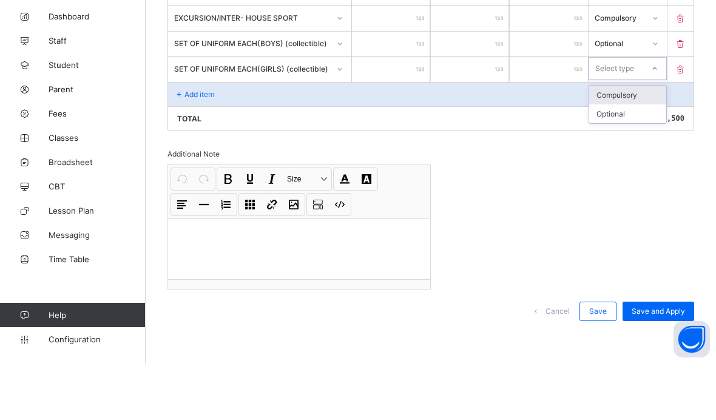
click at [634, 161] on div "Optional" at bounding box center [627, 170] width 77 height 19
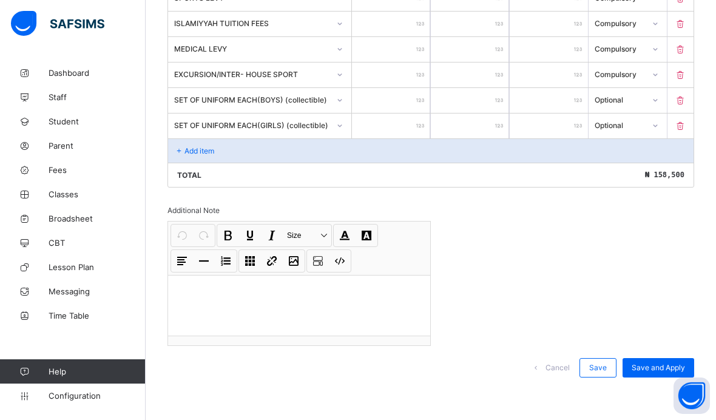
click at [249, 146] on div "Add item" at bounding box center [430, 150] width 525 height 24
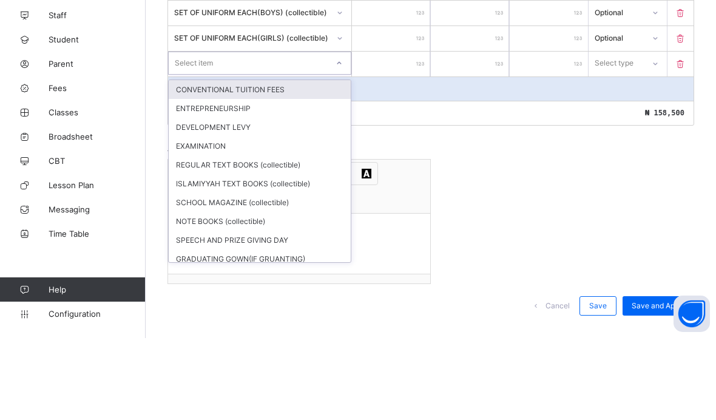
click at [261, 200] on div "DEVELOPMENT LEVY" at bounding box center [260, 209] width 182 height 19
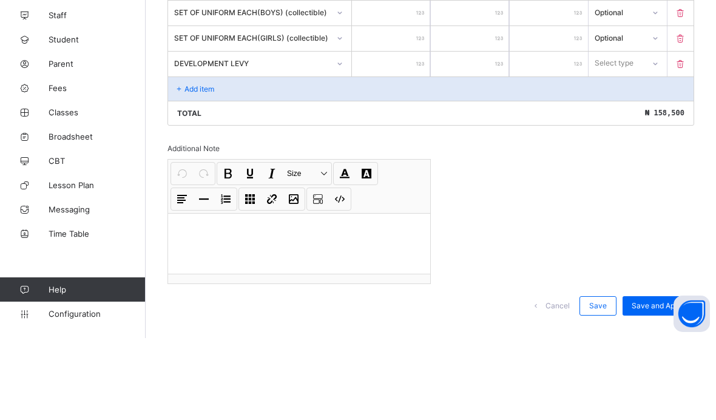
scroll to position [491, 0]
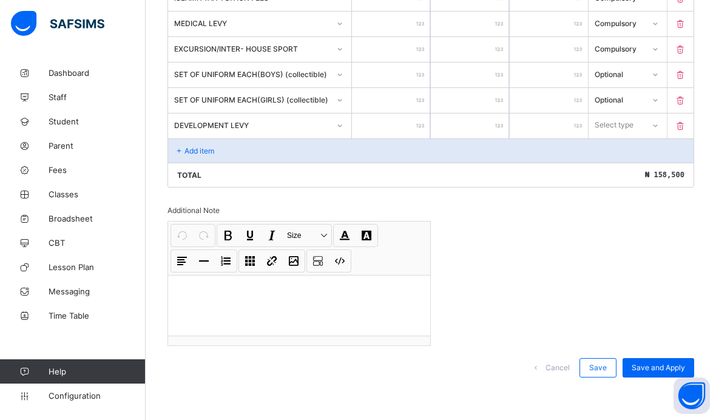
click at [400, 121] on input "number" at bounding box center [391, 125] width 78 height 25
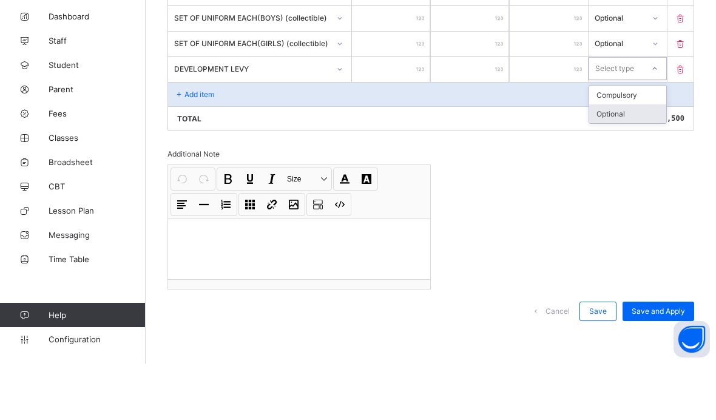
click at [629, 161] on div "Optional" at bounding box center [627, 170] width 77 height 19
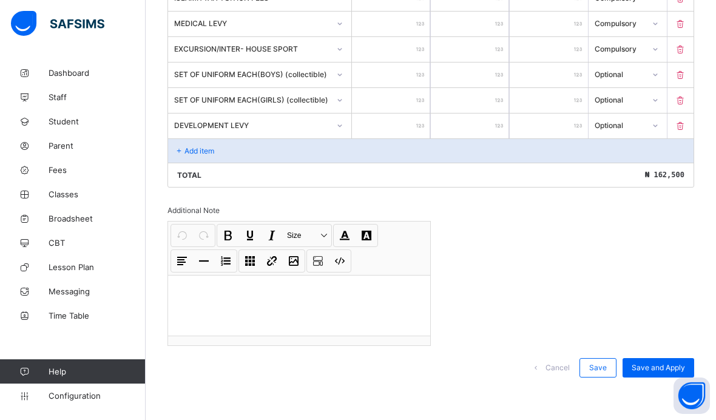
click at [282, 153] on div "Add item" at bounding box center [430, 150] width 525 height 24
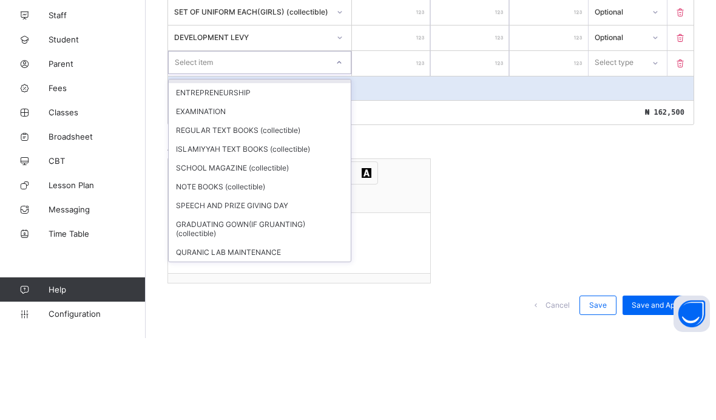
scroll to position [29, 0]
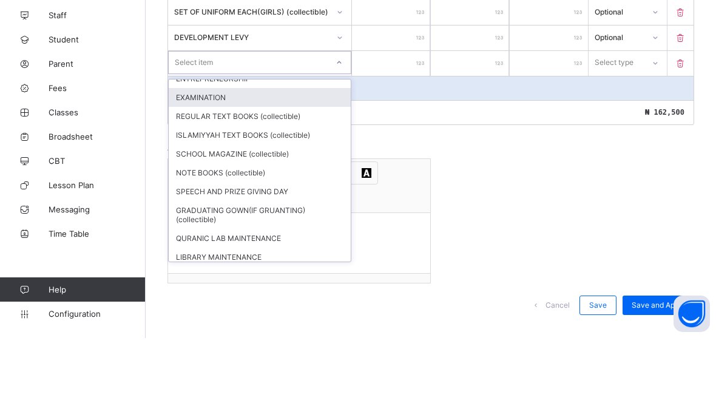
click at [247, 170] on div "EXAMINATION" at bounding box center [260, 179] width 182 height 19
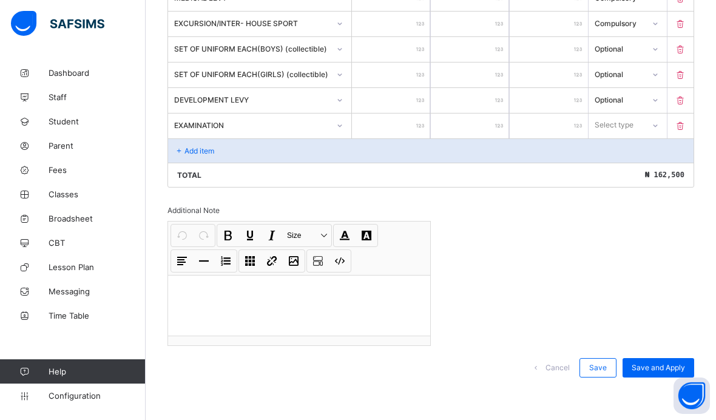
click at [400, 130] on input "number" at bounding box center [391, 125] width 78 height 25
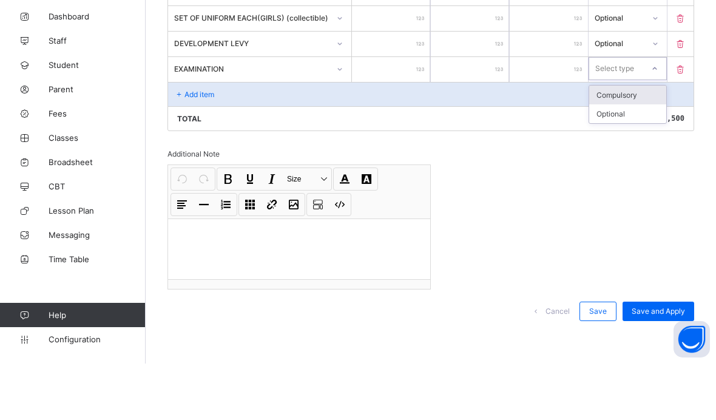
click at [637, 161] on div "Optional" at bounding box center [627, 170] width 77 height 19
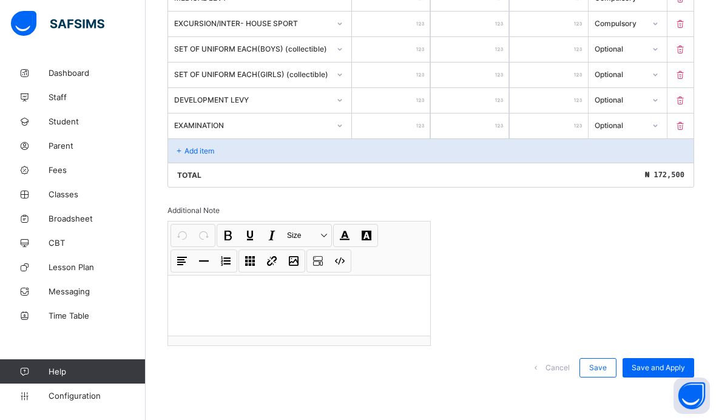
click at [238, 160] on div "Add item" at bounding box center [430, 150] width 525 height 24
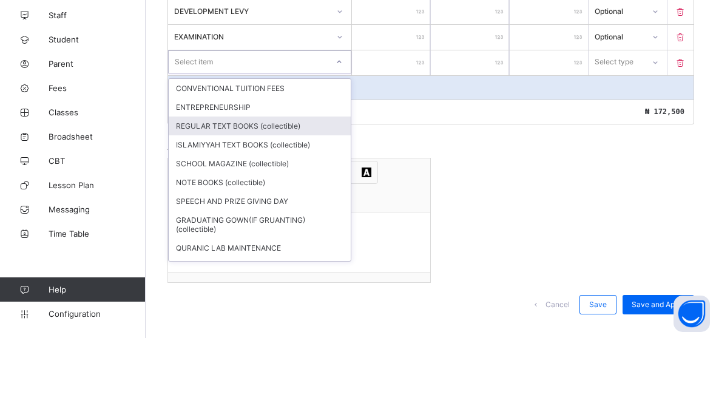
click at [284, 198] on div "REGULAR TEXT BOOKS (collectible)" at bounding box center [260, 207] width 182 height 19
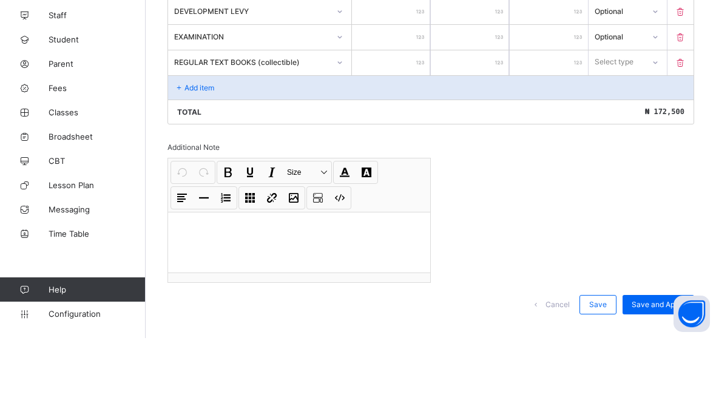
scroll to position [543, 0]
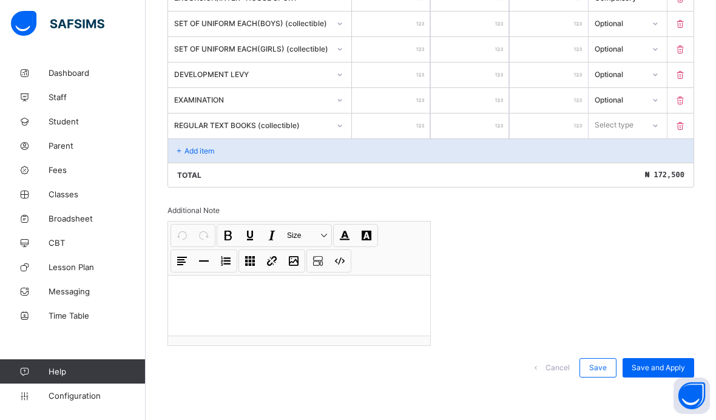
click at [390, 128] on input "number" at bounding box center [391, 125] width 78 height 25
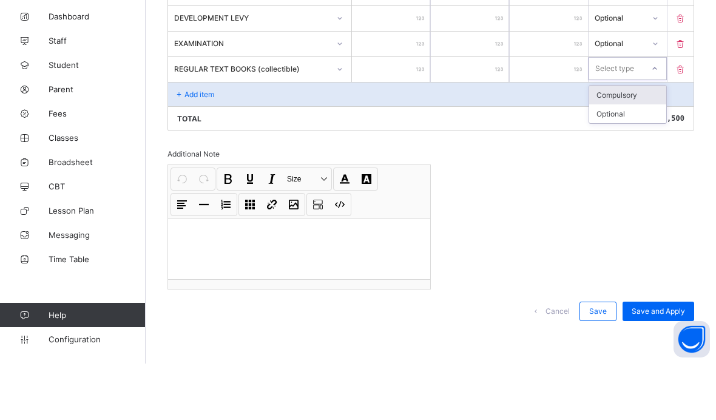
click at [635, 142] on div "Compulsory" at bounding box center [627, 151] width 77 height 19
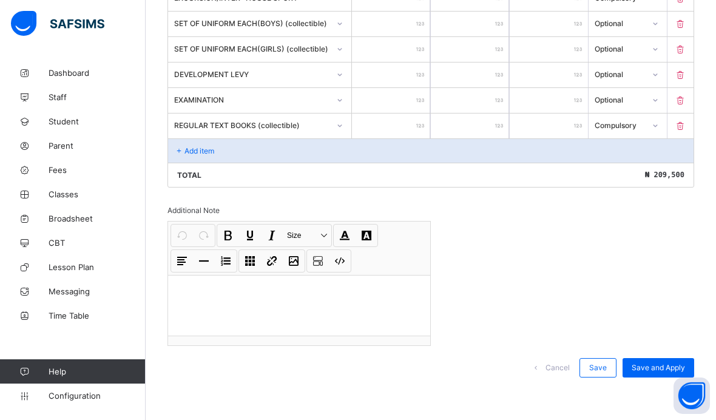
click at [224, 150] on div "Add item" at bounding box center [430, 150] width 525 height 24
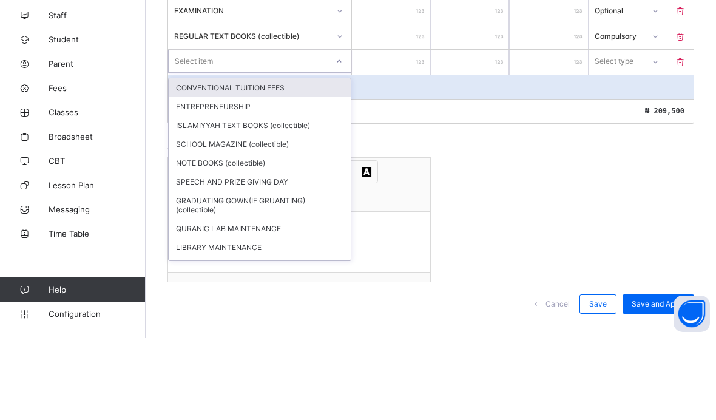
click at [278, 198] on div "ISLAMIYYAH TEXT BOOKS (collectible)" at bounding box center [260, 207] width 182 height 19
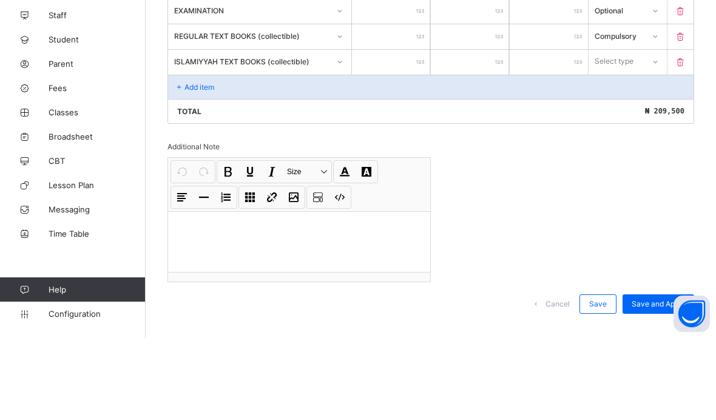
scroll to position [569, 0]
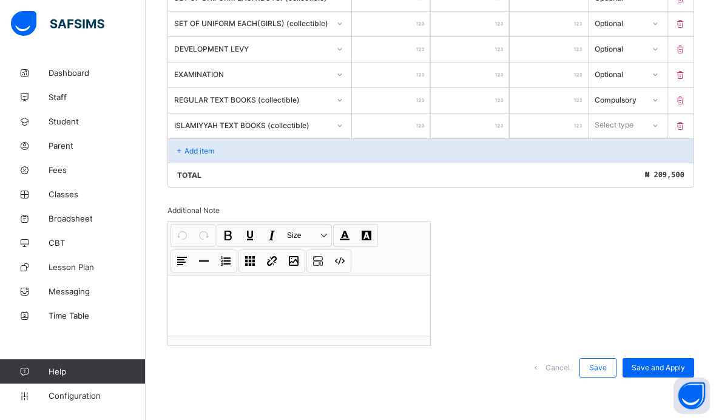
click at [398, 119] on input "number" at bounding box center [391, 125] width 78 height 25
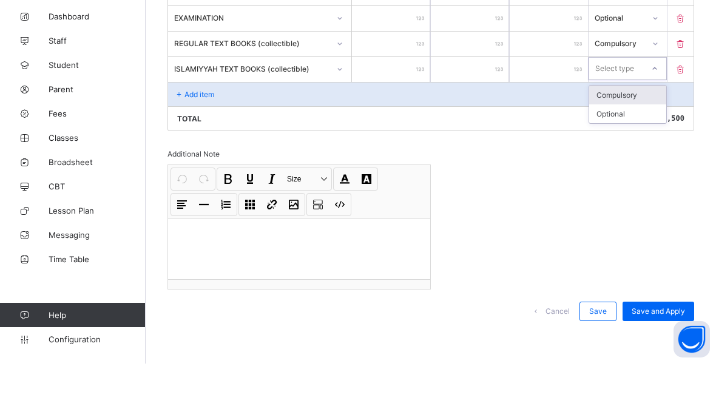
click at [640, 142] on div "Compulsory" at bounding box center [627, 151] width 77 height 19
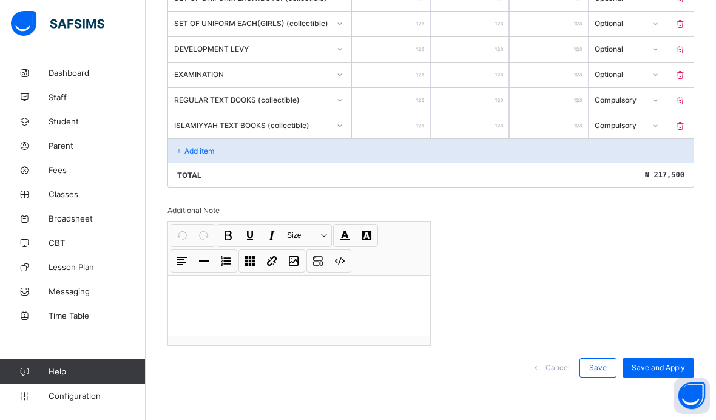
click at [250, 150] on div "Add item" at bounding box center [430, 150] width 525 height 24
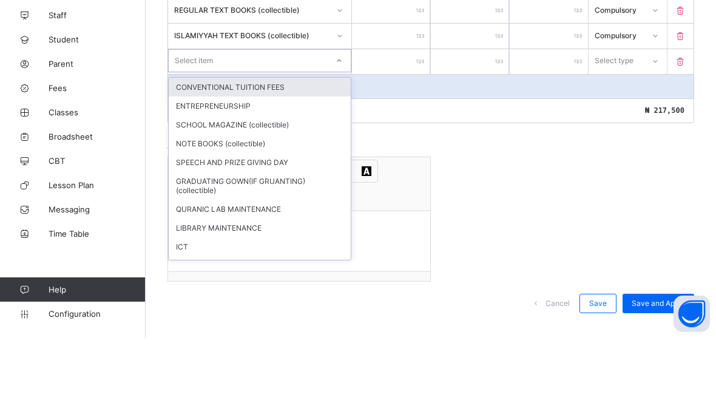
click at [293, 159] on div "CONVENTIONAL TUITION FEES" at bounding box center [260, 168] width 182 height 19
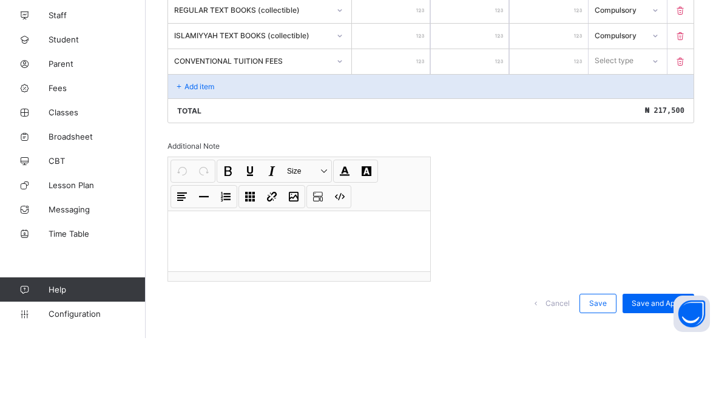
scroll to position [595, 0]
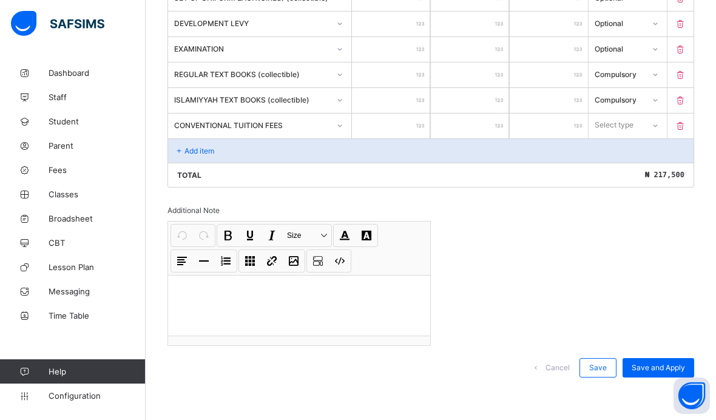
click at [406, 124] on input "number" at bounding box center [391, 125] width 78 height 25
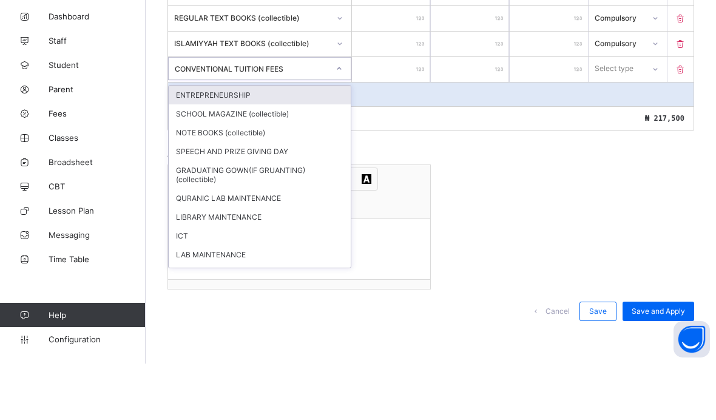
click at [276, 179] on div "NOTE BOOKS (collectible)" at bounding box center [260, 188] width 182 height 19
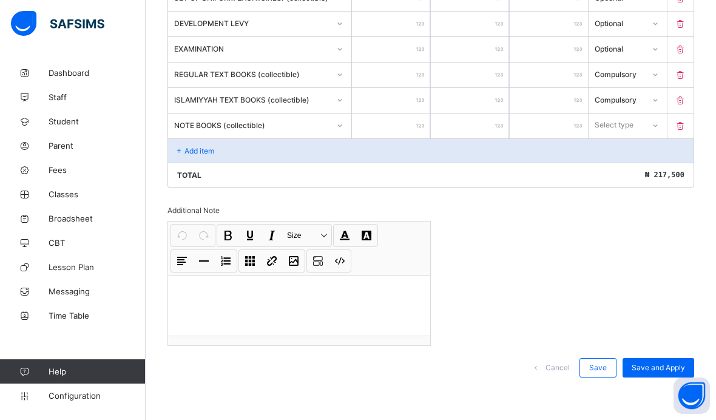
click at [398, 126] on input "*" at bounding box center [391, 125] width 78 height 25
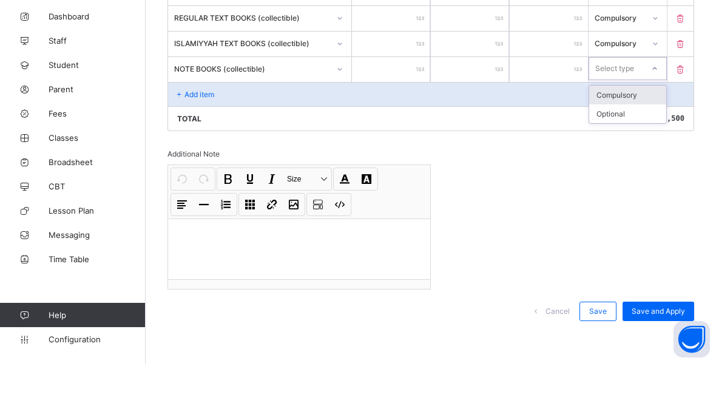
click at [641, 142] on div "Compulsory" at bounding box center [627, 151] width 77 height 19
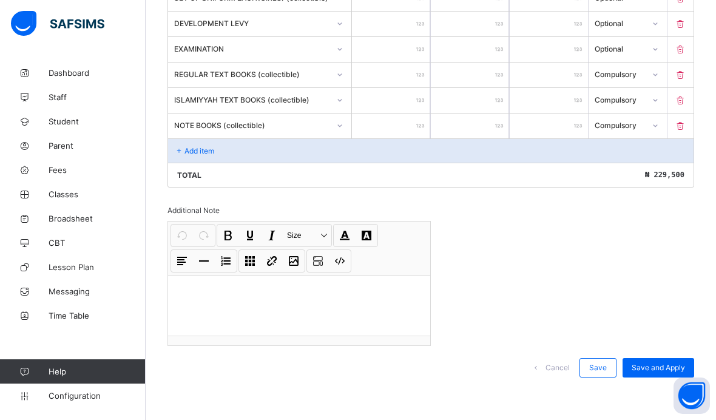
click at [258, 148] on div "Add item" at bounding box center [430, 150] width 525 height 24
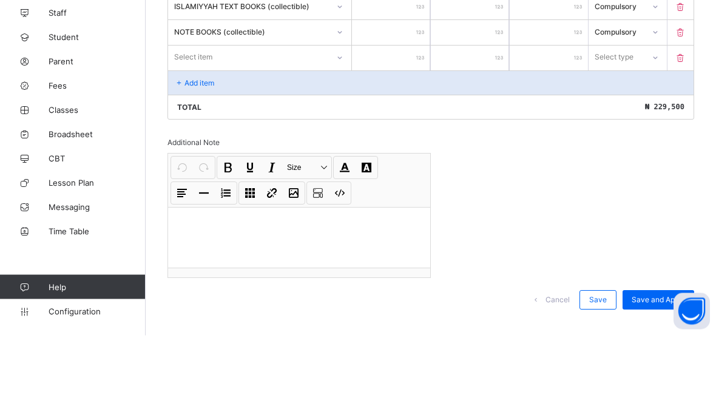
scroll to position [622, 0]
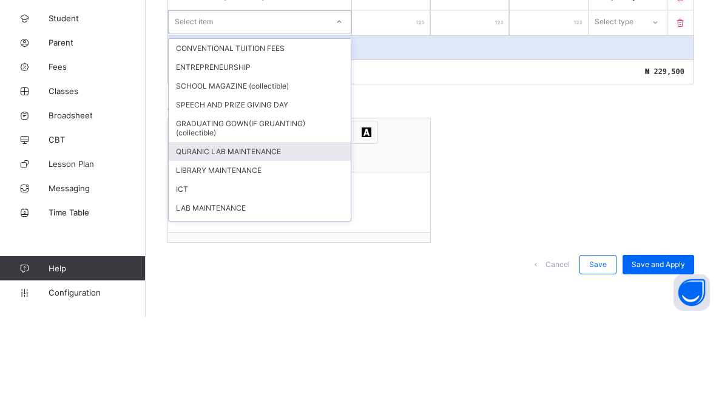
click at [266, 245] on div "QURANIC LAB MAINTENANCE" at bounding box center [260, 254] width 182 height 19
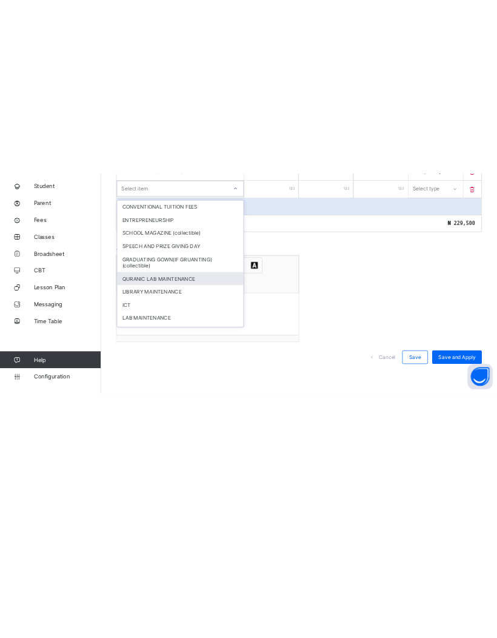
scroll to position [572, 0]
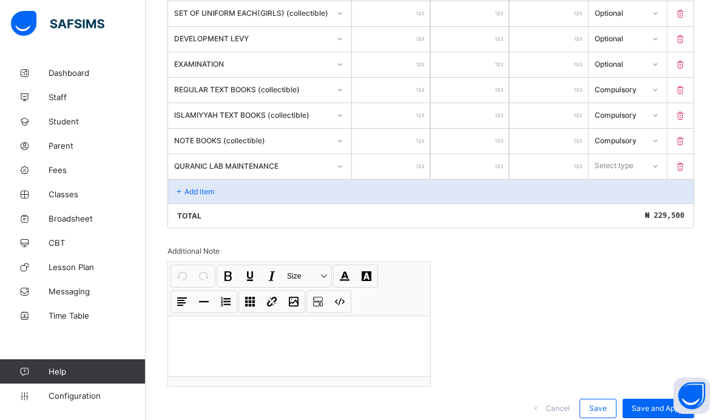
click at [391, 173] on input "number" at bounding box center [391, 166] width 78 height 25
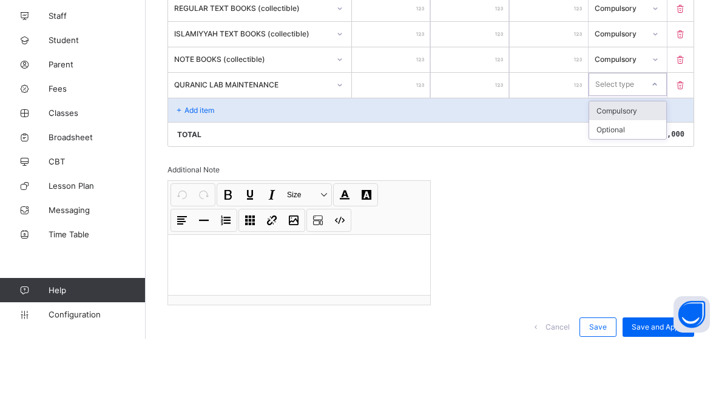
click at [632, 183] on div "Compulsory" at bounding box center [627, 192] width 77 height 19
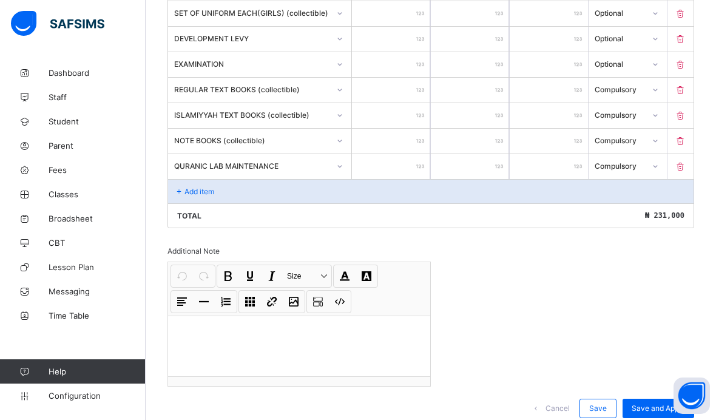
click at [229, 203] on div "Add item" at bounding box center [430, 191] width 525 height 24
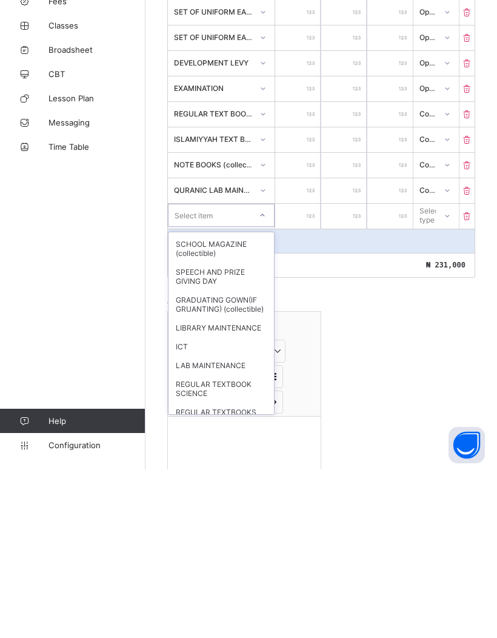
scroll to position [51, 0]
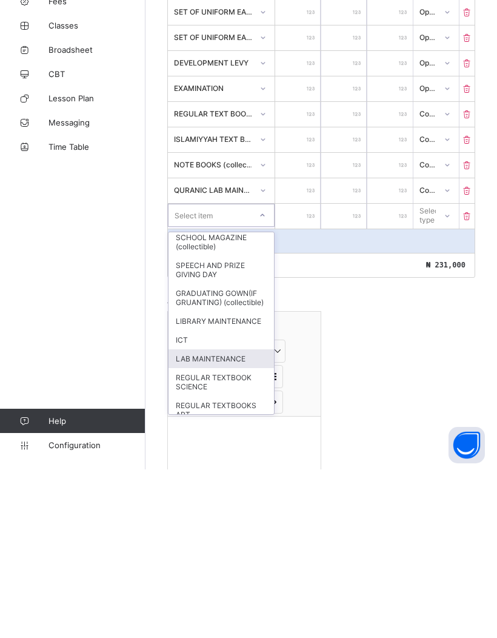
click at [236, 419] on div "LAB MAINTENANCE" at bounding box center [222, 527] width 106 height 19
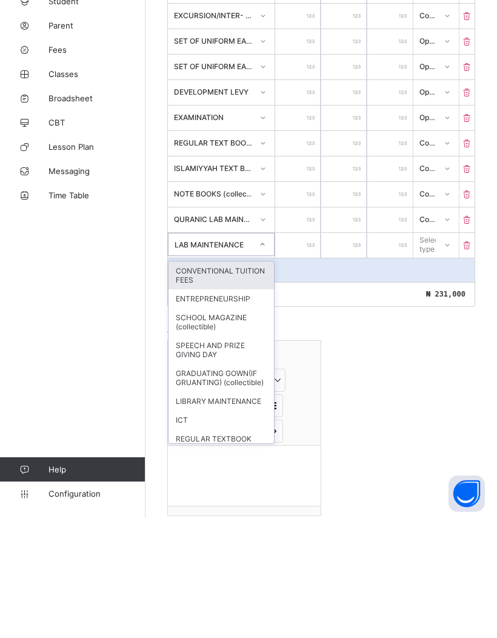
scroll to position [449, 0]
click at [226, 419] on div "LIBRARY MAINTENANCE" at bounding box center [222, 521] width 106 height 19
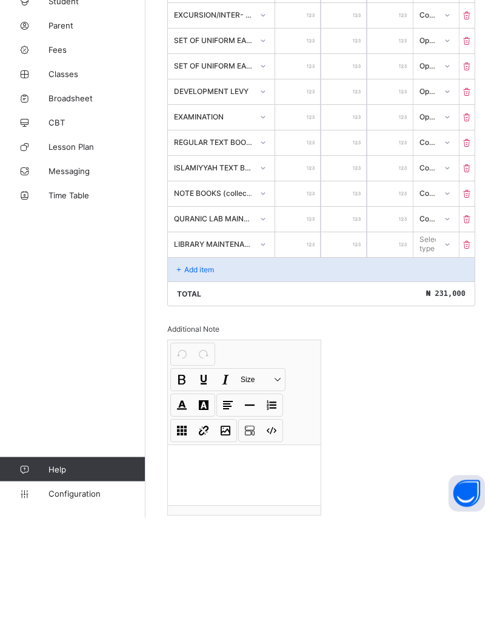
scroll to position [481, 0]
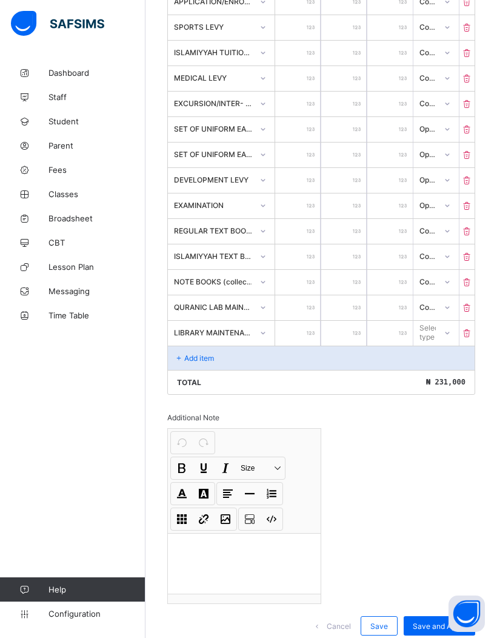
click at [304, 343] on input "number" at bounding box center [297, 333] width 45 height 25
click at [444, 368] on div "Compulsory" at bounding box center [436, 358] width 44 height 19
click at [245, 369] on div "Add item" at bounding box center [321, 358] width 307 height 24
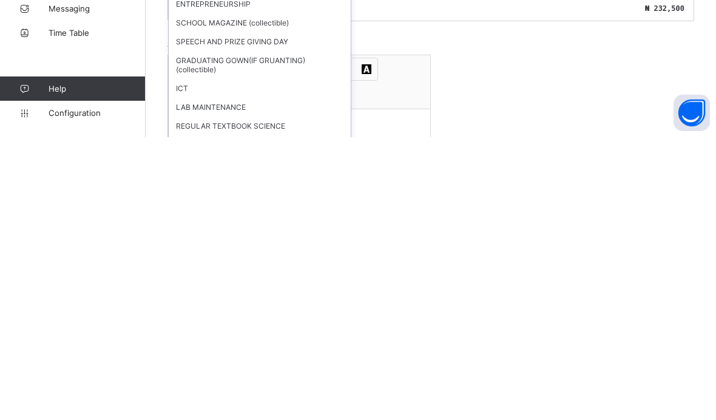
scroll to position [554, 0]
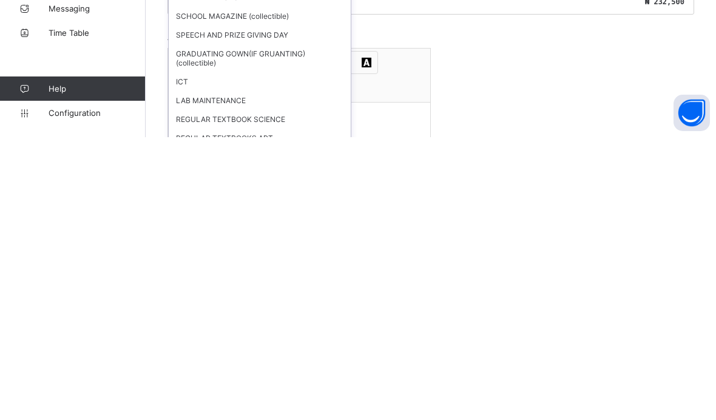
click at [183, 355] on div "ICT" at bounding box center [260, 364] width 182 height 19
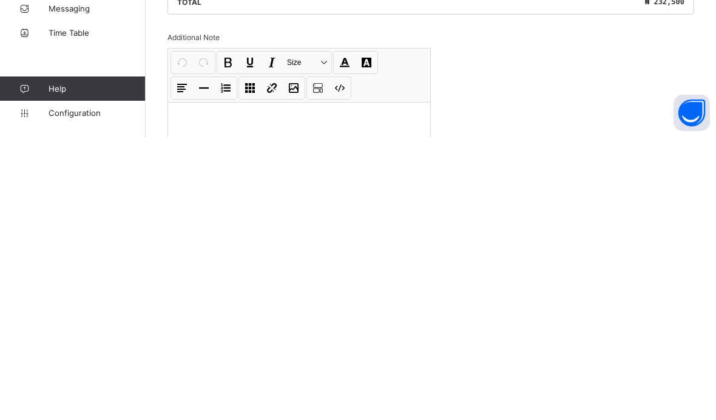
scroll to position [674, 0]
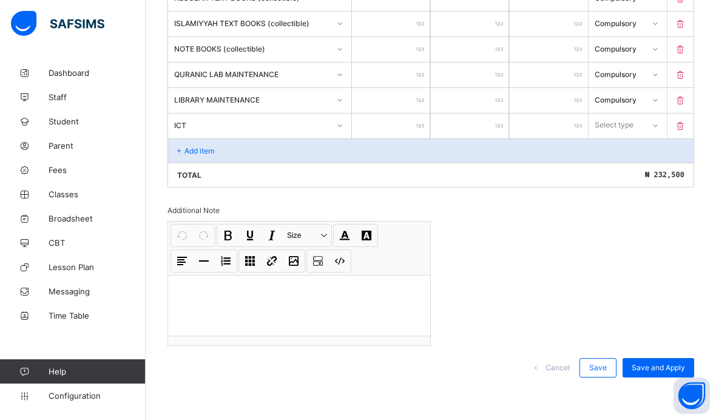
click at [427, 122] on input "number" at bounding box center [391, 125] width 78 height 25
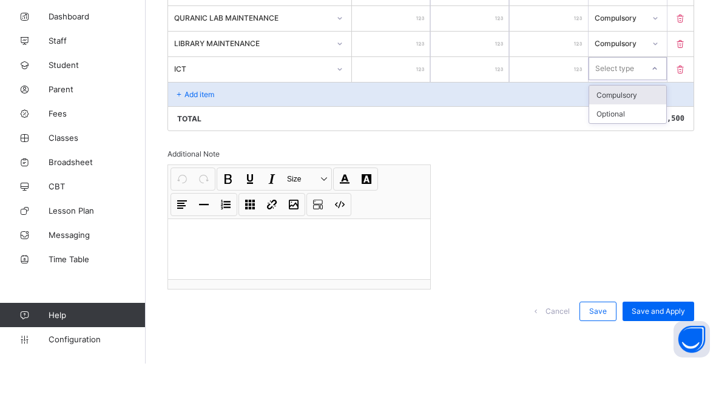
click at [645, 142] on div "Compulsory" at bounding box center [627, 151] width 77 height 19
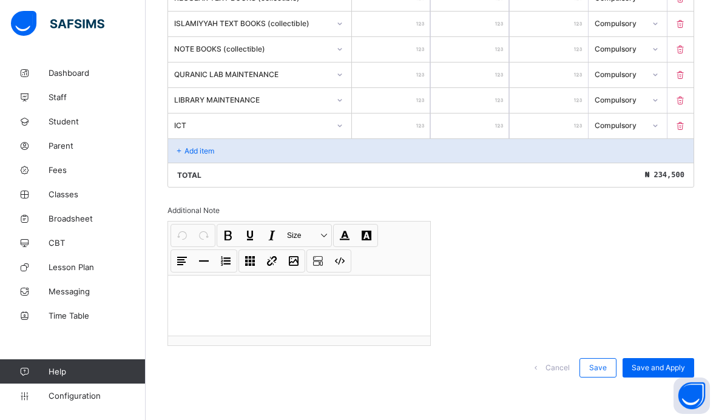
click at [321, 144] on div "Add item" at bounding box center [430, 150] width 525 height 24
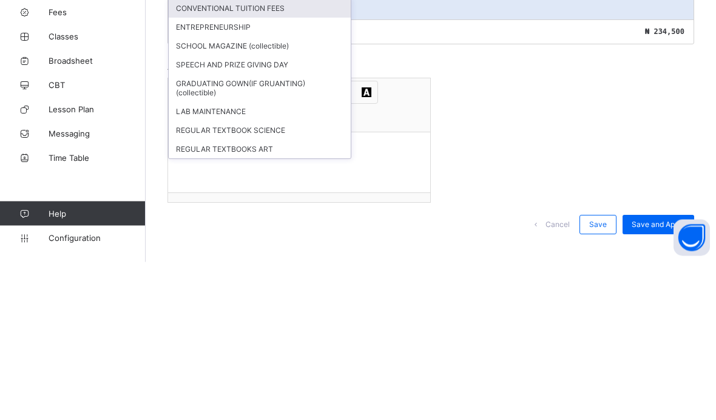
scroll to position [650, 0]
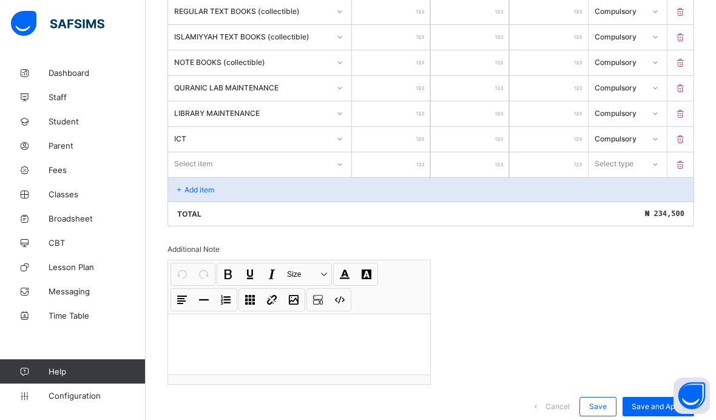
click at [666, 411] on span "Save and Apply" at bounding box center [657, 405] width 53 height 9
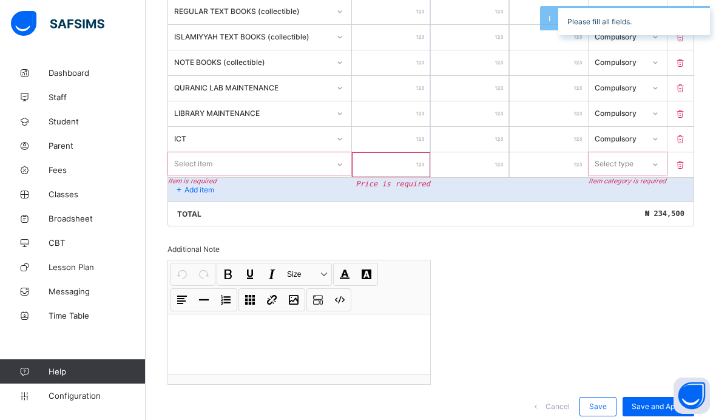
click at [679, 170] on icon at bounding box center [680, 164] width 12 height 10
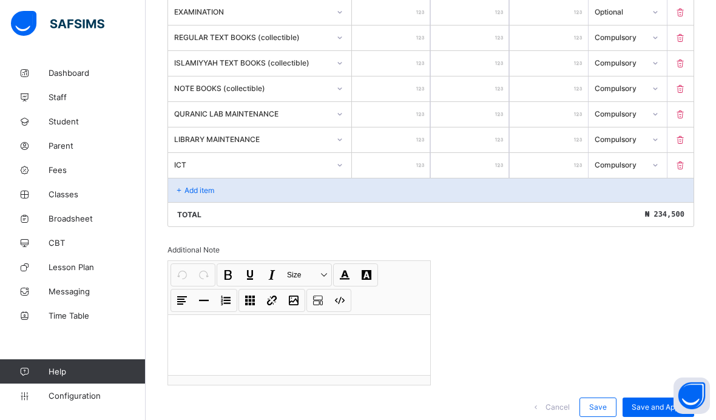
click at [662, 411] on span "Save and Apply" at bounding box center [657, 406] width 53 height 9
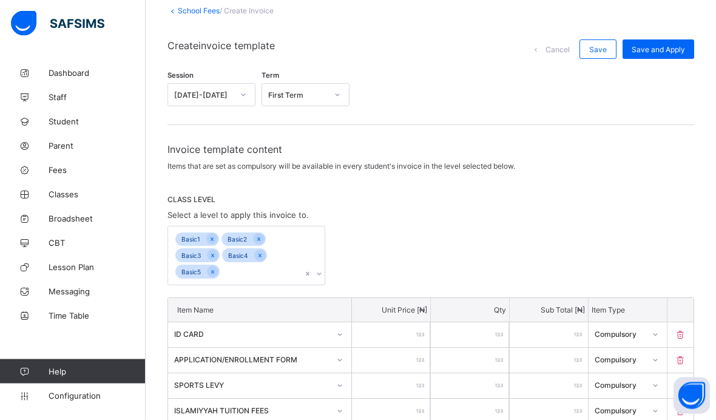
scroll to position [72, 0]
click at [669, 47] on span "Save and Apply" at bounding box center [657, 49] width 53 height 9
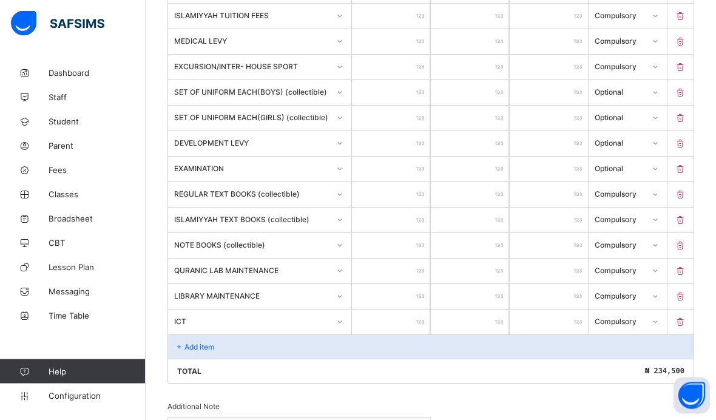
scroll to position [624, 0]
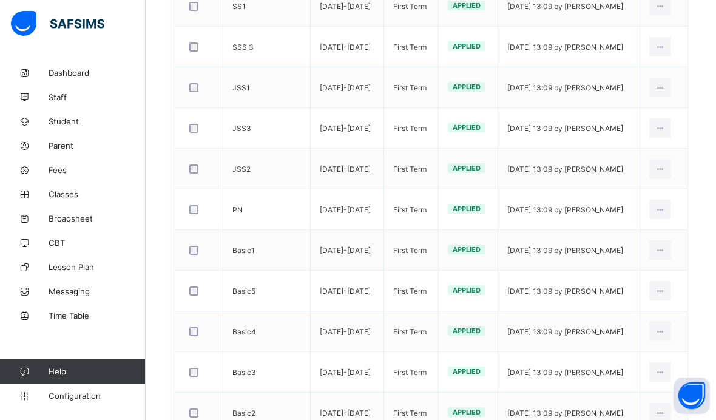
scroll to position [463, 0]
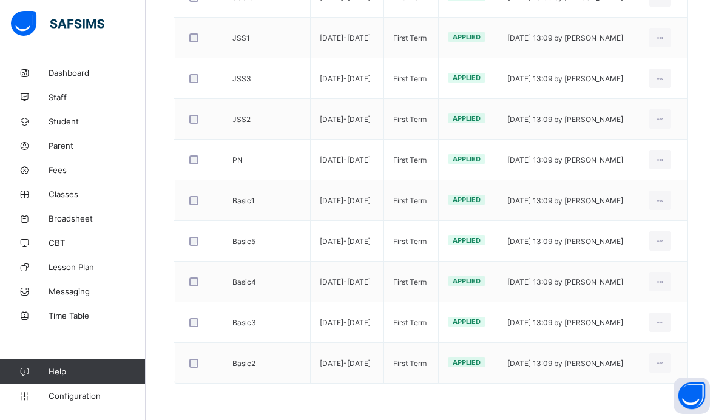
click at [0, 0] on div "Edit Invoice" at bounding box center [0, 0] width 0 height 0
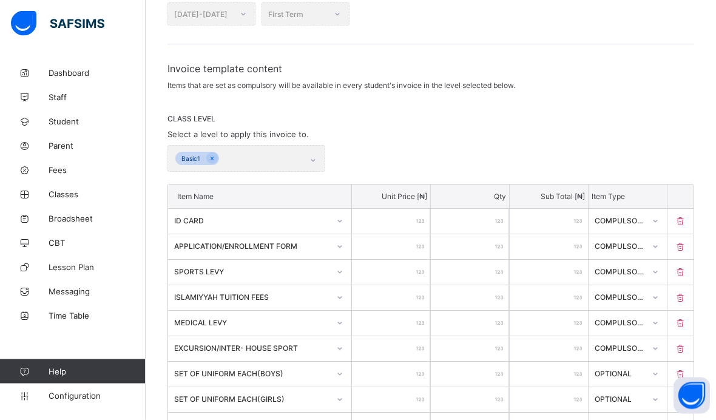
scroll to position [155, 0]
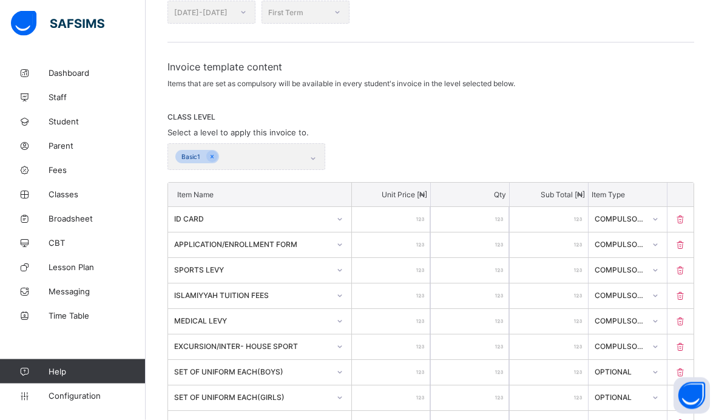
click at [315, 160] on div "Basic1" at bounding box center [246, 157] width 158 height 27
click at [310, 158] on div "Basic1" at bounding box center [246, 157] width 158 height 27
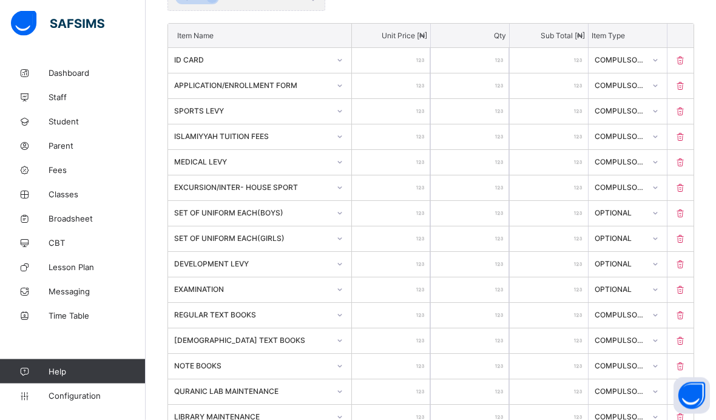
scroll to position [292, 0]
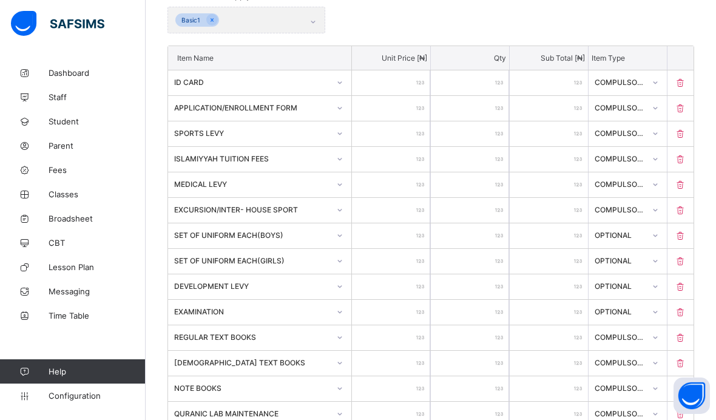
click at [255, 19] on div "Basic1" at bounding box center [246, 20] width 158 height 27
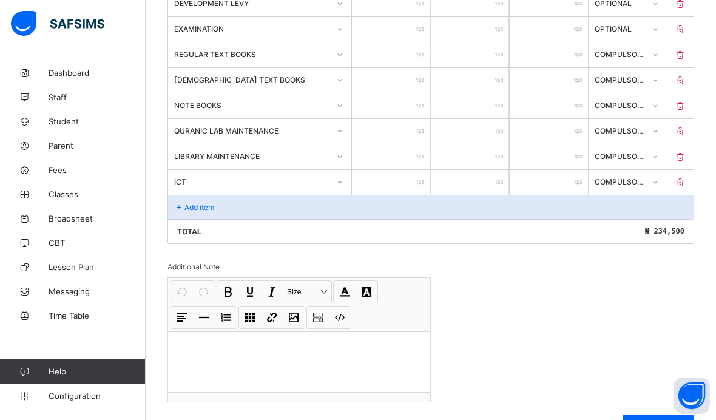
scroll to position [591, 0]
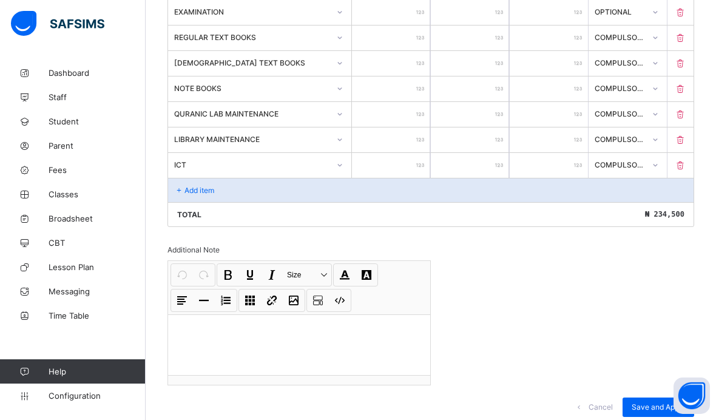
click at [239, 201] on div "Add item" at bounding box center [430, 190] width 525 height 24
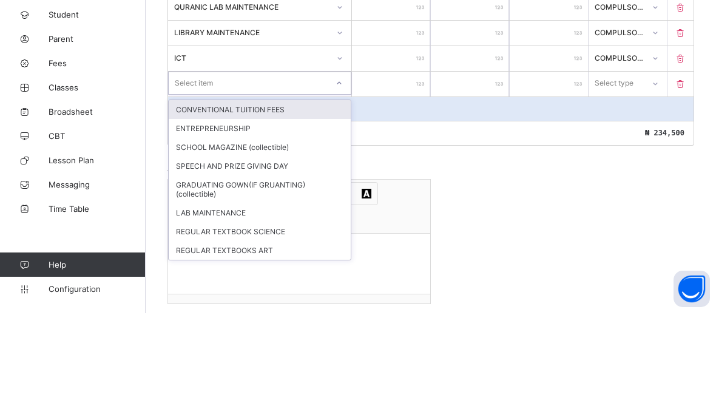
click at [304, 207] on div "CONVENTIONAL TUITION FEES" at bounding box center [260, 216] width 182 height 19
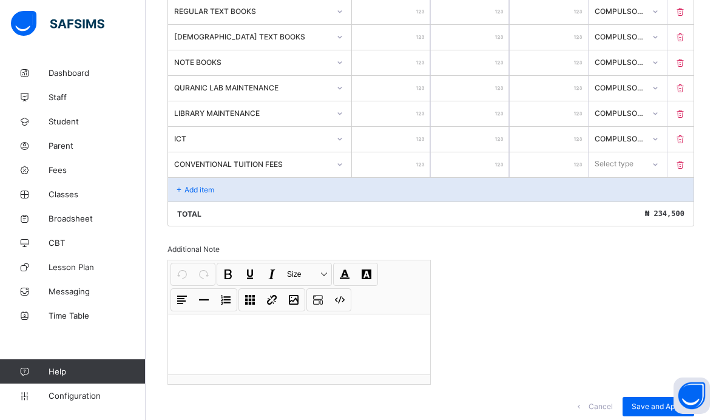
click at [414, 170] on input "number" at bounding box center [391, 164] width 78 height 25
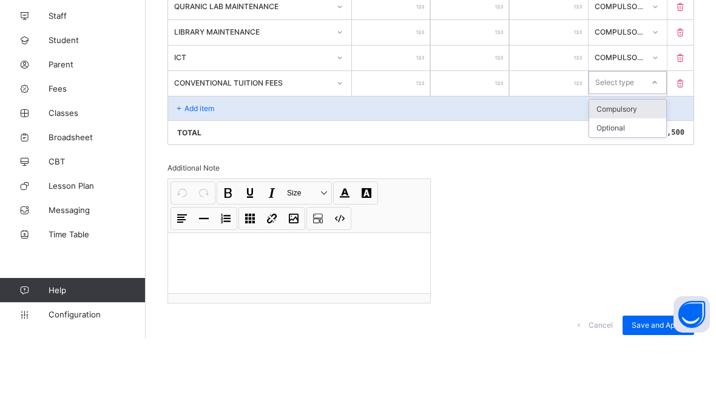
click at [644, 181] on div "Compulsory" at bounding box center [627, 190] width 77 height 19
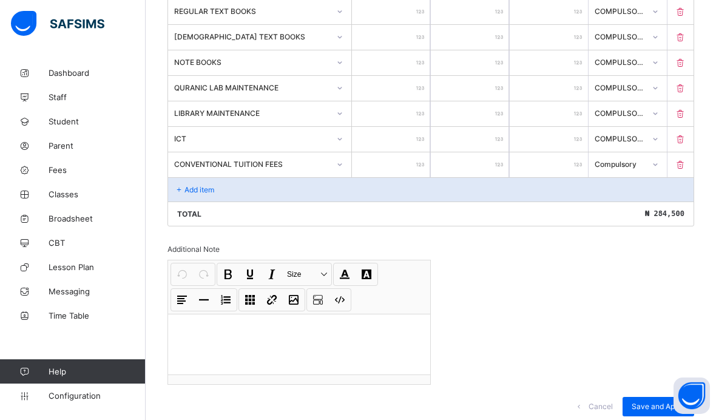
click at [658, 411] on span "Save and Apply" at bounding box center [657, 405] width 53 height 9
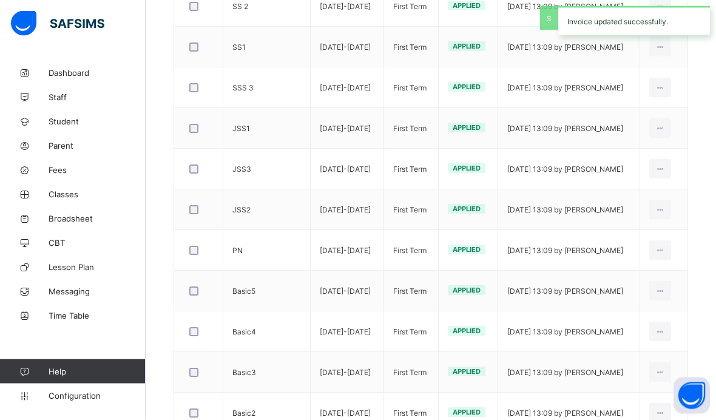
scroll to position [374, 0]
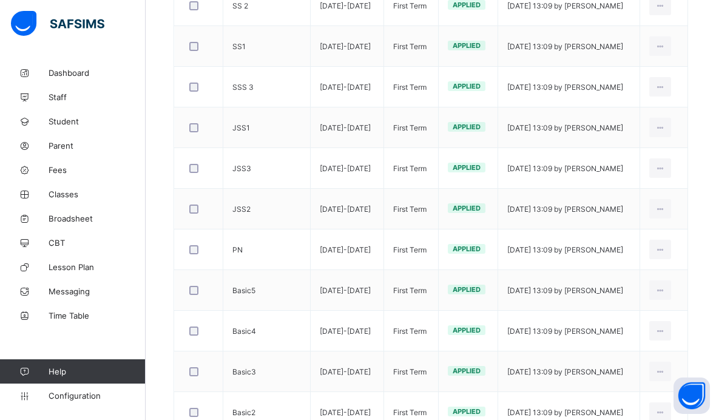
click at [187, 374] on div at bounding box center [199, 371] width 24 height 9
click at [0, 0] on div "Edit Invoice" at bounding box center [0, 0] width 0 height 0
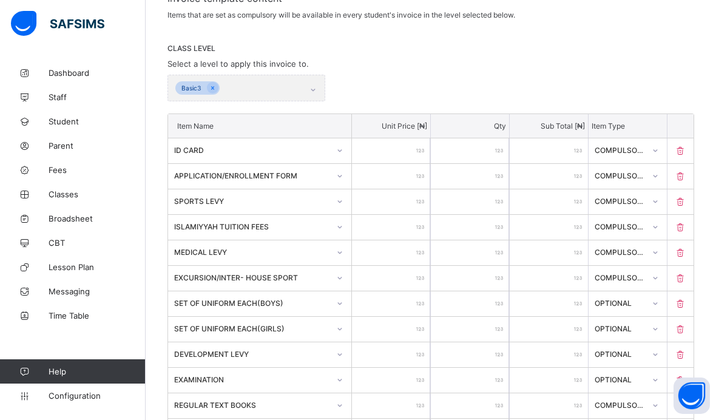
click at [306, 89] on div "Basic3" at bounding box center [246, 88] width 158 height 27
click at [250, 88] on div "Basic3" at bounding box center [246, 88] width 158 height 27
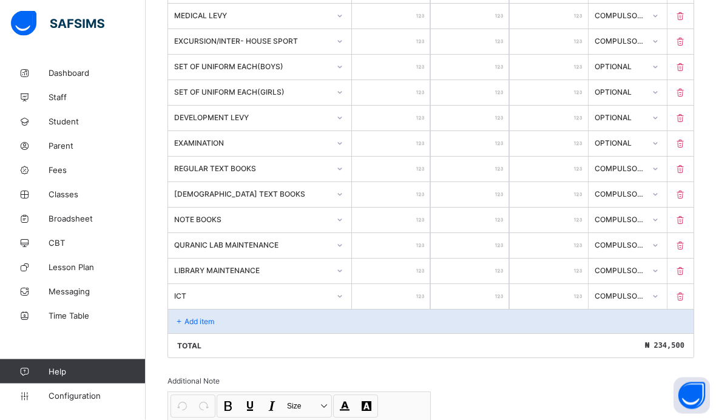
scroll to position [451, 0]
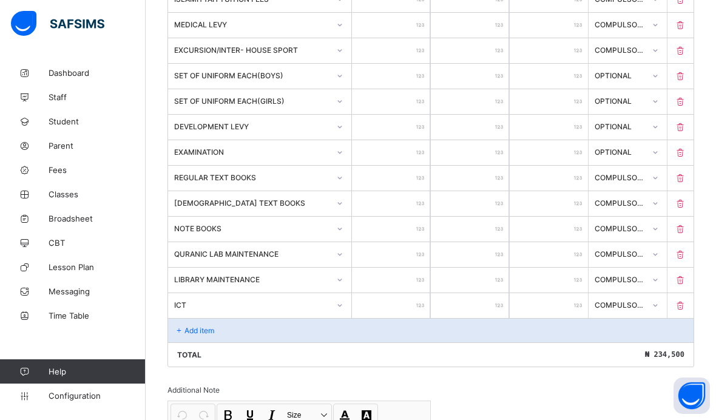
click at [259, 337] on div "Add item" at bounding box center [430, 330] width 525 height 24
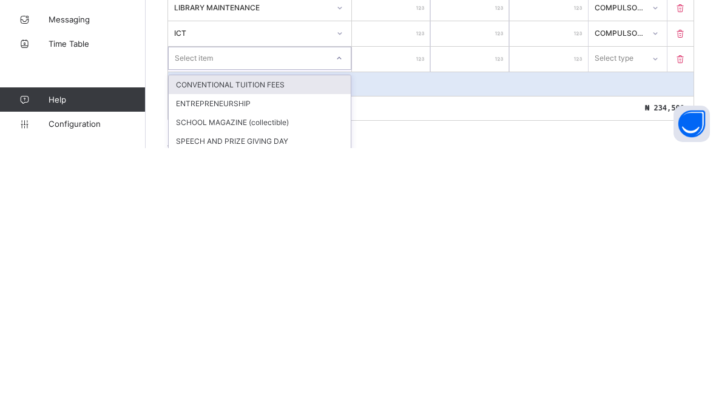
click at [292, 347] on div "CONVENTIONAL TUITION FEES" at bounding box center [260, 356] width 182 height 19
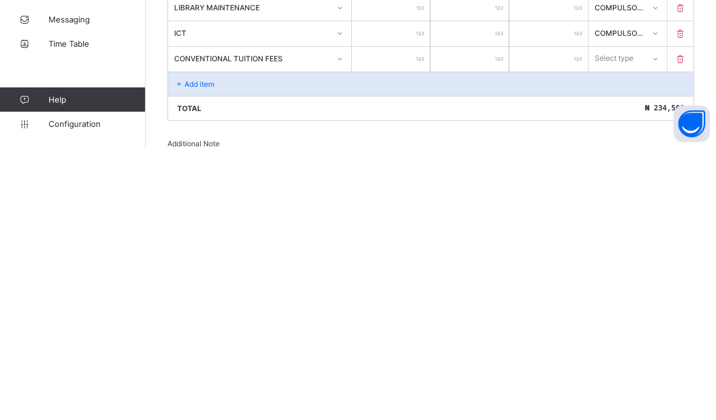
scroll to position [667, 0]
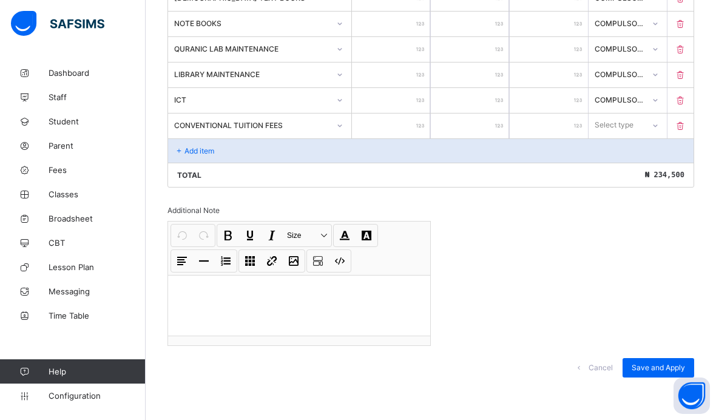
click at [415, 126] on input "number" at bounding box center [391, 125] width 78 height 25
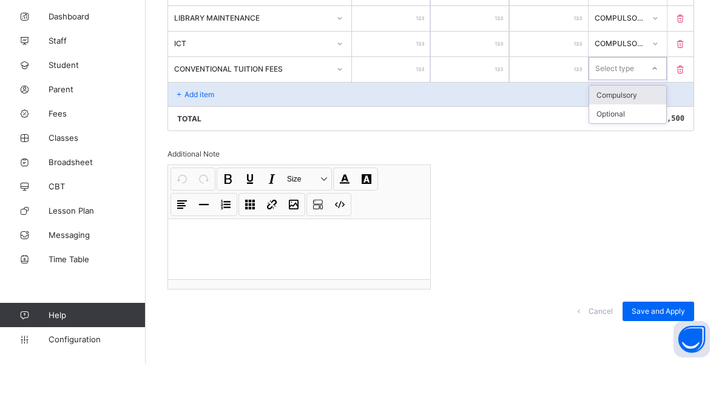
click at [641, 142] on div "Compulsory" at bounding box center [627, 151] width 77 height 19
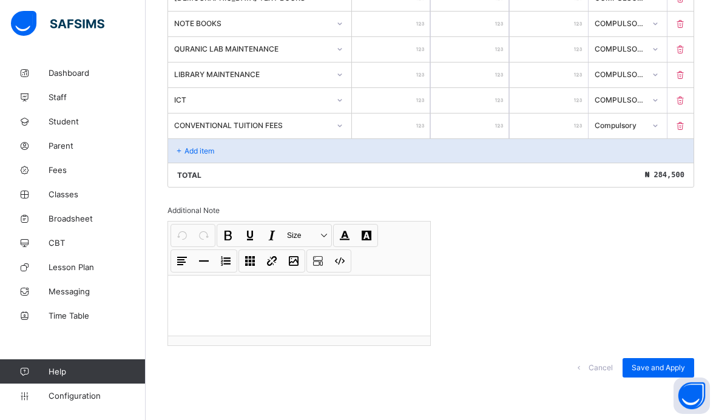
click at [651, 365] on span "Save and Apply" at bounding box center [657, 367] width 53 height 9
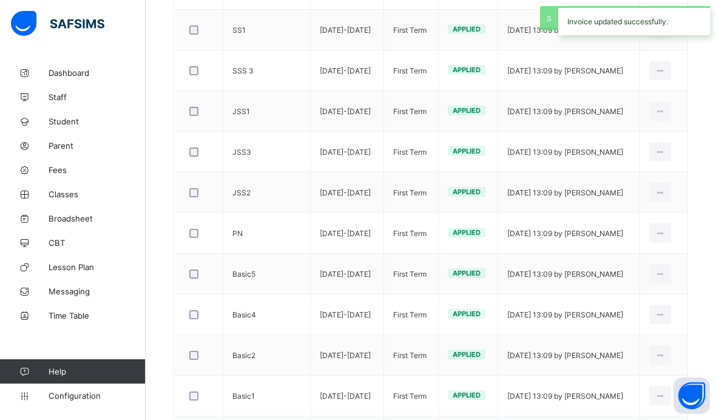
scroll to position [414, 0]
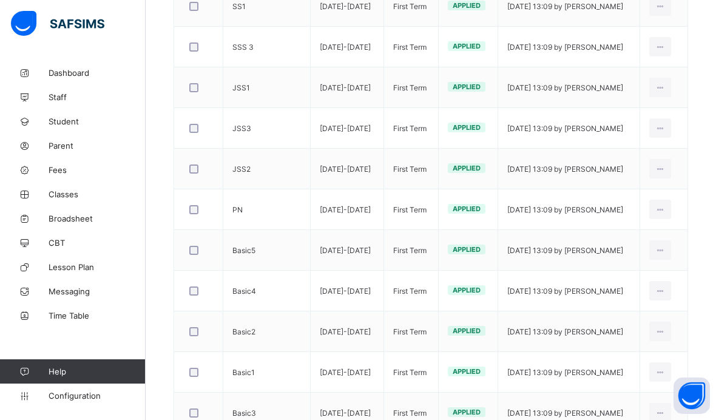
click at [237, 323] on td "Basic2" at bounding box center [266, 331] width 87 height 41
click at [0, 0] on div "Edit Invoice" at bounding box center [0, 0] width 0 height 0
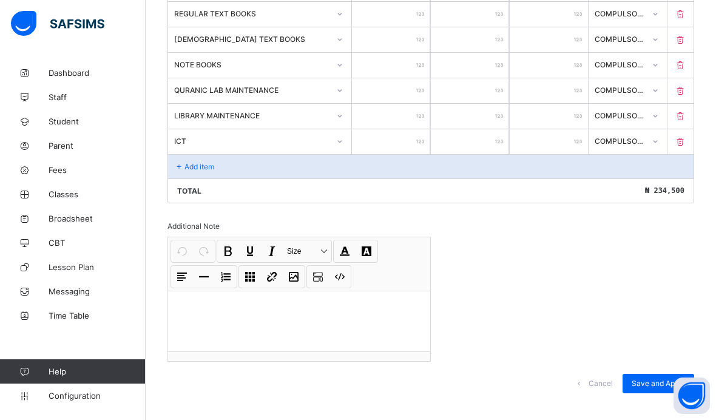
scroll to position [594, 0]
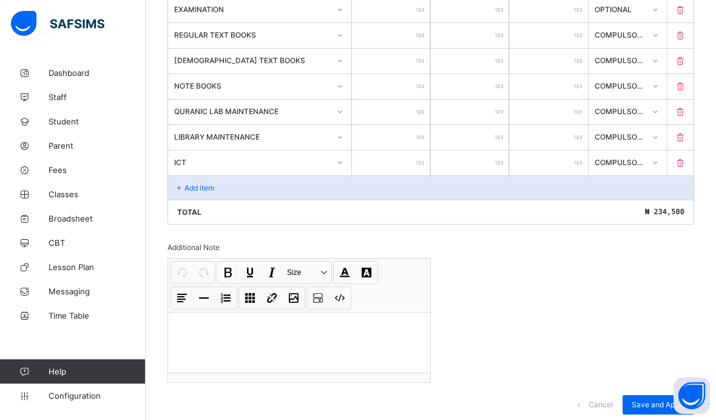
click at [184, 192] on p "Add item" at bounding box center [199, 187] width 30 height 9
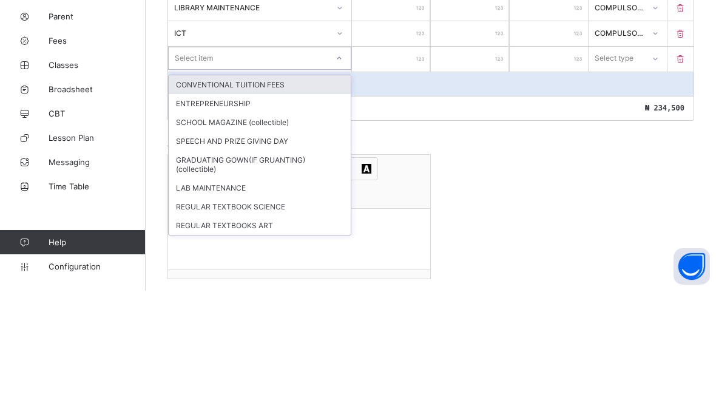
click at [291, 204] on div "CONVENTIONAL TUITION FEES" at bounding box center [260, 213] width 182 height 19
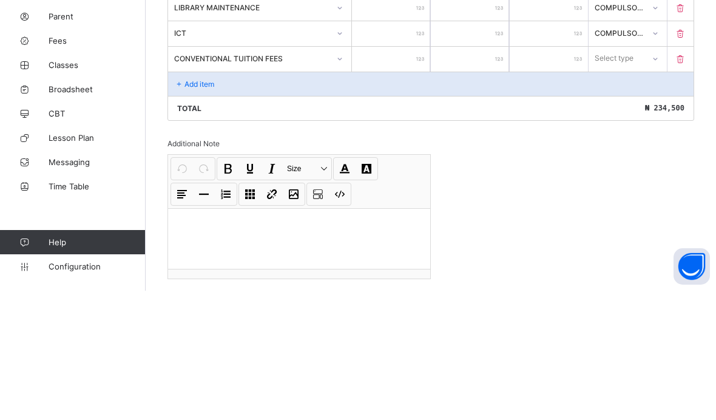
scroll to position [667, 0]
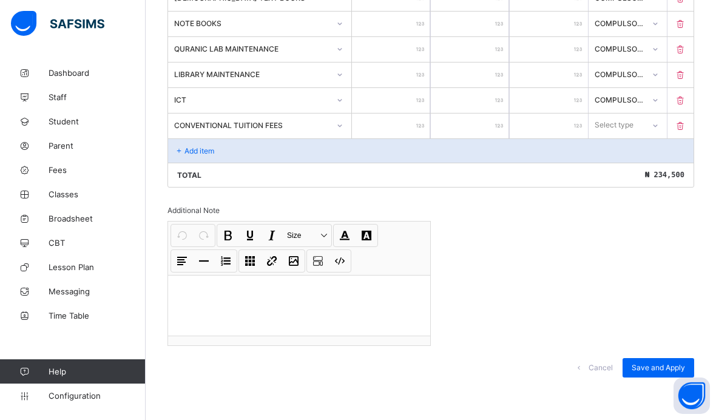
click at [409, 126] on input "number" at bounding box center [391, 125] width 78 height 25
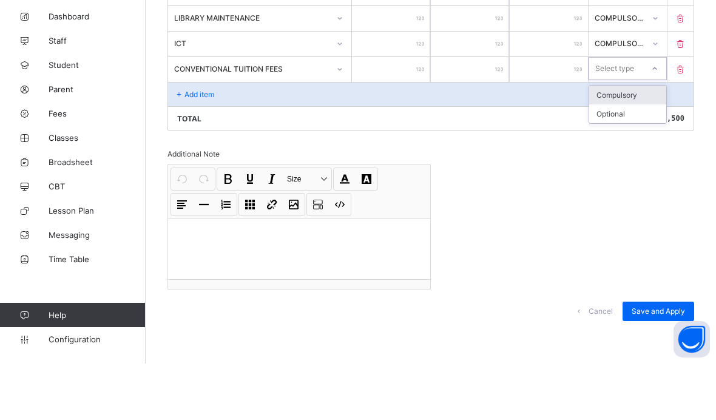
click at [637, 142] on div "Compulsory" at bounding box center [627, 151] width 77 height 19
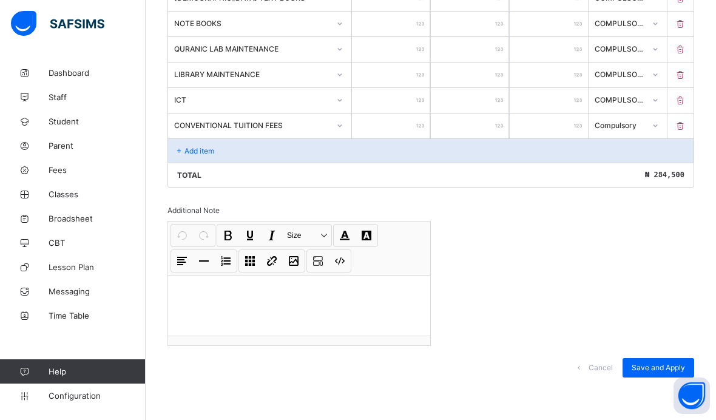
click at [658, 369] on span "Save and Apply" at bounding box center [657, 367] width 53 height 9
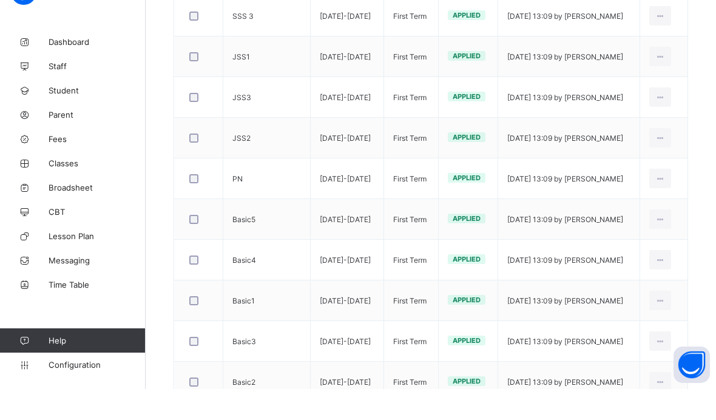
scroll to position [463, 0]
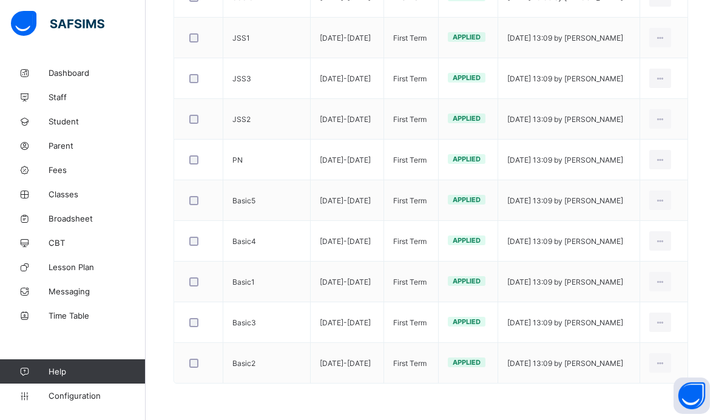
click at [186, 204] on div at bounding box center [199, 199] width 30 height 25
click at [0, 0] on div "Edit Invoice" at bounding box center [0, 0] width 0 height 0
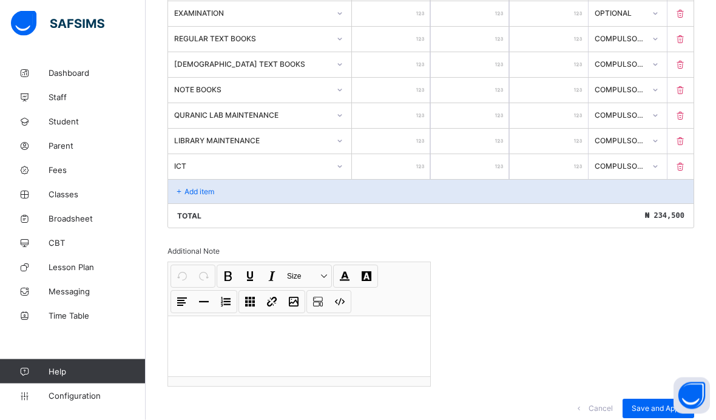
scroll to position [579, 0]
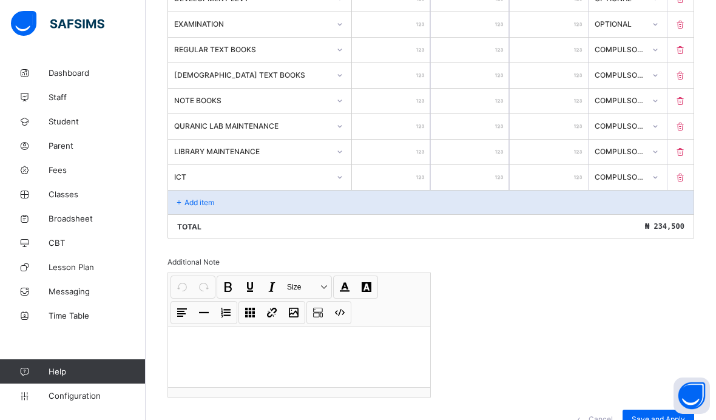
click at [192, 207] on p "Add item" at bounding box center [199, 202] width 30 height 9
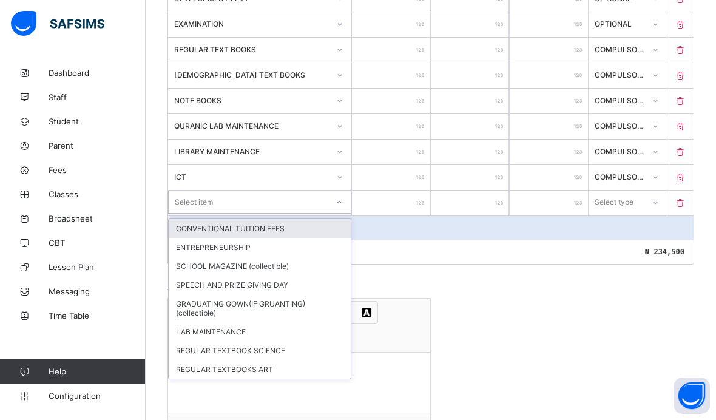
scroll to position [578, 0]
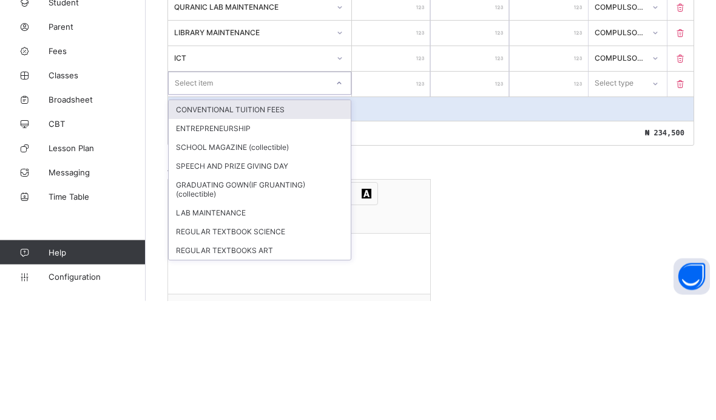
click at [196, 220] on div "CONVENTIONAL TUITION FEES" at bounding box center [260, 229] width 182 height 19
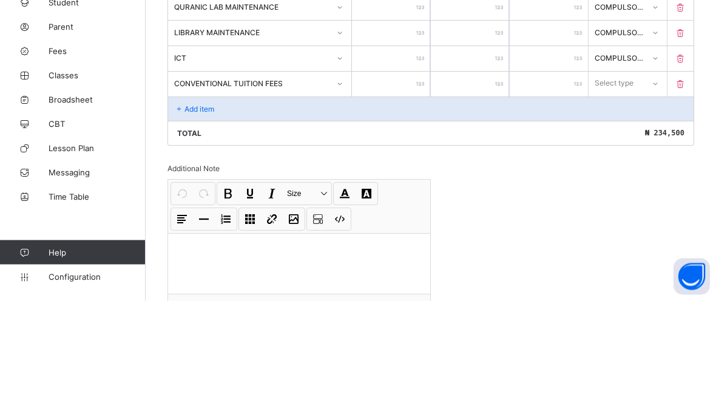
scroll to position [617, 0]
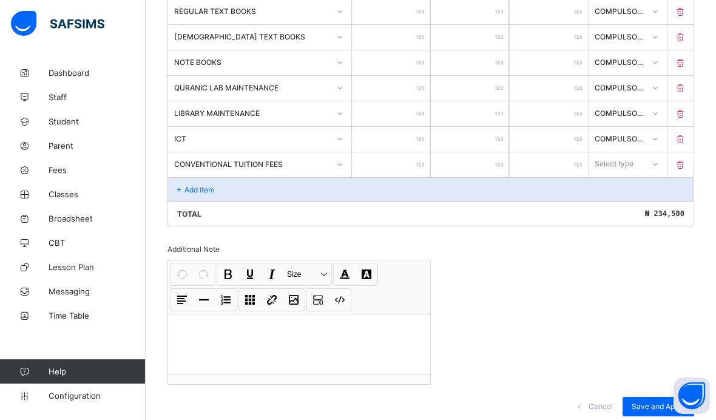
click at [407, 176] on input "number" at bounding box center [391, 164] width 78 height 25
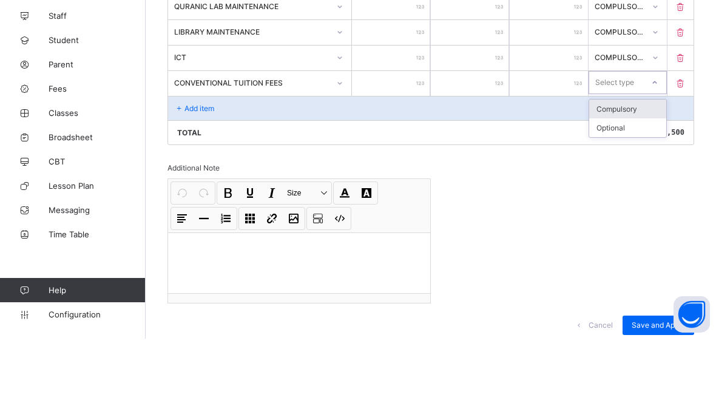
click at [647, 181] on div "Compulsory" at bounding box center [627, 190] width 77 height 19
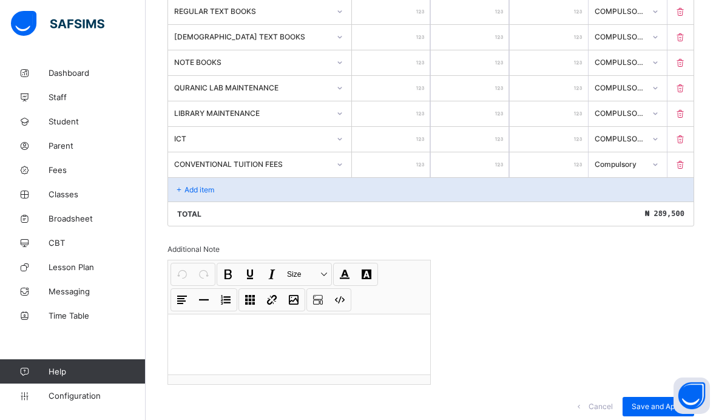
click at [656, 411] on span "Save and Apply" at bounding box center [657, 405] width 53 height 9
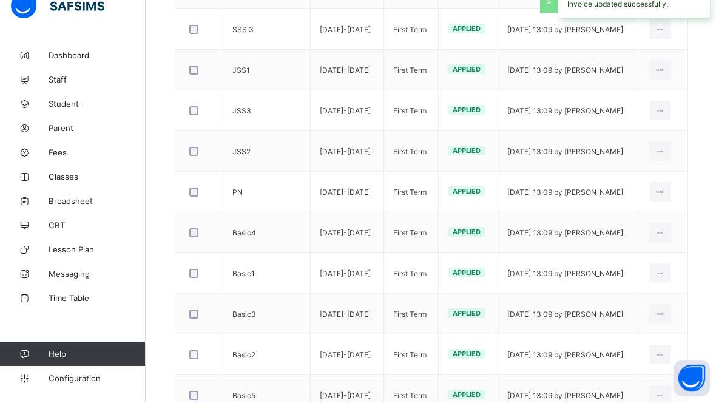
scroll to position [463, 0]
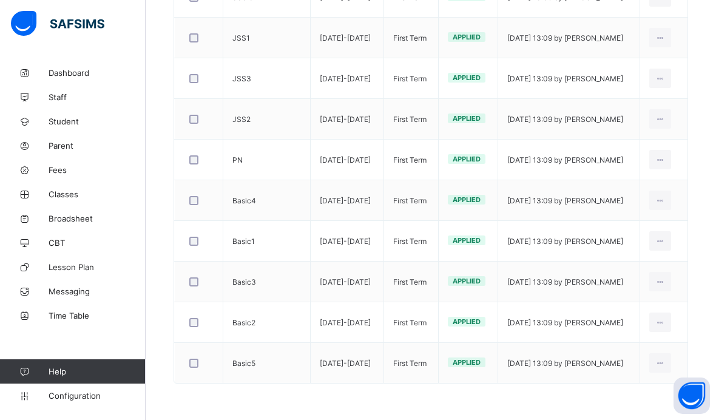
click at [0, 0] on div "Edit Invoice" at bounding box center [0, 0] width 0 height 0
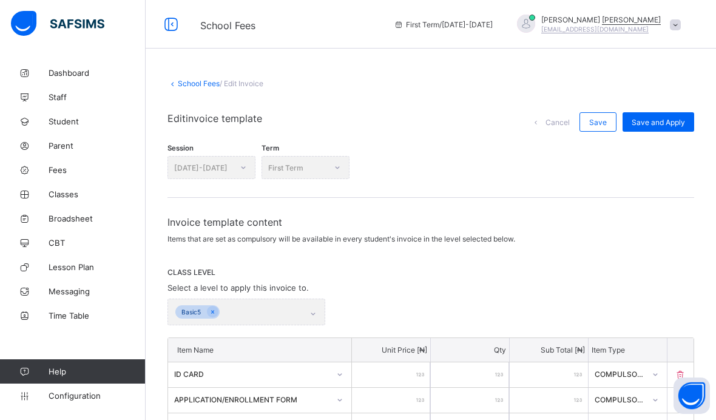
click at [204, 79] on link "School Fees" at bounding box center [199, 83] width 42 height 9
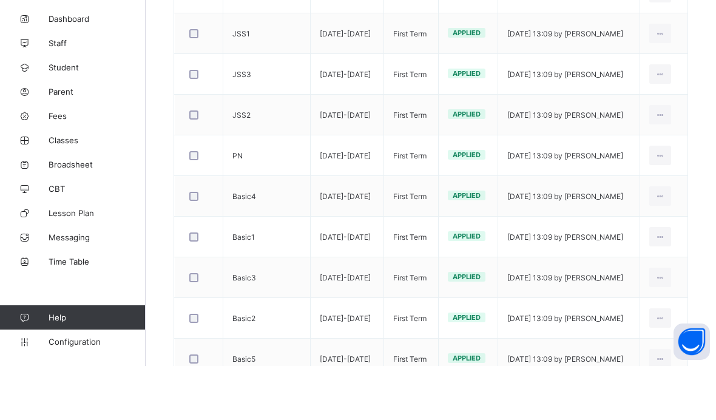
scroll to position [463, 0]
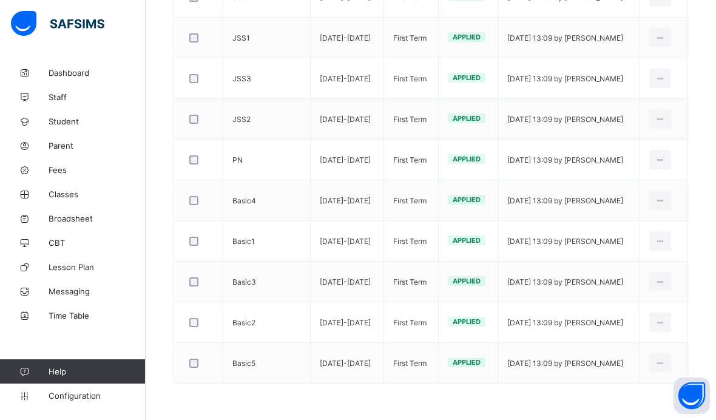
click at [0, 0] on div "Edit Invoice" at bounding box center [0, 0] width 0 height 0
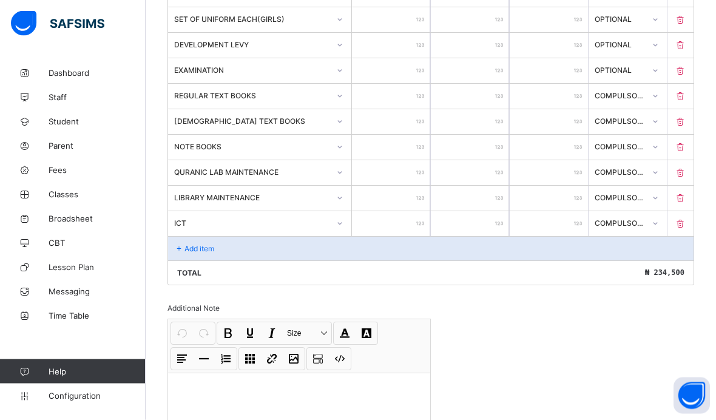
scroll to position [591, 0]
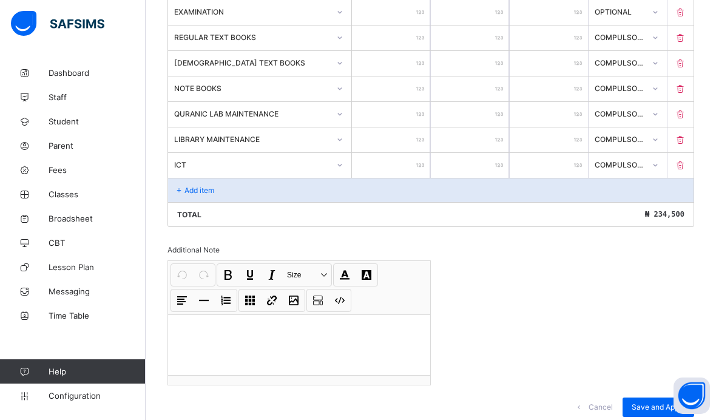
click at [187, 195] on p "Add item" at bounding box center [199, 190] width 30 height 9
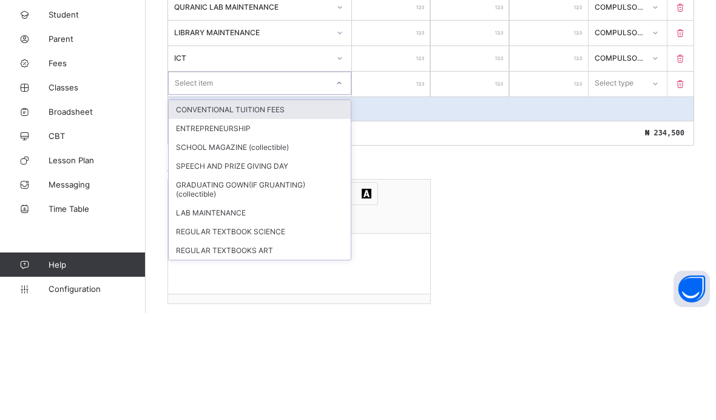
click at [293, 207] on div "CONVENTIONAL TUITION FEES" at bounding box center [260, 216] width 182 height 19
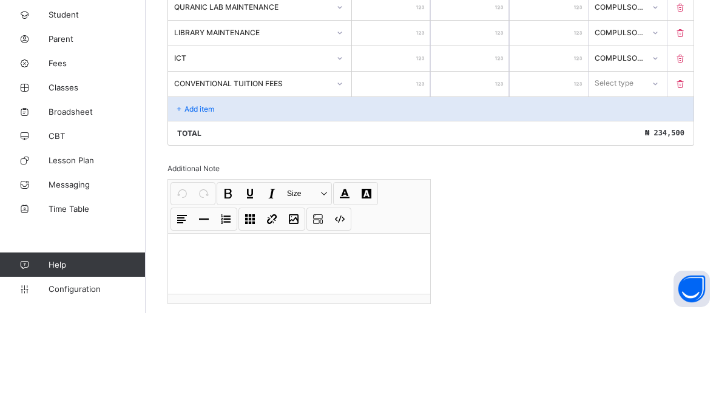
scroll to position [617, 0]
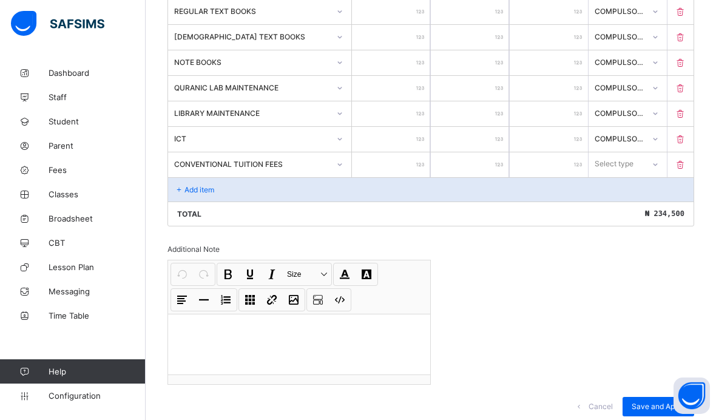
click at [414, 173] on input "number" at bounding box center [391, 164] width 78 height 25
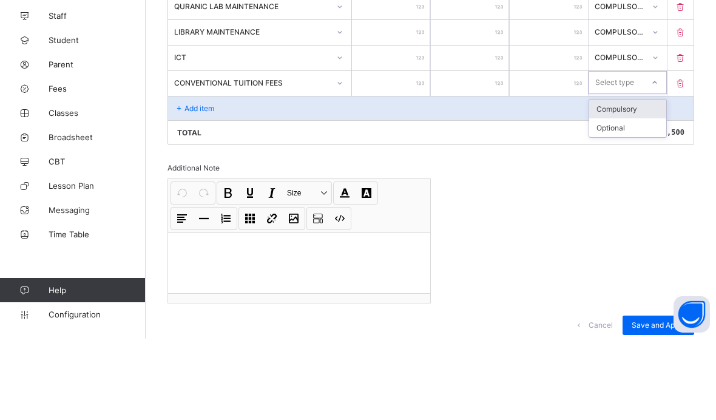
click at [651, 181] on div "Compulsory" at bounding box center [627, 190] width 77 height 19
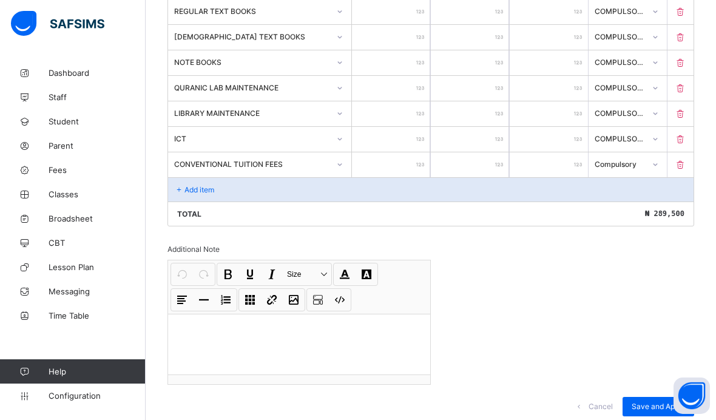
click at [657, 411] on span "Save and Apply" at bounding box center [657, 405] width 53 height 9
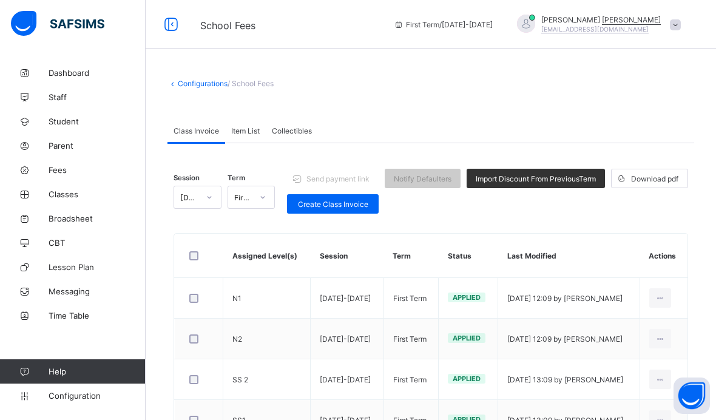
click at [251, 121] on div "Item List" at bounding box center [245, 130] width 41 height 24
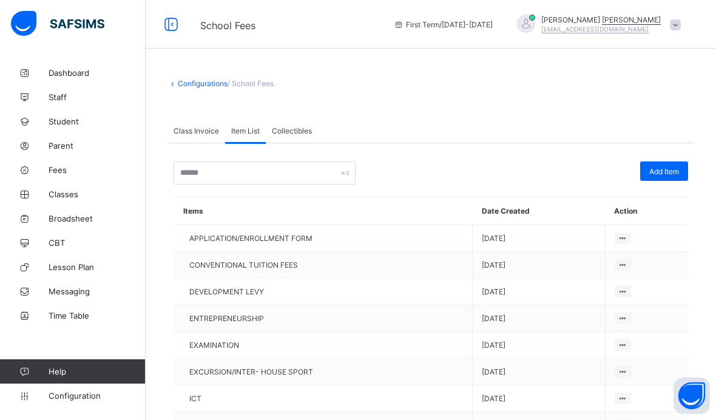
click at [661, 171] on span "Add Item" at bounding box center [664, 171] width 30 height 9
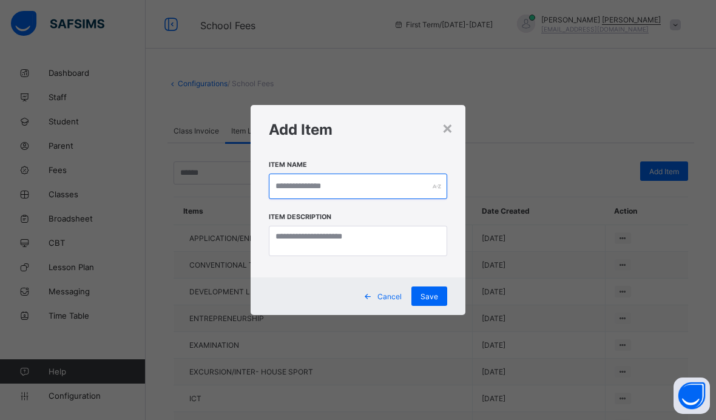
click at [377, 183] on input "text" at bounding box center [358, 185] width 178 height 25
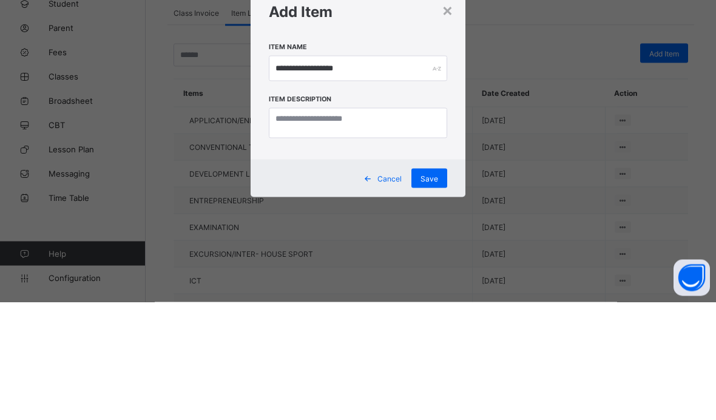
scroll to position [118, 0]
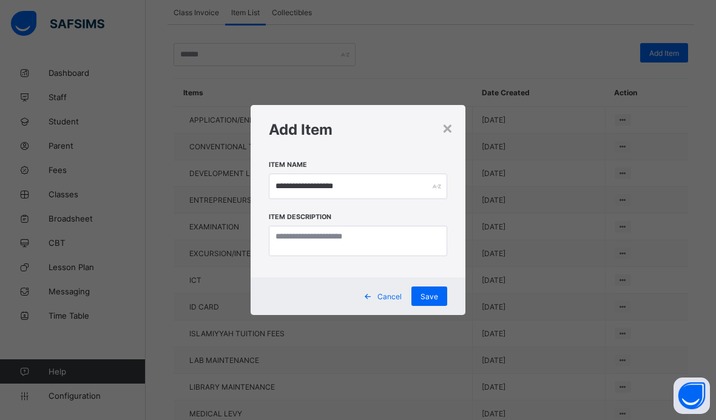
click at [428, 292] on span "Save" at bounding box center [429, 296] width 18 height 9
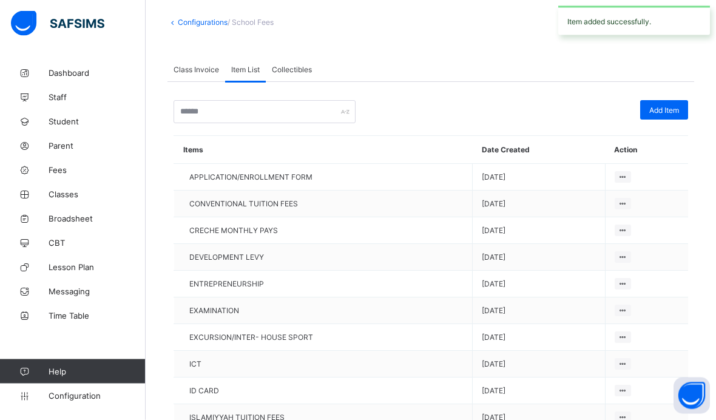
scroll to position [0, 0]
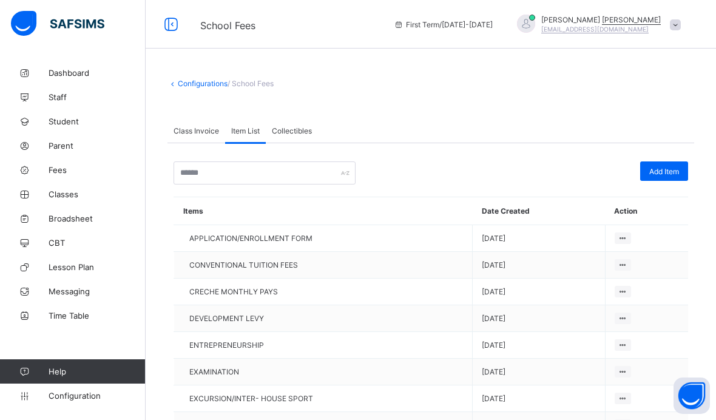
click at [221, 19] on span "School Fees" at bounding box center [287, 24] width 175 height 16
click at [209, 25] on span "School Fees" at bounding box center [227, 25] width 55 height 12
click at [184, 121] on div "Class Invoice" at bounding box center [196, 130] width 58 height 24
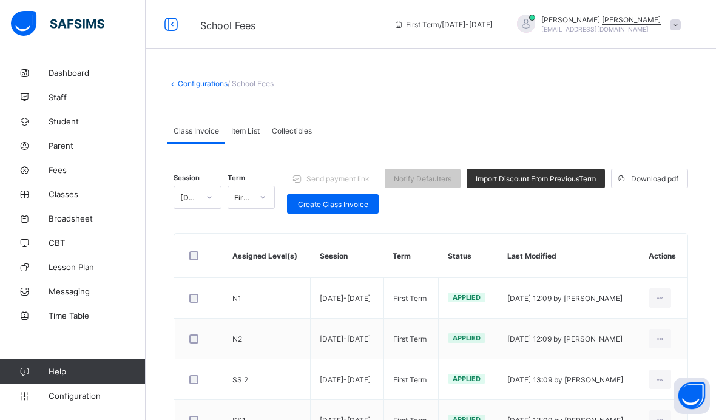
click at [317, 200] on span "Create Class Invoice" at bounding box center [332, 204] width 73 height 9
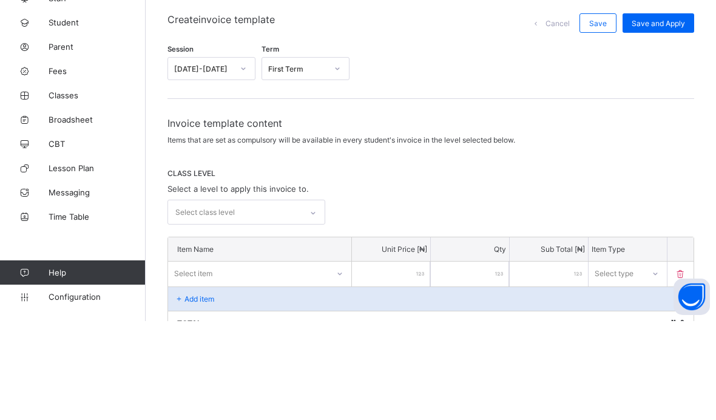
scroll to position [99, 0]
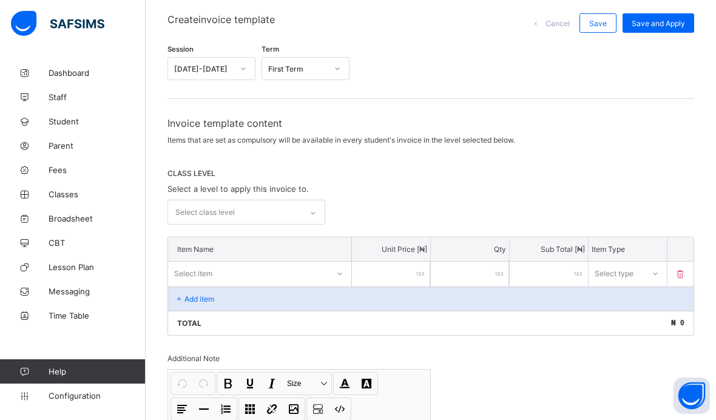
click at [206, 112] on div "Session 2025-2026 Term First Term Invoice template content Items that are set a…" at bounding box center [430, 291] width 526 height 492
click at [211, 199] on div "CLASS LEVEL Select a level to apply this invoice to. Select class level" at bounding box center [430, 197] width 526 height 56
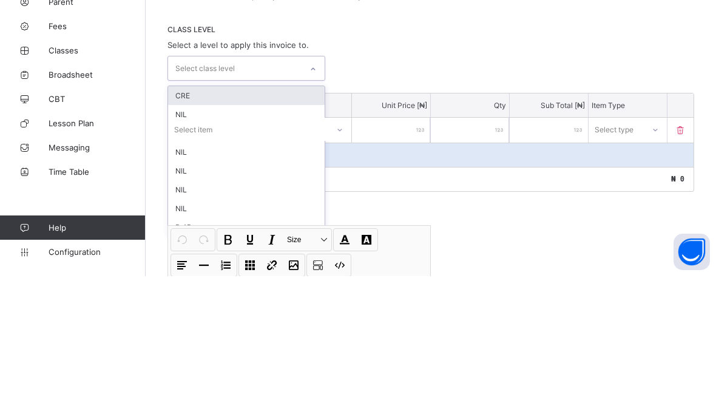
click at [183, 230] on div "CRE" at bounding box center [246, 239] width 156 height 19
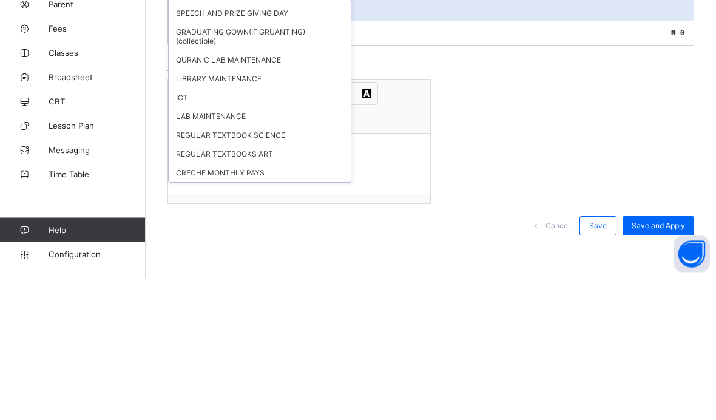
scroll to position [297, 0]
click at [281, 305] on div "CRECHE MONTHLY PAYS" at bounding box center [260, 314] width 182 height 19
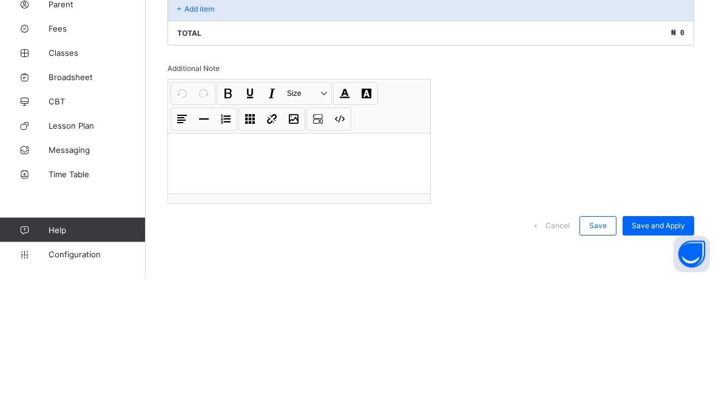
scroll to position [200, 0]
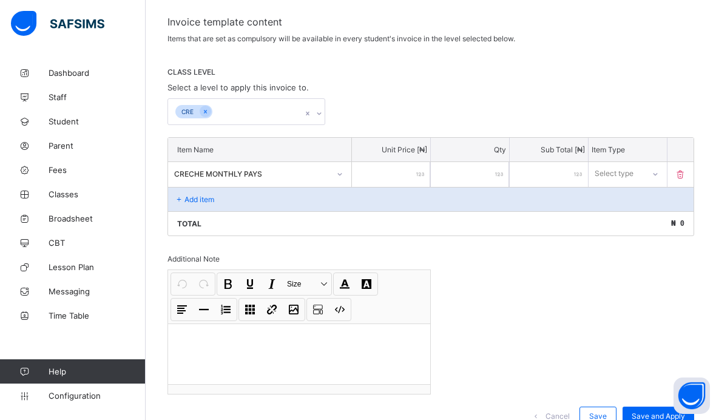
click at [409, 183] on input "number" at bounding box center [391, 174] width 78 height 25
click at [561, 175] on input "*****" at bounding box center [548, 174] width 78 height 25
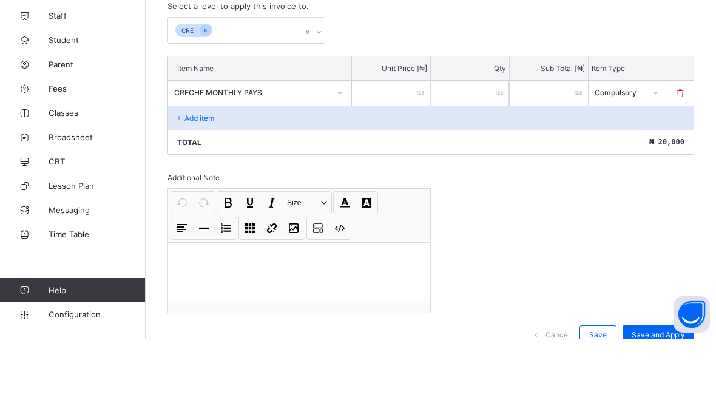
click at [575, 162] on input "*****" at bounding box center [548, 174] width 78 height 25
click at [675, 169] on icon at bounding box center [680, 174] width 12 height 10
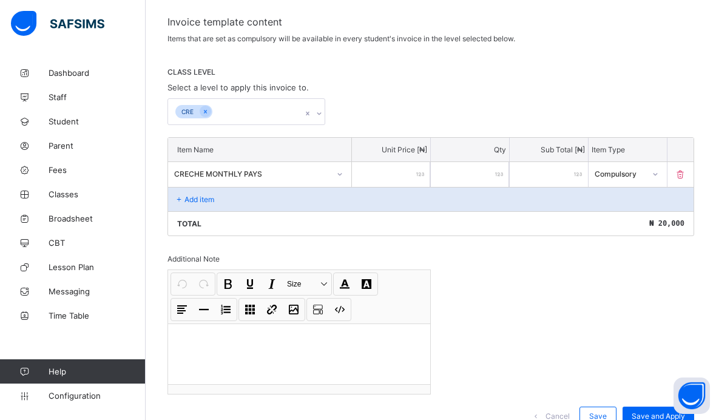
click at [572, 171] on input "*****" at bounding box center [548, 174] width 78 height 25
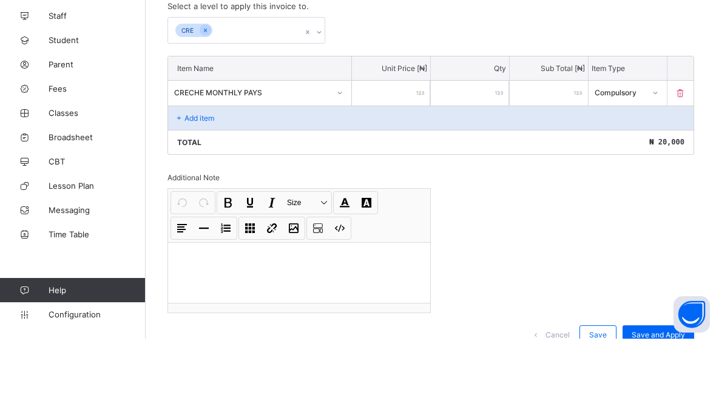
click at [404, 162] on input "*****" at bounding box center [391, 174] width 78 height 25
click at [423, 162] on input "*****" at bounding box center [391, 174] width 78 height 25
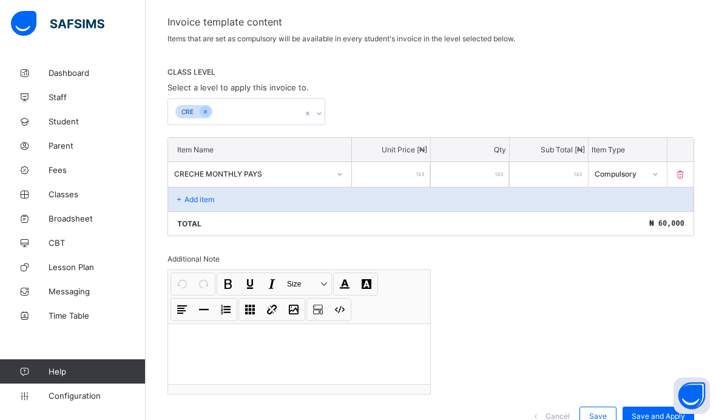
click at [656, 419] on div "Save and Apply" at bounding box center [658, 415] width 72 height 19
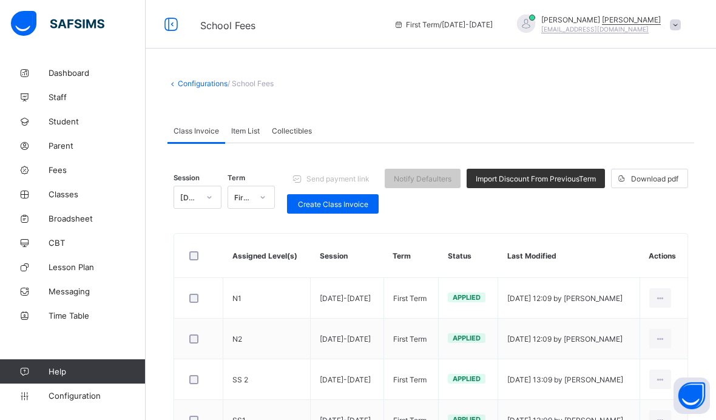
click at [247, 130] on span "Item List" at bounding box center [245, 130] width 29 height 9
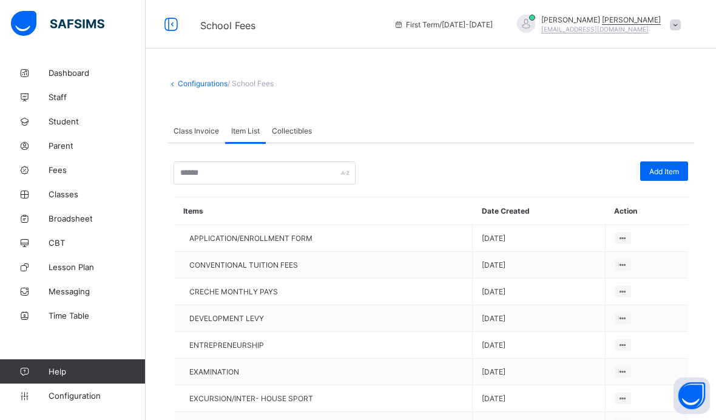
scroll to position [12, 0]
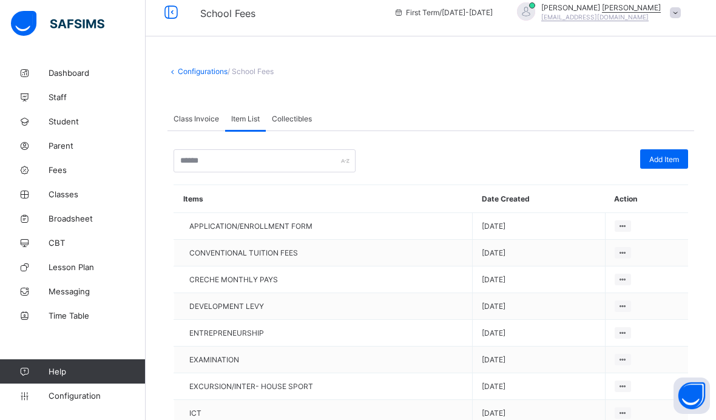
click at [620, 275] on icon at bounding box center [622, 279] width 10 height 9
click at [617, 281] on icon at bounding box center [622, 279] width 10 height 9
click at [621, 278] on icon at bounding box center [622, 279] width 10 height 9
click at [213, 281] on span "CRECHE MONTHLY PAYS" at bounding box center [233, 279] width 89 height 9
click at [621, 281] on icon at bounding box center [622, 279] width 10 height 9
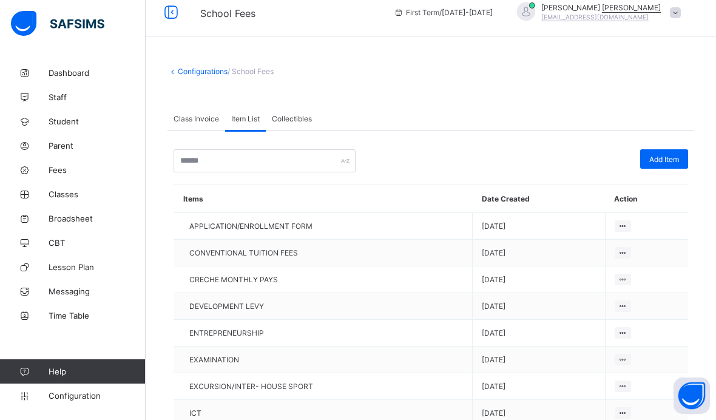
click at [512, 280] on span "[DATE]" at bounding box center [538, 279] width 114 height 9
click at [620, 277] on icon at bounding box center [622, 279] width 10 height 9
click at [74, 72] on span "Dashboard" at bounding box center [97, 73] width 97 height 10
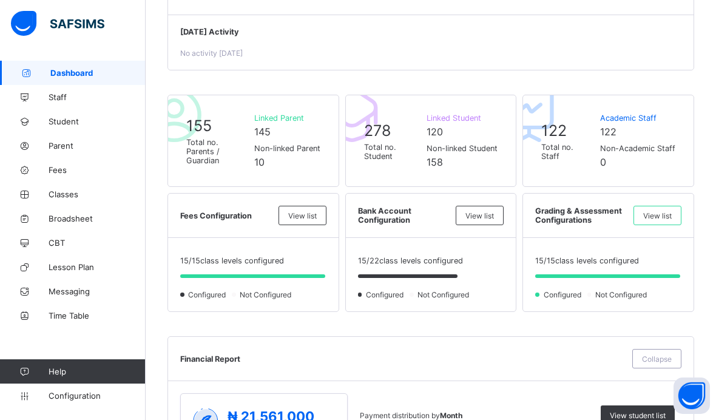
scroll to position [209, 0]
click at [92, 123] on span "Student" at bounding box center [97, 121] width 97 height 10
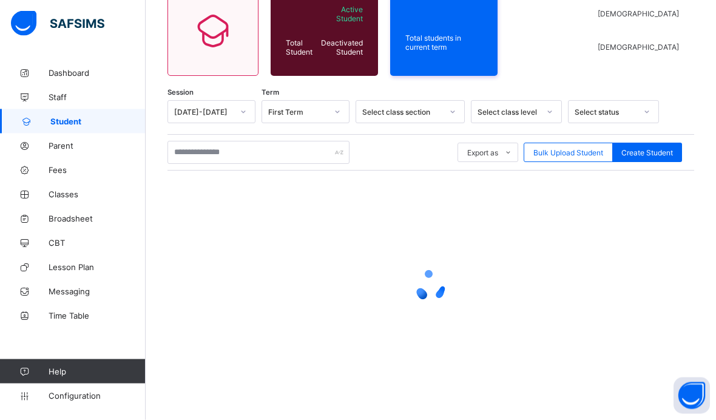
scroll to position [50, 0]
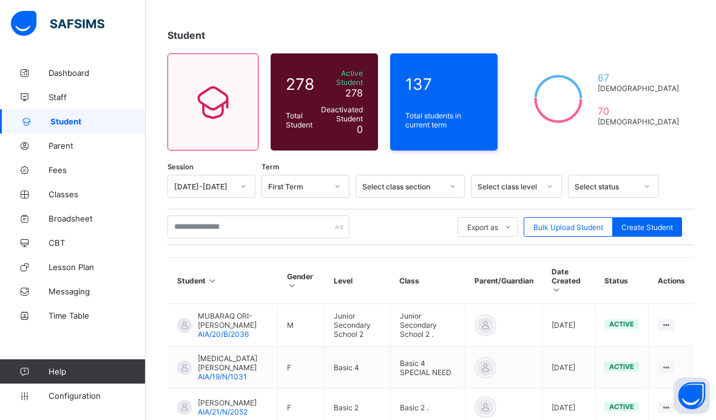
click at [60, 173] on span "Fees" at bounding box center [97, 170] width 97 height 10
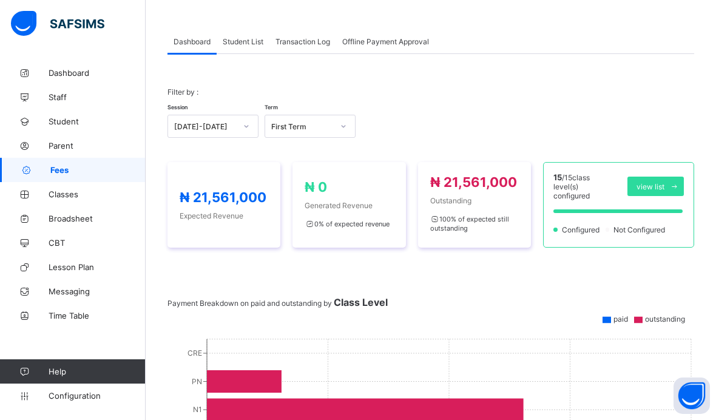
click at [243, 46] on div "Student List" at bounding box center [242, 41] width 53 height 24
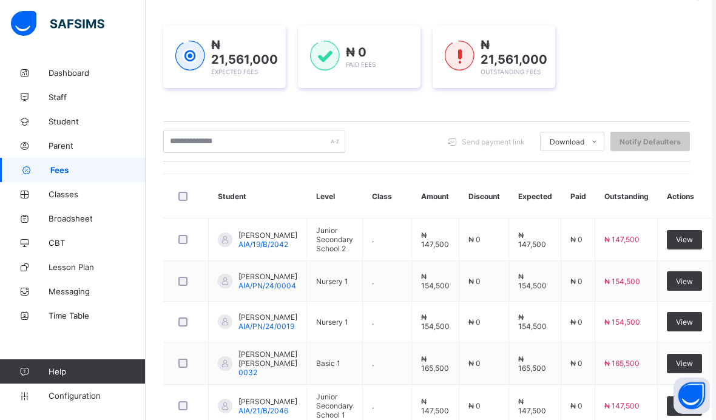
scroll to position [163, 18]
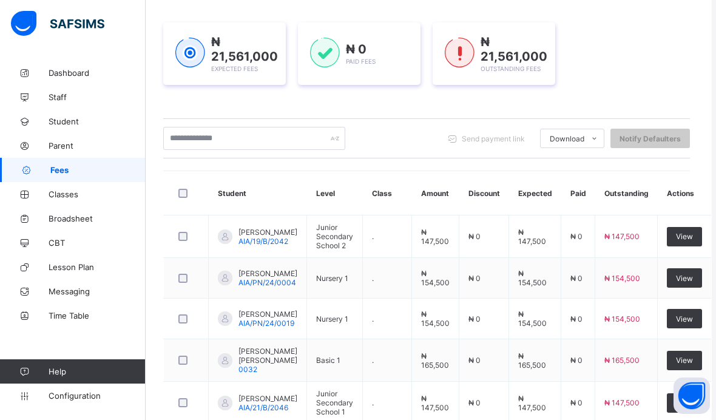
click at [686, 241] on span "View" at bounding box center [684, 236] width 17 height 9
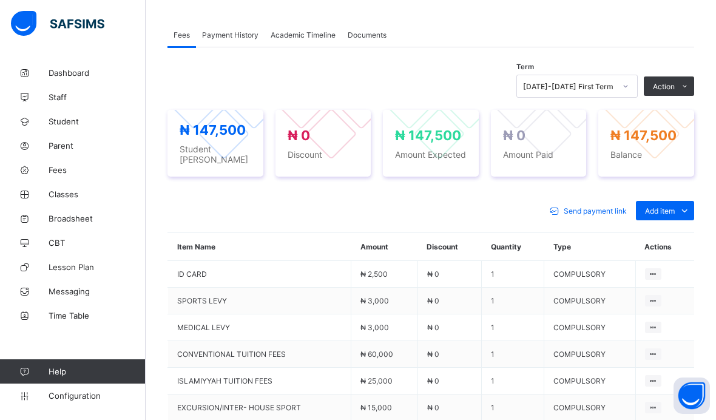
scroll to position [365, 0]
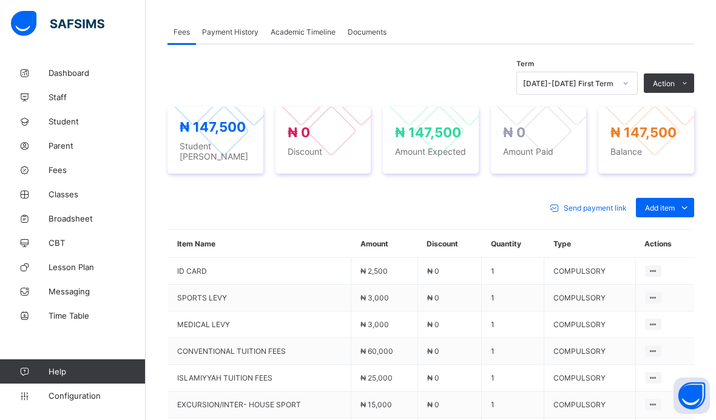
click at [0, 0] on div "Optional items" at bounding box center [0, 0] width 0 height 0
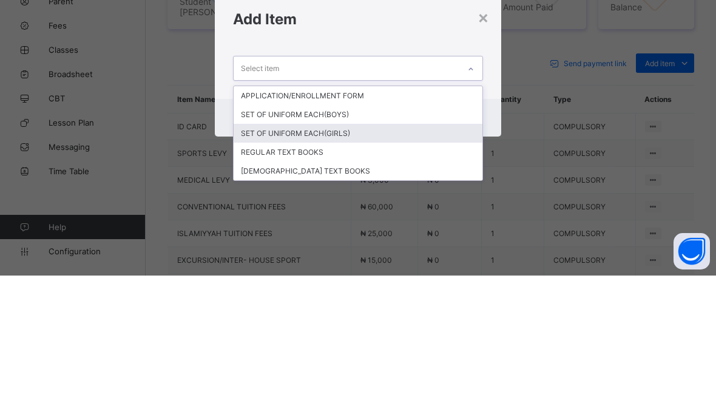
click at [413, 268] on div "SET OF UNIFORM EACH(GIRLS)" at bounding box center [357, 277] width 249 height 19
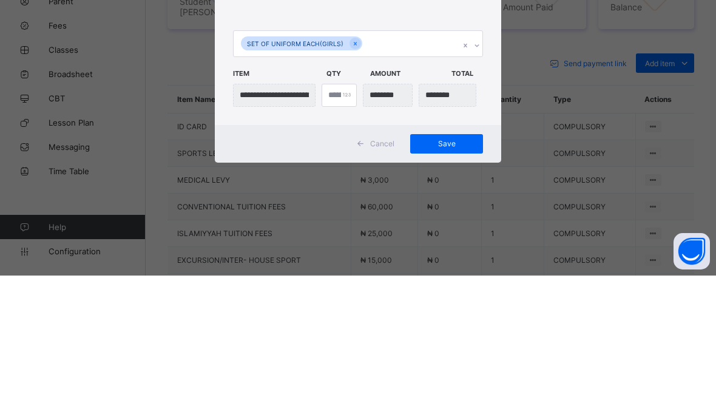
scroll to position [509, 0]
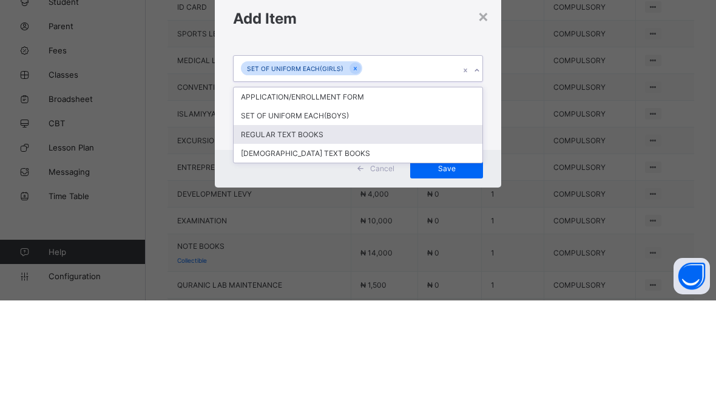
click at [313, 244] on div "REGULAR TEXT BOOKS" at bounding box center [357, 253] width 249 height 19
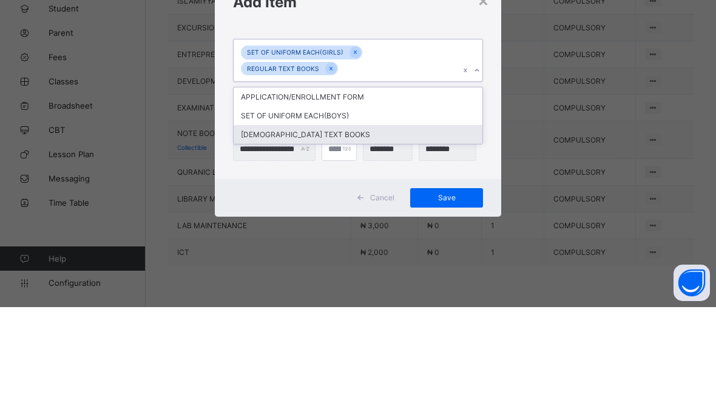
click at [334, 238] on div "[DEMOGRAPHIC_DATA] TEXT BOOKS" at bounding box center [357, 247] width 249 height 19
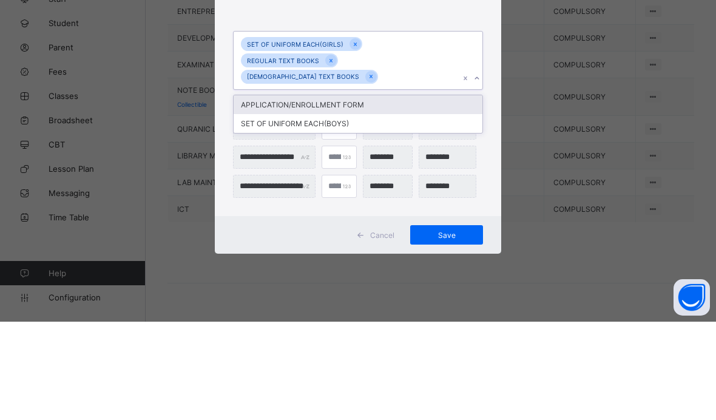
click at [377, 193] on div "APPLICATION/ENROLLMENT FORM" at bounding box center [357, 202] width 249 height 19
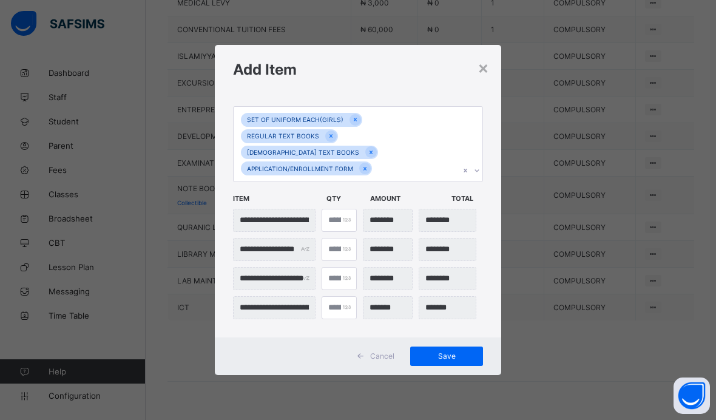
click at [458, 360] on span "Save" at bounding box center [446, 355] width 55 height 9
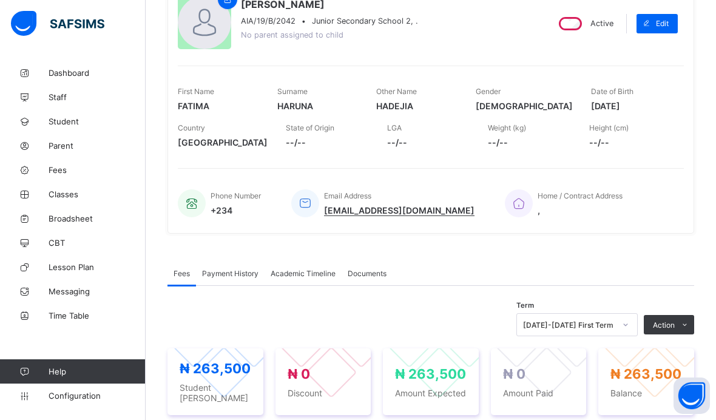
scroll to position [0, 0]
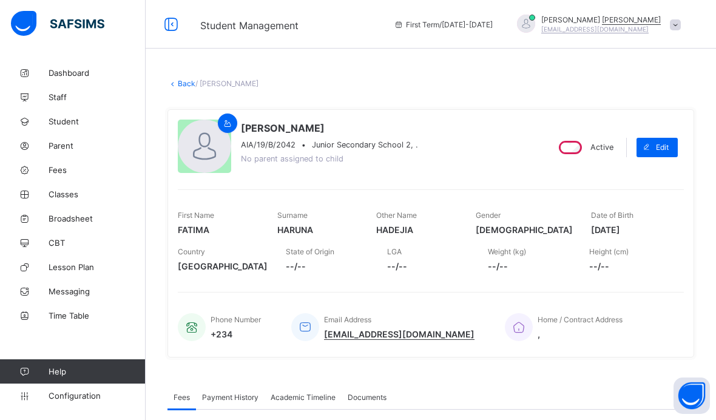
click at [260, 25] on span "Student Management" at bounding box center [249, 25] width 98 height 12
click at [188, 80] on link "Back" at bounding box center [187, 83] width 18 height 9
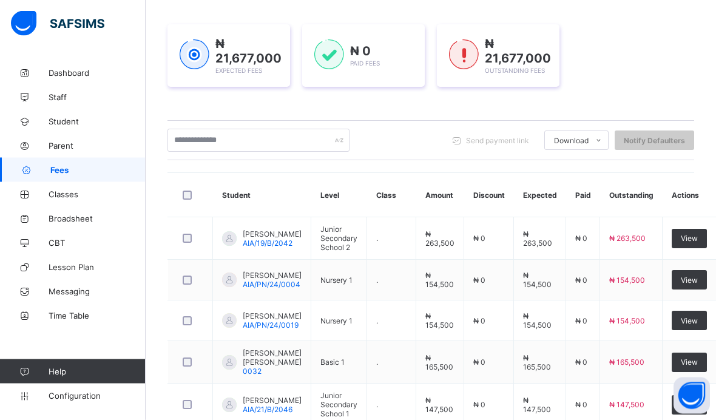
scroll to position [161, 18]
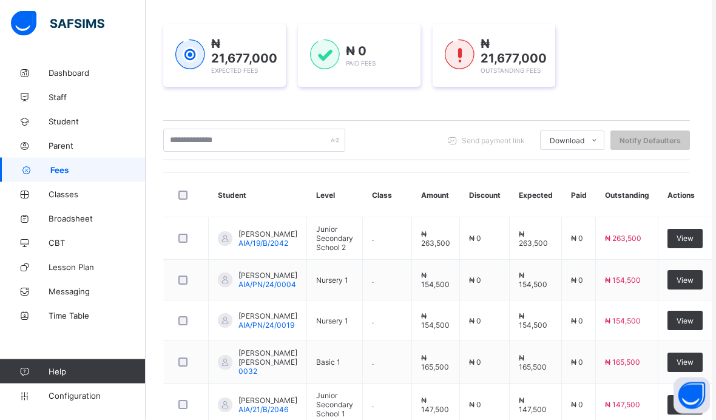
click at [681, 243] on span "View" at bounding box center [684, 238] width 17 height 9
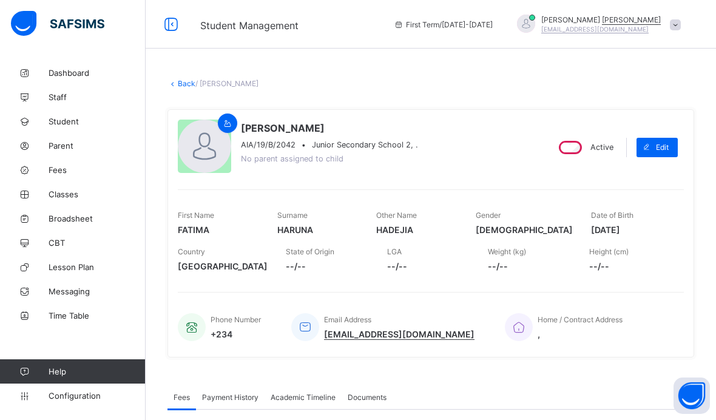
click at [79, 169] on span "Fees" at bounding box center [97, 170] width 97 height 10
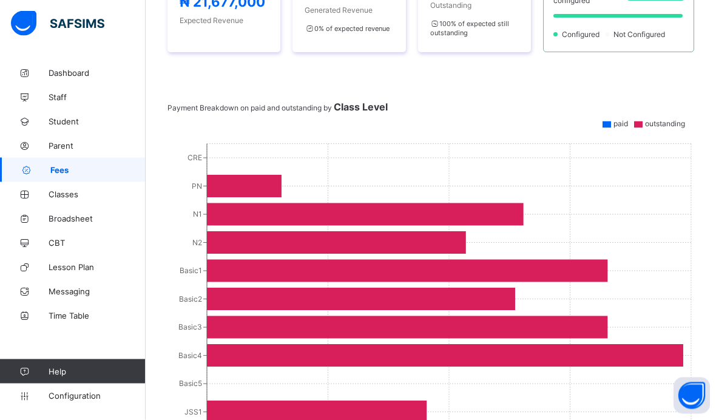
scroll to position [263, 0]
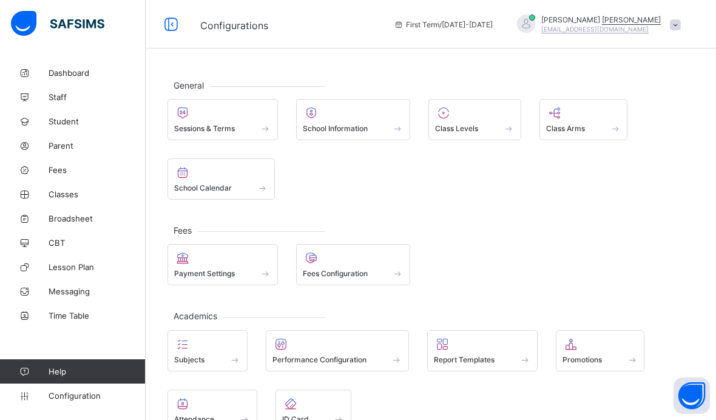
scroll to position [69, 0]
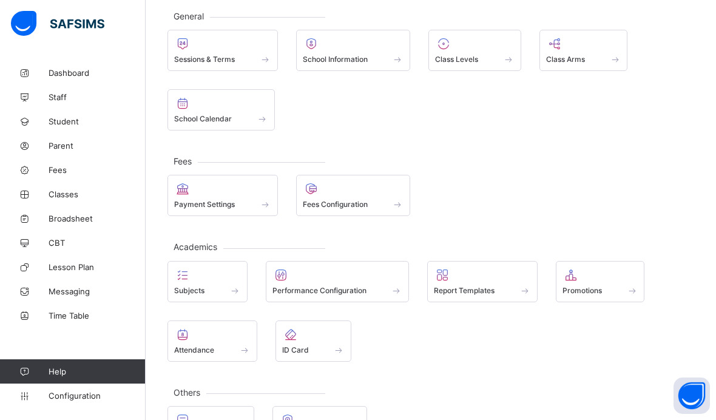
click at [347, 216] on div "Fees Configuration" at bounding box center [353, 195] width 115 height 41
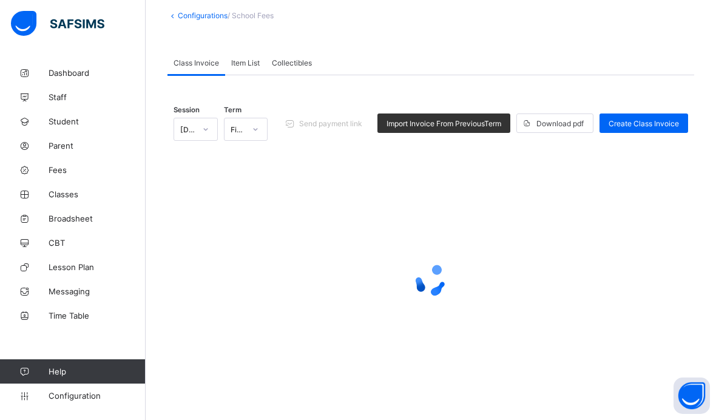
scroll to position [50, 0]
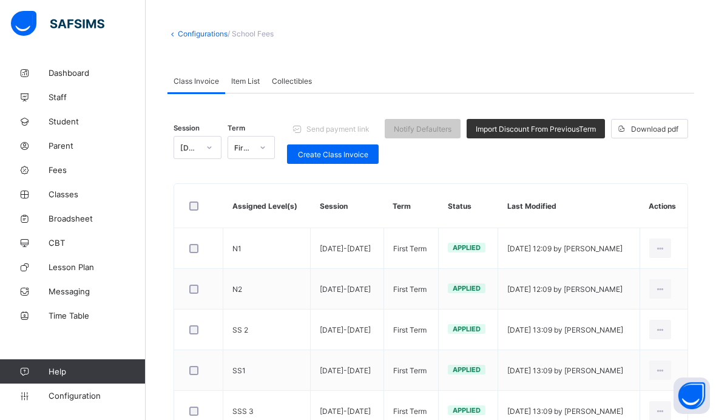
click at [252, 87] on div "Item List" at bounding box center [245, 81] width 41 height 24
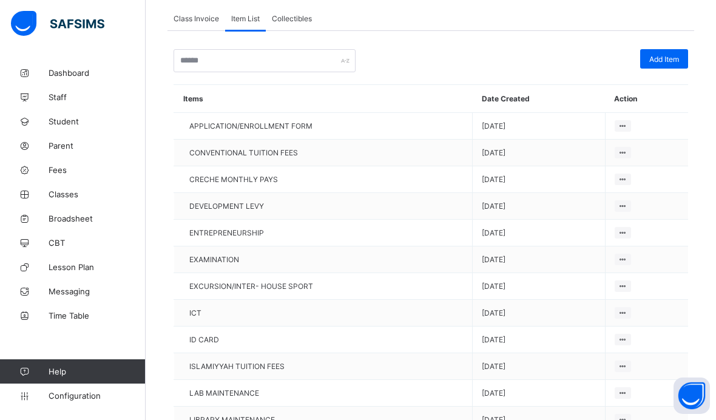
scroll to position [0, 0]
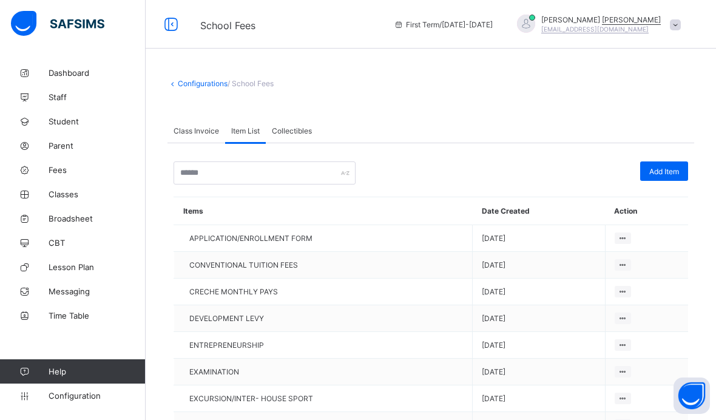
click at [663, 175] on span "Add Item" at bounding box center [664, 171] width 30 height 9
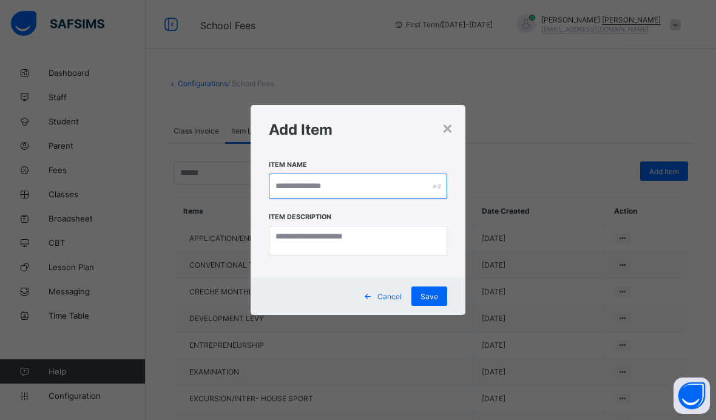
click at [371, 190] on input "text" at bounding box center [358, 185] width 178 height 25
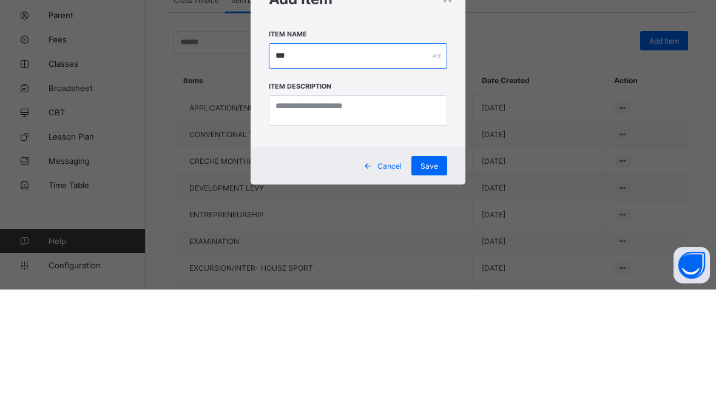
type input "***"
click at [437, 286] on div "Save" at bounding box center [429, 295] width 36 height 19
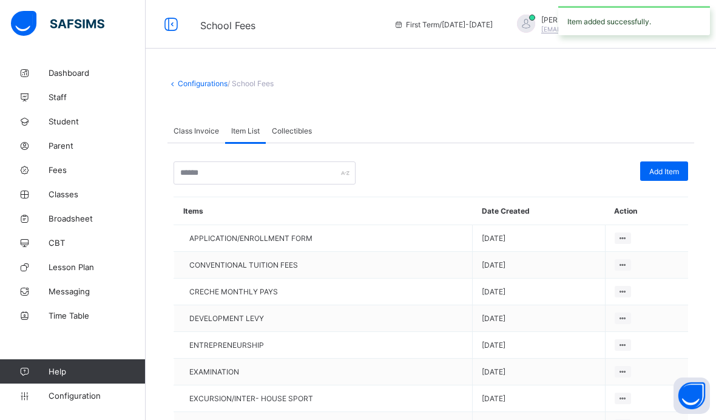
click at [203, 135] on span "Class Invoice" at bounding box center [195, 130] width 45 height 9
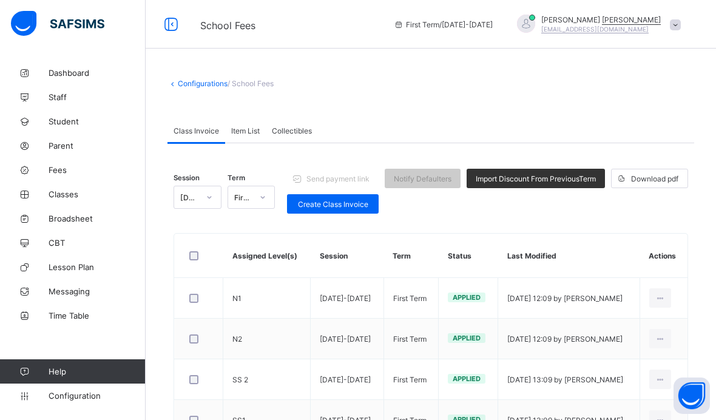
scroll to position [59, 0]
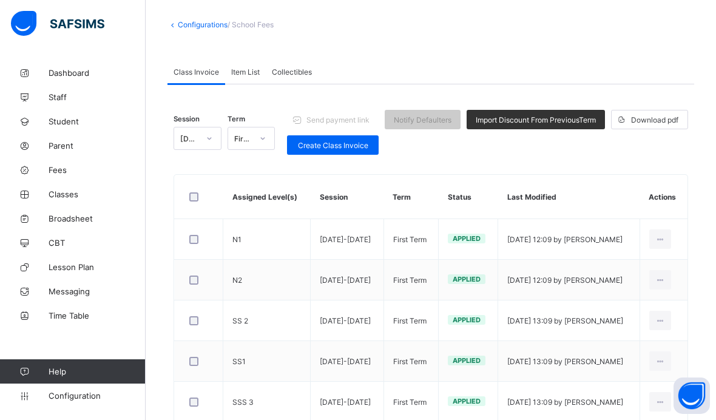
click at [204, 199] on div at bounding box center [199, 196] width 24 height 9
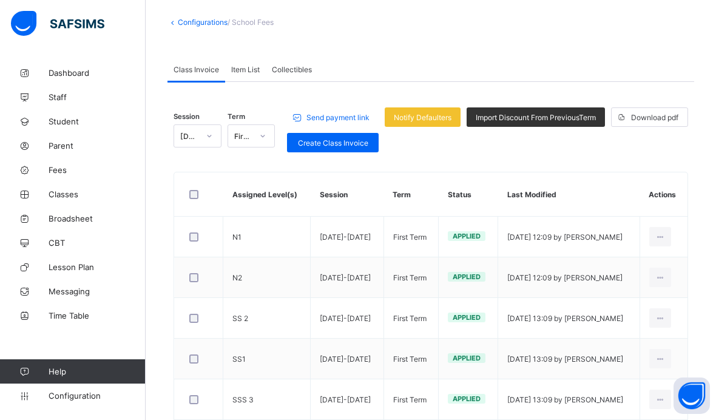
scroll to position [60, 0]
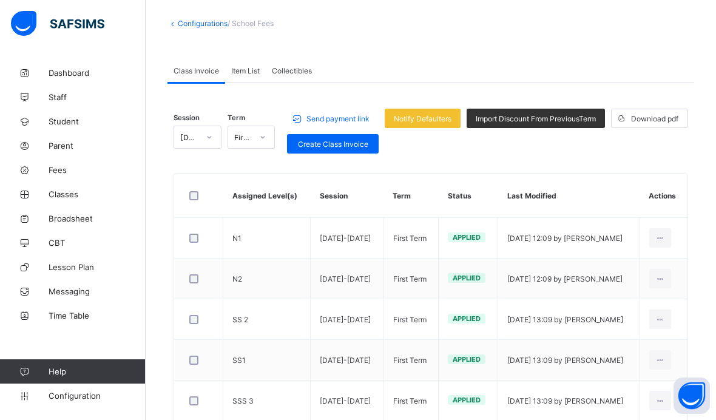
click at [0, 0] on div "Edit Invoice" at bounding box center [0, 0] width 0 height 0
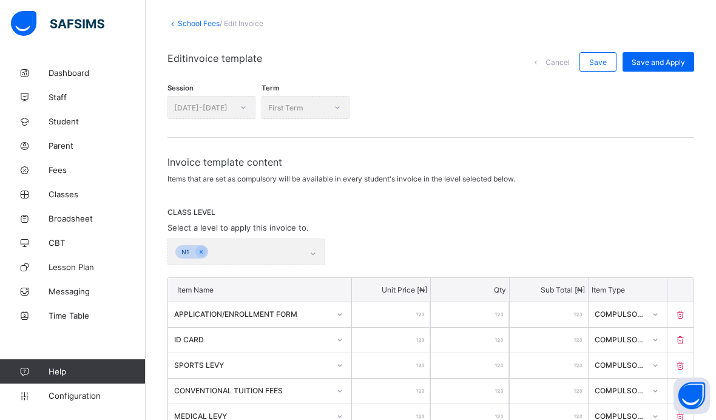
scroll to position [76, 0]
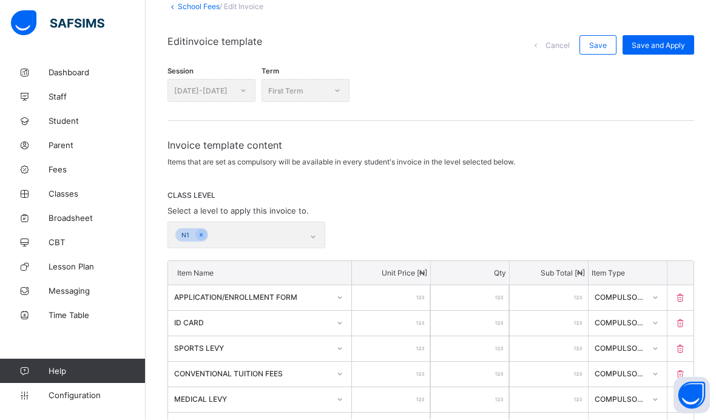
click at [259, 233] on div "N1" at bounding box center [246, 235] width 158 height 27
click at [285, 239] on div "N1" at bounding box center [246, 235] width 158 height 27
click at [317, 238] on div "N1" at bounding box center [246, 235] width 158 height 27
click at [321, 238] on div "N1" at bounding box center [246, 235] width 158 height 27
click at [284, 240] on div "N1" at bounding box center [246, 235] width 158 height 27
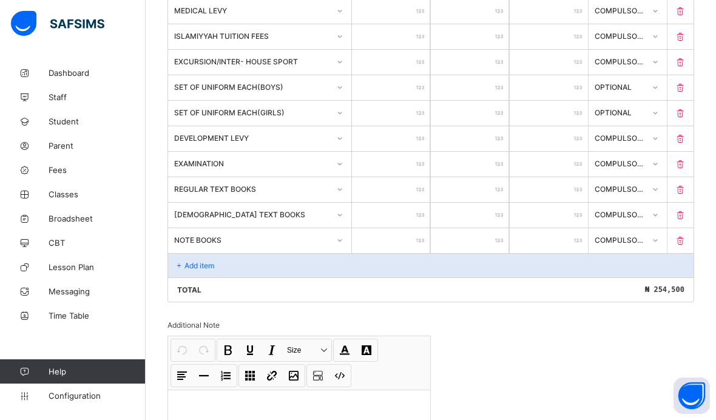
scroll to position [466, 0]
click at [261, 269] on div "Add item" at bounding box center [430, 264] width 525 height 24
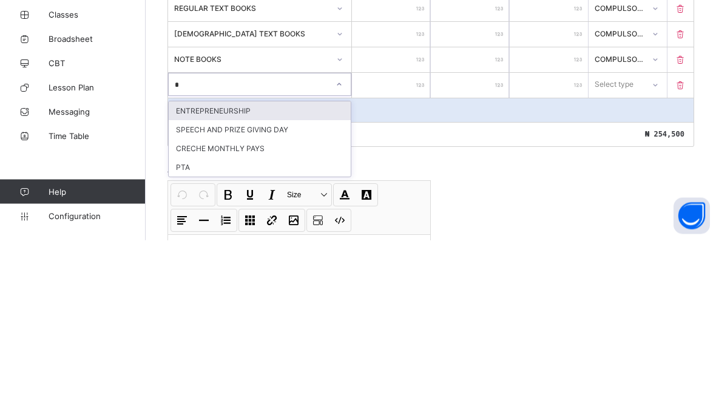
click at [249, 338] on div "PTA" at bounding box center [260, 347] width 182 height 19
type input "*"
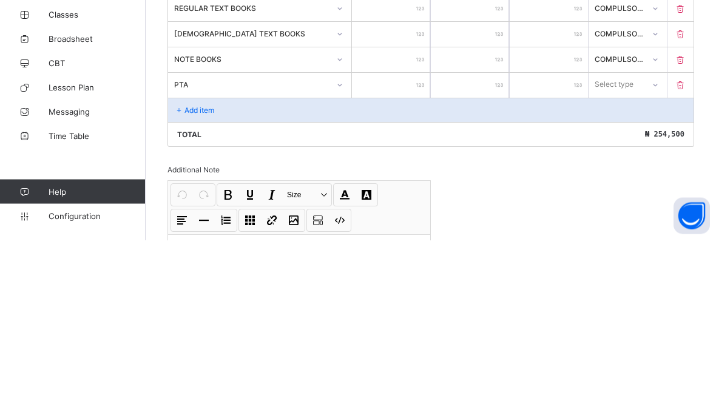
scroll to position [565, 0]
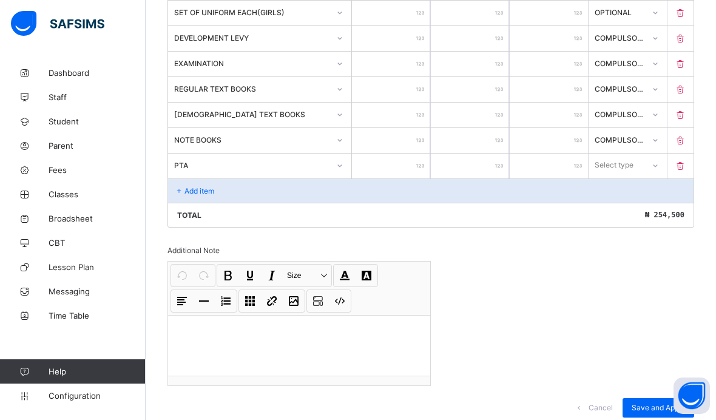
click at [407, 177] on input "number" at bounding box center [391, 165] width 78 height 25
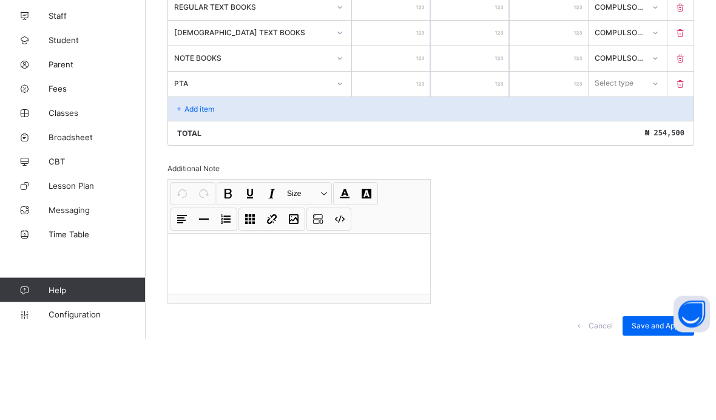
type input "*"
type input "**"
type input "***"
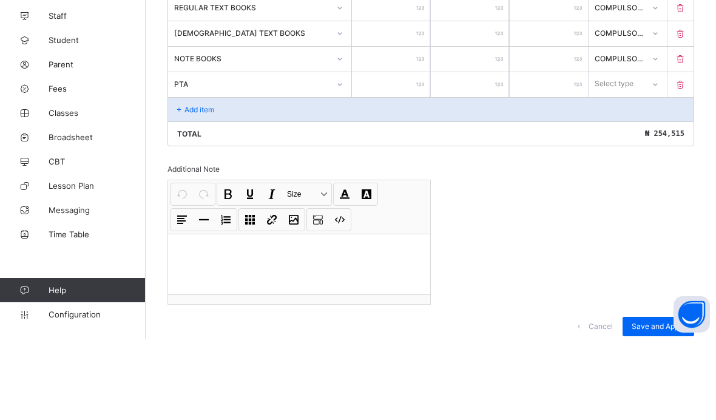
type input "***"
type input "****"
click at [641, 182] on div "Compulsory" at bounding box center [627, 191] width 77 height 19
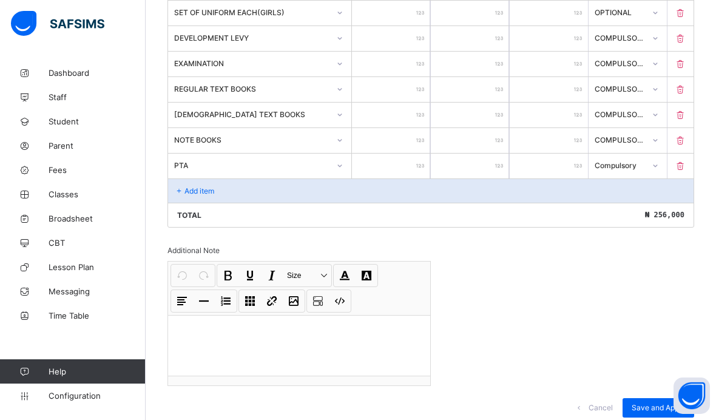
click at [652, 410] on div "Save and Apply" at bounding box center [658, 407] width 72 height 19
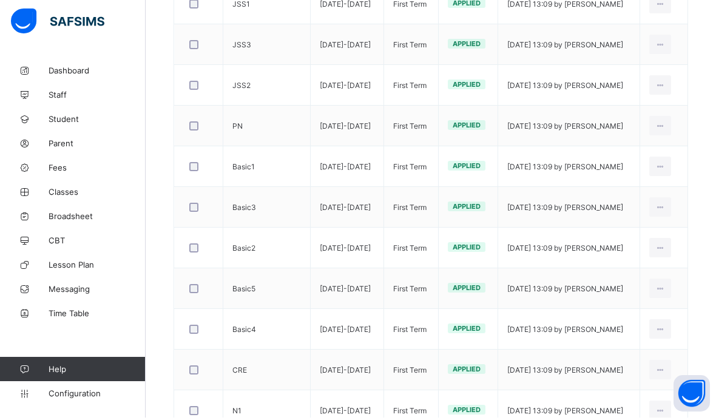
scroll to position [504, 0]
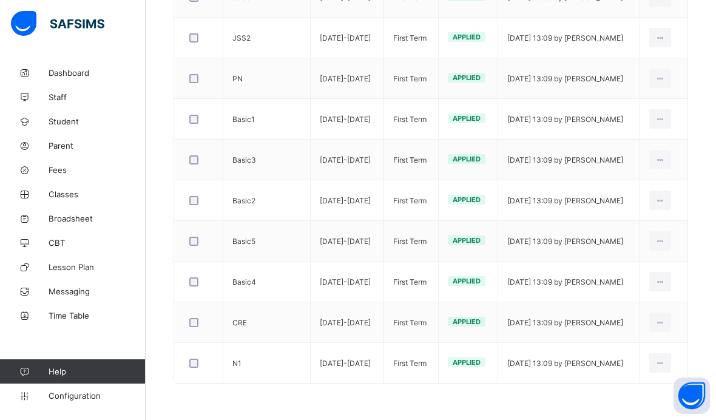
click at [185, 371] on div at bounding box center [199, 362] width 30 height 25
click at [201, 359] on div at bounding box center [199, 362] width 24 height 9
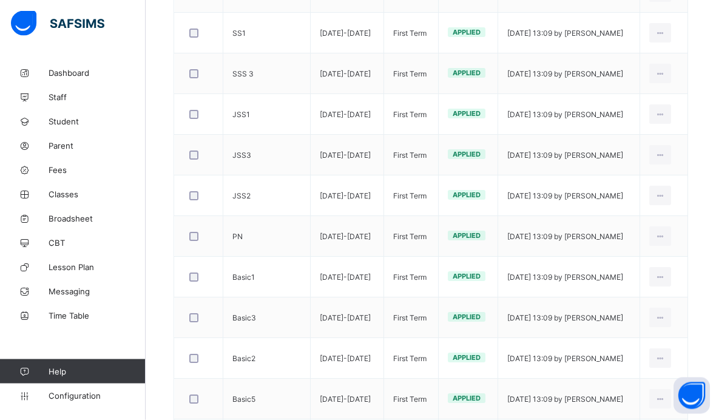
scroll to position [344, 0]
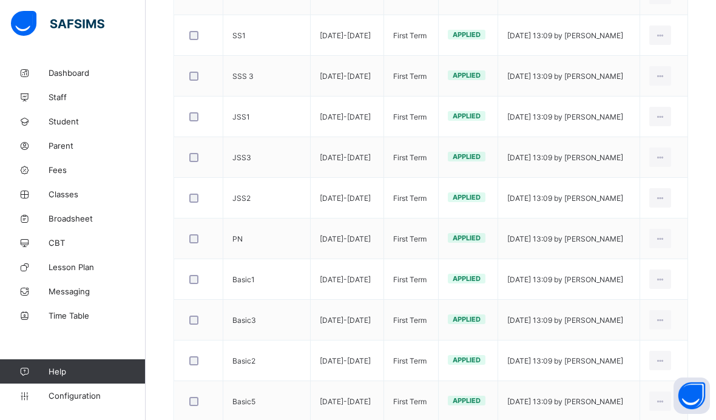
click at [204, 157] on div at bounding box center [199, 157] width 24 height 9
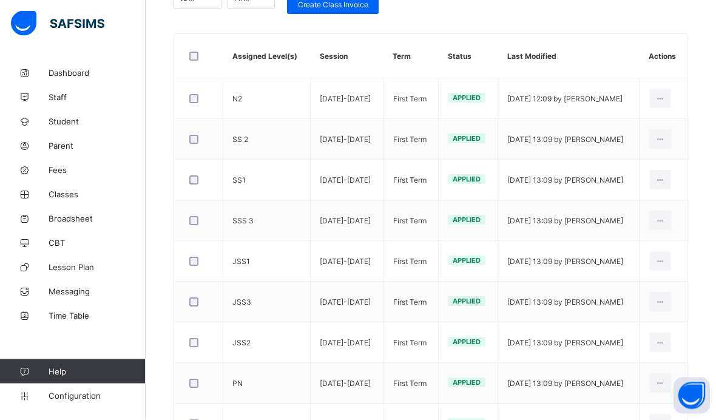
scroll to position [198, 0]
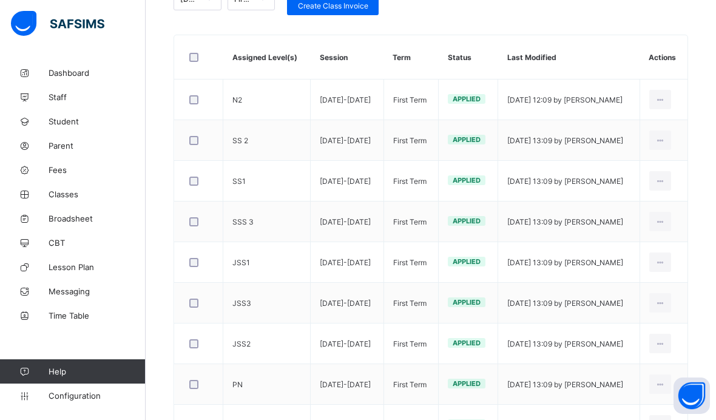
click at [205, 182] on div at bounding box center [199, 180] width 24 height 9
click at [0, 0] on div "Edit Invoice" at bounding box center [0, 0] width 0 height 0
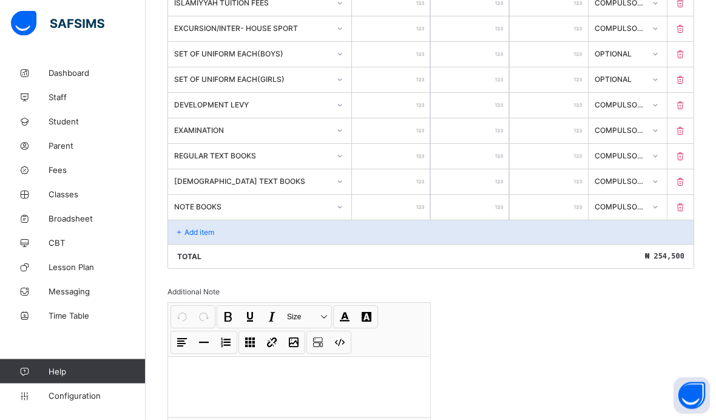
scroll to position [498, 0]
click at [269, 242] on div "Add item" at bounding box center [430, 232] width 525 height 24
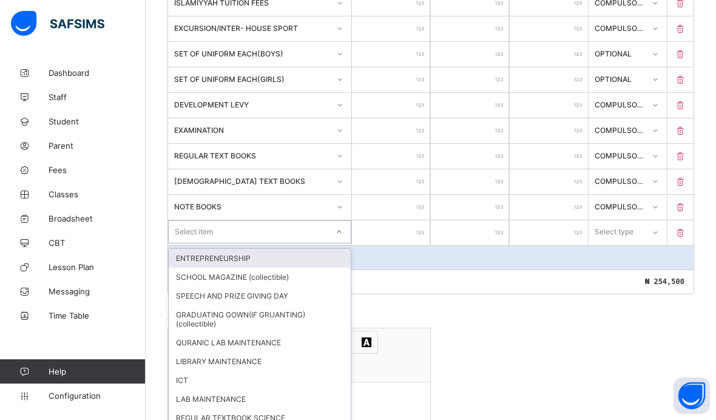
scroll to position [498, 0]
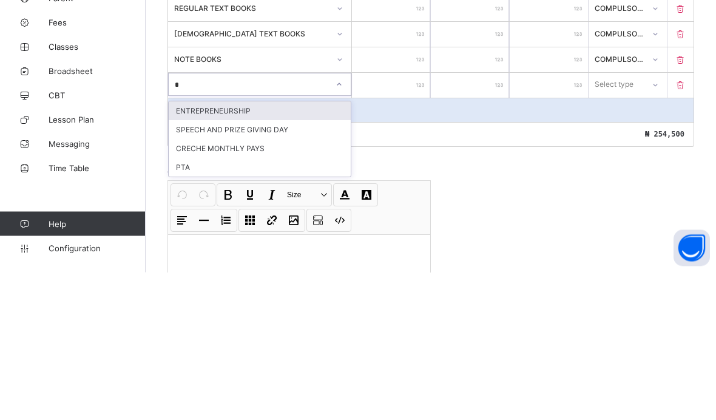
click at [266, 306] on div "PTA" at bounding box center [260, 315] width 182 height 19
type input "*"
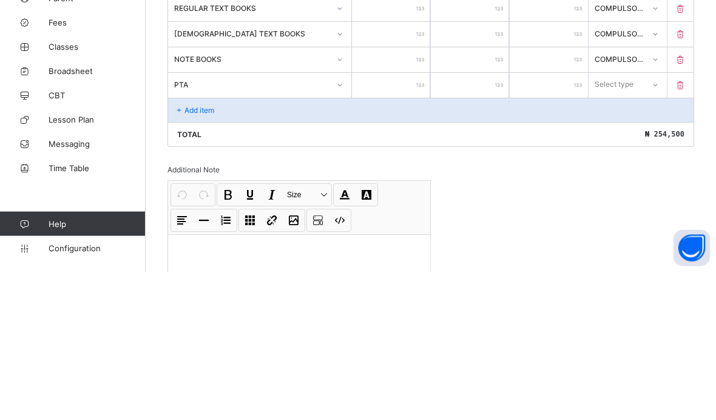
scroll to position [565, 0]
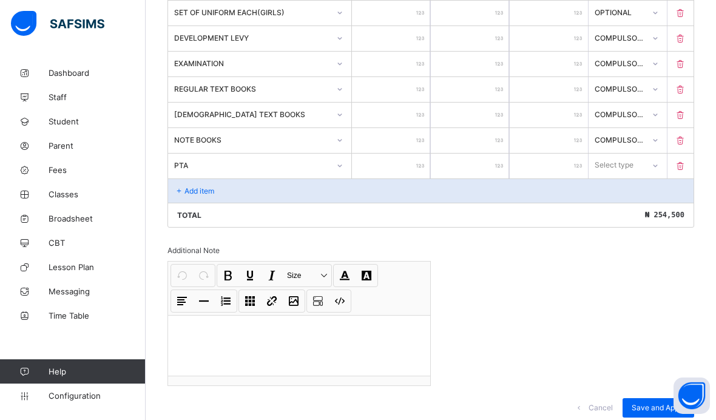
click at [412, 175] on input "number" at bounding box center [391, 165] width 78 height 25
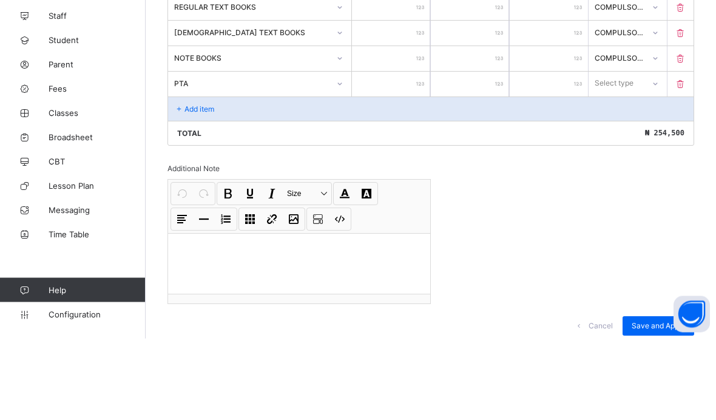
type input "*"
type input "**"
type input "***"
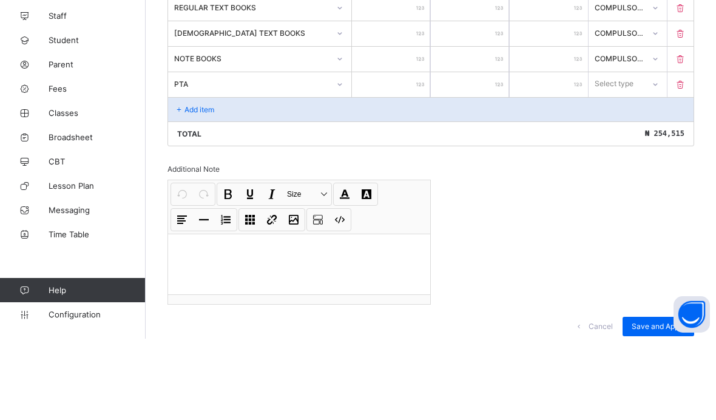
type input "***"
type input "****"
click at [646, 182] on div "Compulsory" at bounding box center [627, 191] width 77 height 19
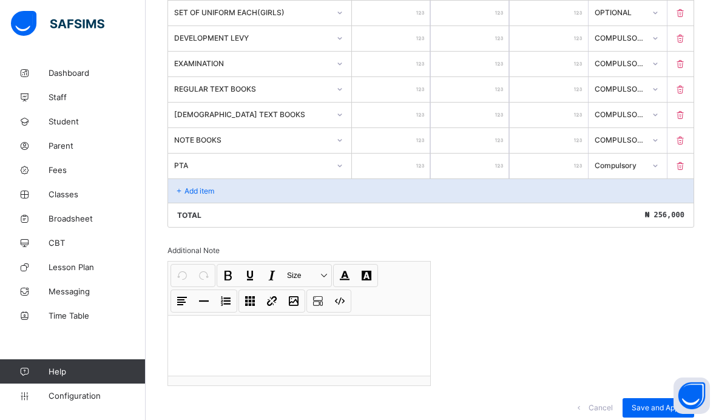
click at [654, 412] on span "Save and Apply" at bounding box center [657, 407] width 53 height 9
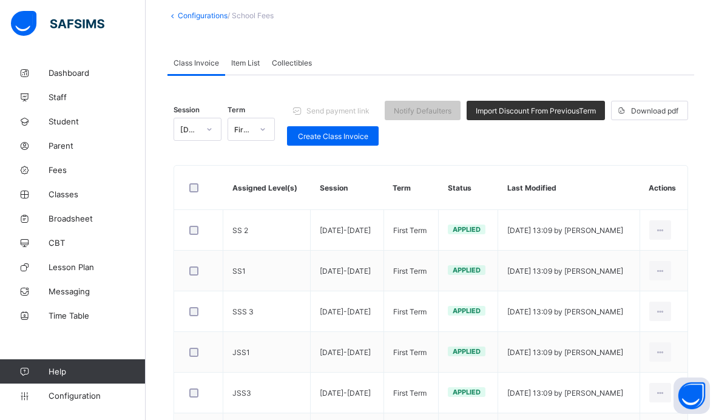
click at [666, 192] on th "Actions" at bounding box center [663, 188] width 48 height 44
click at [665, 189] on th "Actions" at bounding box center [663, 188] width 48 height 44
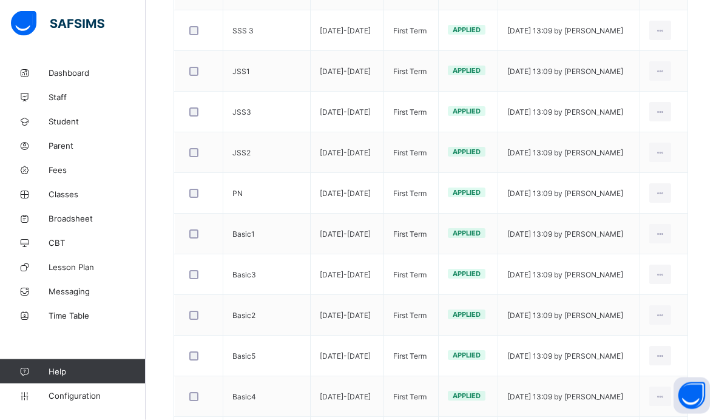
scroll to position [454, 0]
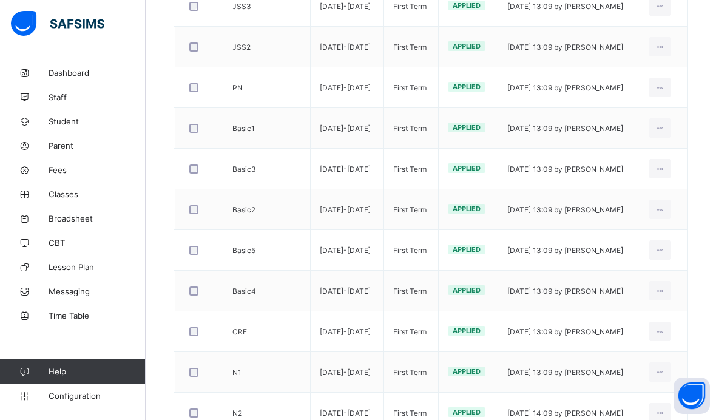
click at [0, 0] on div "Edit Invoice" at bounding box center [0, 0] width 0 height 0
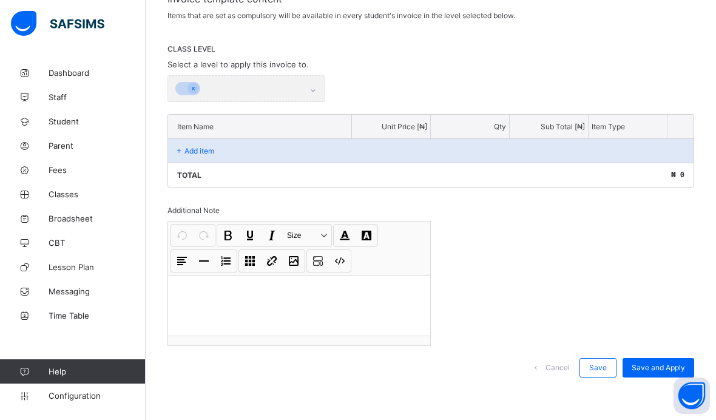
scroll to position [224, 0]
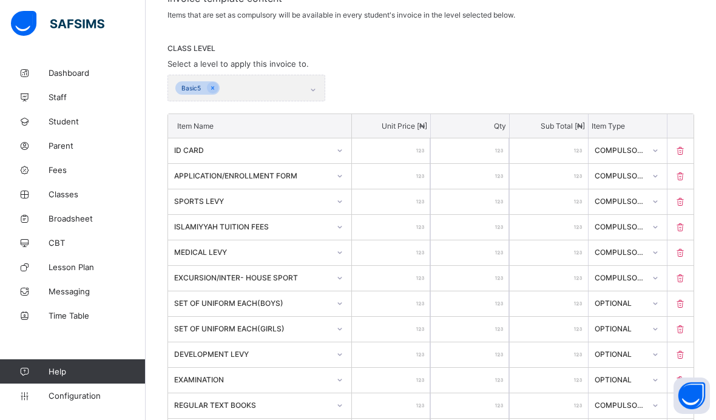
click at [254, 93] on div "Basic5" at bounding box center [246, 88] width 158 height 27
click at [314, 87] on div "Basic5" at bounding box center [246, 88] width 158 height 27
click at [248, 85] on div "Basic5" at bounding box center [246, 88] width 158 height 27
click at [252, 90] on div "Basic5" at bounding box center [246, 88] width 158 height 27
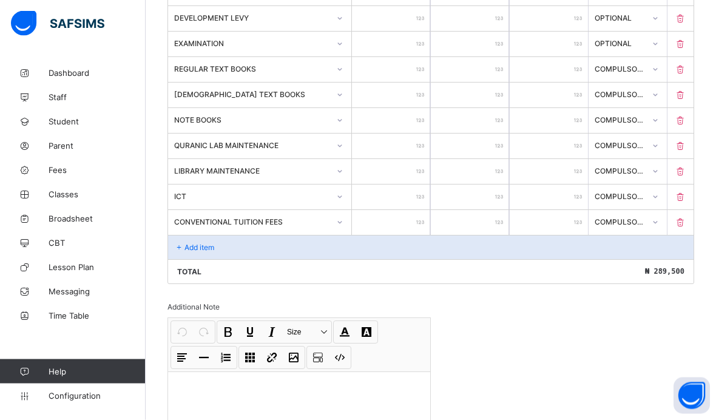
scroll to position [591, 0]
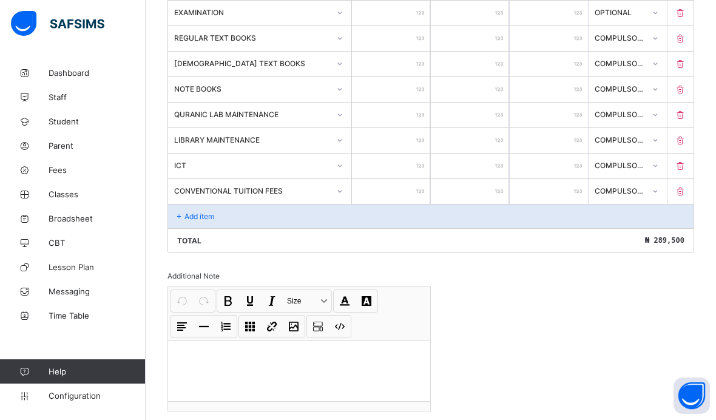
click at [189, 221] on p "Add item" at bounding box center [199, 216] width 30 height 9
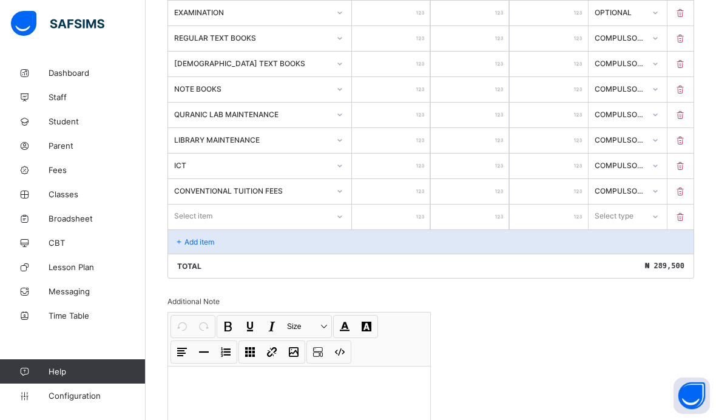
click at [201, 220] on div "Select item" at bounding box center [193, 215] width 38 height 23
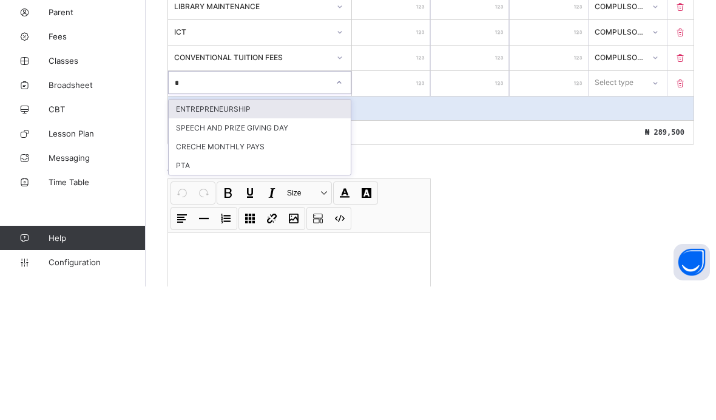
click at [252, 289] on div "PTA" at bounding box center [260, 298] width 182 height 19
type input "*"
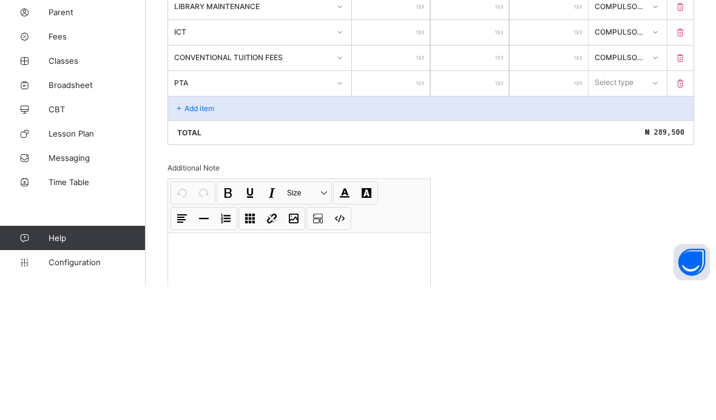
scroll to position [643, 0]
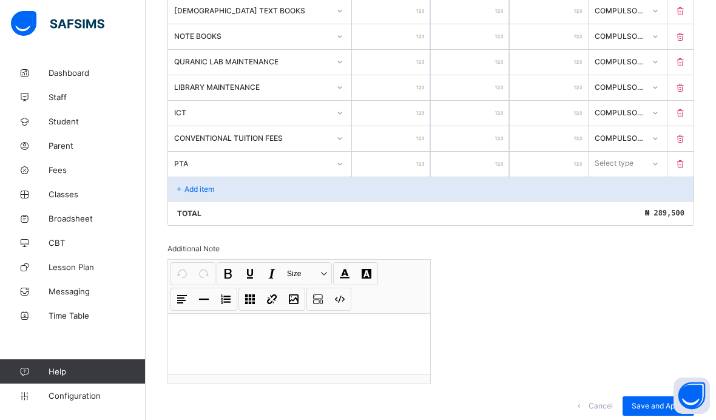
click at [407, 170] on input "number" at bounding box center [391, 164] width 78 height 25
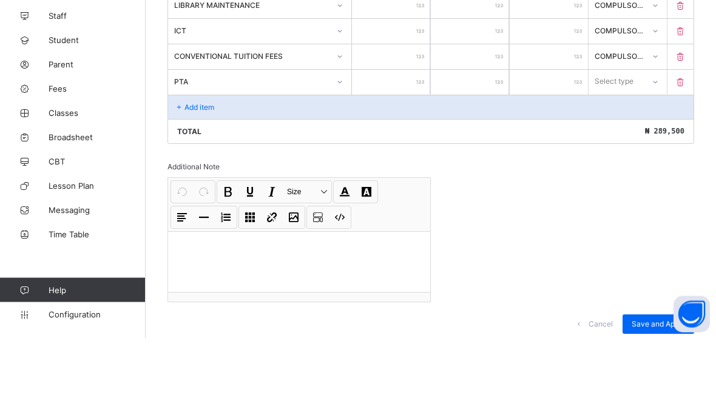
type input "*"
type input "**"
type input "***"
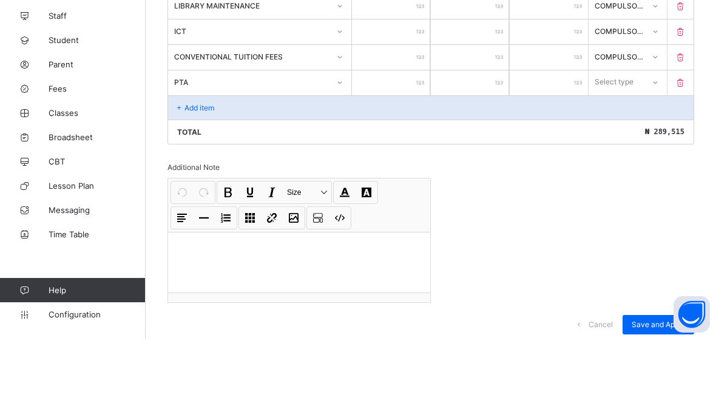
type input "***"
type input "****"
click at [634, 180] on div "Compulsory" at bounding box center [627, 189] width 77 height 19
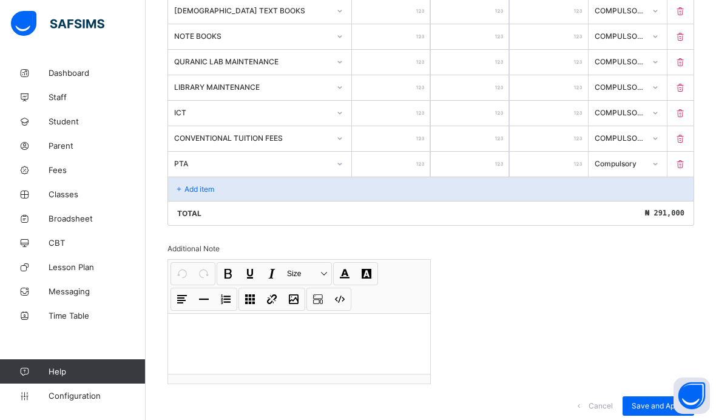
click at [663, 410] on span "Save and Apply" at bounding box center [657, 405] width 53 height 9
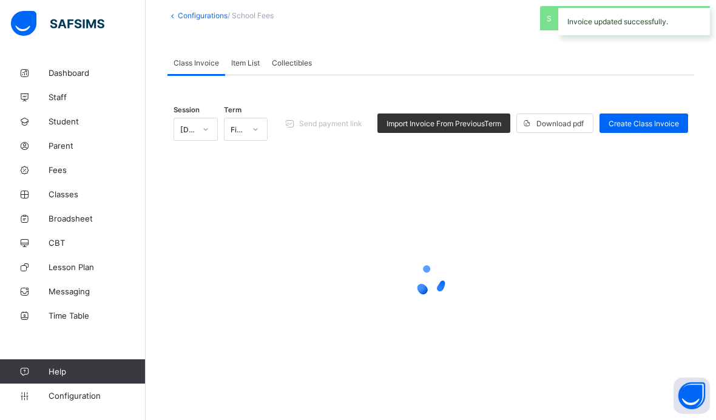
scroll to position [68, 0]
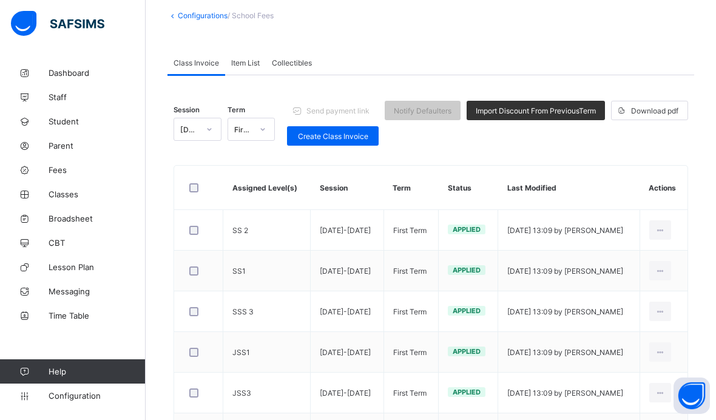
click at [209, 18] on link "Configurations" at bounding box center [203, 15] width 50 height 9
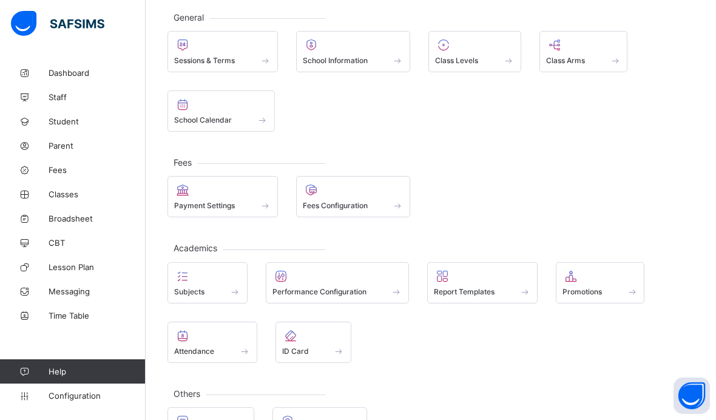
click at [319, 191] on icon at bounding box center [311, 190] width 17 height 15
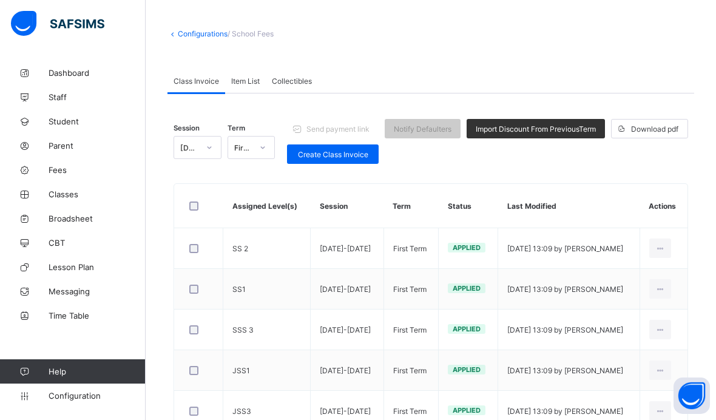
scroll to position [42, 0]
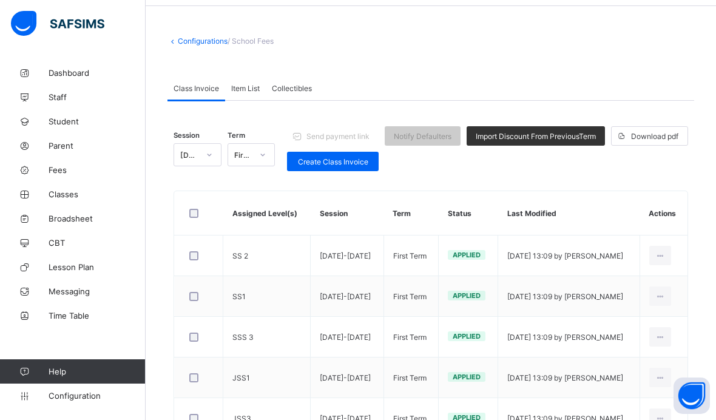
click at [263, 257] on td "SS 2" at bounding box center [266, 255] width 87 height 41
click at [0, 0] on div "Edit Invoice" at bounding box center [0, 0] width 0 height 0
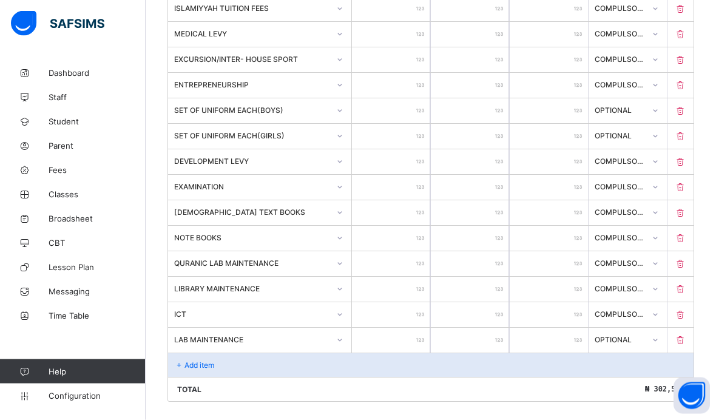
click at [196, 370] on p "Add item" at bounding box center [199, 365] width 30 height 9
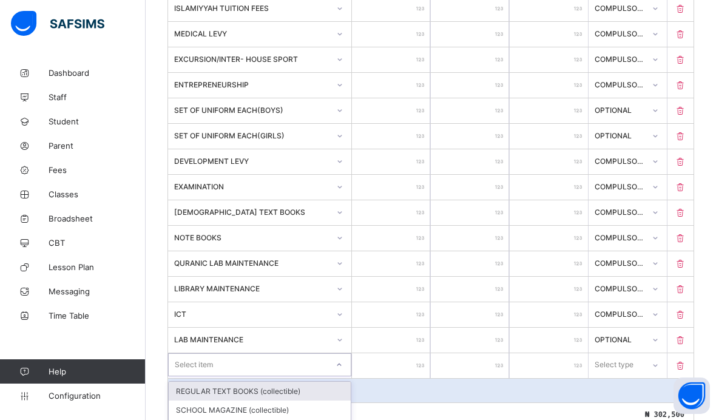
scroll to position [517, 0]
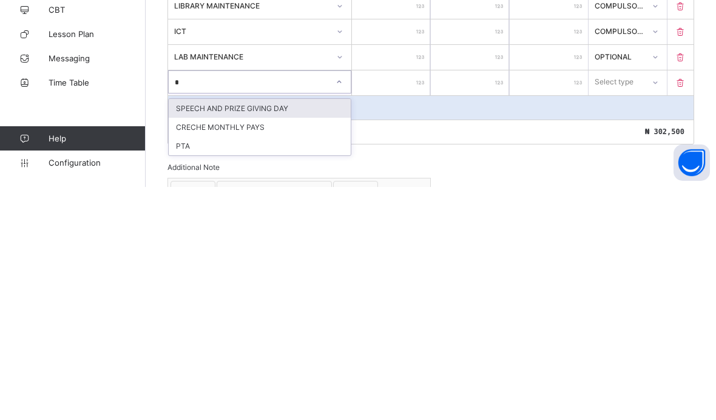
click at [184, 369] on div "PTA" at bounding box center [260, 378] width 182 height 19
type input "*"
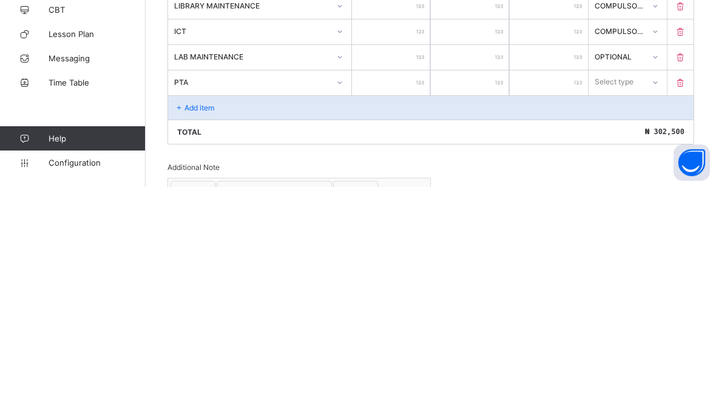
scroll to position [669, 0]
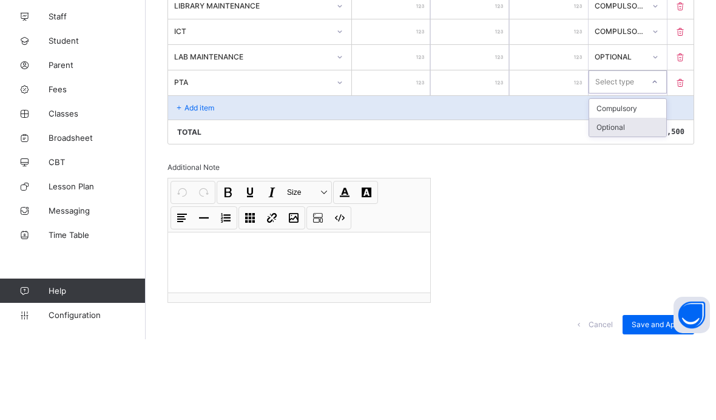
click at [631, 198] on div "Optional" at bounding box center [627, 207] width 77 height 19
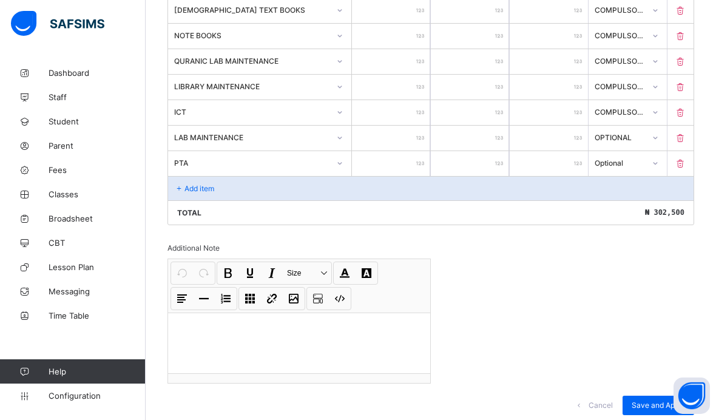
click at [643, 408] on div "Save and Apply" at bounding box center [658, 404] width 72 height 19
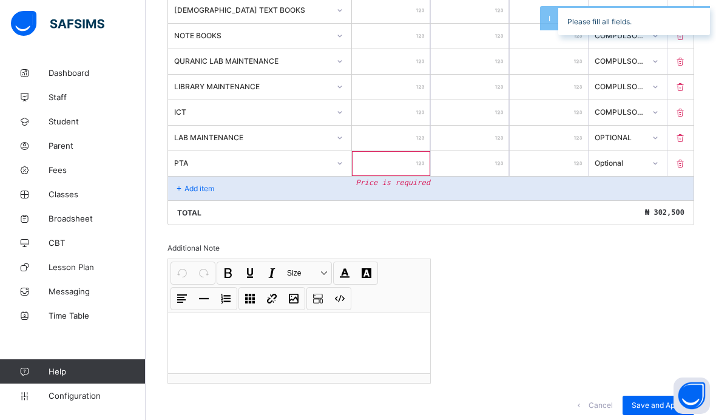
click at [415, 176] on input "number" at bounding box center [391, 163] width 78 height 25
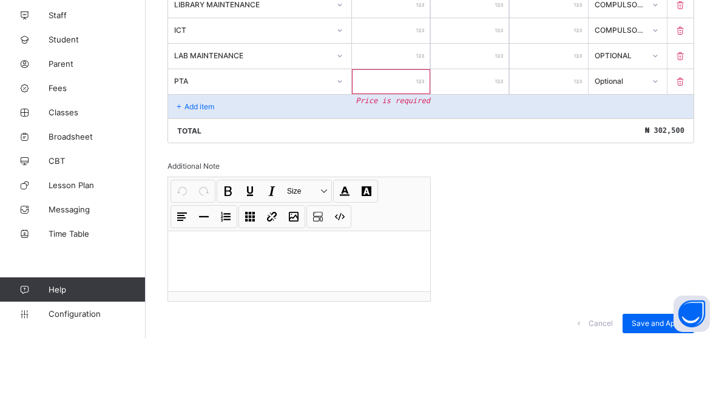
type input "*"
type input "**"
type input "***"
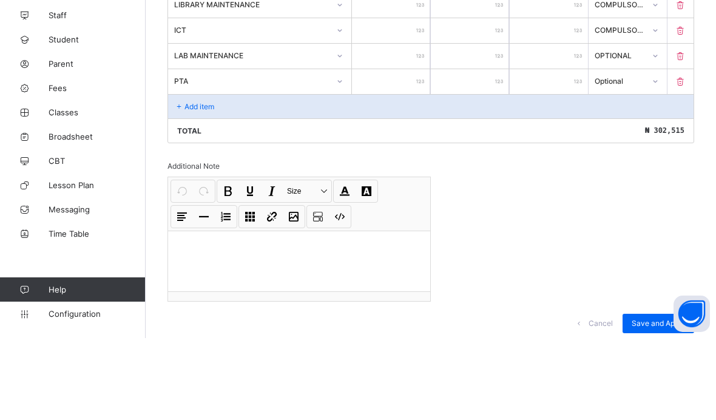
type input "***"
type input "****"
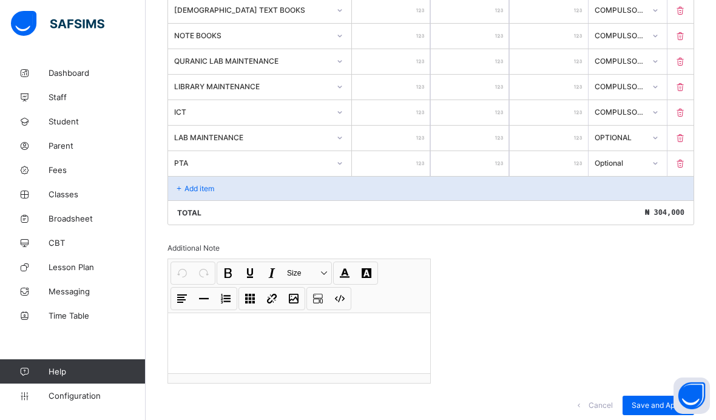
click at [647, 409] on span "Save and Apply" at bounding box center [657, 404] width 53 height 9
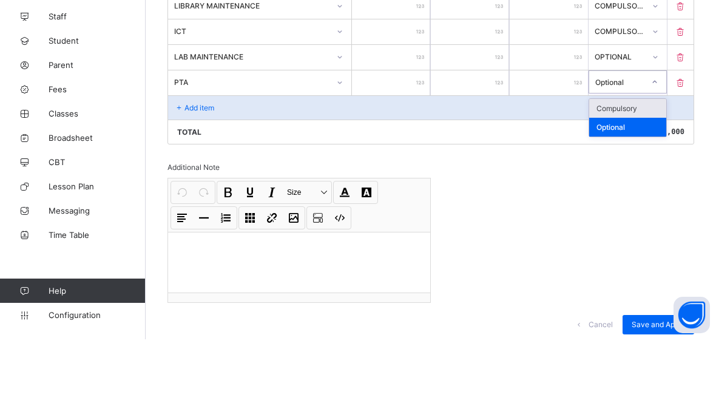
click at [646, 179] on div "Compulsory" at bounding box center [627, 188] width 77 height 19
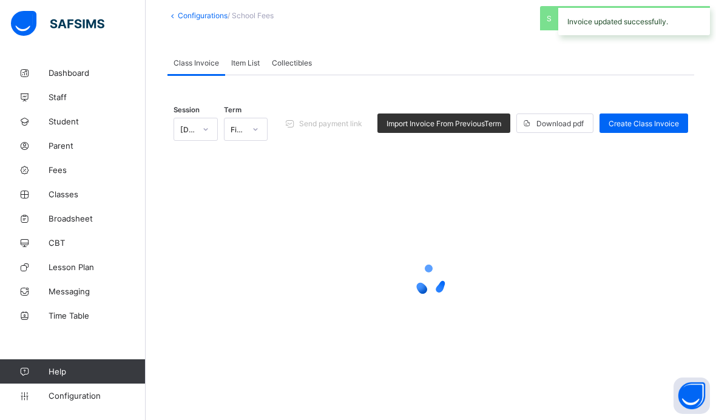
scroll to position [68, 0]
click at [645, 130] on div "Create Class Invoice" at bounding box center [643, 122] width 89 height 19
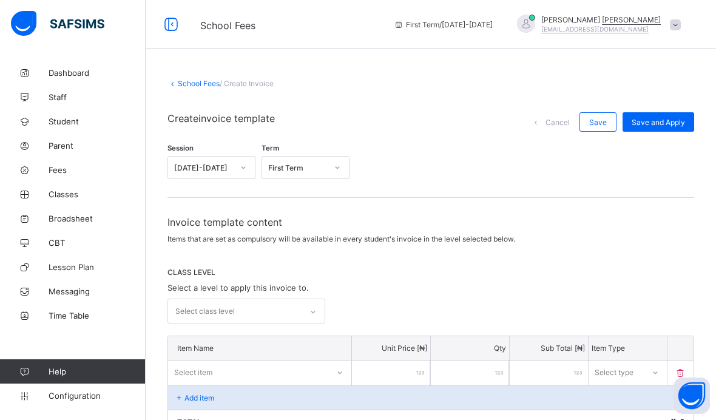
click at [196, 80] on link "School Fees" at bounding box center [199, 83] width 42 height 9
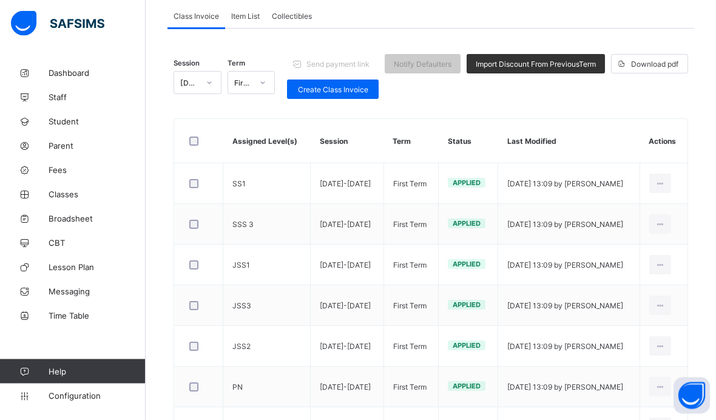
click at [244, 190] on td "SS1" at bounding box center [266, 184] width 87 height 41
click at [0, 0] on div "Edit Invoice" at bounding box center [0, 0] width 0 height 0
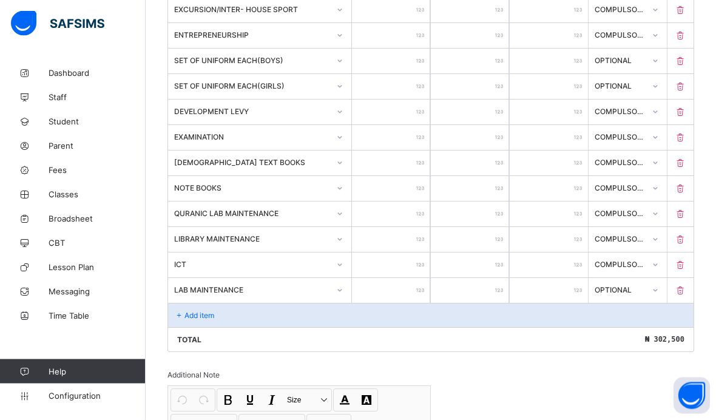
click at [188, 320] on p "Add item" at bounding box center [199, 315] width 30 height 9
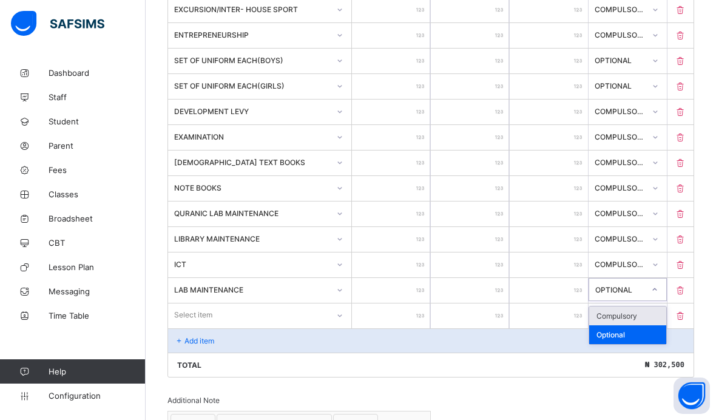
scroll to position [517, 0]
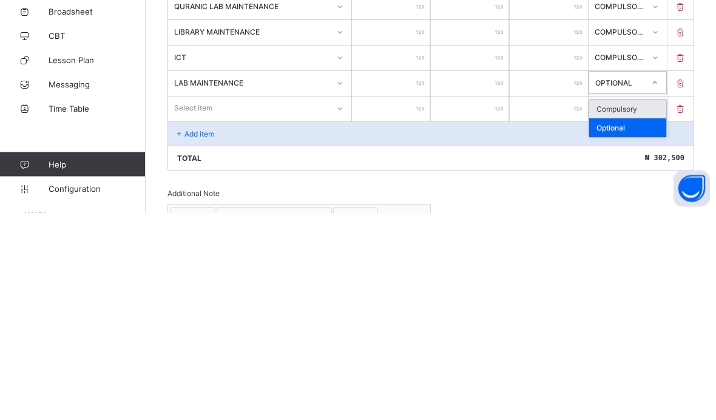
click at [639, 307] on div "Compulsory" at bounding box center [627, 316] width 77 height 19
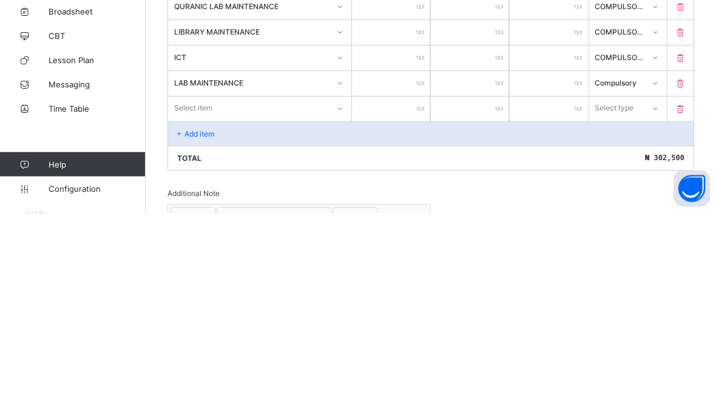
scroll to position [669, 0]
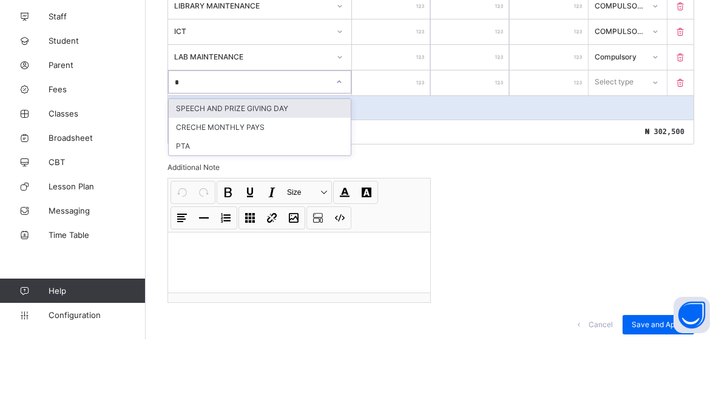
click at [189, 217] on div "PTA" at bounding box center [260, 226] width 182 height 19
type input "*"
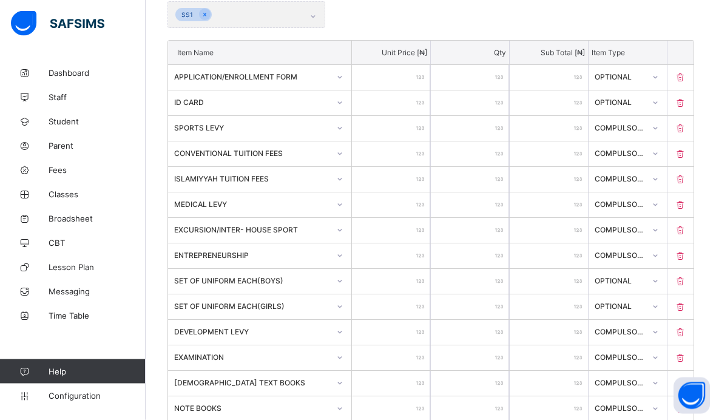
scroll to position [297, 0]
click at [639, 101] on div "Compulsory" at bounding box center [627, 102] width 77 height 19
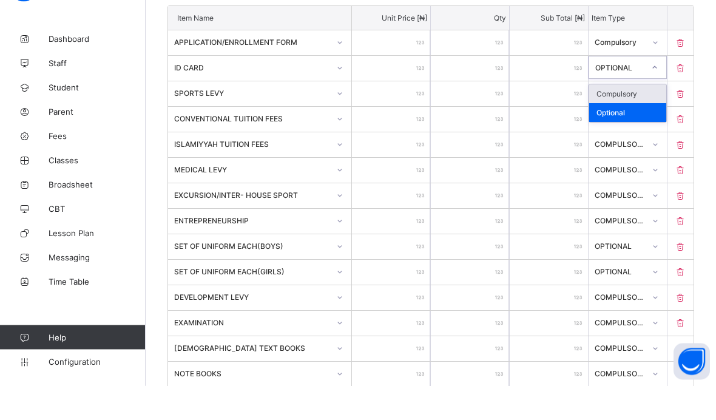
click at [642, 119] on div "Compulsory" at bounding box center [627, 128] width 77 height 19
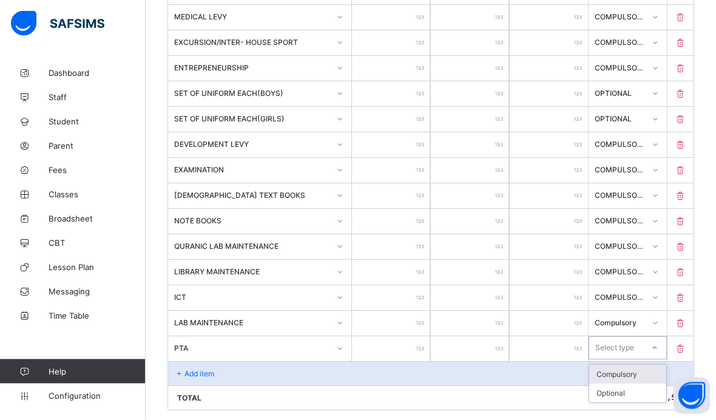
scroll to position [517, 0]
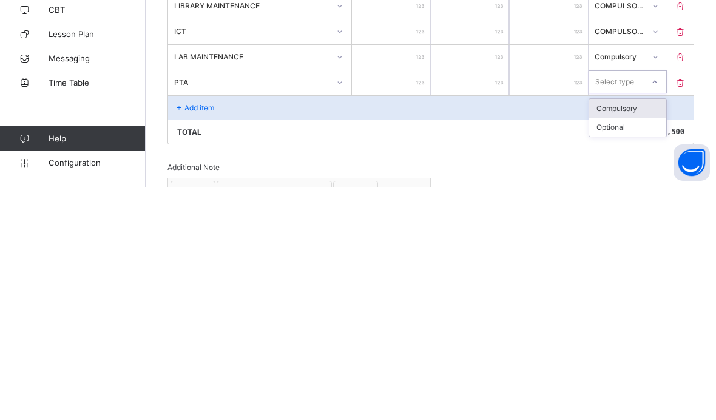
click at [643, 332] on div "Compulsory" at bounding box center [627, 341] width 77 height 19
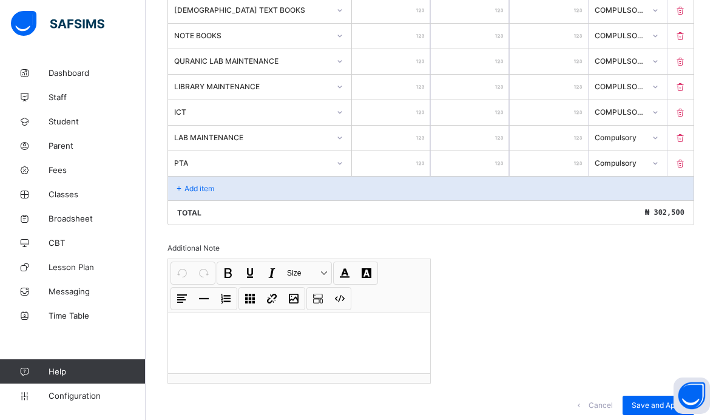
click at [354, 176] on input "number" at bounding box center [391, 163] width 78 height 25
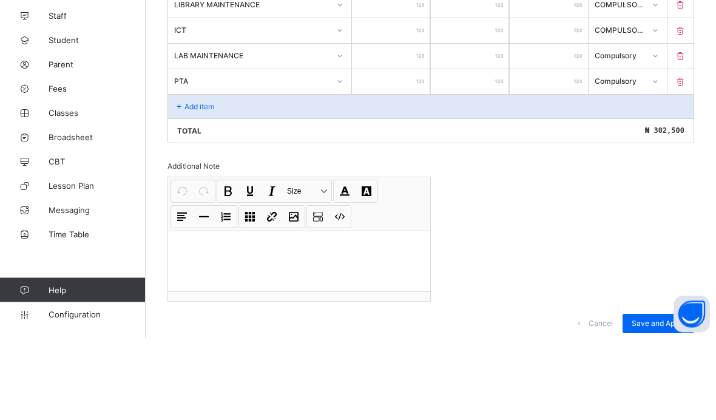
type input "*"
type input "**"
type input "***"
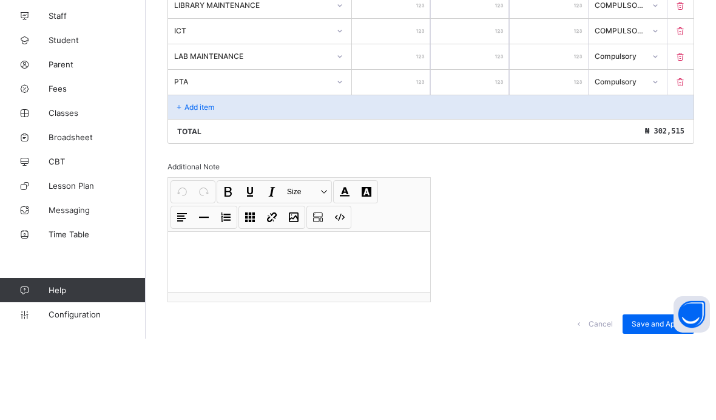
type input "***"
type input "****"
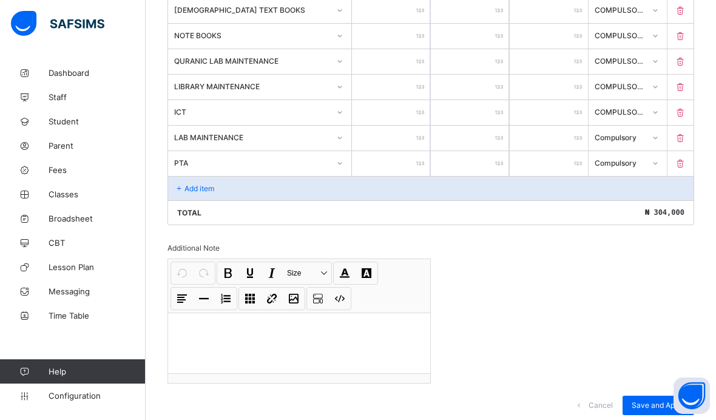
type input "****"
click at [649, 409] on span "Save and Apply" at bounding box center [657, 404] width 53 height 9
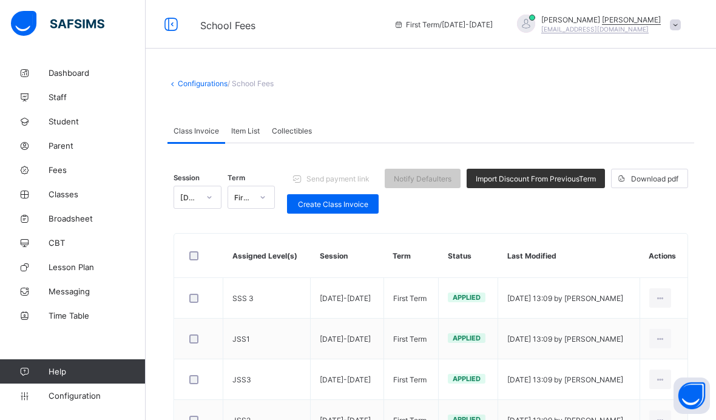
scroll to position [490, 0]
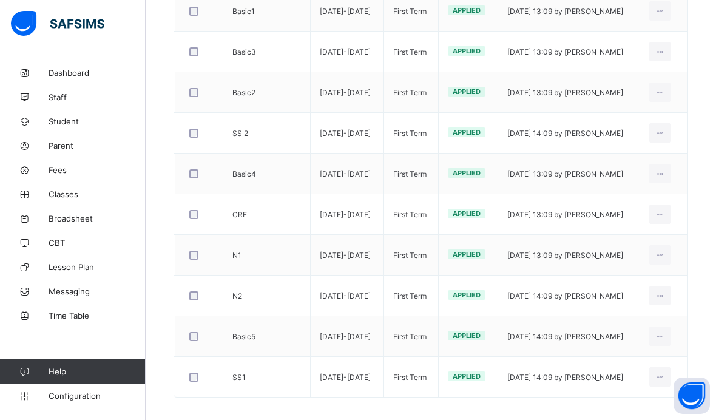
click at [668, 207] on div at bounding box center [660, 213] width 22 height 19
click at [0, 0] on ul "Edit Invoice Delete Invoice" at bounding box center [0, 0] width 0 height 0
click at [0, 0] on div "Edit Invoice" at bounding box center [0, 0] width 0 height 0
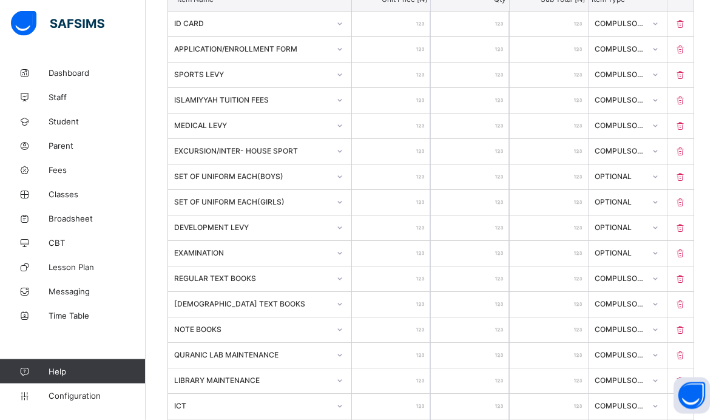
scroll to position [354, 0]
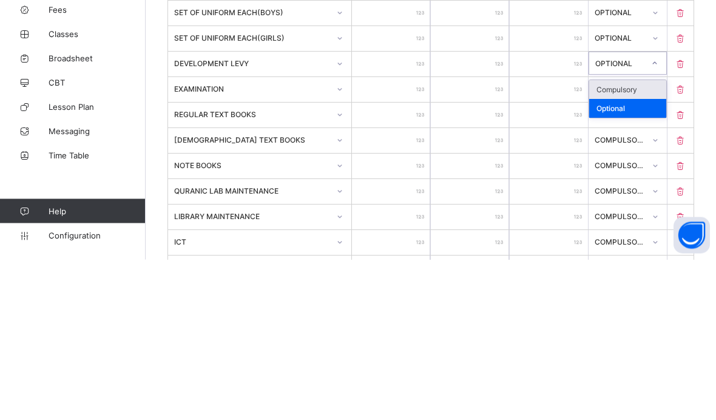
click at [631, 241] on div "Compulsory" at bounding box center [627, 250] width 77 height 19
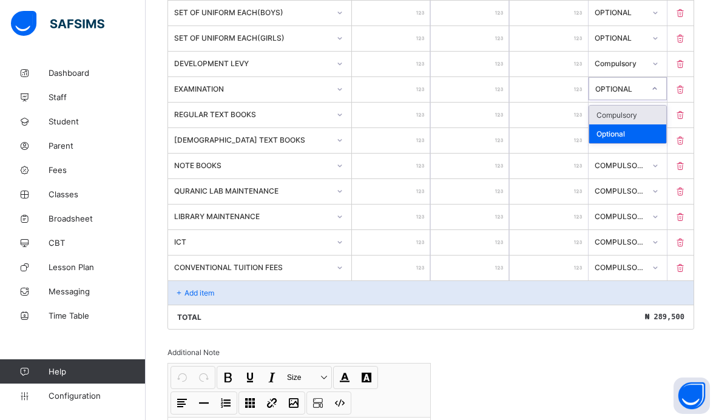
click at [643, 121] on div "Compulsory" at bounding box center [627, 115] width 77 height 19
click at [235, 300] on div "Add item" at bounding box center [430, 292] width 525 height 24
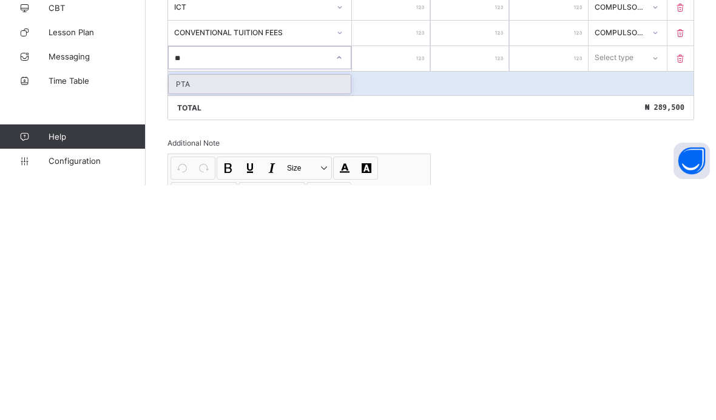
click at [271, 309] on div "PTA" at bounding box center [260, 318] width 182 height 19
type input "**"
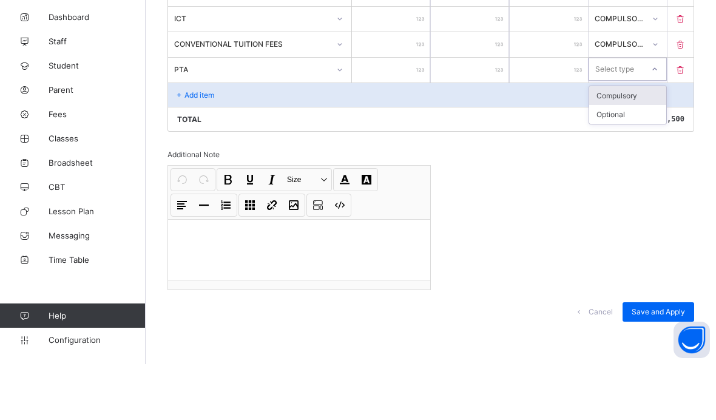
click at [637, 142] on div "Compulsory" at bounding box center [627, 151] width 77 height 19
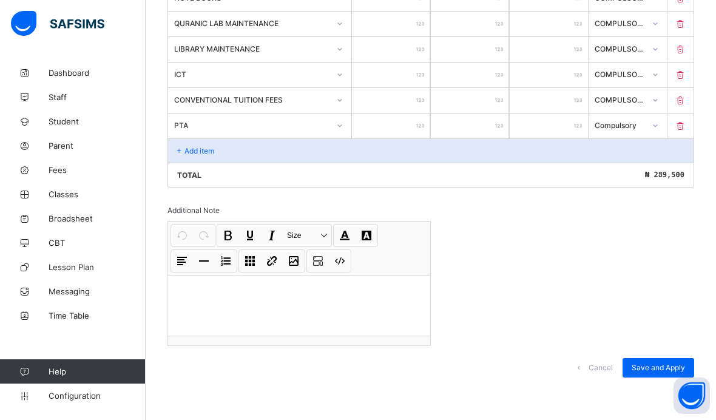
click at [409, 127] on input "number" at bounding box center [391, 125] width 78 height 25
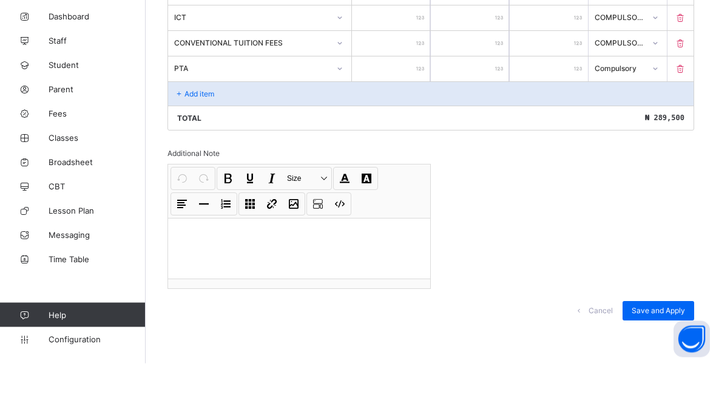
type input "*"
type input "**"
type input "***"
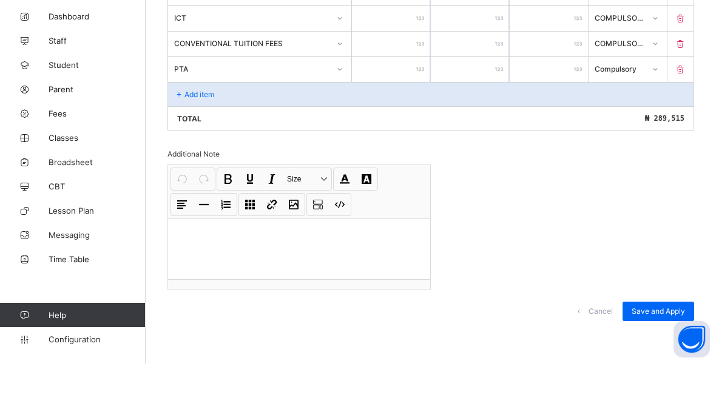
type input "***"
type input "****"
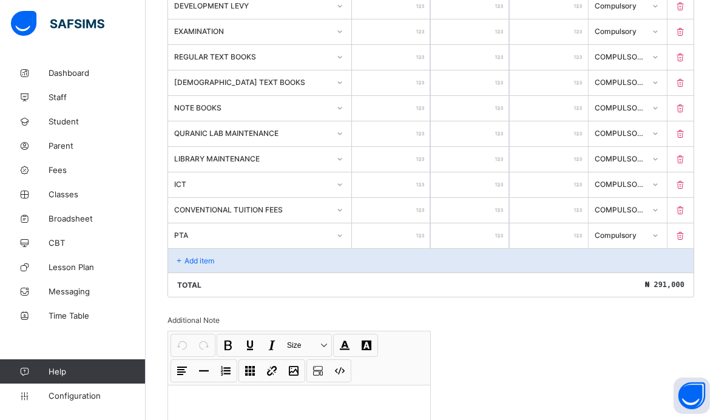
scroll to position [643, 0]
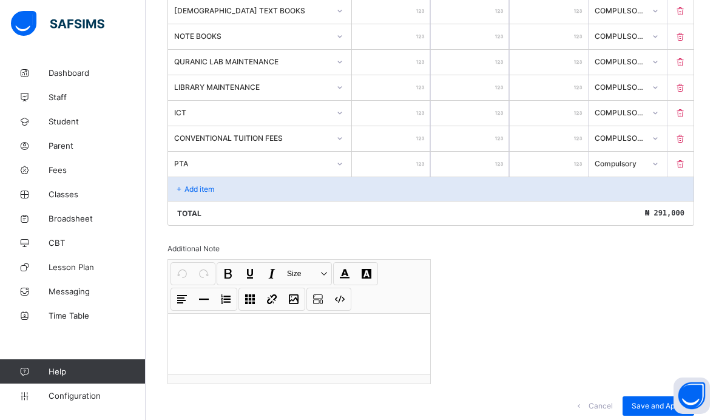
type input "****"
click at [659, 410] on span "Save and Apply" at bounding box center [657, 405] width 53 height 9
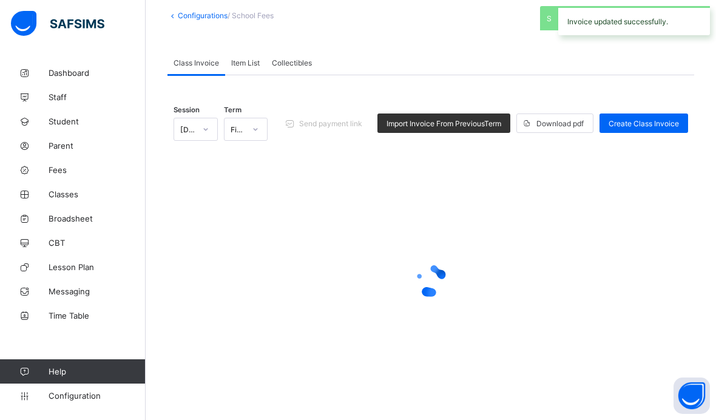
scroll to position [68, 0]
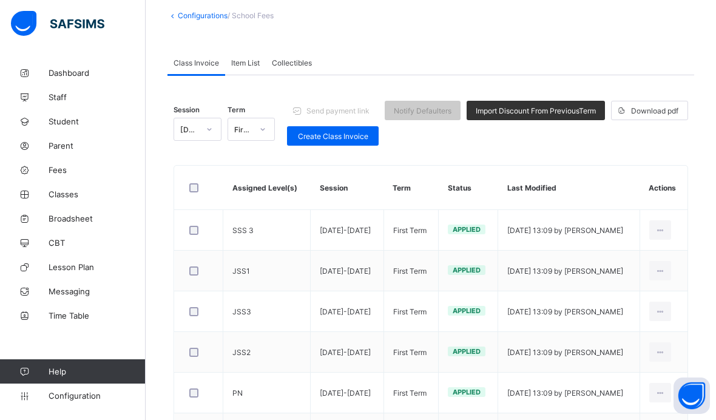
click at [253, 227] on td "SSS 3" at bounding box center [266, 230] width 87 height 41
click at [0, 0] on div "Edit Invoice" at bounding box center [0, 0] width 0 height 0
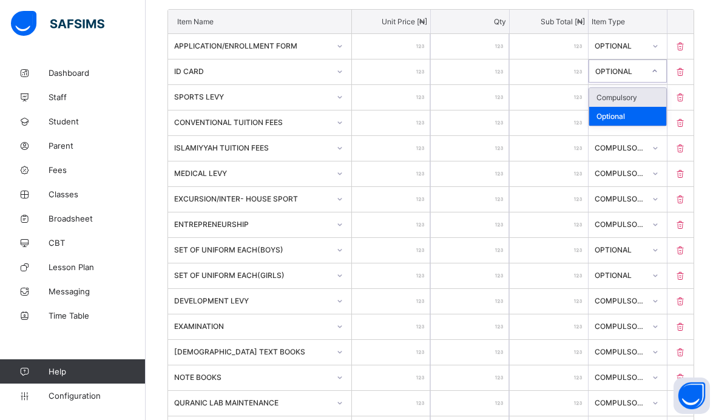
click at [648, 99] on div "Compulsory" at bounding box center [627, 97] width 77 height 19
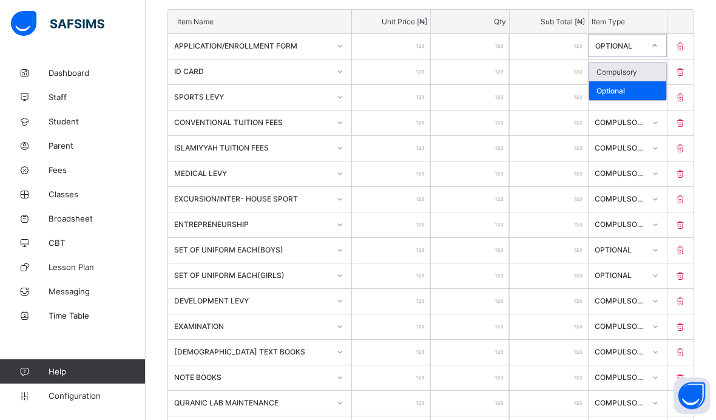
click at [649, 68] on div "Compulsory" at bounding box center [627, 71] width 77 height 19
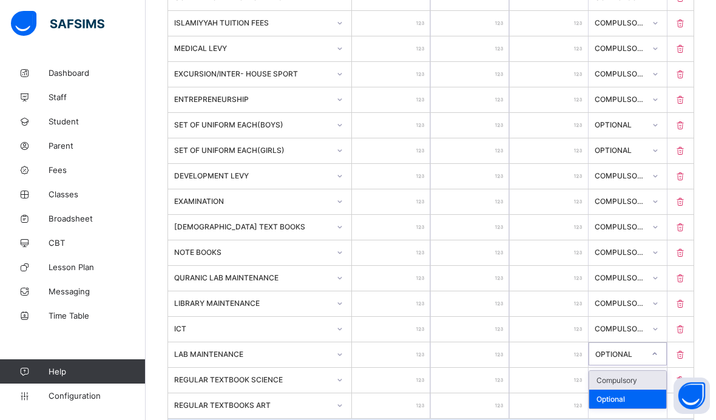
scroll to position [470, 0]
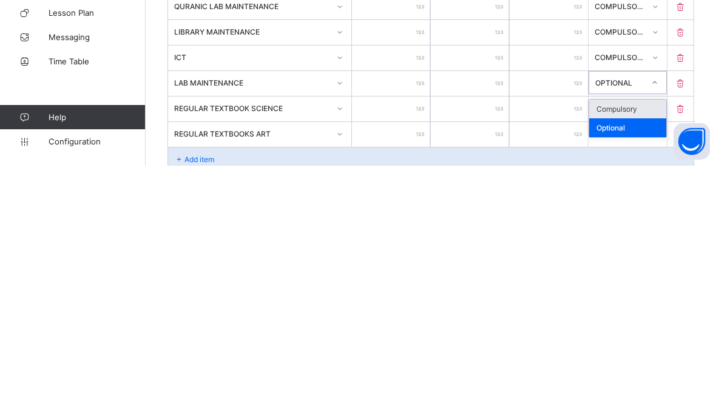
click at [638, 354] on div "Compulsory" at bounding box center [627, 363] width 77 height 19
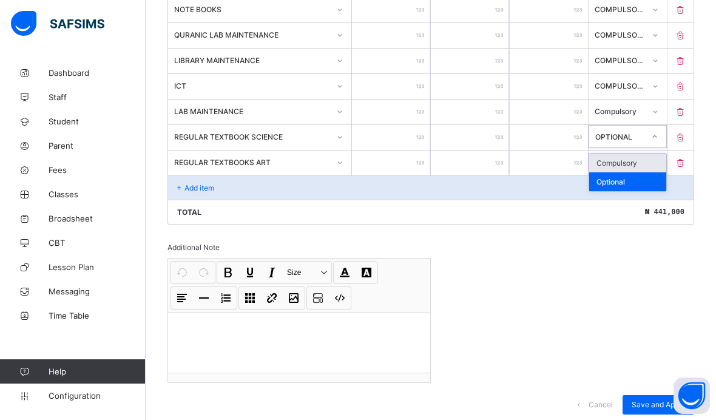
click at [642, 169] on div "Compulsory" at bounding box center [627, 162] width 77 height 19
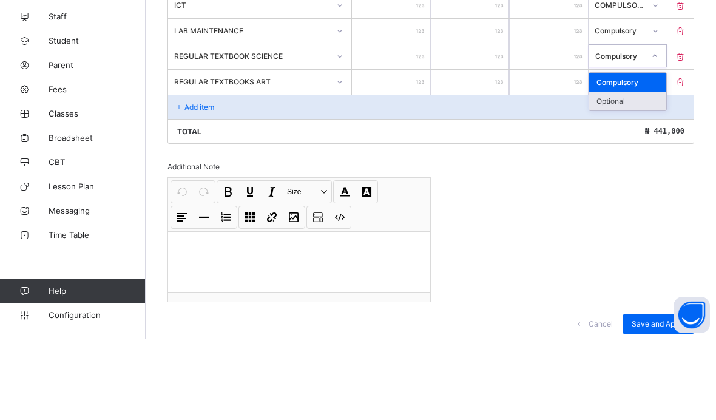
click at [637, 172] on div "Optional" at bounding box center [627, 181] width 77 height 19
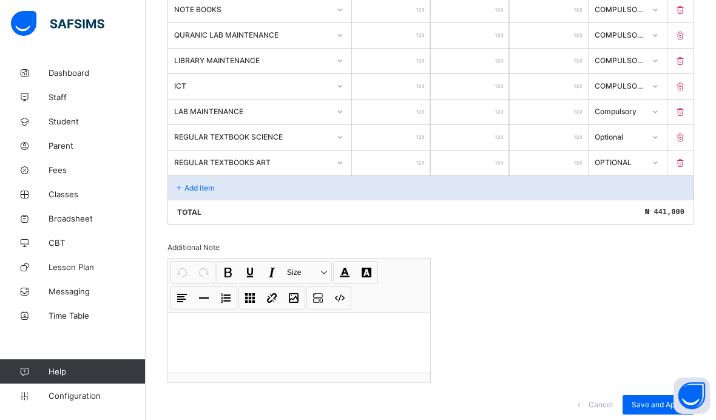
click at [258, 196] on div "Add item" at bounding box center [430, 187] width 525 height 24
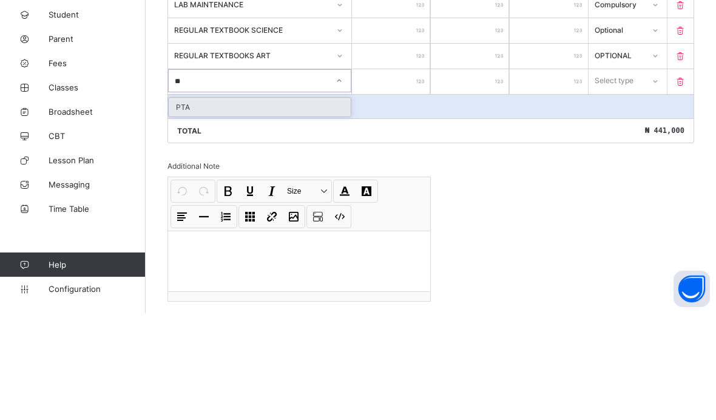
click at [281, 204] on div "PTA" at bounding box center [260, 213] width 182 height 19
type input "**"
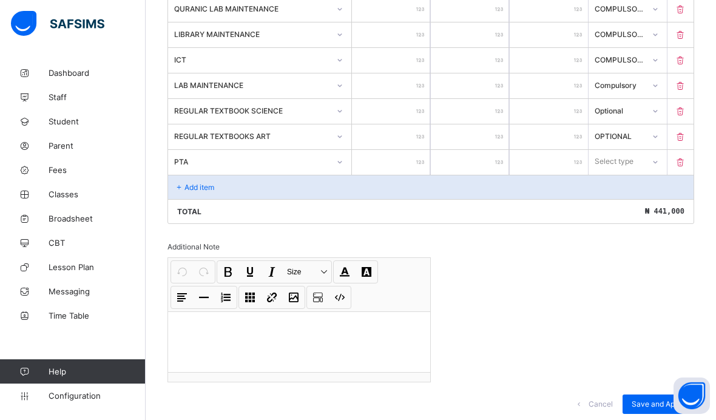
click at [389, 175] on input "number" at bounding box center [391, 162] width 78 height 25
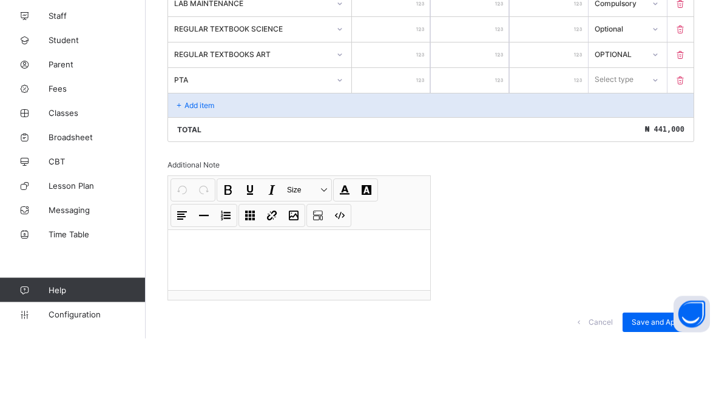
type input "*"
type input "**"
type input "***"
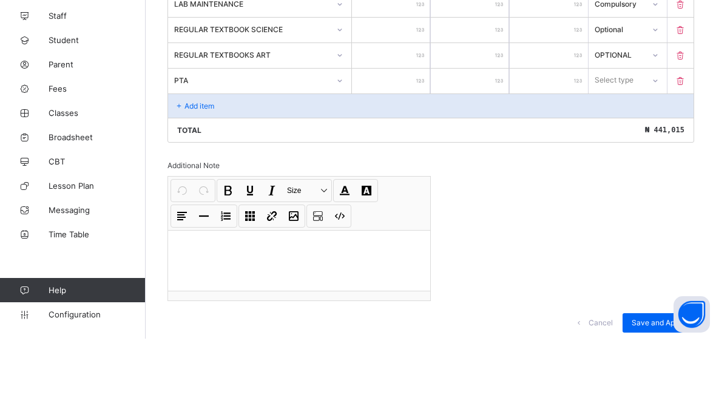
type input "***"
type input "****"
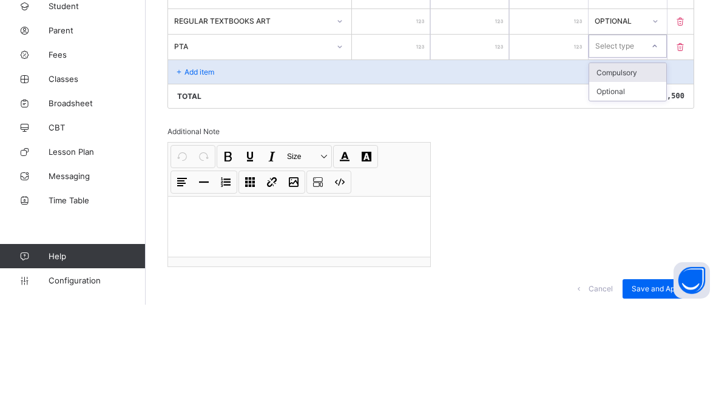
click at [642, 178] on div "Compulsory" at bounding box center [627, 187] width 77 height 19
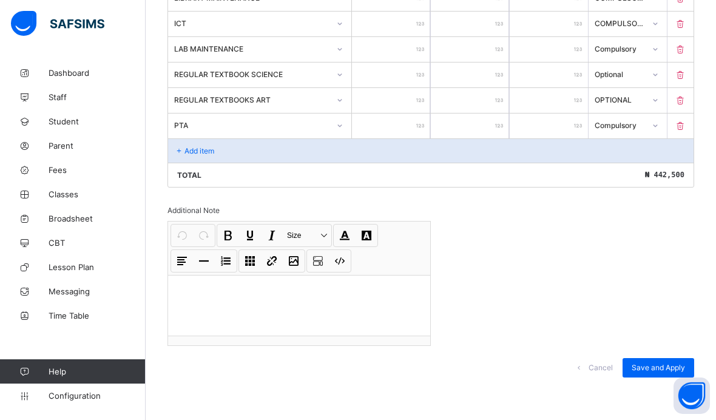
click at [656, 367] on span "Save and Apply" at bounding box center [657, 367] width 53 height 9
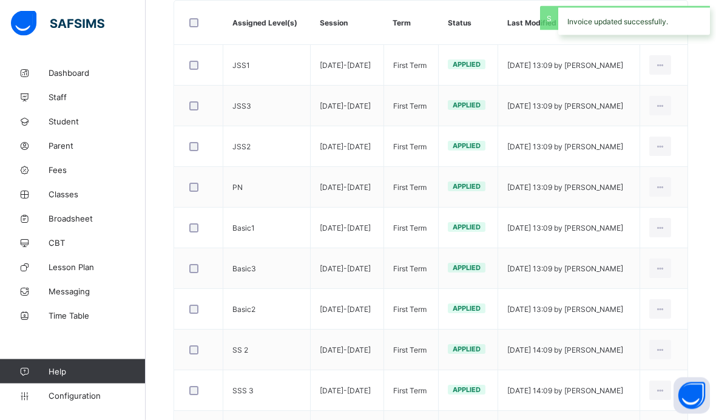
scroll to position [218, 0]
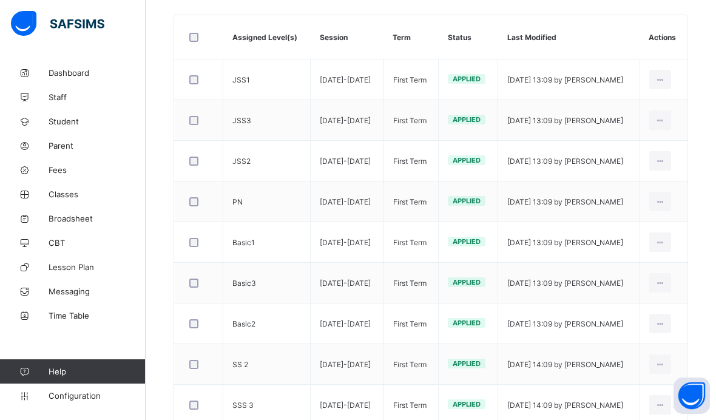
click at [0, 0] on div "Edit Invoice" at bounding box center [0, 0] width 0 height 0
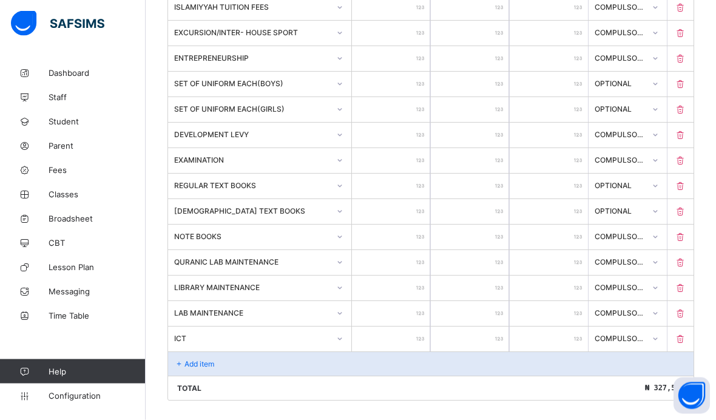
scroll to position [494, 0]
click at [249, 372] on div "Add item" at bounding box center [430, 363] width 525 height 24
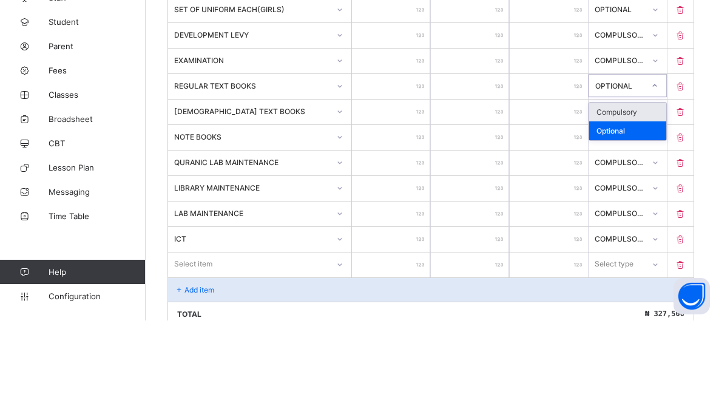
click at [645, 202] on div "Compulsory" at bounding box center [627, 211] width 77 height 19
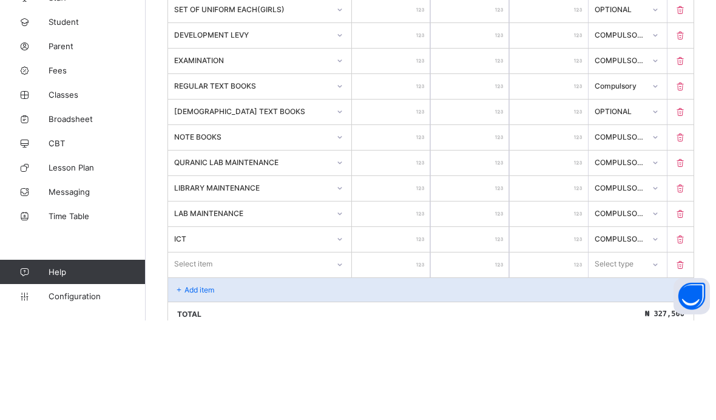
scroll to position [594, 0]
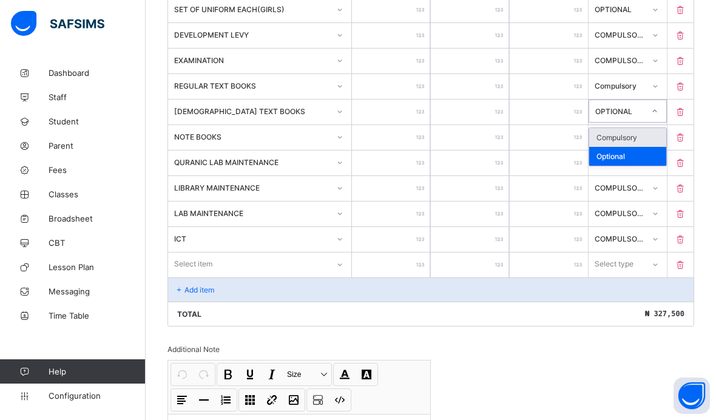
click at [643, 147] on div "Compulsory" at bounding box center [627, 137] width 77 height 19
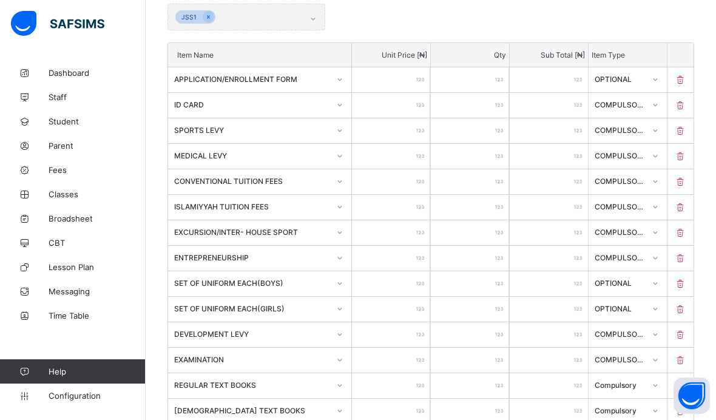
scroll to position [291, 0]
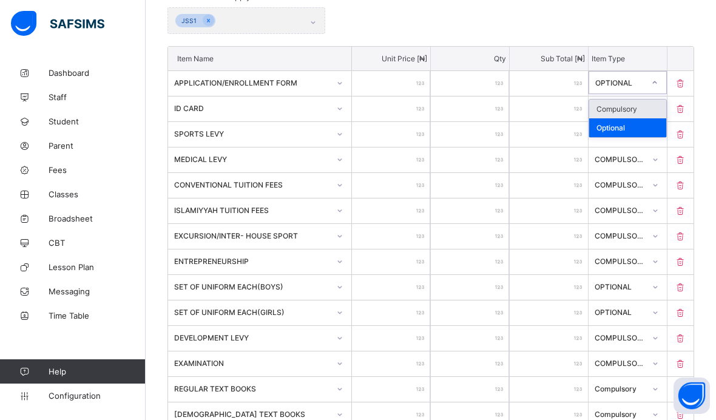
click at [639, 108] on div "Compulsory" at bounding box center [627, 108] width 77 height 19
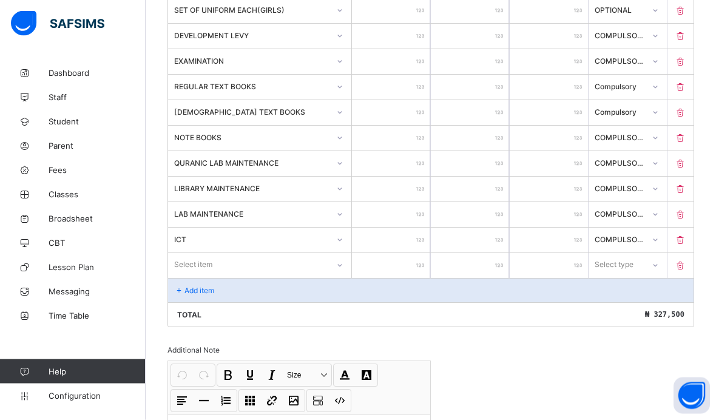
scroll to position [593, 0]
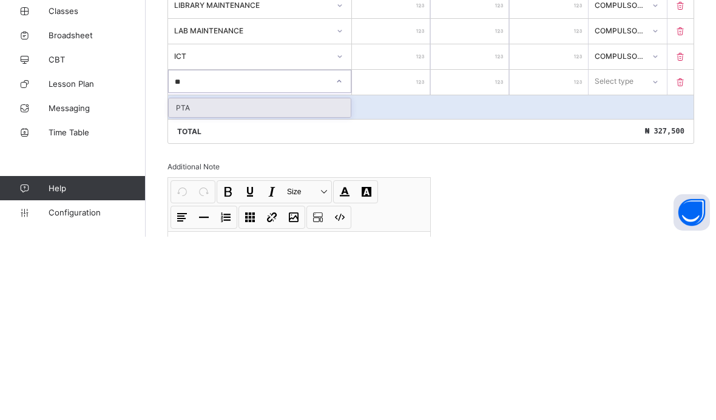
click at [292, 281] on div "PTA" at bounding box center [260, 290] width 182 height 19
type input "**"
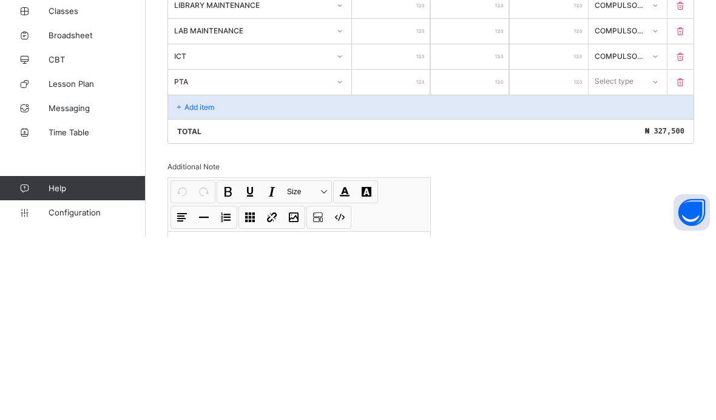
scroll to position [696, 0]
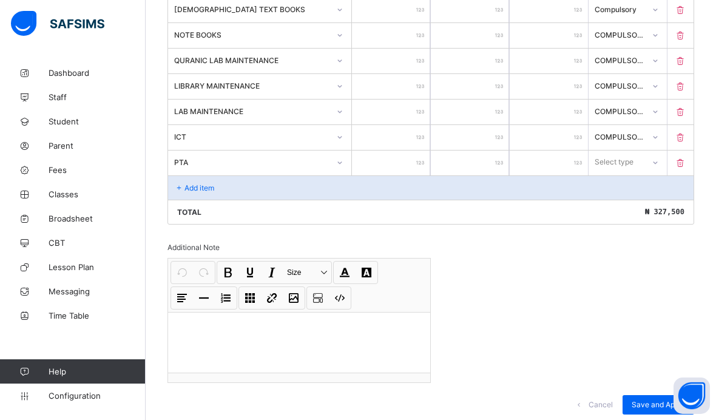
click at [415, 170] on input "number" at bounding box center [391, 162] width 78 height 25
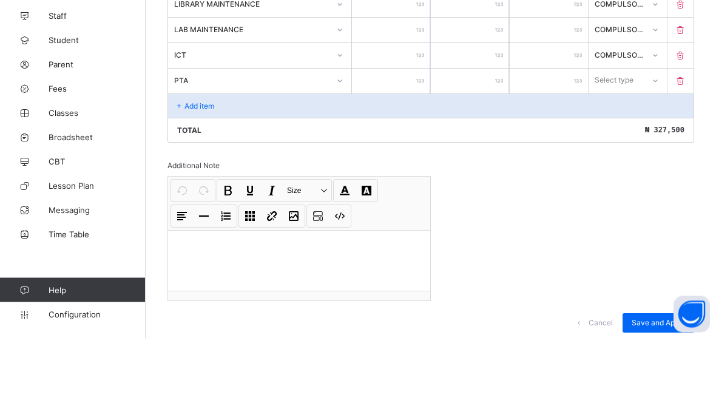
type input "*"
type input "**"
type input "***"
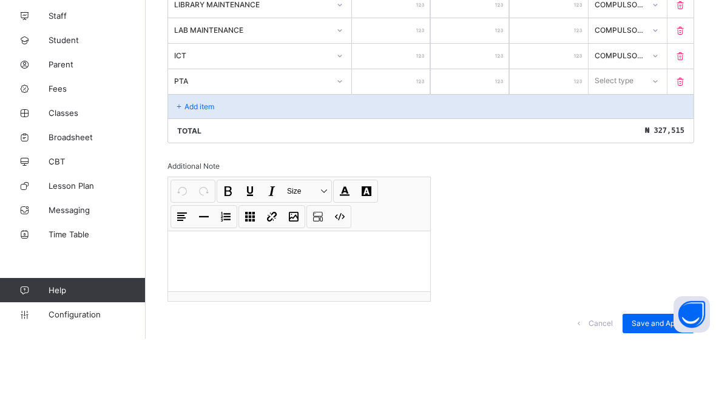
type input "***"
type input "****"
click at [643, 179] on div "Compulsory" at bounding box center [627, 188] width 77 height 19
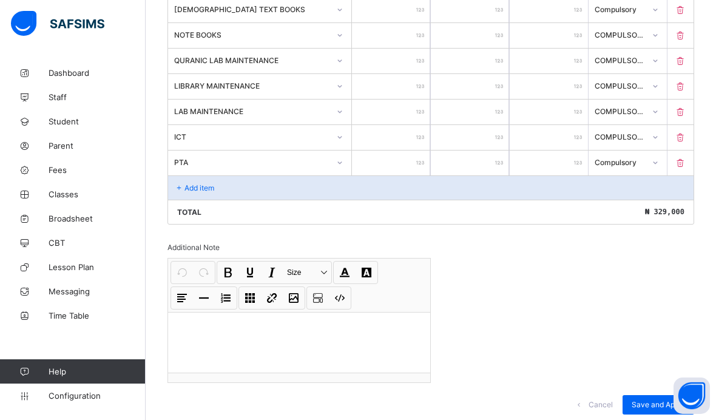
click at [643, 411] on div "Save and Apply" at bounding box center [658, 404] width 72 height 19
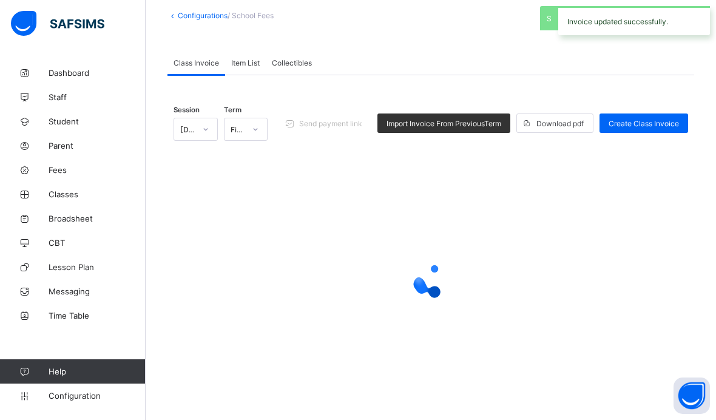
scroll to position [68, 0]
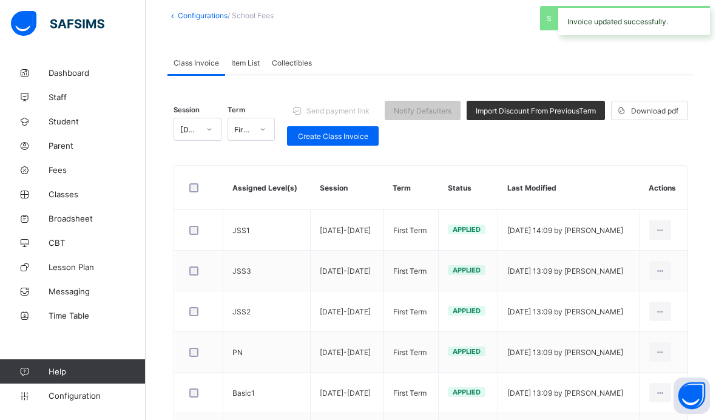
click at [0, 0] on div "Edit Invoice" at bounding box center [0, 0] width 0 height 0
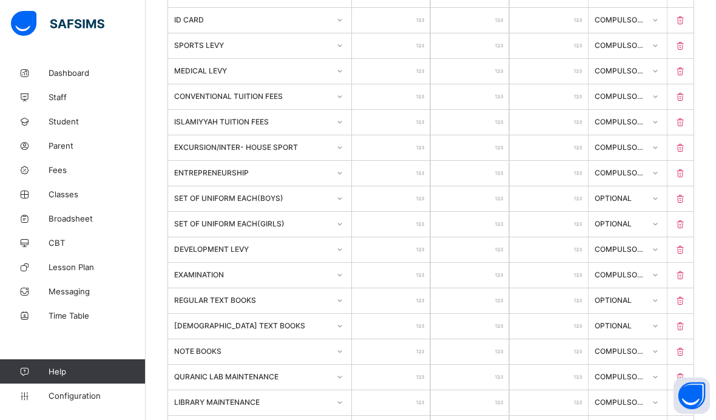
scroll to position [379, 0]
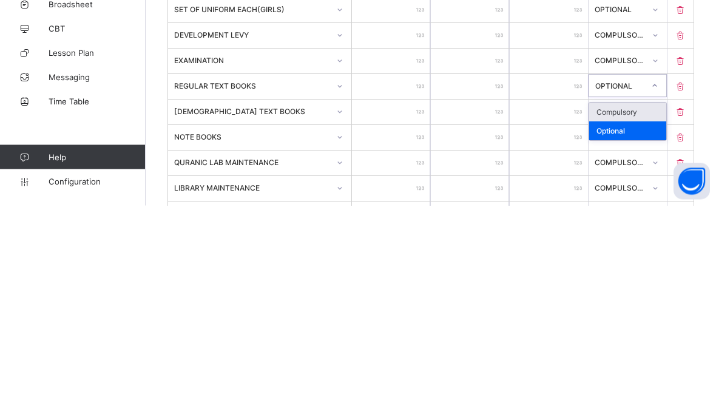
click at [648, 317] on div "Compulsory" at bounding box center [627, 326] width 77 height 19
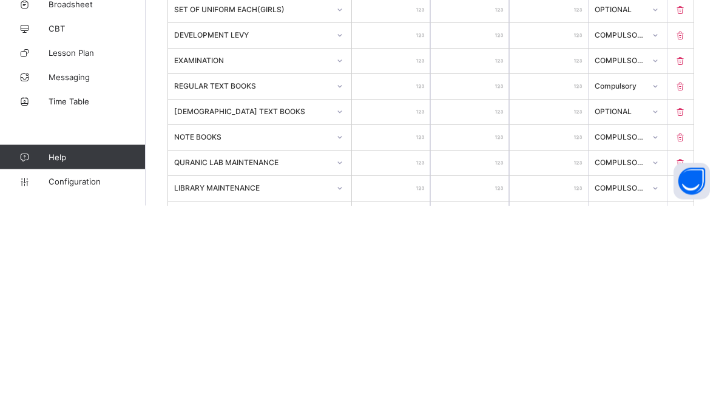
scroll to position [594, 0]
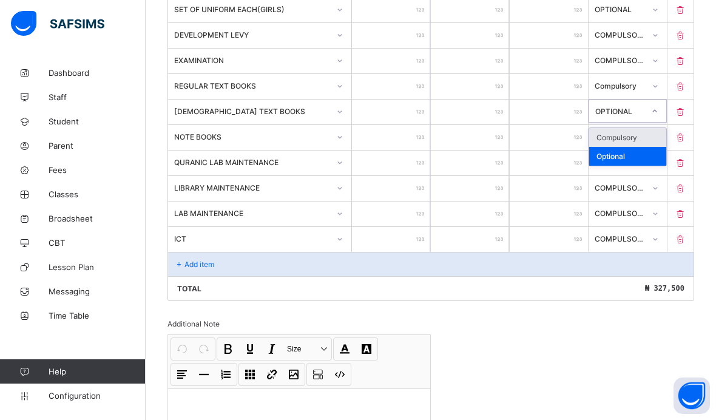
click at [642, 143] on div "Compulsory" at bounding box center [627, 137] width 77 height 19
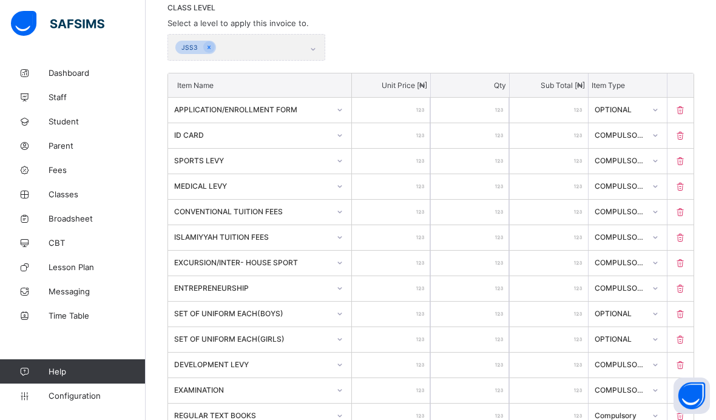
scroll to position [248, 0]
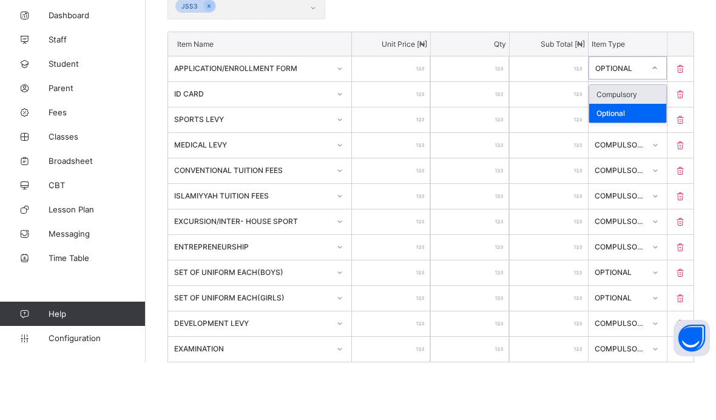
click at [540, 165] on input "****" at bounding box center [548, 177] width 78 height 25
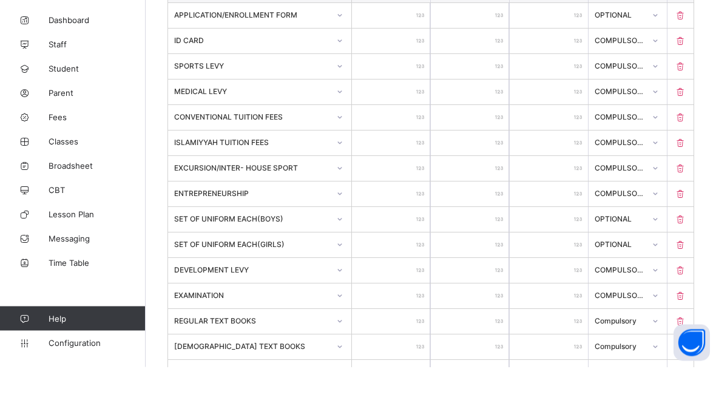
scroll to position [359, 0]
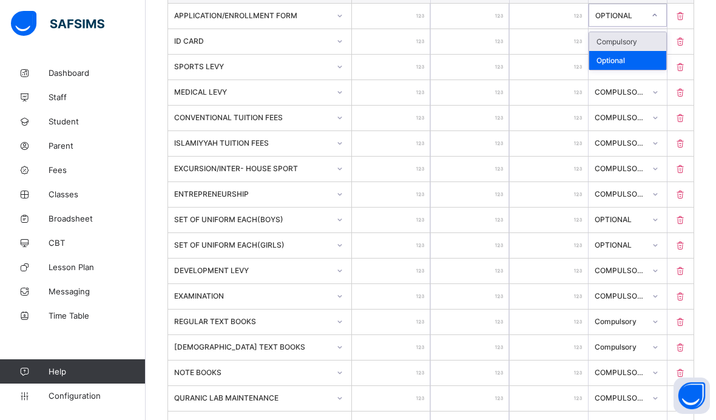
click at [640, 44] on div "Compulsory" at bounding box center [627, 41] width 77 height 19
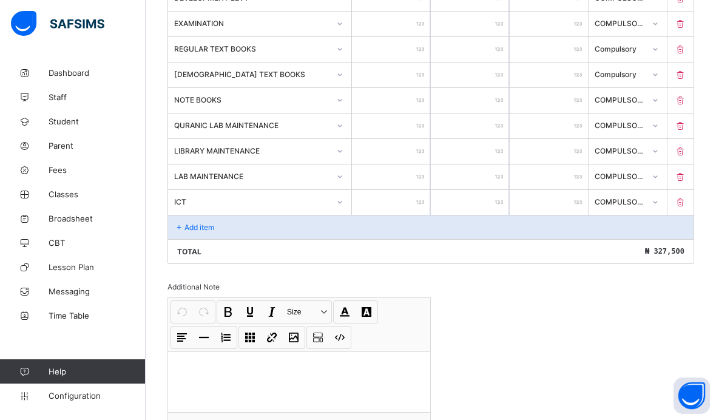
scroll to position [630, 0]
click at [270, 236] on div "Add item" at bounding box center [430, 227] width 525 height 24
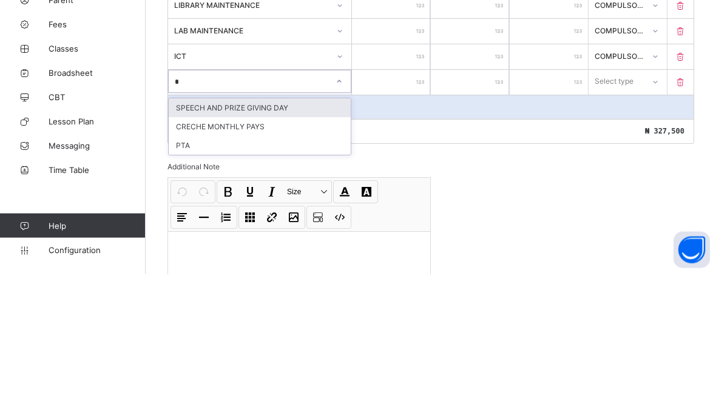
click at [324, 282] on div "PTA" at bounding box center [260, 291] width 182 height 19
type input "*"
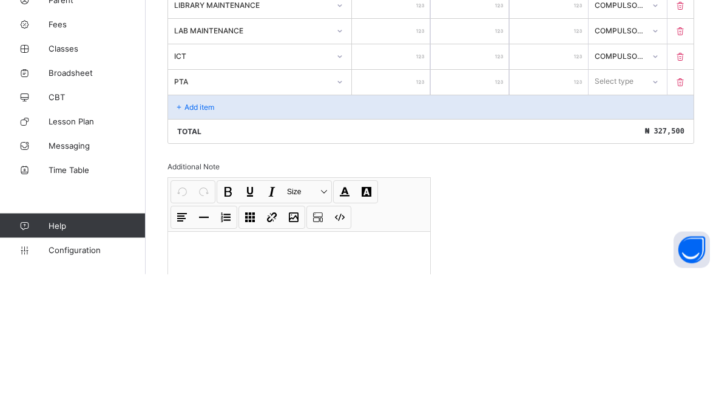
scroll to position [696, 0]
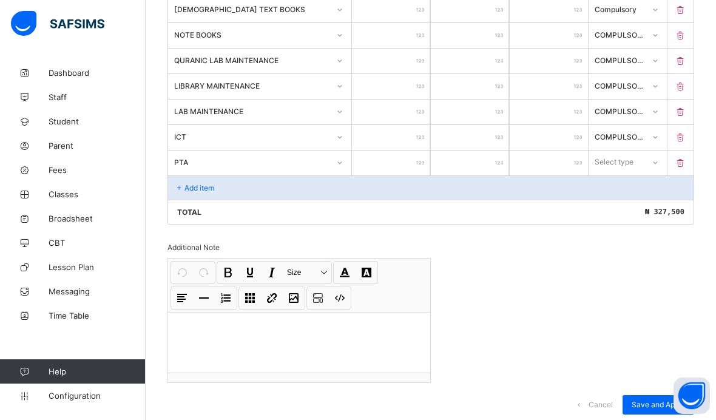
click at [412, 175] on input "number" at bounding box center [391, 162] width 78 height 25
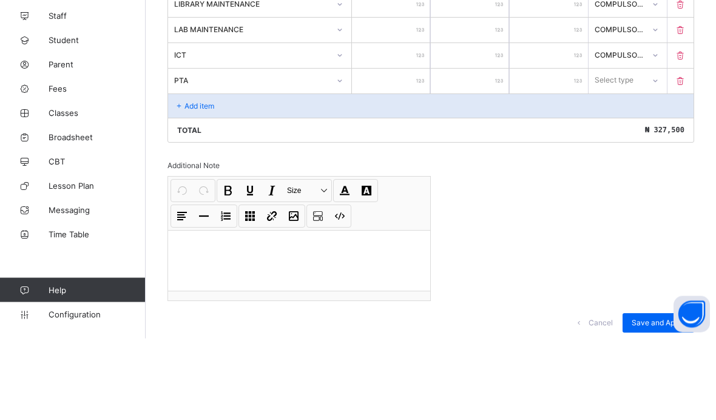
type input "*"
type input "**"
type input "***"
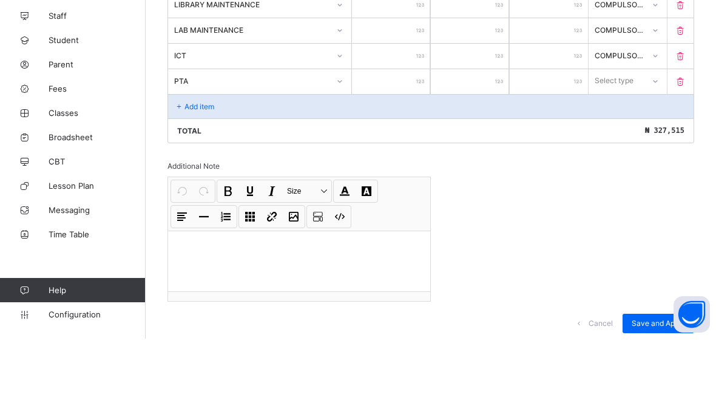
type input "***"
type input "****"
click at [648, 179] on div "Compulsory" at bounding box center [627, 188] width 77 height 19
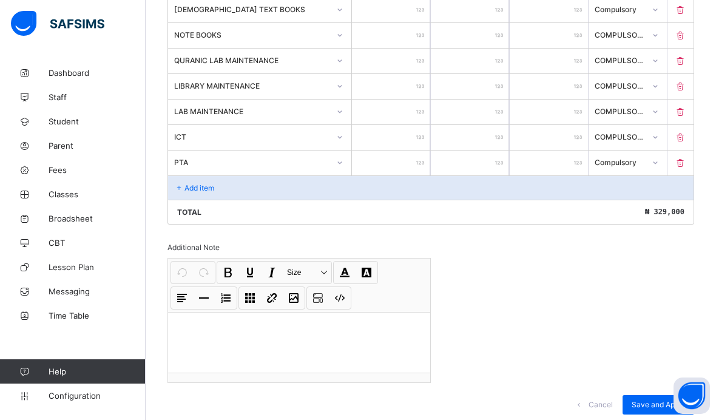
click at [664, 409] on span "Save and Apply" at bounding box center [657, 404] width 53 height 9
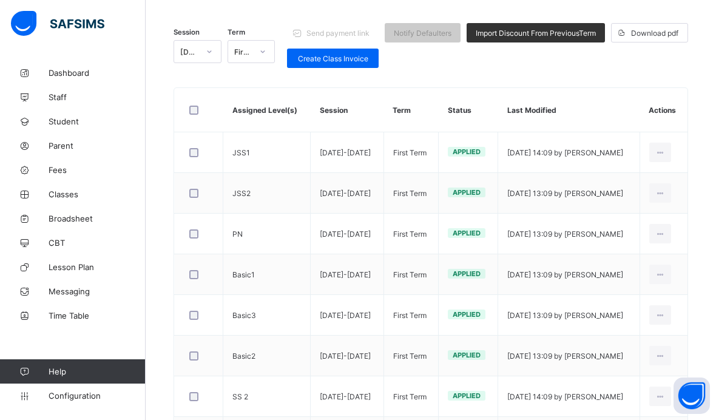
scroll to position [156, 0]
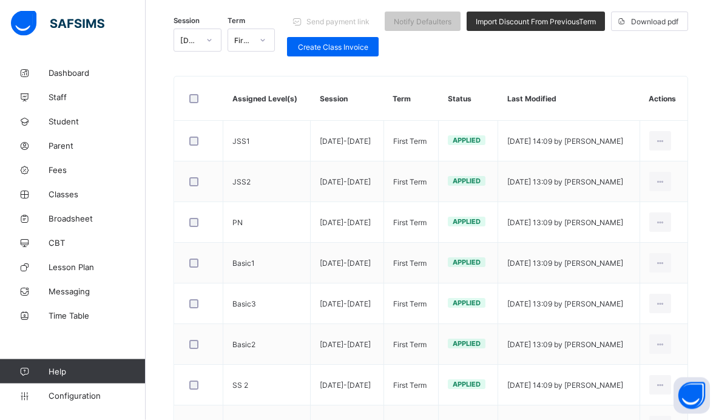
click at [674, 218] on td "Edit Invoice Delete Invoice" at bounding box center [663, 223] width 48 height 41
click at [0, 0] on div "Edit Invoice" at bounding box center [0, 0] width 0 height 0
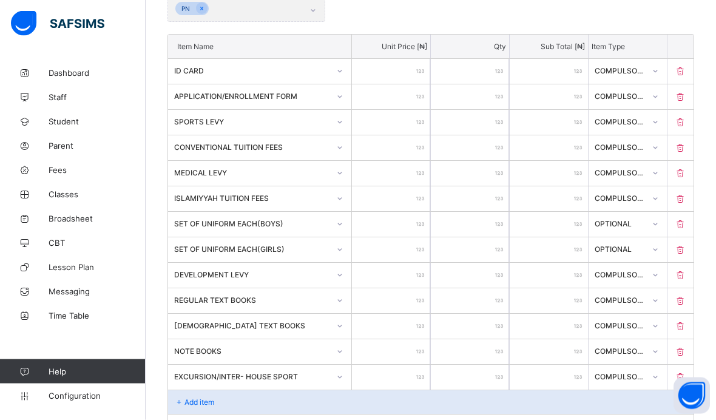
click at [267, 412] on div "Add item" at bounding box center [430, 402] width 525 height 24
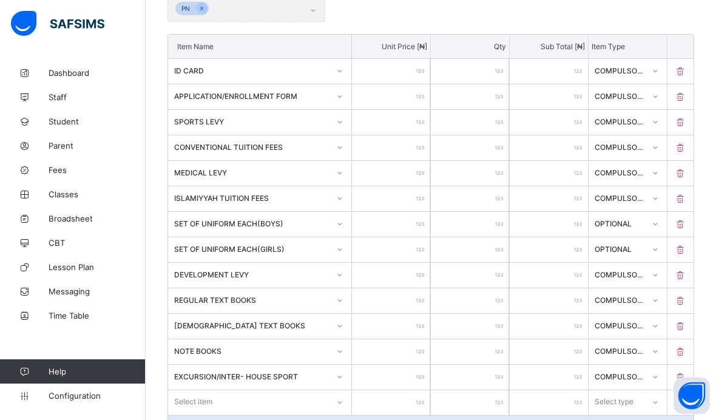
scroll to position [387, 0]
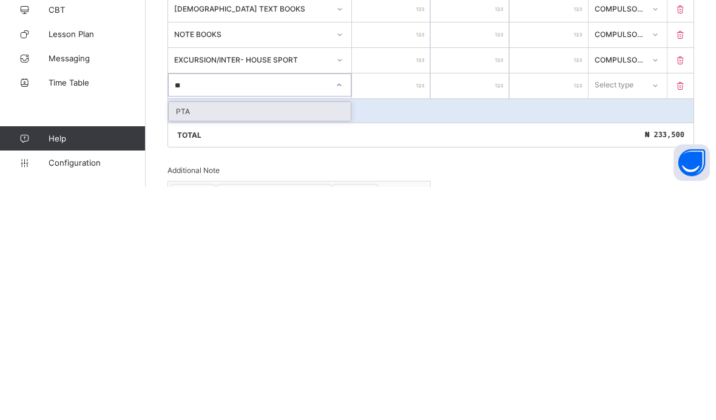
click at [271, 335] on div "PTA" at bounding box center [260, 344] width 182 height 19
type input "**"
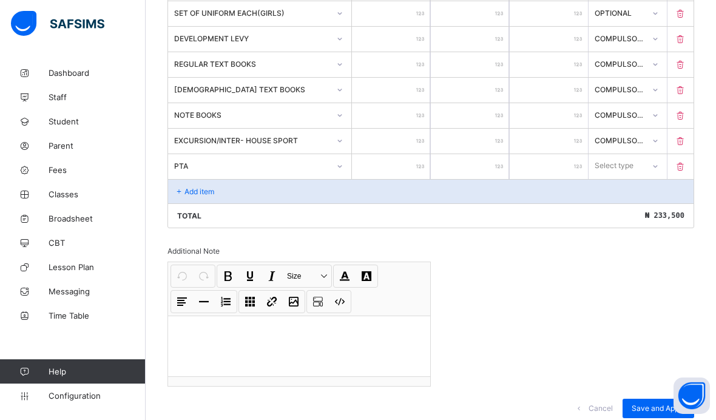
click at [413, 177] on input "number" at bounding box center [391, 166] width 78 height 25
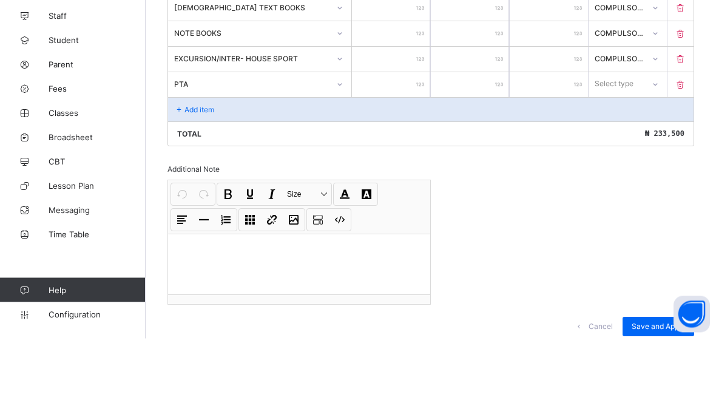
type input "*"
type input "**"
type input "***"
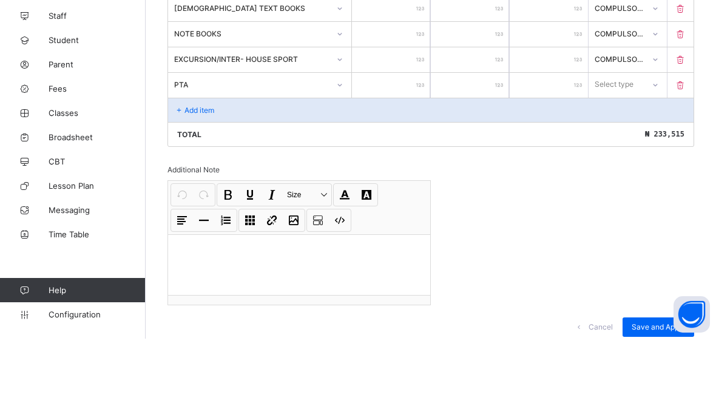
type input "***"
type input "****"
click at [649, 183] on div "Compulsory" at bounding box center [627, 192] width 77 height 19
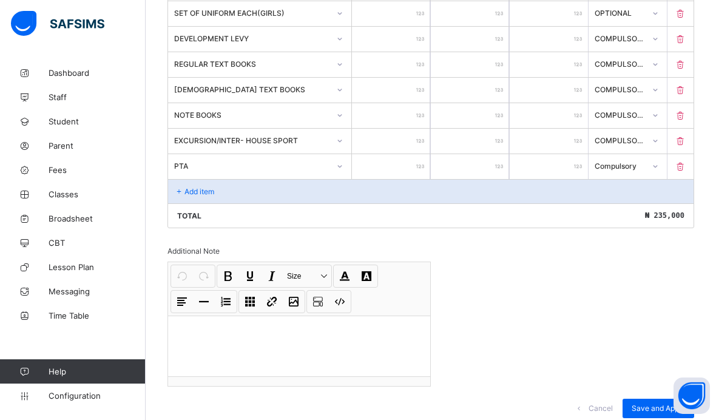
click at [668, 412] on span "Save and Apply" at bounding box center [657, 407] width 53 height 9
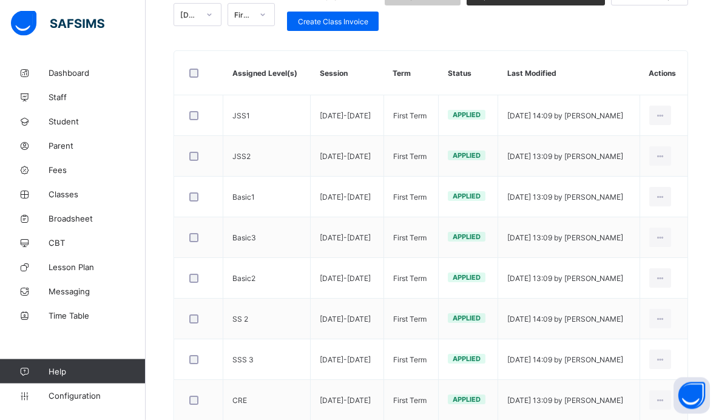
scroll to position [184, 0]
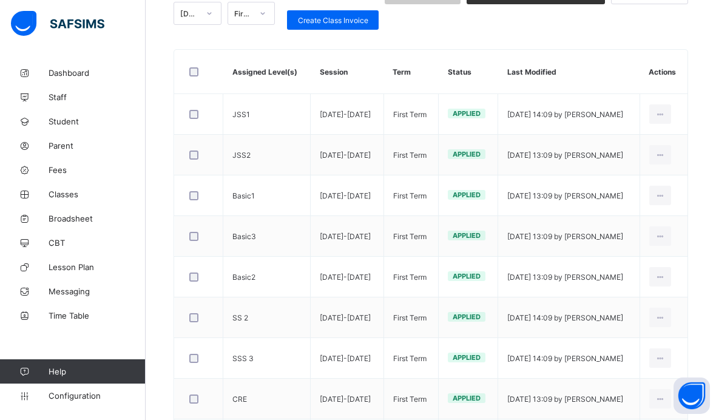
click at [593, 280] on td "[DATE] 13:09 by [PERSON_NAME]" at bounding box center [568, 277] width 141 height 41
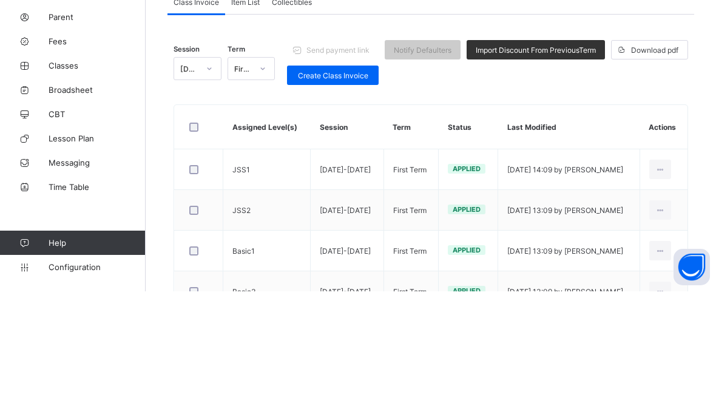
scroll to position [129, 0]
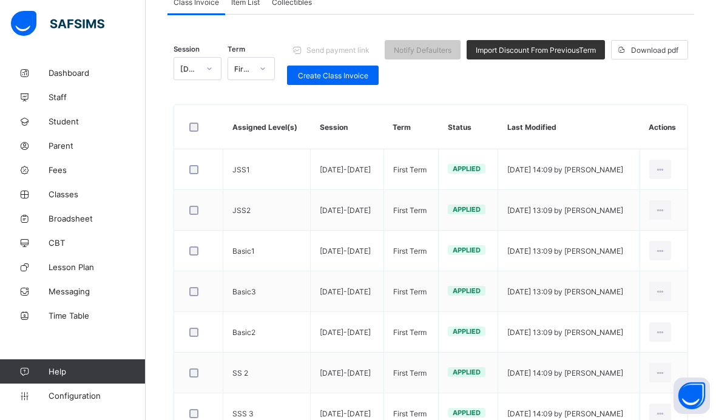
click at [605, 95] on div "Session [DATE]-[DATE] Term First Term Send payment link Notify Defaulters Impor…" at bounding box center [430, 396] width 514 height 726
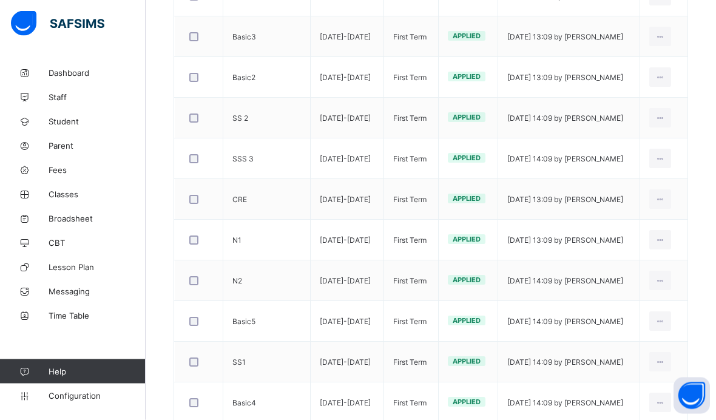
scroll to position [381, 0]
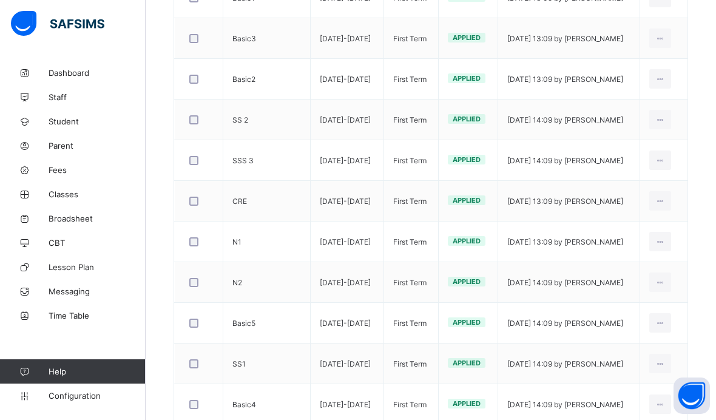
click at [0, 0] on div "Edit Invoice" at bounding box center [0, 0] width 0 height 0
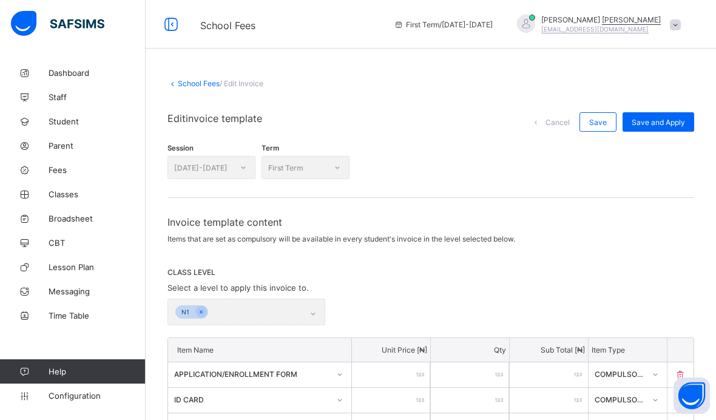
click at [209, 79] on link "School Fees" at bounding box center [199, 83] width 42 height 9
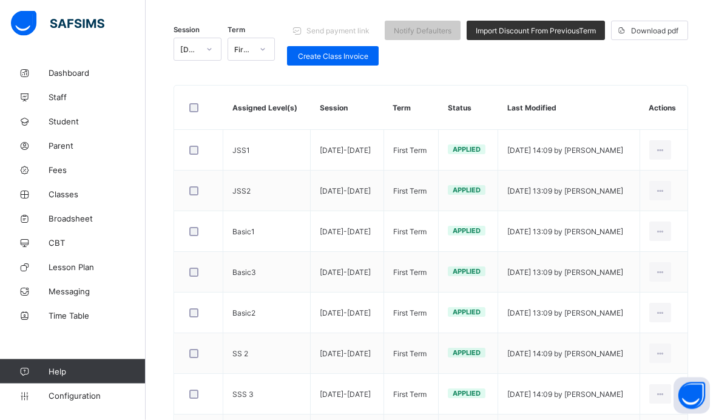
scroll to position [148, 0]
click at [0, 0] on div "Edit Invoice" at bounding box center [0, 0] width 0 height 0
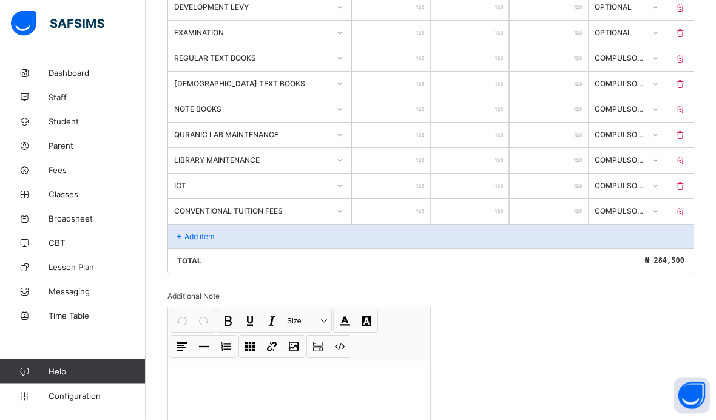
click at [282, 249] on div "Add item" at bounding box center [430, 236] width 525 height 24
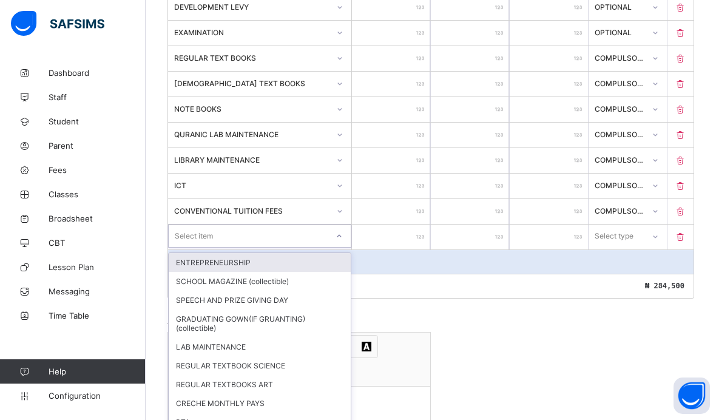
scroll to position [570, 0]
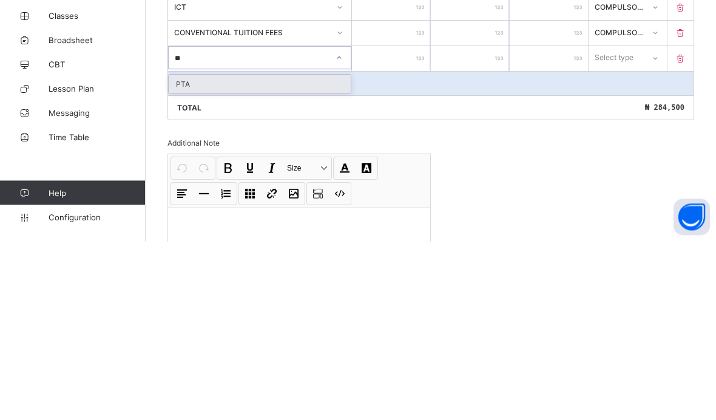
click at [279, 253] on div "PTA" at bounding box center [260, 262] width 182 height 19
type input "**"
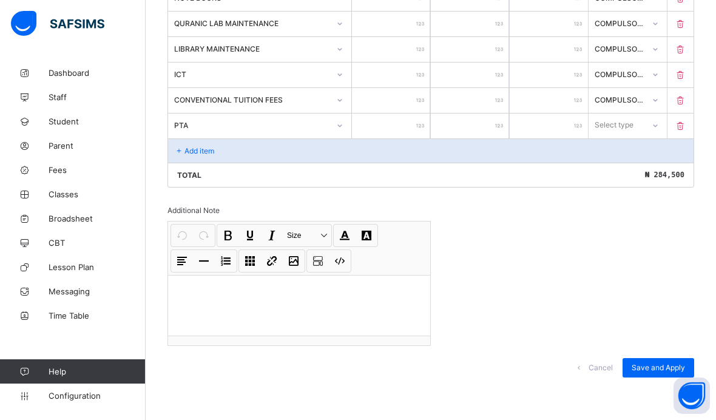
click at [409, 127] on input "number" at bounding box center [391, 125] width 78 height 25
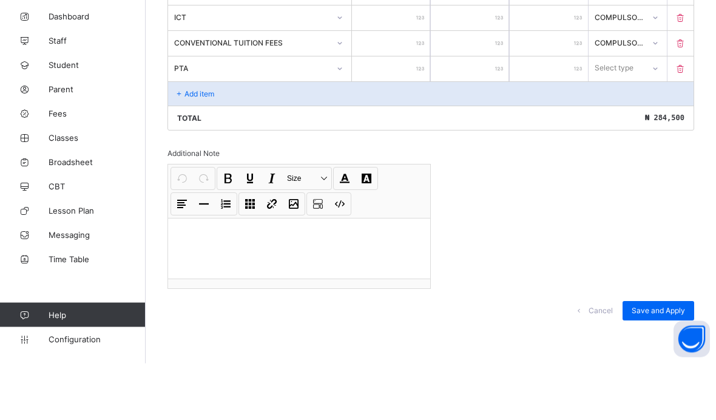
type input "*"
type input "**"
type input "***"
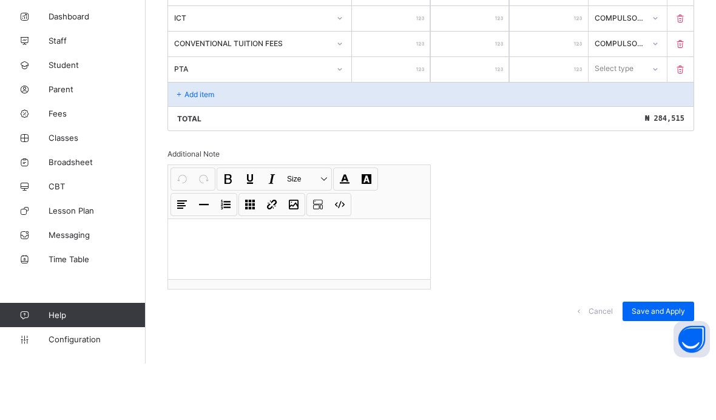
type input "***"
type input "****"
click at [639, 142] on div "Compulsory" at bounding box center [627, 151] width 77 height 19
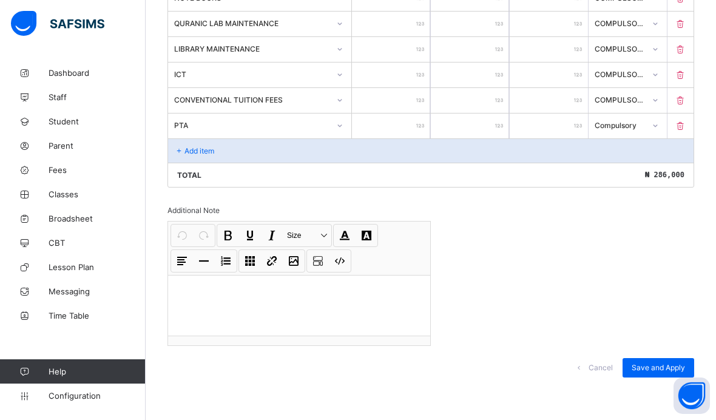
click at [656, 370] on span "Save and Apply" at bounding box center [657, 367] width 53 height 9
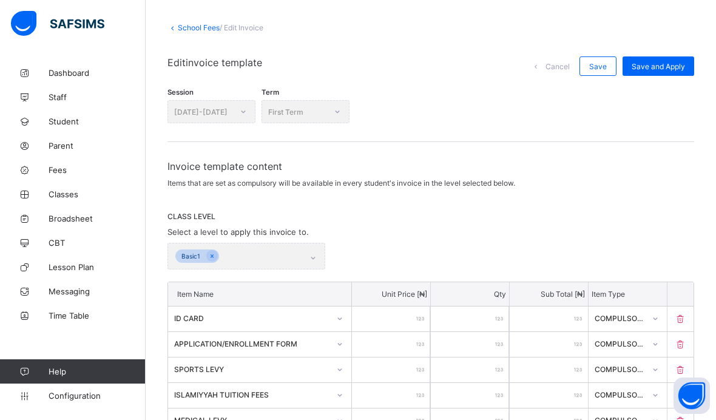
scroll to position [0, 0]
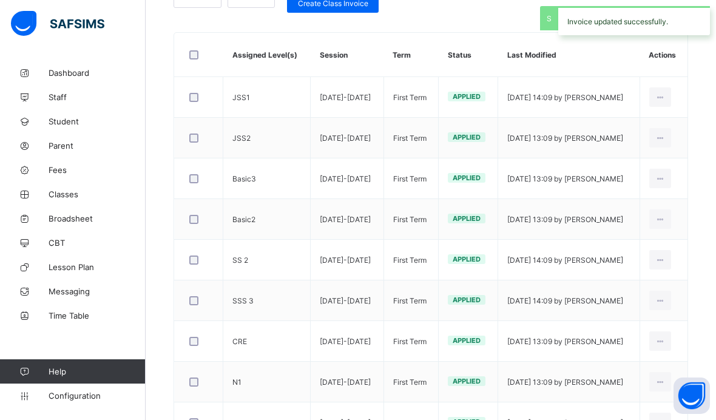
scroll to position [223, 0]
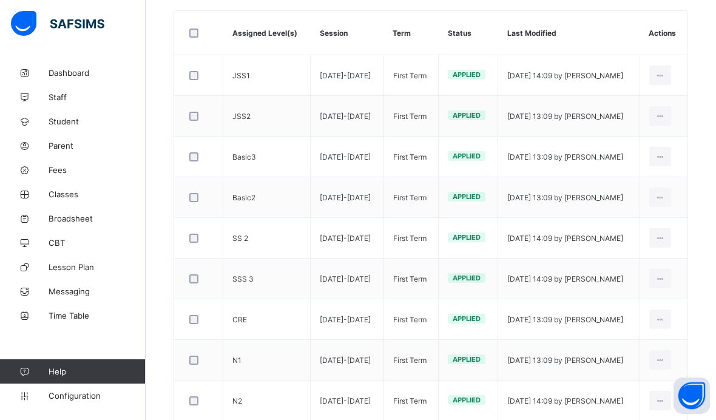
click at [0, 0] on div "Edit Invoice" at bounding box center [0, 0] width 0 height 0
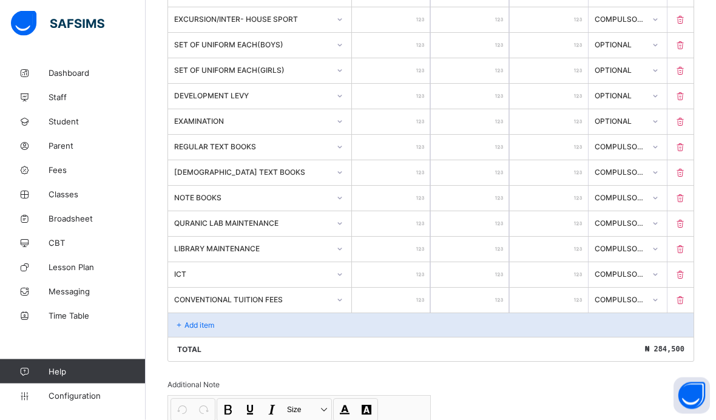
scroll to position [482, 0]
click at [260, 328] on div "Add item" at bounding box center [430, 324] width 525 height 24
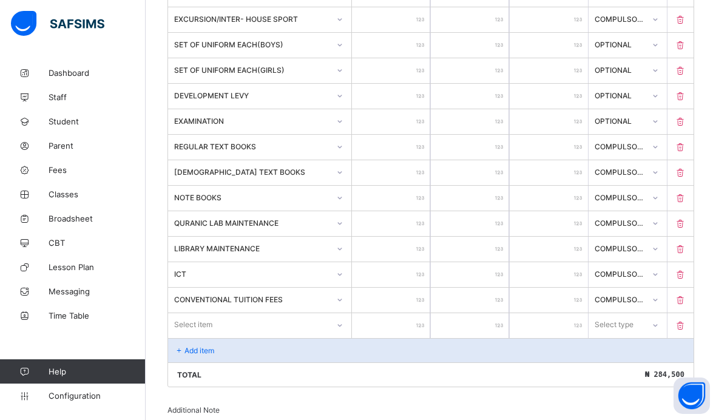
scroll to position [491, 0]
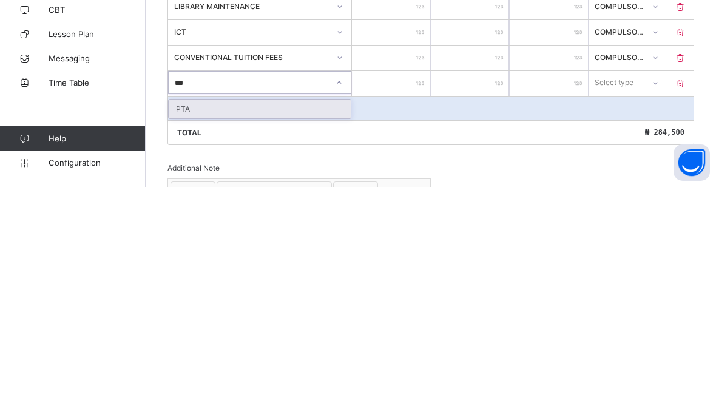
type input "***"
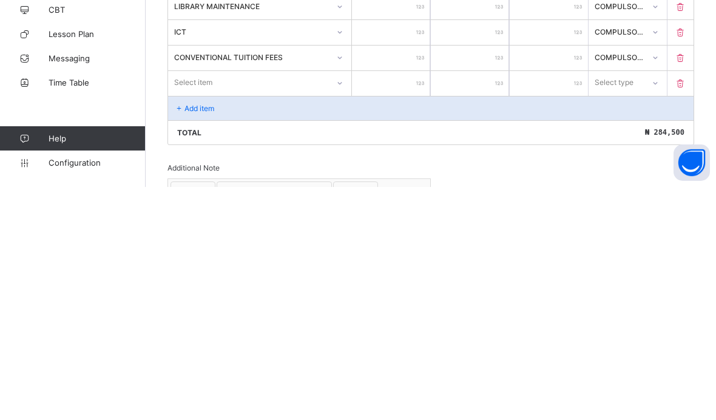
scroll to position [643, 0]
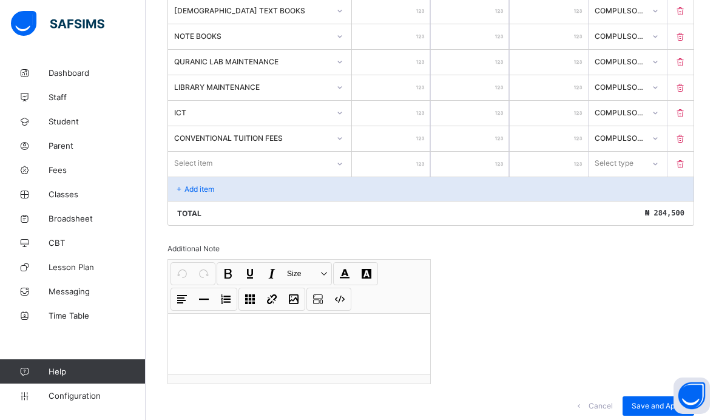
click at [309, 201] on div "Add item" at bounding box center [430, 188] width 525 height 24
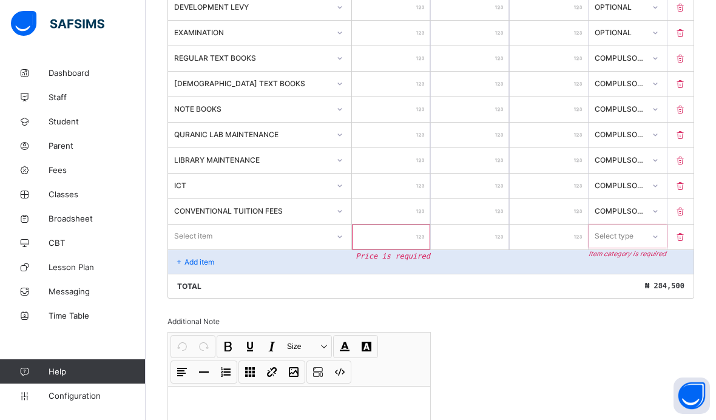
scroll to position [569, 0]
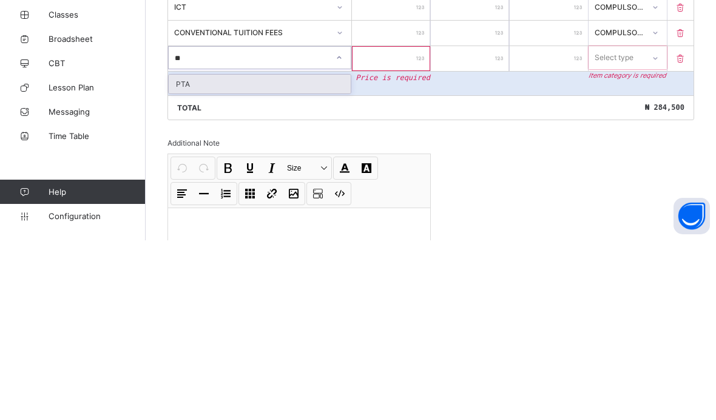
click at [273, 254] on div "PTA" at bounding box center [260, 263] width 182 height 19
type input "**"
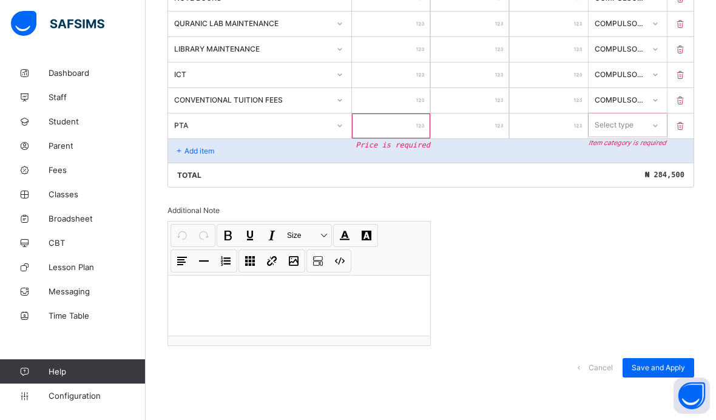
click at [412, 133] on input "number" at bounding box center [391, 125] width 78 height 25
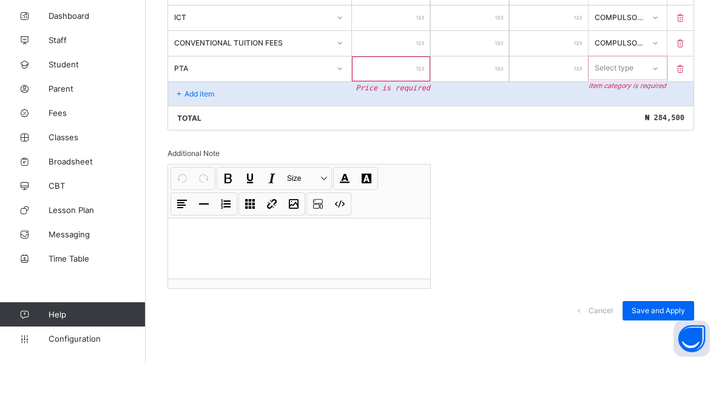
type input "*"
type input "**"
type input "***"
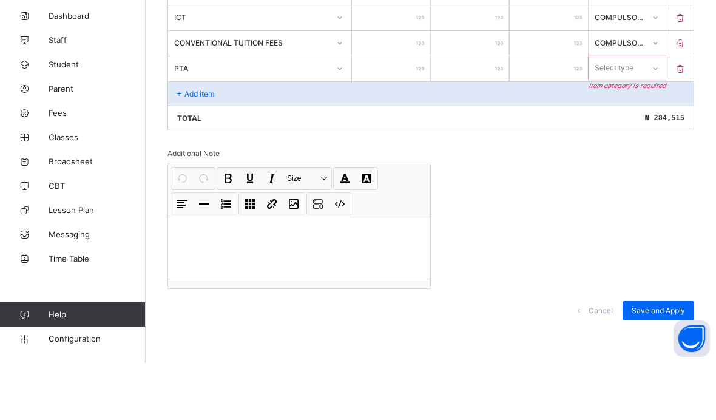
type input "***"
type input "****"
click at [638, 142] on div "Compulsory" at bounding box center [627, 151] width 77 height 19
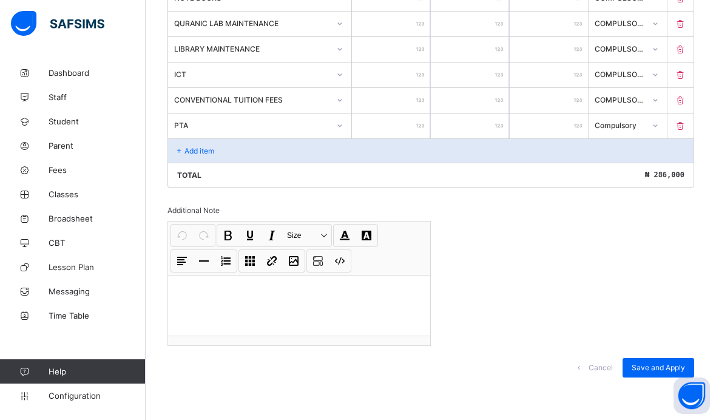
click at [663, 376] on div "Save and Apply" at bounding box center [658, 367] width 72 height 19
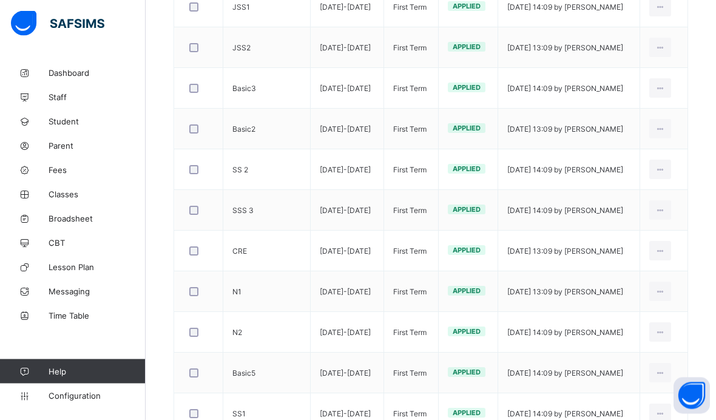
scroll to position [291, 0]
click at [0, 0] on div "Edit Invoice" at bounding box center [0, 0] width 0 height 0
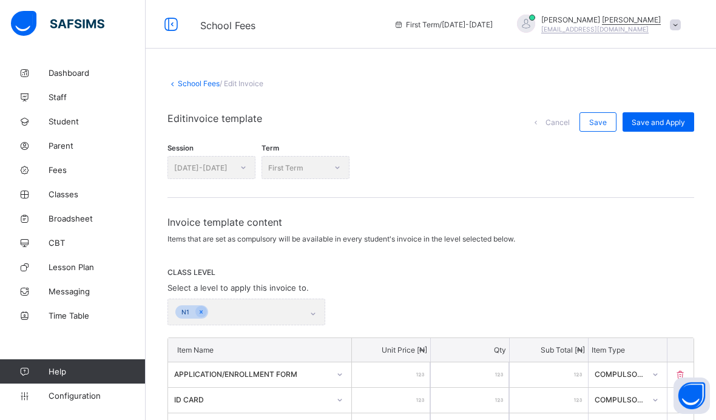
click at [176, 16] on icon at bounding box center [171, 25] width 21 height 18
click at [200, 309] on div "N1" at bounding box center [246, 311] width 158 height 27
click at [199, 317] on div "N1" at bounding box center [246, 311] width 158 height 27
click at [203, 312] on div "N1" at bounding box center [246, 311] width 158 height 27
click at [209, 312] on div "N1" at bounding box center [246, 311] width 158 height 27
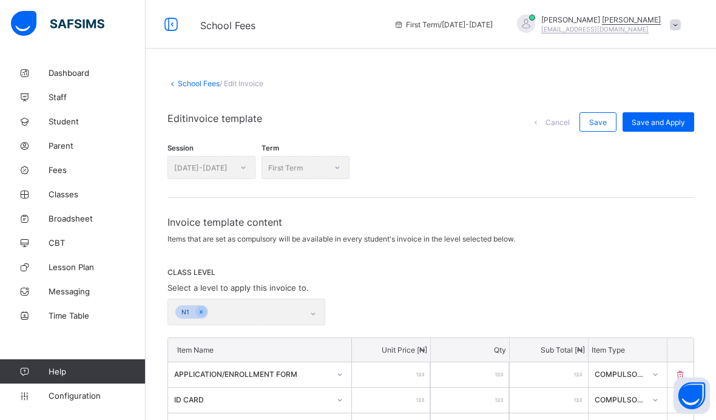
click at [203, 82] on link "School Fees" at bounding box center [199, 83] width 42 height 9
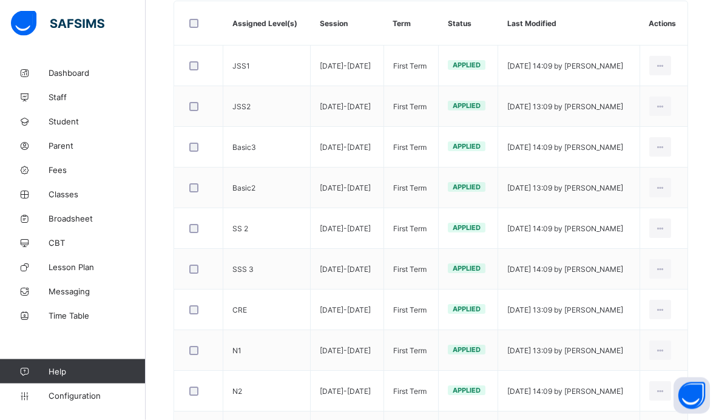
scroll to position [232, 0]
click at [0, 0] on div "Edit Invoice" at bounding box center [0, 0] width 0 height 0
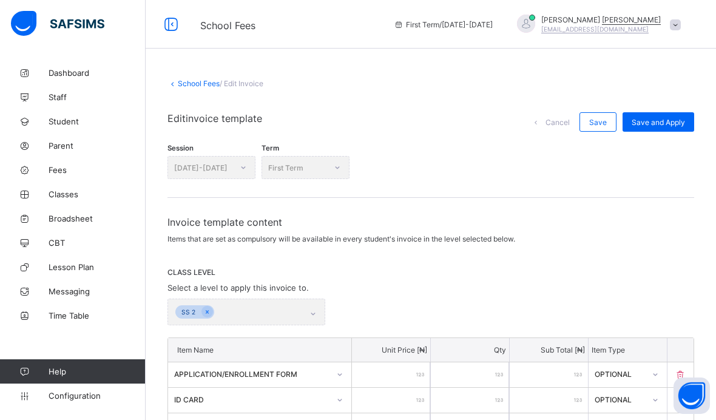
click at [203, 80] on link "School Fees" at bounding box center [199, 83] width 42 height 9
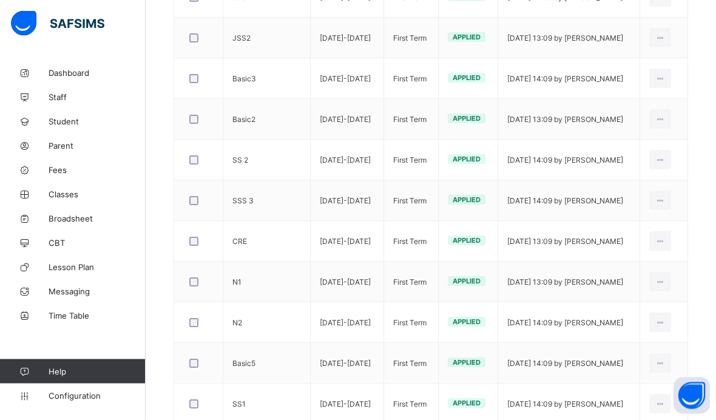
scroll to position [301, 0]
click at [0, 0] on div "Edit Invoice" at bounding box center [0, 0] width 0 height 0
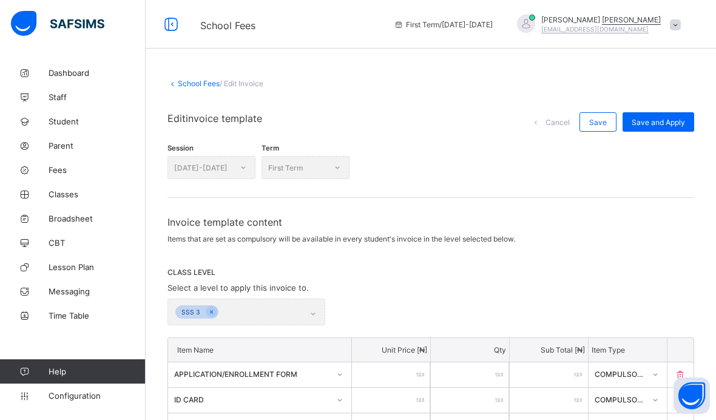
click at [201, 79] on link "School Fees" at bounding box center [199, 83] width 42 height 9
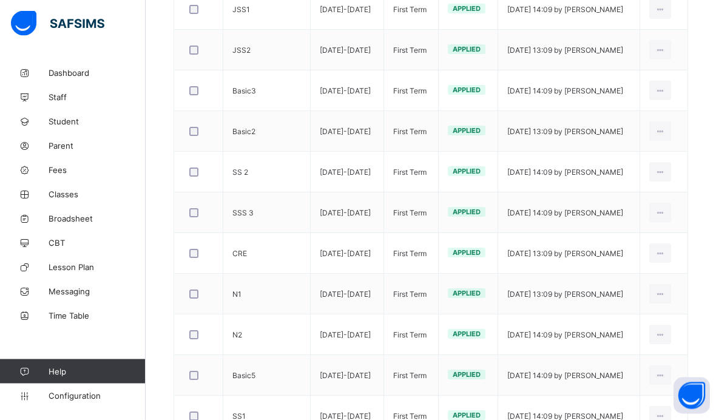
scroll to position [291, 0]
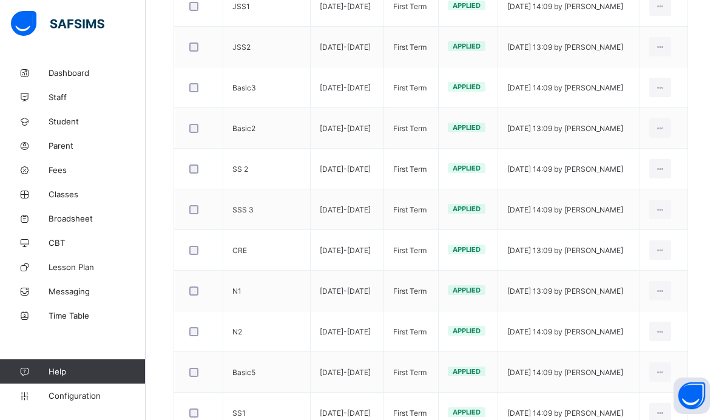
click at [0, 0] on div "Edit Invoice" at bounding box center [0, 0] width 0 height 0
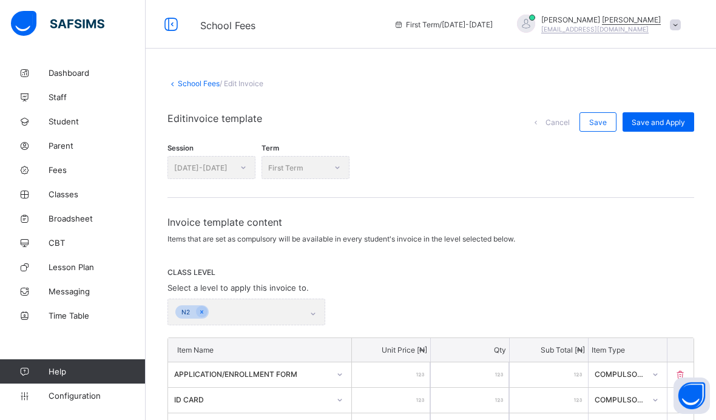
click at [191, 83] on link "School Fees" at bounding box center [199, 83] width 42 height 9
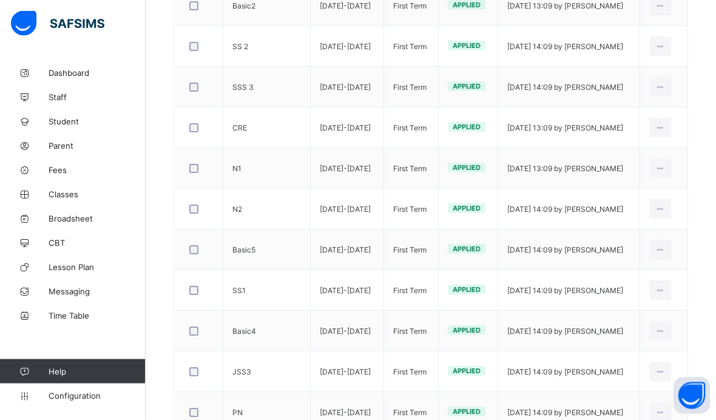
scroll to position [414, 0]
click at [0, 0] on div "Edit Invoice" at bounding box center [0, 0] width 0 height 0
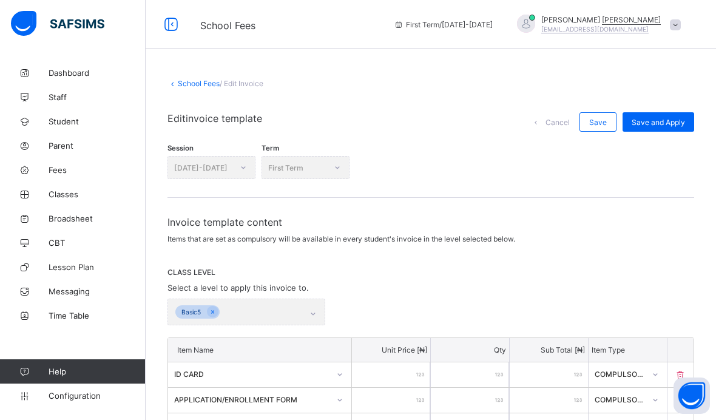
click at [201, 86] on link "School Fees" at bounding box center [199, 83] width 42 height 9
